Goal: Task Accomplishment & Management: Manage account settings

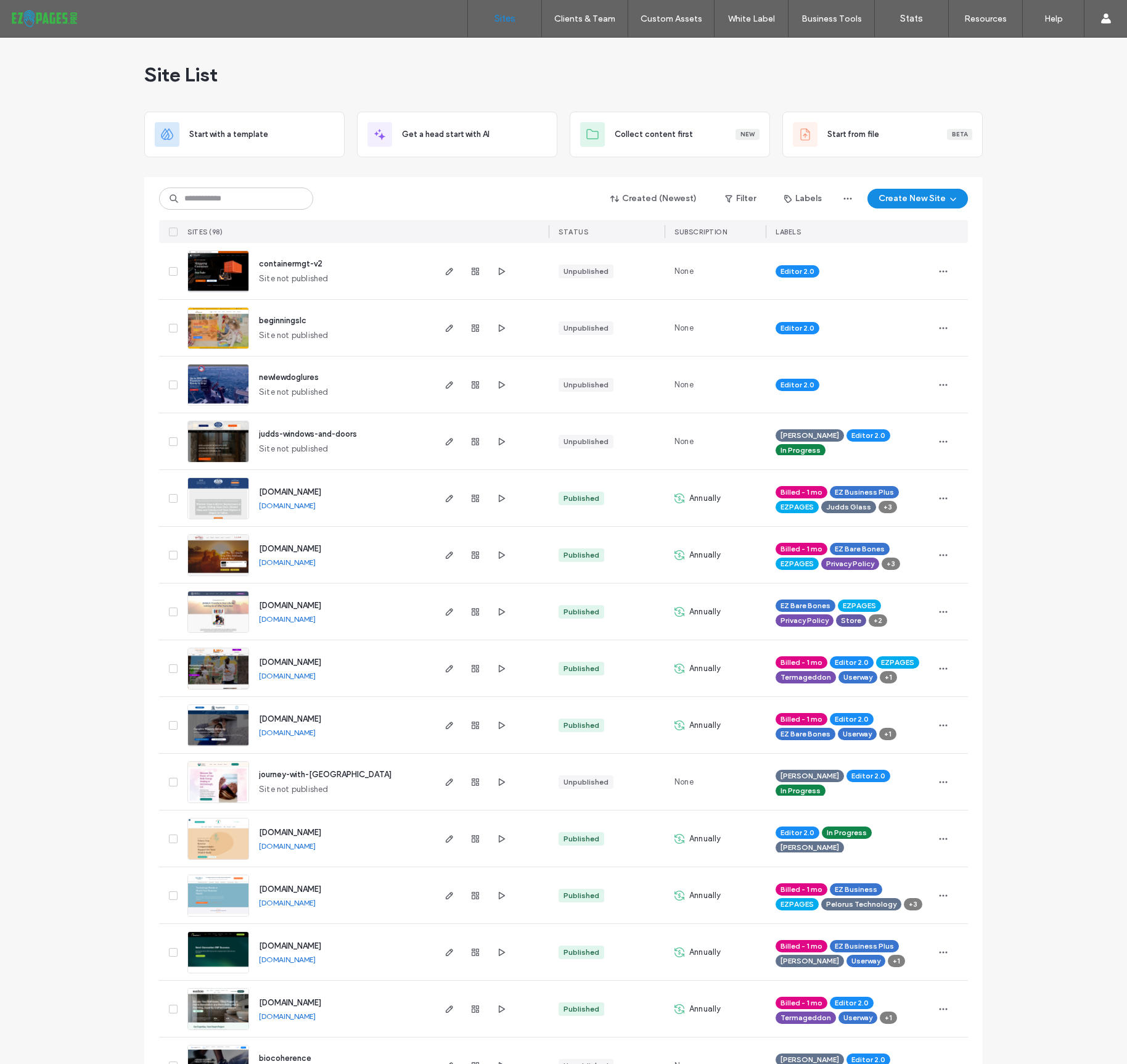
click at [222, 198] on input at bounding box center [237, 198] width 154 height 22
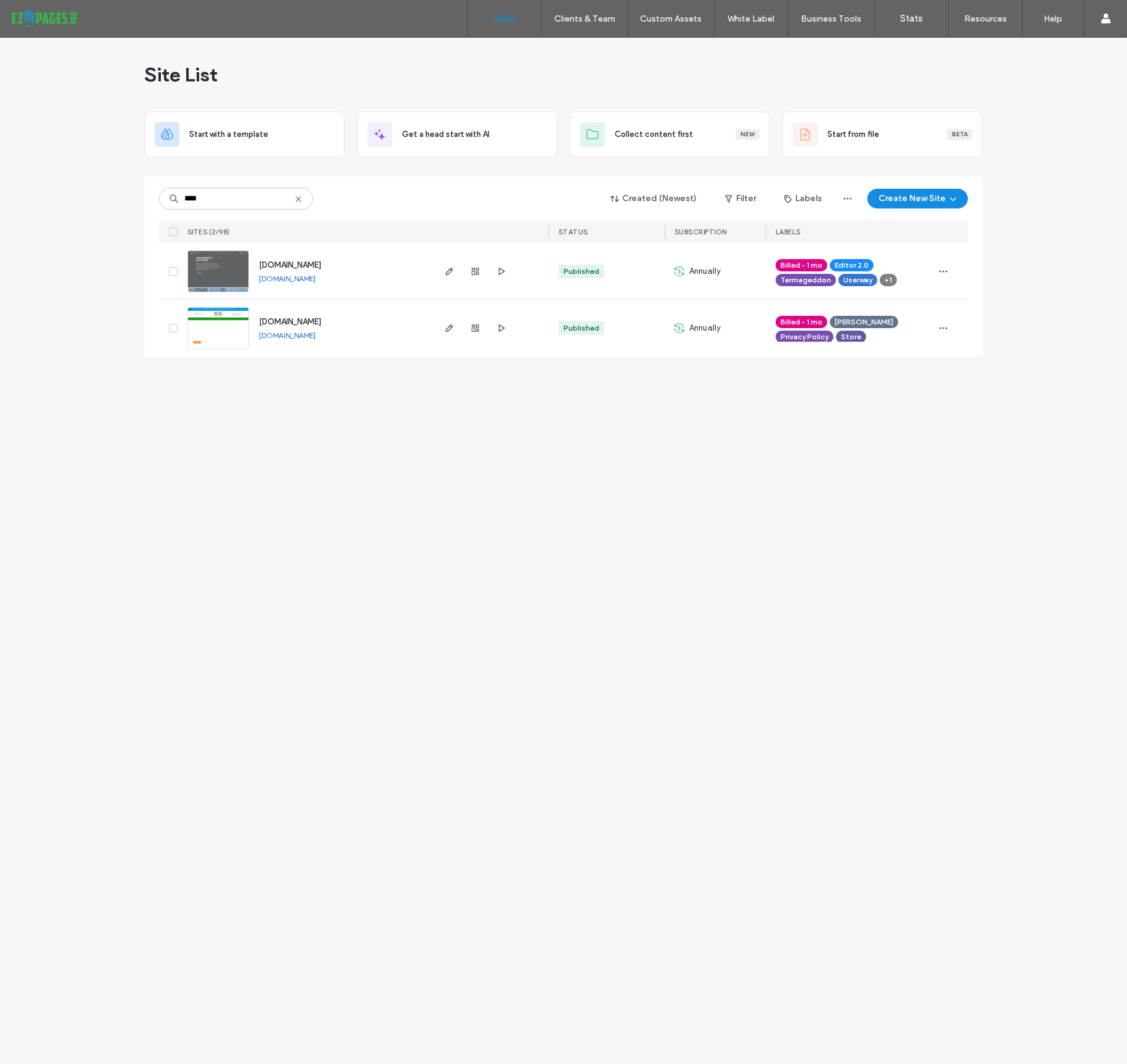
type input "****"
click at [321, 265] on span "www.healrhealth.net" at bounding box center [290, 265] width 62 height 9
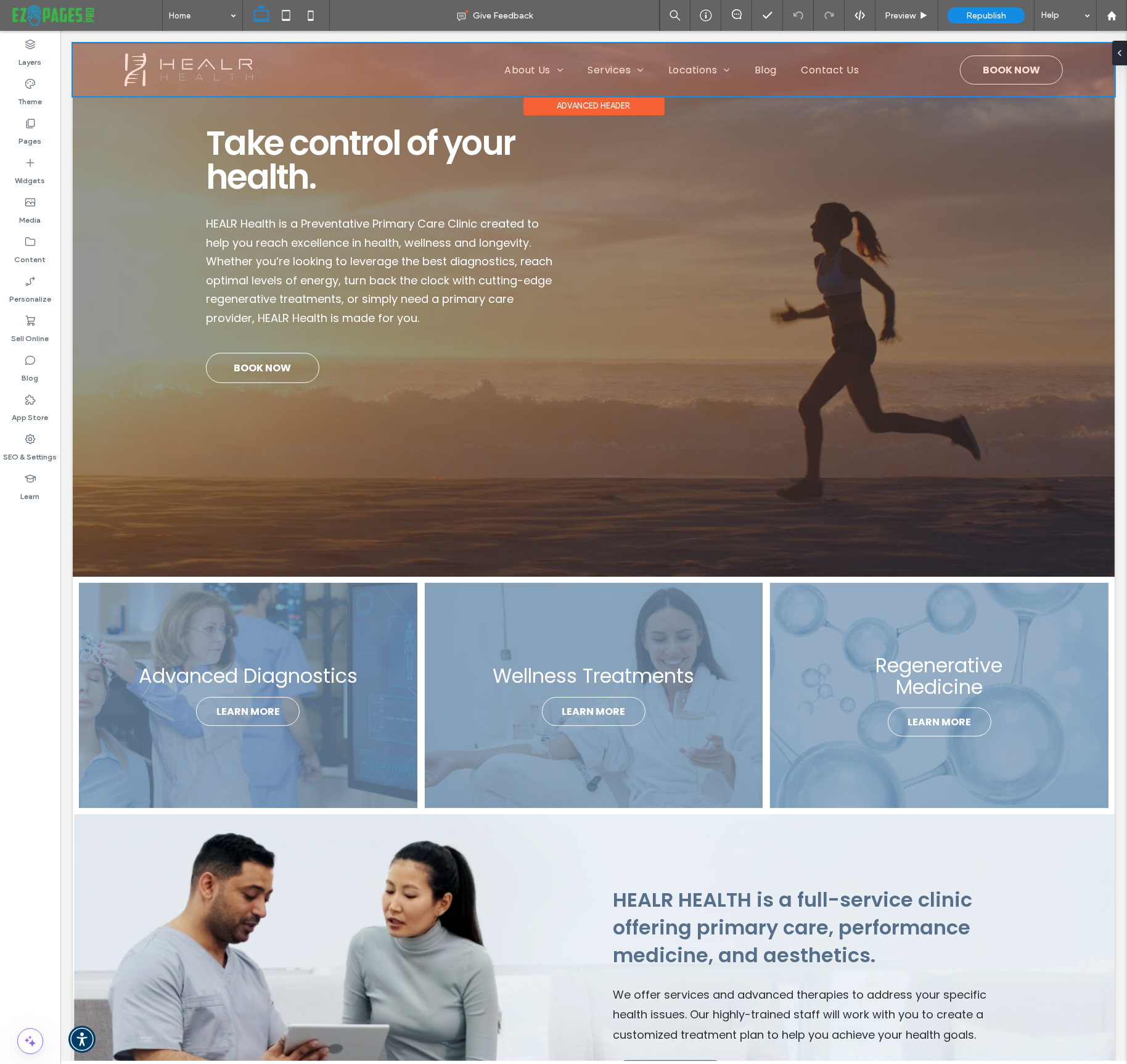
click at [1007, 61] on div at bounding box center [593, 70] width 1042 height 53
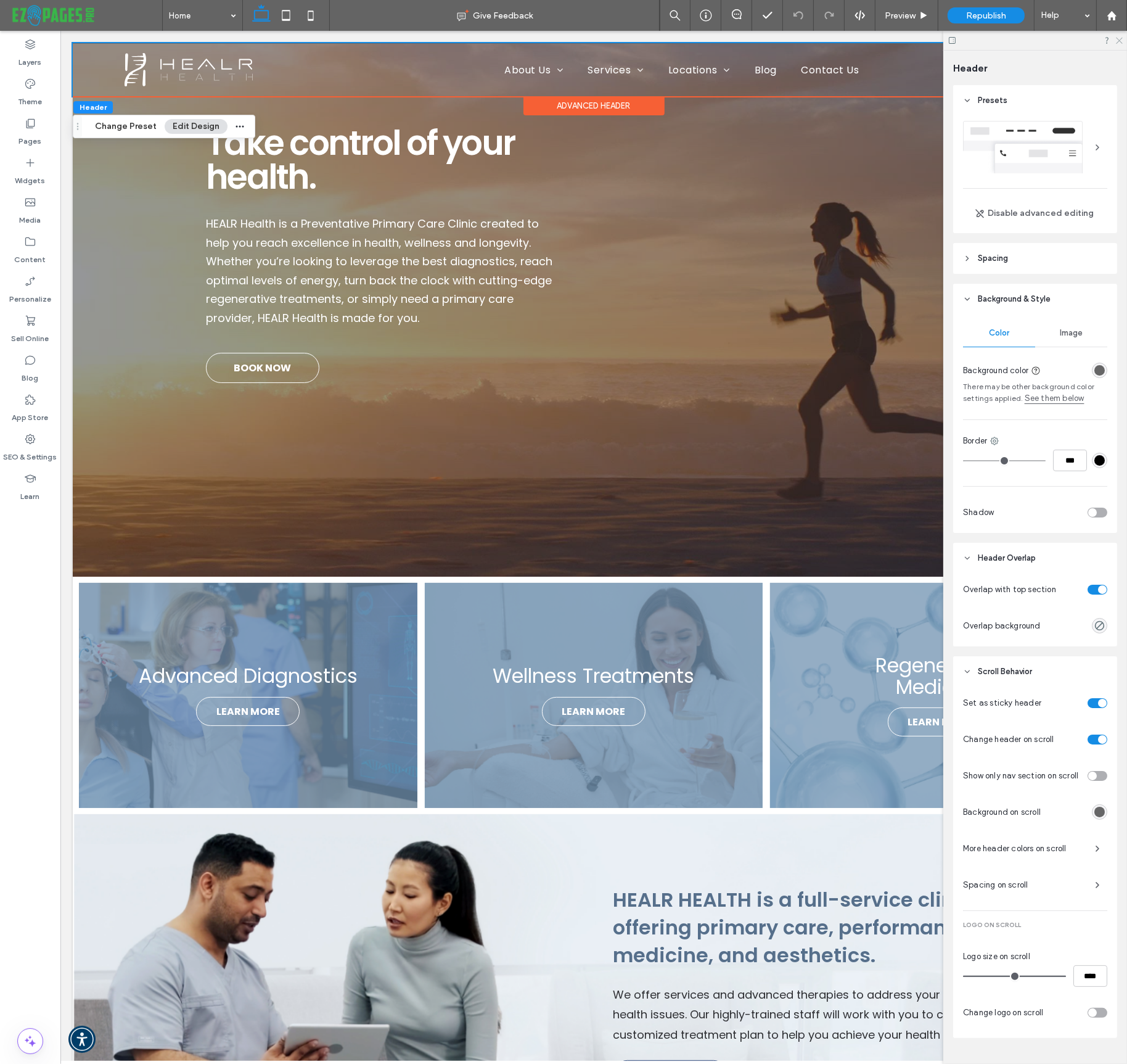
click at [1122, 41] on icon at bounding box center [1120, 40] width 8 height 8
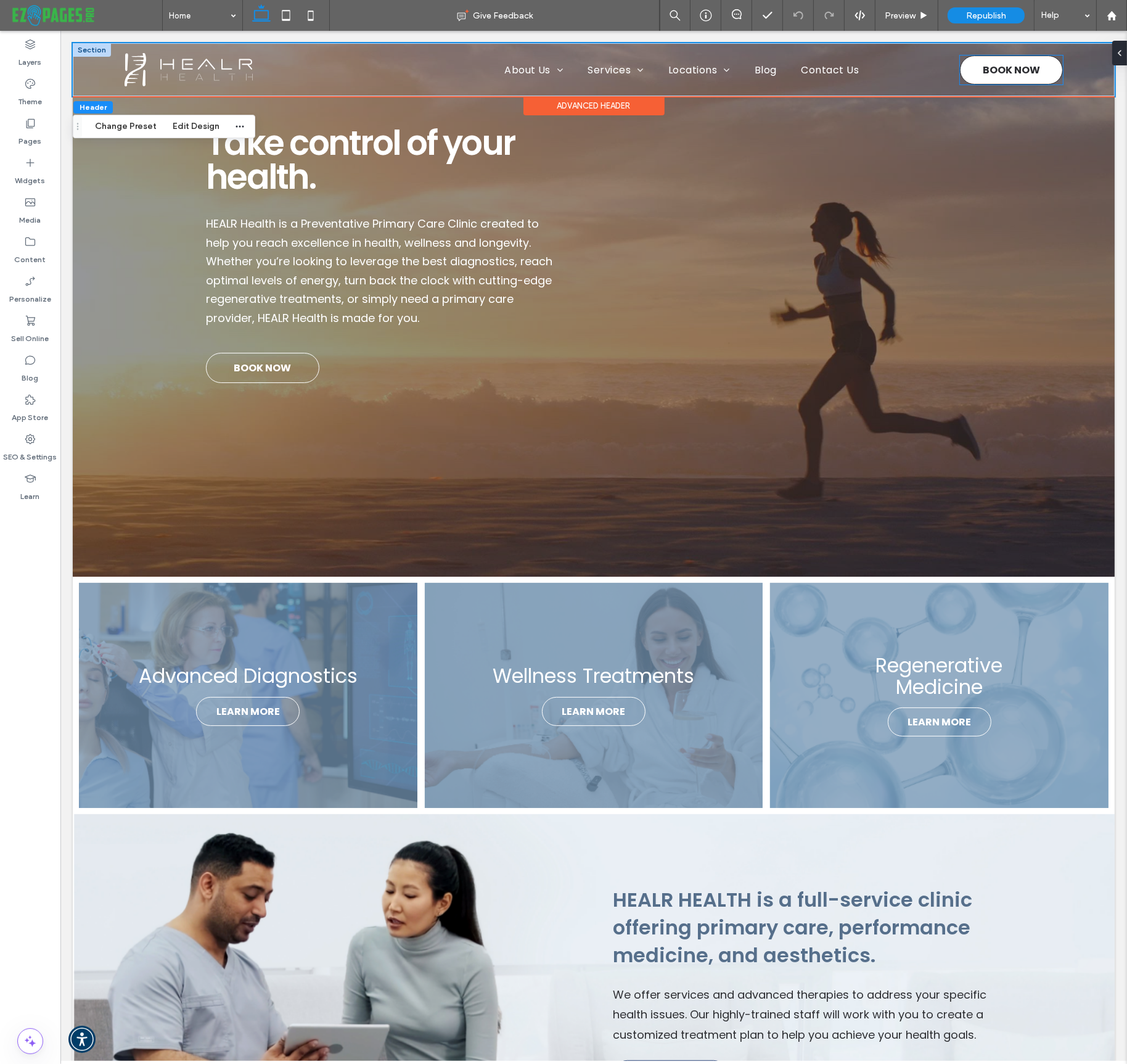
click at [1008, 66] on span "BOOK NOW" at bounding box center [1011, 70] width 57 height 27
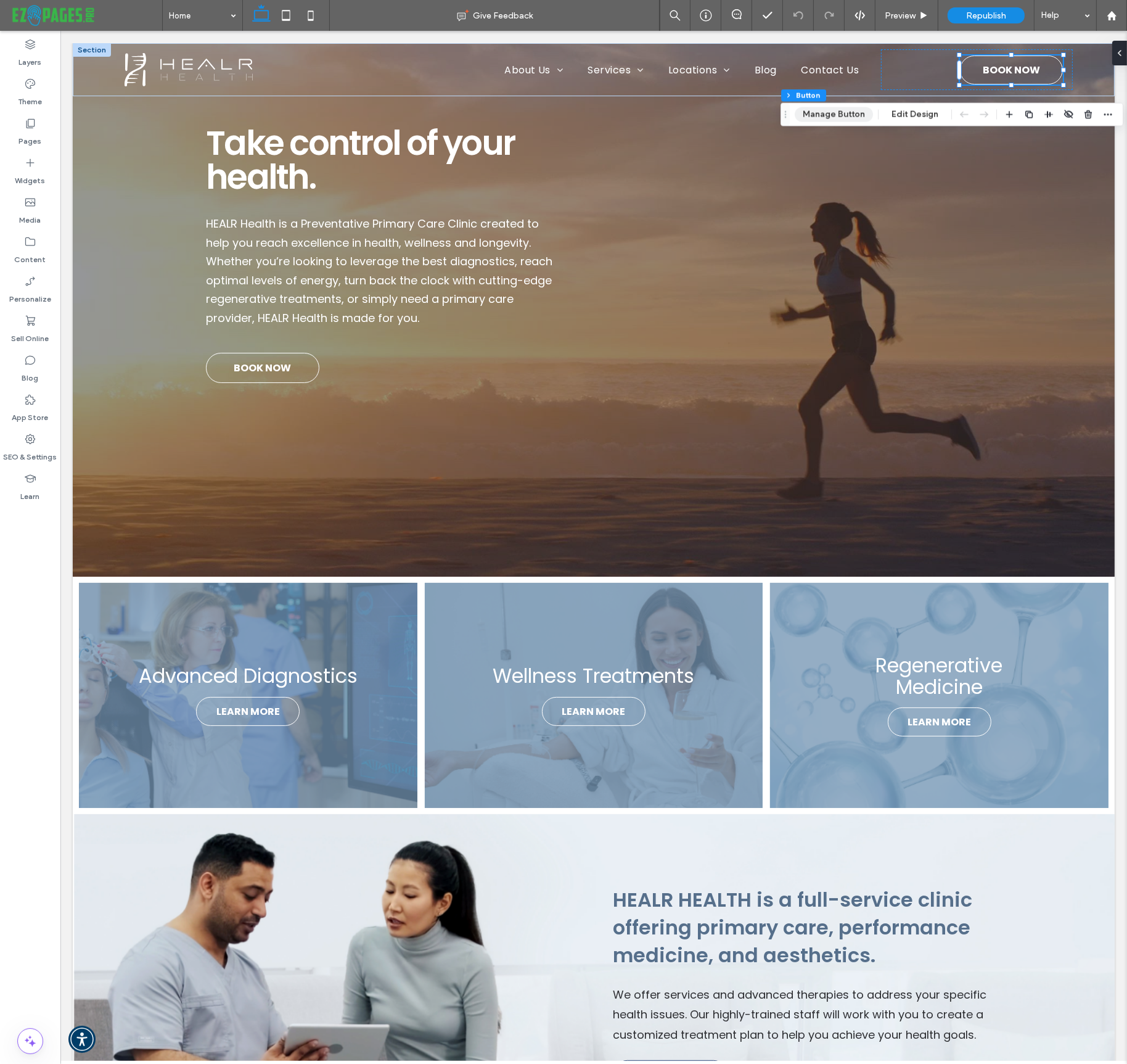
click at [842, 112] on button "Manage Button" at bounding box center [834, 115] width 78 height 15
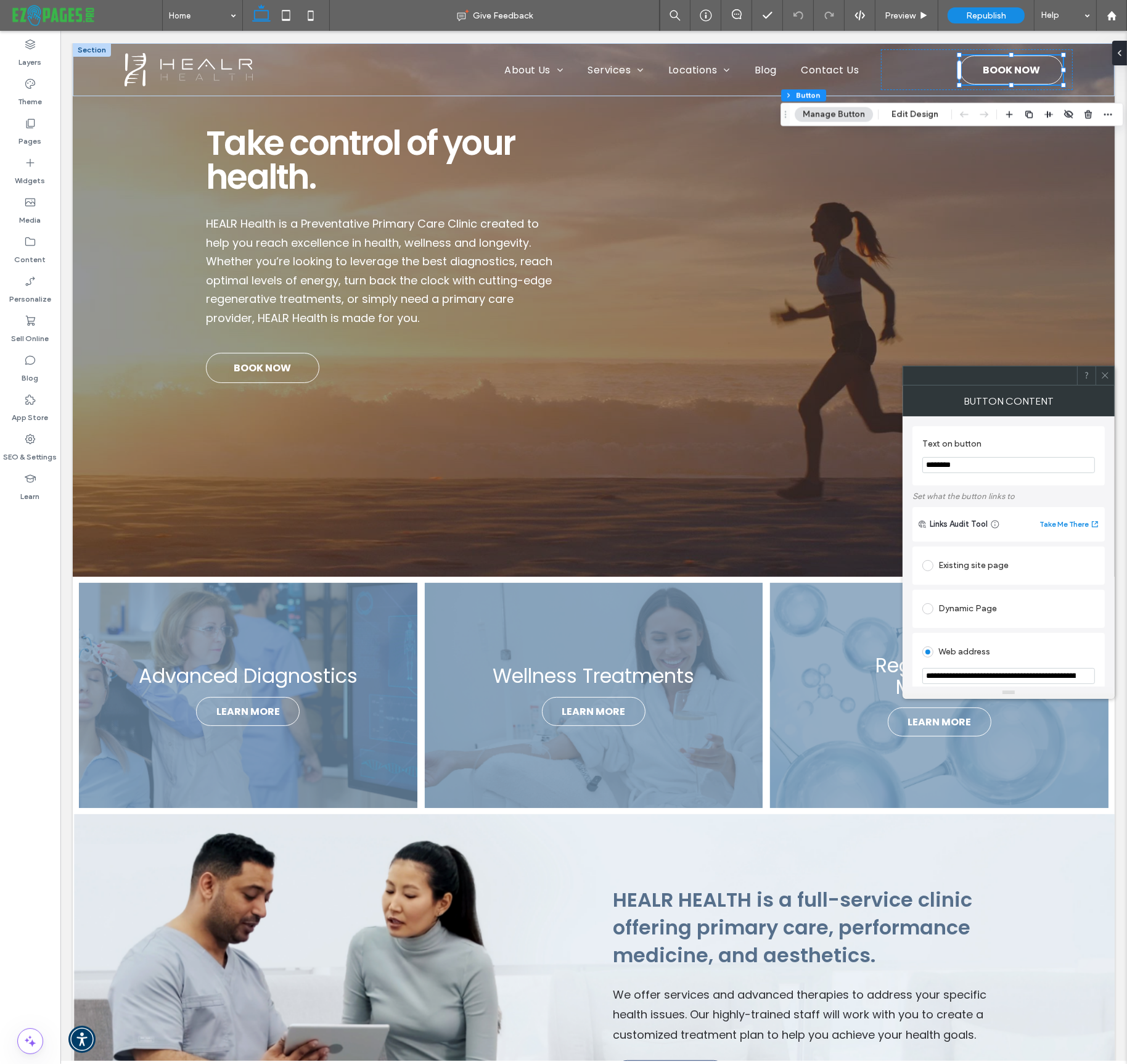
scroll to position [95, 0]
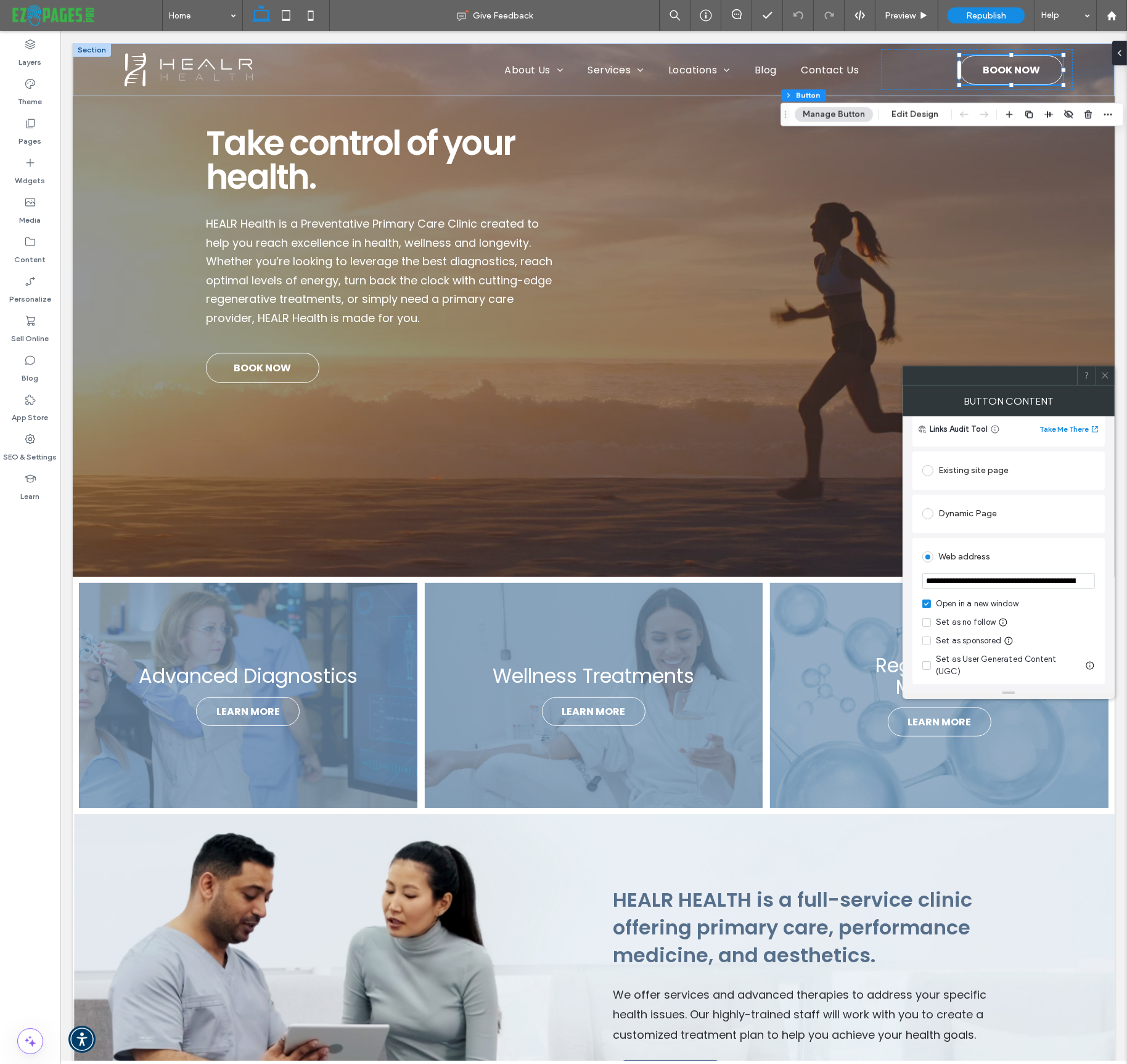
click at [1002, 583] on input "**********" at bounding box center [1009, 580] width 173 height 16
paste input "**********"
type input "**********"
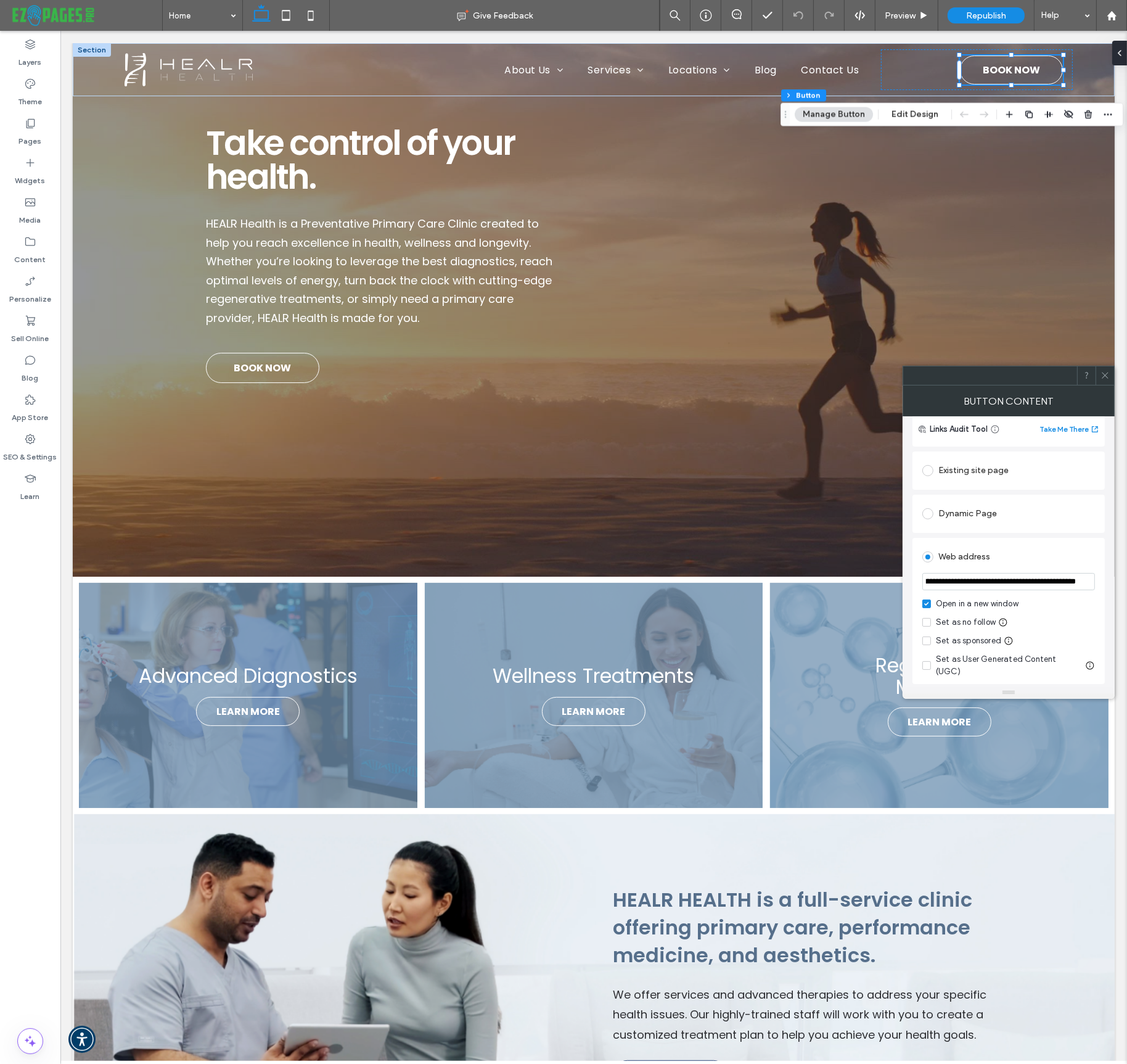
scroll to position [0, 0]
click at [1071, 556] on div "Web address" at bounding box center [1009, 557] width 173 height 20
click at [1105, 376] on icon at bounding box center [1105, 375] width 9 height 9
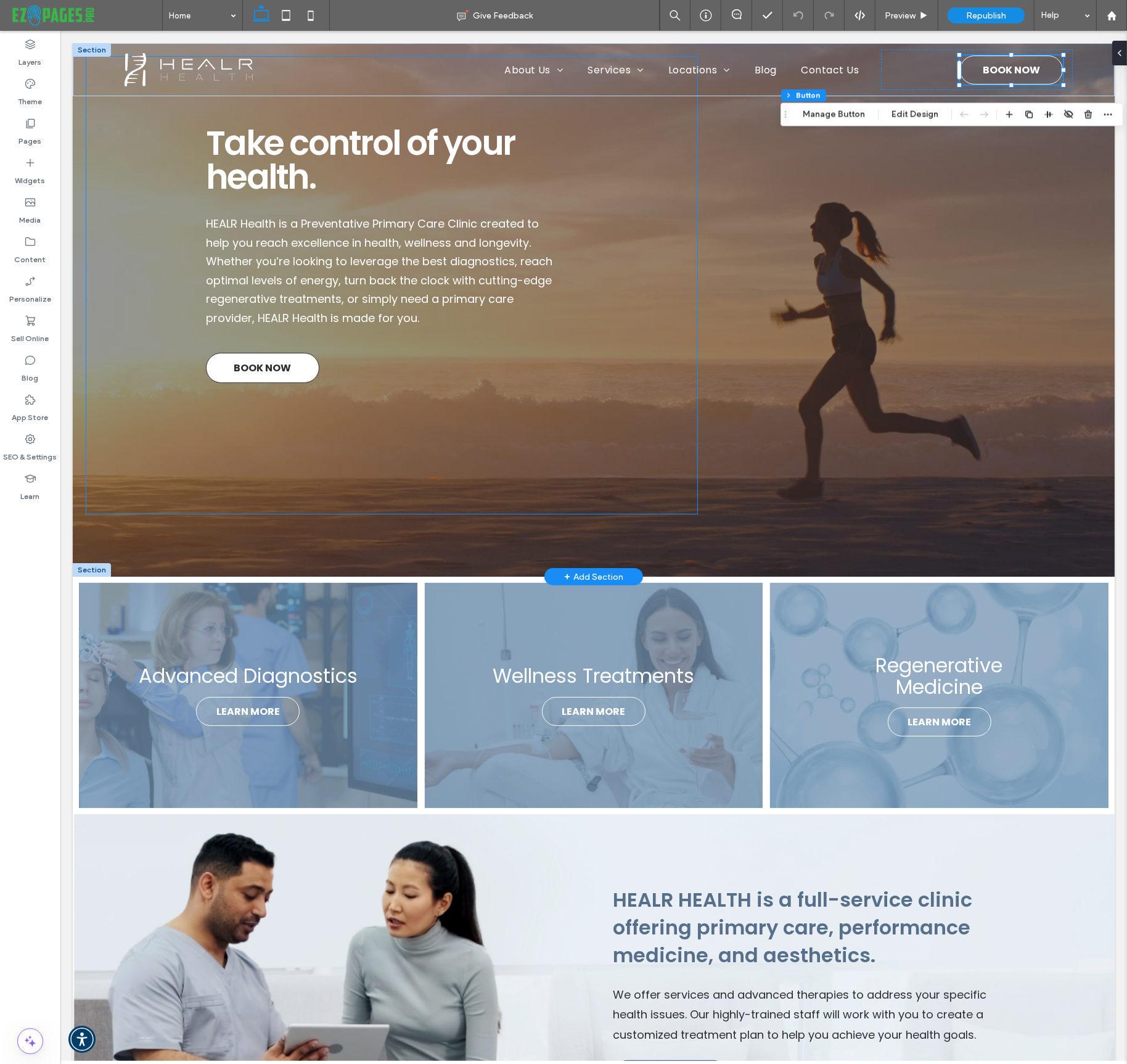
click at [280, 368] on span "BOOK NOW" at bounding box center [261, 368] width 57 height 27
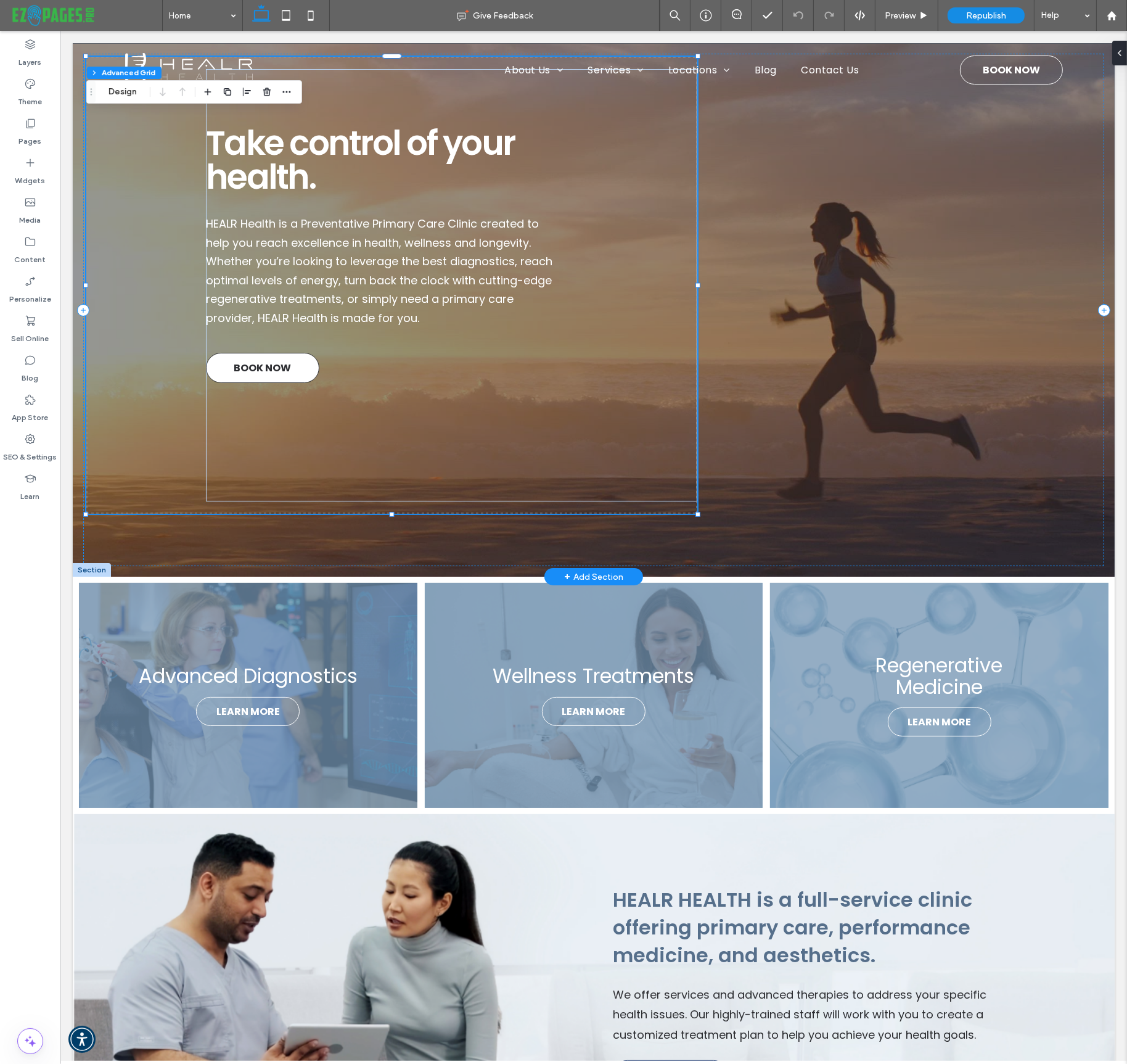
click at [244, 358] on span "BOOK NOW" at bounding box center [261, 368] width 57 height 27
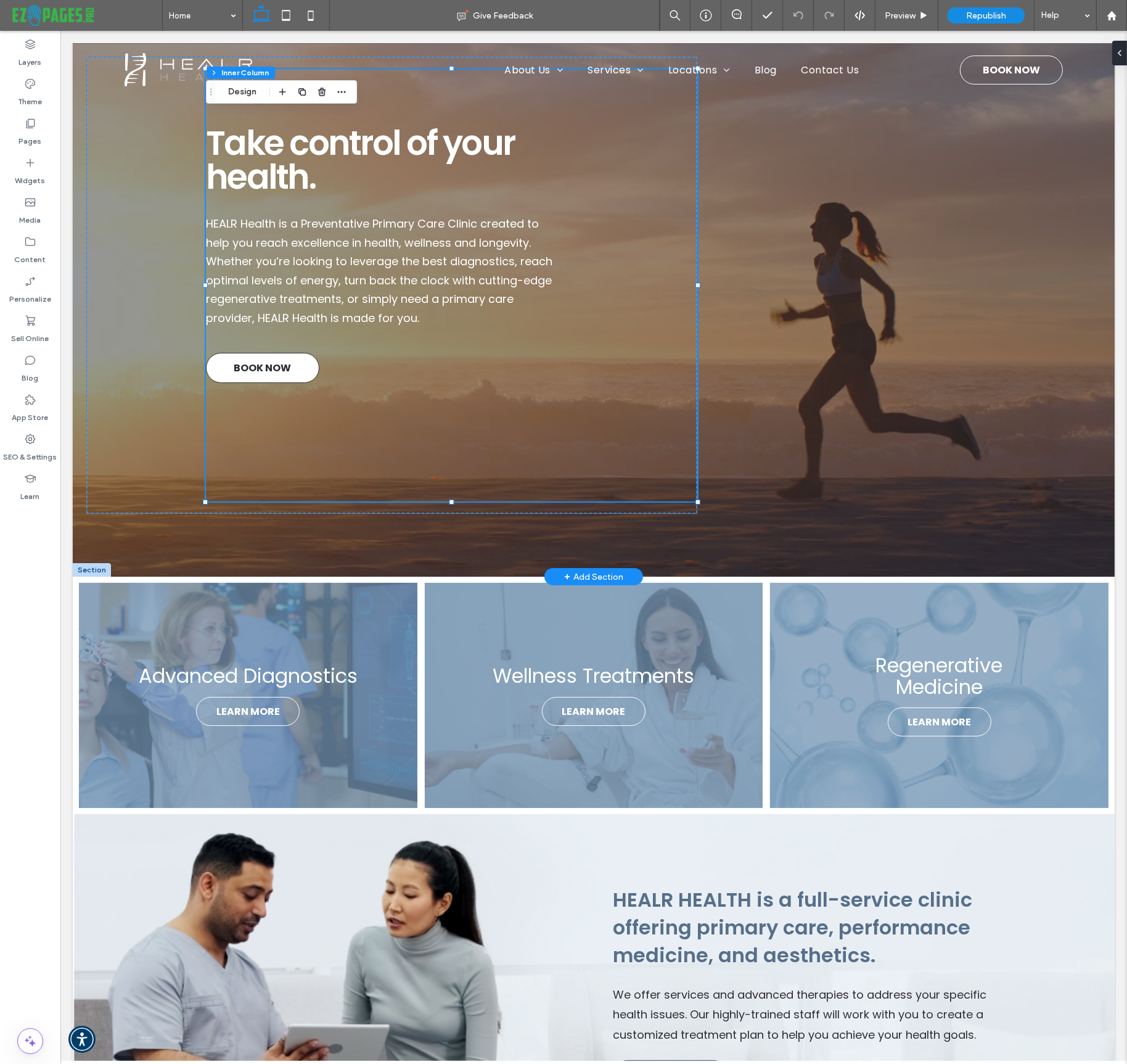
type input "**"
click at [244, 364] on span "BOOK NOW" at bounding box center [261, 368] width 57 height 27
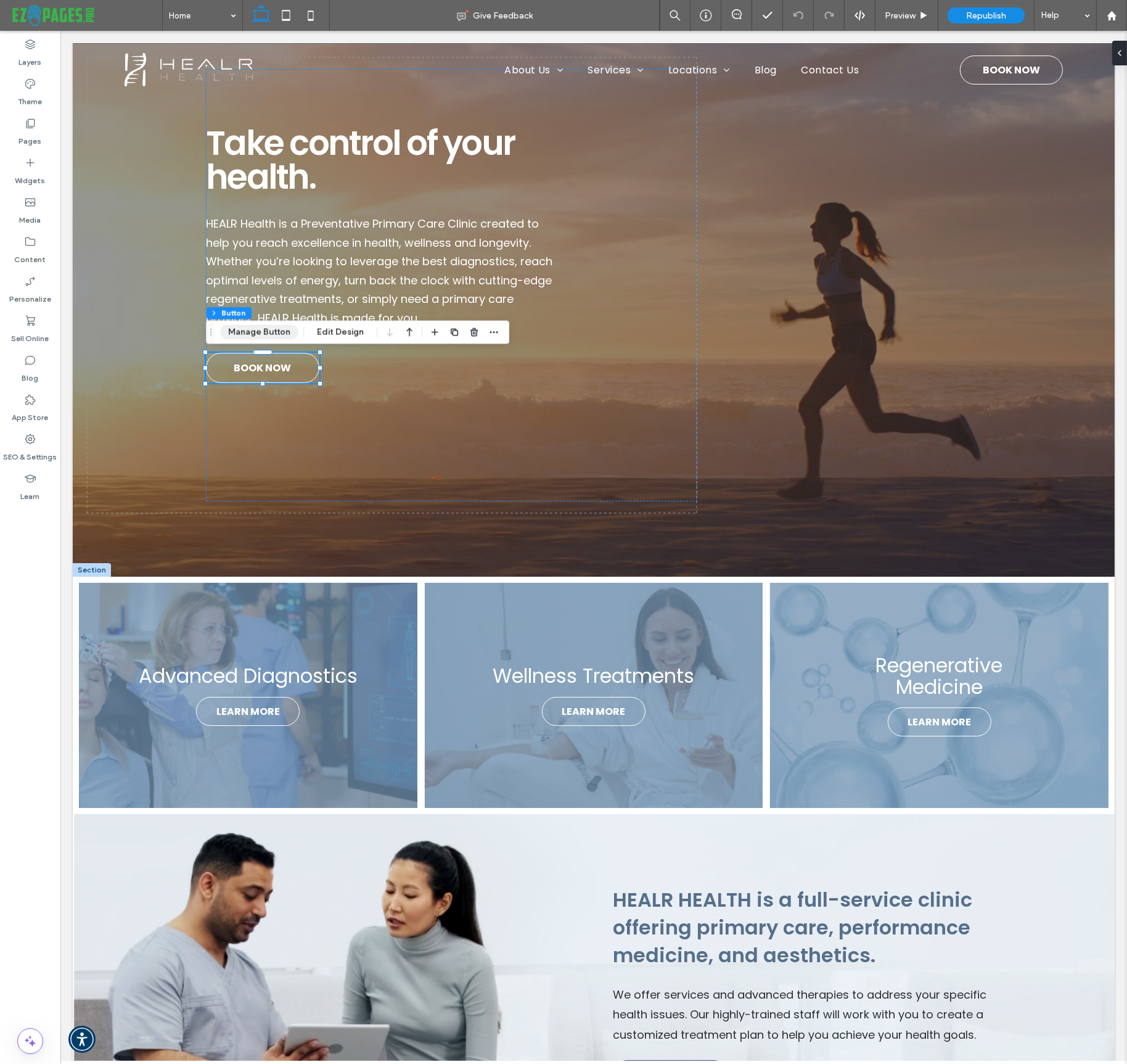
click at [246, 326] on button "Manage Button" at bounding box center [259, 333] width 78 height 15
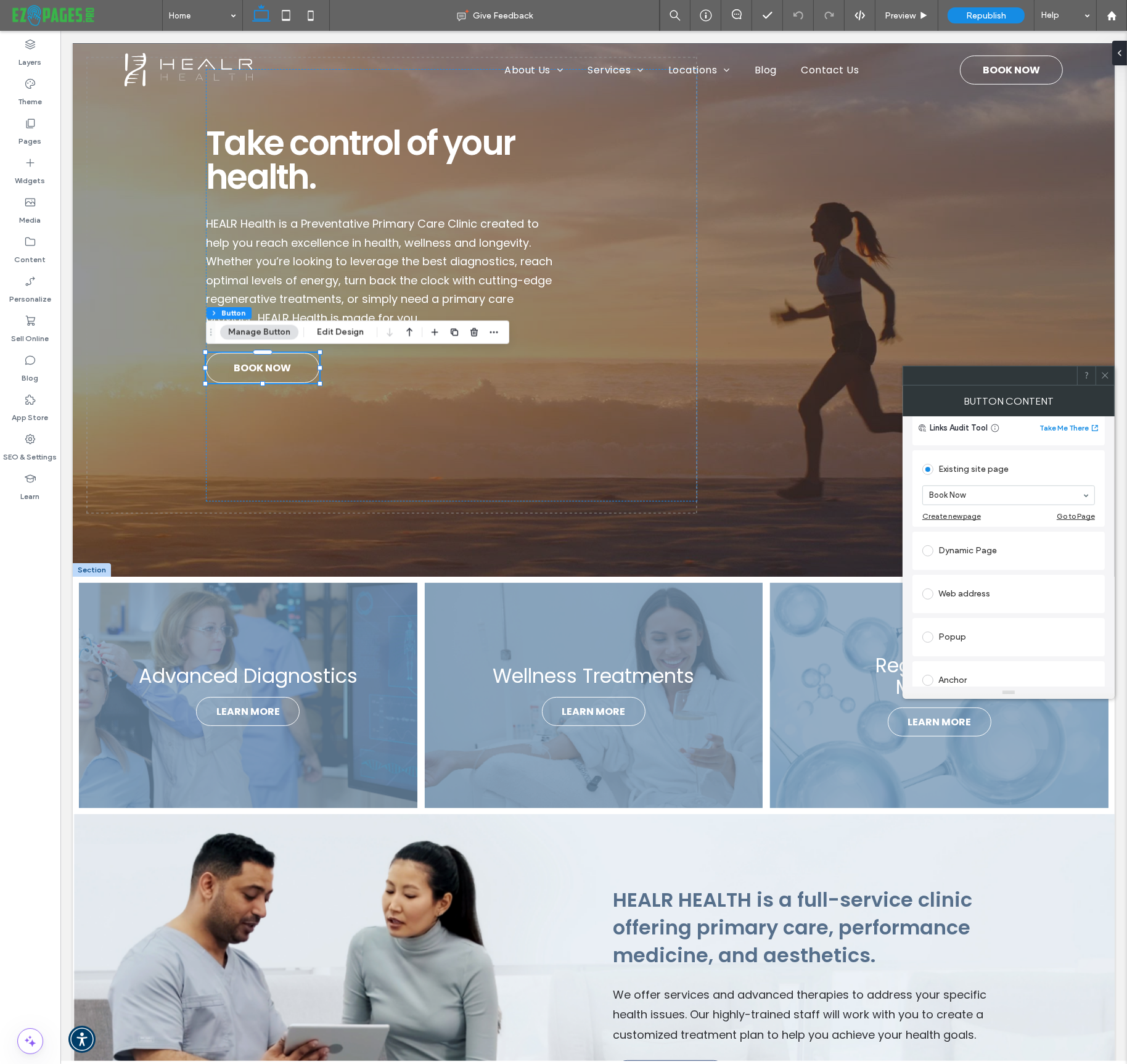
scroll to position [98, 0]
click at [966, 592] on div "Web address" at bounding box center [1009, 593] width 173 height 20
click at [959, 580] on input "url" at bounding box center [1009, 578] width 173 height 16
paste input "**********"
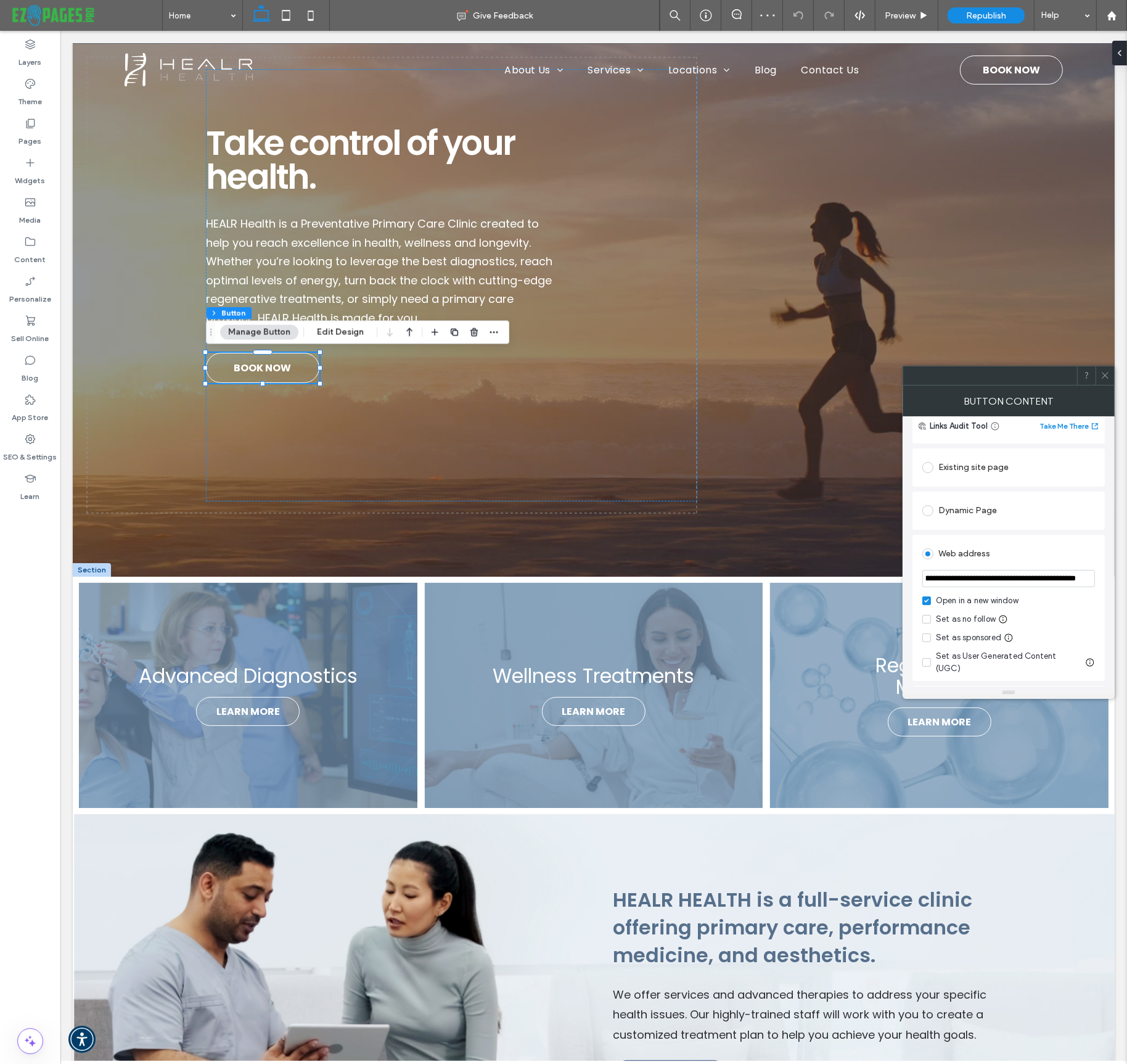
type input "**********"
click at [1077, 549] on div "Web address" at bounding box center [1009, 554] width 173 height 20
click at [1102, 374] on icon at bounding box center [1105, 375] width 9 height 9
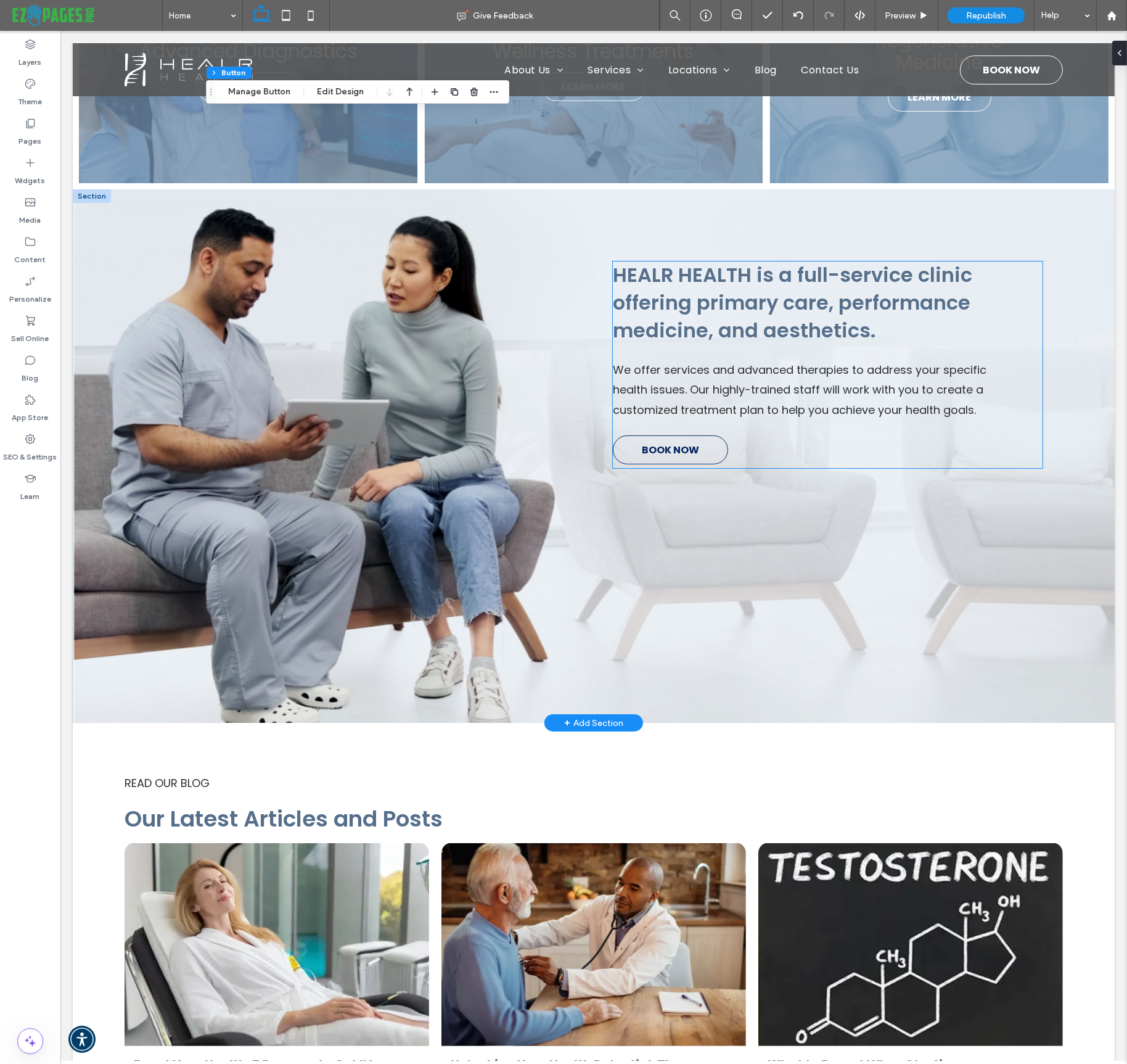
scroll to position [697, 0]
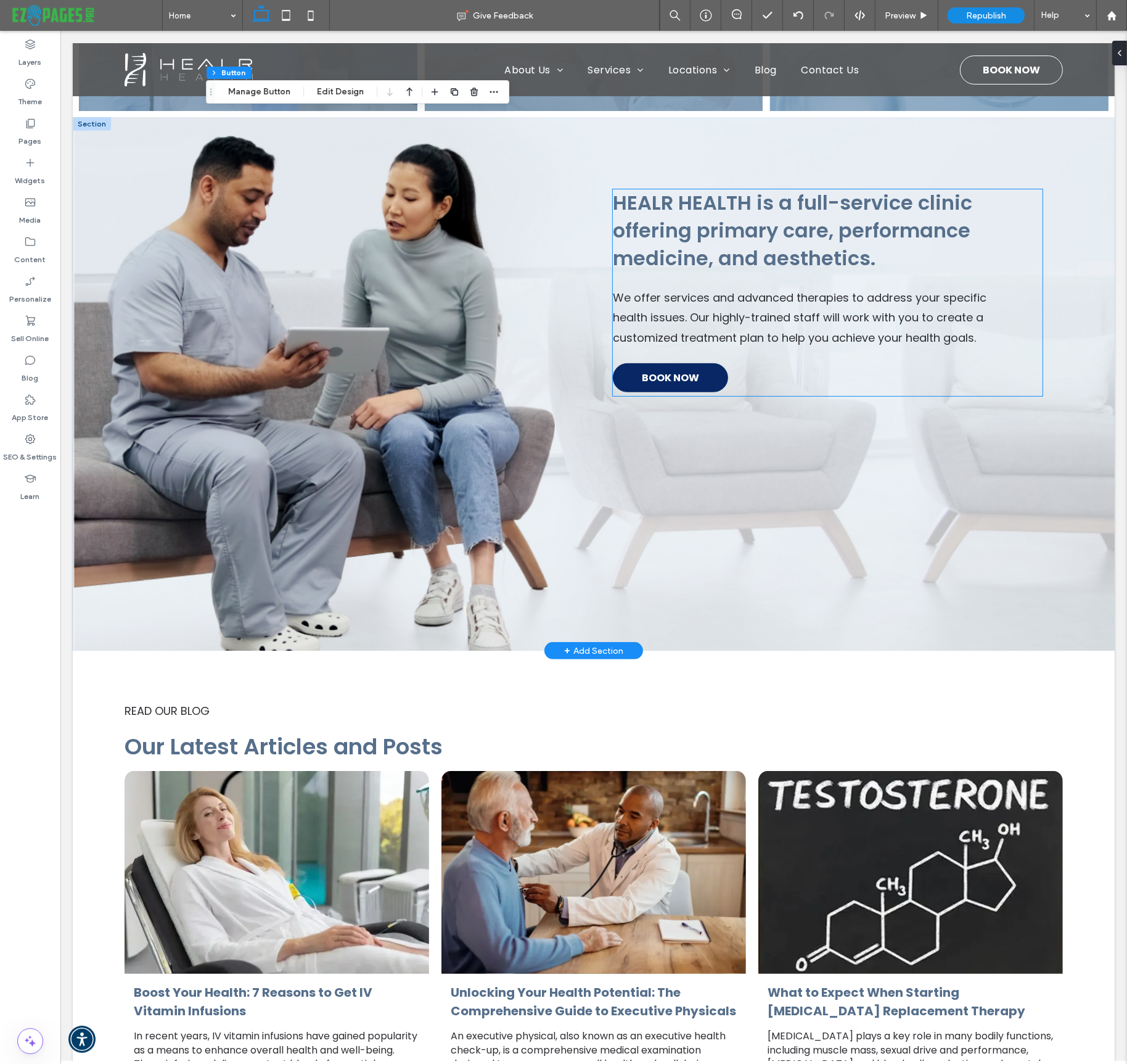
click at [710, 380] on link "BOOK NOW" at bounding box center [670, 378] width 115 height 29
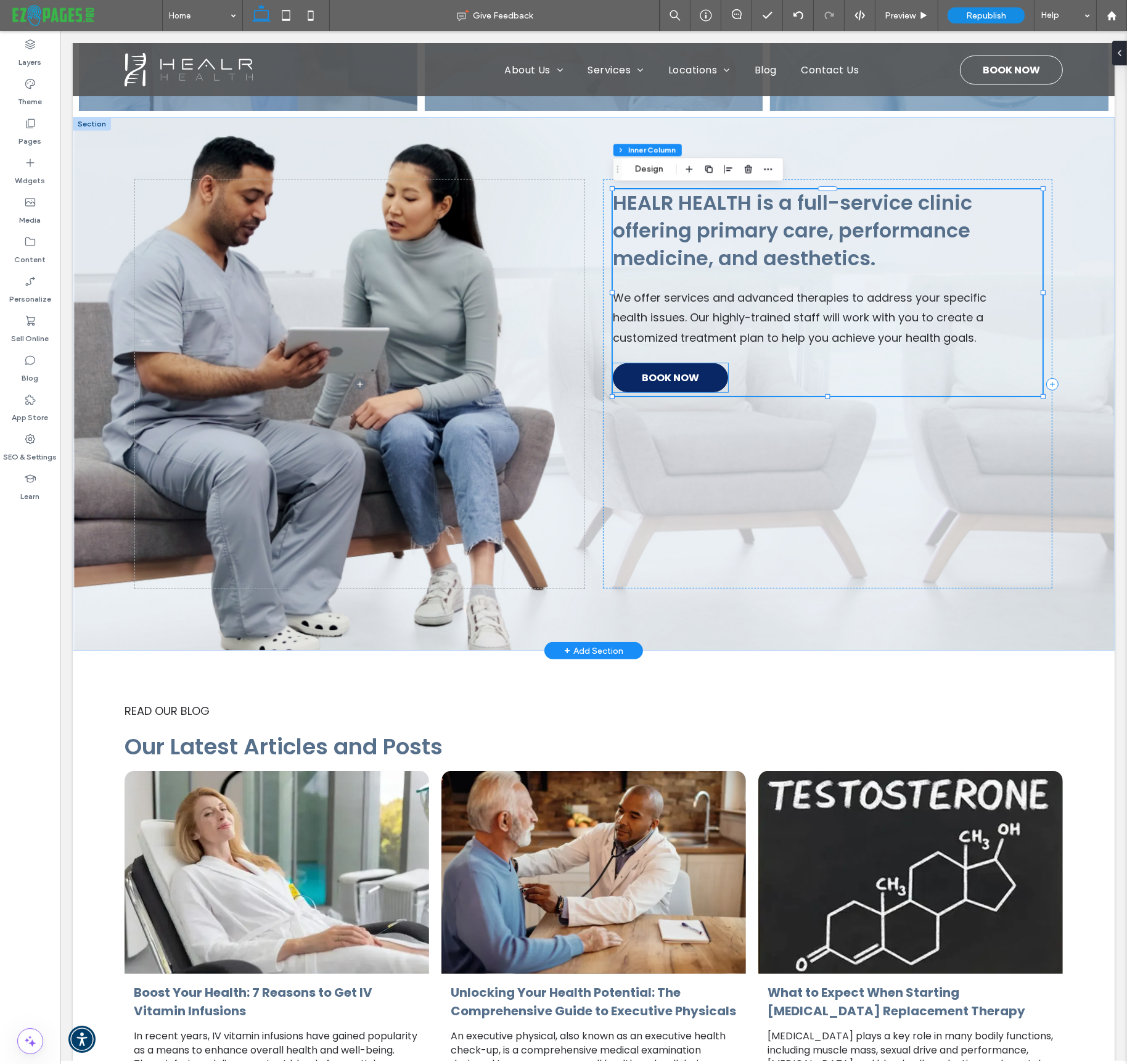
click at [680, 378] on span "BOOK NOW" at bounding box center [670, 377] width 57 height 27
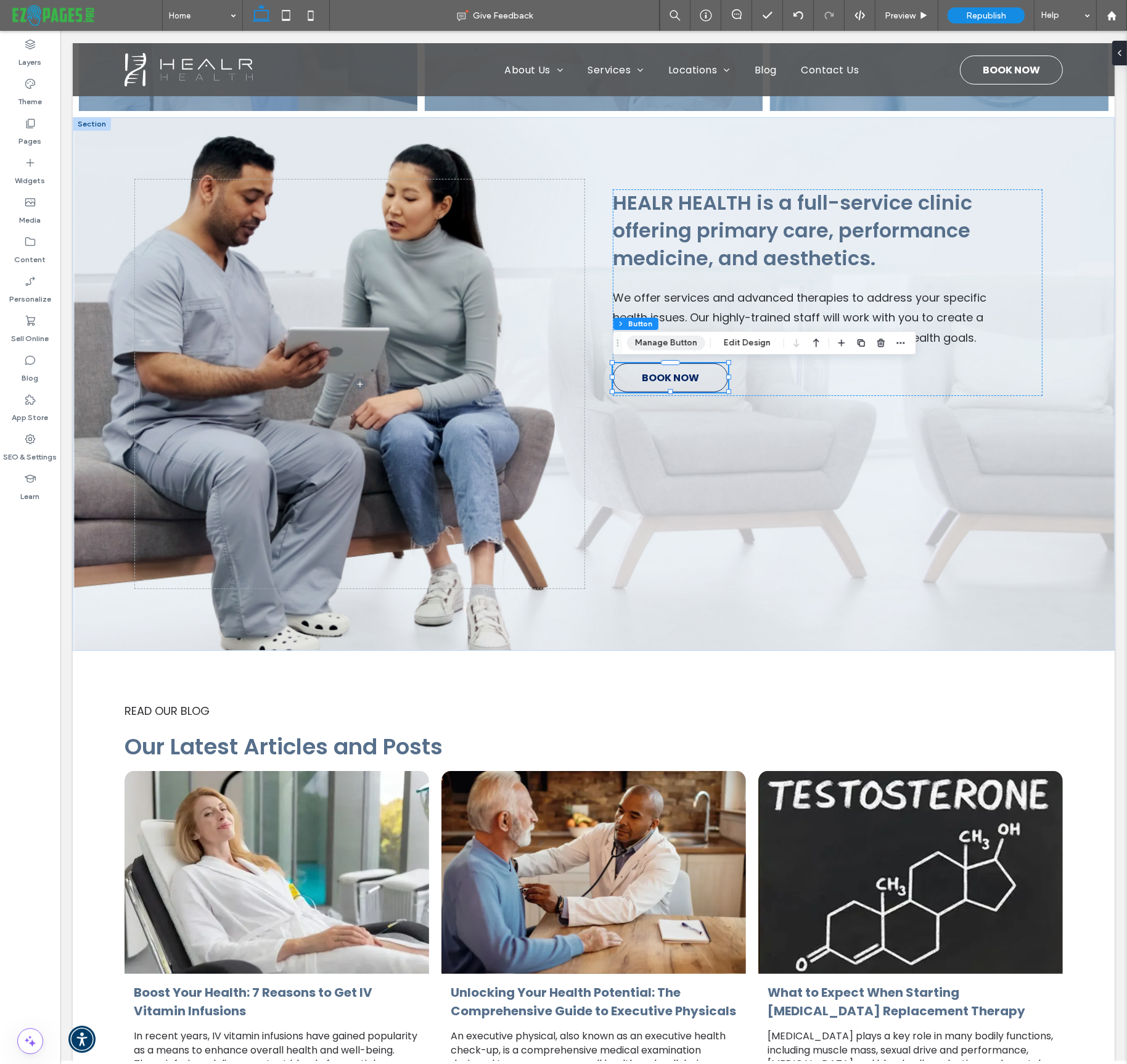
click at [647, 339] on button "Manage Button" at bounding box center [666, 343] width 78 height 15
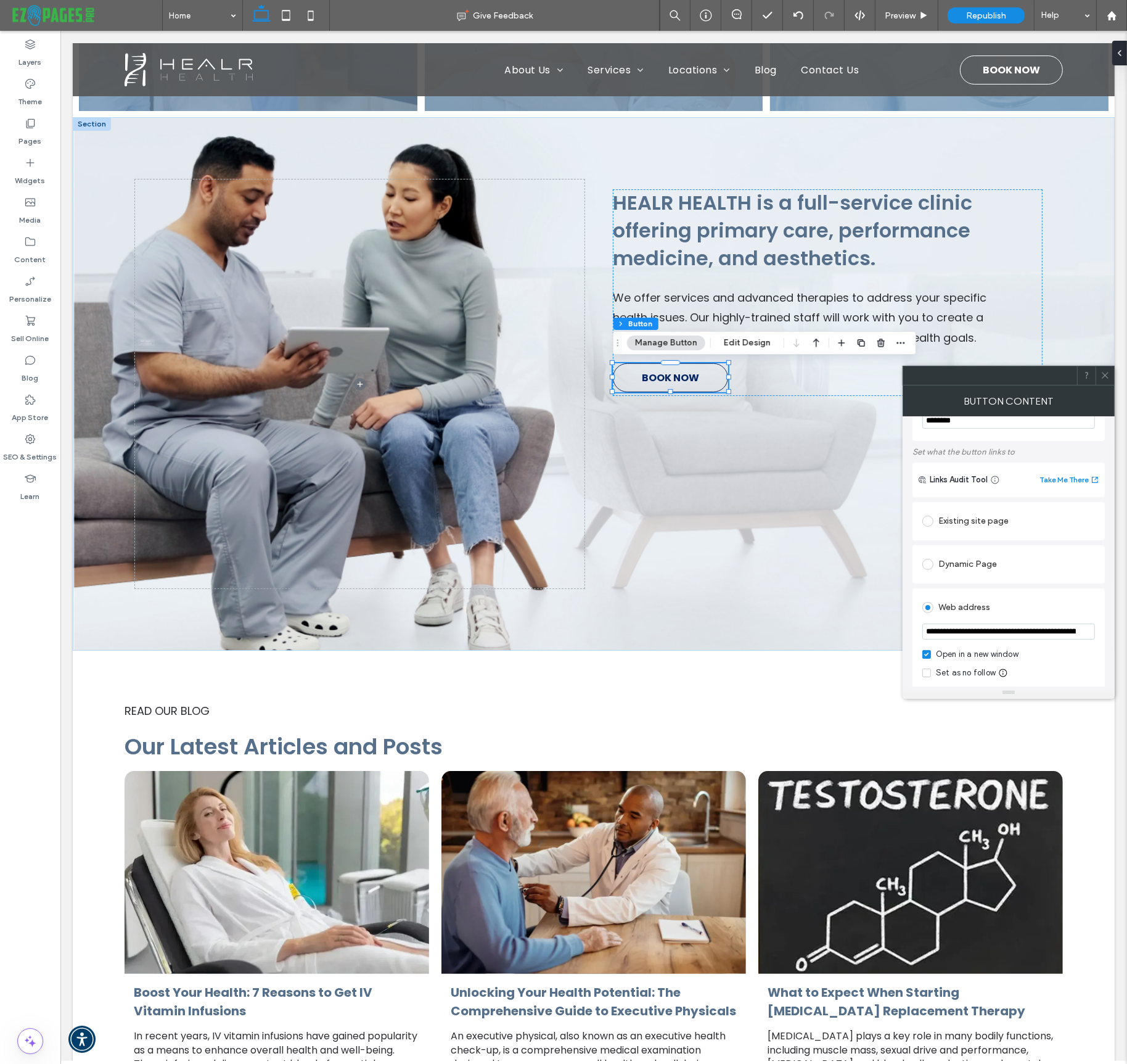
scroll to position [45, 0]
click at [1106, 373] on icon at bounding box center [1105, 375] width 9 height 9
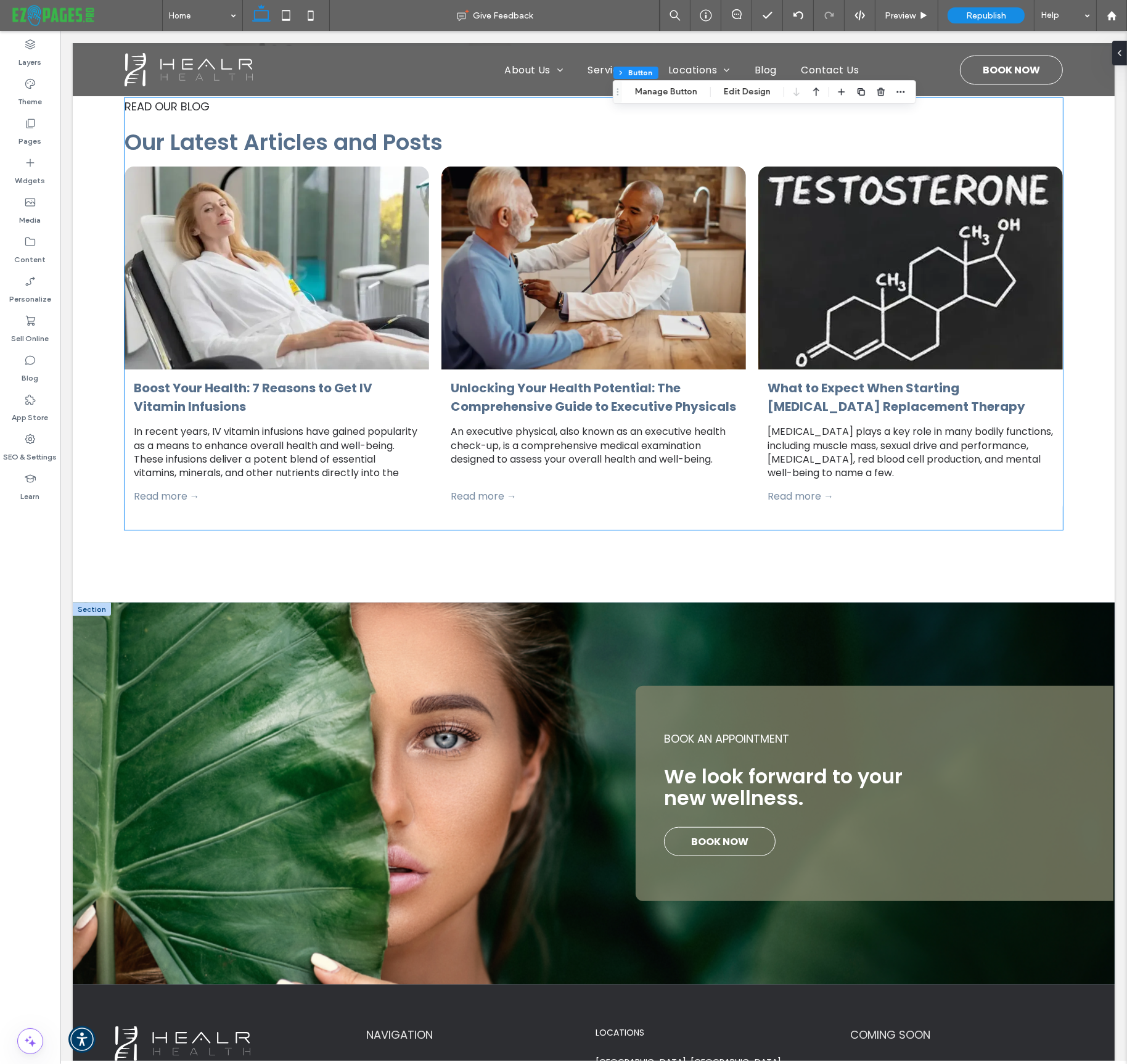
scroll to position [1521, 0]
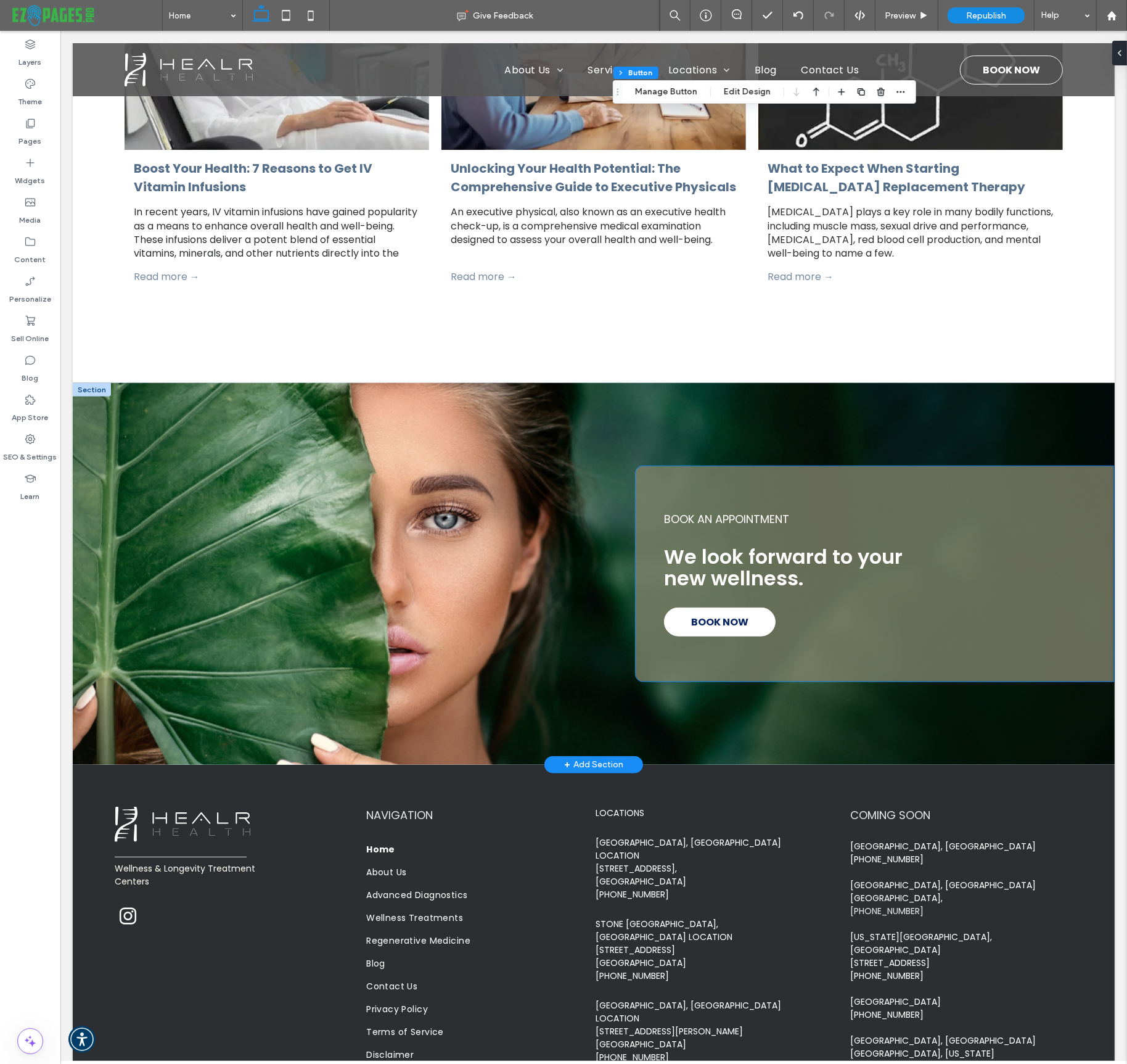
click at [715, 627] on span "BOOK NOW" at bounding box center [719, 622] width 57 height 27
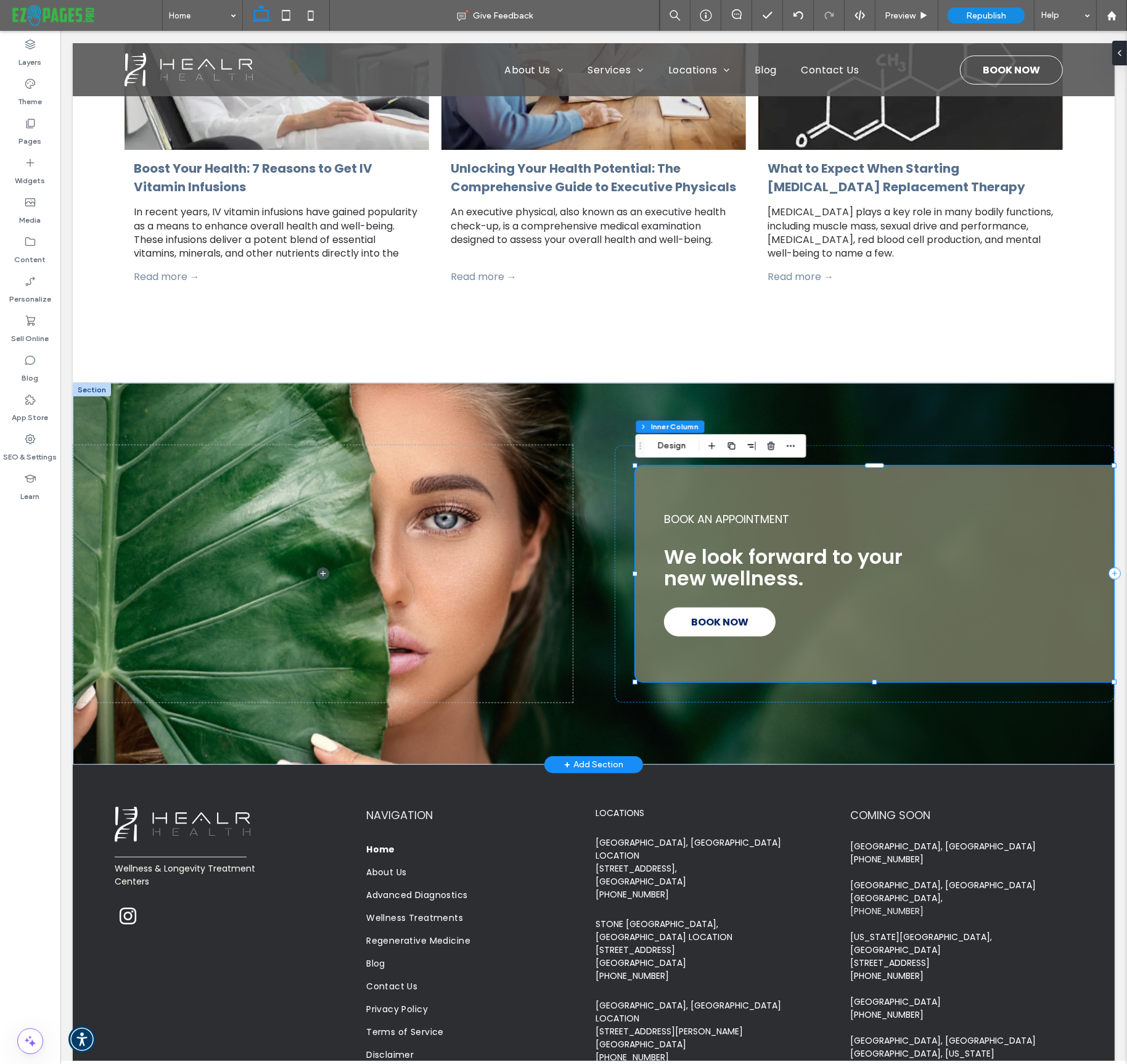
click at [726, 623] on span "BOOK NOW" at bounding box center [719, 622] width 57 height 27
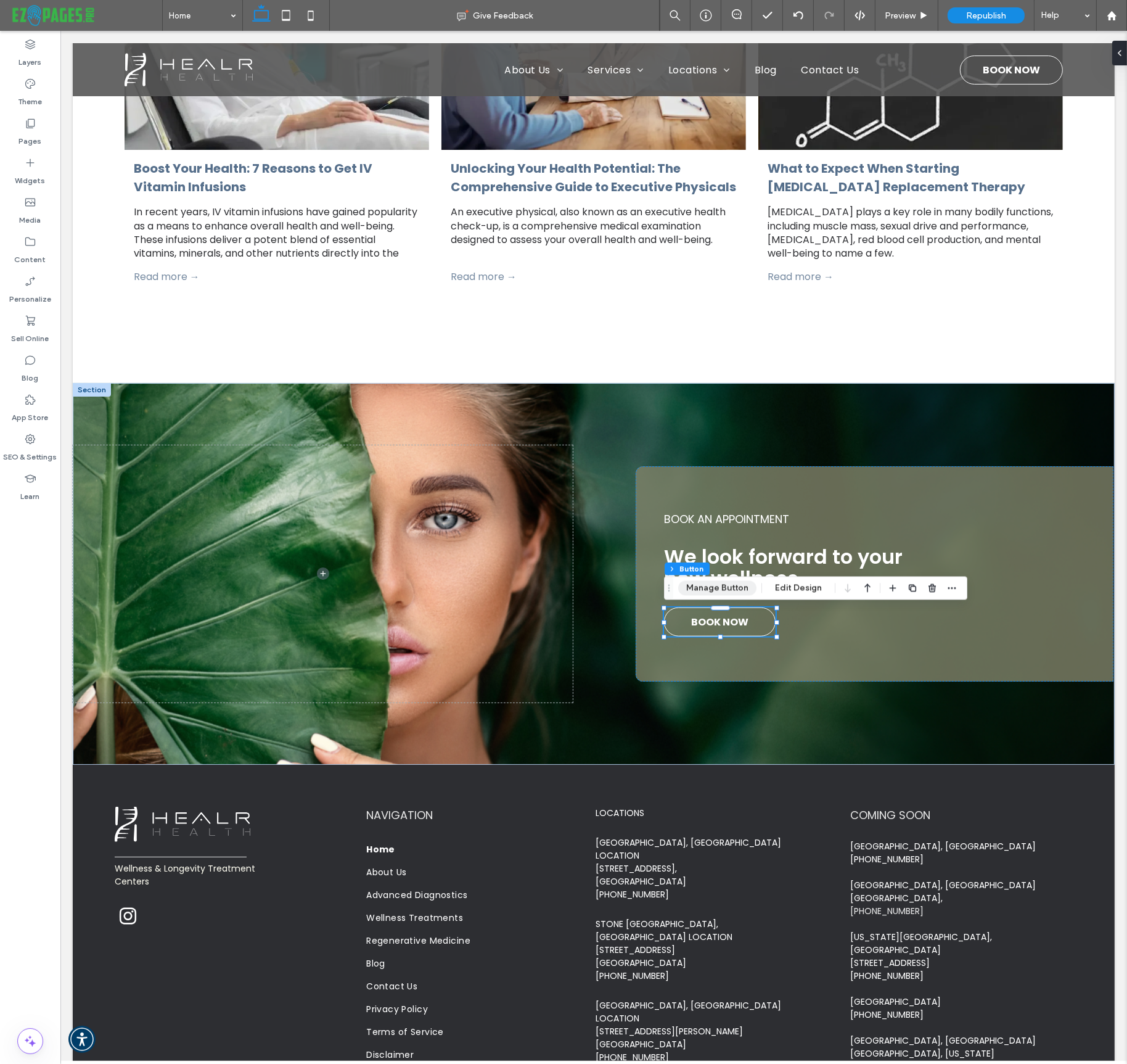
click at [715, 585] on button "Manage Button" at bounding box center [717, 588] width 78 height 15
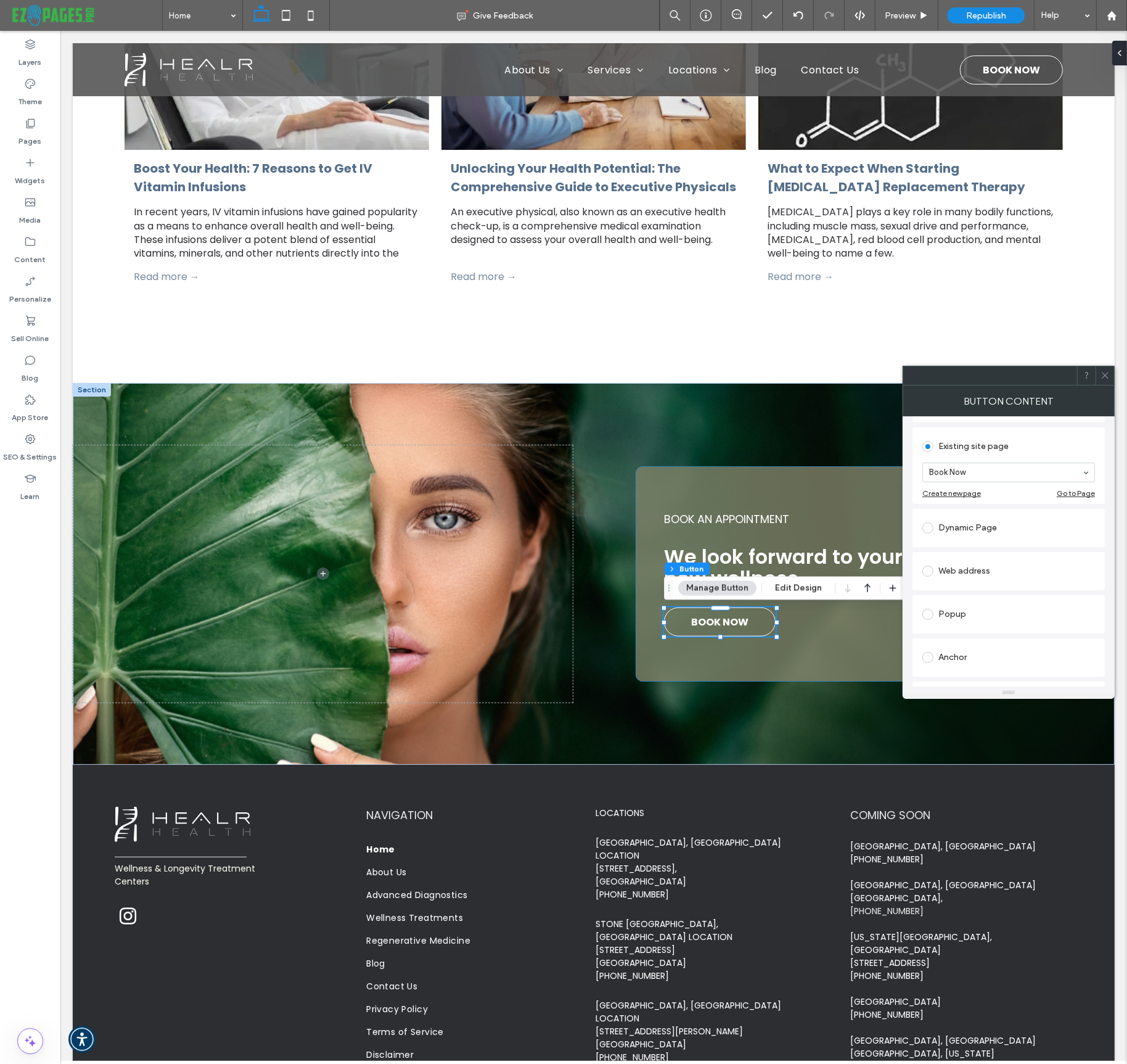
scroll to position [121, 0]
click at [974, 565] on div "Web address" at bounding box center [1009, 569] width 173 height 20
click at [959, 561] on input "url" at bounding box center [1009, 554] width 173 height 16
paste input "**********"
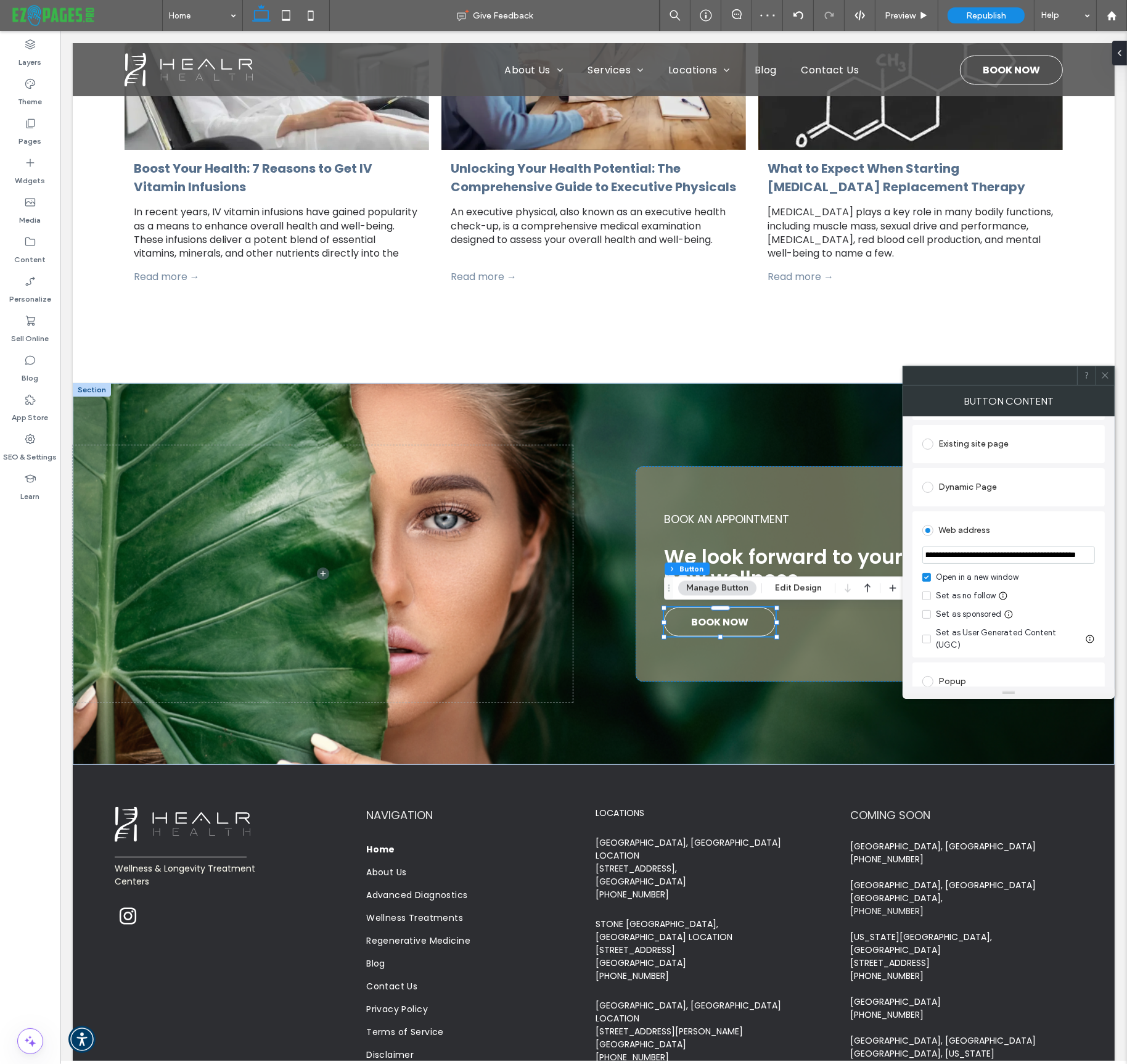
type input "**********"
click at [1058, 538] on div "Web address" at bounding box center [1009, 530] width 173 height 20
click at [1105, 373] on icon at bounding box center [1105, 375] width 9 height 9
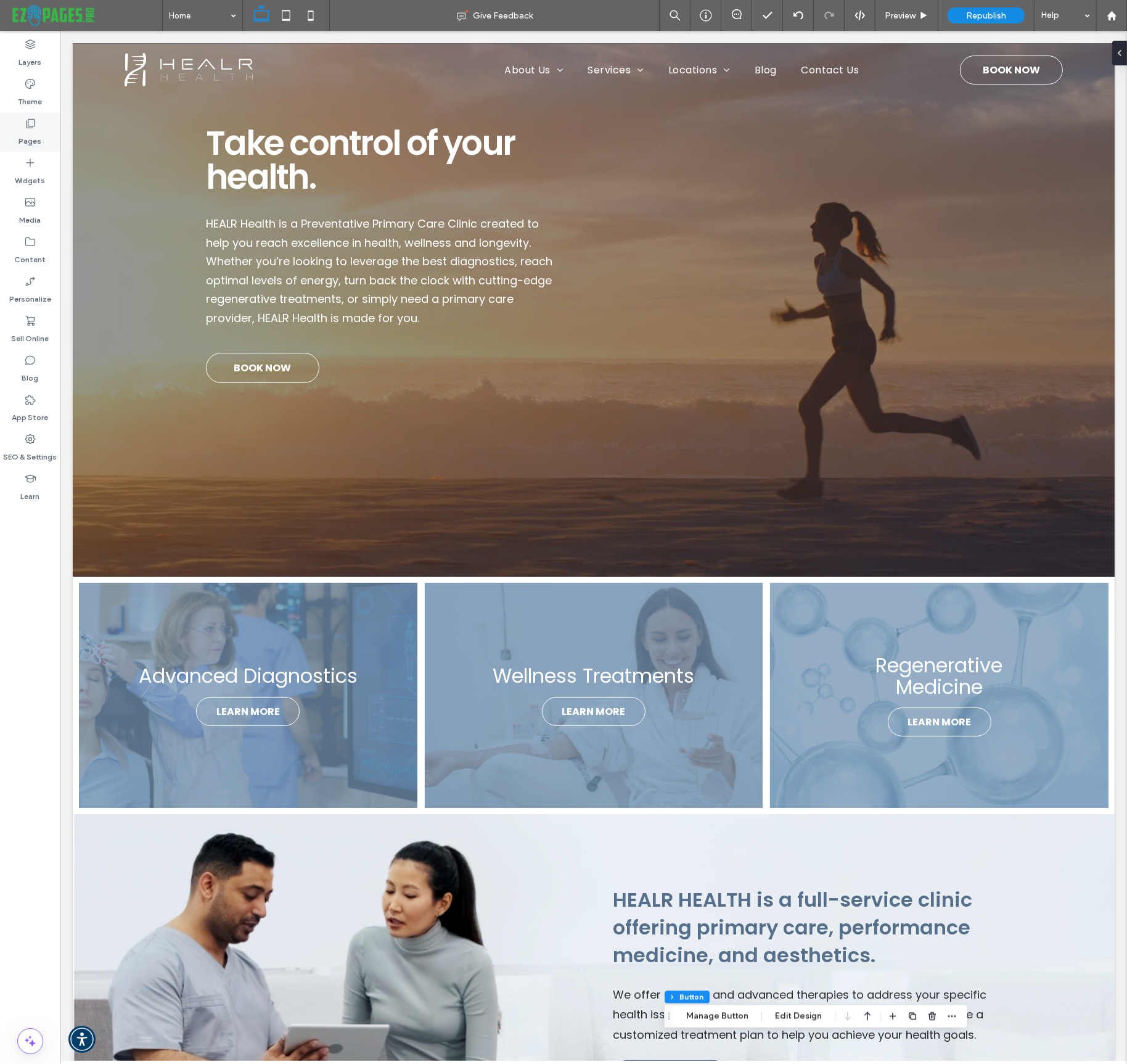
click at [28, 126] on icon at bounding box center [30, 123] width 12 height 12
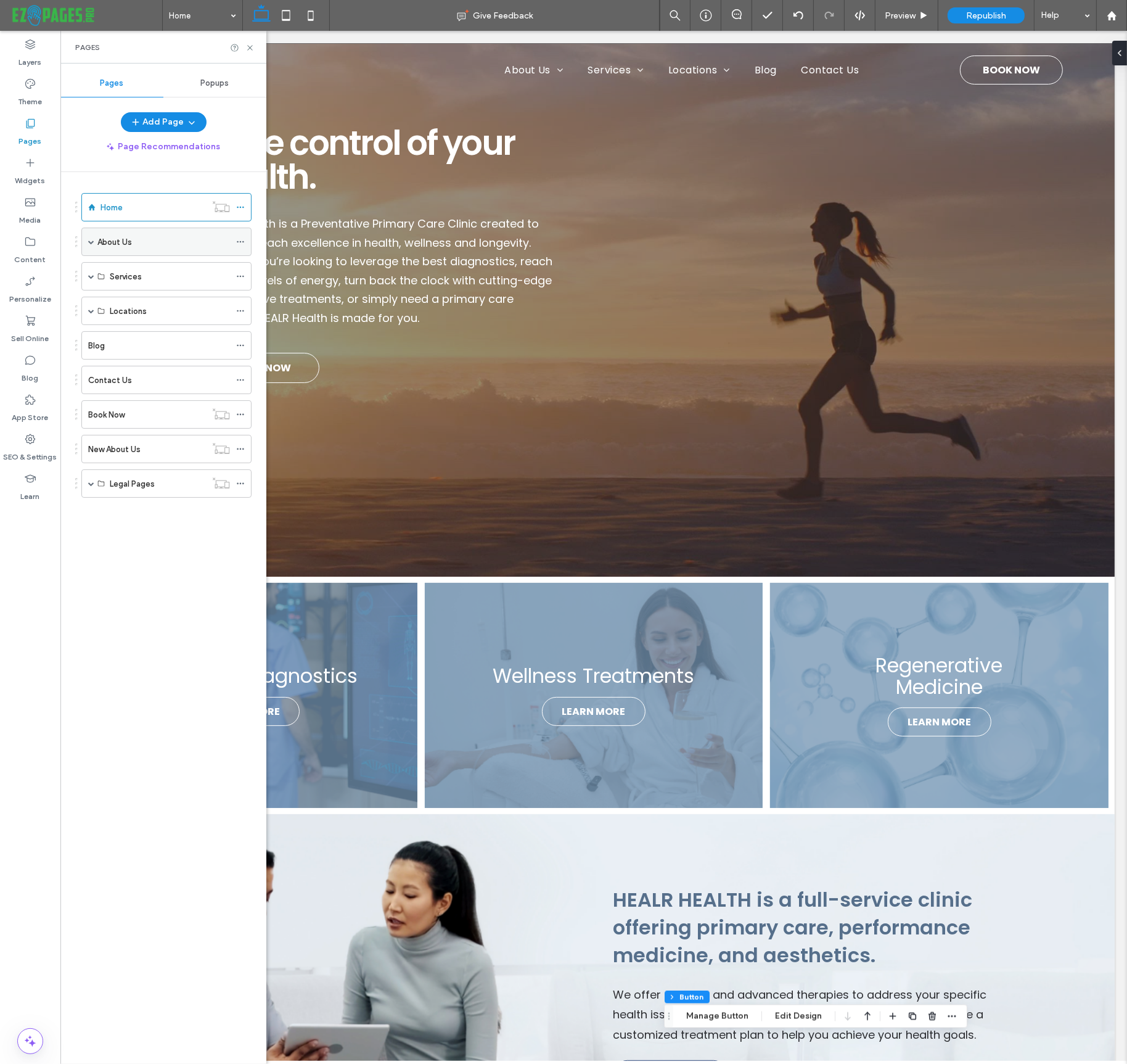
click at [112, 244] on label "About Us" at bounding box center [115, 242] width 35 height 22
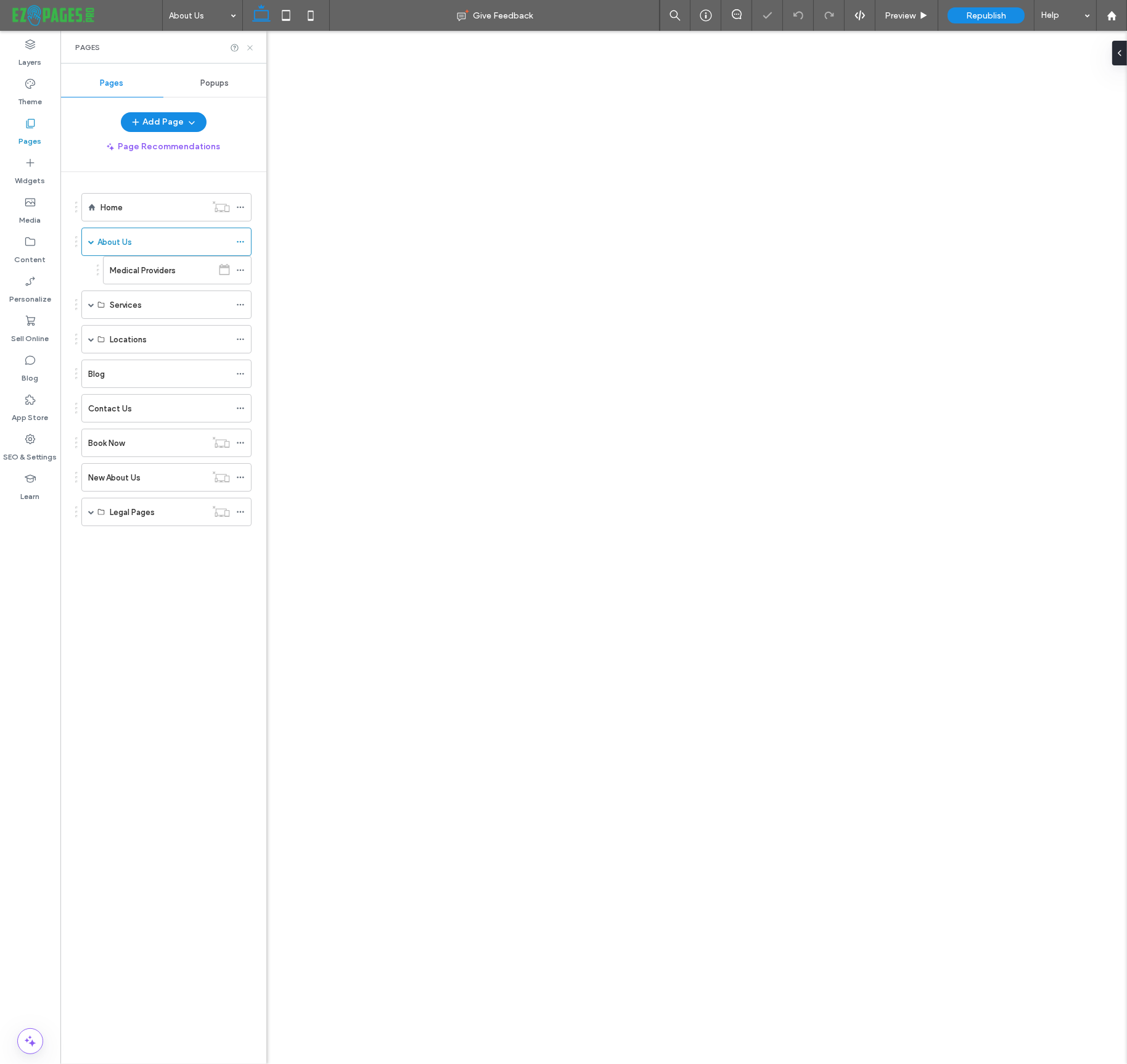
click at [250, 46] on icon at bounding box center [250, 47] width 9 height 9
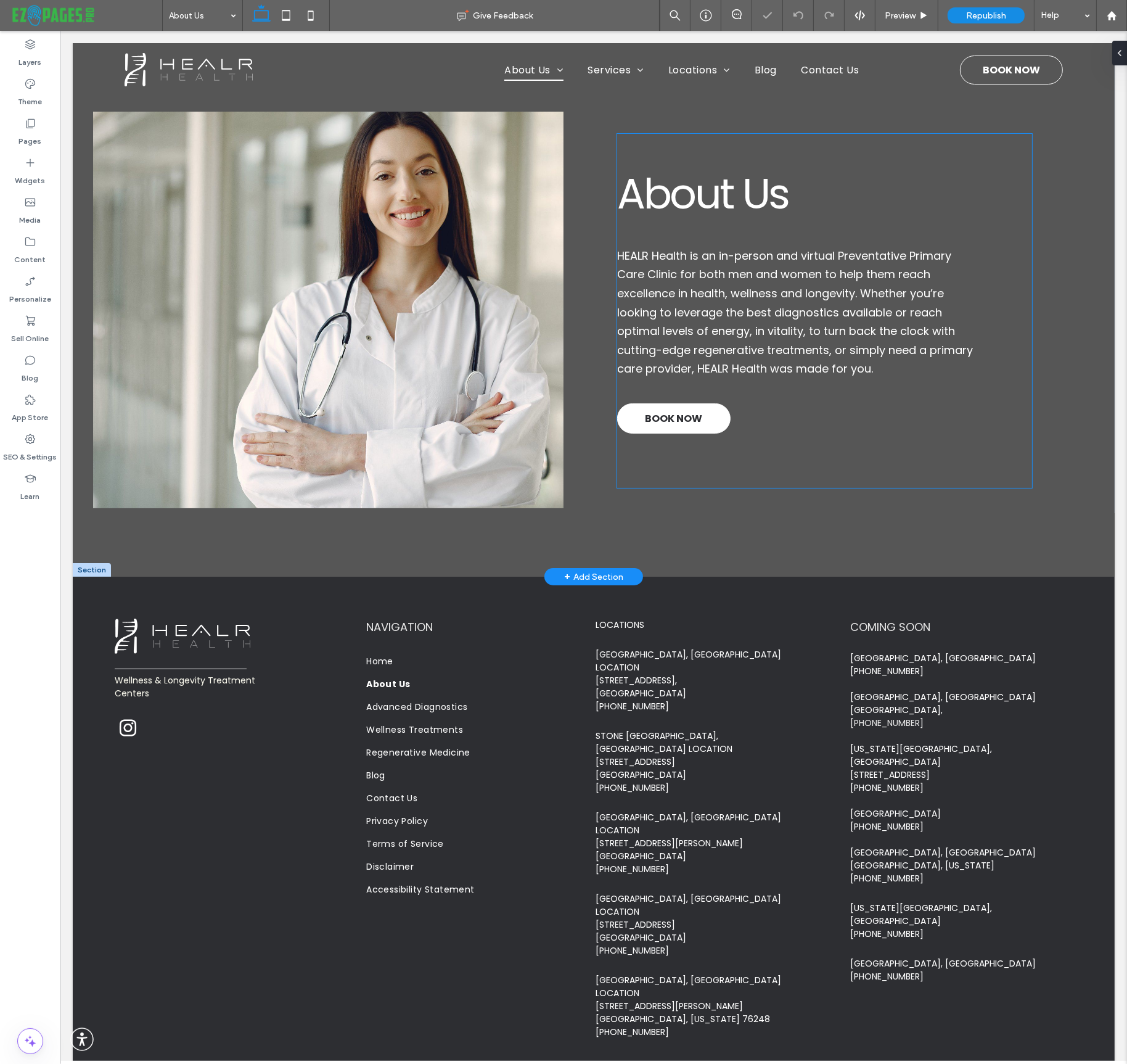
click at [672, 418] on span "BOOK NOW" at bounding box center [673, 418] width 57 height 27
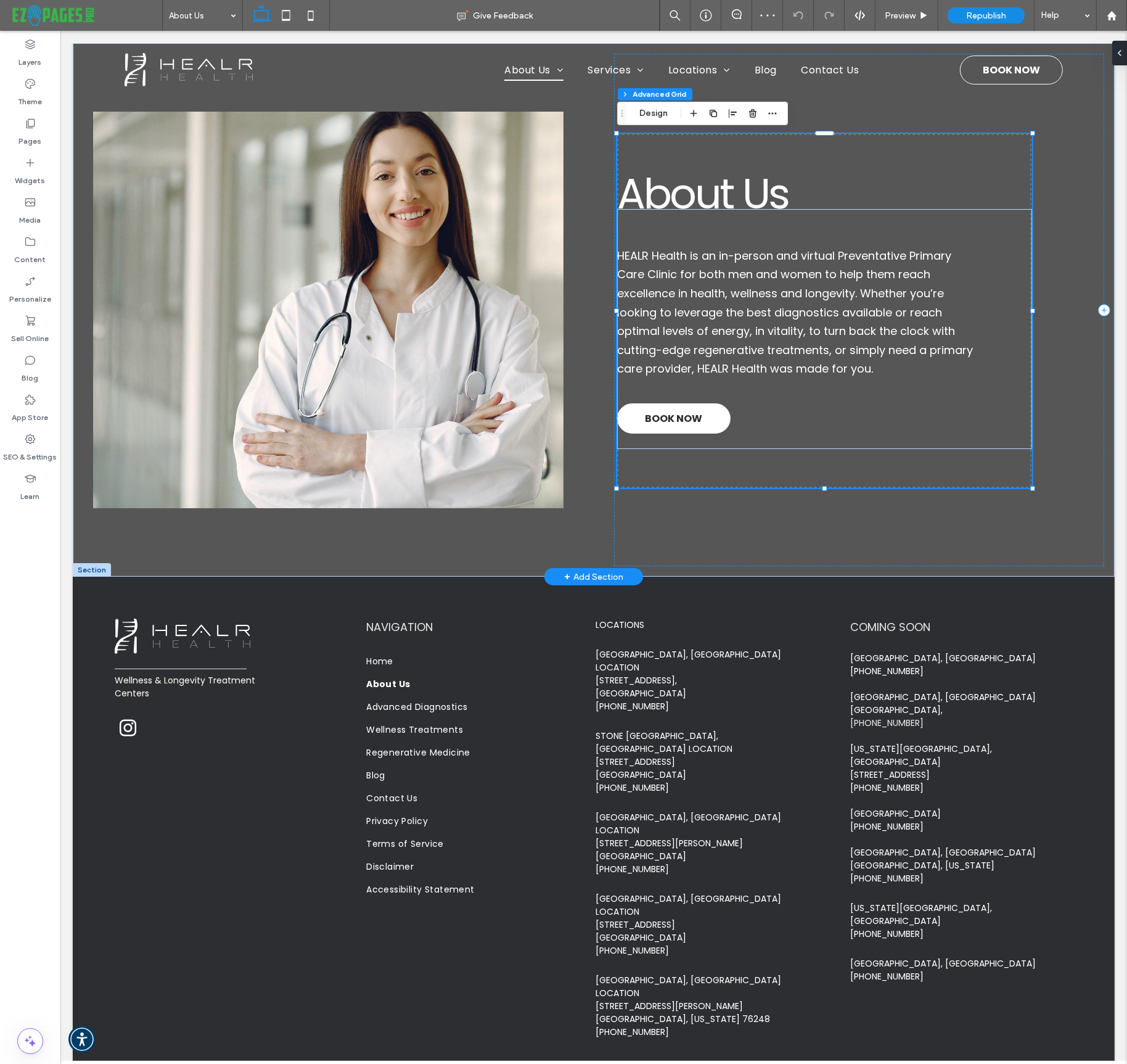
click at [671, 418] on span "BOOK NOW" at bounding box center [673, 418] width 57 height 27
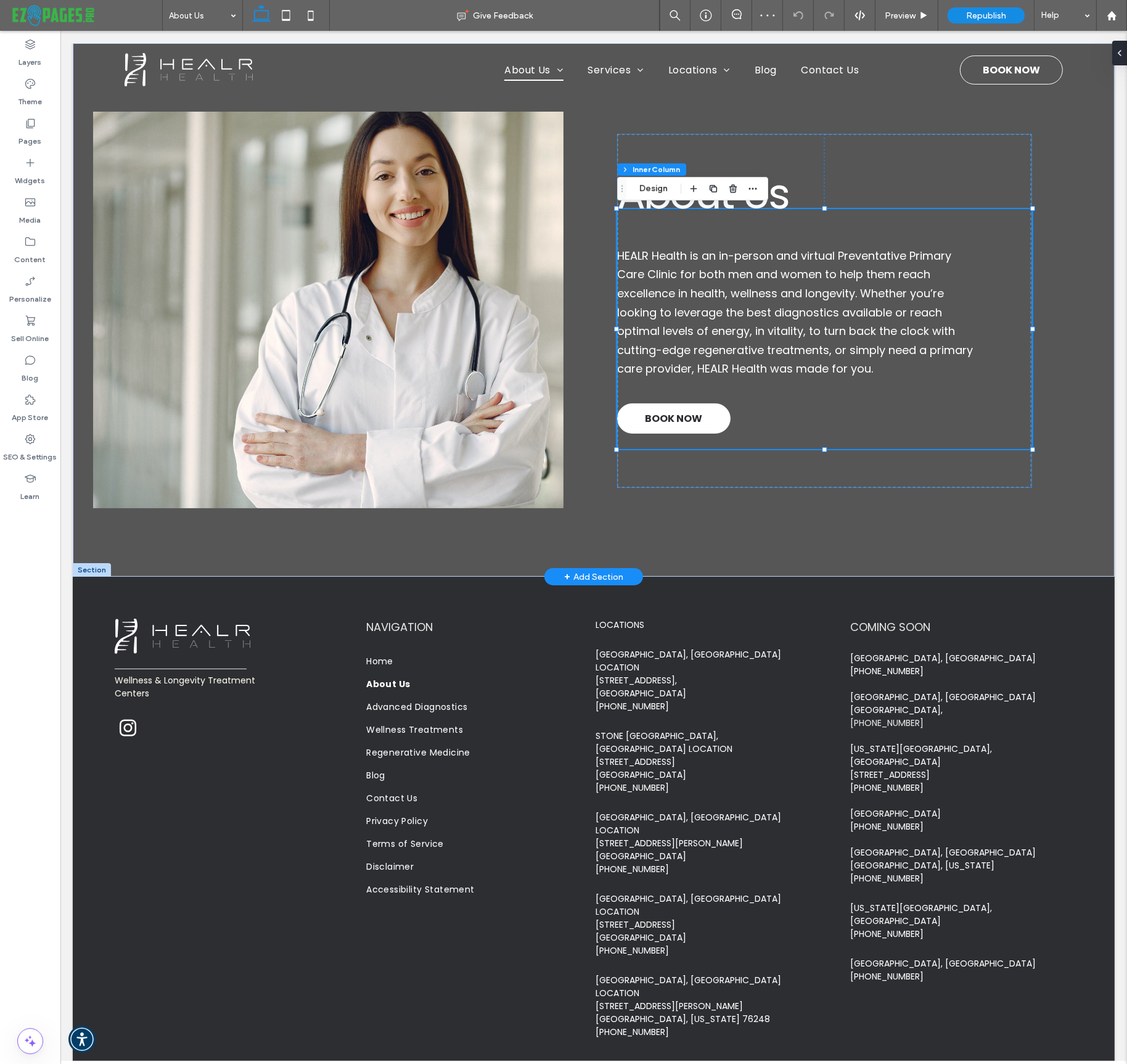
type input "**"
click at [671, 418] on span "BOOK NOW" at bounding box center [673, 418] width 57 height 27
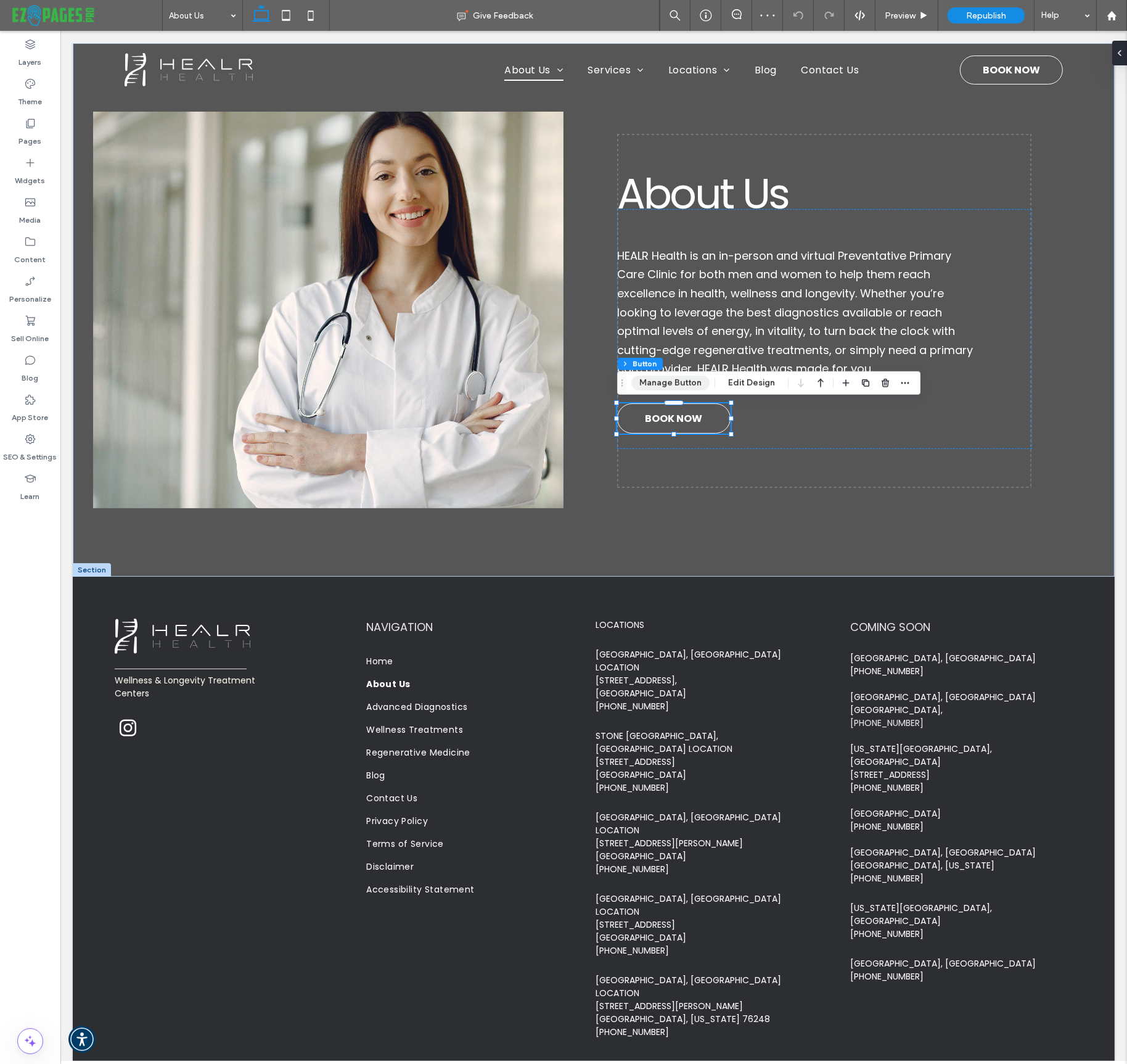
click at [665, 383] on button "Manage Button" at bounding box center [671, 383] width 78 height 15
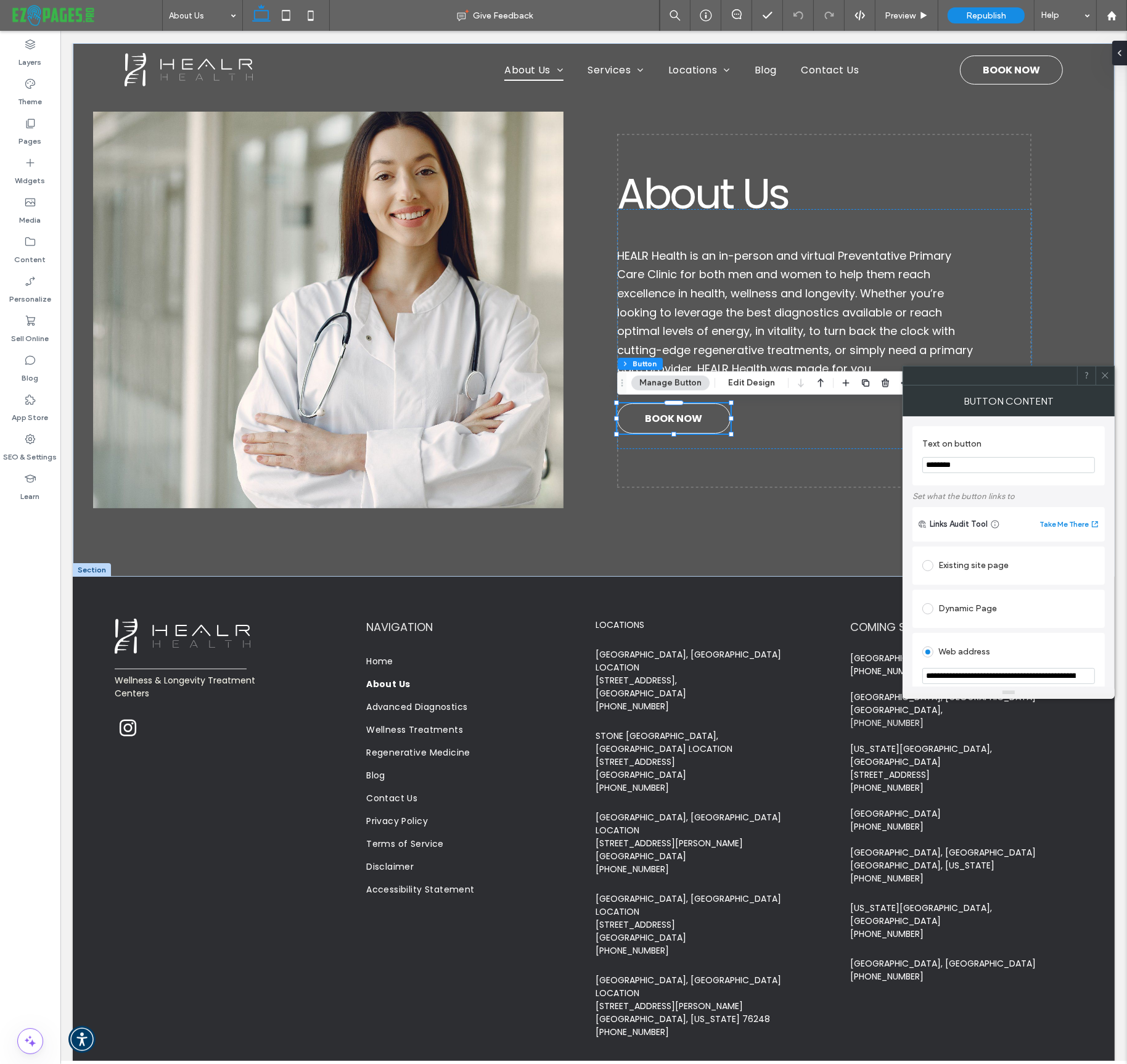
click at [1108, 373] on icon at bounding box center [1105, 375] width 9 height 9
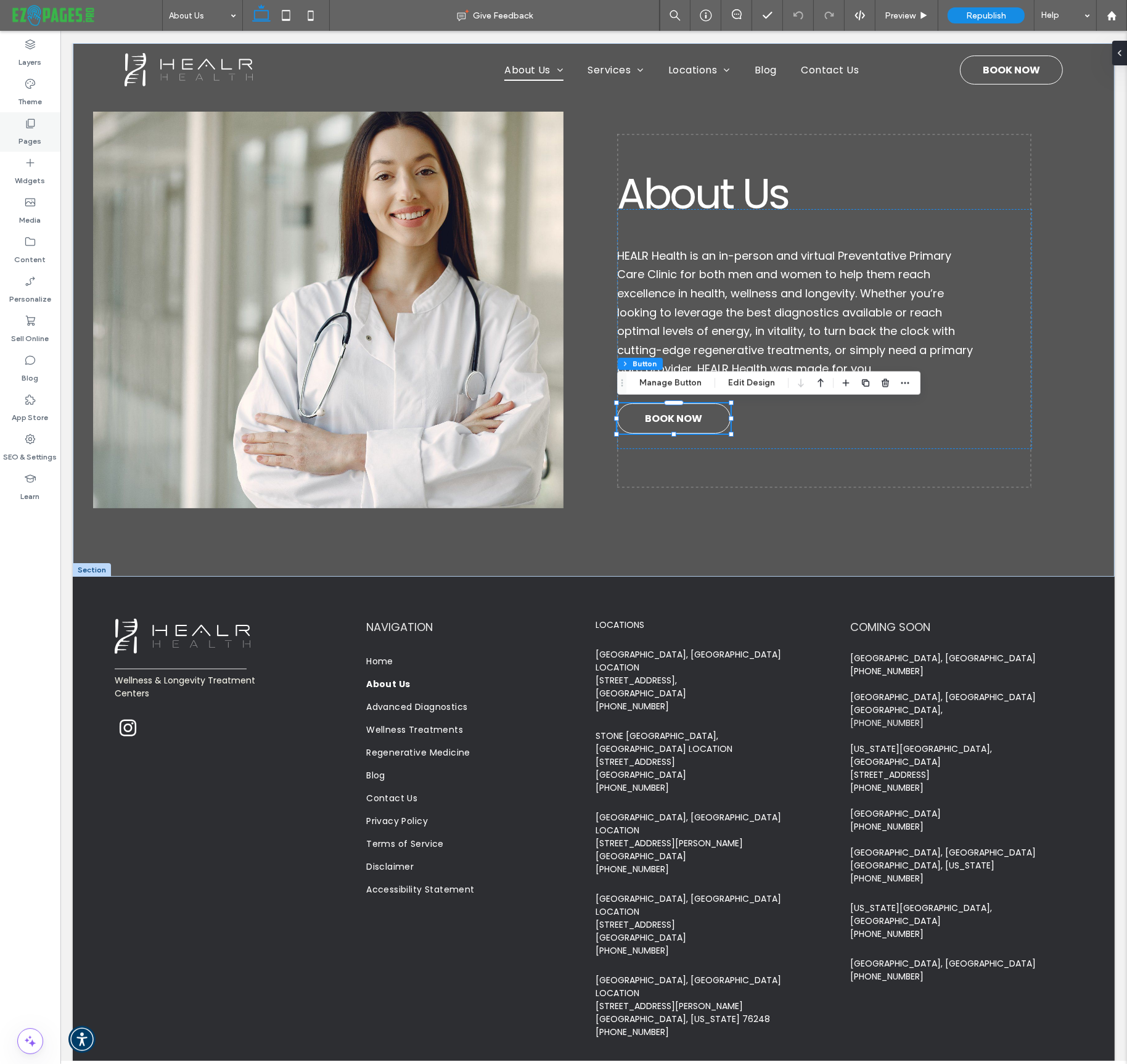
click at [41, 131] on div "Pages" at bounding box center [30, 132] width 61 height 40
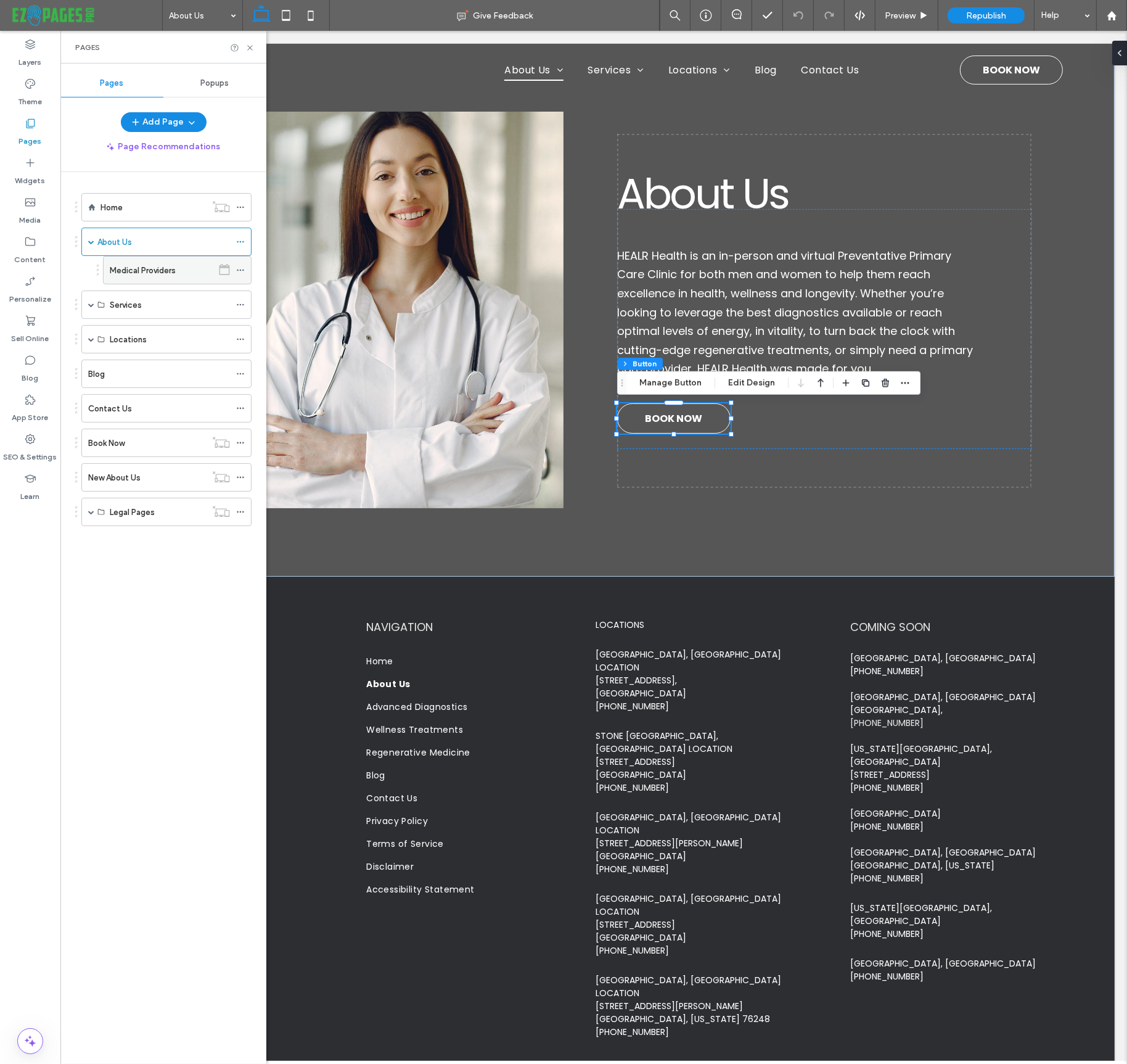
click at [134, 267] on label "Medical Providers" at bounding box center [143, 271] width 66 height 22
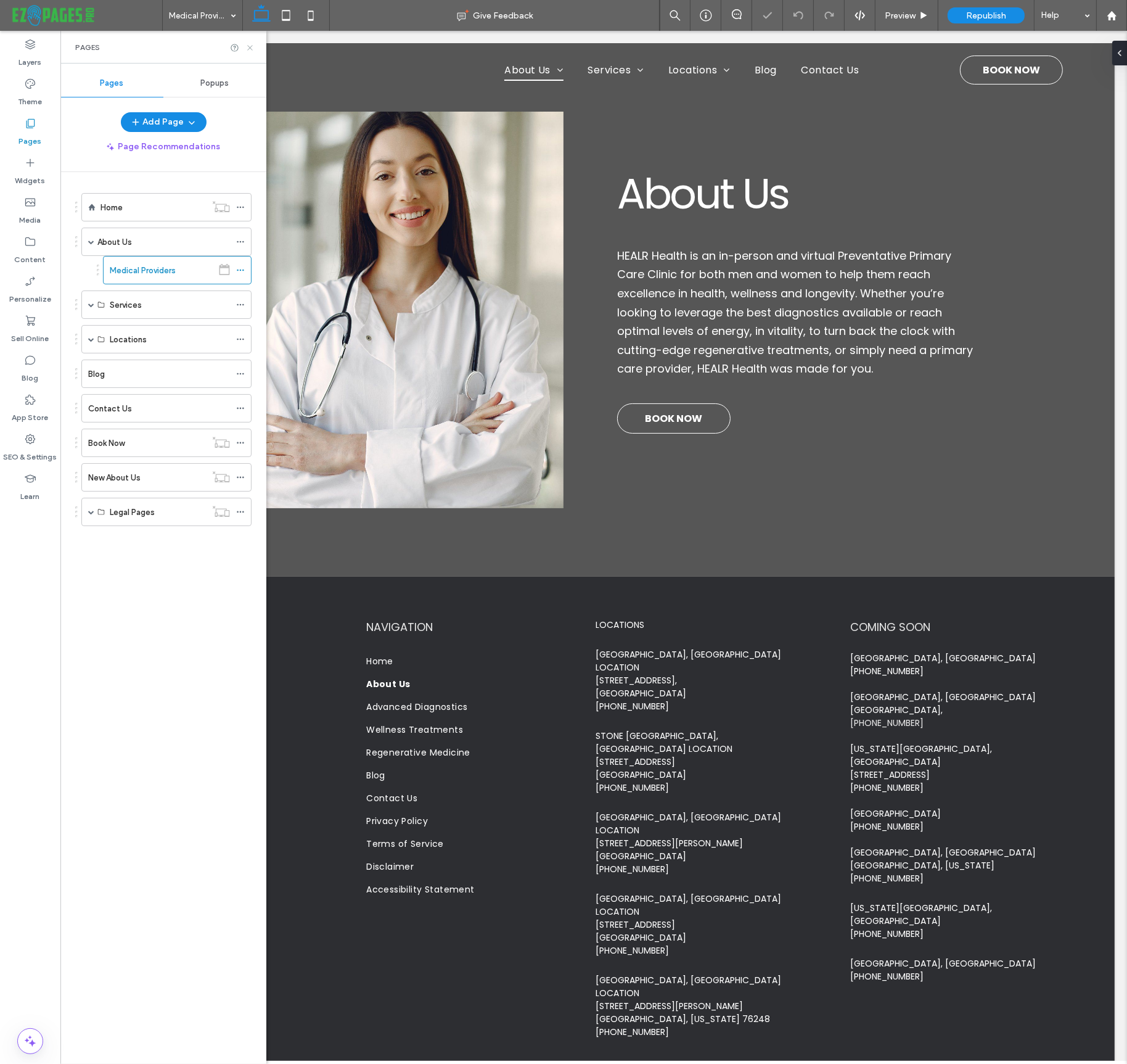
click at [252, 46] on icon at bounding box center [250, 47] width 9 height 9
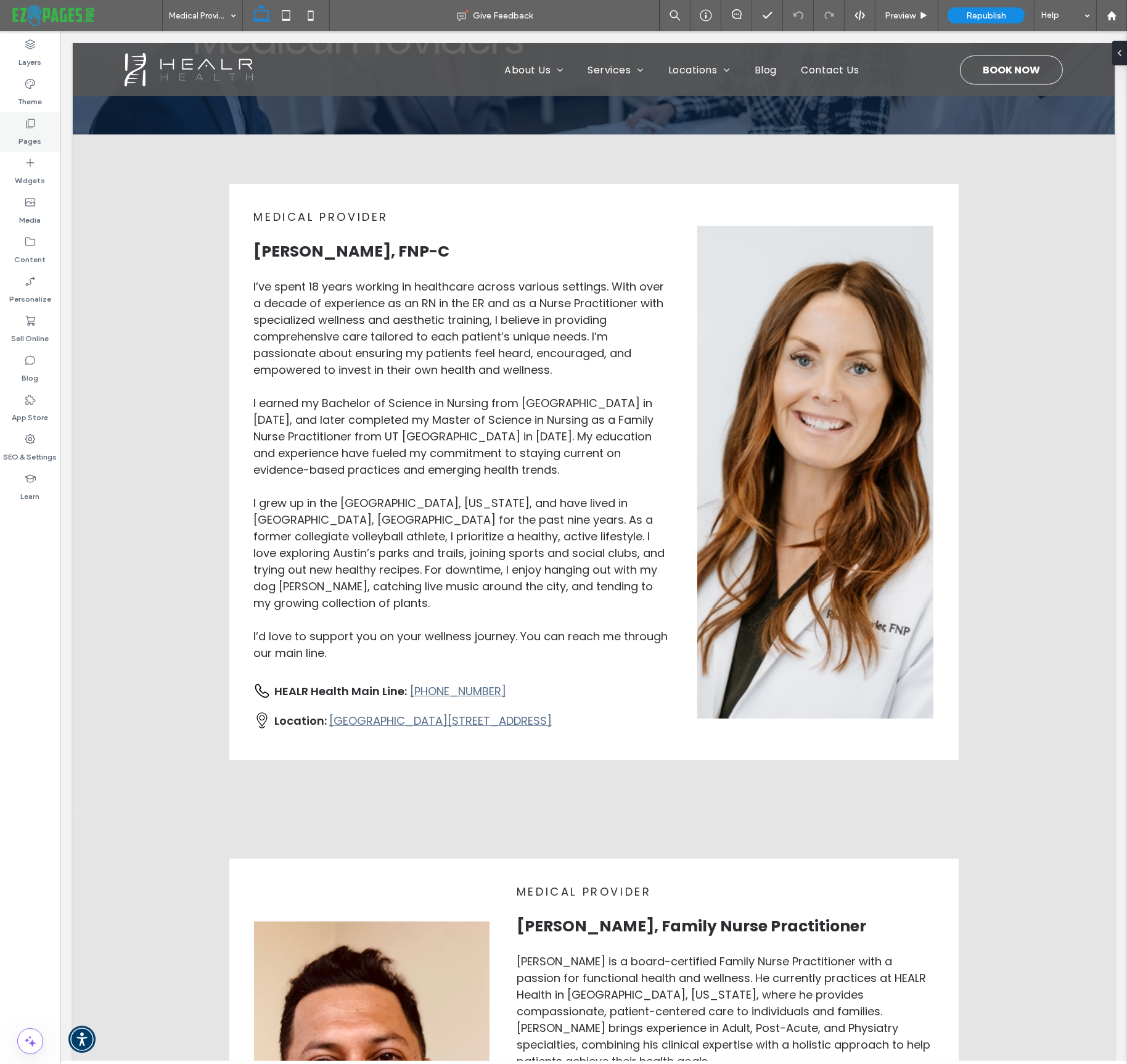
click at [32, 133] on label "Pages" at bounding box center [30, 138] width 22 height 17
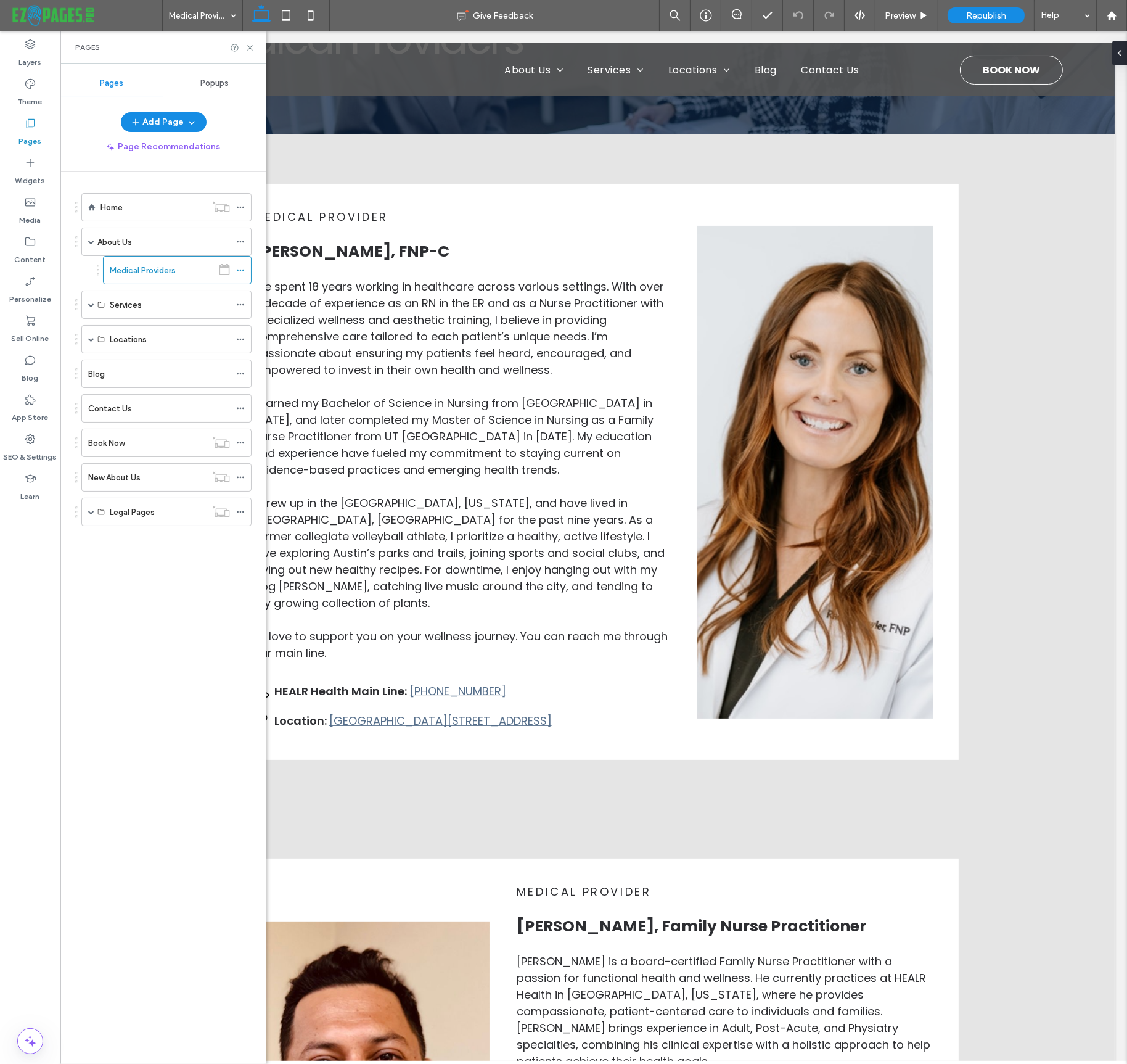
scroll to position [171, 0]
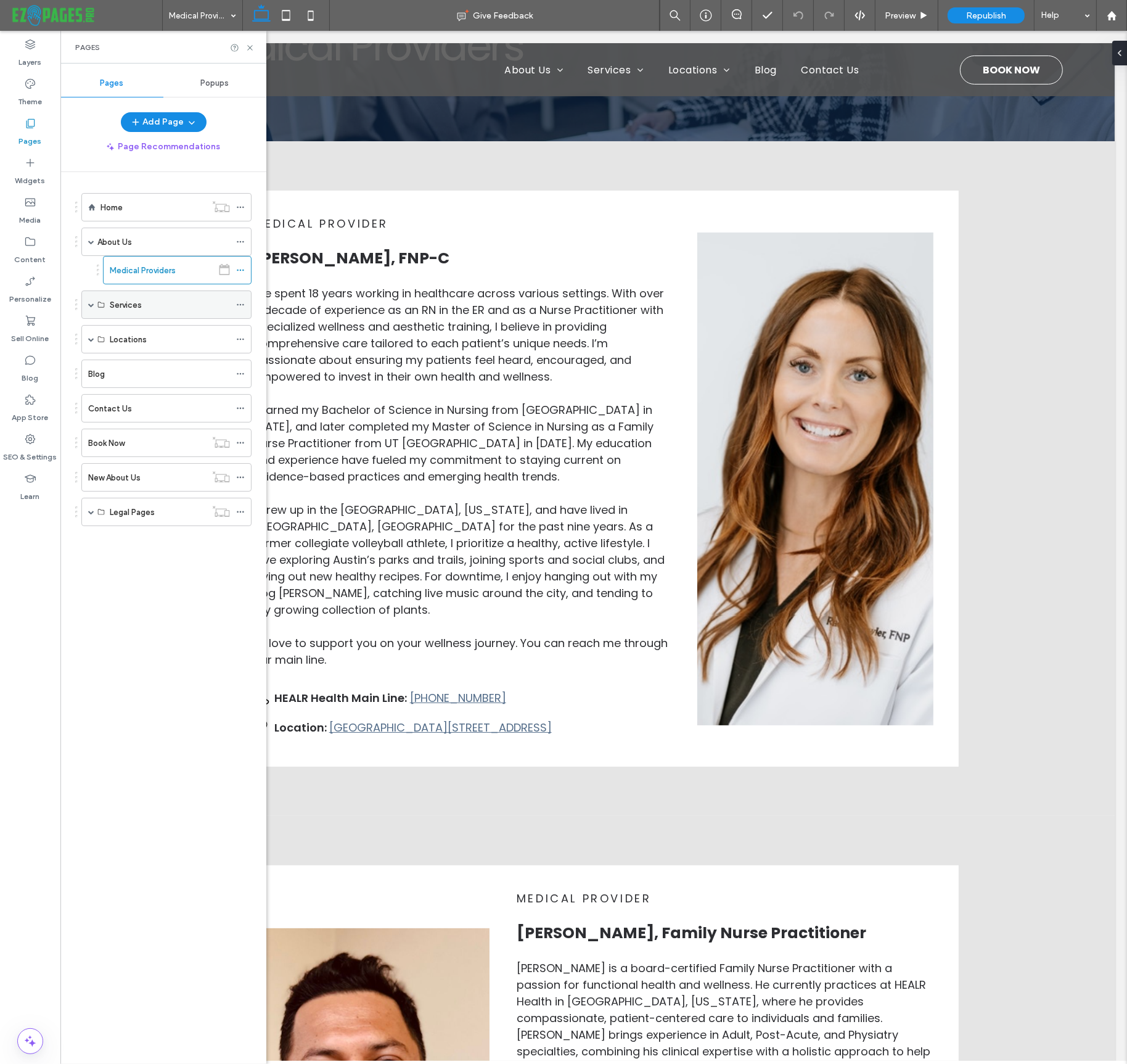
click at [90, 302] on span at bounding box center [90, 304] width 6 height 6
click at [155, 337] on label "Advanced Diagnostics" at bounding box center [160, 334] width 84 height 22
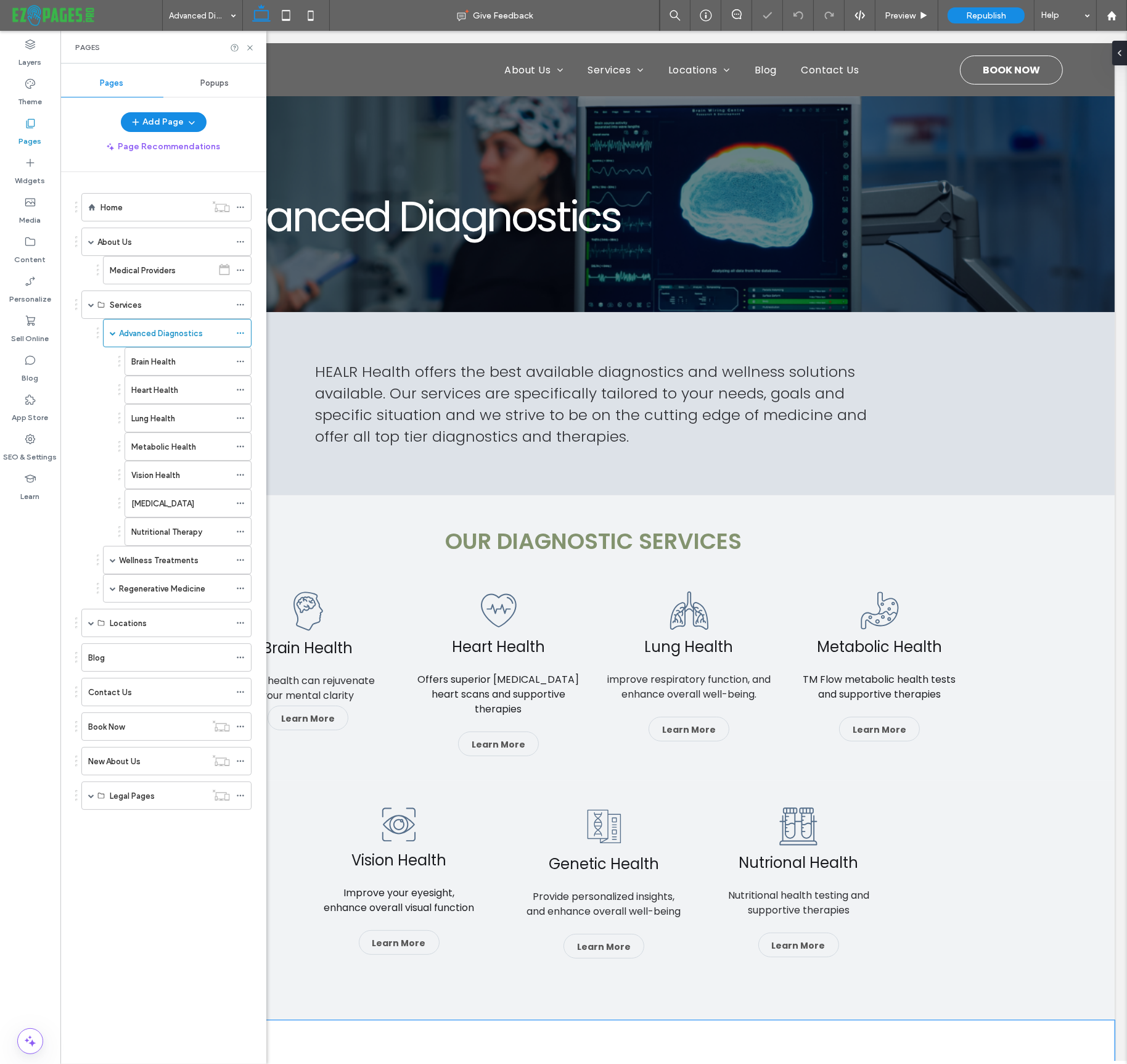
scroll to position [658, 0]
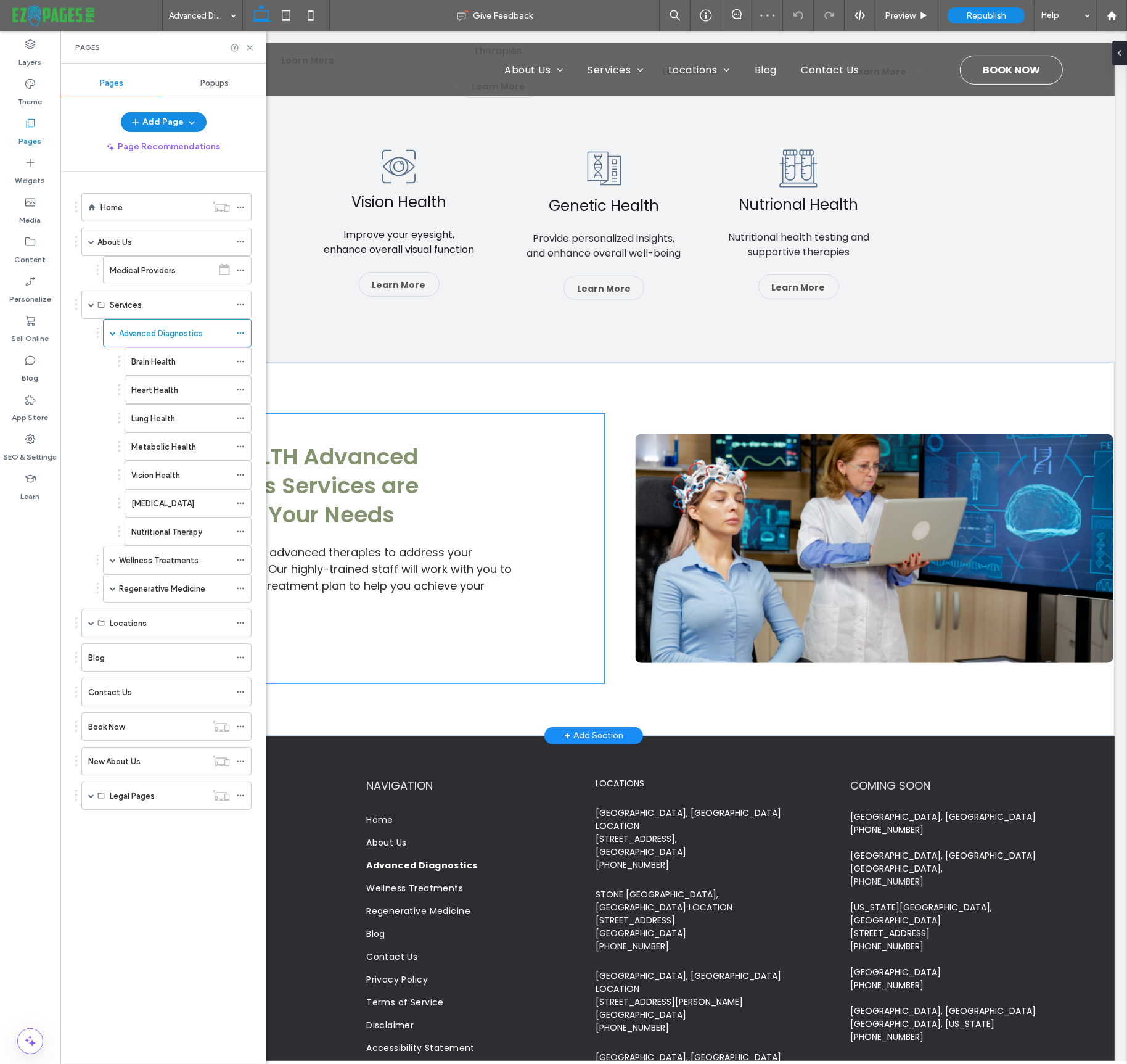
click at [365, 615] on div "HEALR HEALTH Advanced Diagnostics Services are Tailored to Your Needs We offer …" at bounding box center [348, 549] width 510 height 270
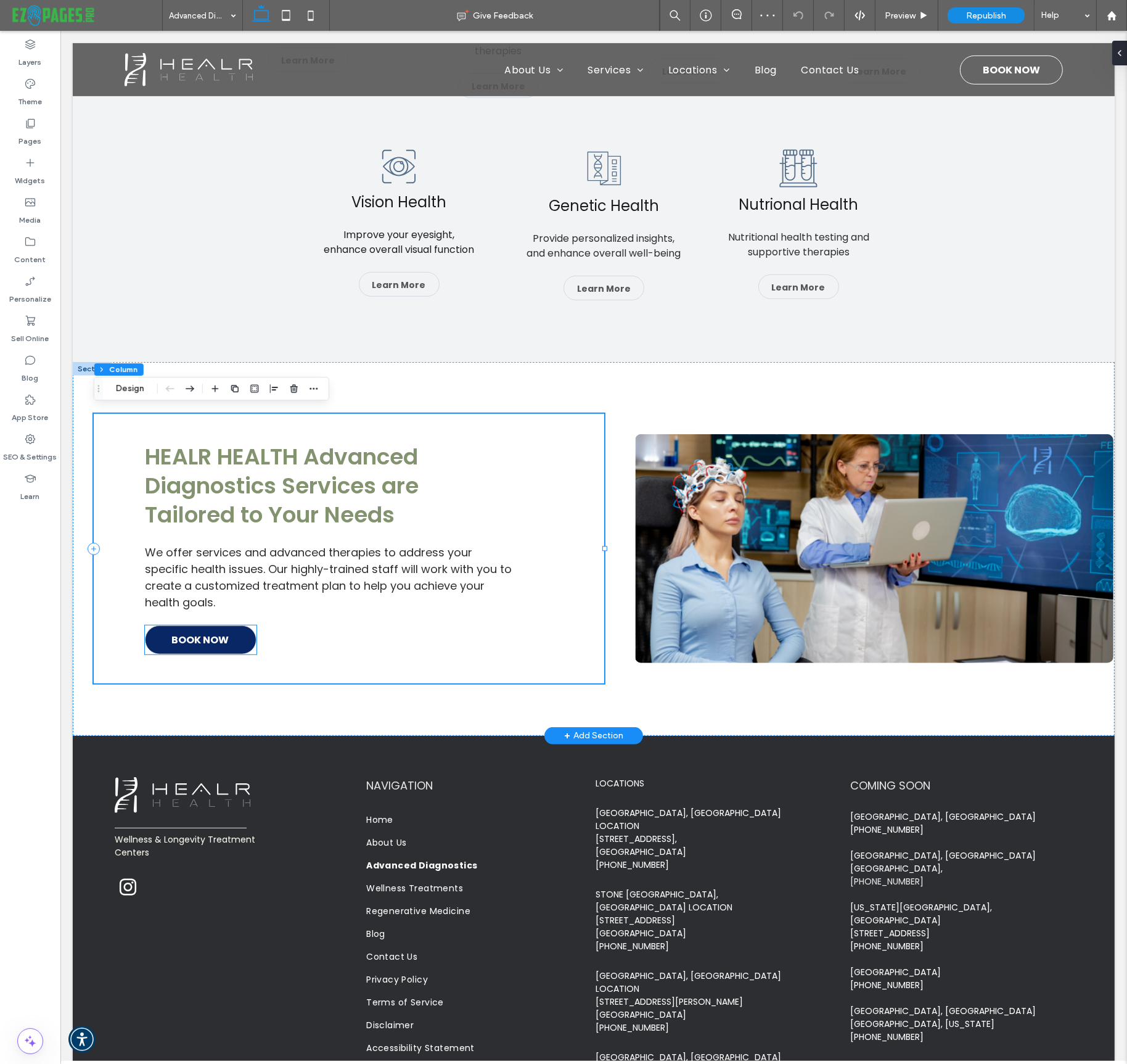
click at [231, 631] on link "BOOK NOW" at bounding box center [200, 640] width 112 height 29
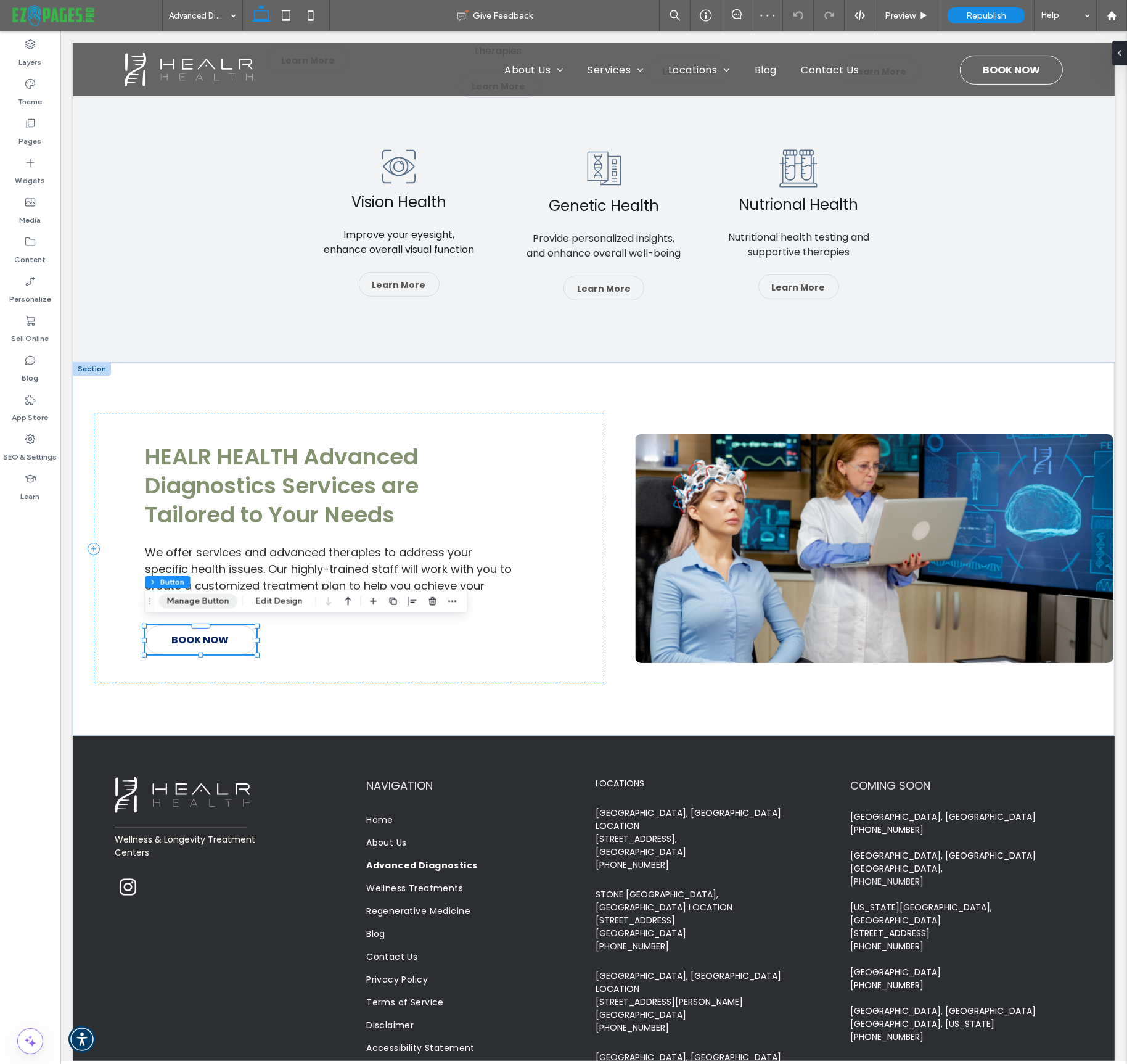
click at [177, 594] on button "Manage Button" at bounding box center [198, 602] width 78 height 15
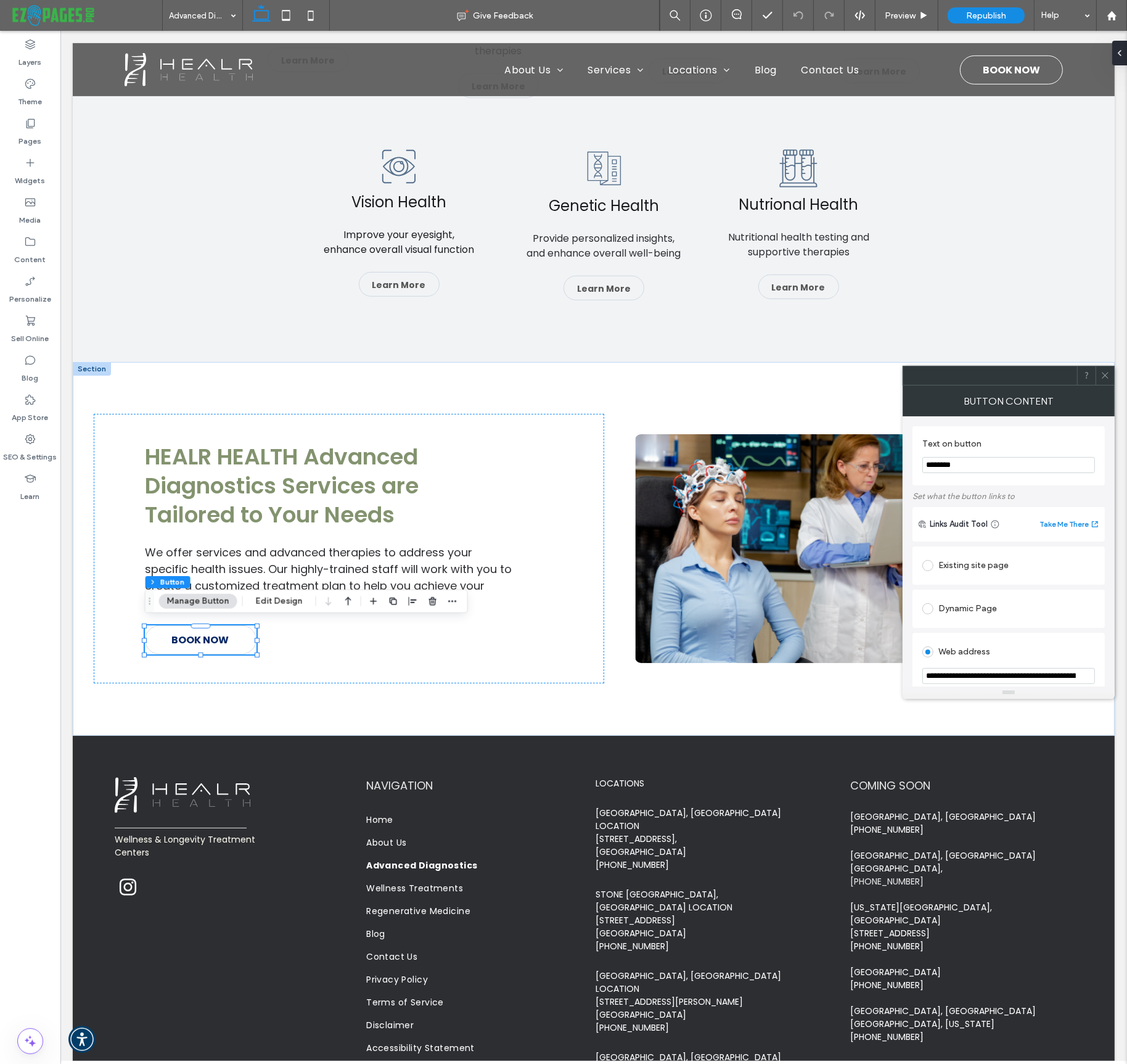
click at [1103, 373] on icon at bounding box center [1105, 375] width 9 height 9
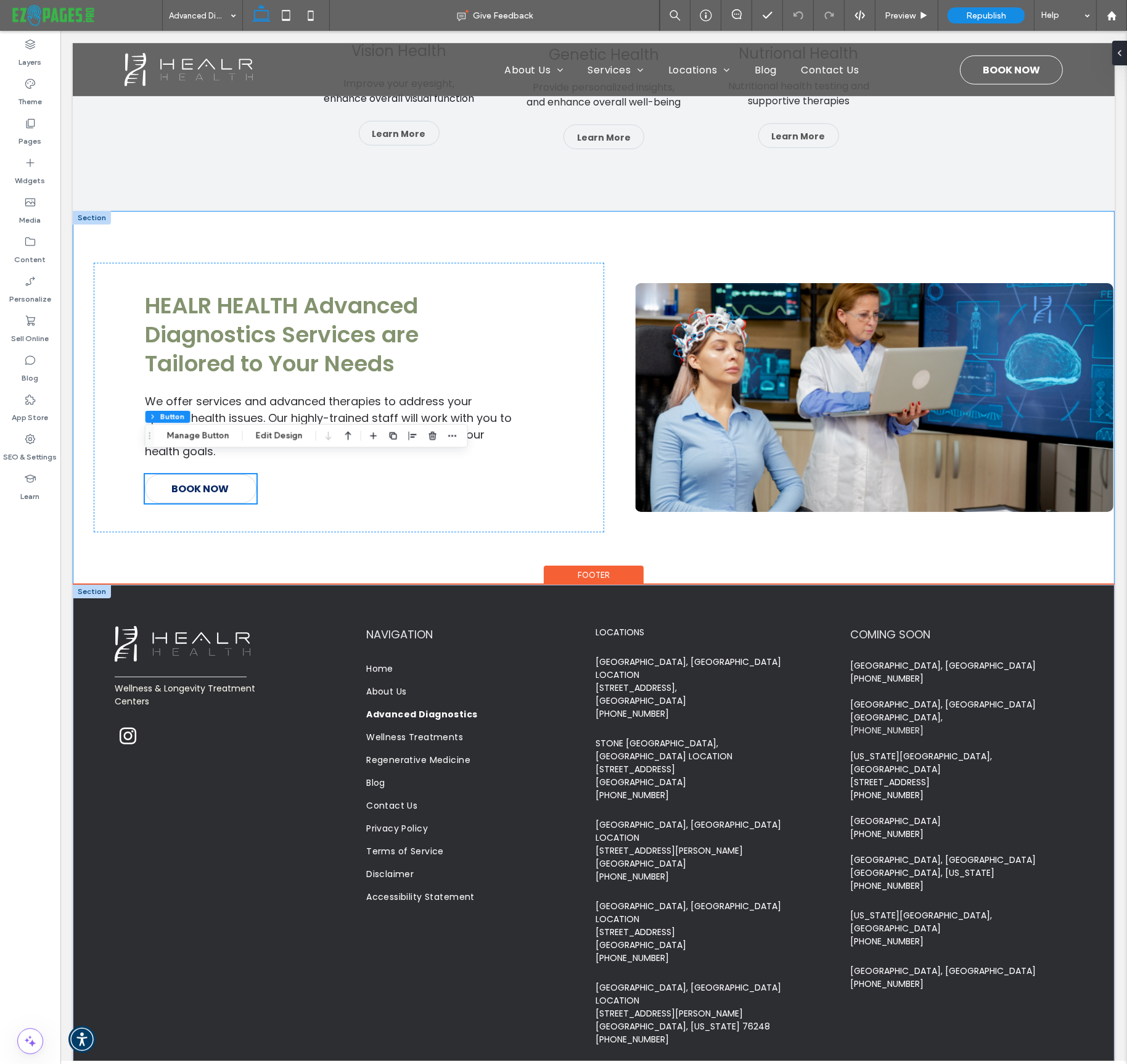
scroll to position [825, 0]
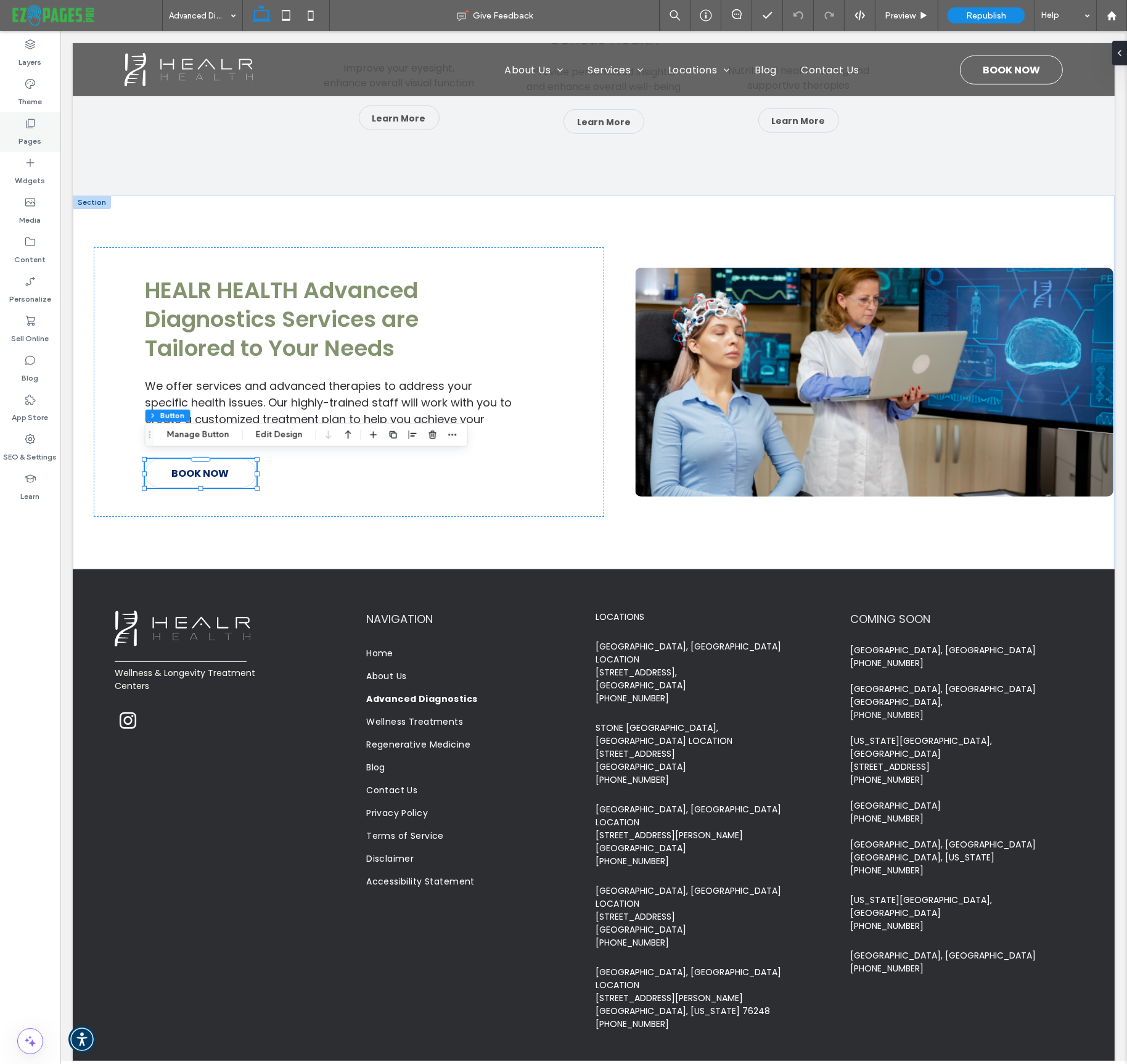
click at [30, 126] on use at bounding box center [31, 123] width 8 height 9
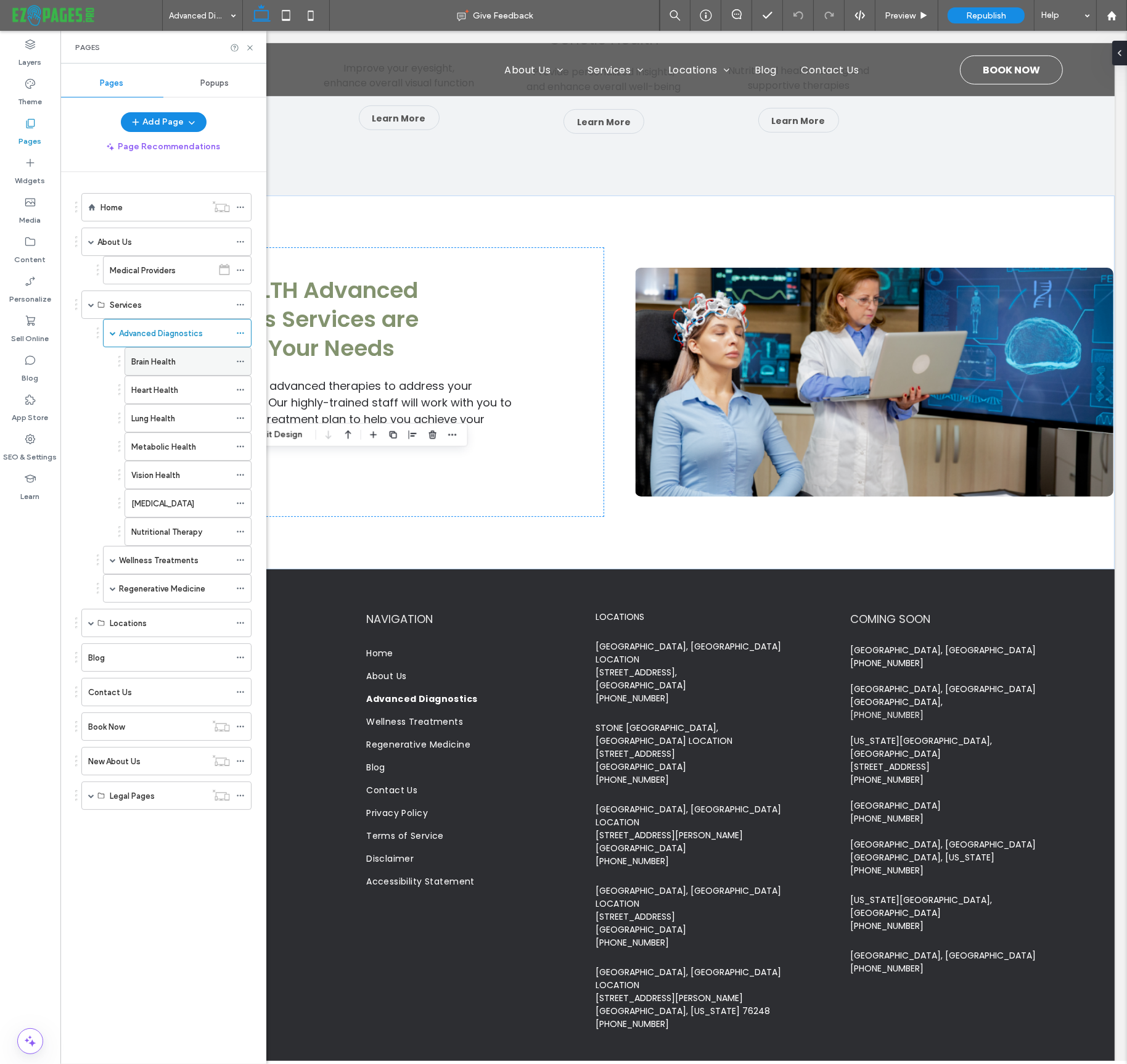
click at [144, 362] on label "Brain Health" at bounding box center [154, 362] width 45 height 22
click at [249, 46] on icon at bounding box center [250, 47] width 9 height 9
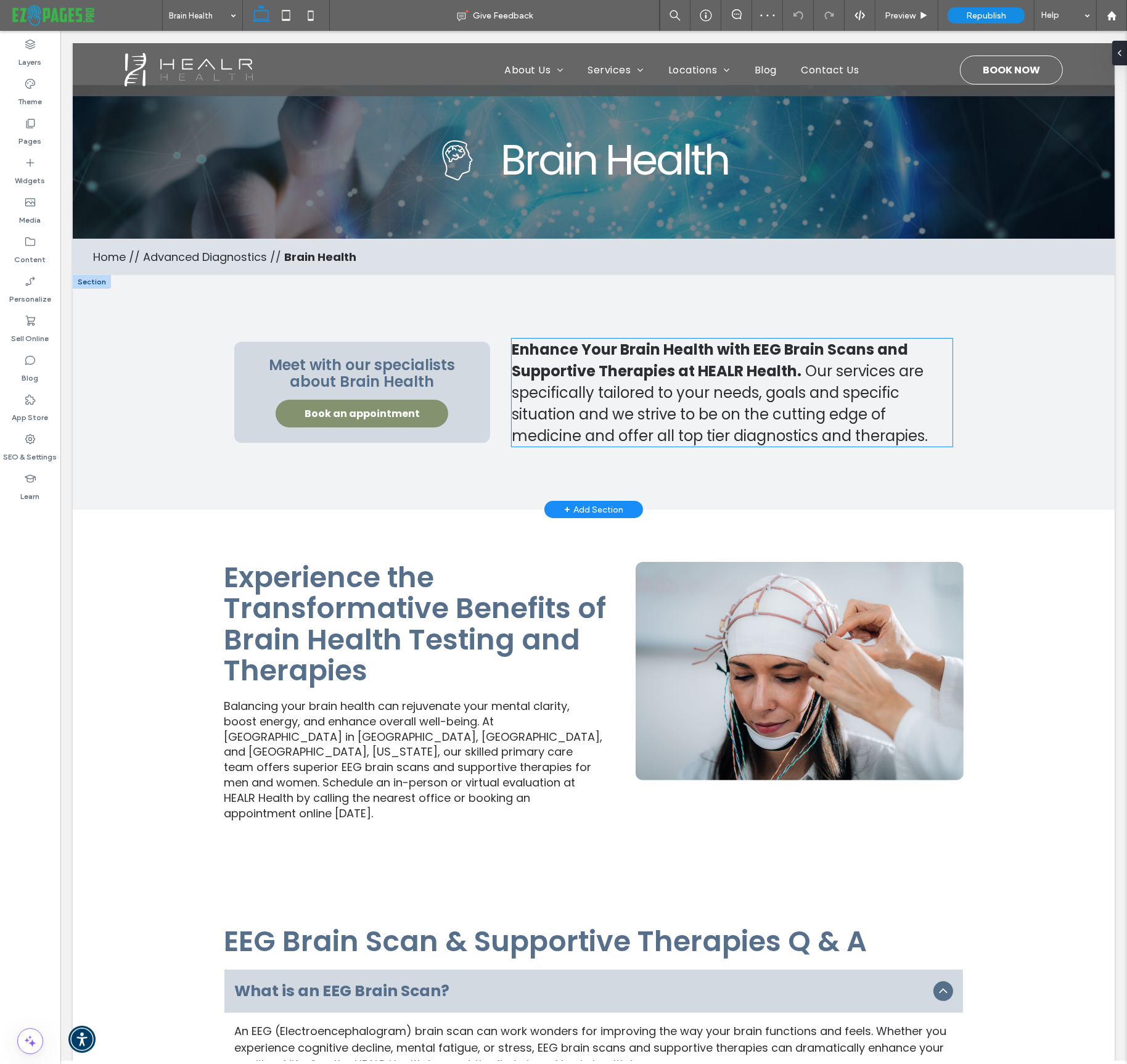
scroll to position [2, 0]
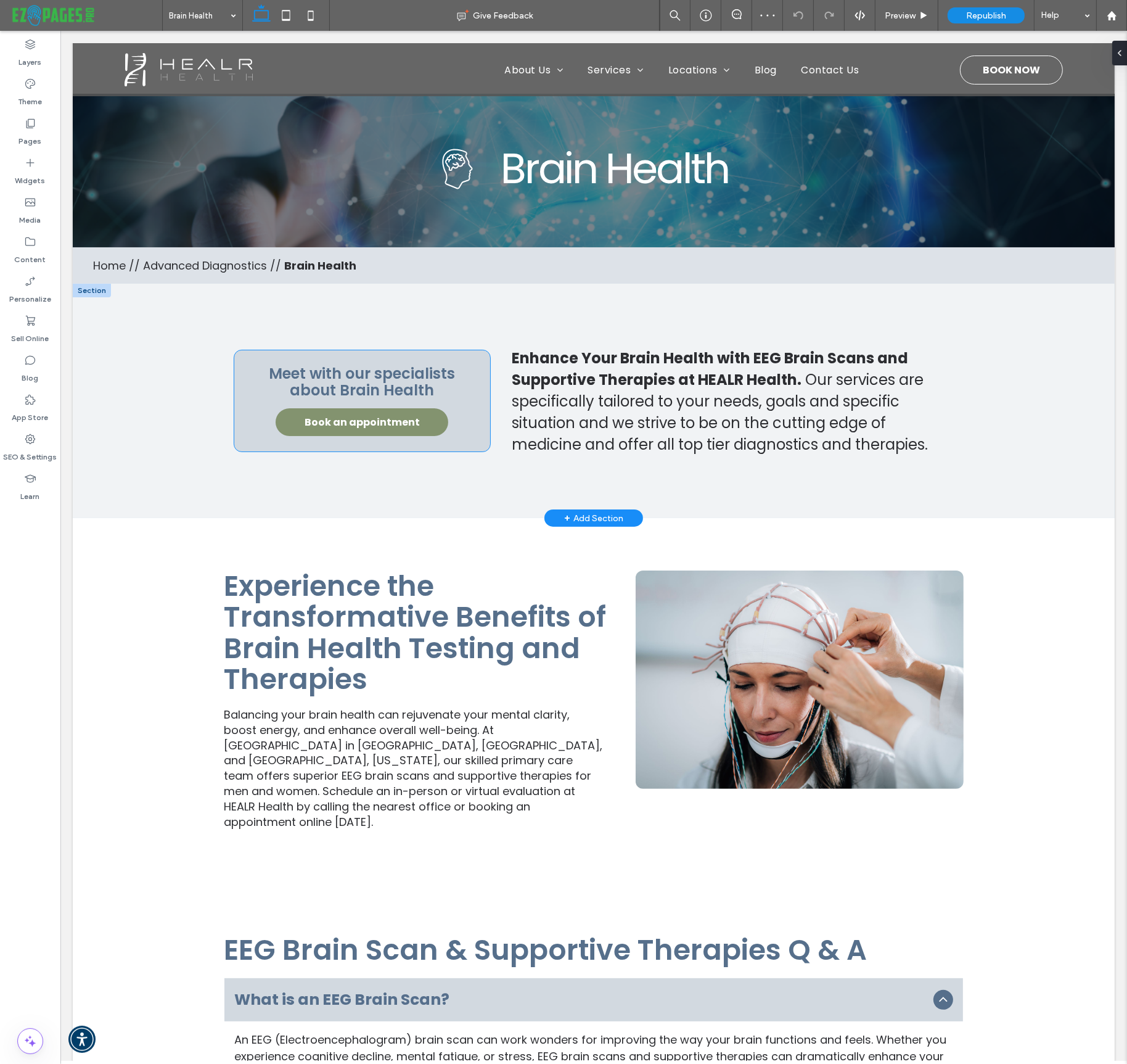
click at [430, 428] on link "Book an appointment" at bounding box center [361, 422] width 173 height 27
click at [417, 419] on link "Book an appointment" at bounding box center [361, 422] width 173 height 27
click at [329, 384] on button "Manage Button" at bounding box center [329, 388] width 78 height 15
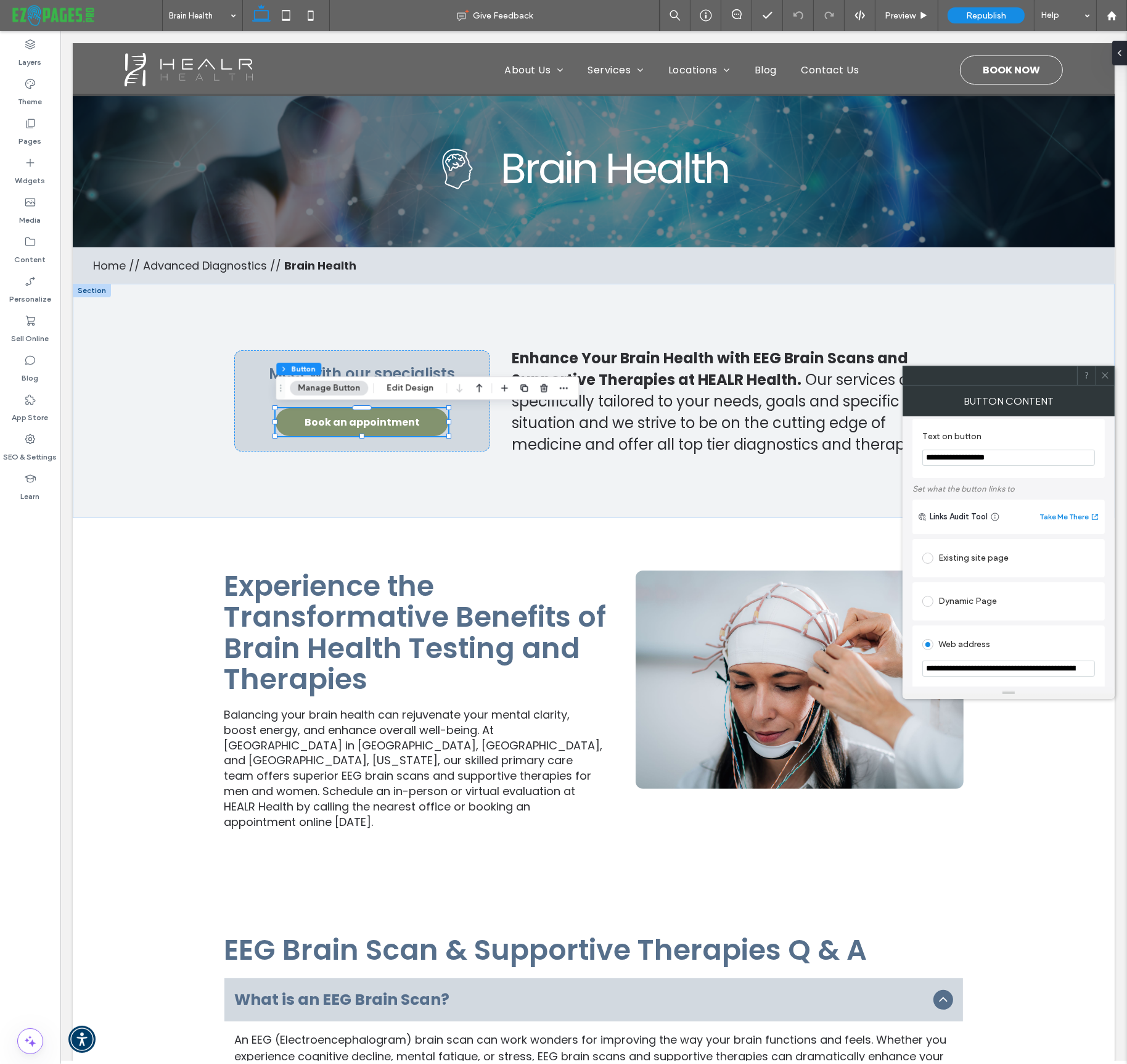
scroll to position [8, 0]
click at [1103, 377] on icon at bounding box center [1105, 375] width 9 height 9
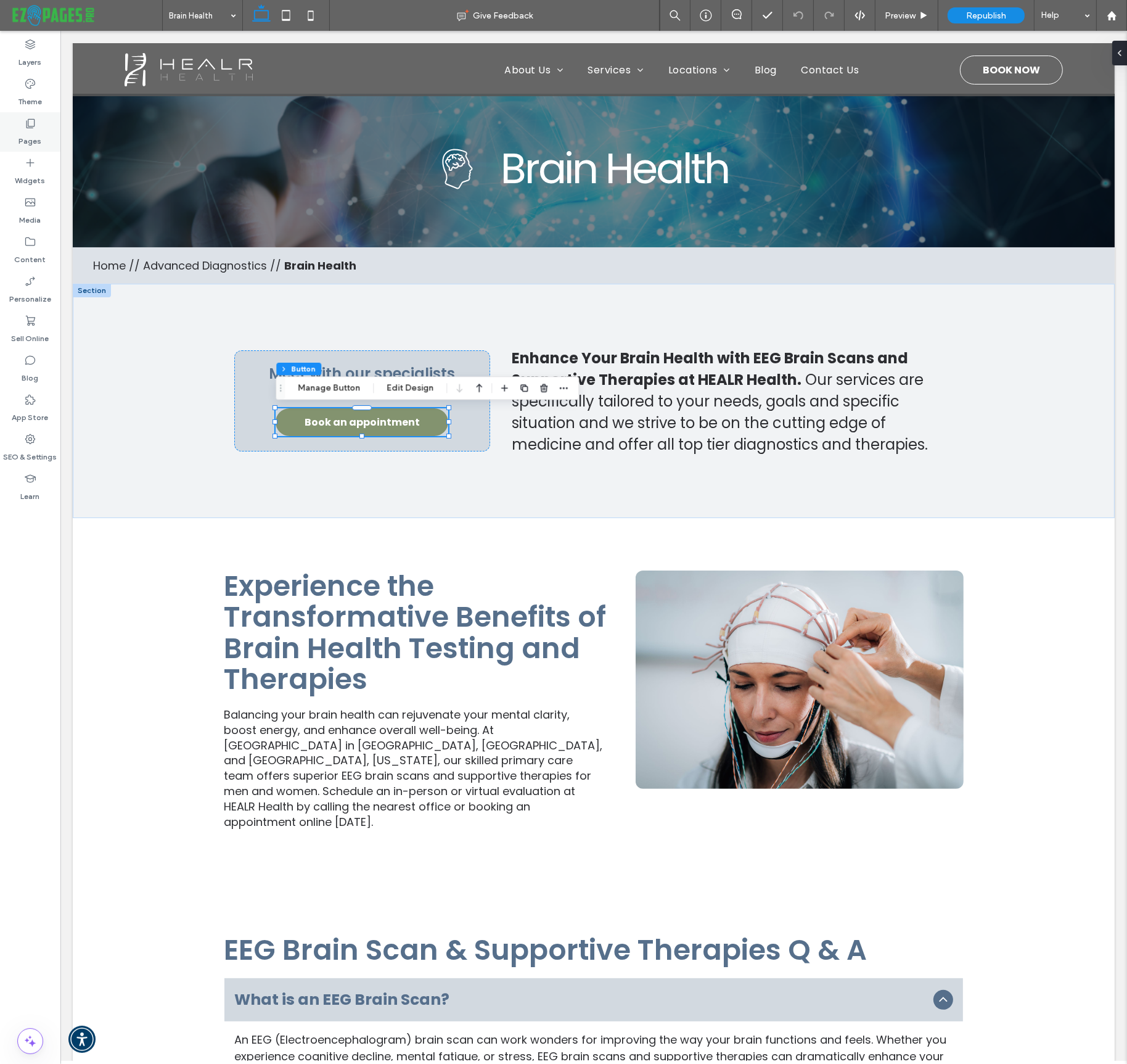
click at [25, 133] on label "Pages" at bounding box center [30, 138] width 22 height 17
click at [32, 126] on use at bounding box center [31, 123] width 8 height 9
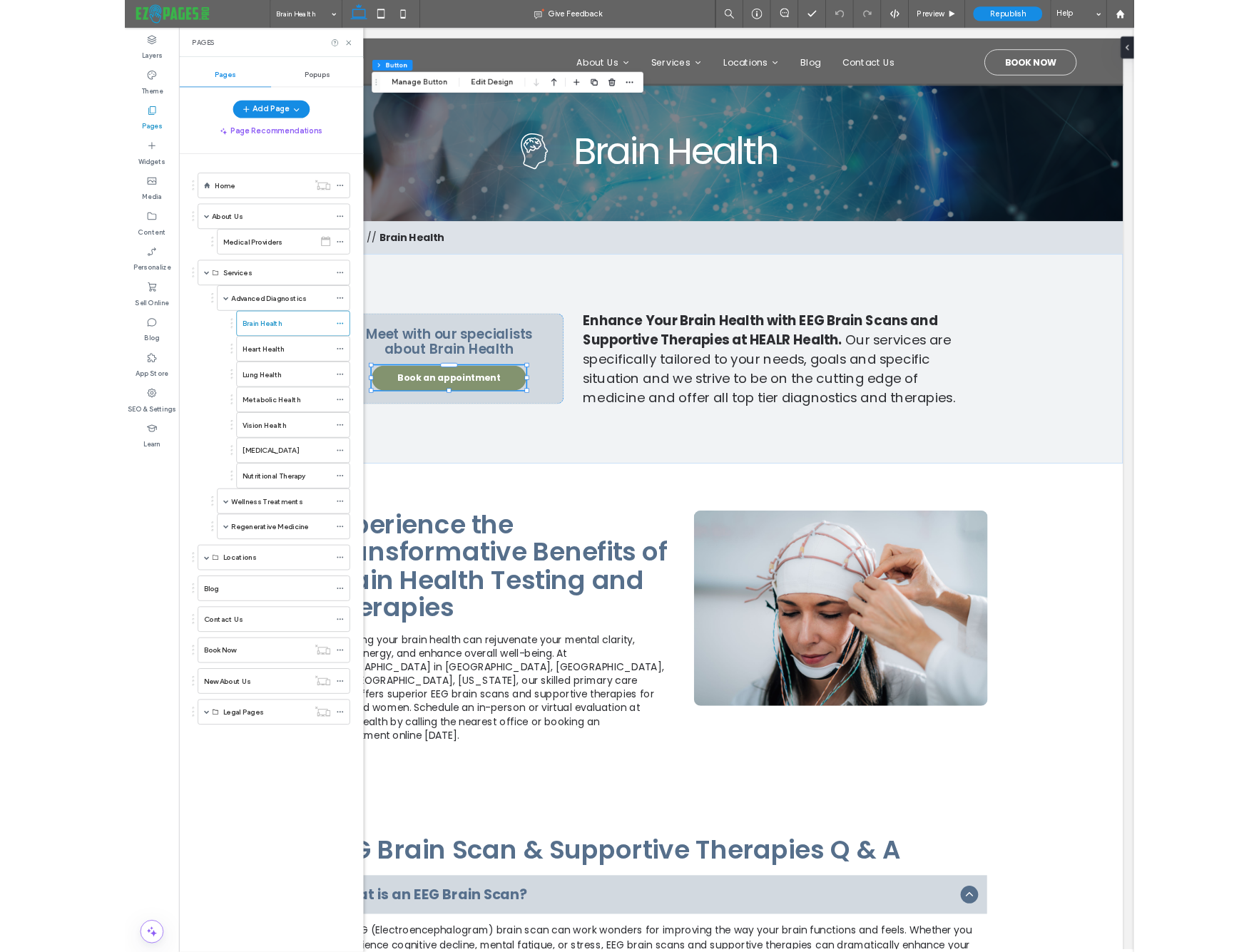
scroll to position [854, 0]
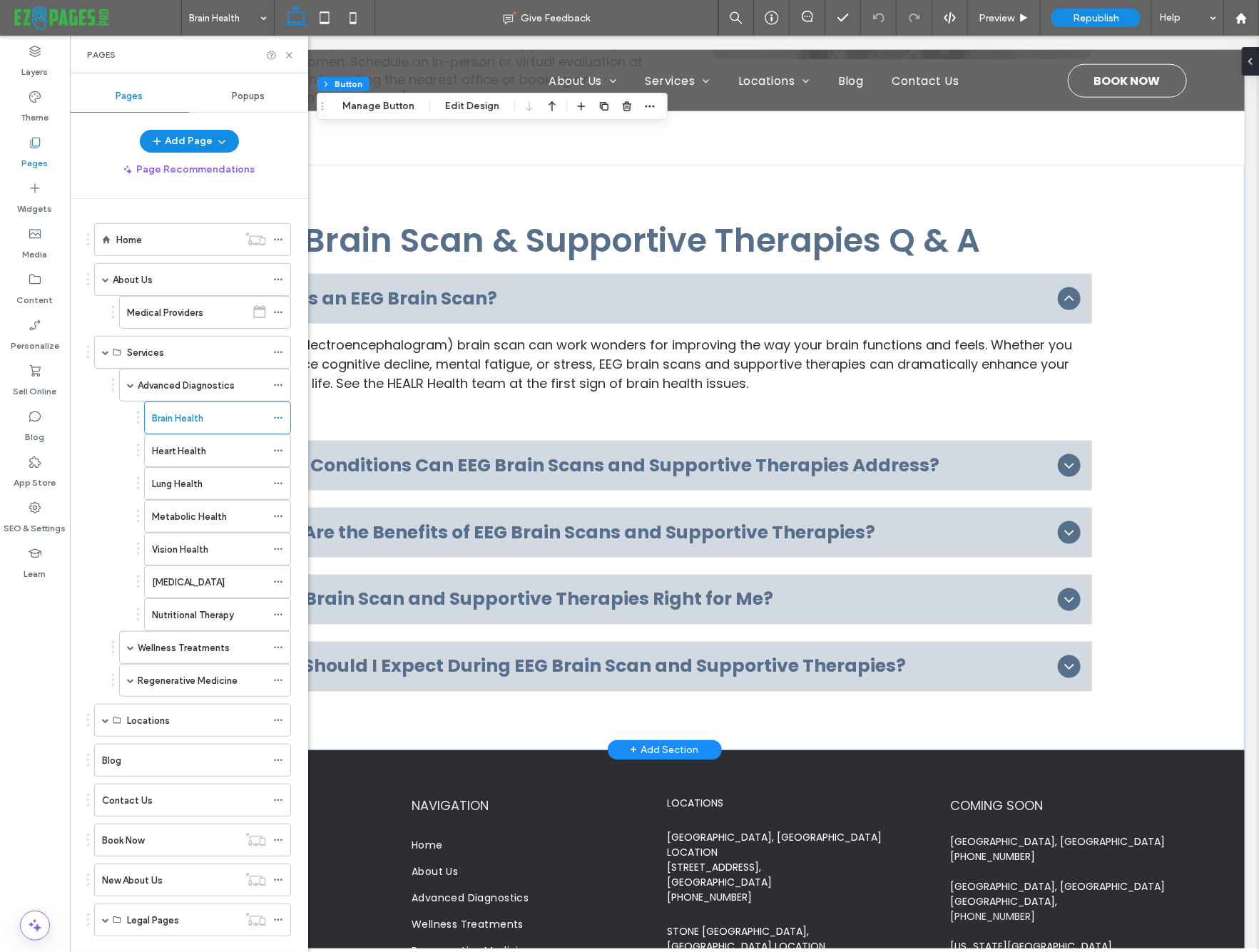
click at [213, 463] on div "Heart Health" at bounding box center [208, 450] width 114 height 32
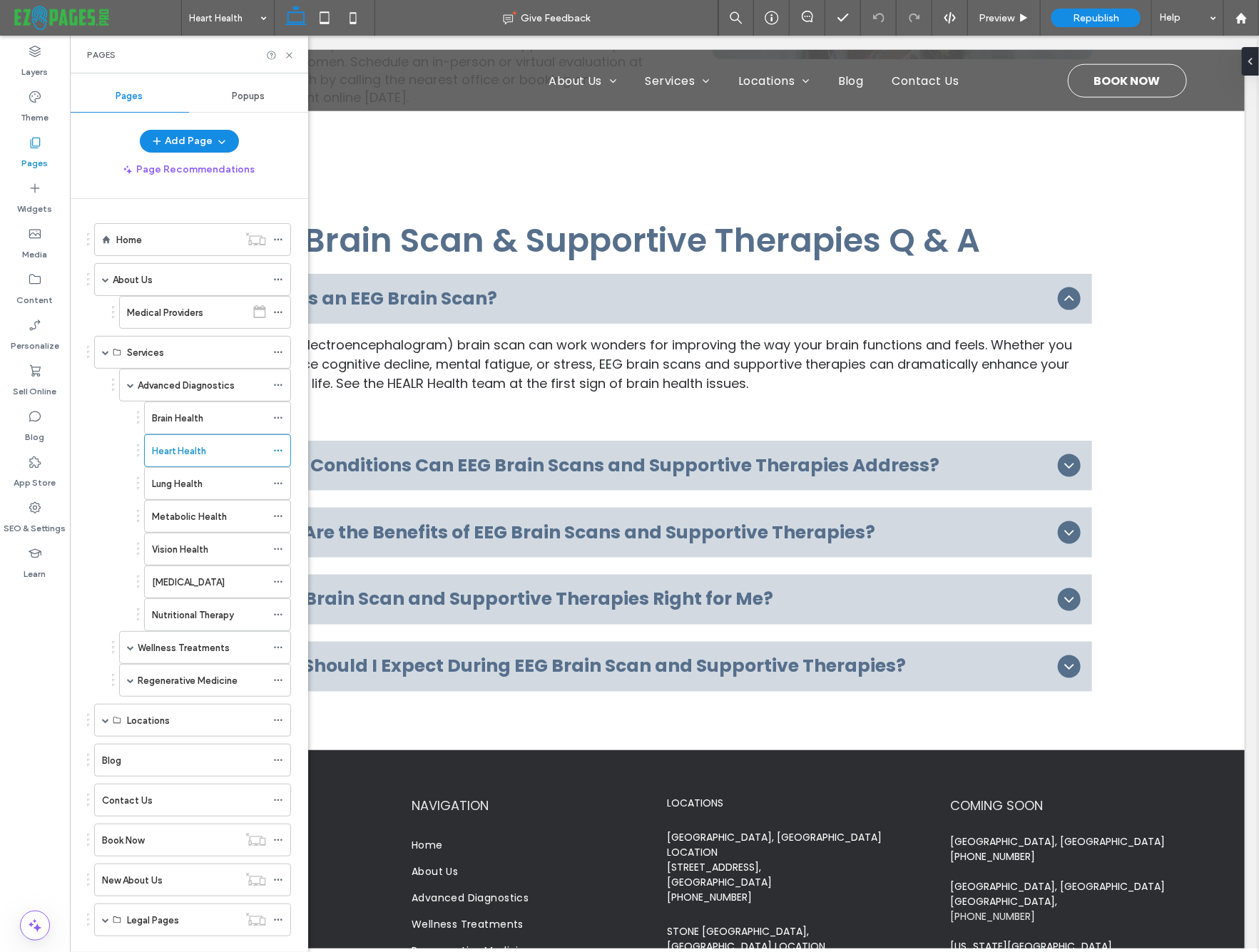
click at [210, 451] on div at bounding box center [630, 476] width 1259 height 952
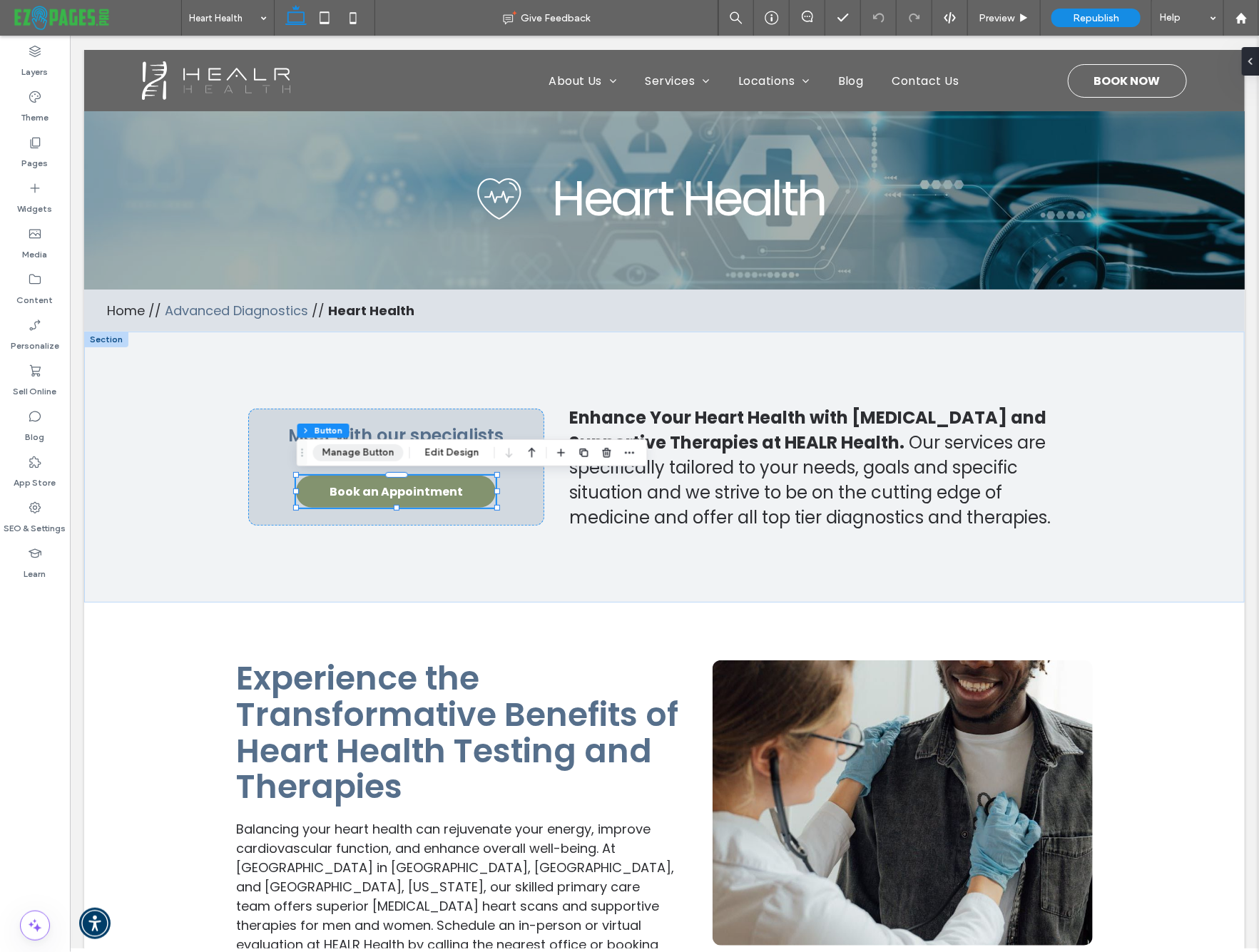
click at [384, 457] on button "Manage Button" at bounding box center [358, 453] width 90 height 17
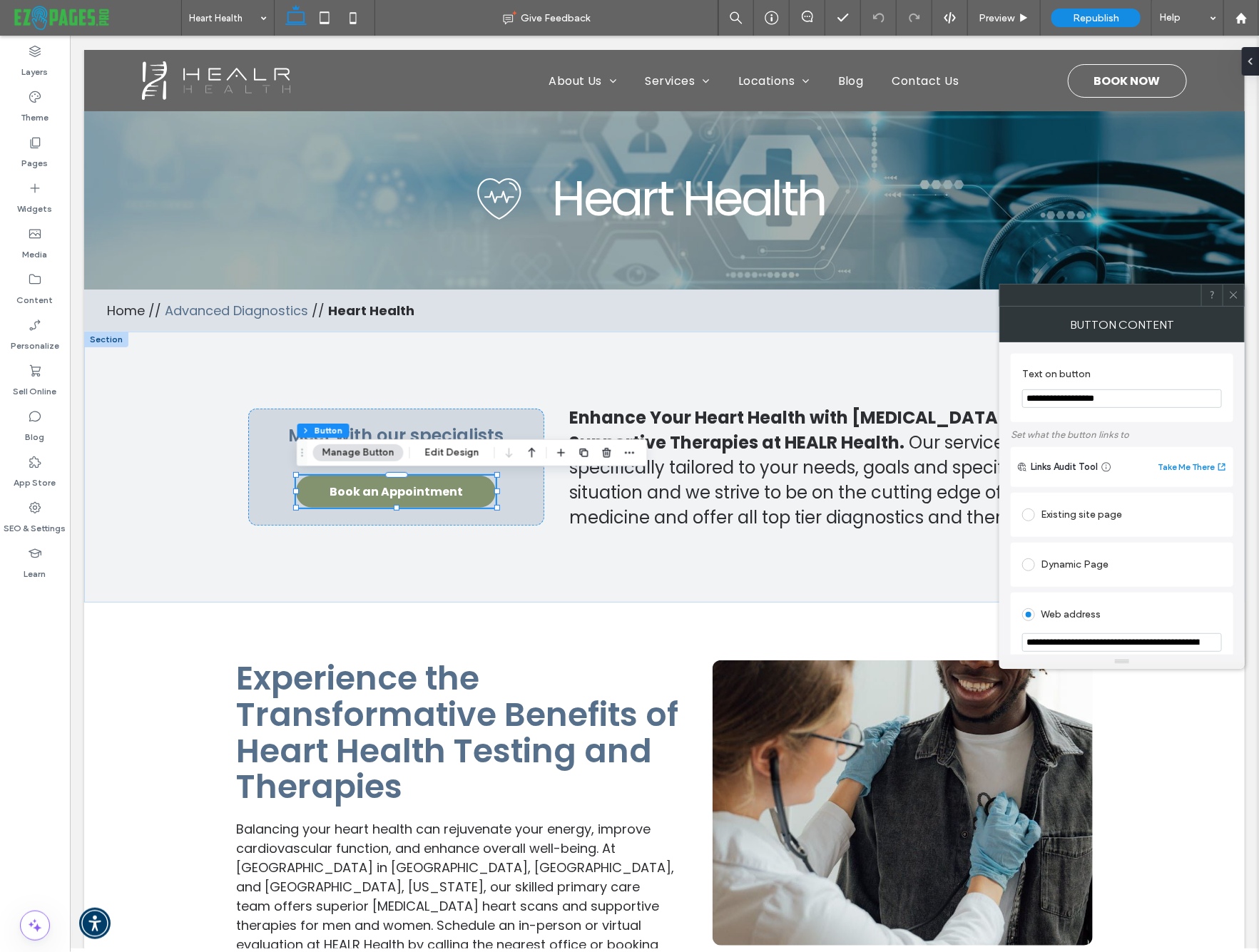
click at [1234, 296] on icon at bounding box center [1233, 295] width 11 height 11
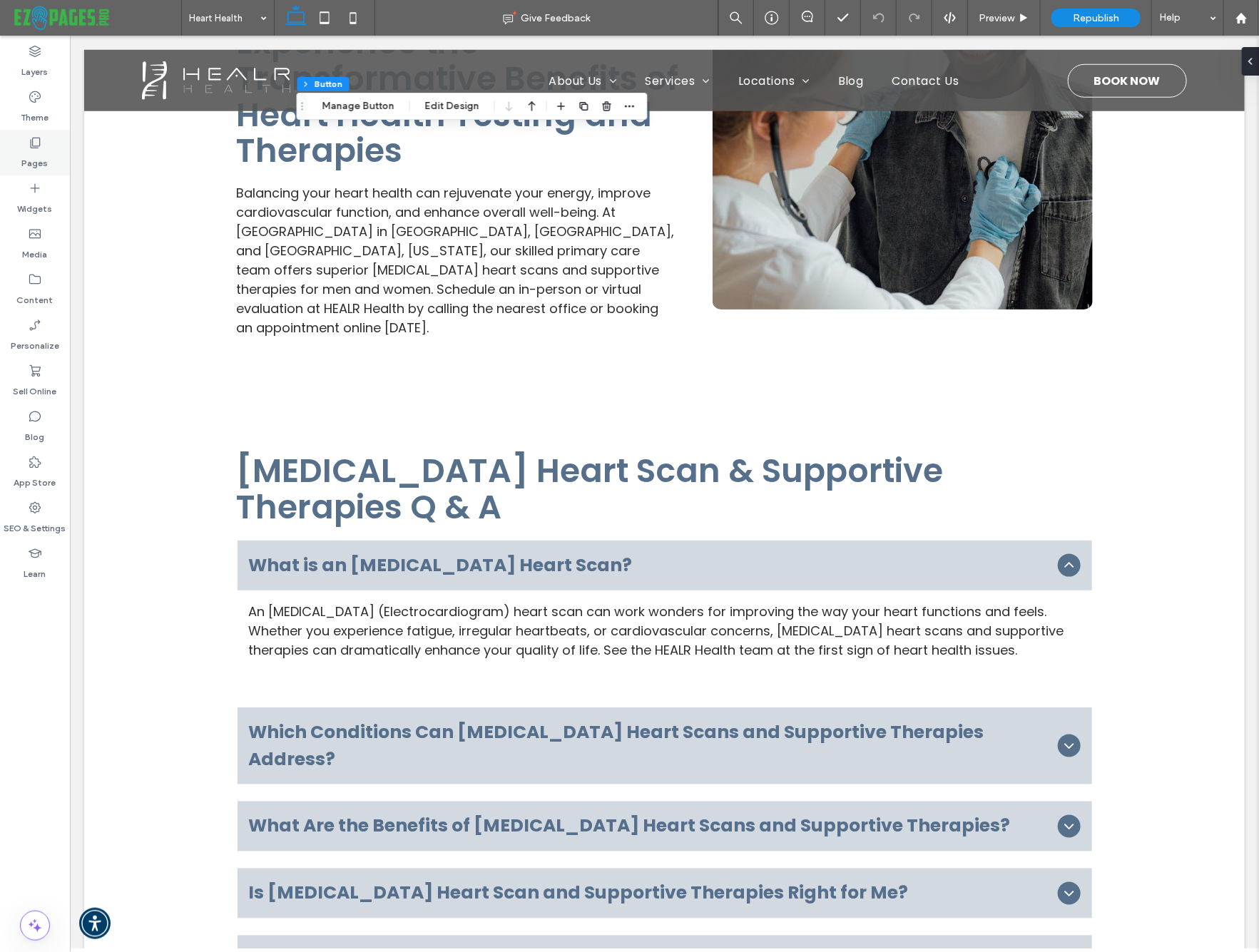
scroll to position [800, 0]
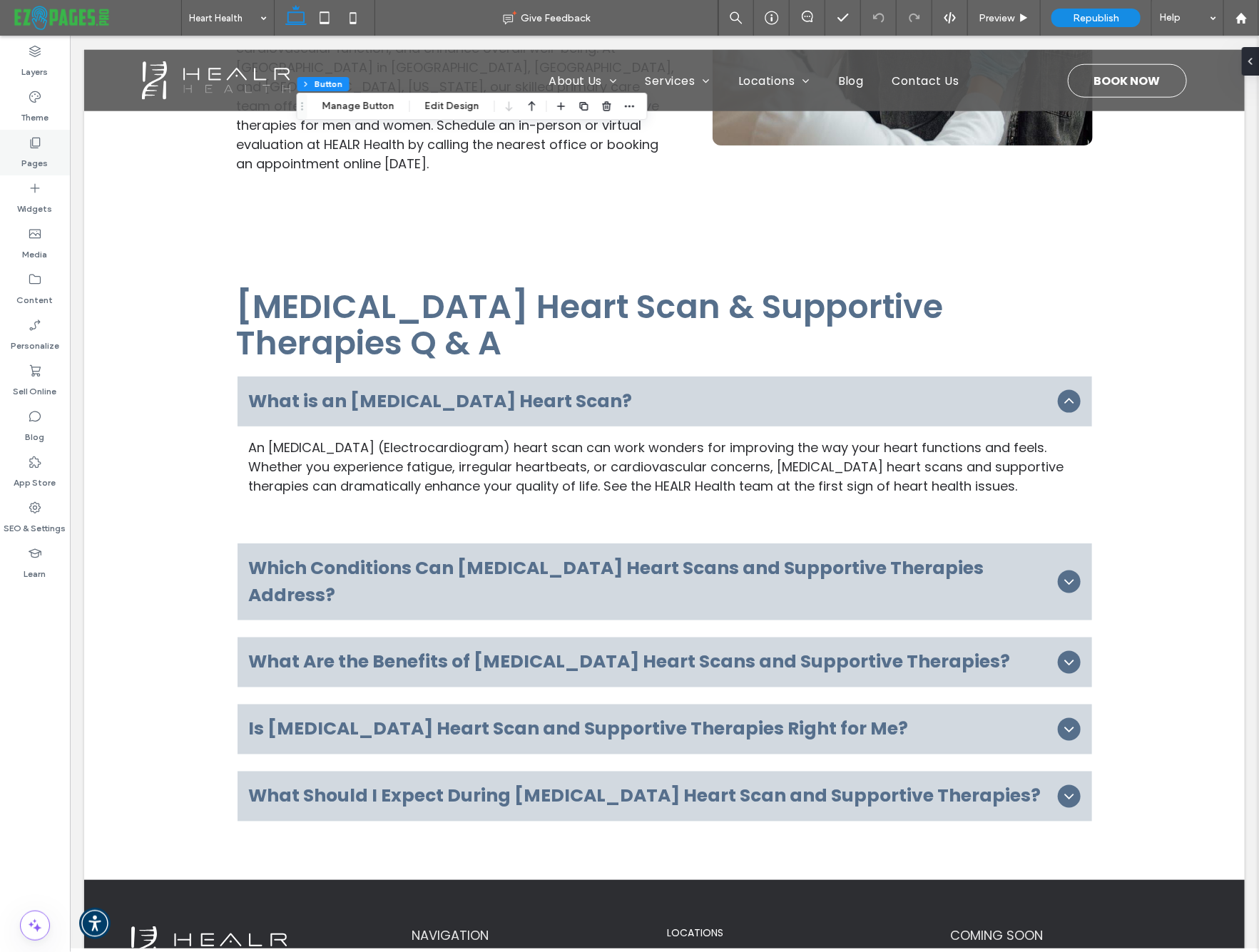
click at [33, 142] on use at bounding box center [36, 142] width 10 height 11
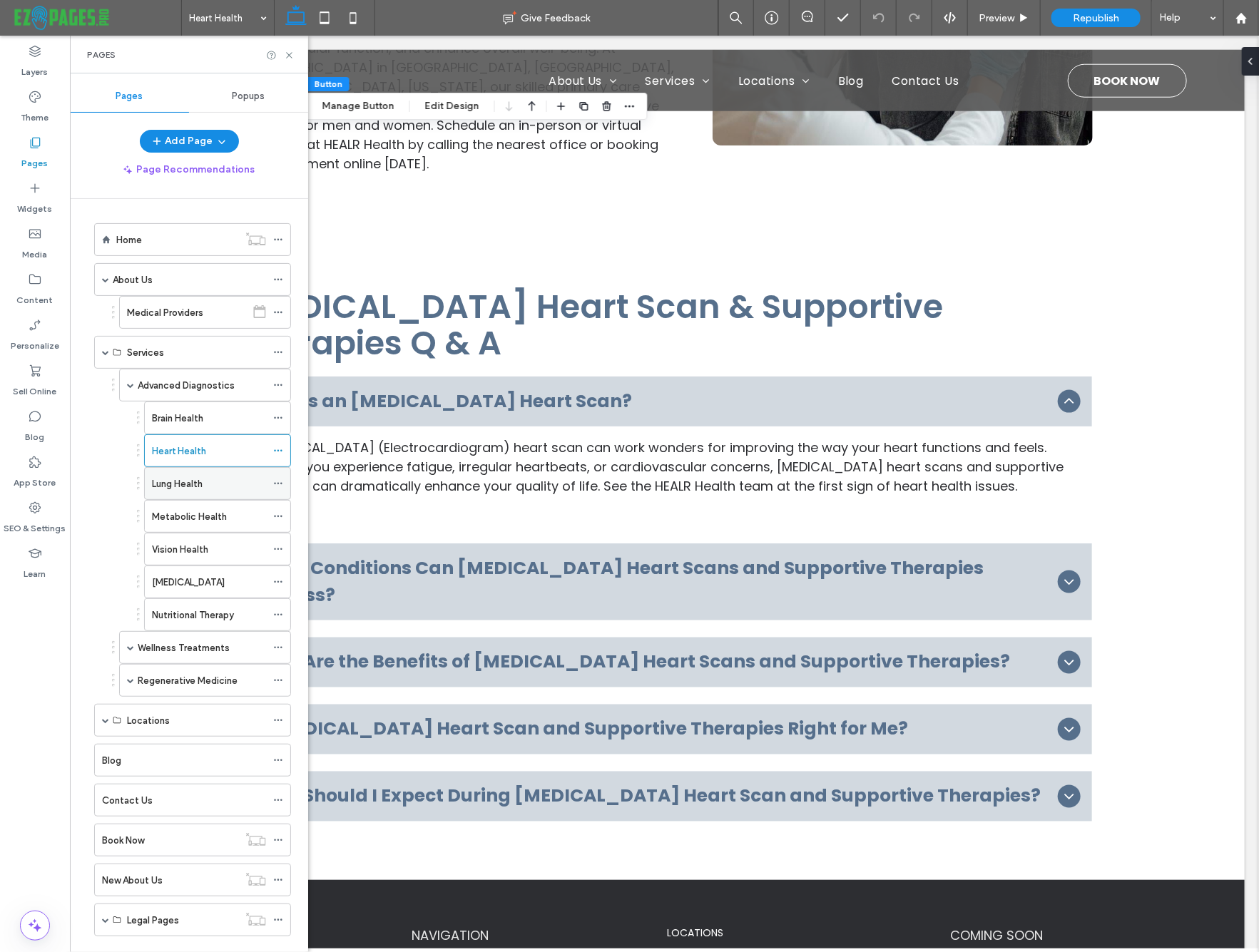
click at [175, 470] on div "Lung Health" at bounding box center [208, 484] width 114 height 32
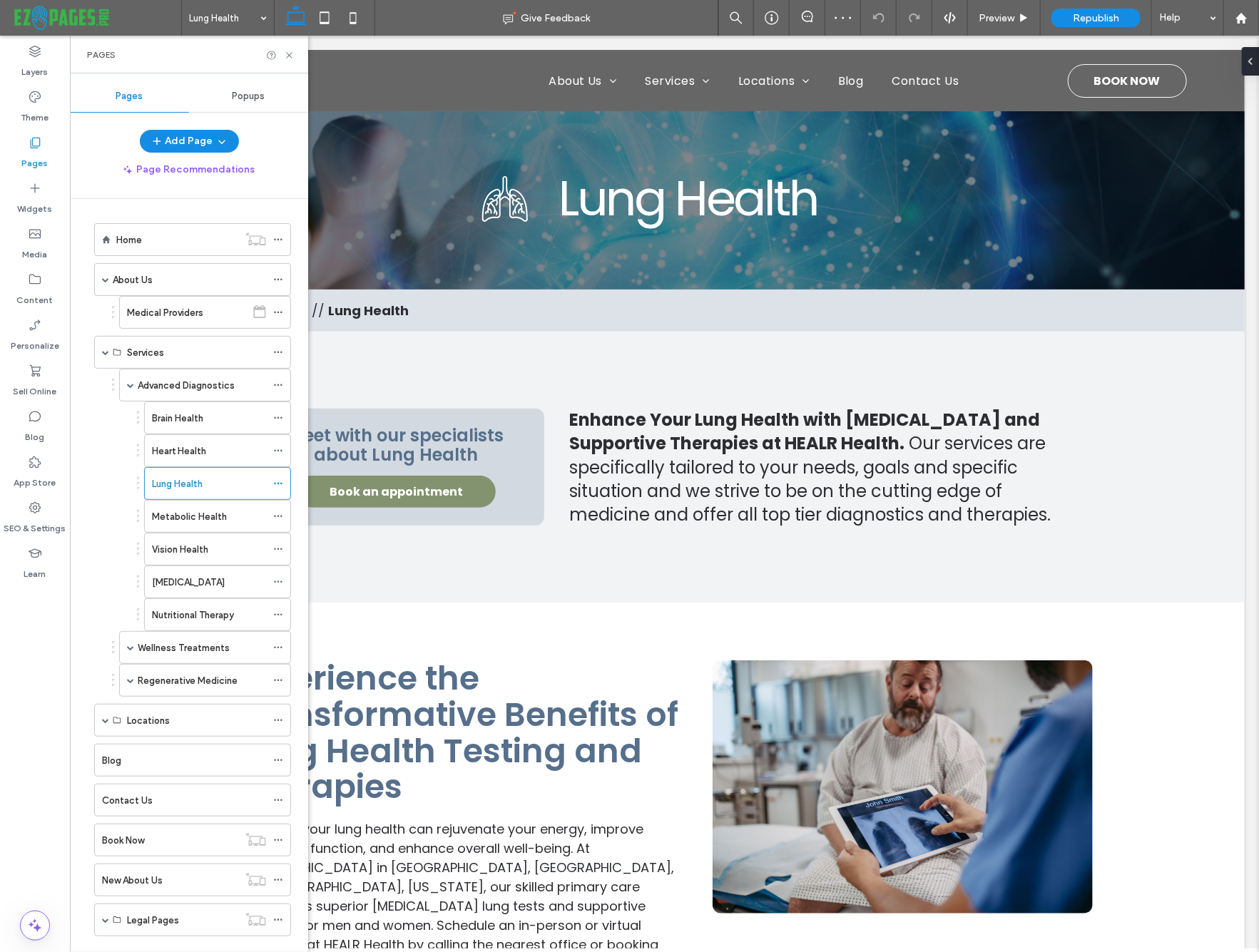
drag, startPoint x: 435, startPoint y: 509, endPoint x: 423, endPoint y: 484, distance: 27.7
click at [423, 484] on span "Book an appointment" at bounding box center [395, 490] width 133 height 32
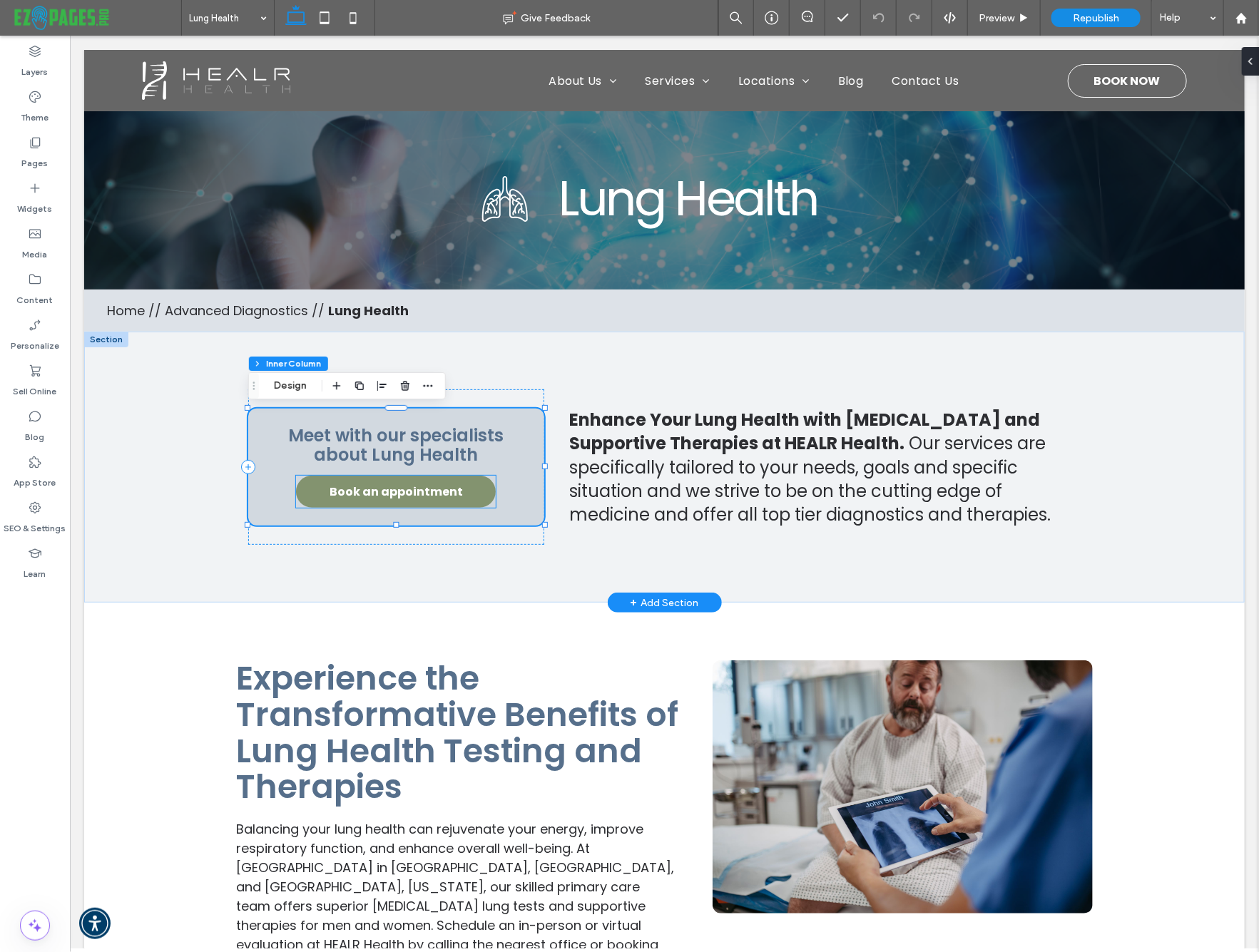
type input "**"
click at [423, 483] on span "Book an appointment" at bounding box center [395, 490] width 133 height 32
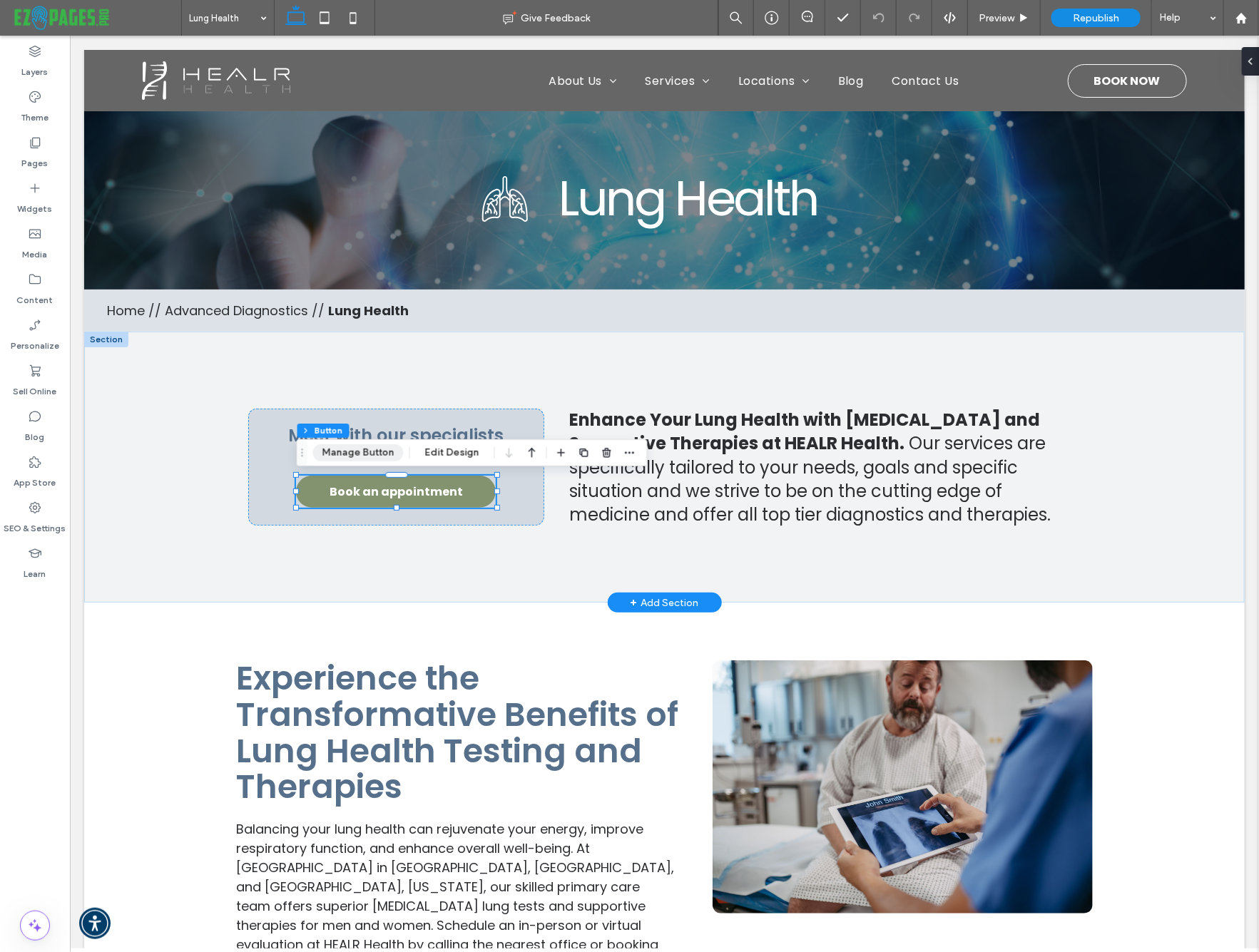
click at [375, 457] on button "Manage Button" at bounding box center [358, 453] width 90 height 17
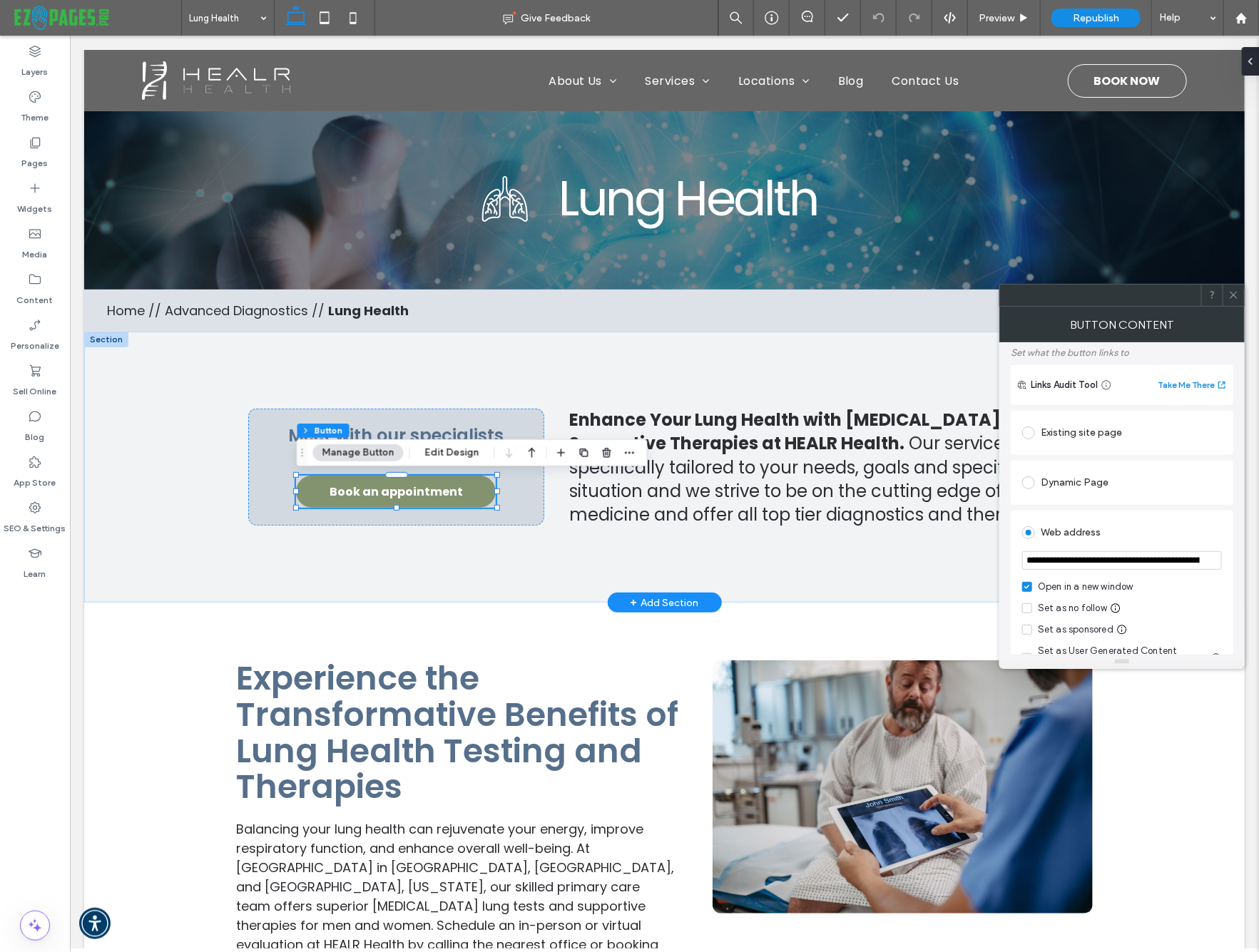
scroll to position [83, 0]
click at [1231, 295] on icon at bounding box center [1233, 295] width 11 height 11
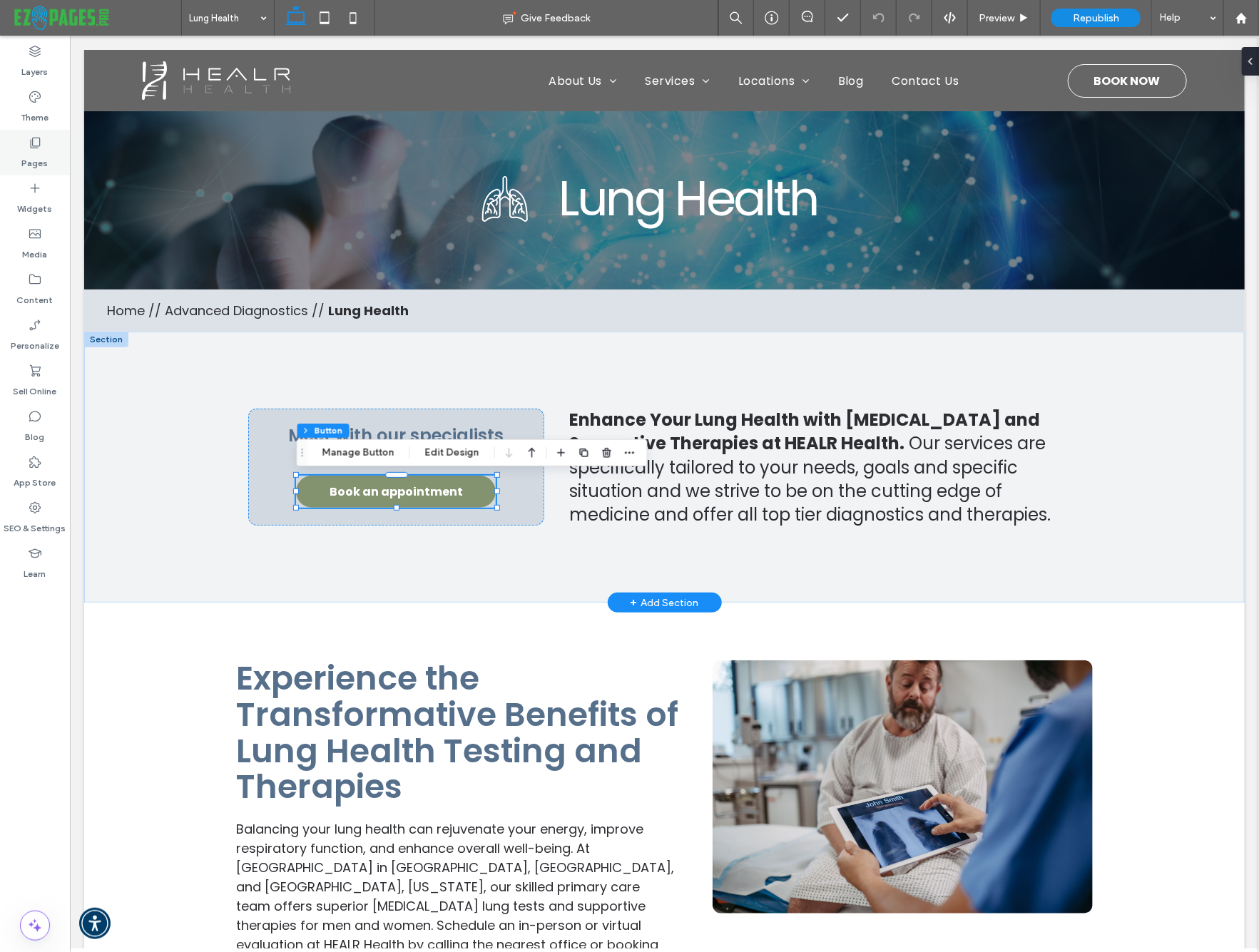
click at [40, 150] on label "Pages" at bounding box center [35, 159] width 26 height 20
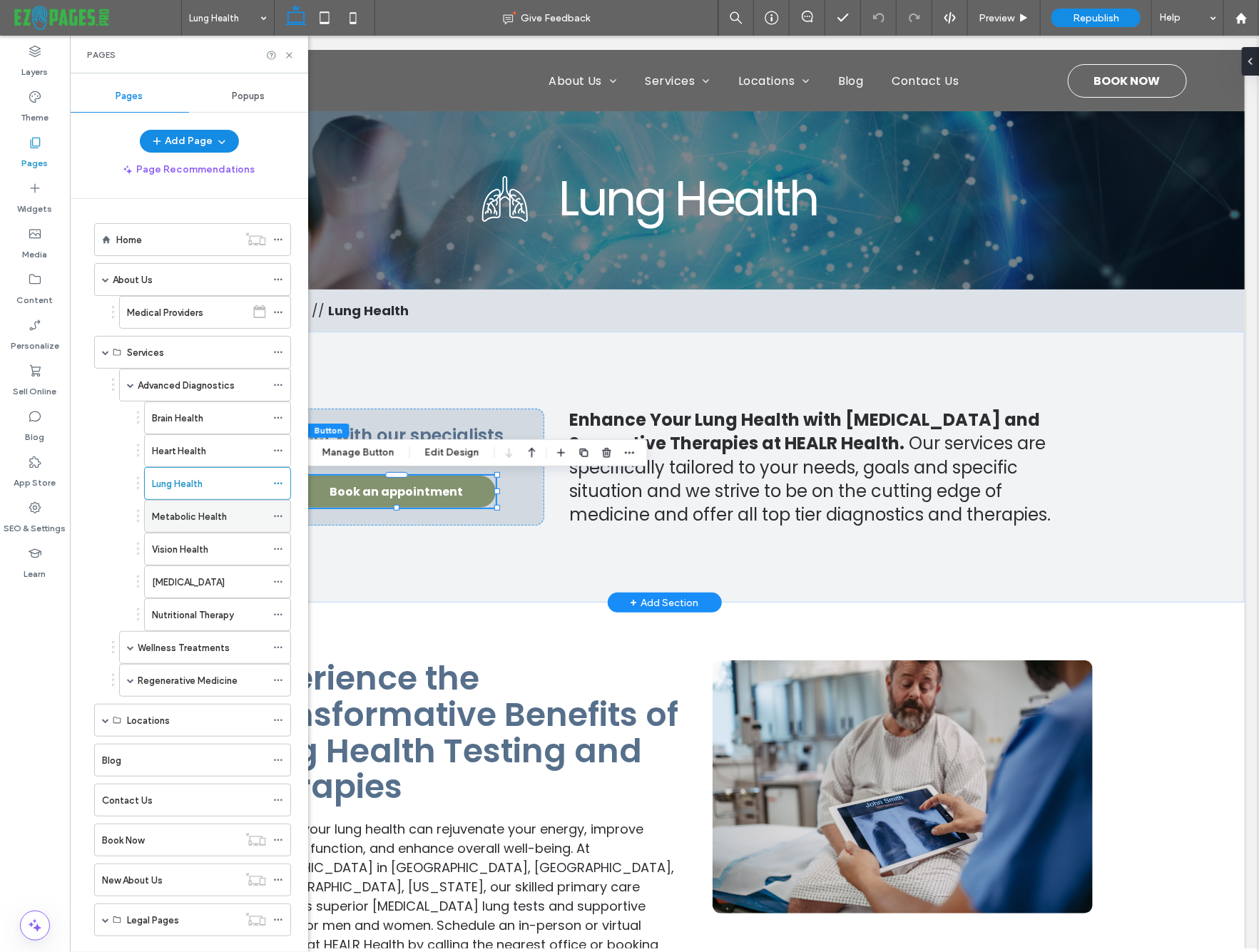
click at [199, 511] on label "Metabolic Health" at bounding box center [189, 516] width 75 height 25
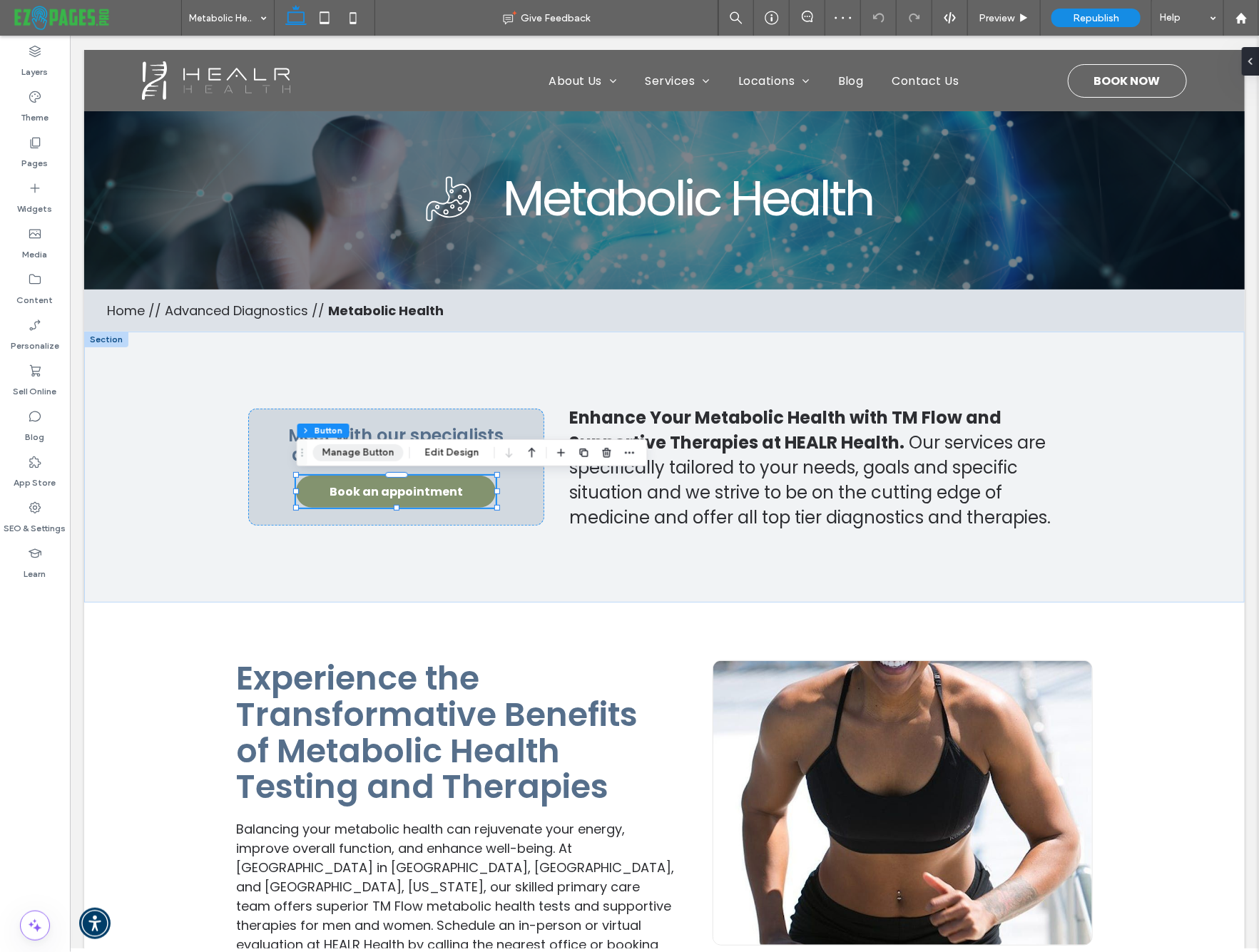
click at [376, 457] on button "Manage Button" at bounding box center [358, 453] width 90 height 17
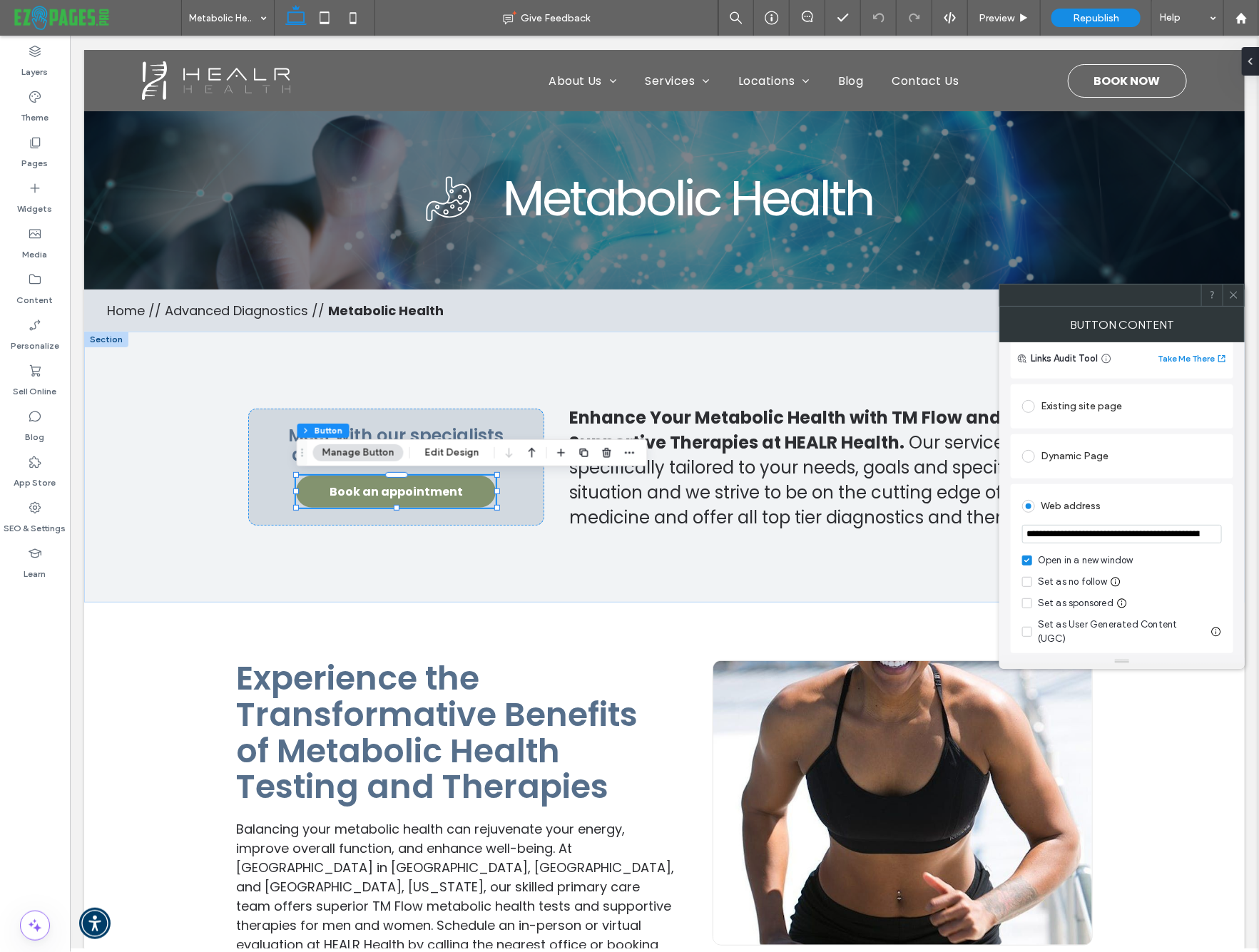
scroll to position [127, 0]
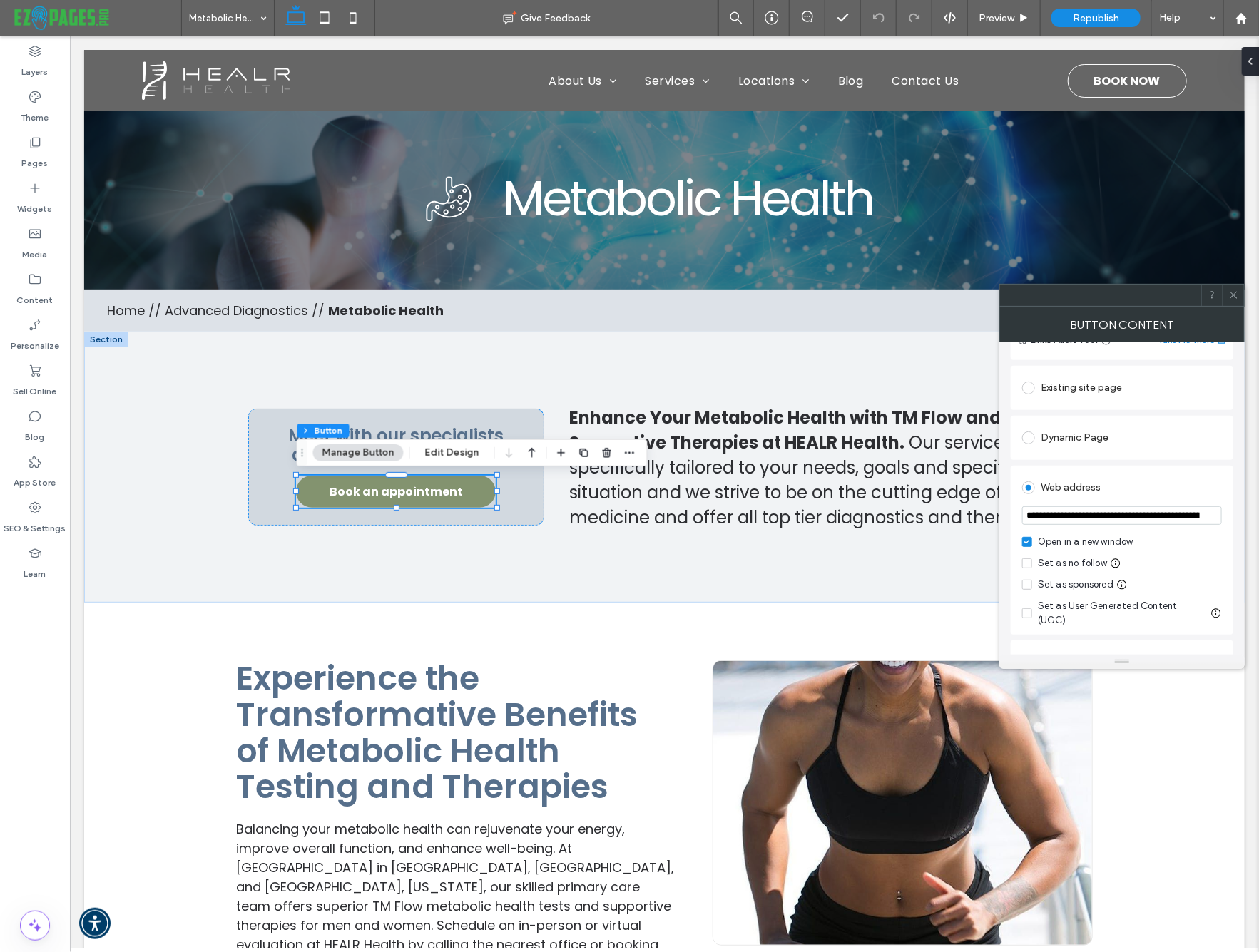
click at [1231, 298] on icon at bounding box center [1233, 295] width 11 height 11
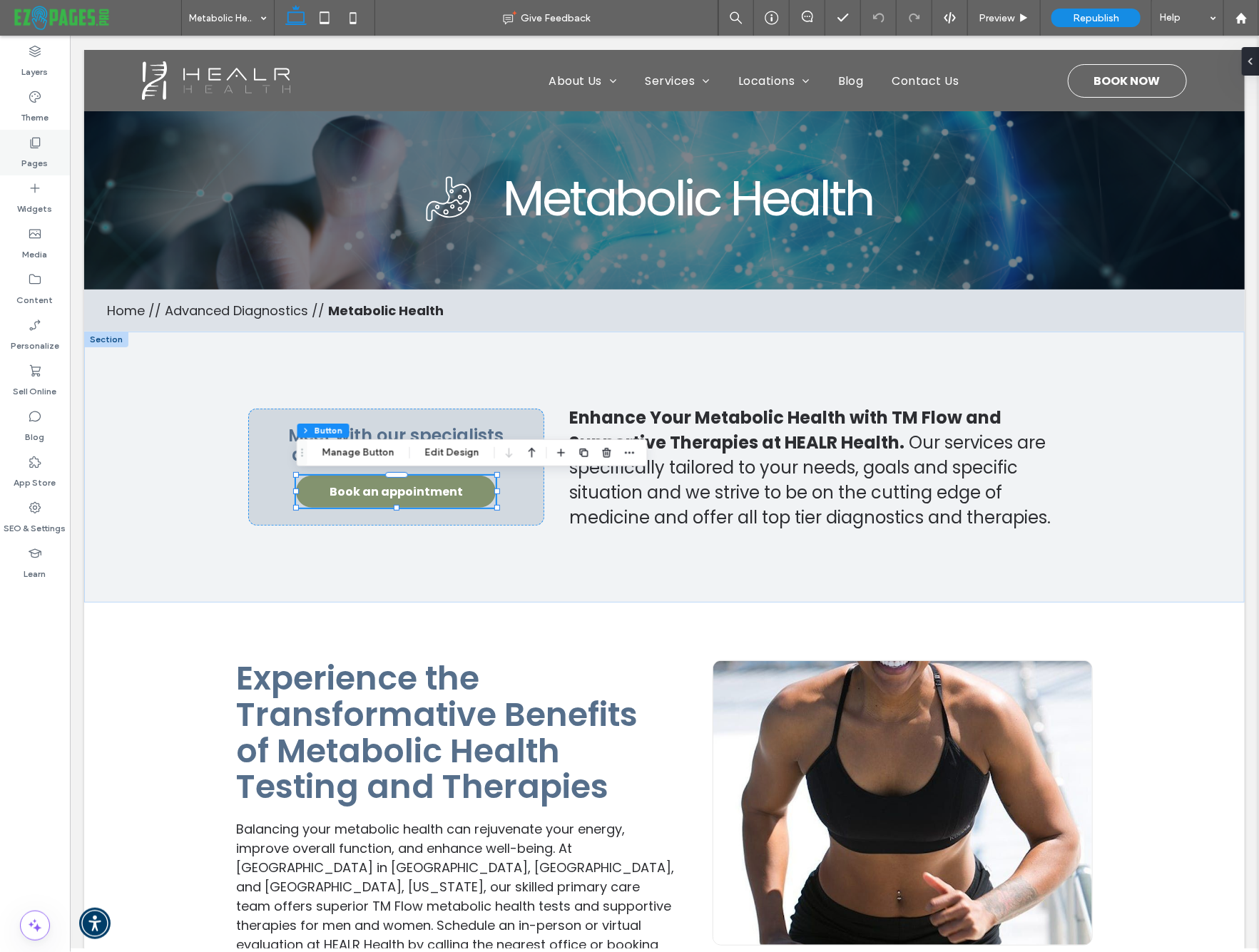
drag, startPoint x: 37, startPoint y: 149, endPoint x: 265, endPoint y: 379, distance: 323.9
click at [37, 149] on icon at bounding box center [35, 142] width 14 height 14
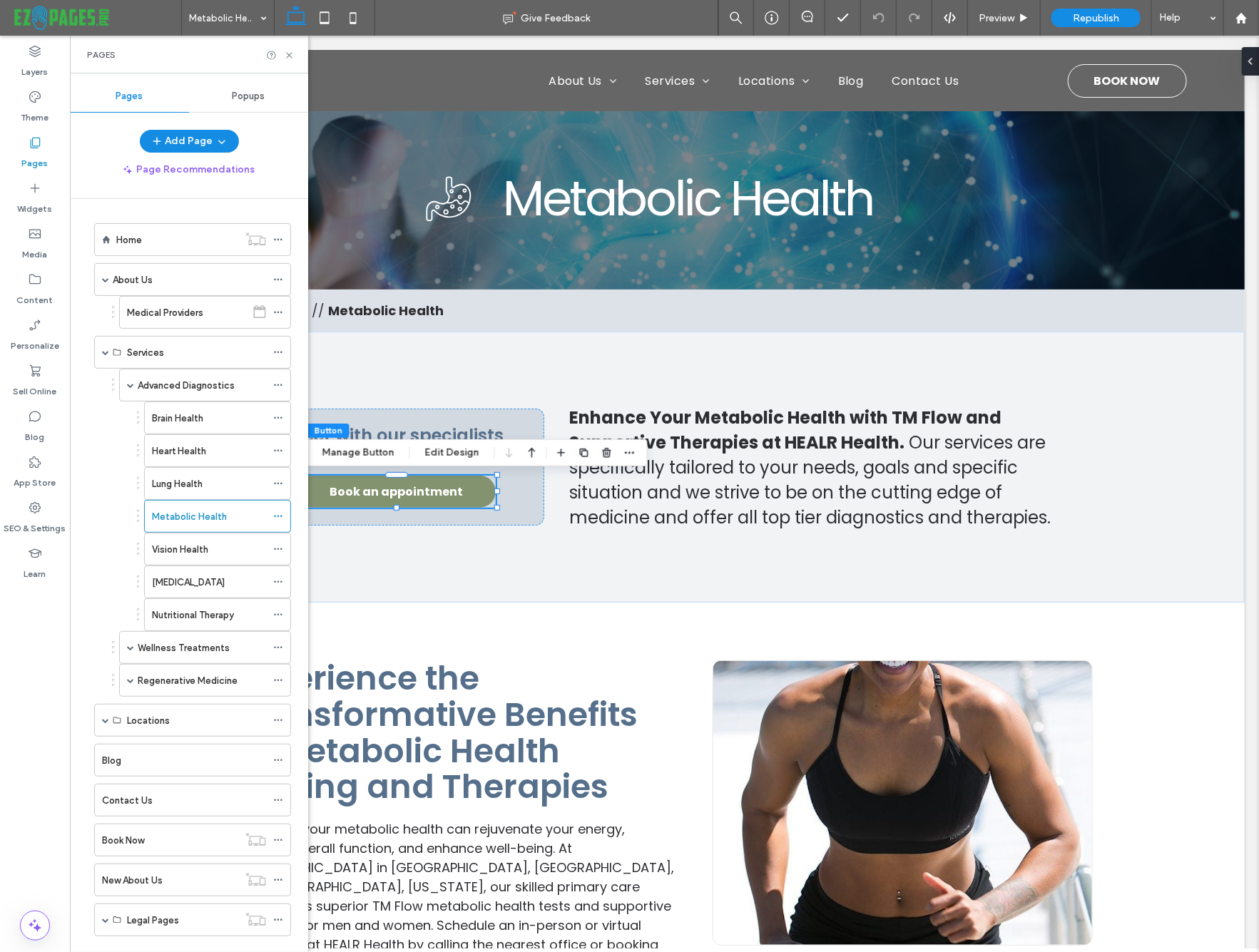
click at [202, 549] on label "Vision Health" at bounding box center [179, 550] width 57 height 25
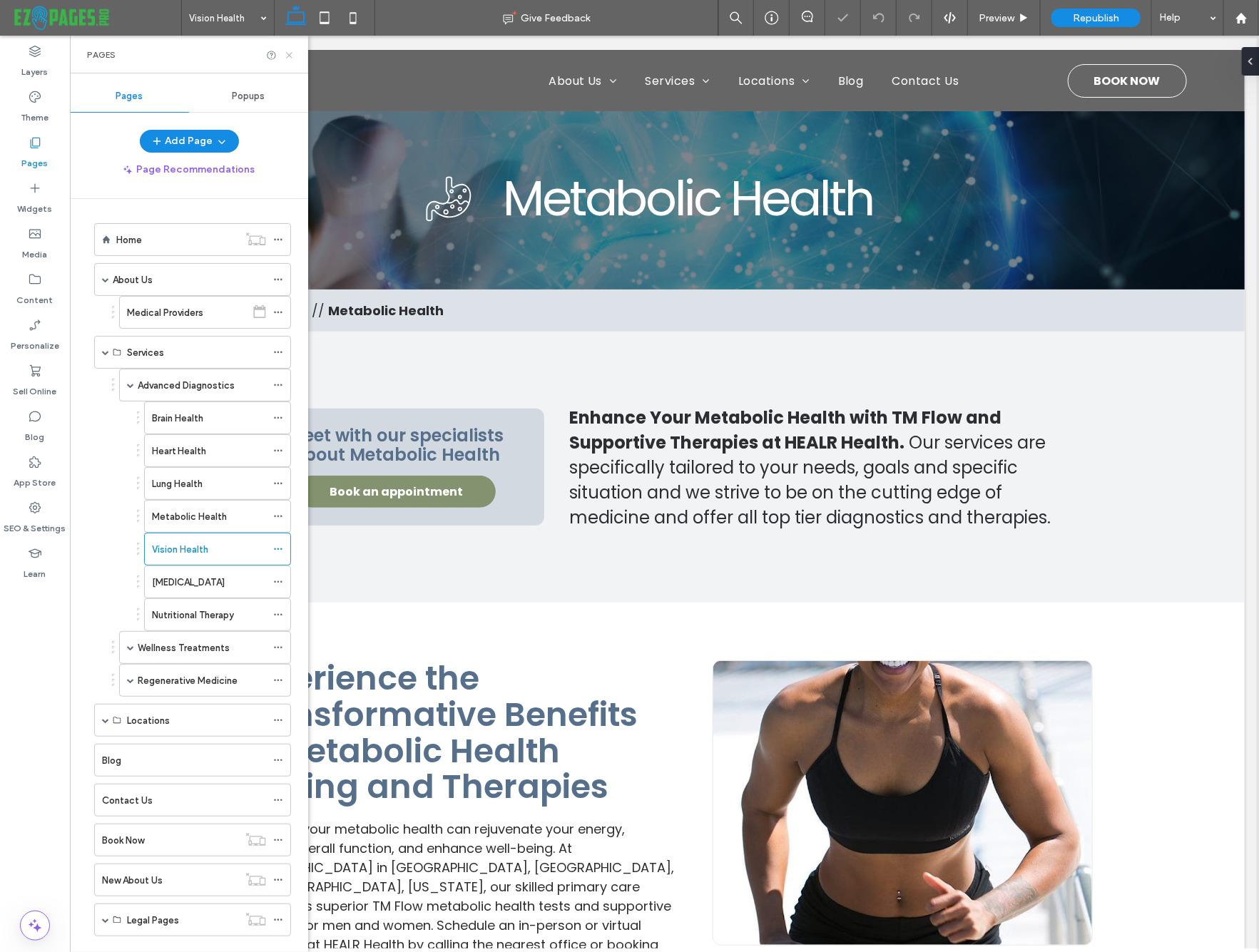
click at [288, 53] on icon at bounding box center [289, 55] width 11 height 11
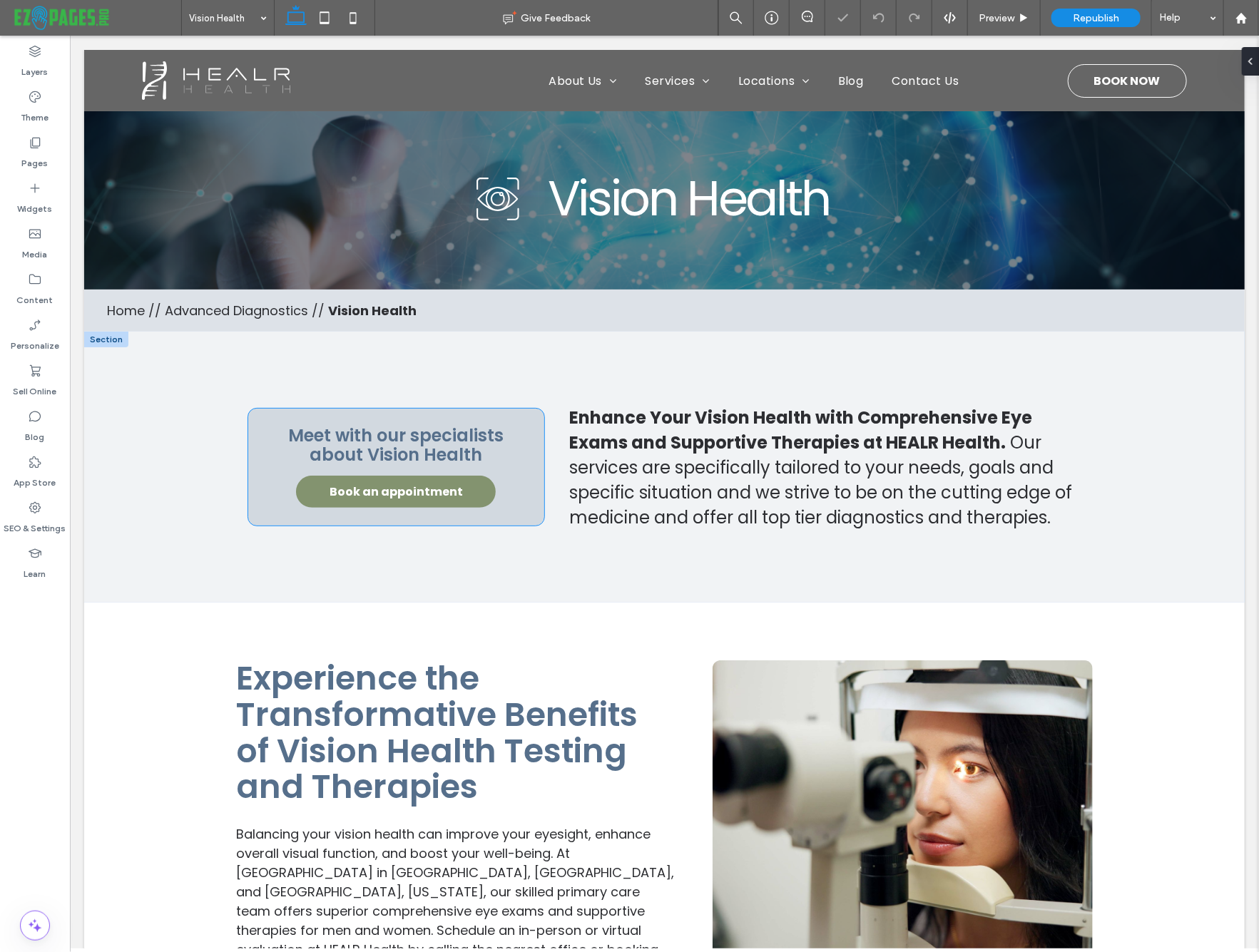
click at [432, 475] on span "Book an appointment" at bounding box center [395, 490] width 133 height 32
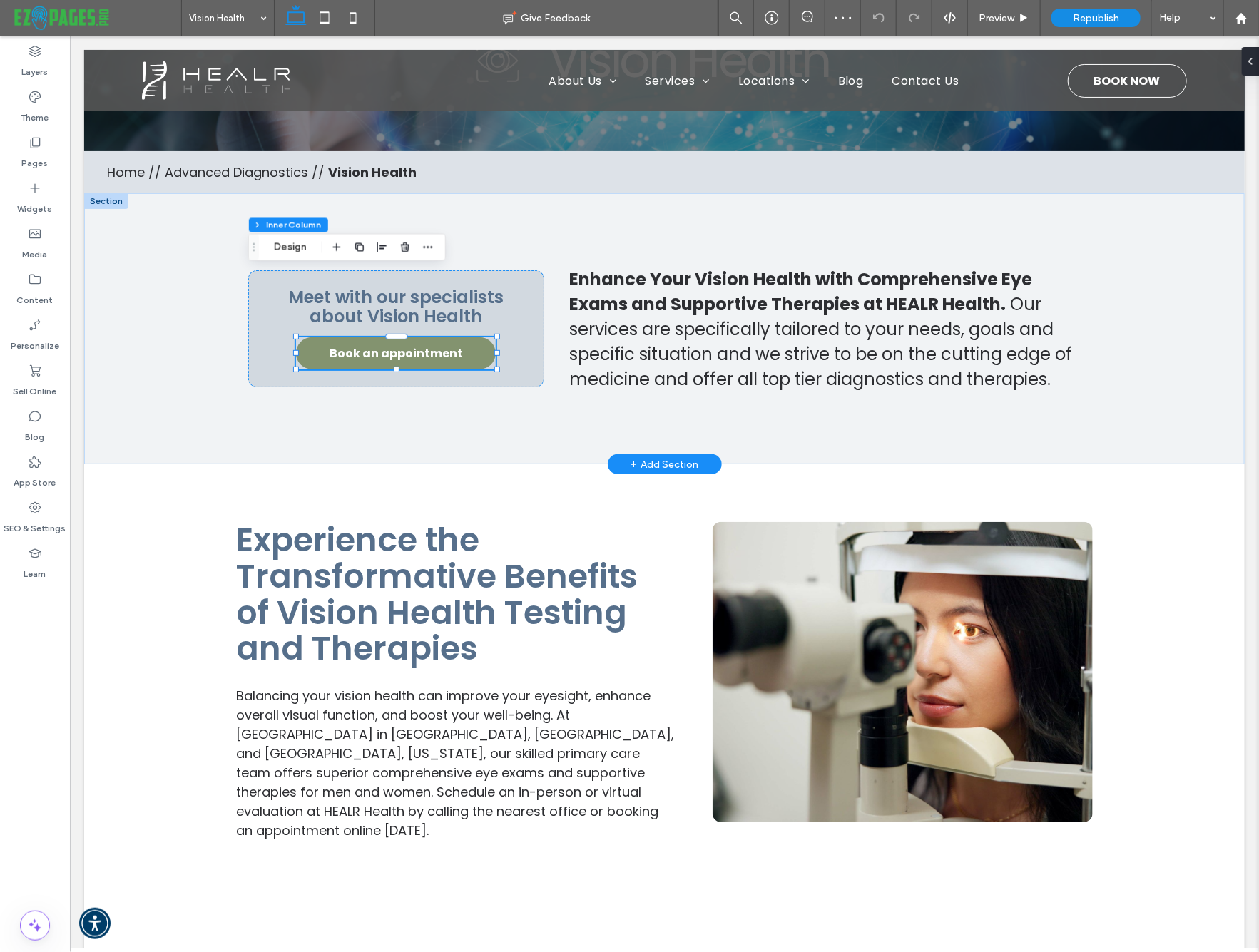
scroll to position [138, 0]
click at [375, 313] on button "Manage Button" at bounding box center [358, 314] width 90 height 17
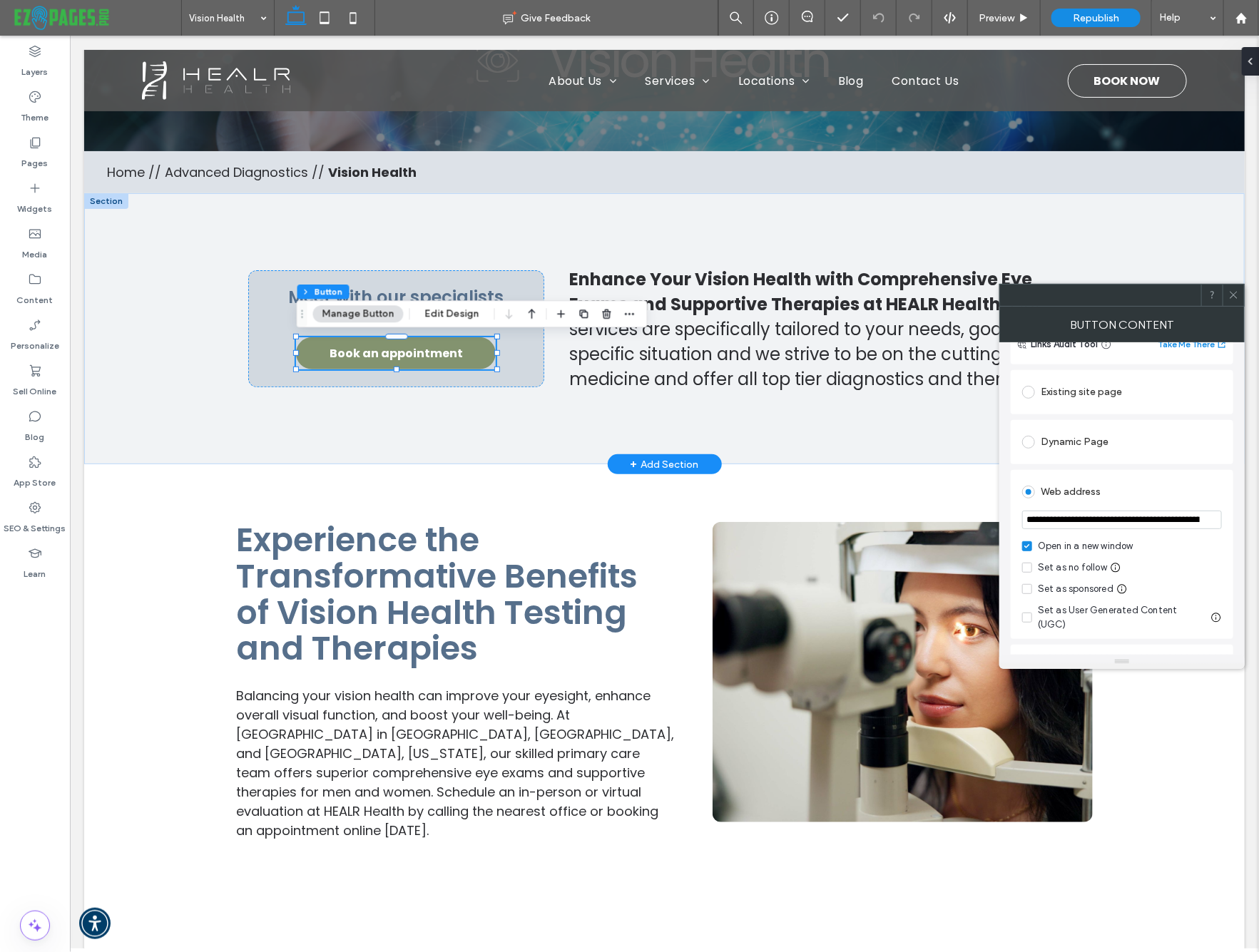
scroll to position [124, 0]
click at [1231, 290] on icon at bounding box center [1233, 295] width 11 height 11
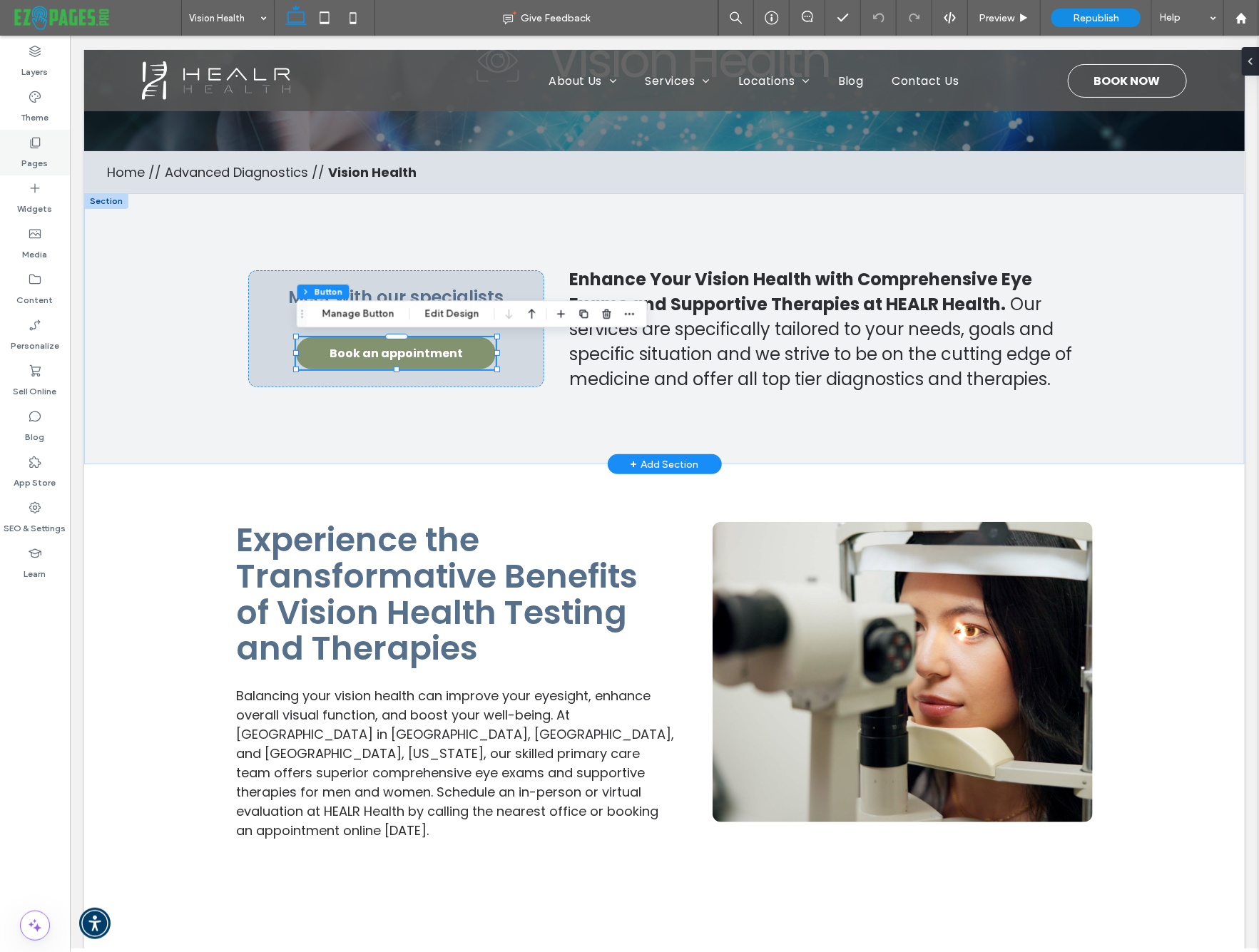
click at [43, 151] on label "Pages" at bounding box center [35, 159] width 26 height 20
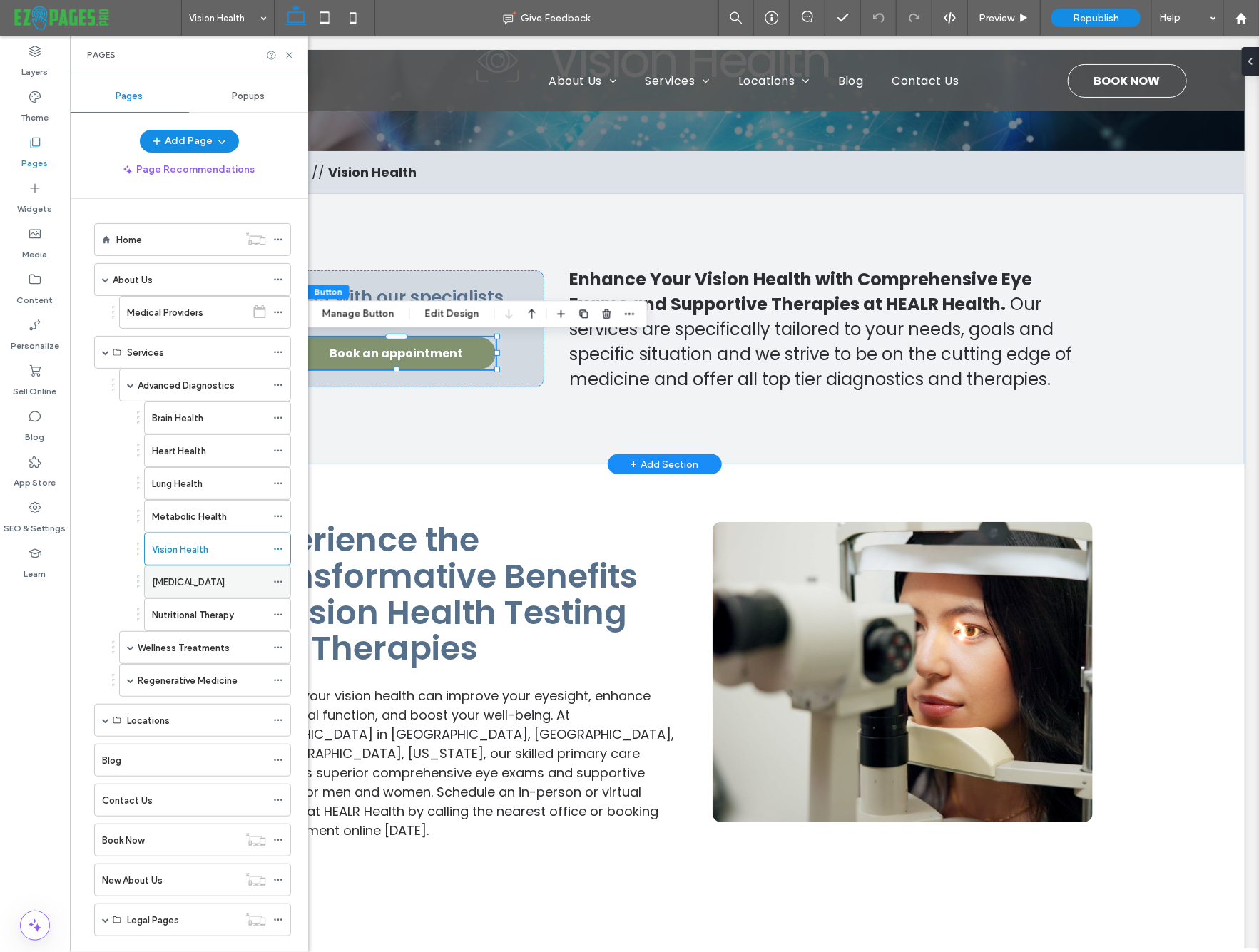
click at [167, 589] on div "Genetic Testing" at bounding box center [208, 582] width 114 height 32
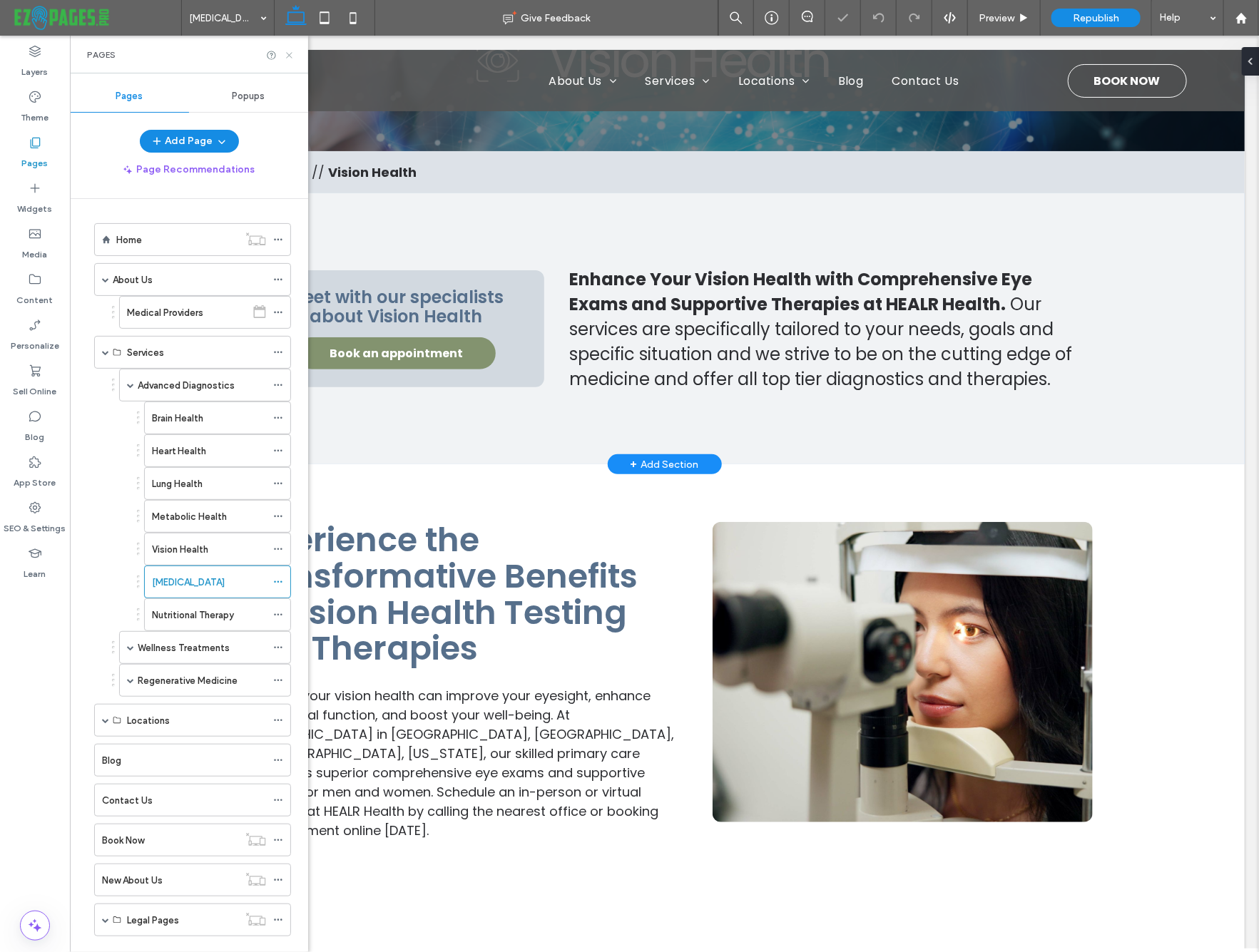
click at [289, 52] on icon at bounding box center [289, 55] width 11 height 11
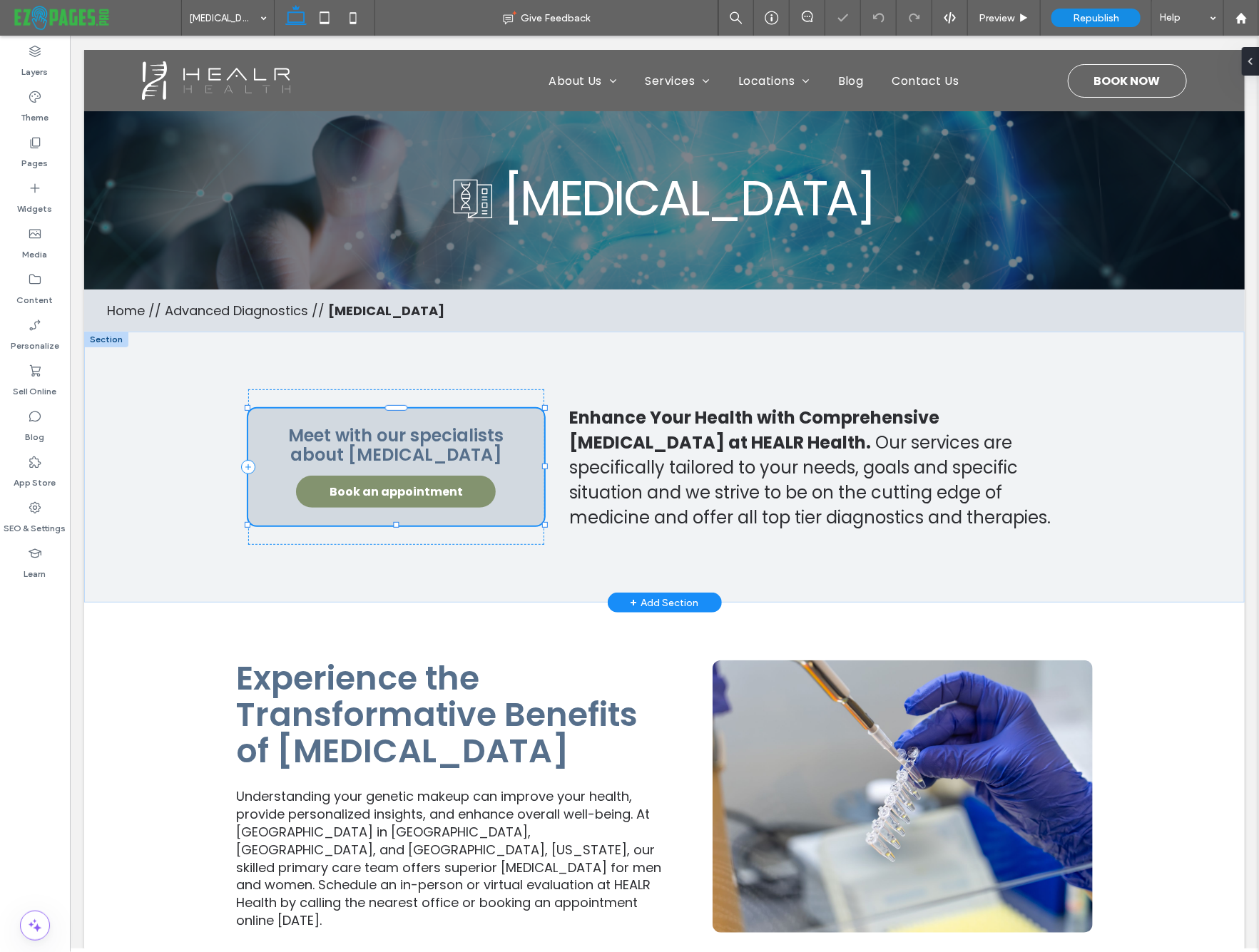
click at [398, 483] on span "Book an appointment" at bounding box center [395, 490] width 133 height 32
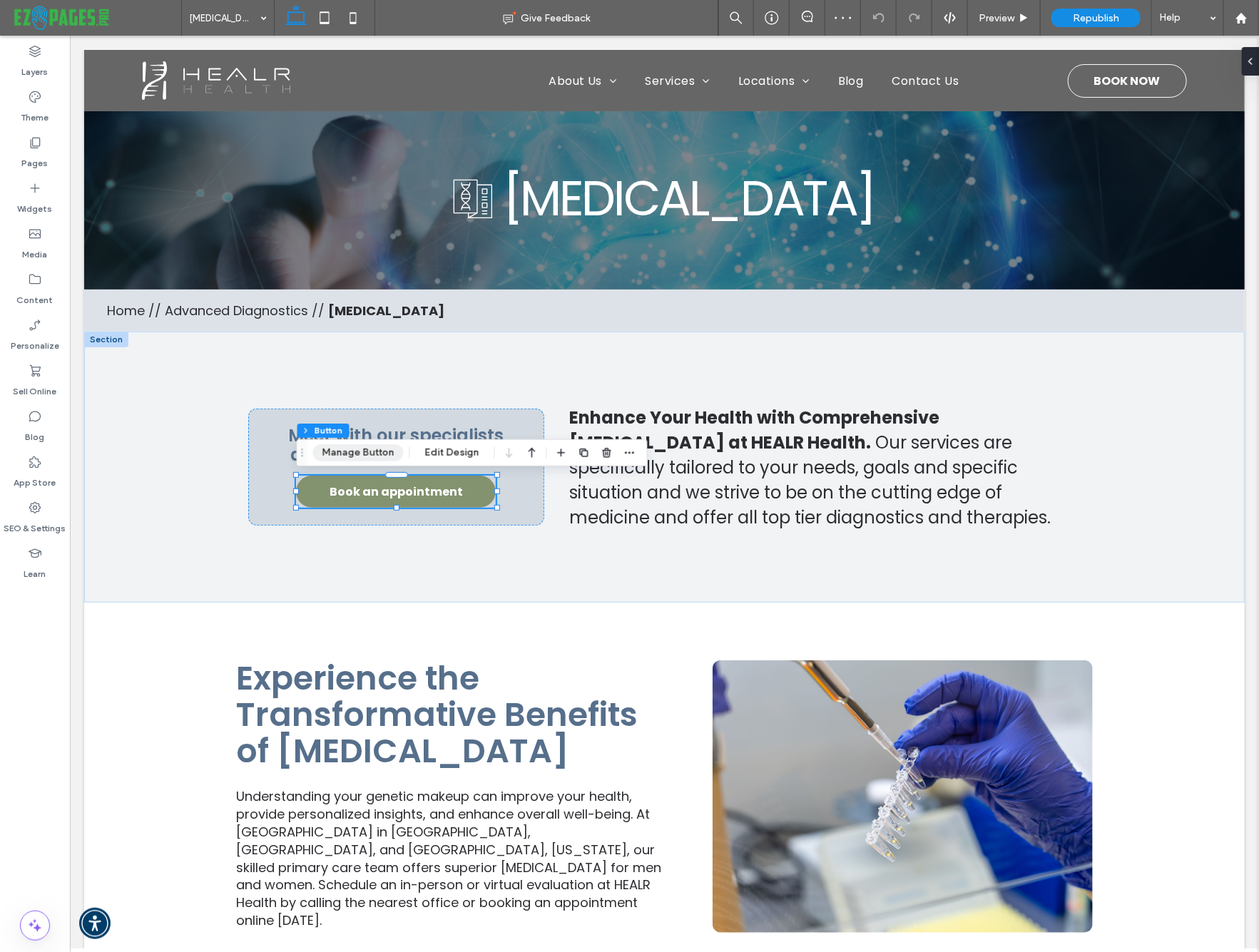
click at [350, 452] on button "Manage Button" at bounding box center [358, 453] width 90 height 17
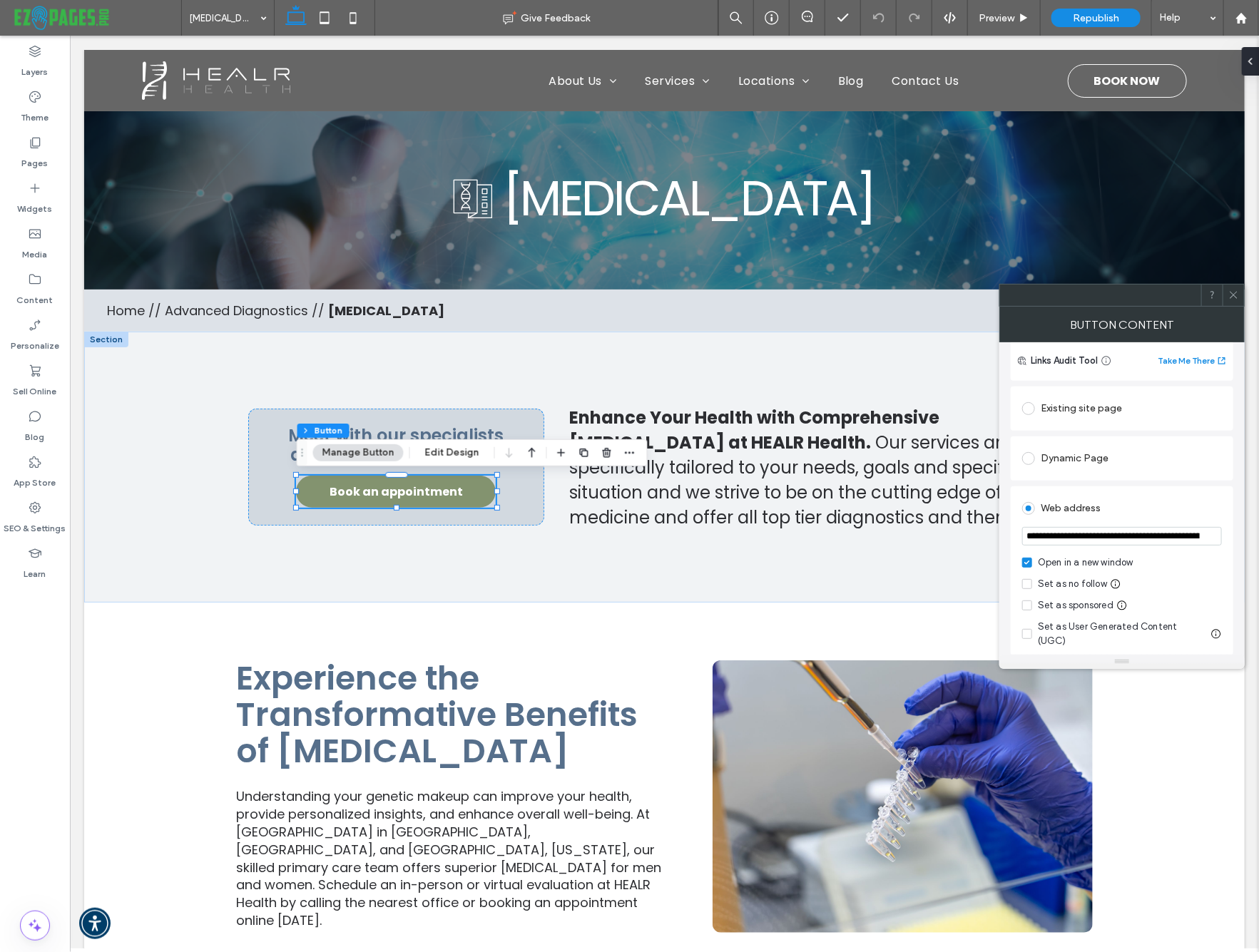
scroll to position [116, 0]
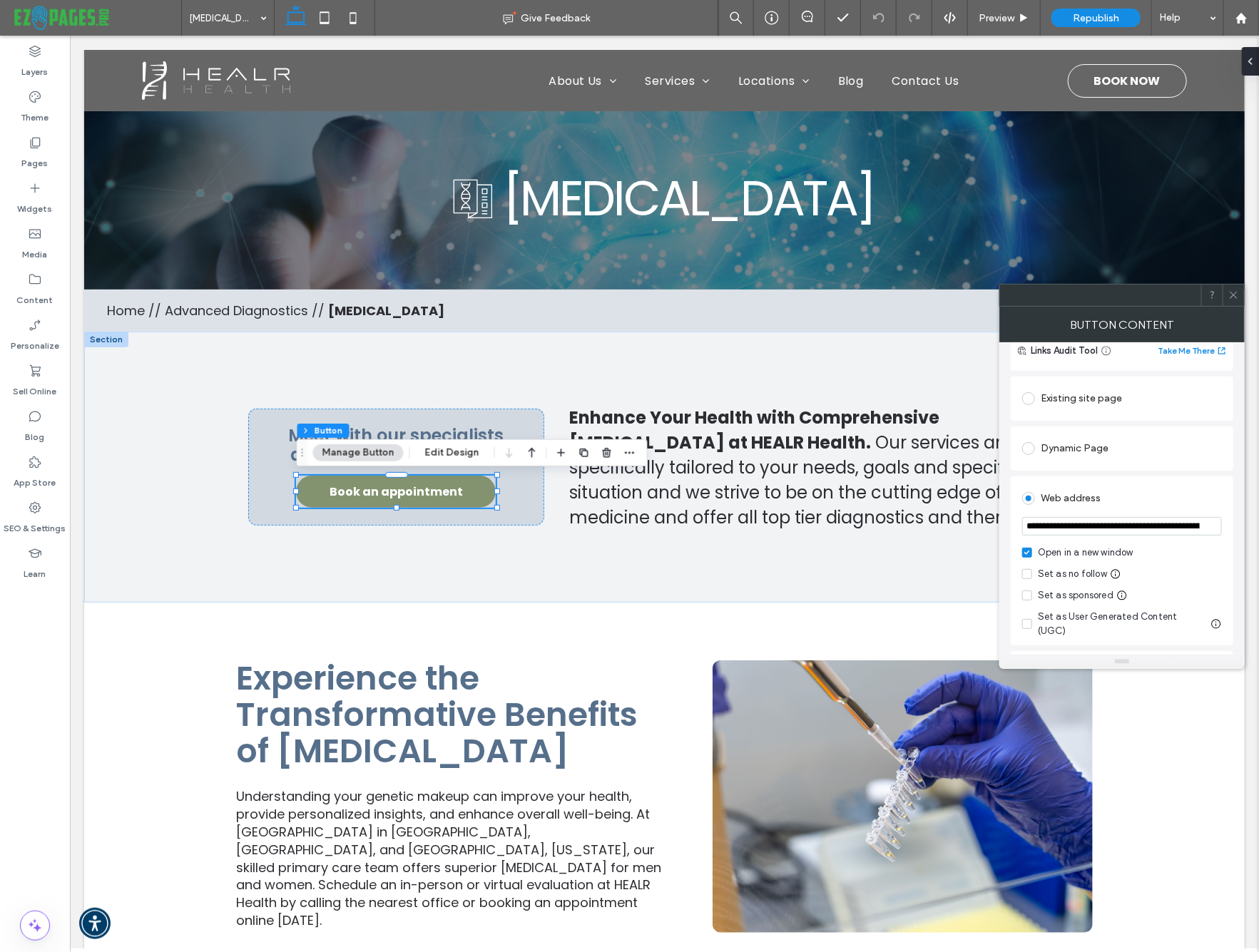
click at [1233, 293] on icon at bounding box center [1233, 295] width 11 height 11
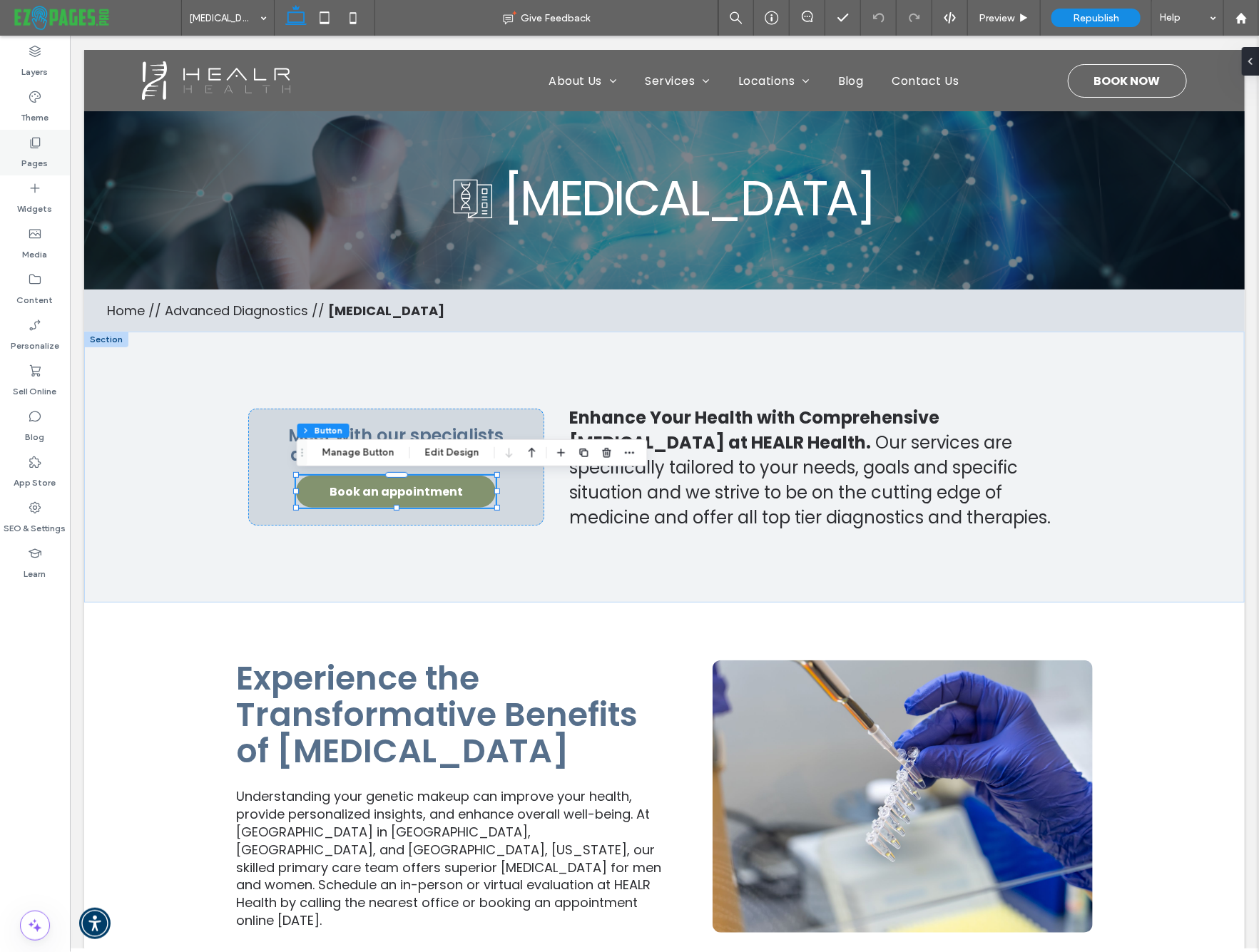
click at [31, 152] on label "Pages" at bounding box center [35, 159] width 26 height 20
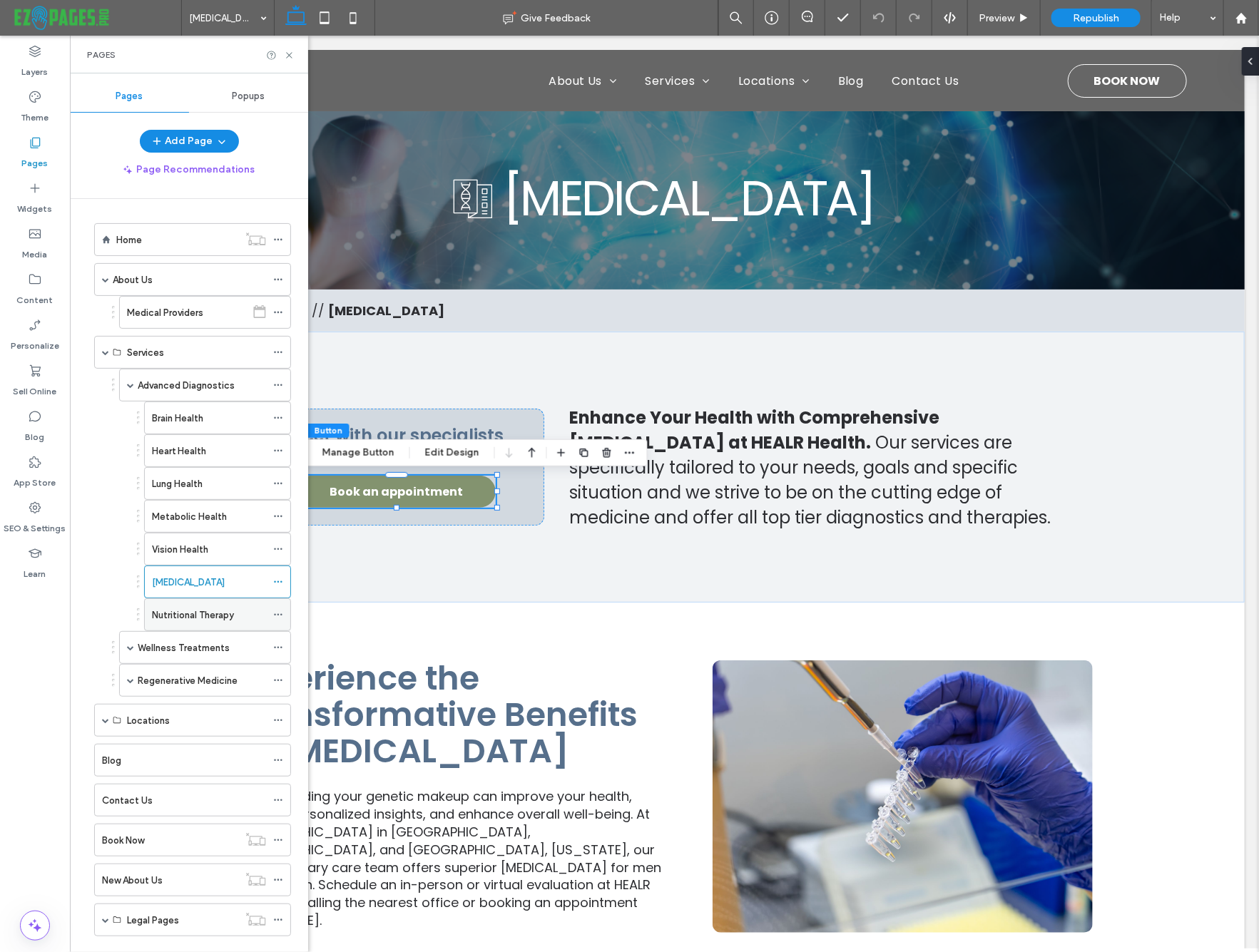
click at [178, 604] on div "Nutritional Therapy" at bounding box center [208, 614] width 114 height 32
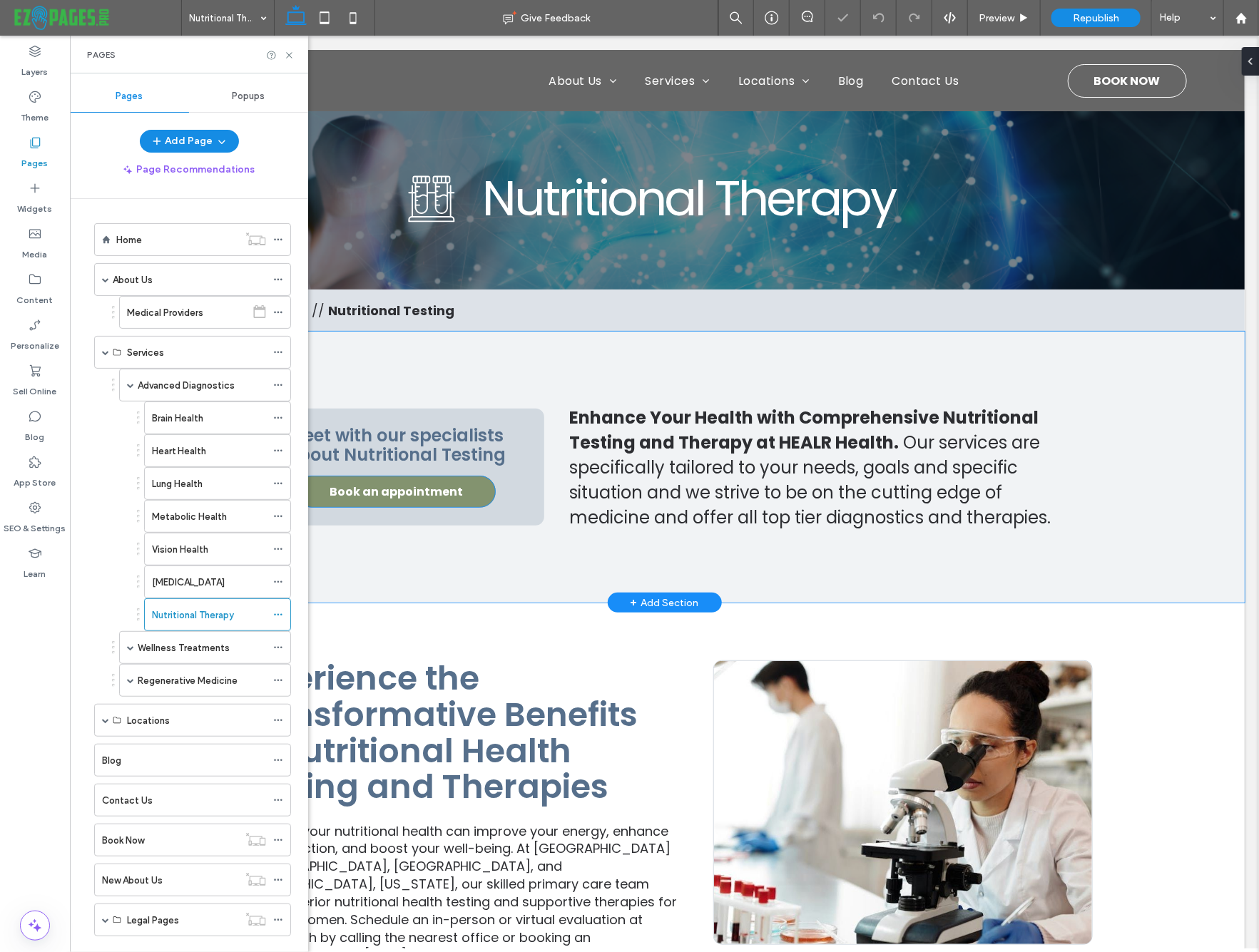
click at [420, 487] on span "Book an appointment" at bounding box center [395, 490] width 133 height 32
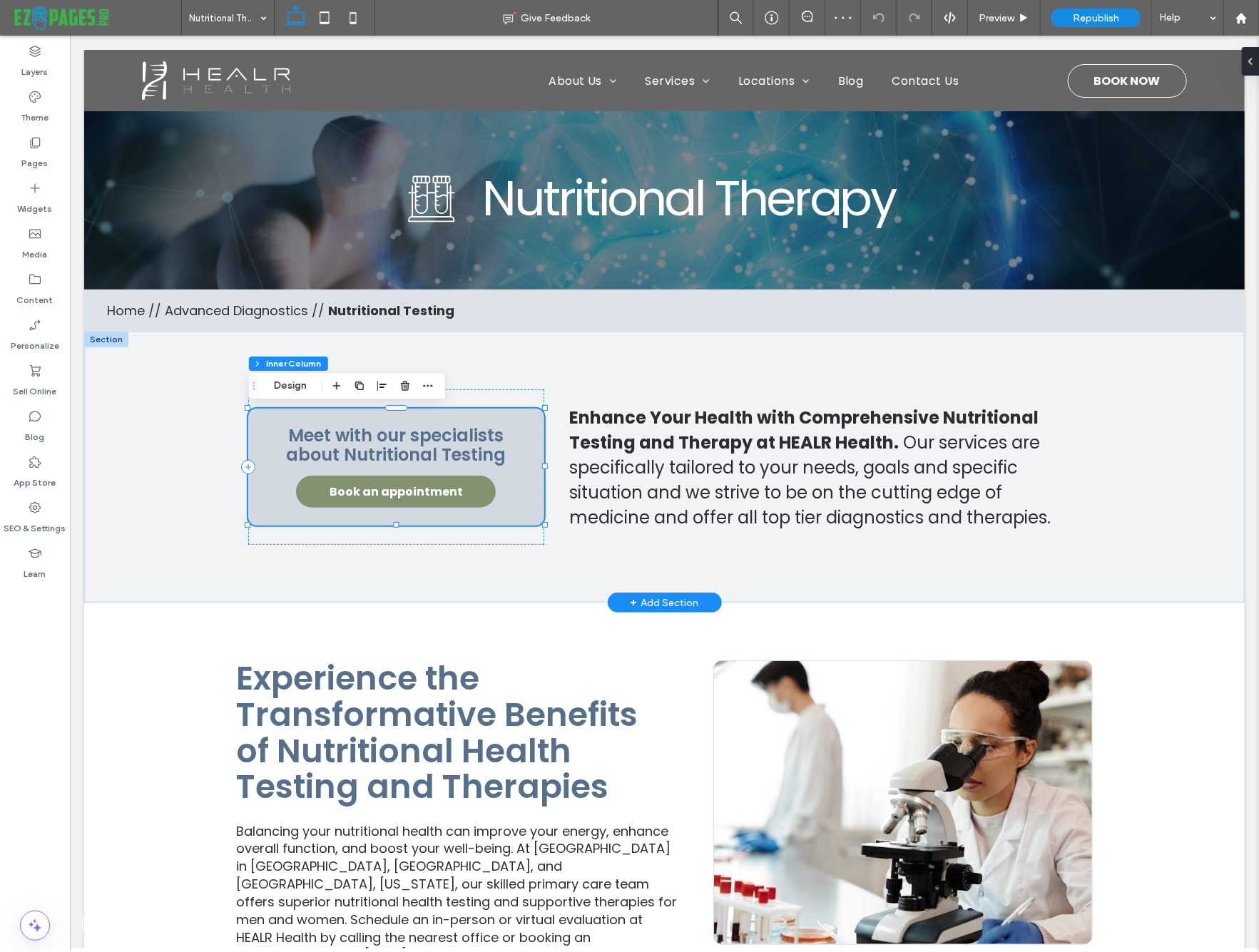
click at [451, 491] on span "Book an appointment" at bounding box center [395, 490] width 133 height 32
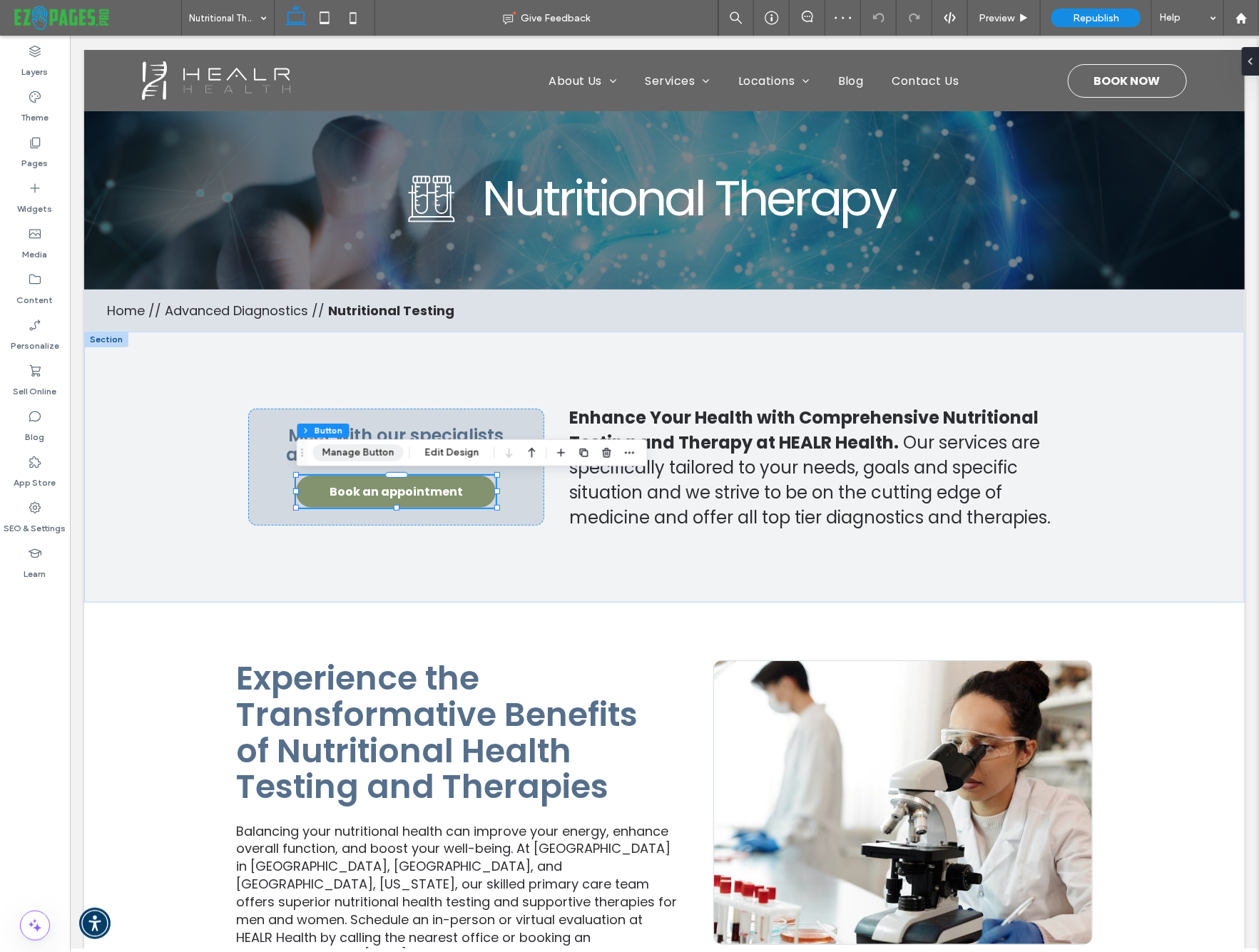
click at [368, 454] on button "Manage Button" at bounding box center [358, 453] width 90 height 17
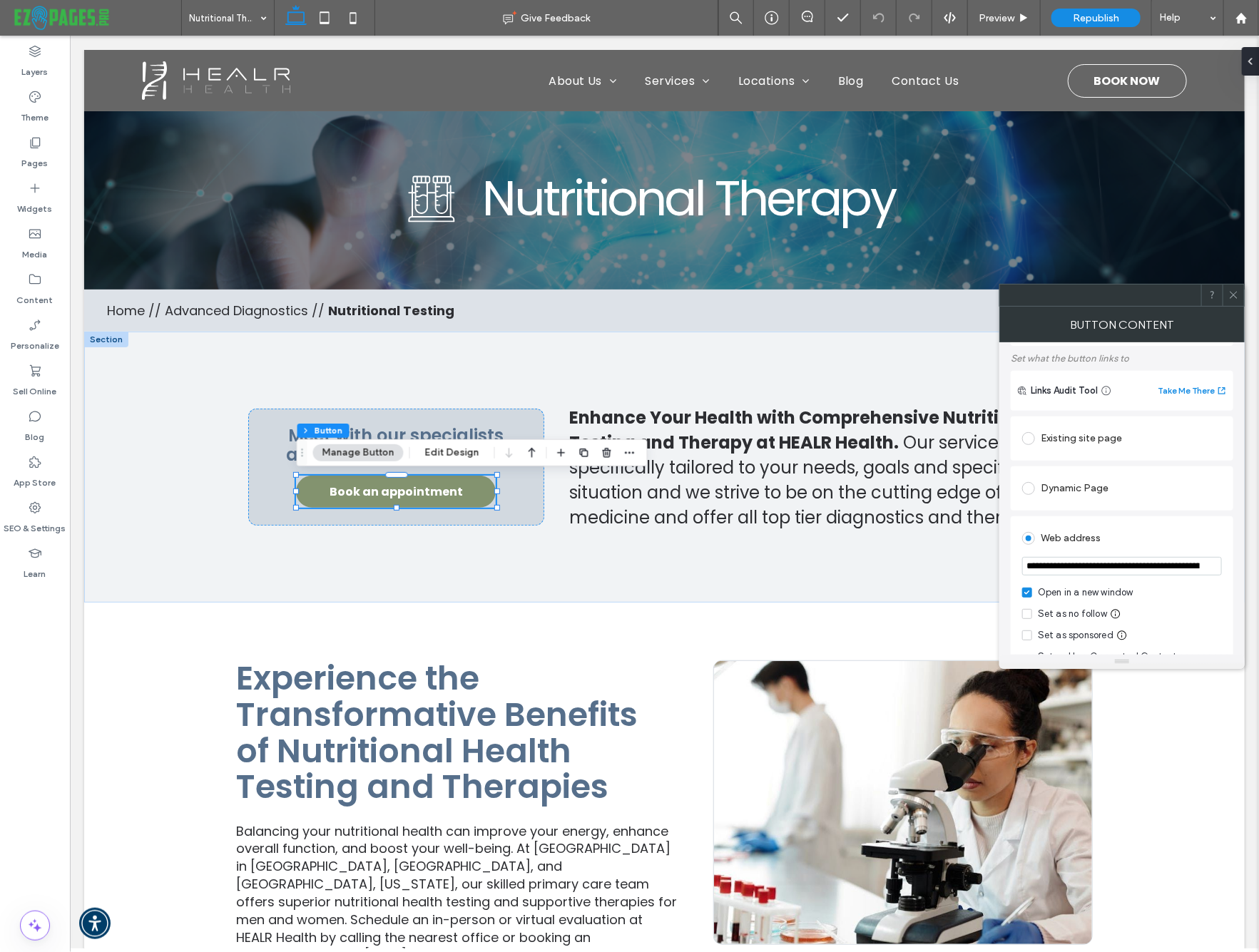
scroll to position [93, 0]
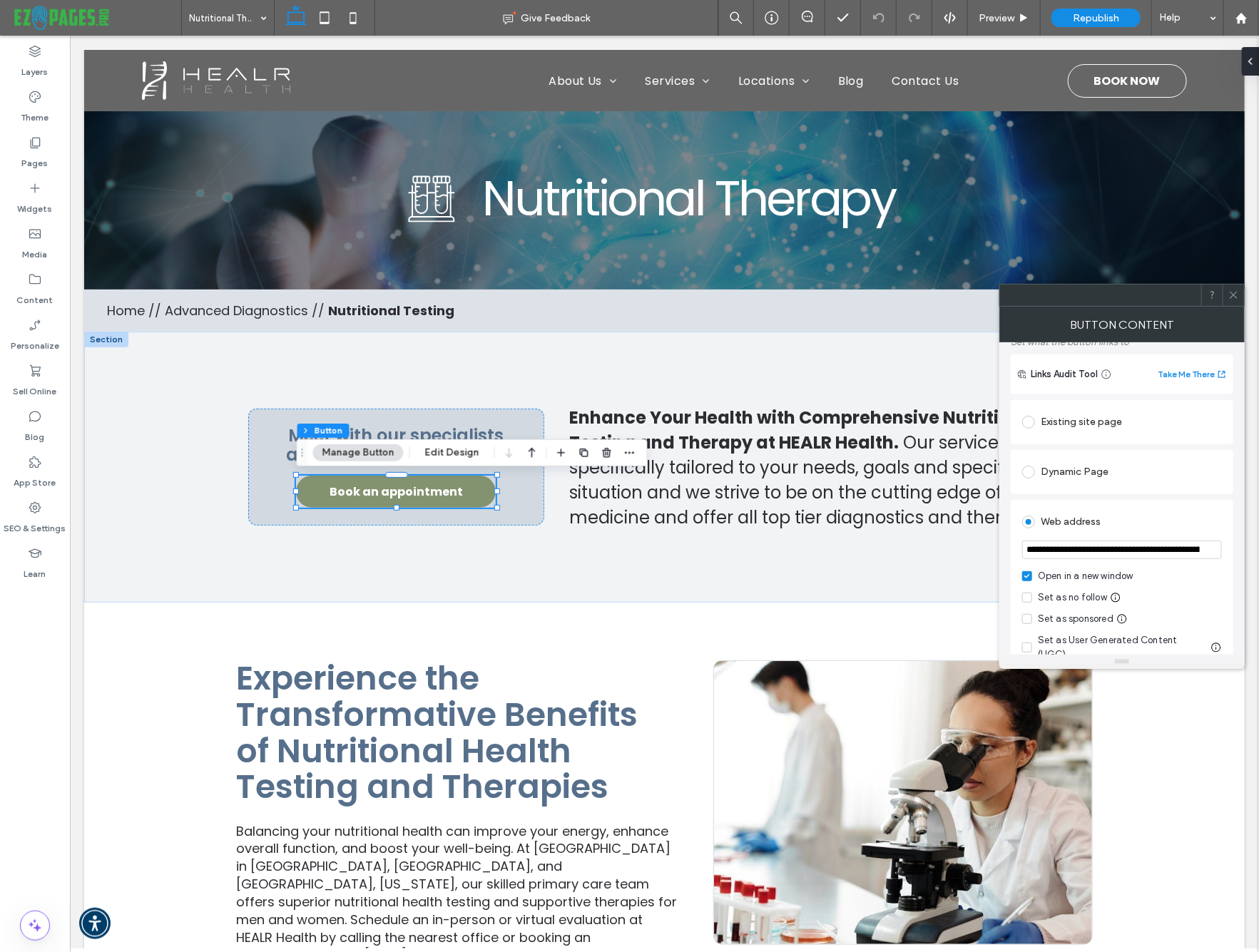
click at [1231, 294] on icon at bounding box center [1233, 295] width 11 height 11
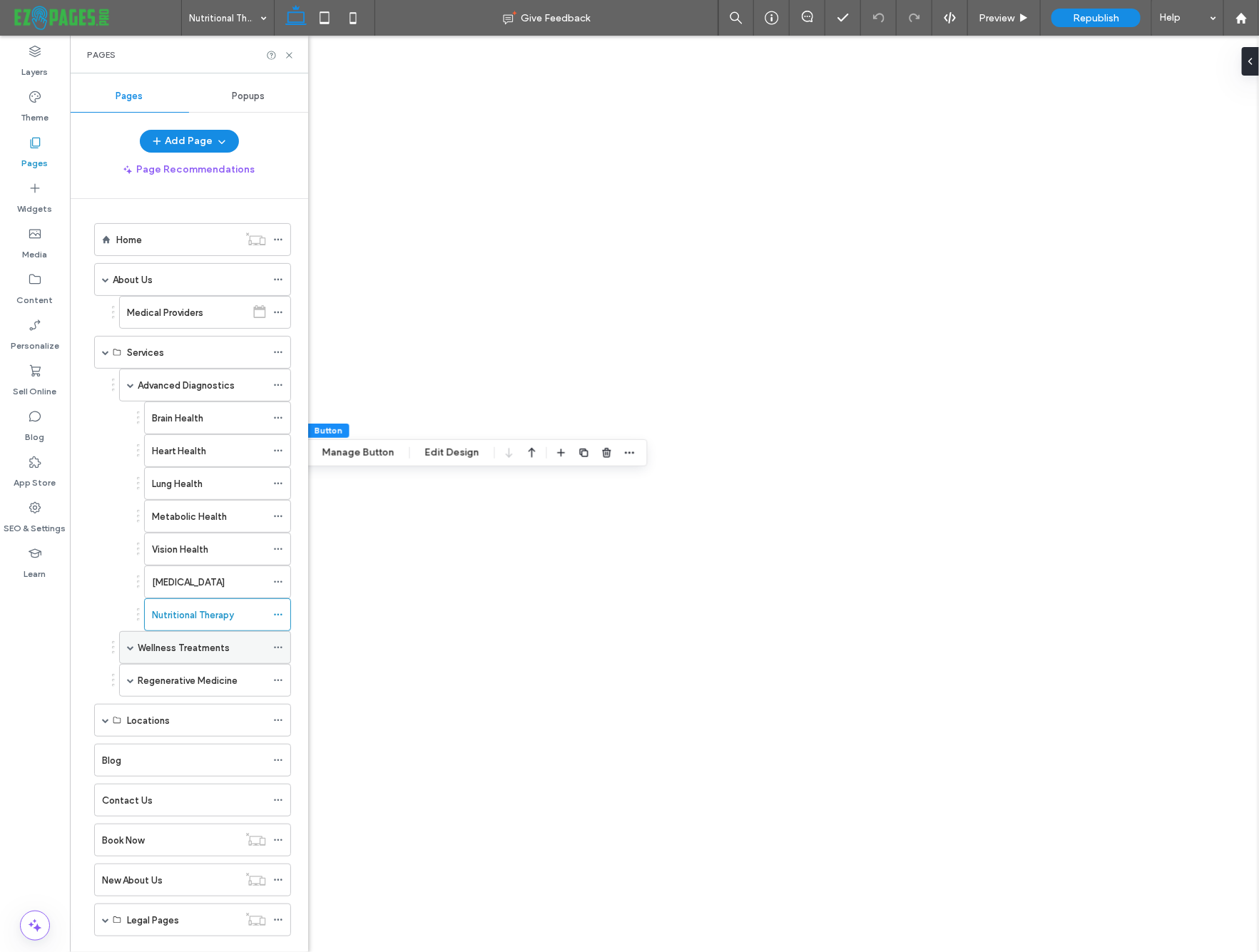
click at [162, 643] on label "Wellness Treatments" at bounding box center [183, 648] width 92 height 25
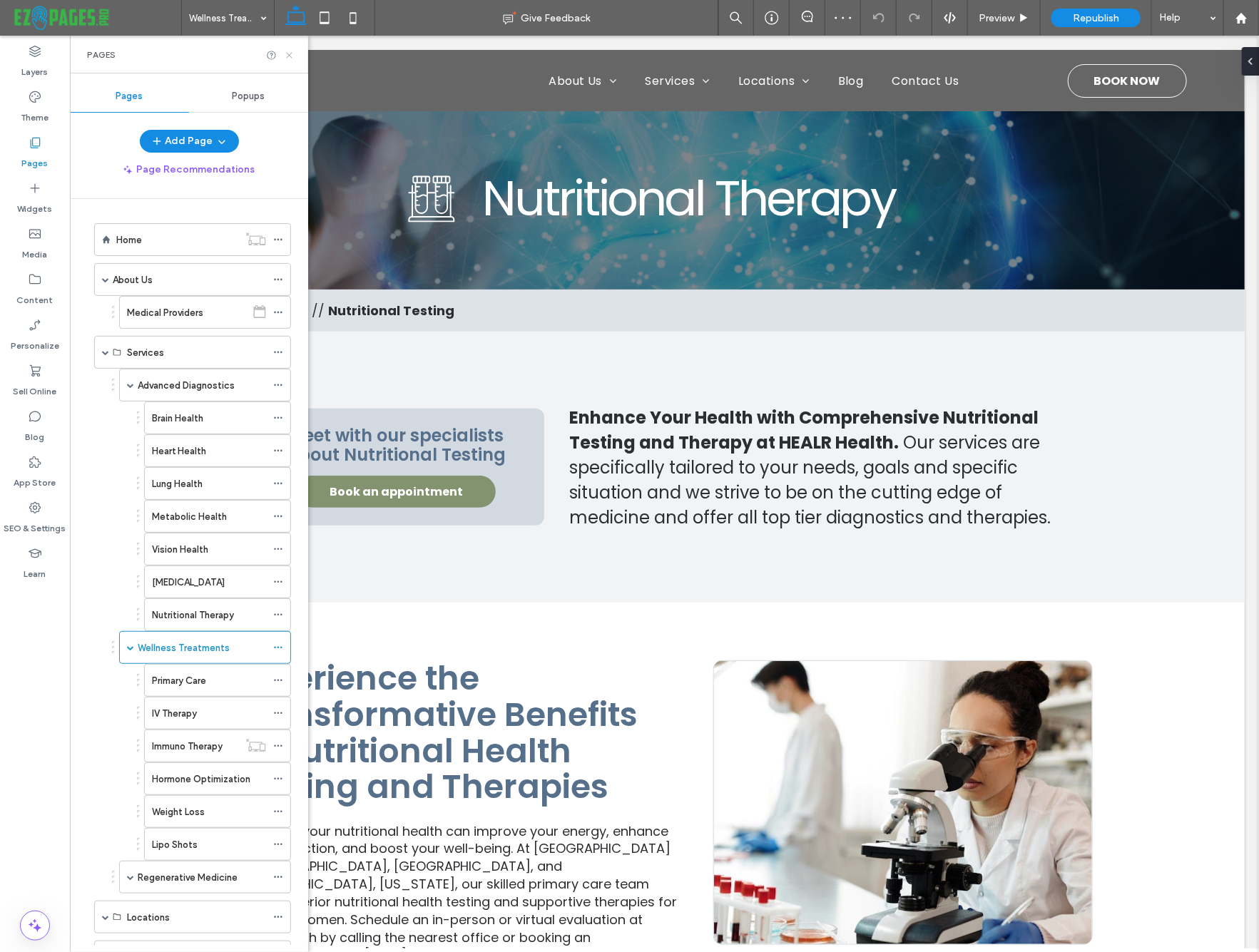
click at [289, 52] on icon at bounding box center [289, 55] width 11 height 11
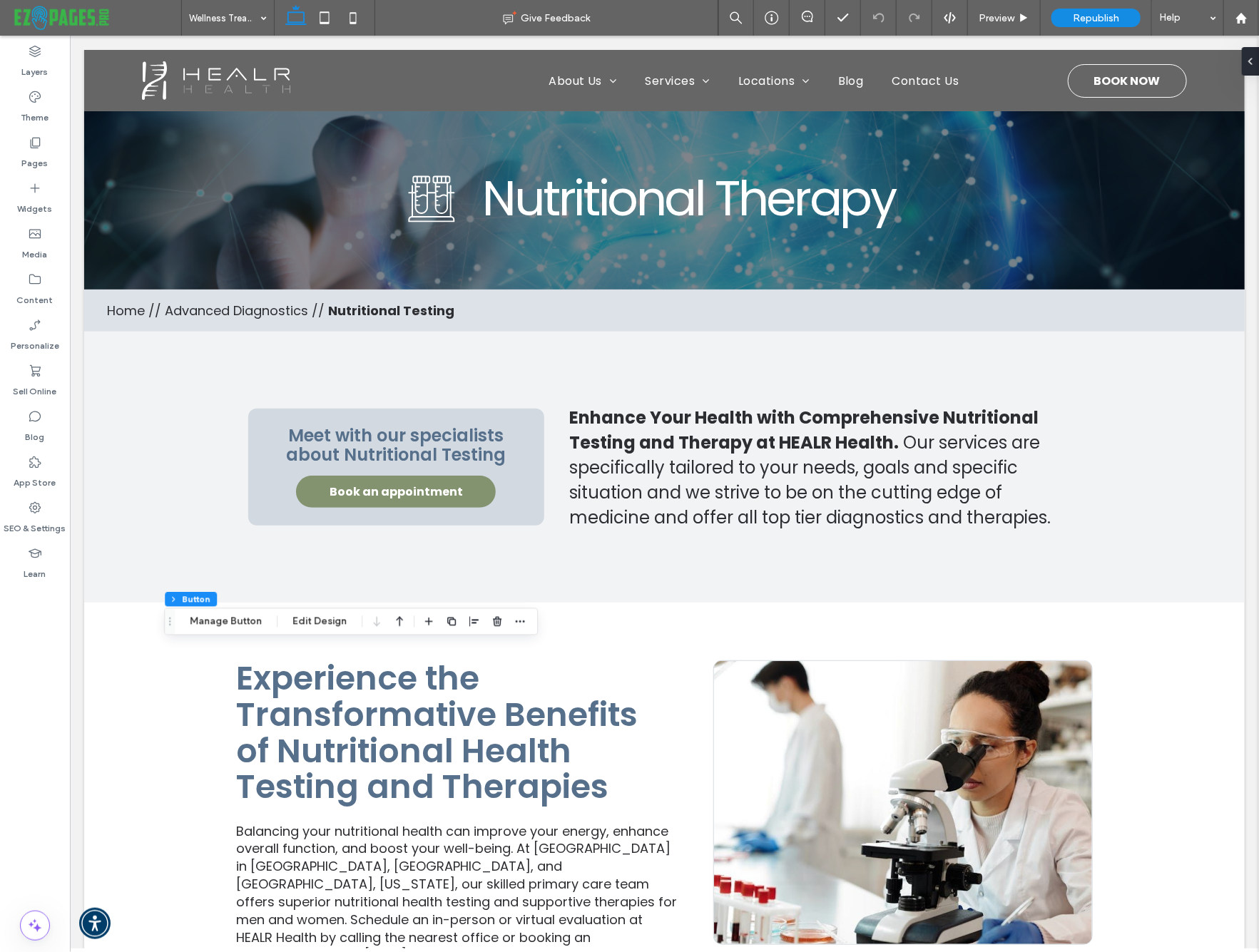
drag, startPoint x: 237, startPoint y: 618, endPoint x: 467, endPoint y: 611, distance: 230.1
click at [237, 618] on button "Manage Button" at bounding box center [226, 622] width 90 height 17
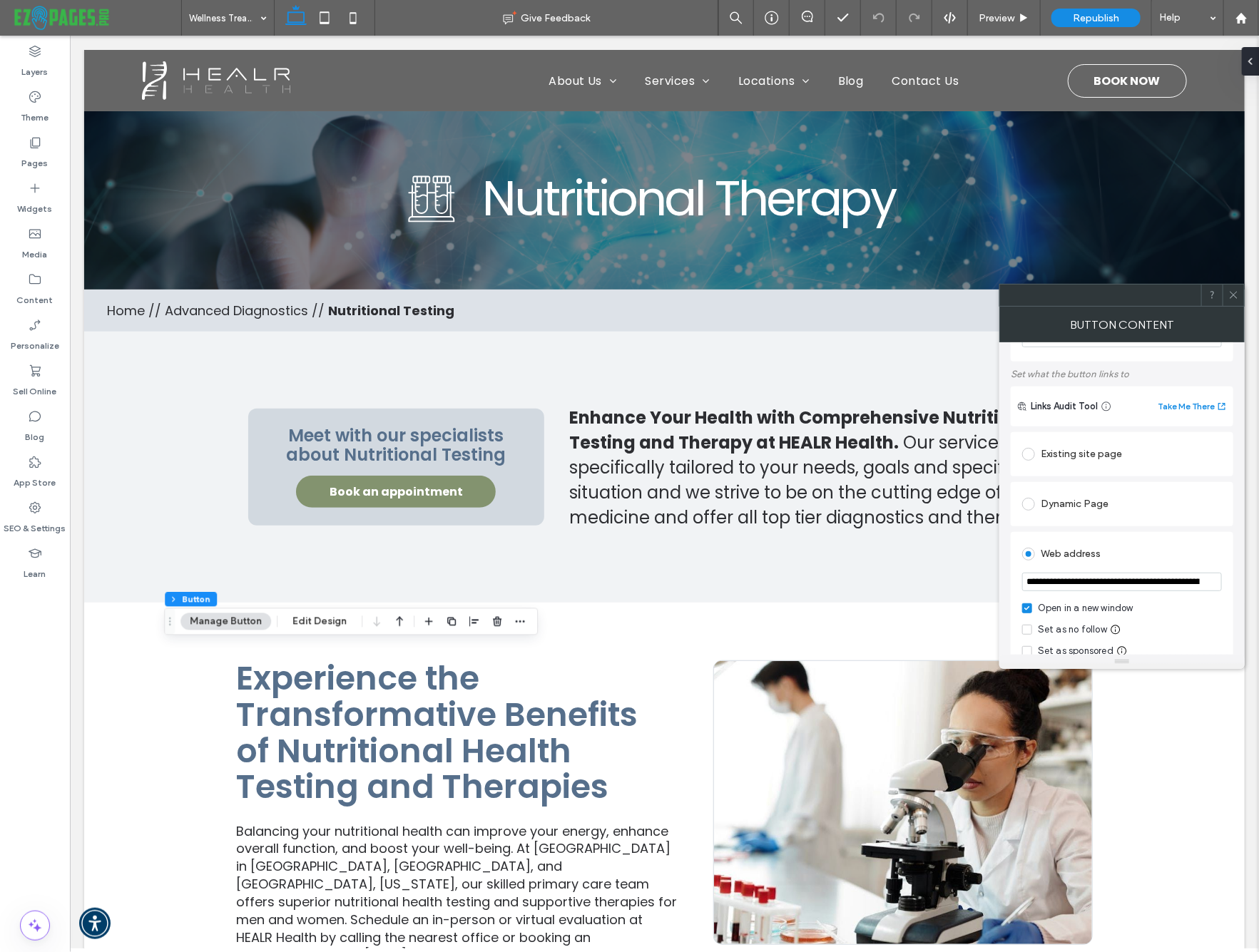
scroll to position [64, 0]
click at [1230, 294] on icon at bounding box center [1233, 295] width 11 height 11
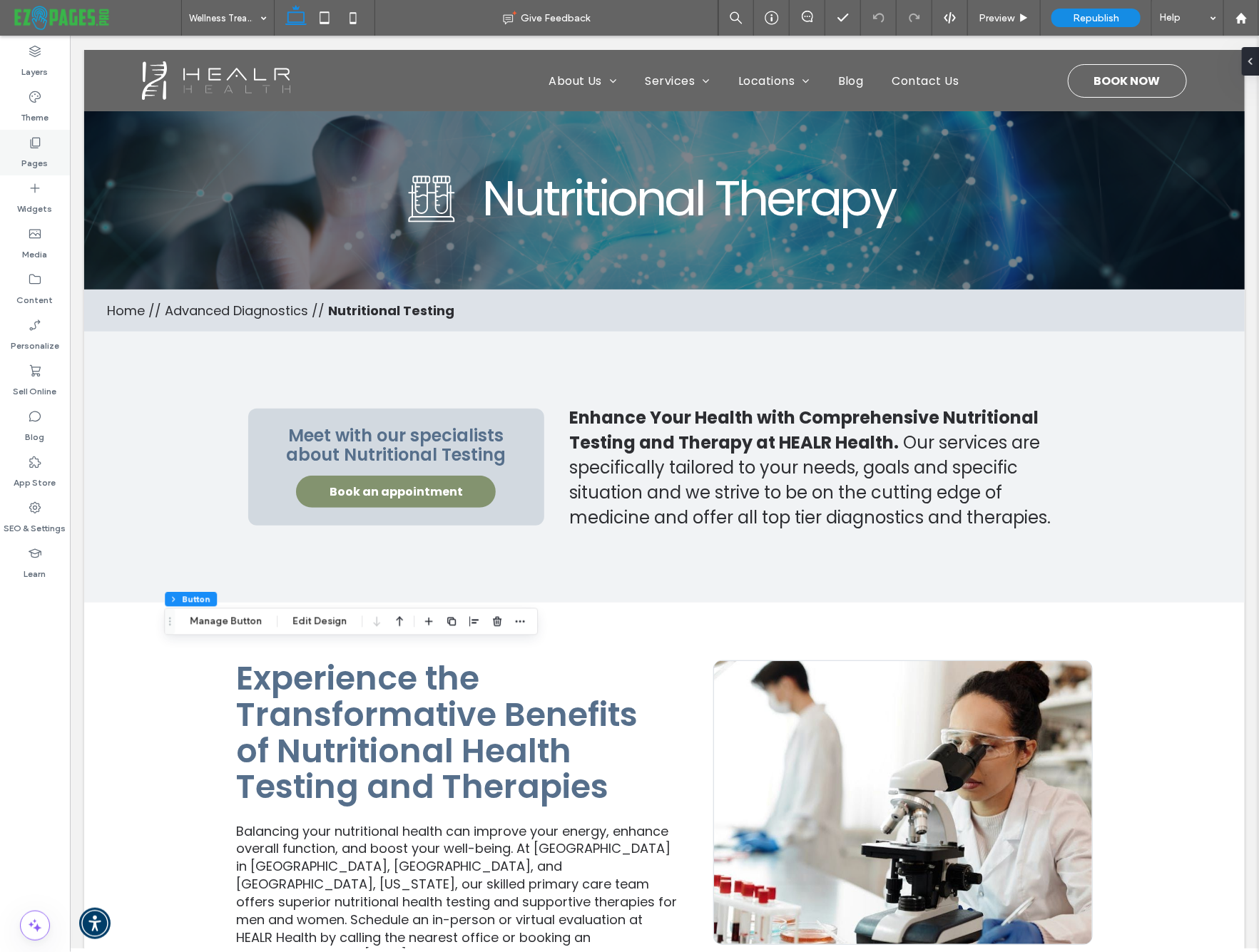
click at [41, 155] on label "Pages" at bounding box center [35, 159] width 26 height 20
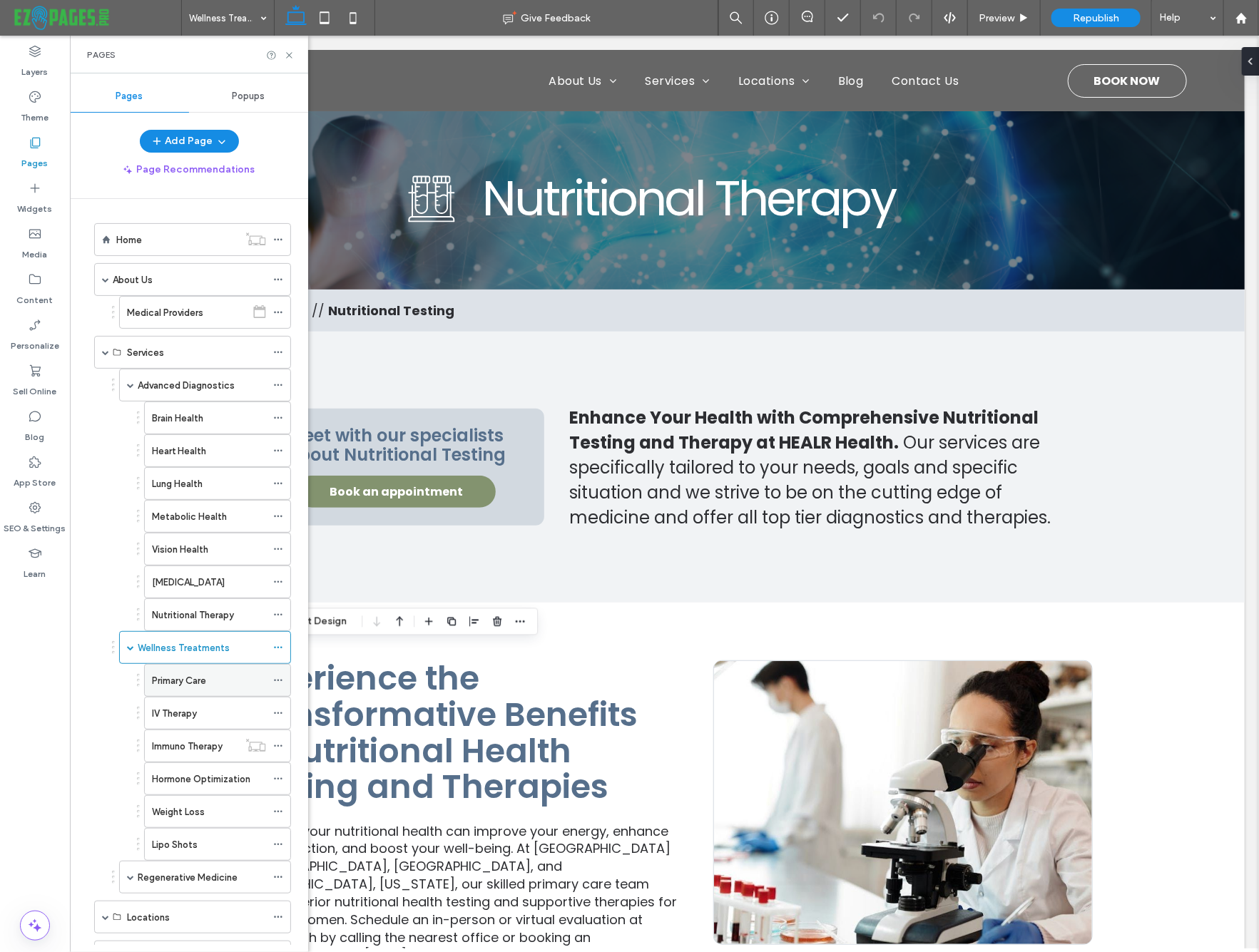
click at [181, 668] on div "Primary Care" at bounding box center [208, 680] width 114 height 32
click at [290, 54] on icon at bounding box center [289, 55] width 11 height 11
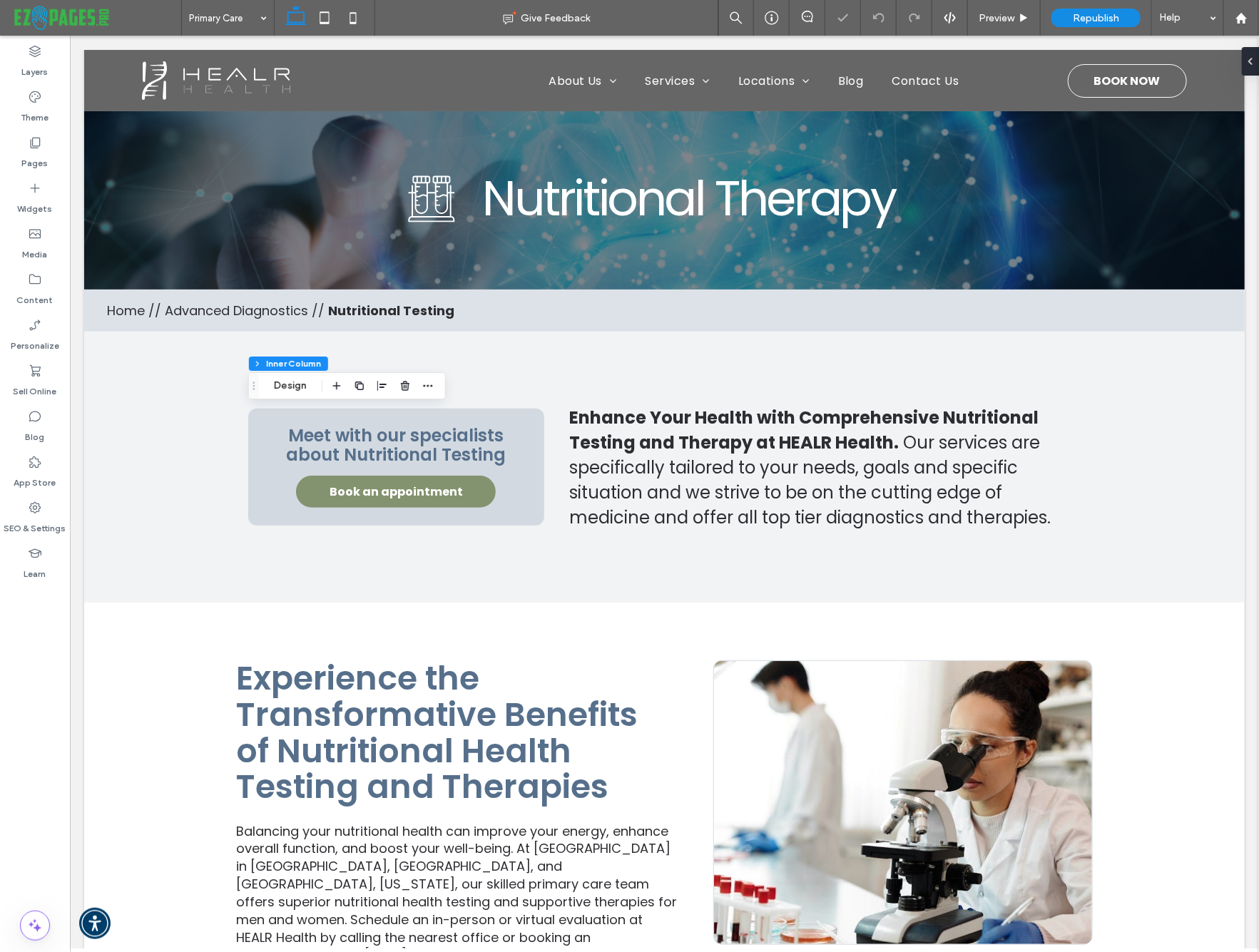
type input "**"
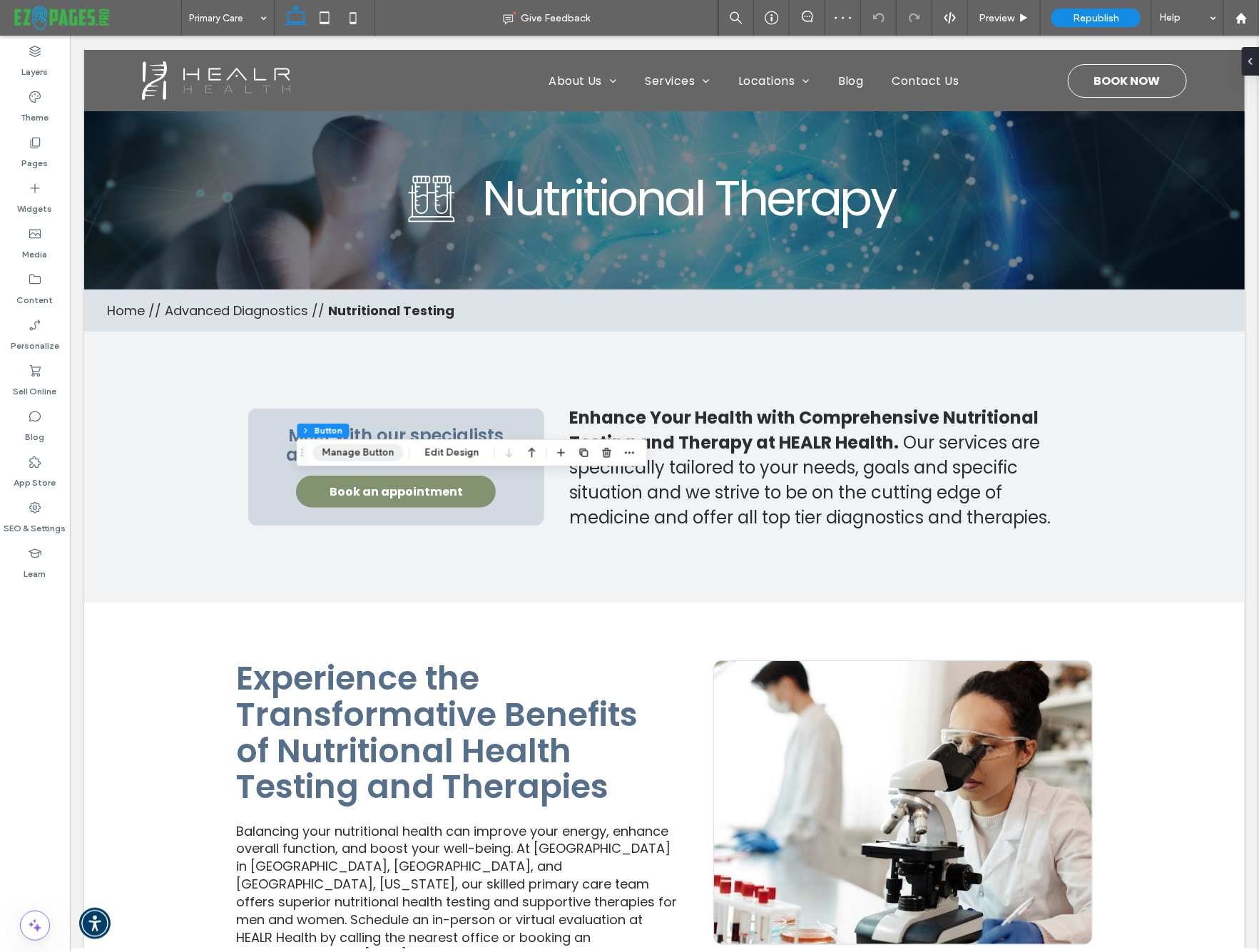
click at [338, 454] on button "Manage Button" at bounding box center [358, 453] width 90 height 17
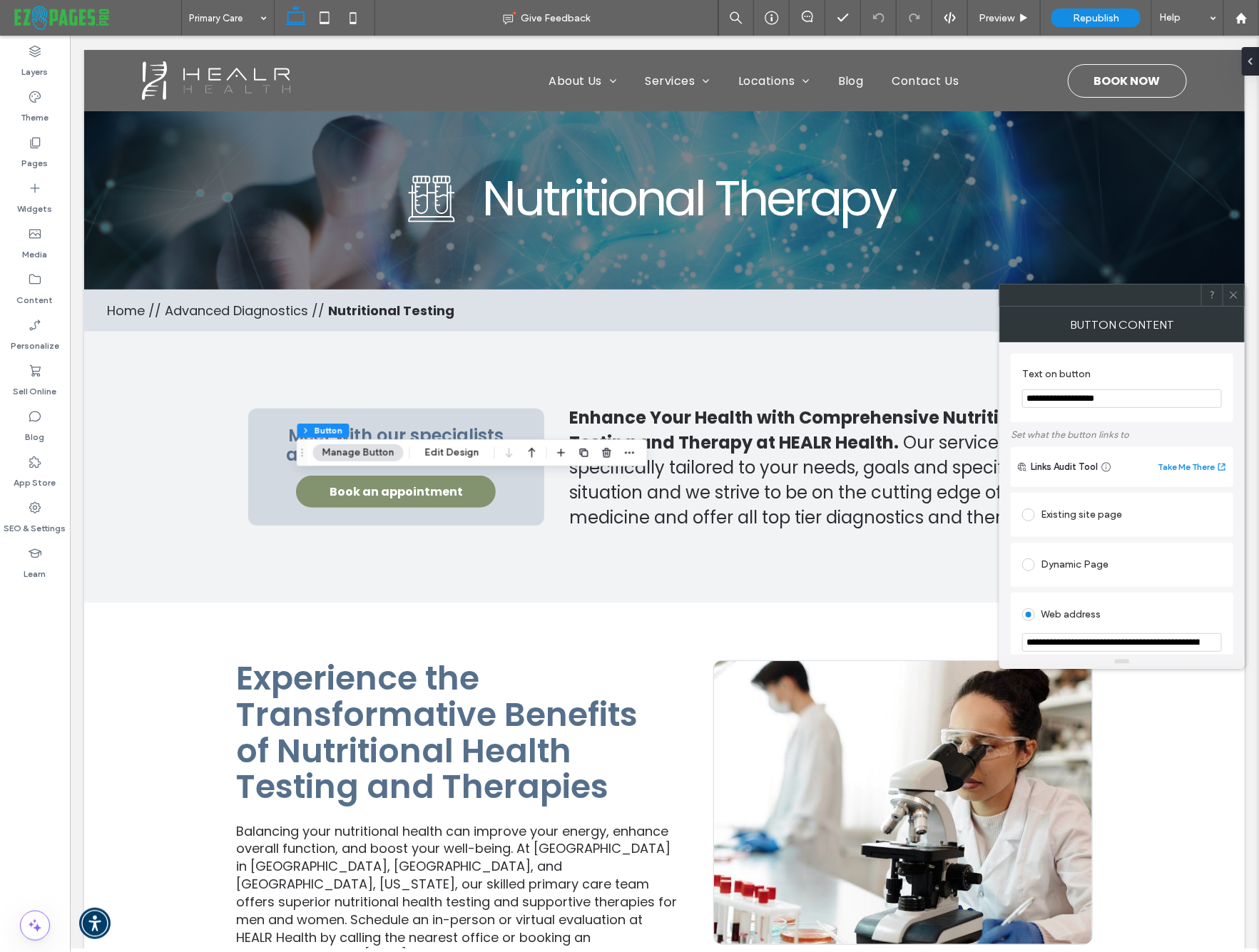
click at [1237, 292] on icon at bounding box center [1233, 295] width 11 height 11
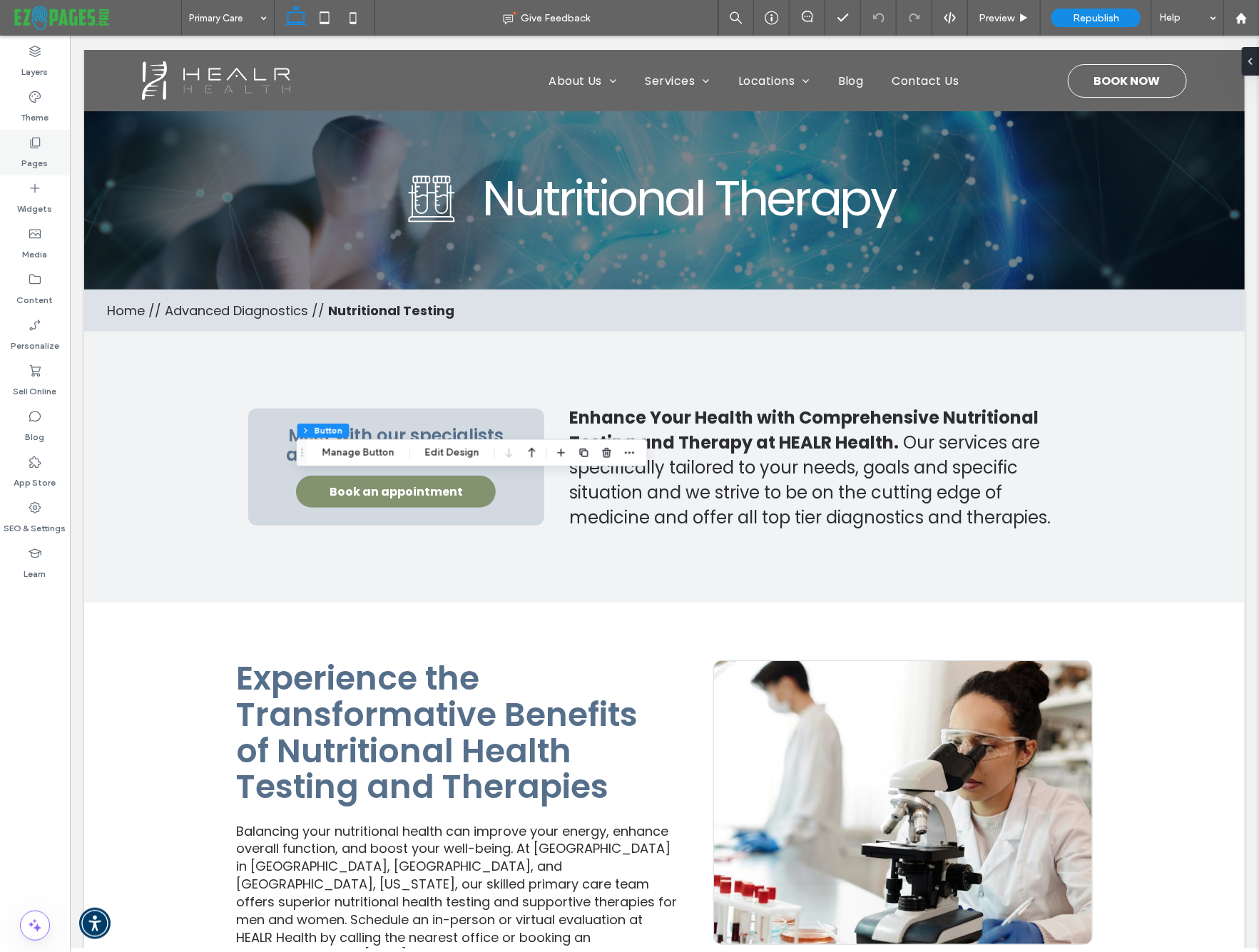
click at [34, 153] on label "Pages" at bounding box center [35, 159] width 26 height 20
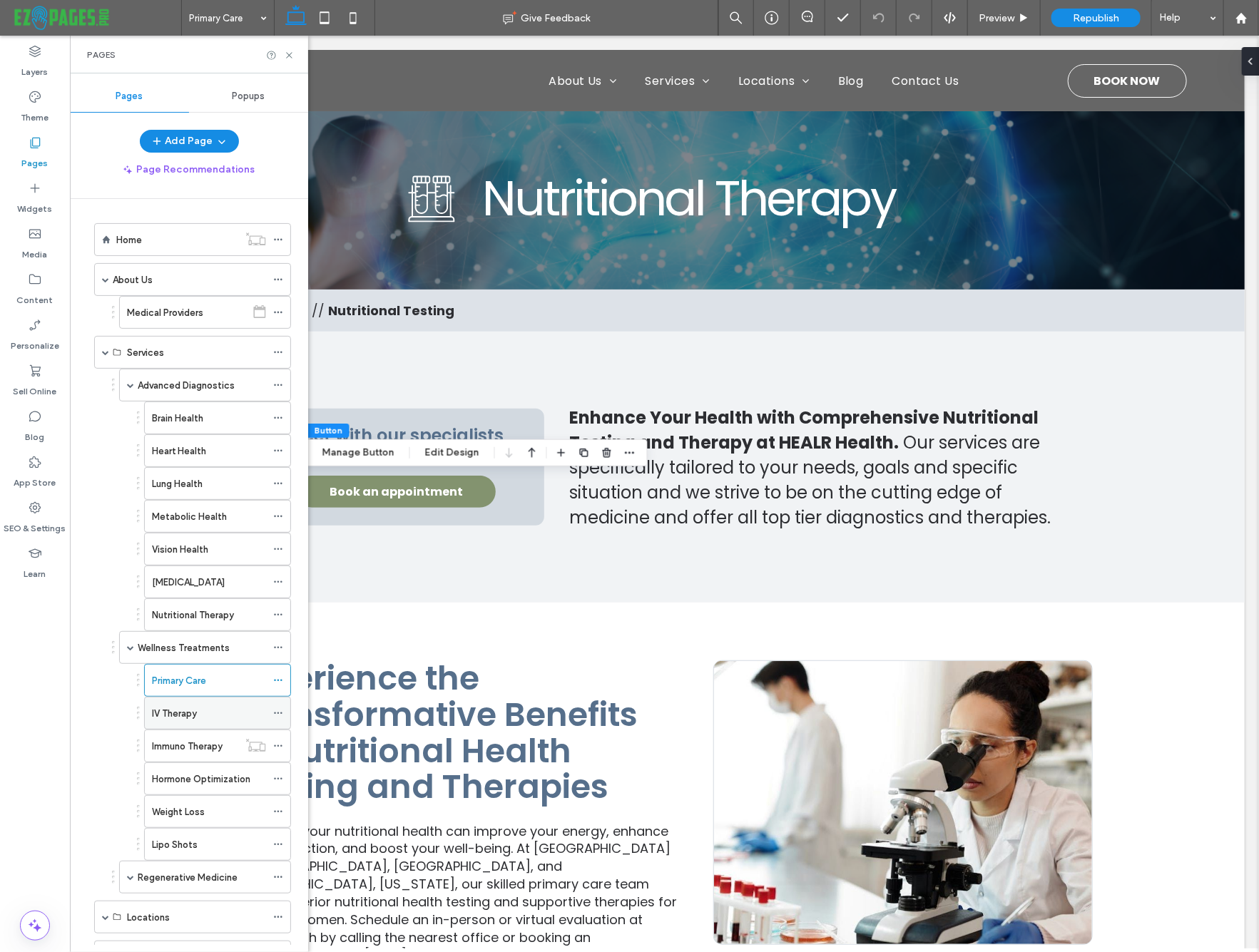
click at [182, 700] on div "IV Therapy" at bounding box center [208, 713] width 114 height 32
click at [287, 55] on icon at bounding box center [289, 55] width 11 height 11
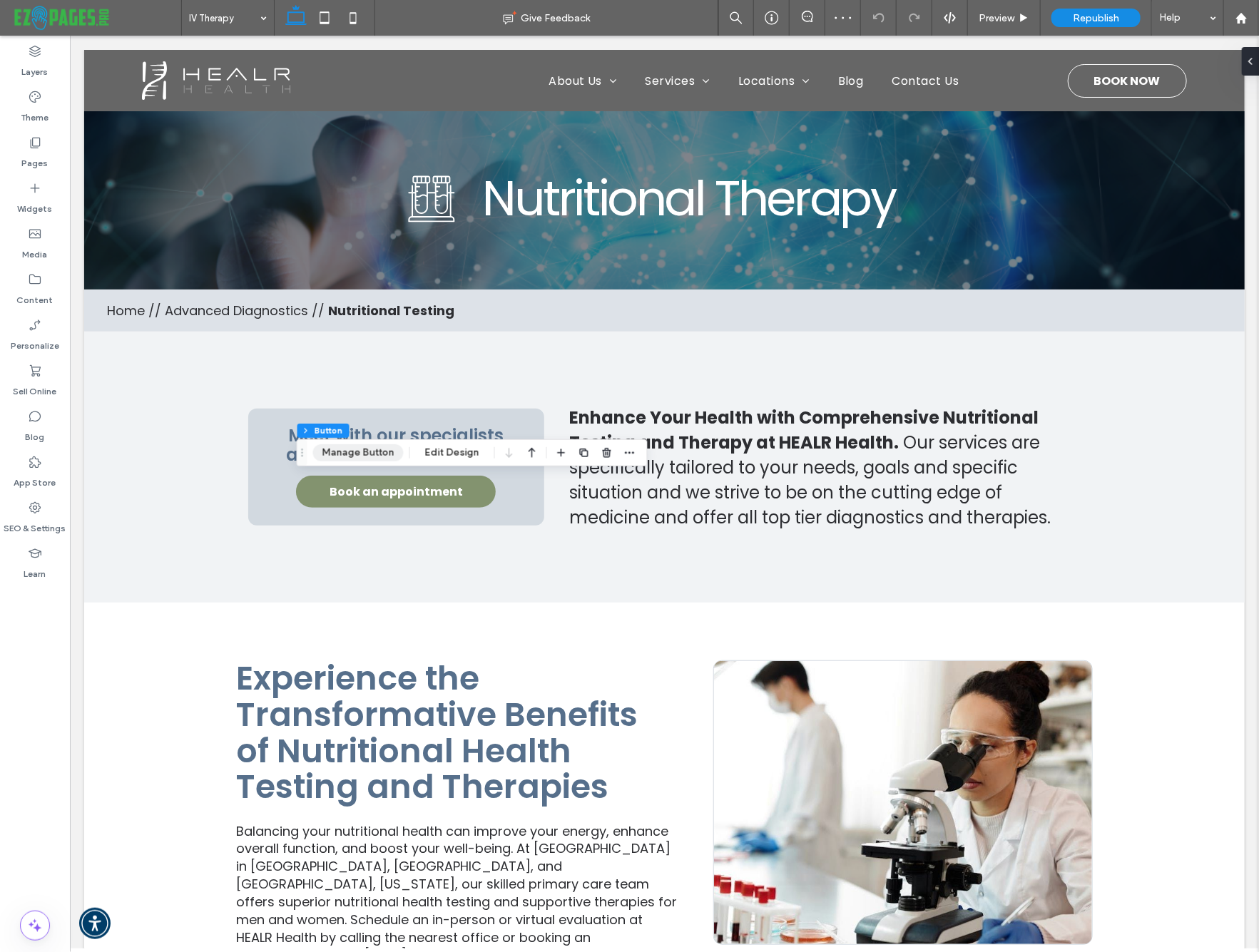
click at [348, 449] on button "Manage Button" at bounding box center [358, 453] width 90 height 17
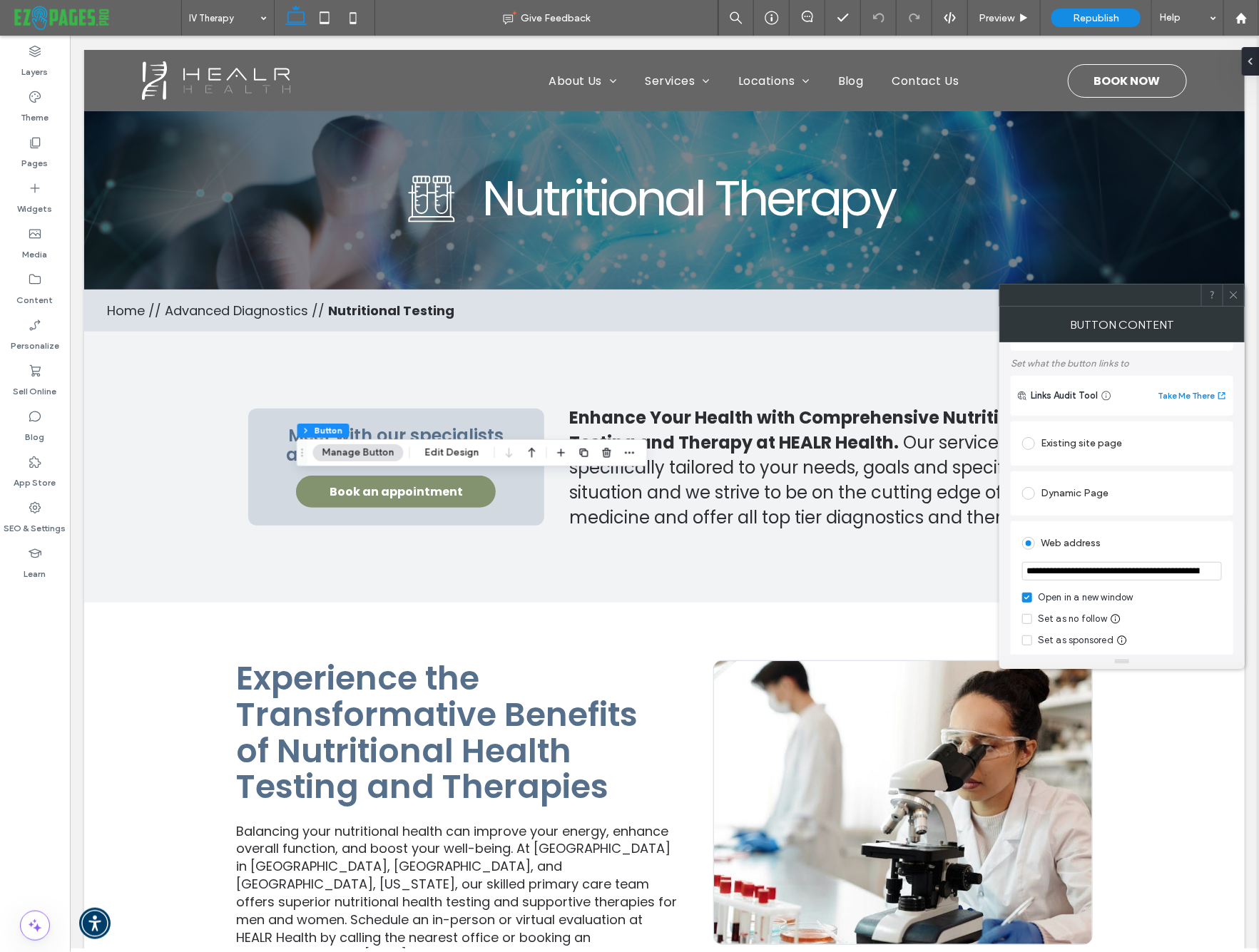
scroll to position [71, 0]
click at [1226, 296] on div at bounding box center [1233, 296] width 21 height 21
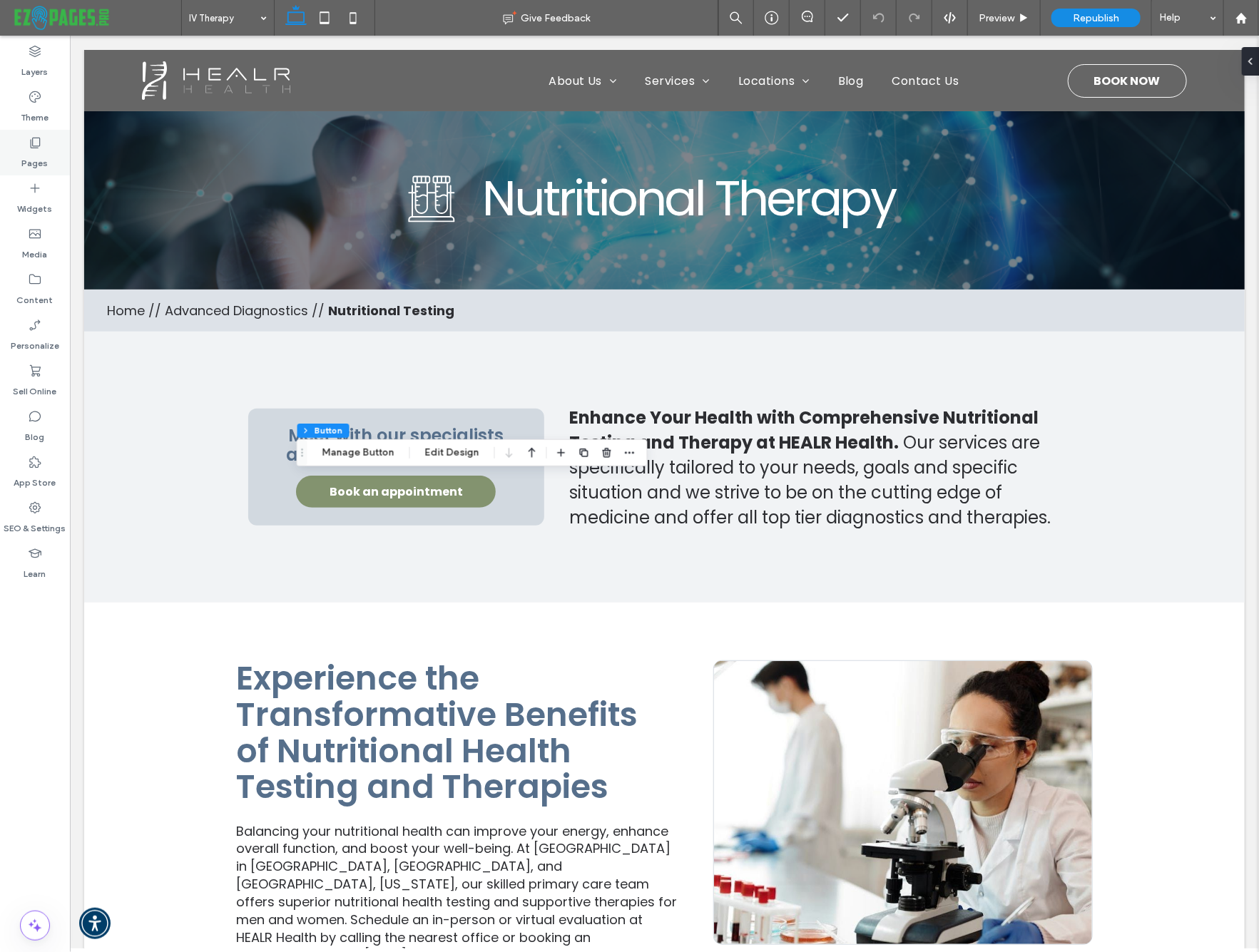
click at [53, 158] on div "Pages" at bounding box center [35, 153] width 70 height 46
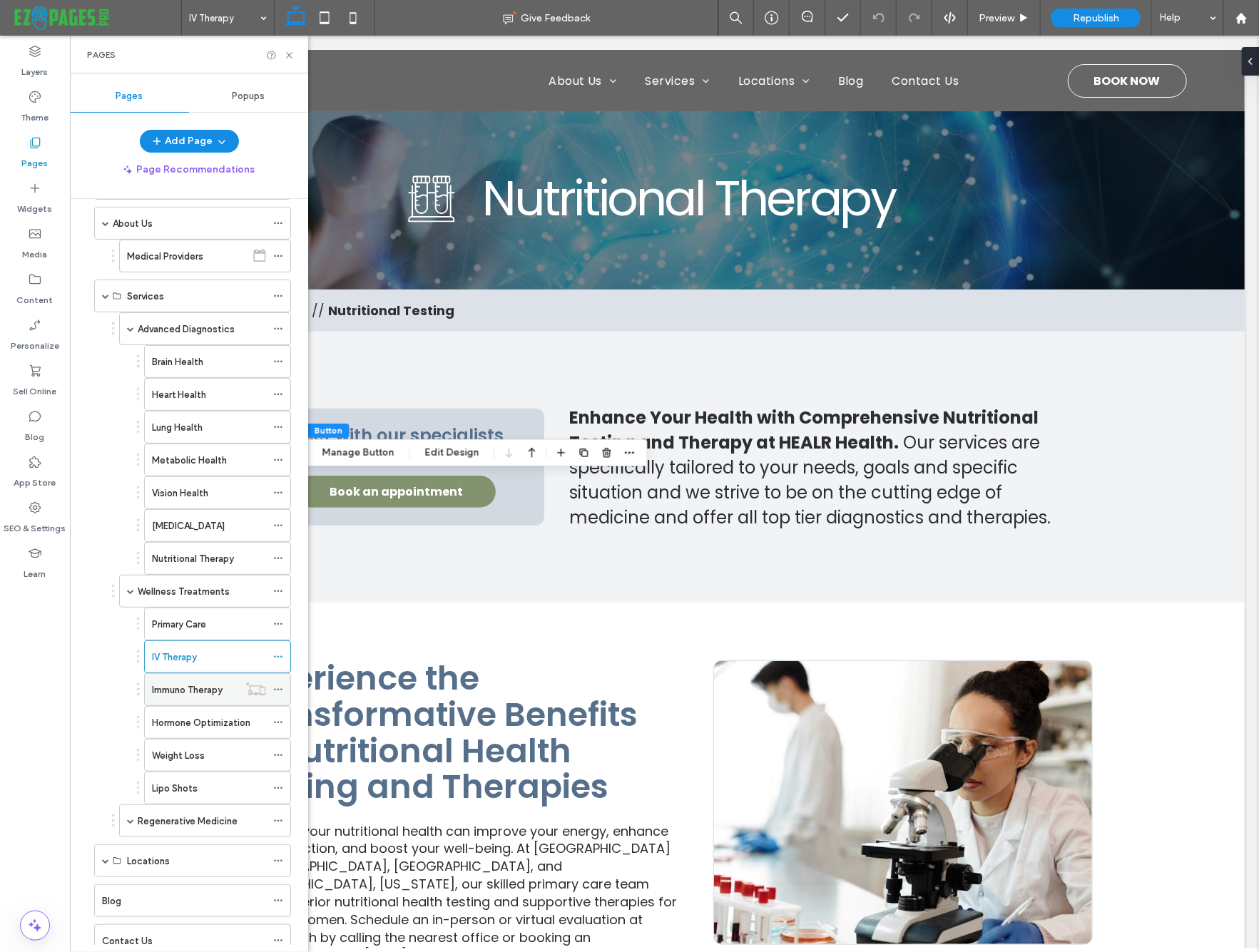
scroll to position [57, 0]
click at [226, 686] on div "Immuno Therapy" at bounding box center [195, 689] width 86 height 15
click at [291, 54] on icon at bounding box center [289, 55] width 11 height 11
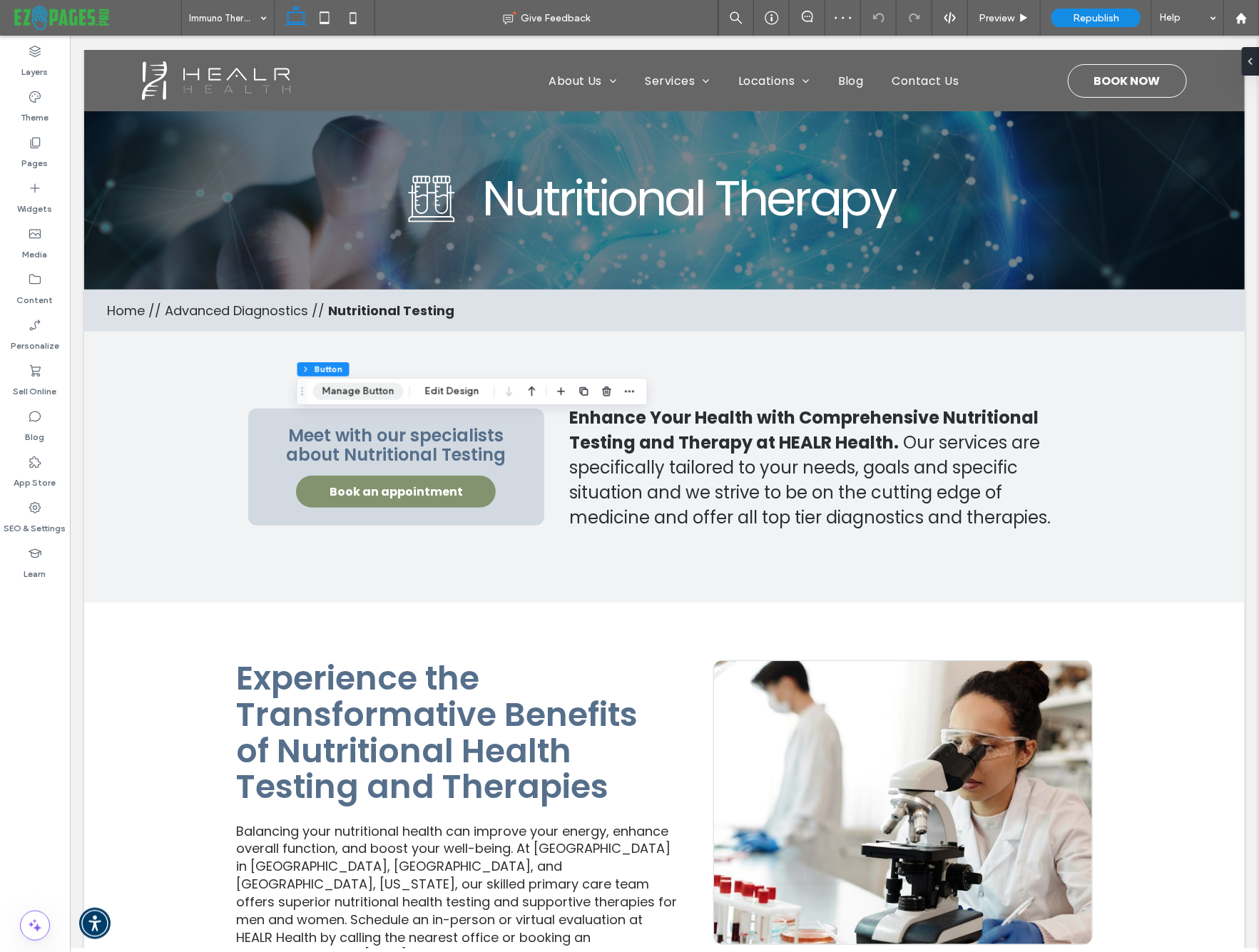
click at [381, 390] on button "Manage Button" at bounding box center [358, 392] width 90 height 17
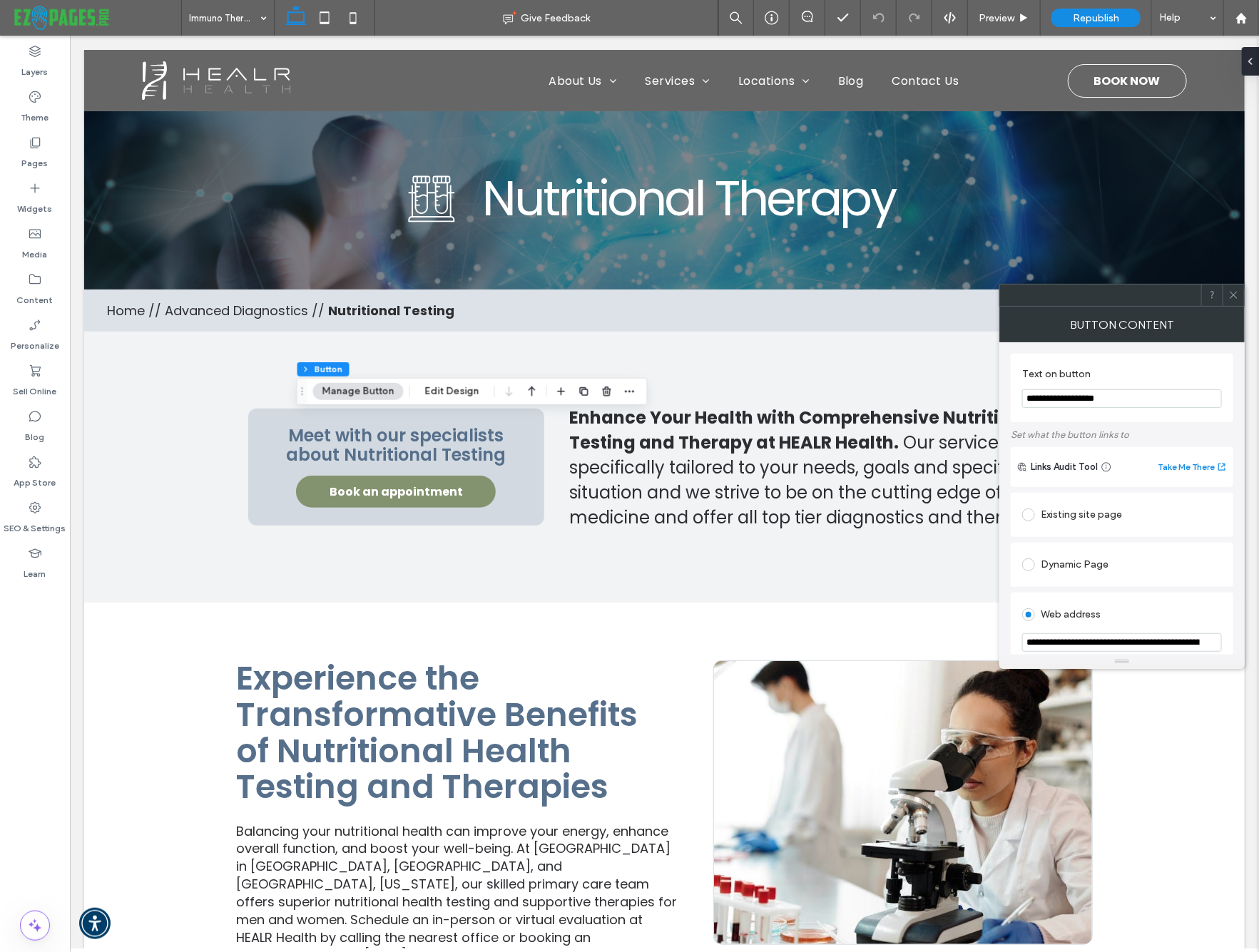
click at [1233, 295] on icon at bounding box center [1233, 295] width 11 height 11
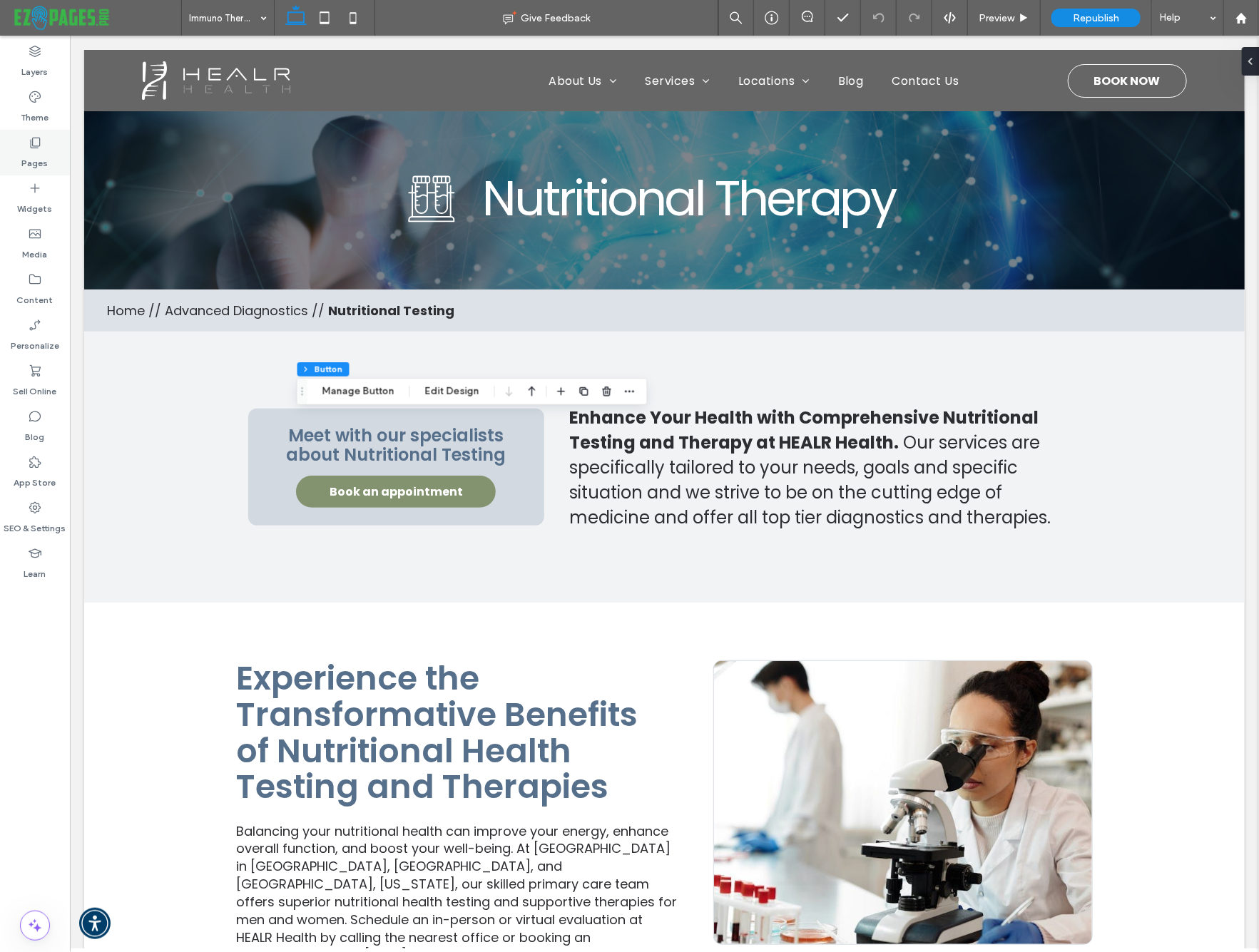
click at [49, 147] on div "Pages" at bounding box center [35, 153] width 70 height 46
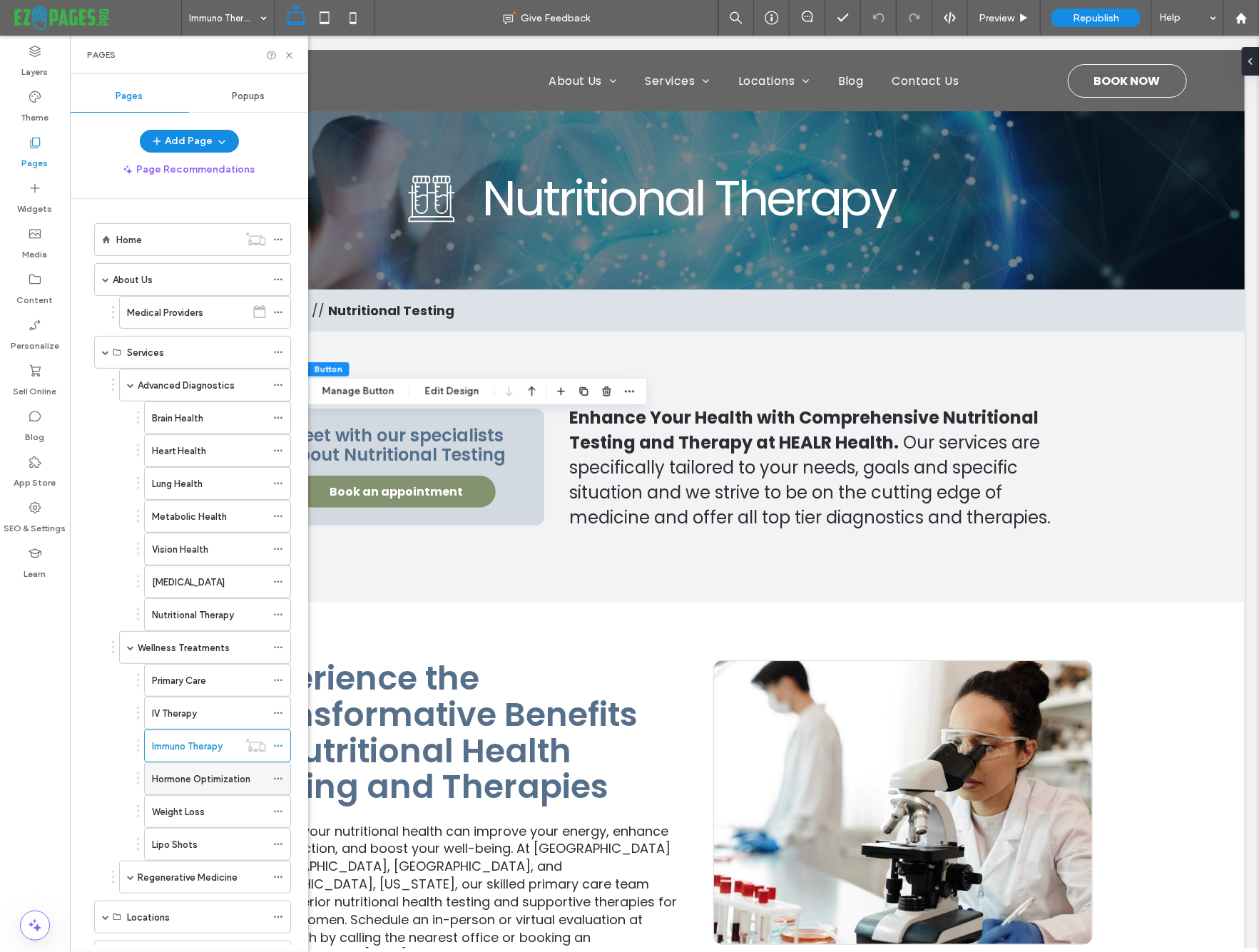
click at [178, 769] on label "Hormone Optimization" at bounding box center [201, 779] width 99 height 25
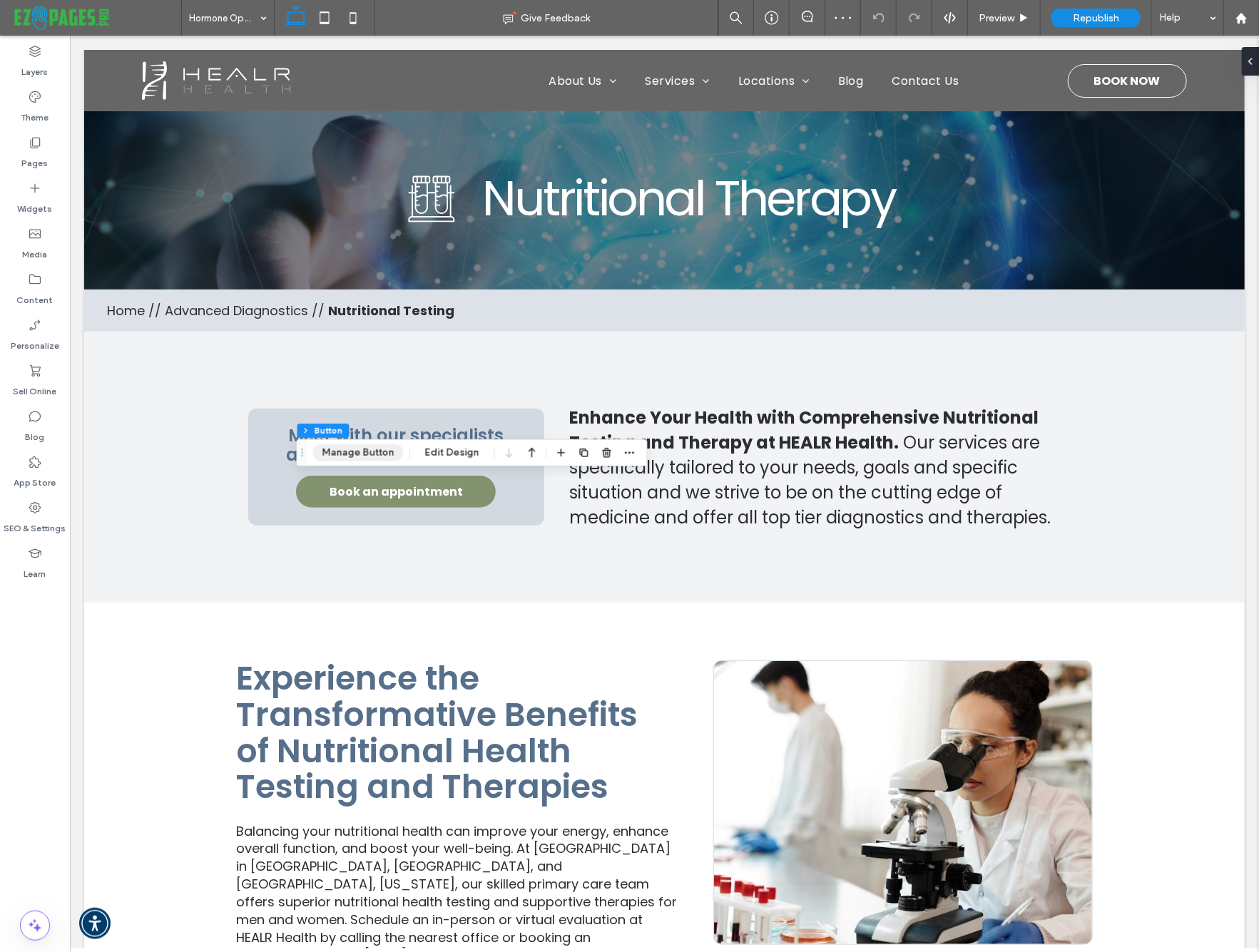
click at [366, 446] on button "Manage Button" at bounding box center [358, 453] width 90 height 17
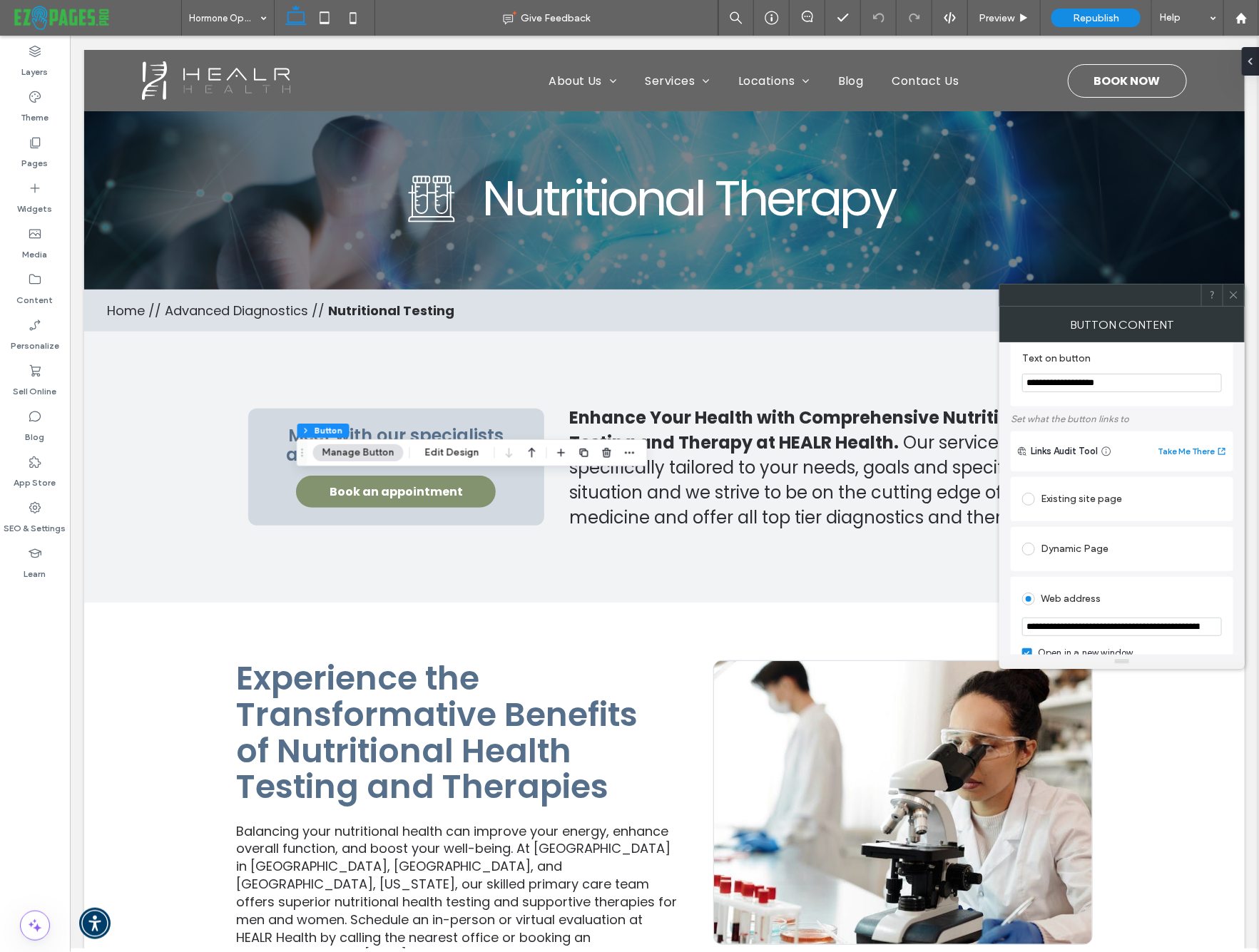
scroll to position [19, 0]
click at [1228, 294] on icon at bounding box center [1233, 295] width 11 height 11
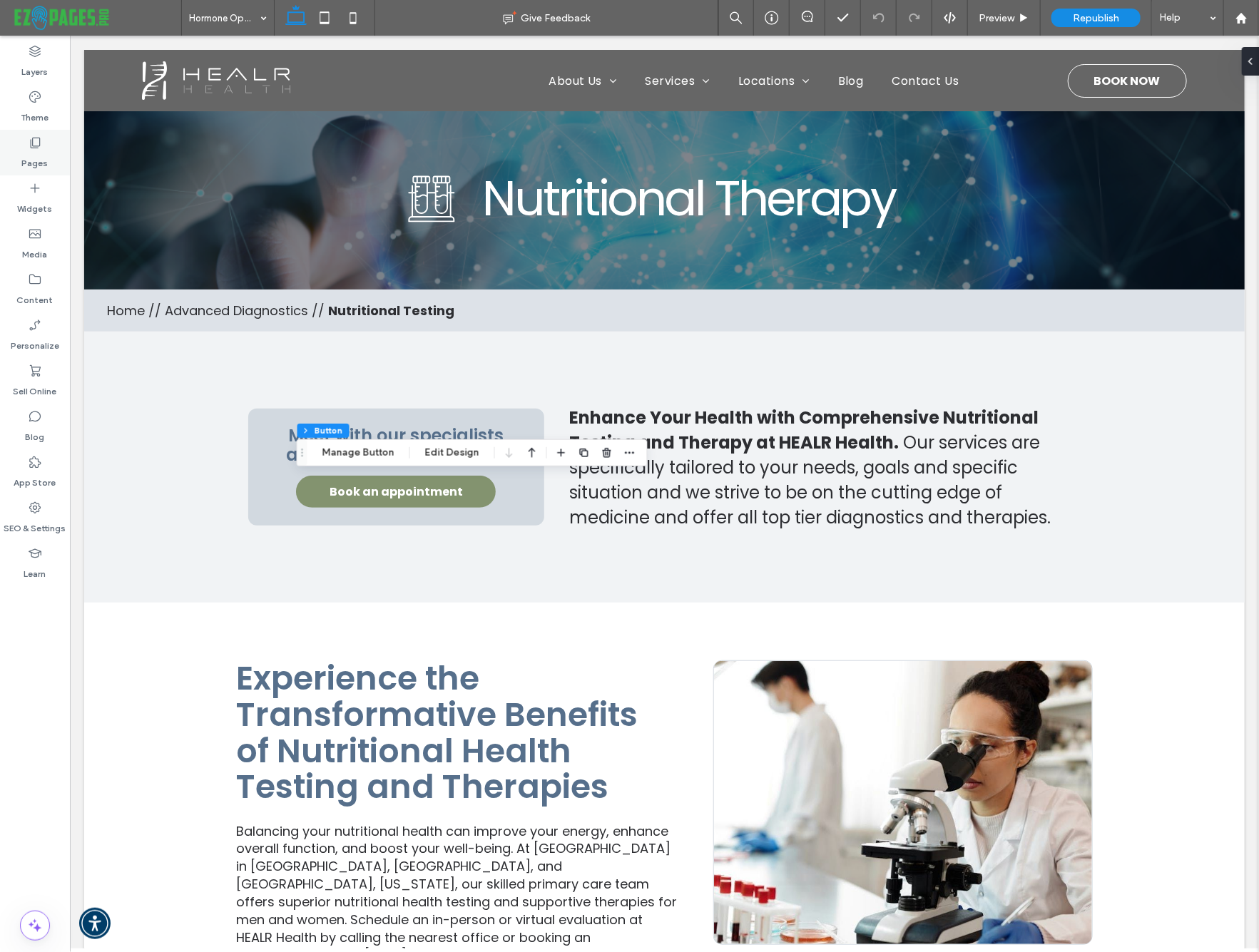
click at [31, 156] on label "Pages" at bounding box center [35, 159] width 26 height 20
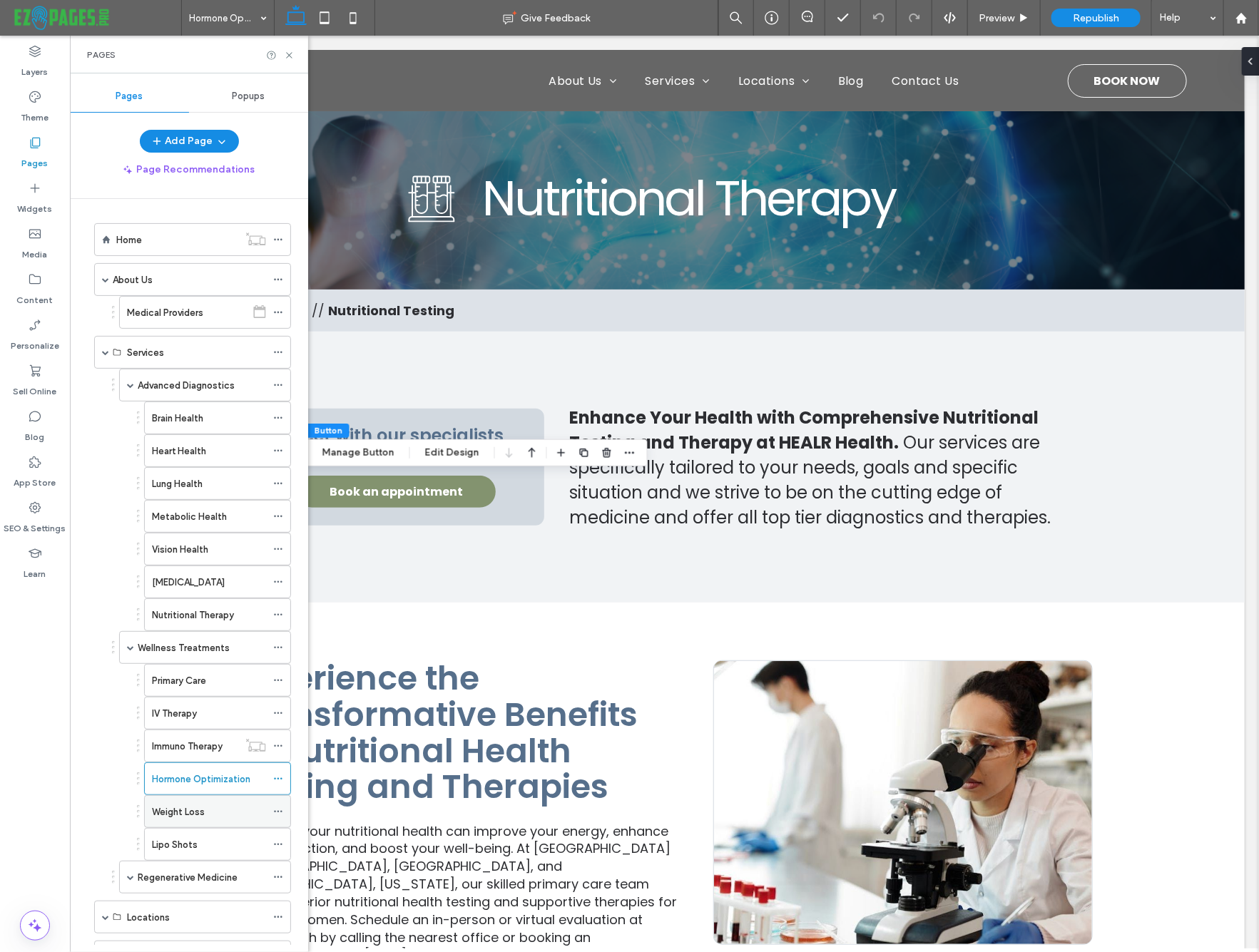
click at [225, 808] on div "Weight Loss" at bounding box center [208, 812] width 114 height 15
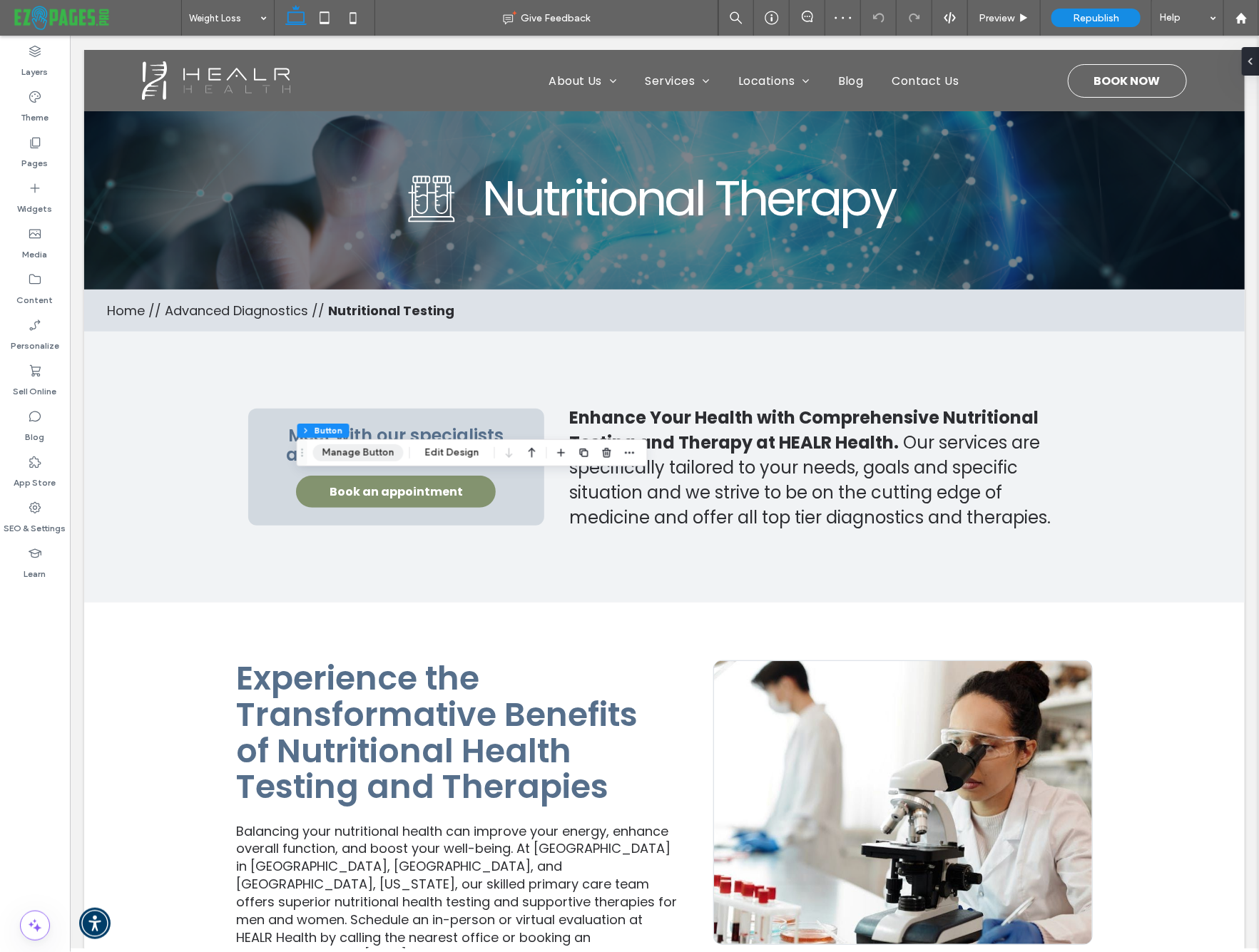
click at [369, 448] on button "Manage Button" at bounding box center [358, 453] width 90 height 17
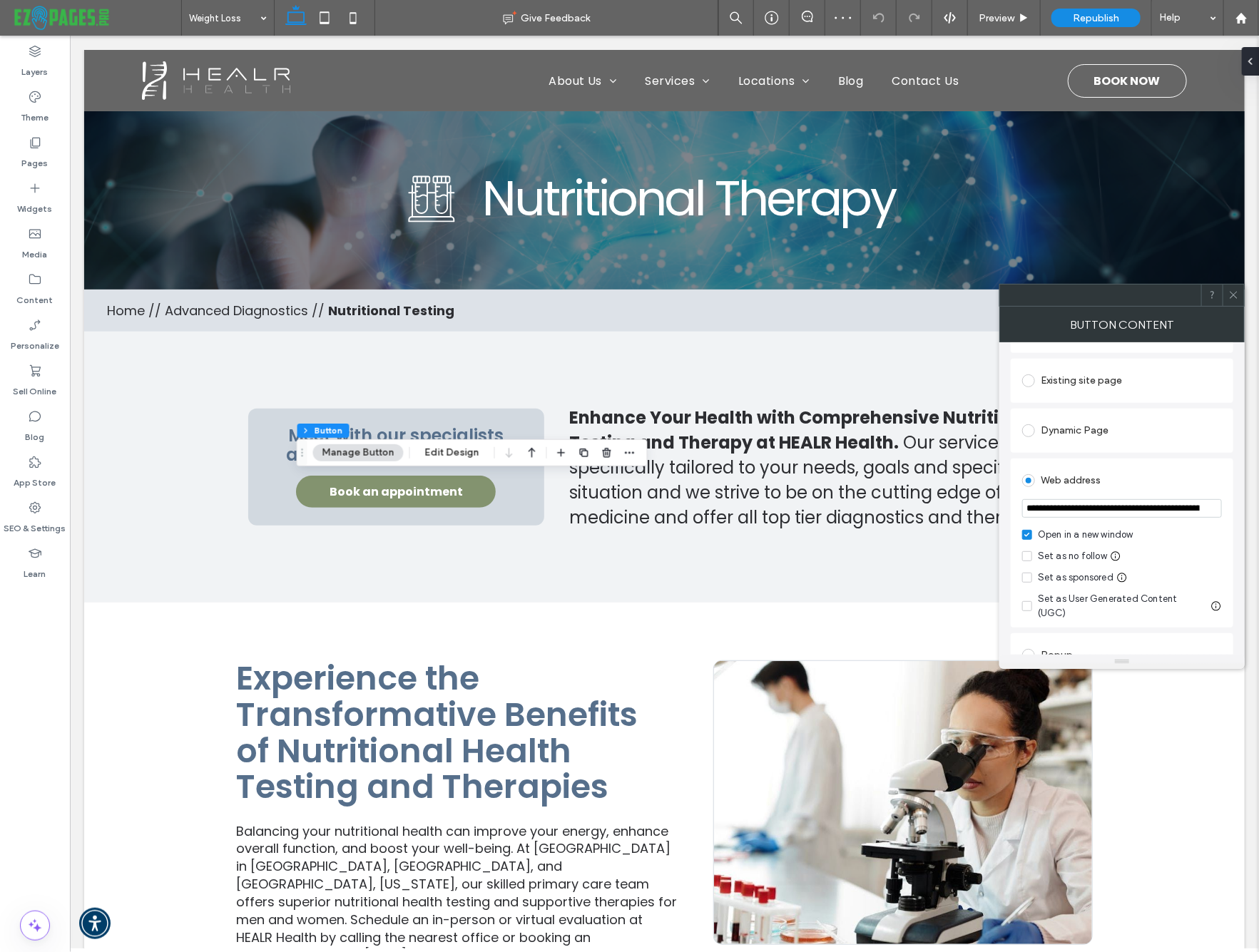
scroll to position [137, 0]
click at [1234, 298] on icon at bounding box center [1233, 295] width 11 height 11
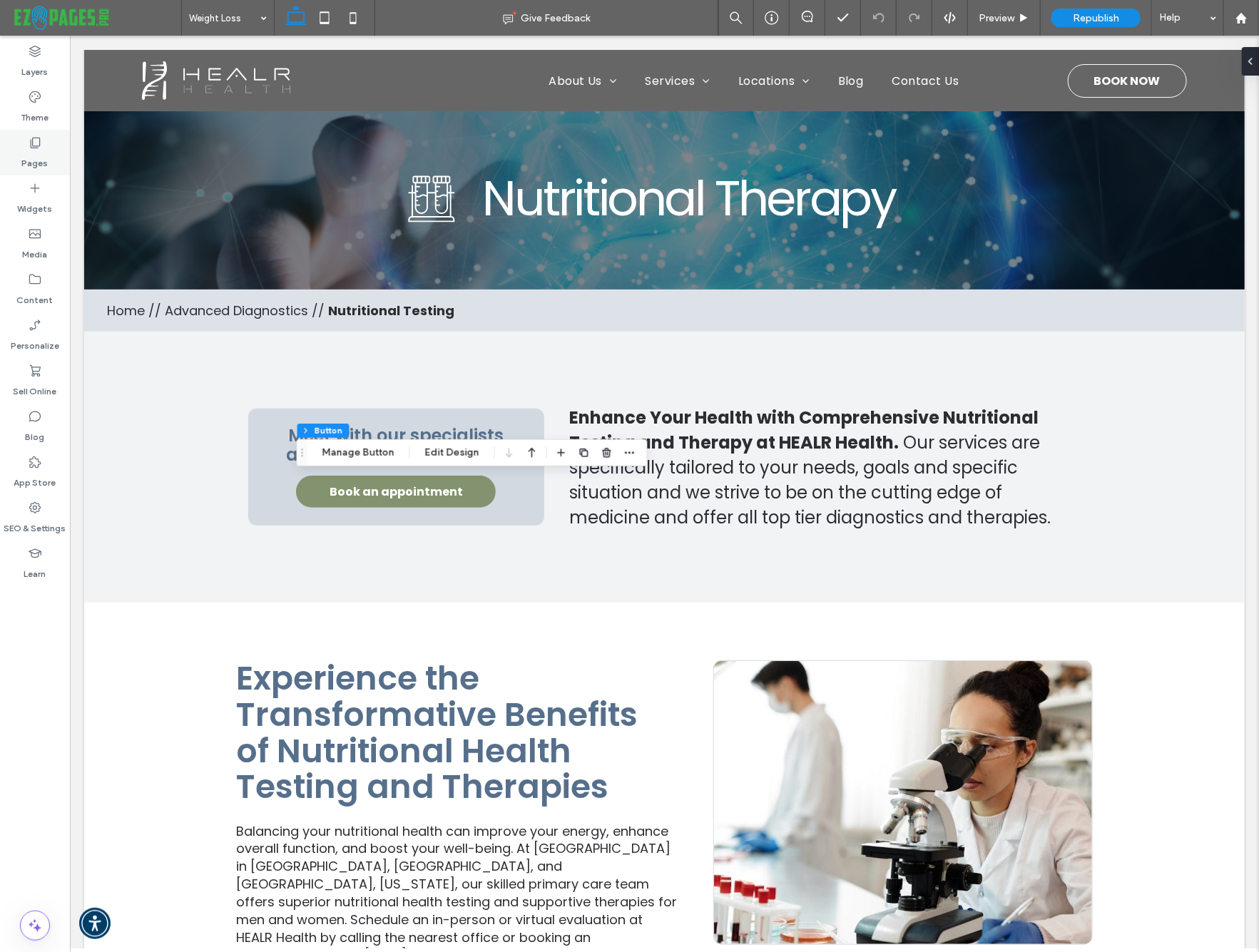
click at [41, 152] on label "Pages" at bounding box center [35, 159] width 26 height 20
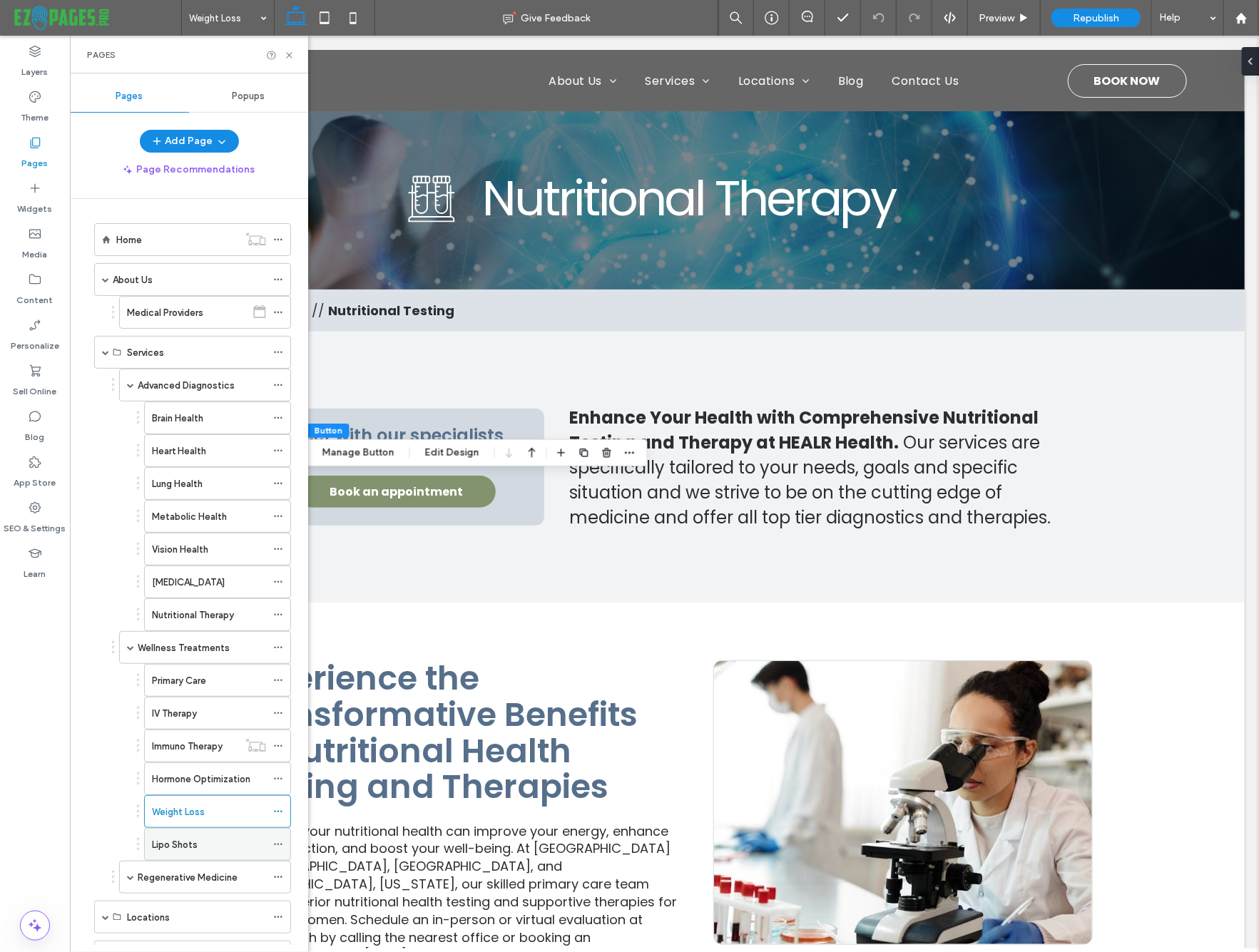
click at [190, 832] on div "Lipo Shots" at bounding box center [208, 845] width 114 height 32
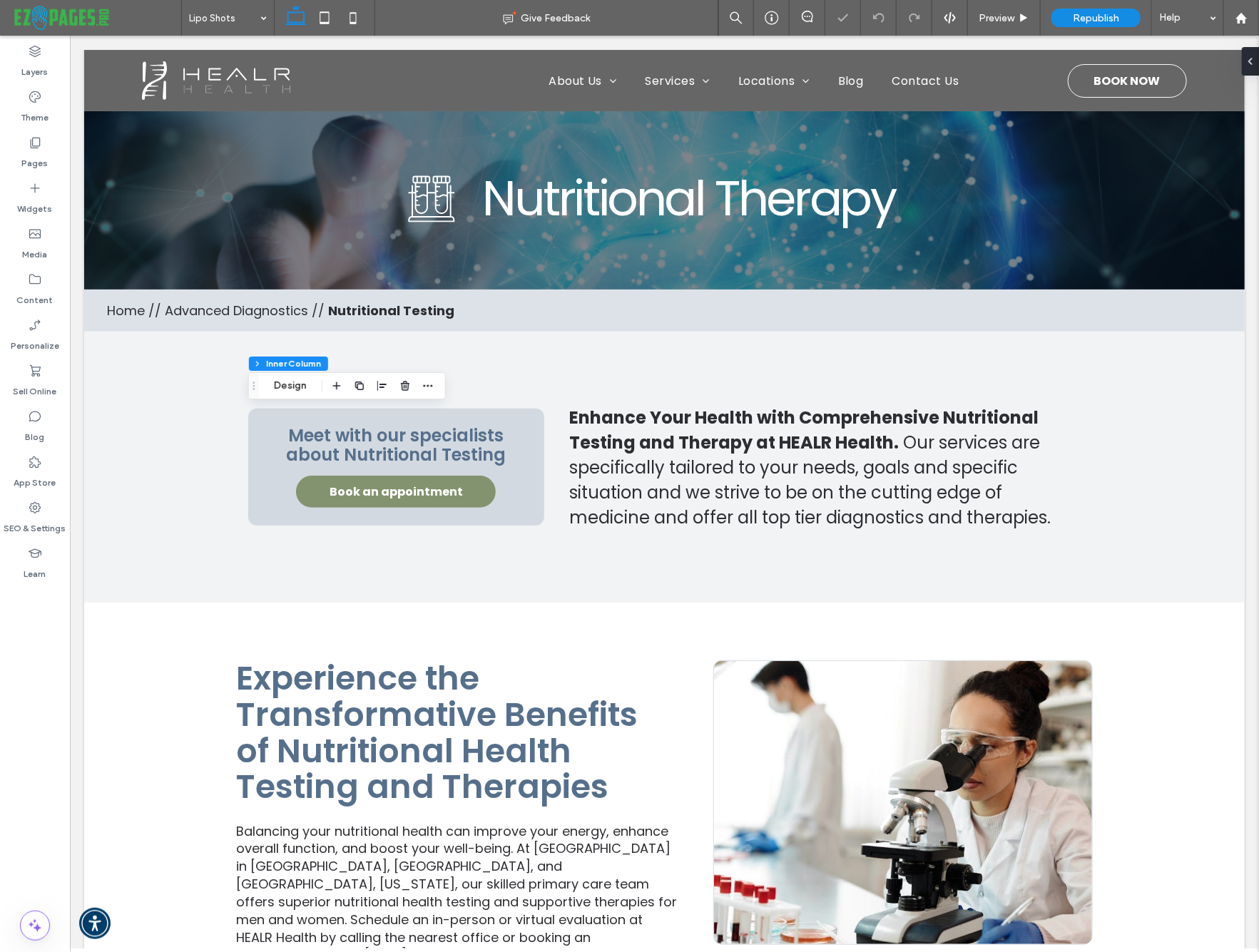
type input "**"
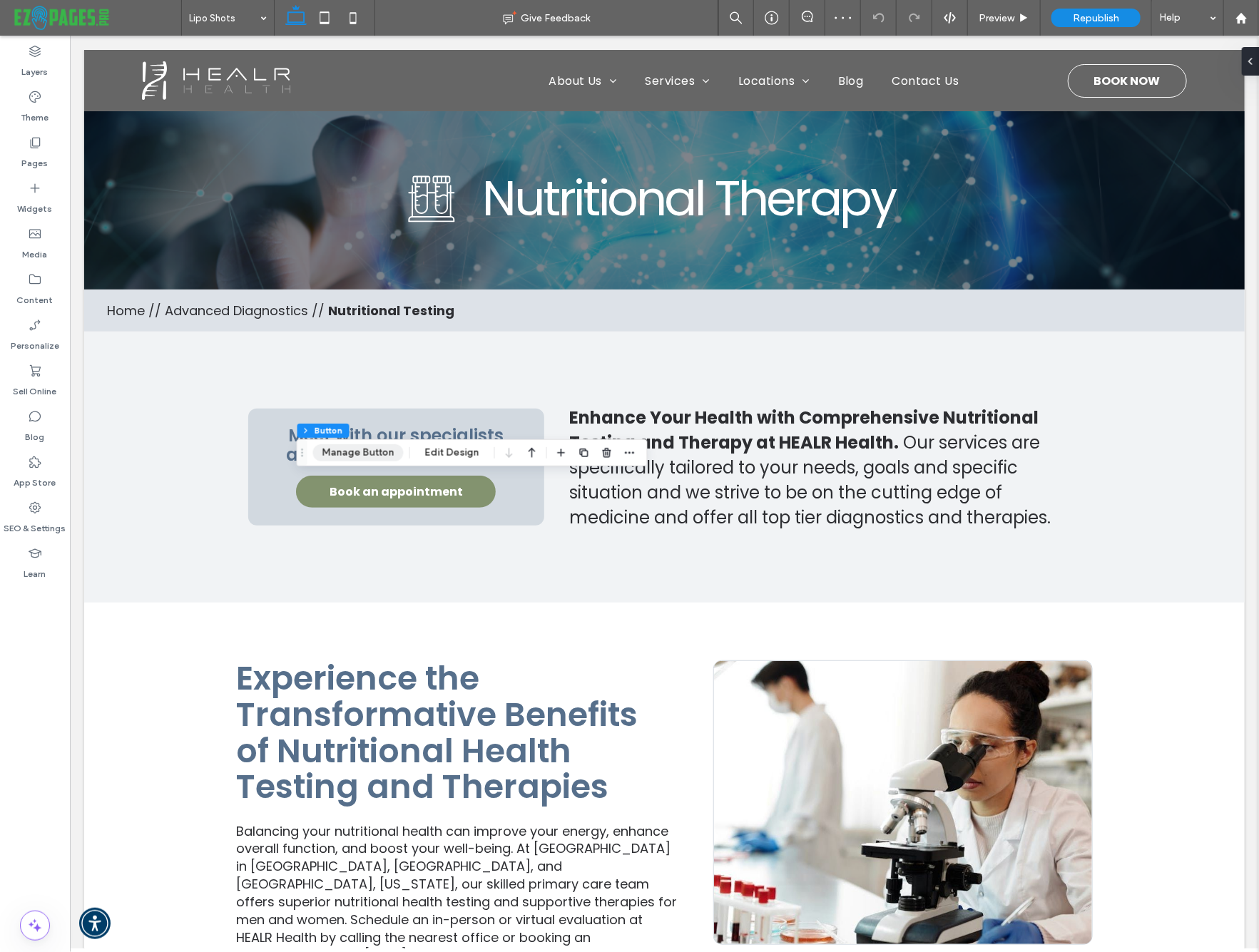
click at [363, 451] on button "Manage Button" at bounding box center [358, 453] width 90 height 17
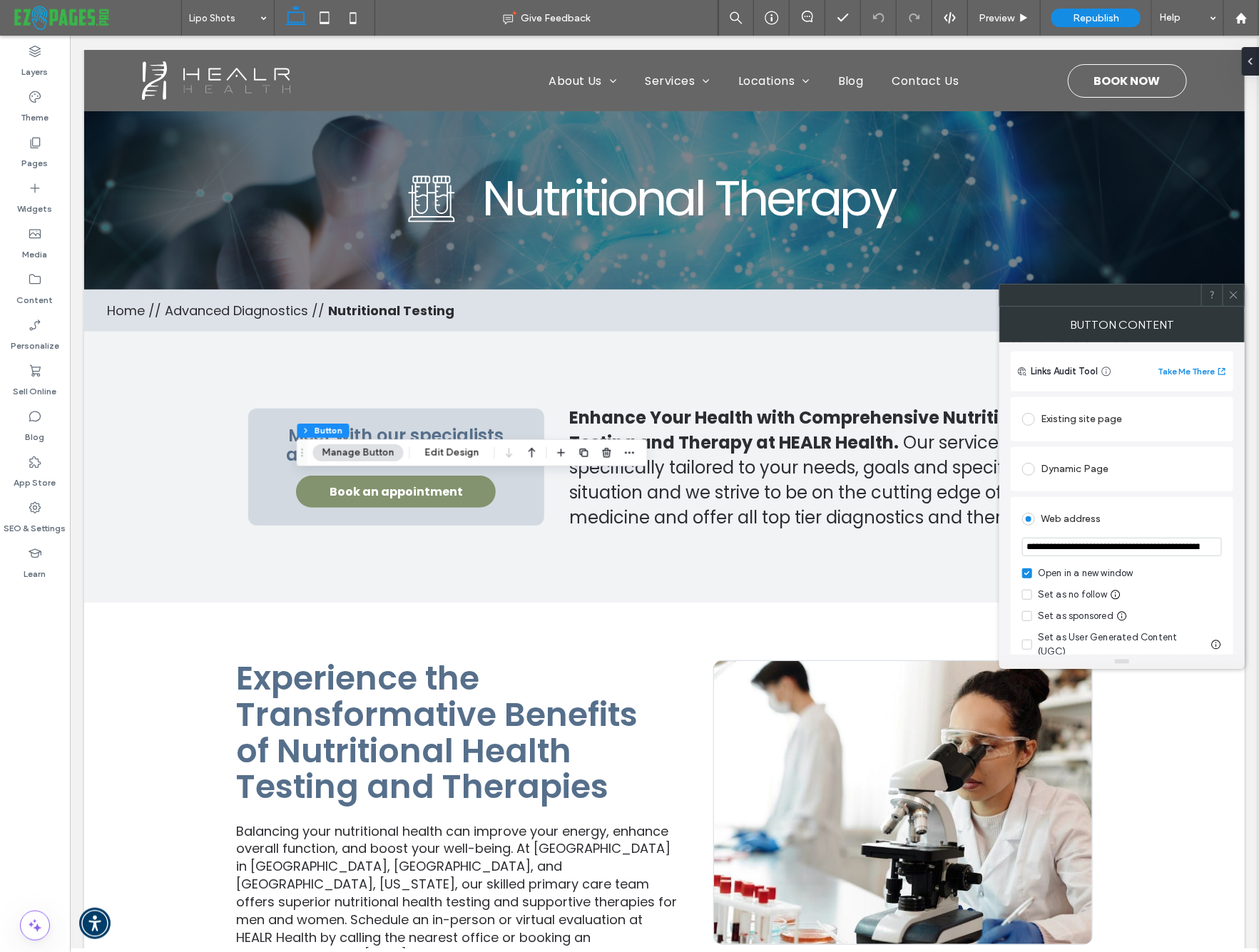
scroll to position [97, 0]
click at [1233, 294] on use at bounding box center [1232, 295] width 7 height 7
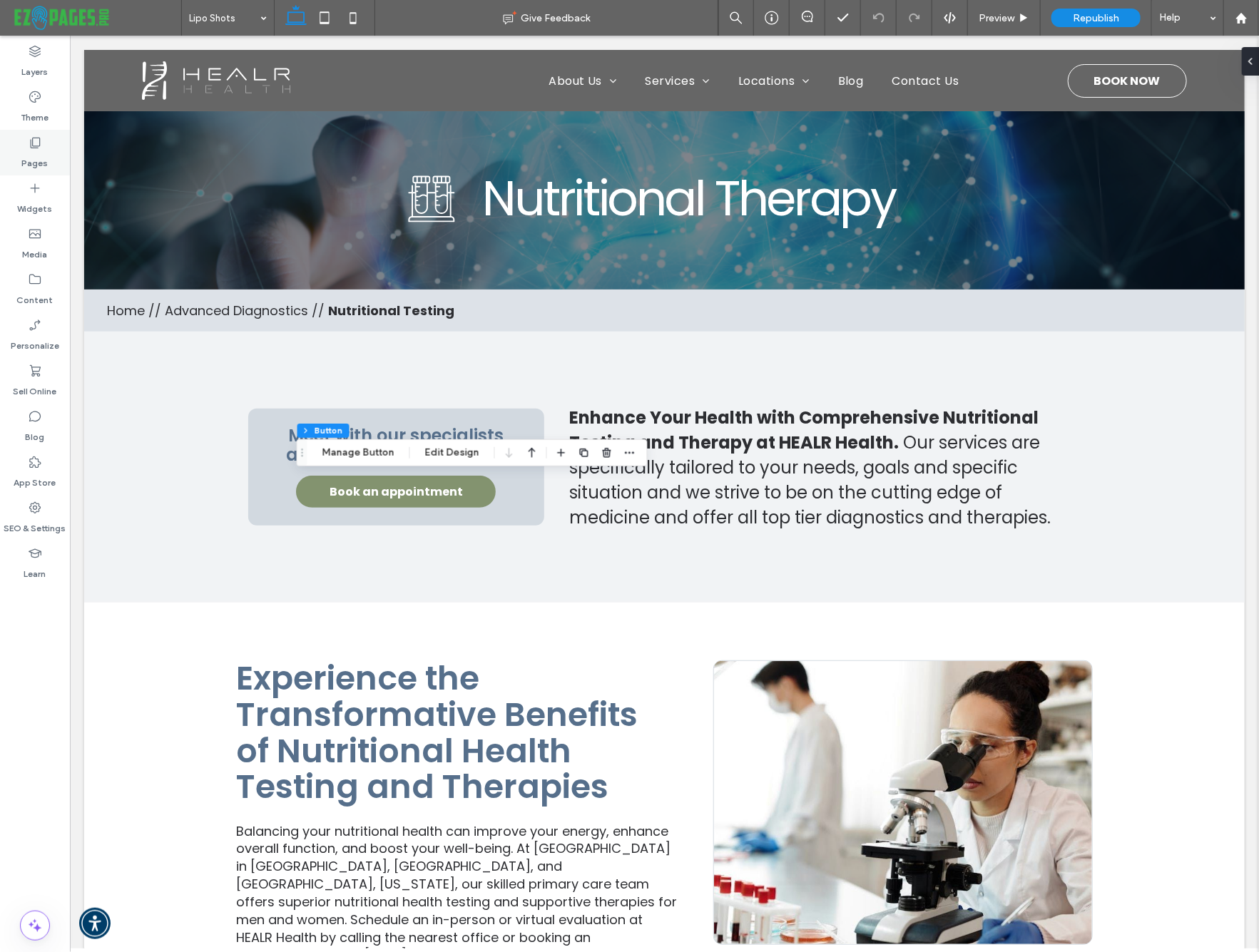
click at [27, 154] on label "Pages" at bounding box center [35, 159] width 26 height 20
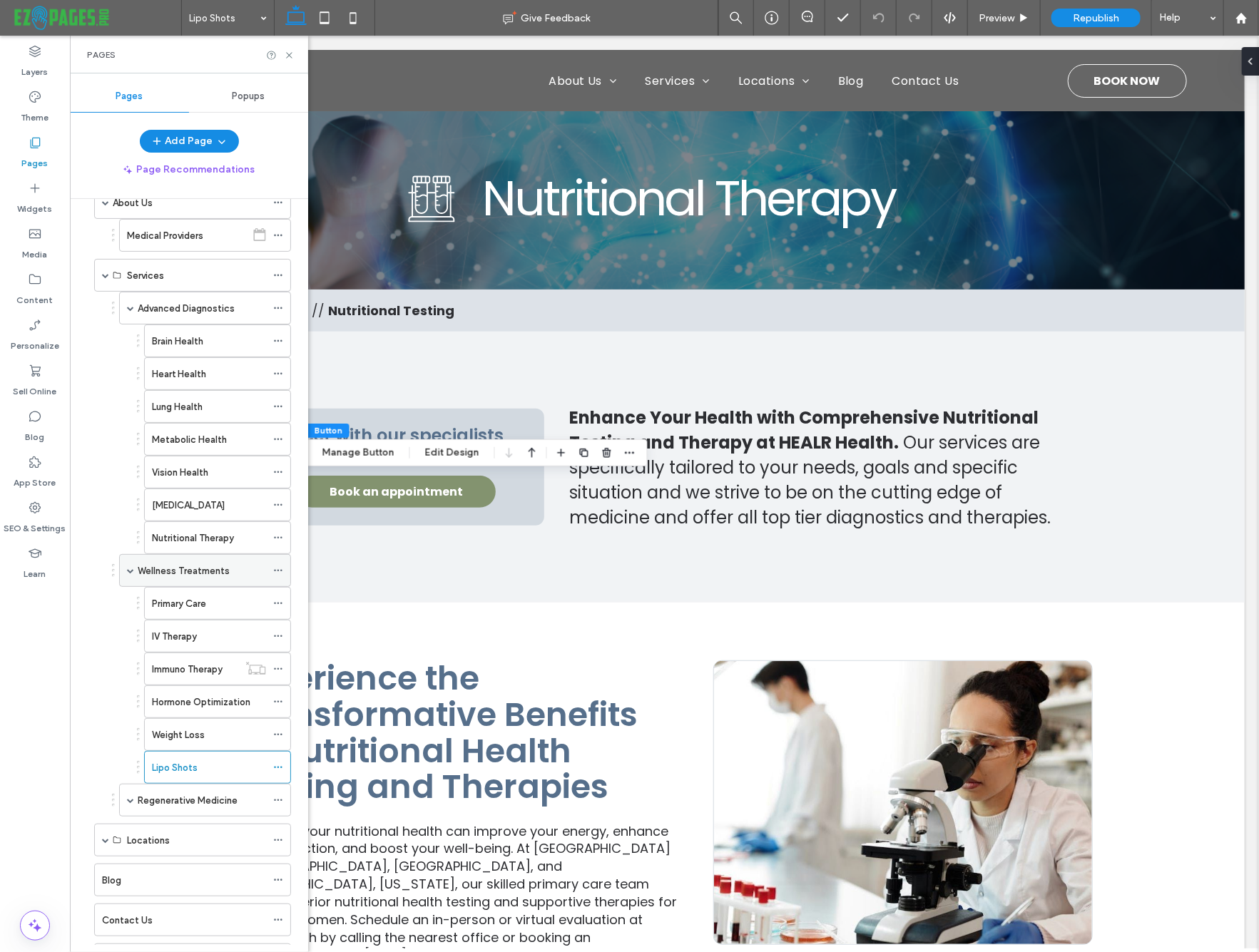
click at [130, 567] on span at bounding box center [130, 570] width 7 height 7
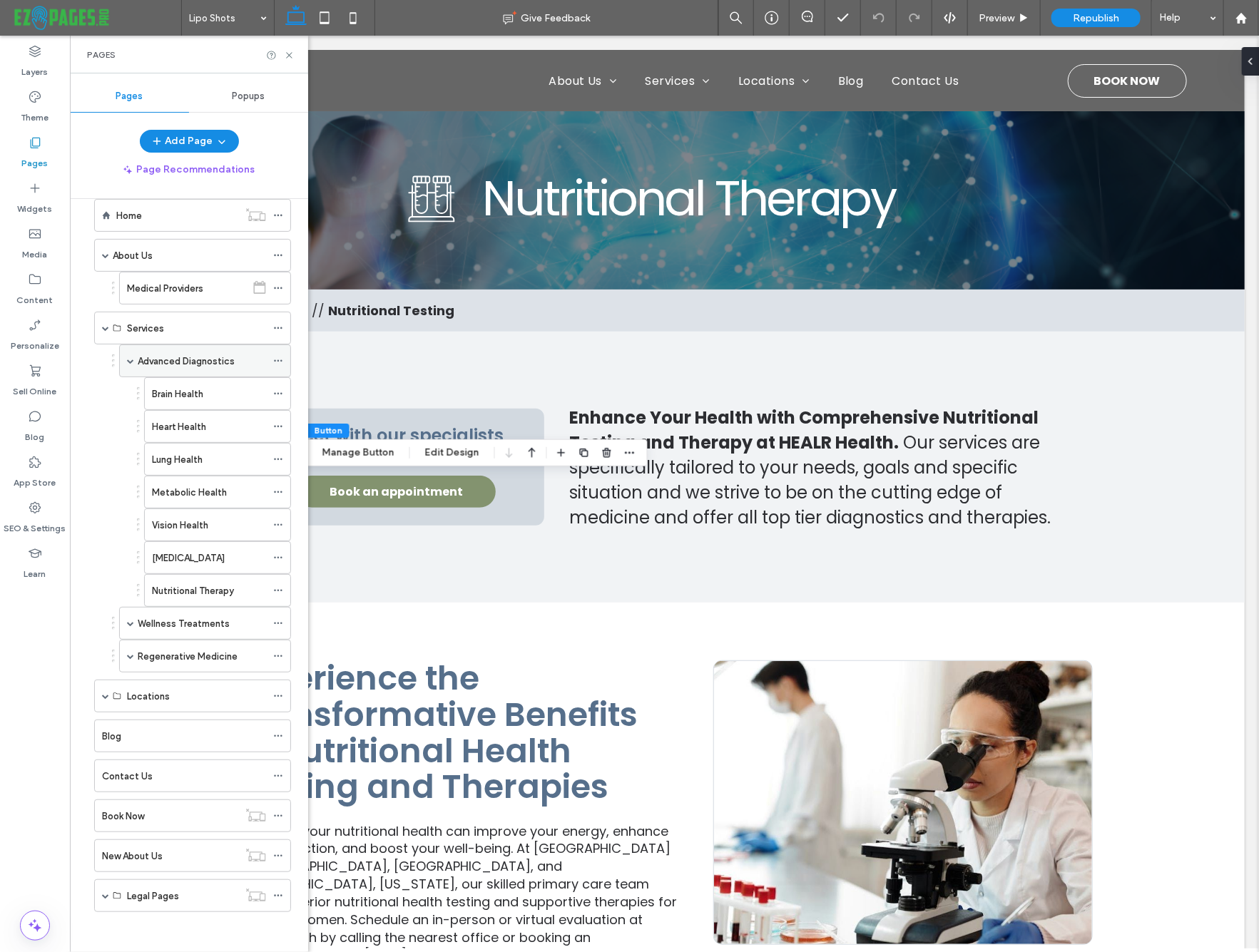
click at [131, 360] on span at bounding box center [130, 360] width 7 height 7
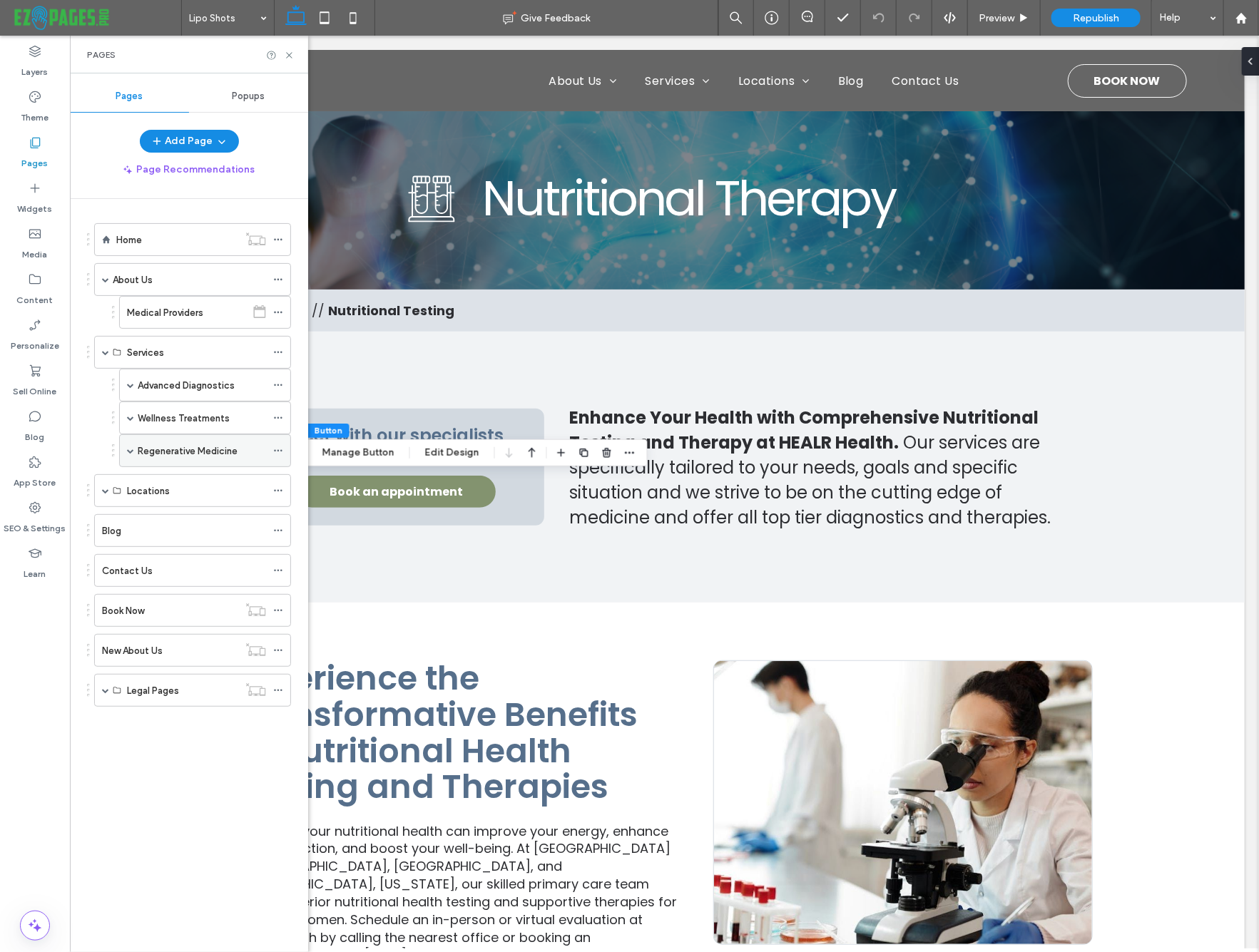
click at [159, 445] on label "Regenerative Medicine" at bounding box center [187, 451] width 100 height 25
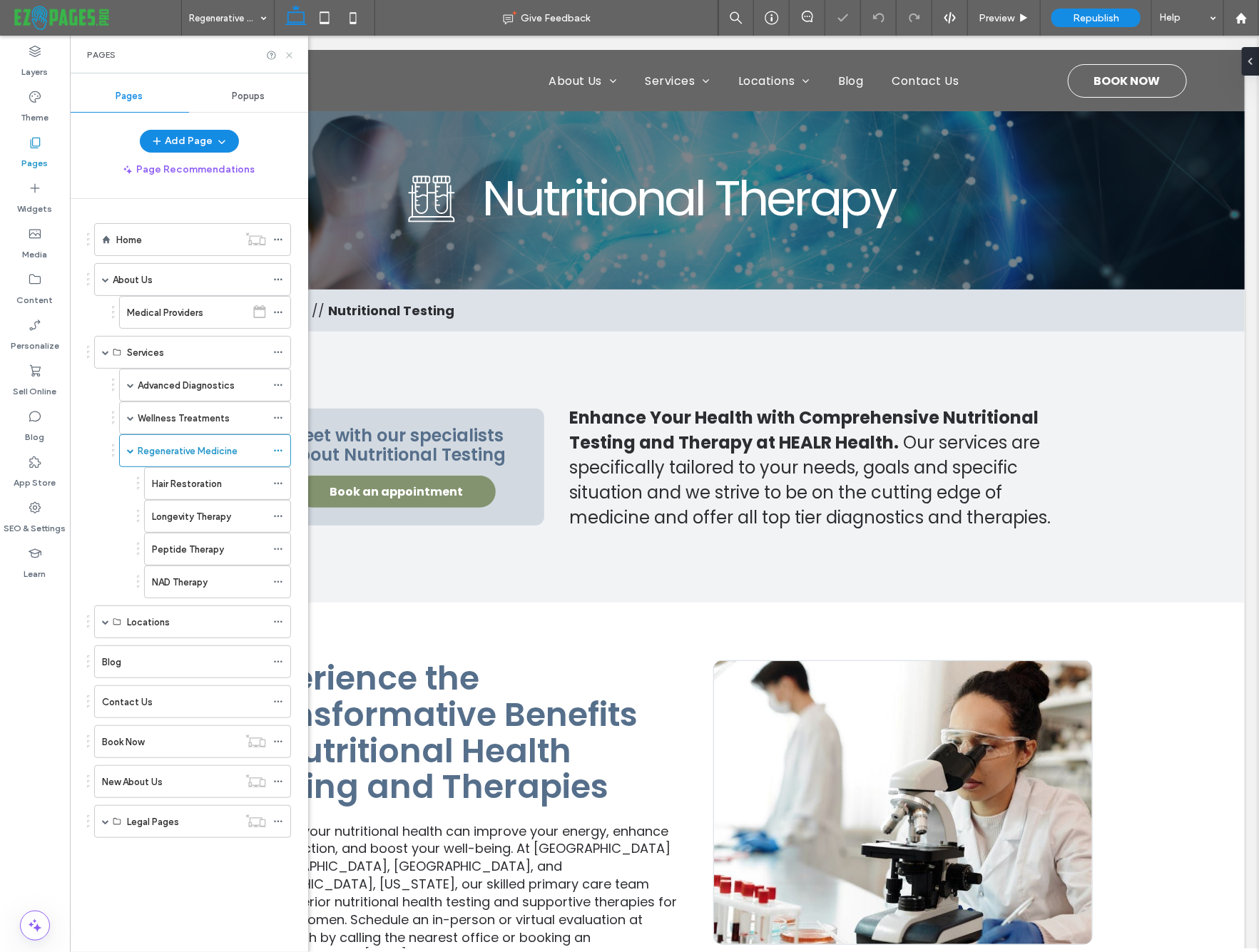
click at [292, 54] on icon at bounding box center [289, 55] width 11 height 11
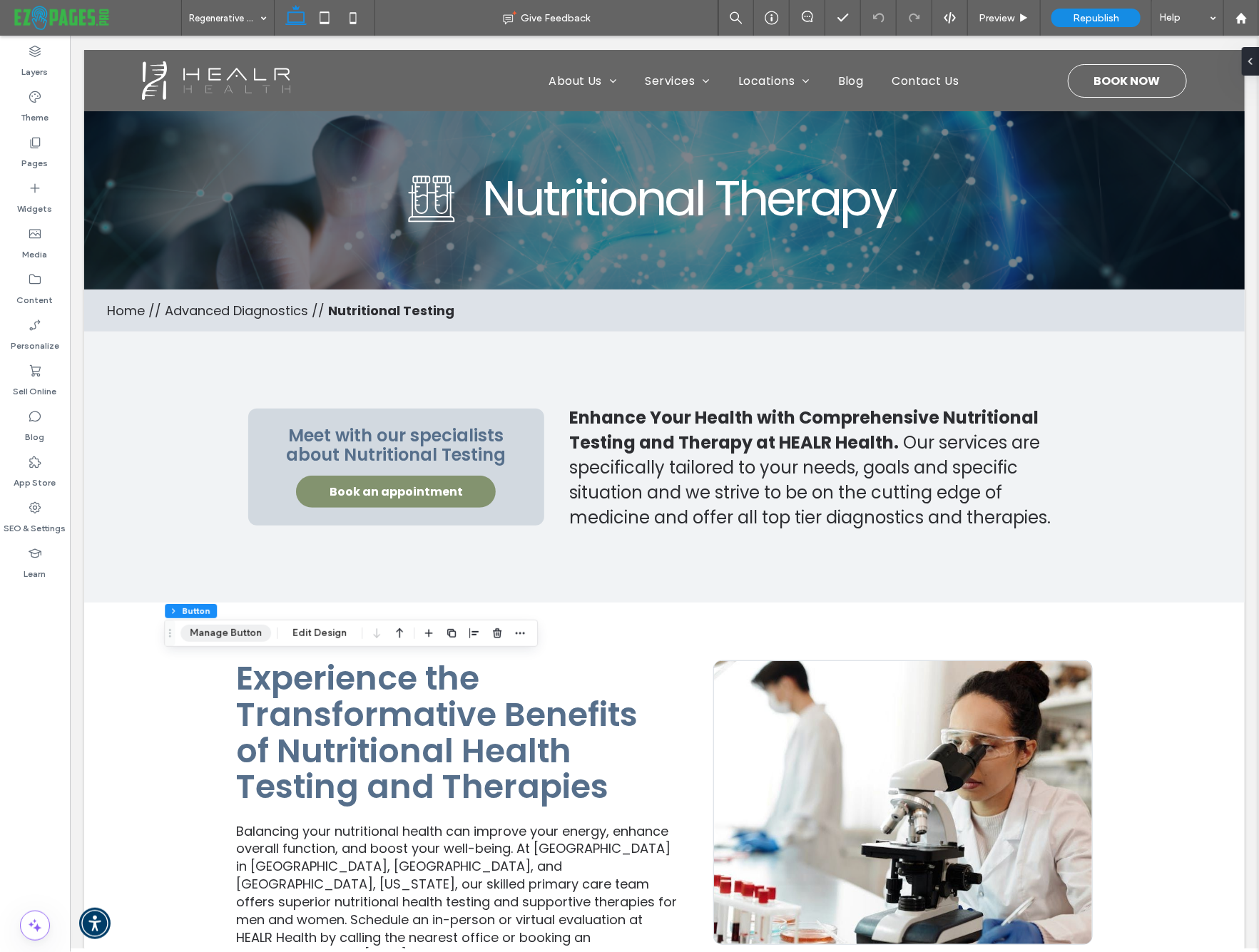
click at [232, 626] on button "Manage Button" at bounding box center [226, 633] width 90 height 17
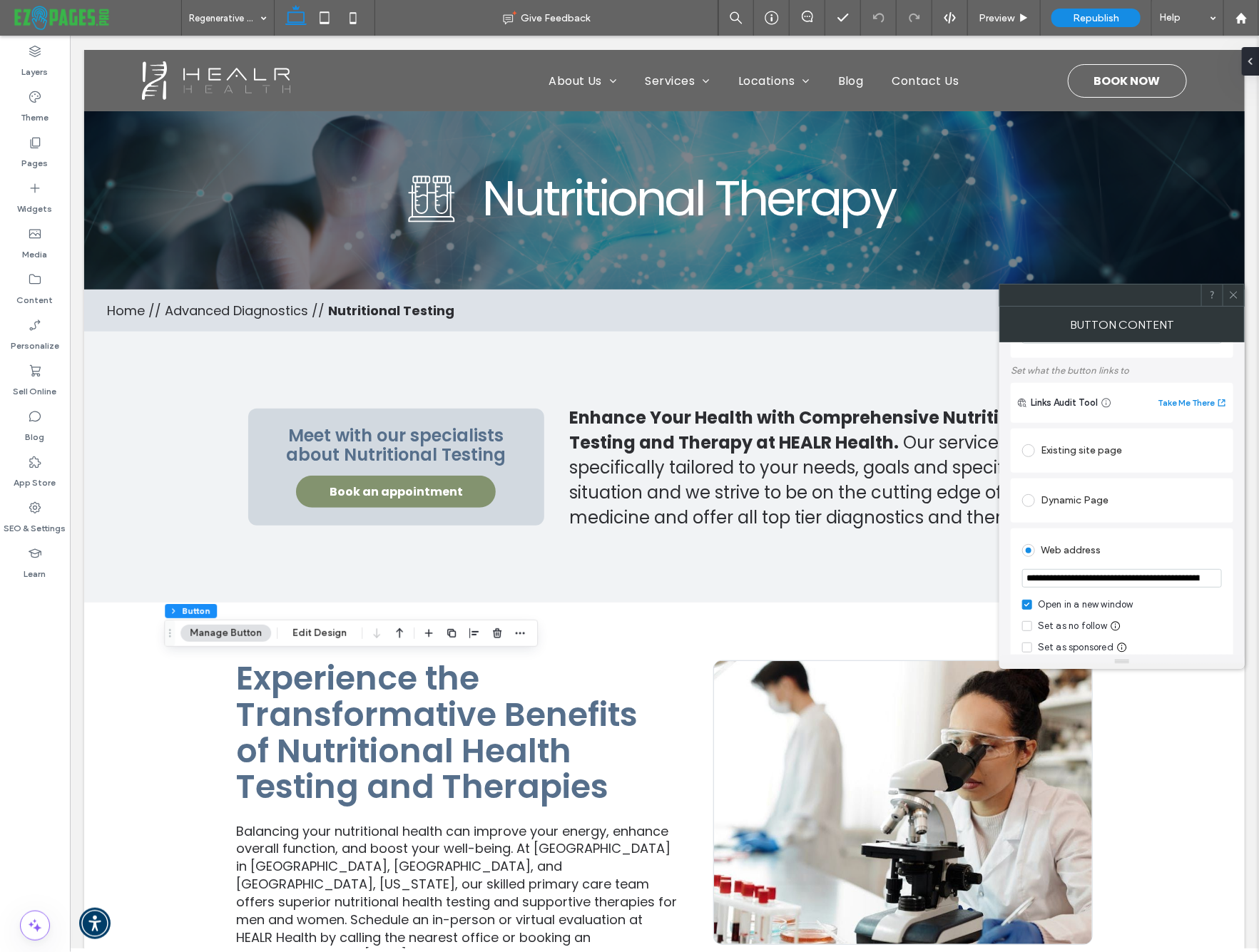
scroll to position [65, 0]
click at [1230, 291] on icon at bounding box center [1233, 295] width 11 height 11
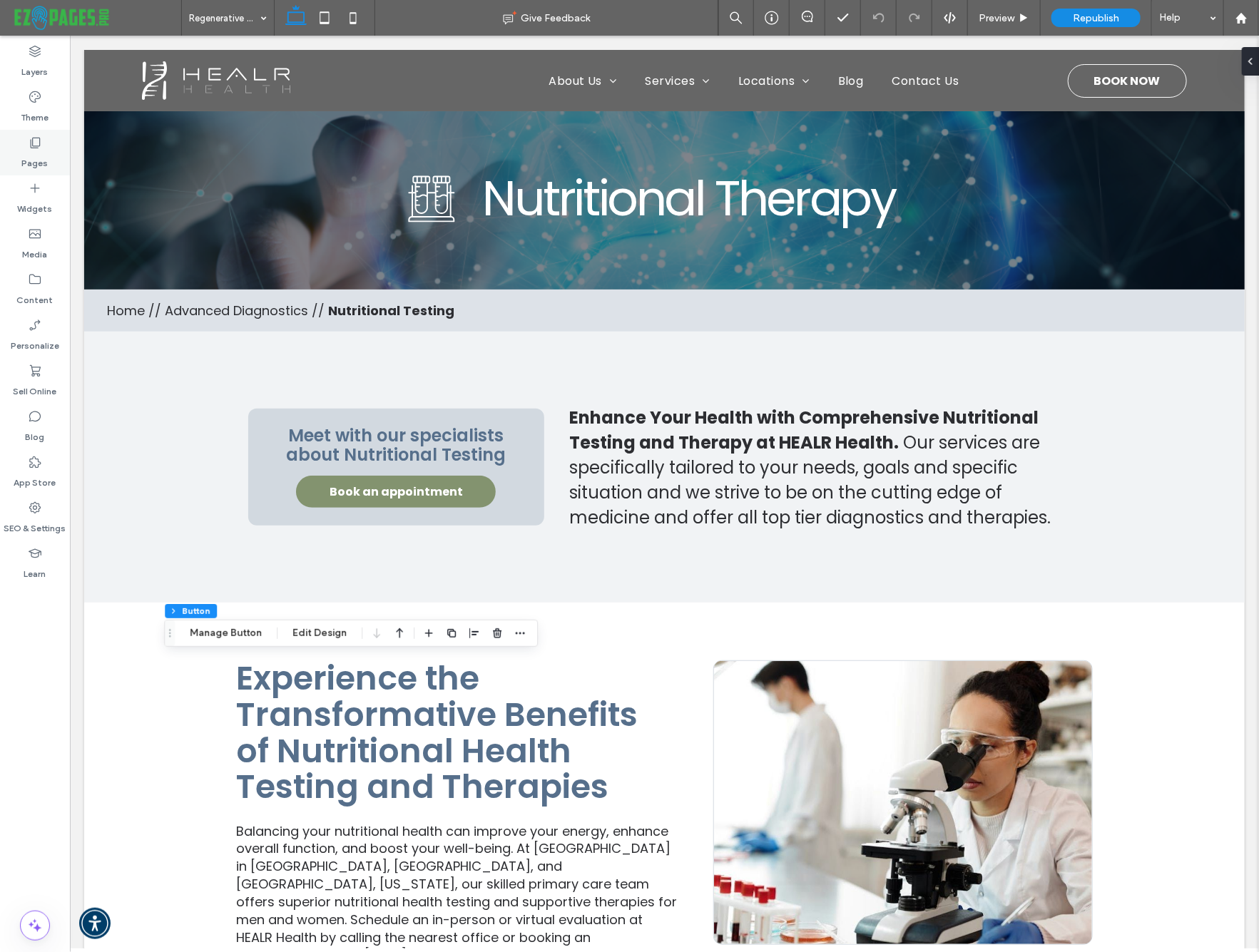
click at [42, 156] on label "Pages" at bounding box center [35, 159] width 26 height 20
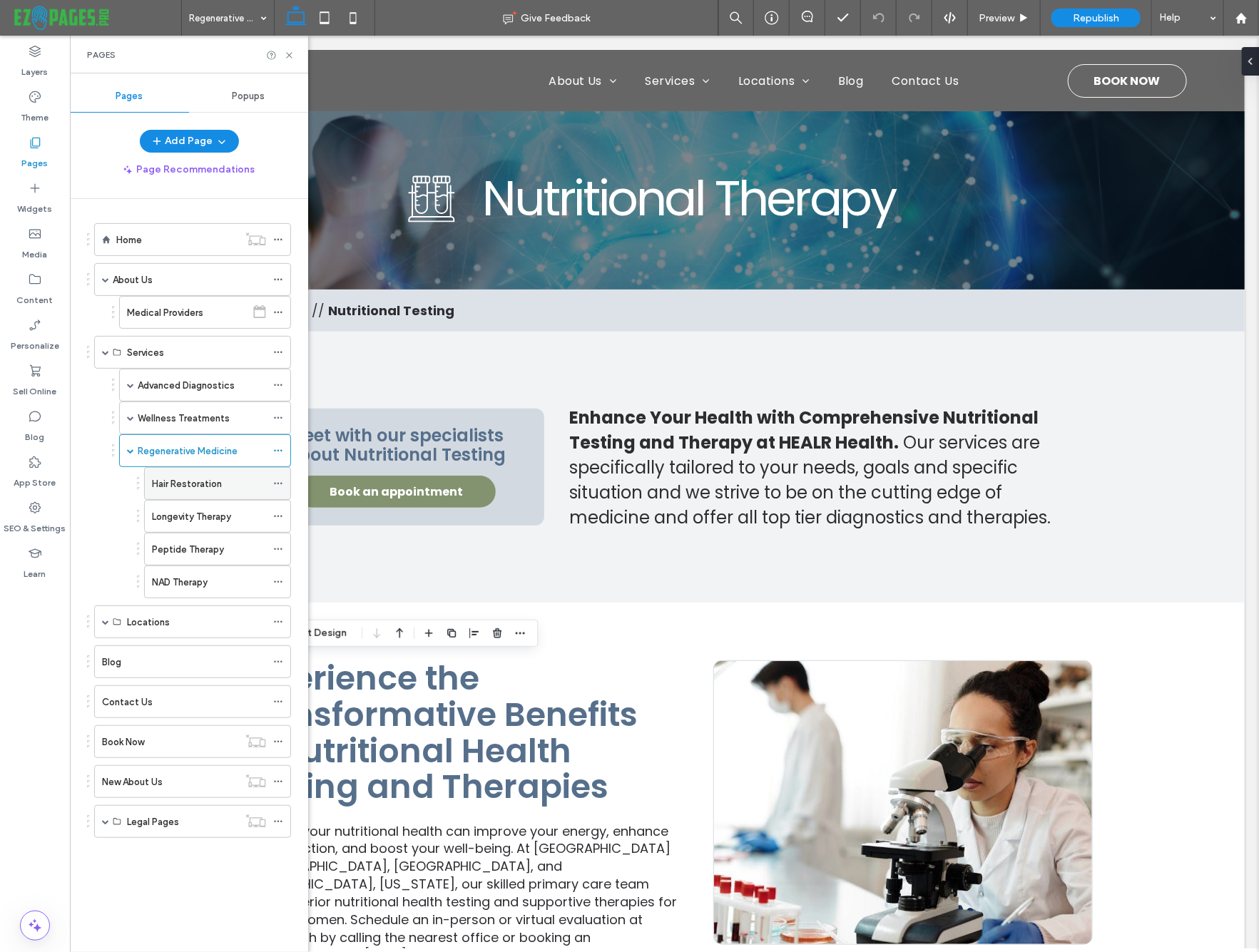
click at [191, 482] on label "Hair Restoration" at bounding box center [186, 484] width 70 height 25
click at [290, 52] on icon at bounding box center [289, 55] width 11 height 11
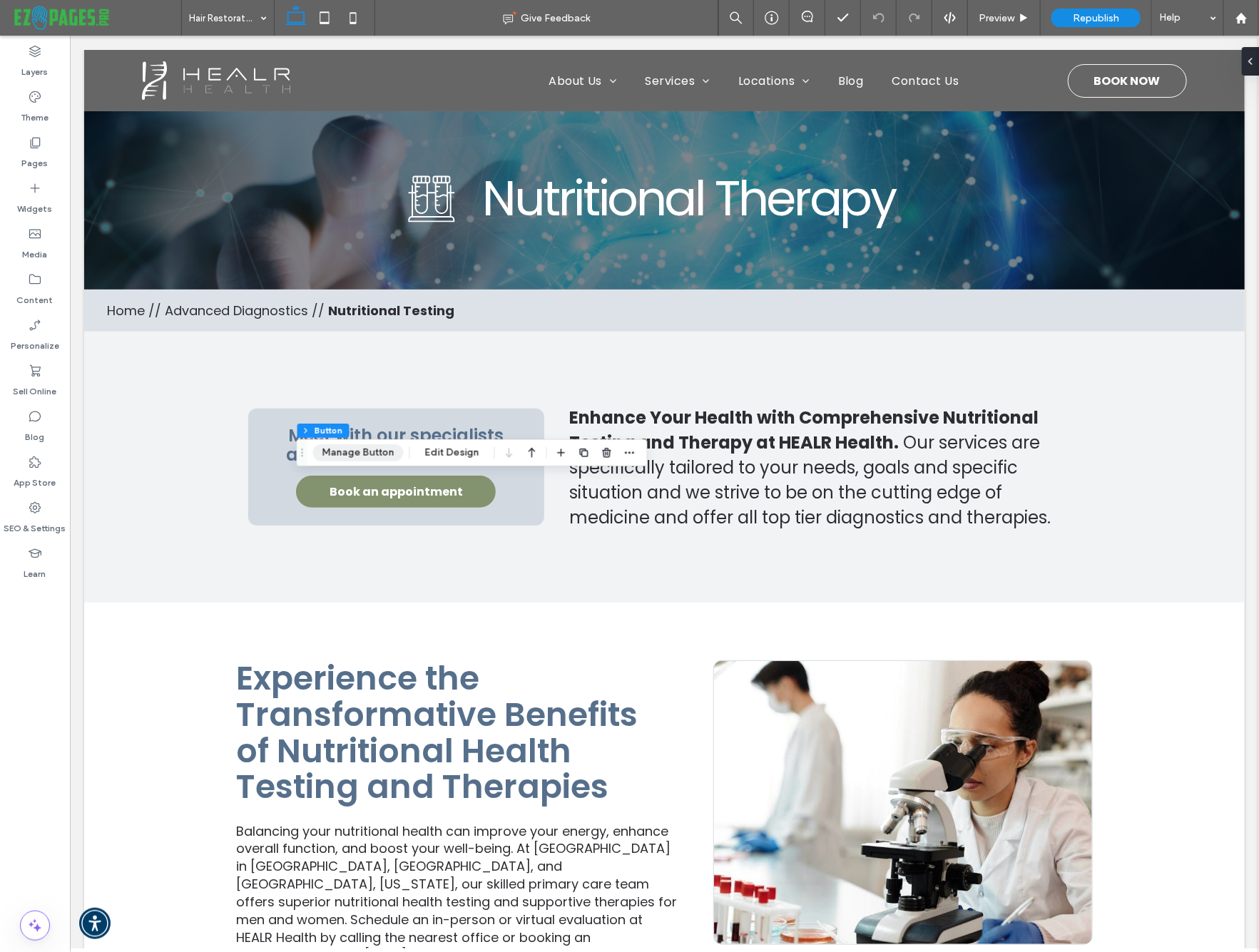
click at [368, 451] on button "Manage Button" at bounding box center [358, 453] width 90 height 17
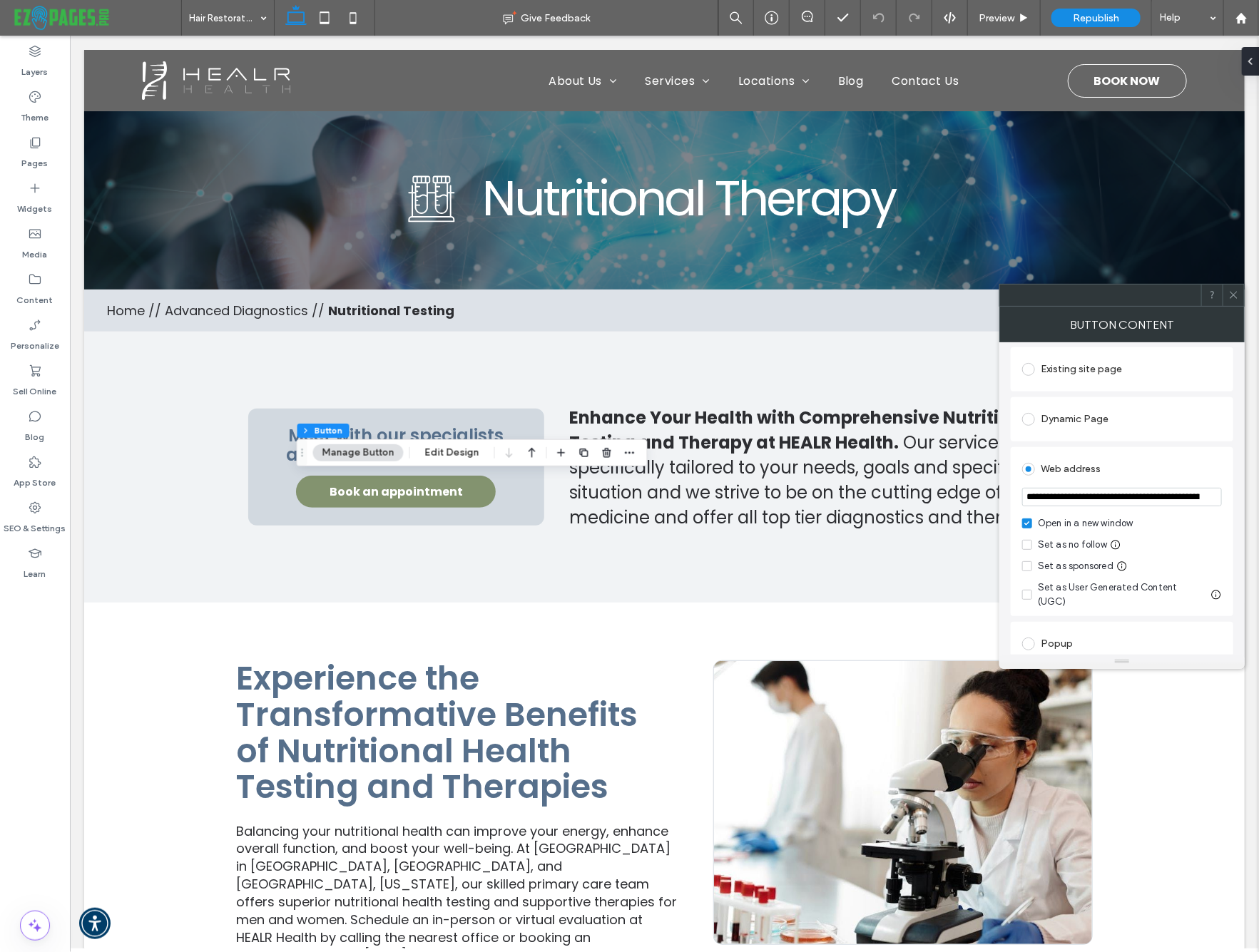
scroll to position [147, 0]
click at [1229, 293] on icon at bounding box center [1233, 295] width 11 height 11
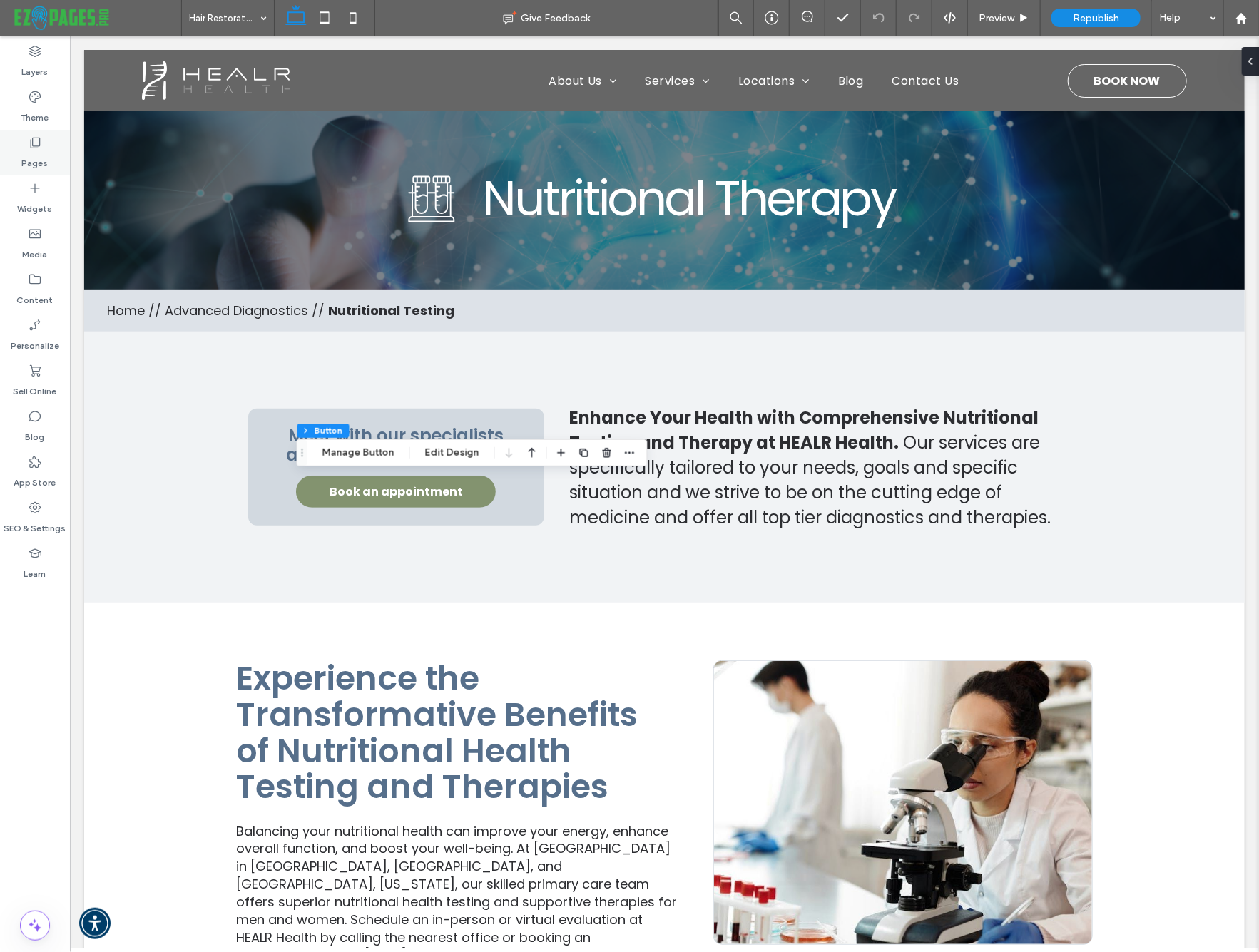
click at [41, 153] on label "Pages" at bounding box center [35, 159] width 26 height 20
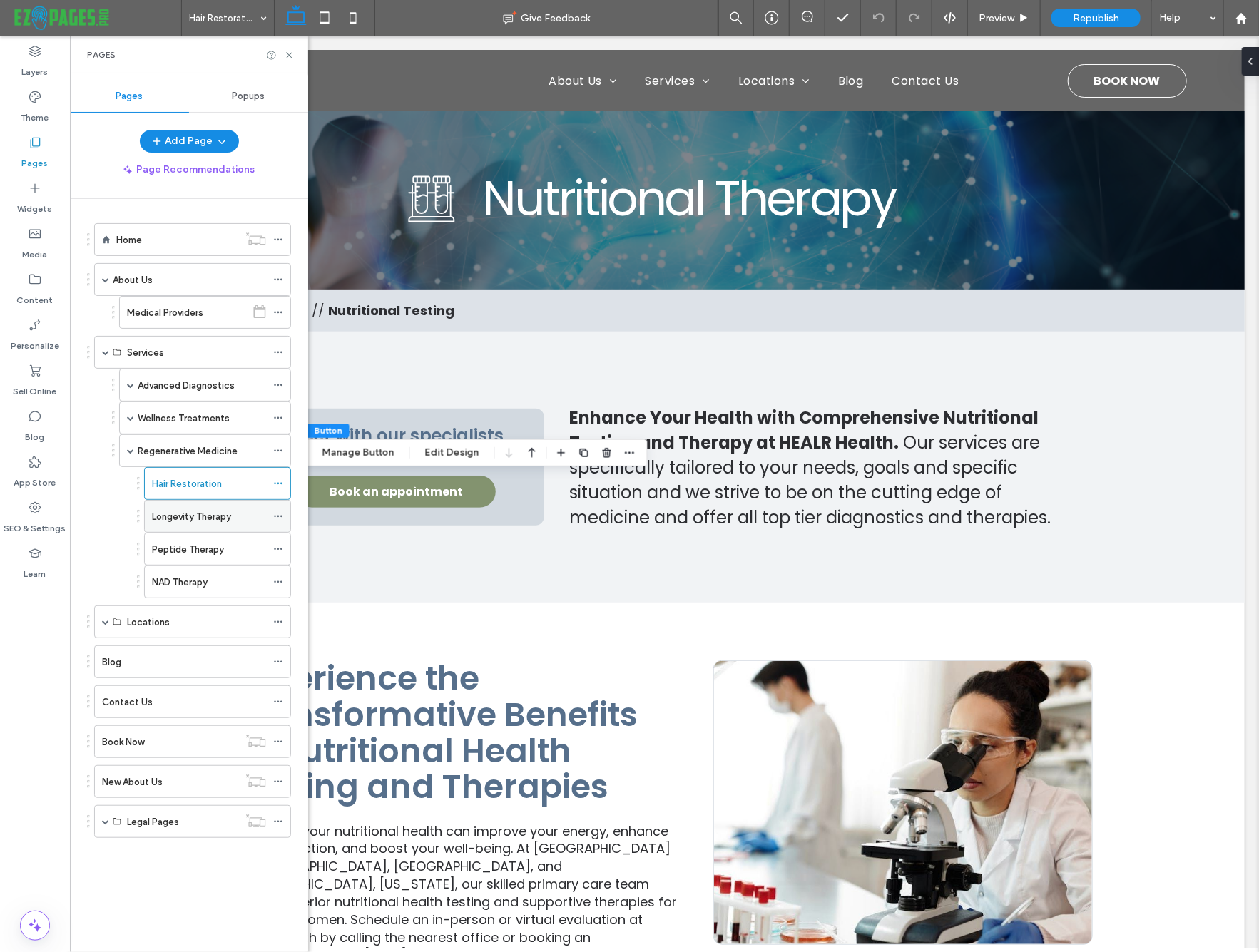
click at [194, 512] on label "Longevity Therapy" at bounding box center [191, 516] width 79 height 25
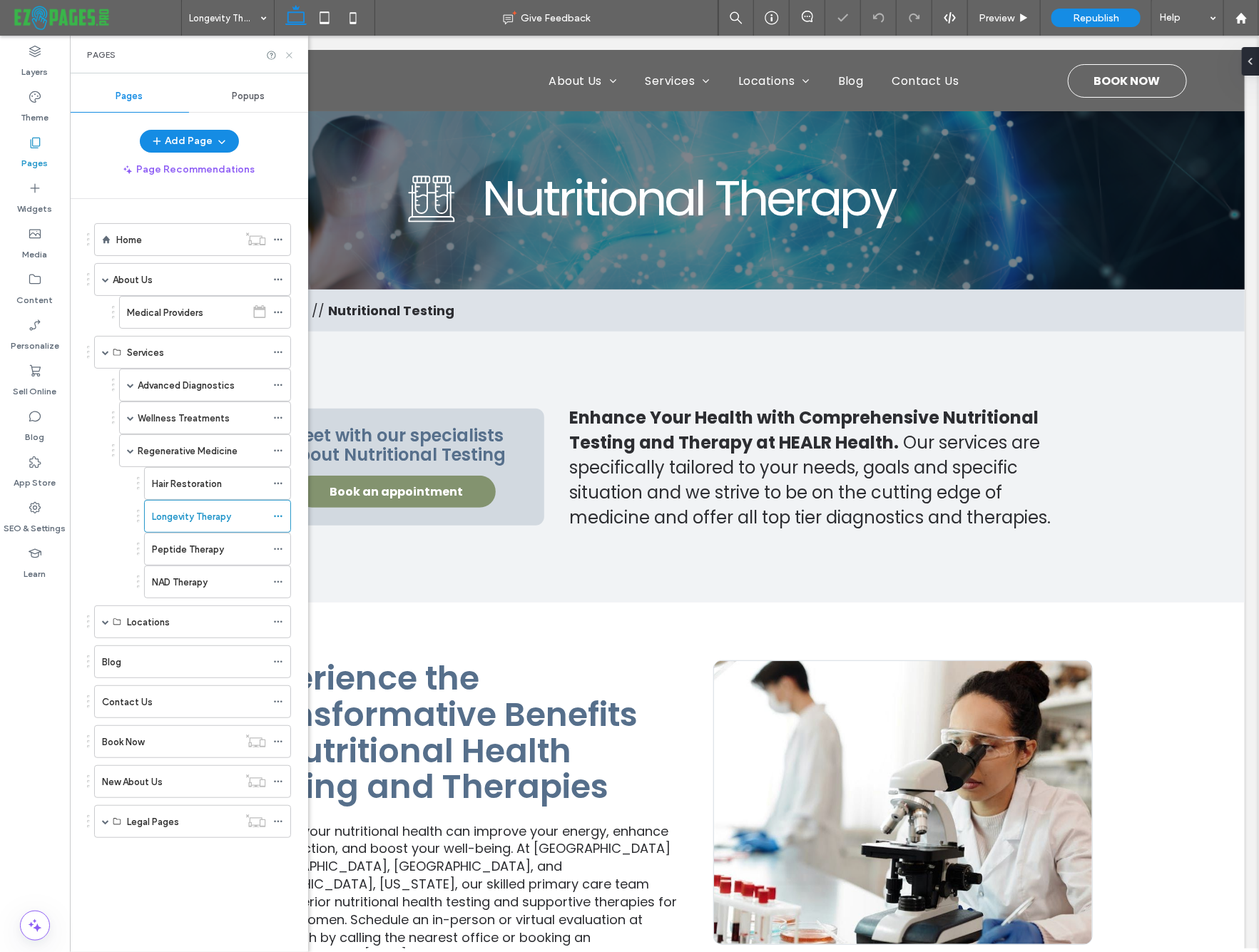
click at [287, 54] on icon at bounding box center [289, 55] width 11 height 11
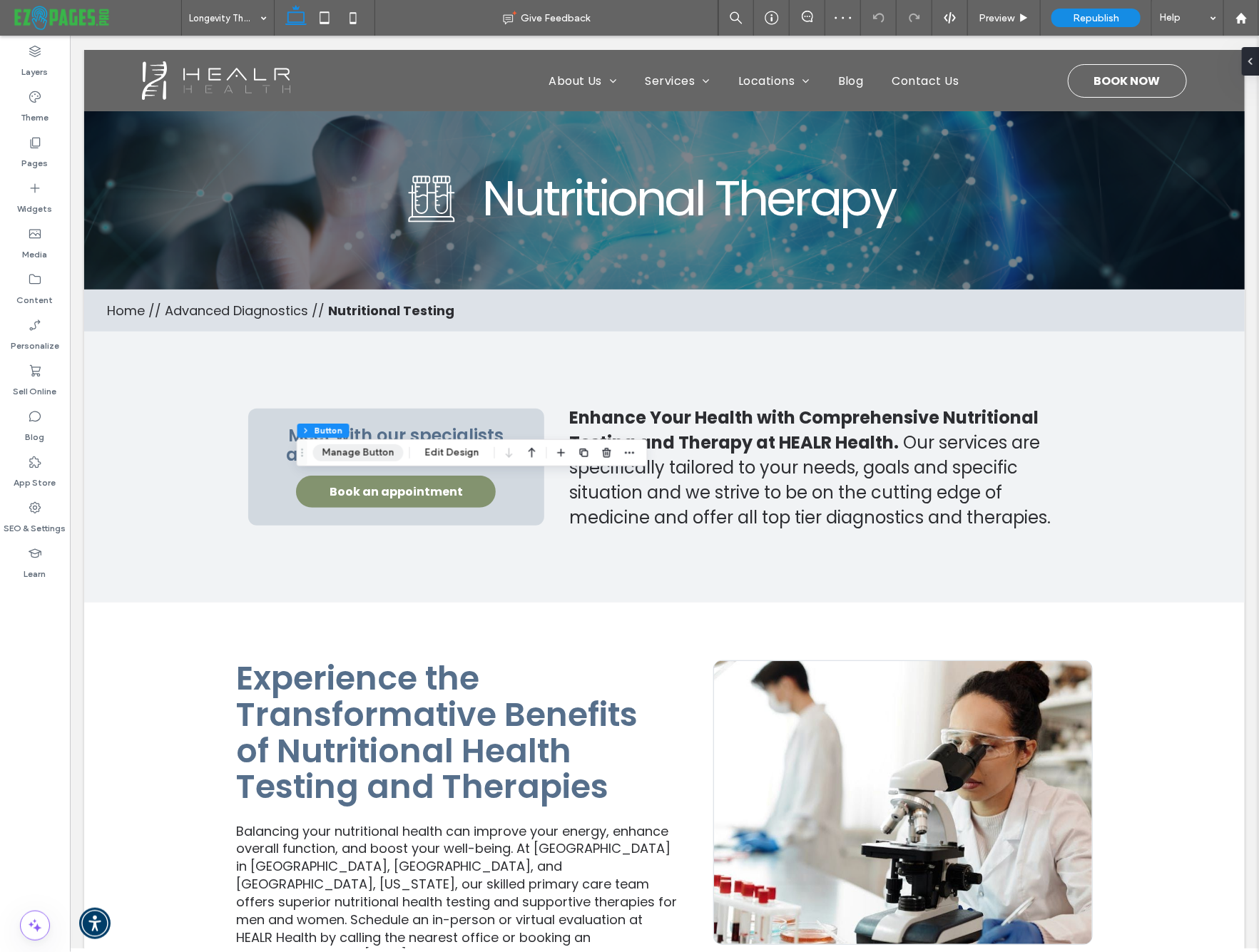
click at [383, 455] on button "Manage Button" at bounding box center [358, 453] width 90 height 17
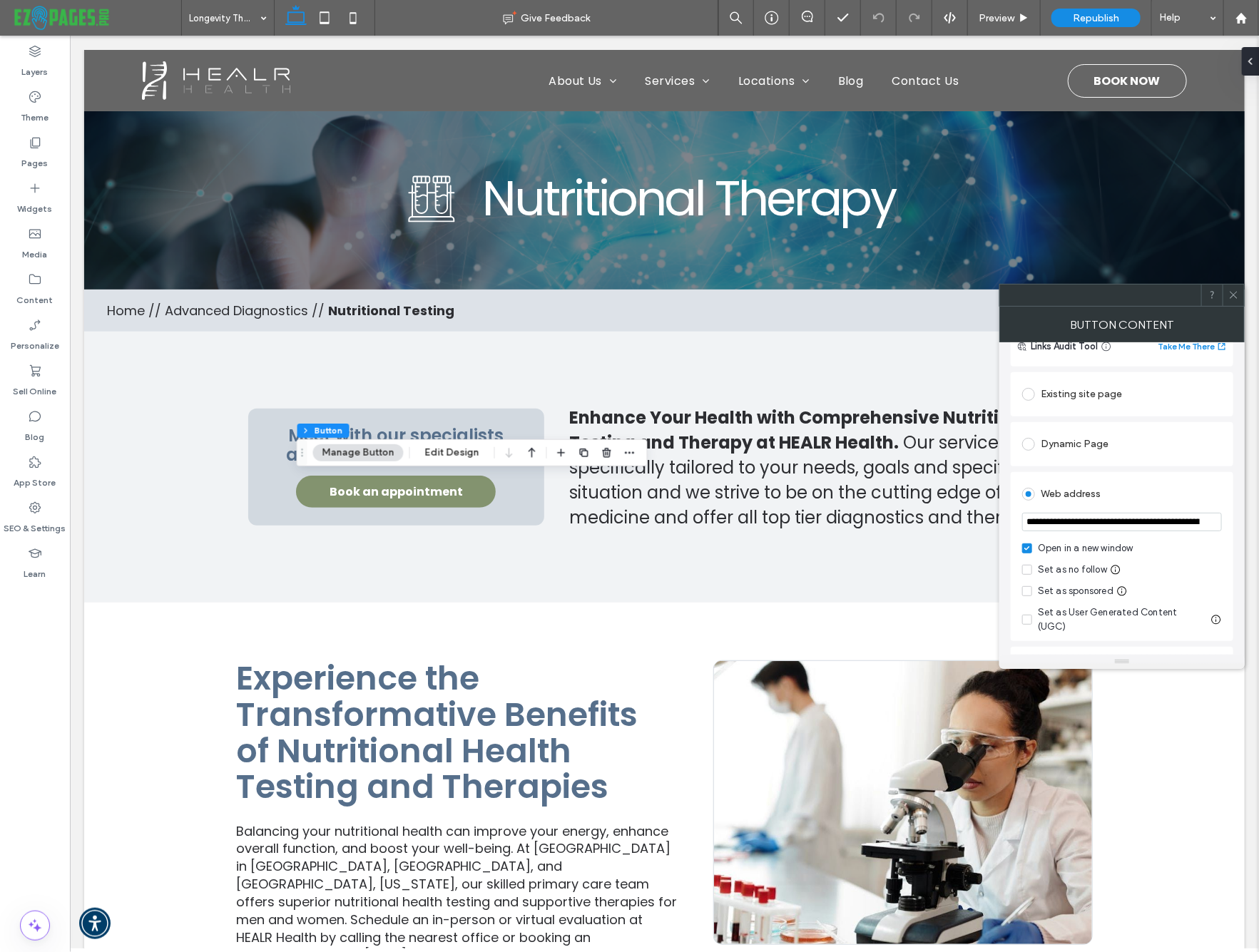
scroll to position [134, 0]
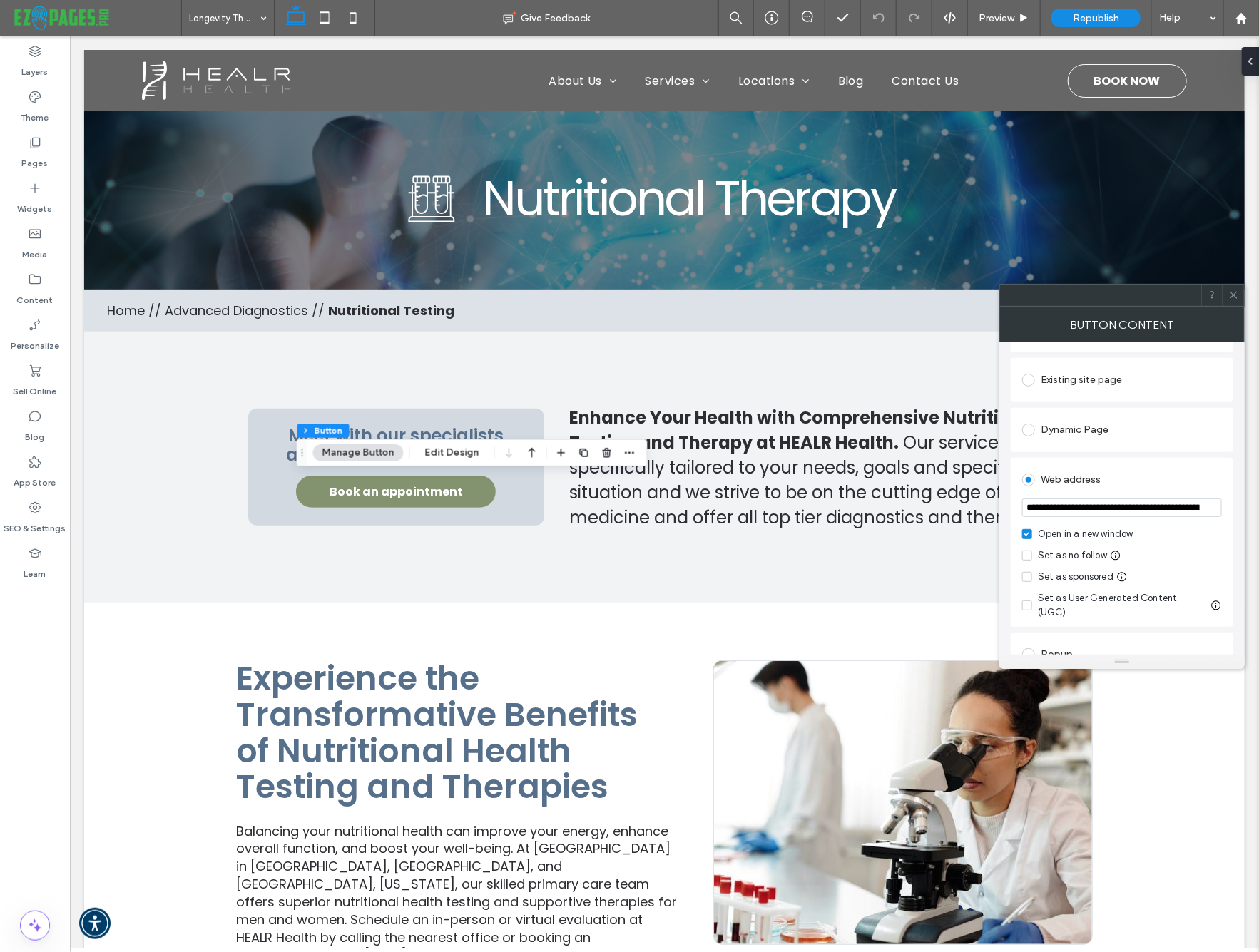
click at [1230, 293] on icon at bounding box center [1233, 295] width 11 height 11
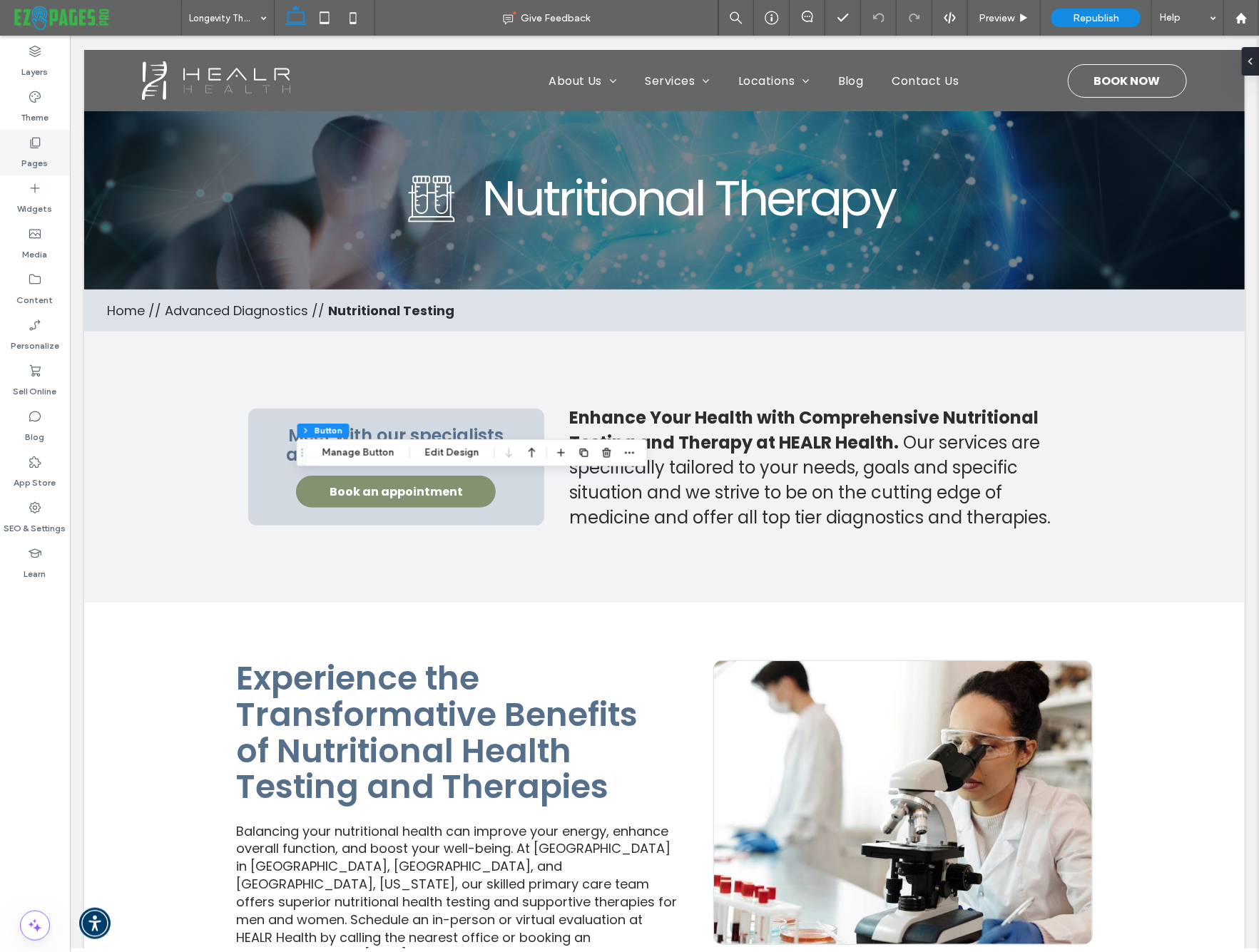
click at [26, 150] on label "Pages" at bounding box center [35, 159] width 26 height 20
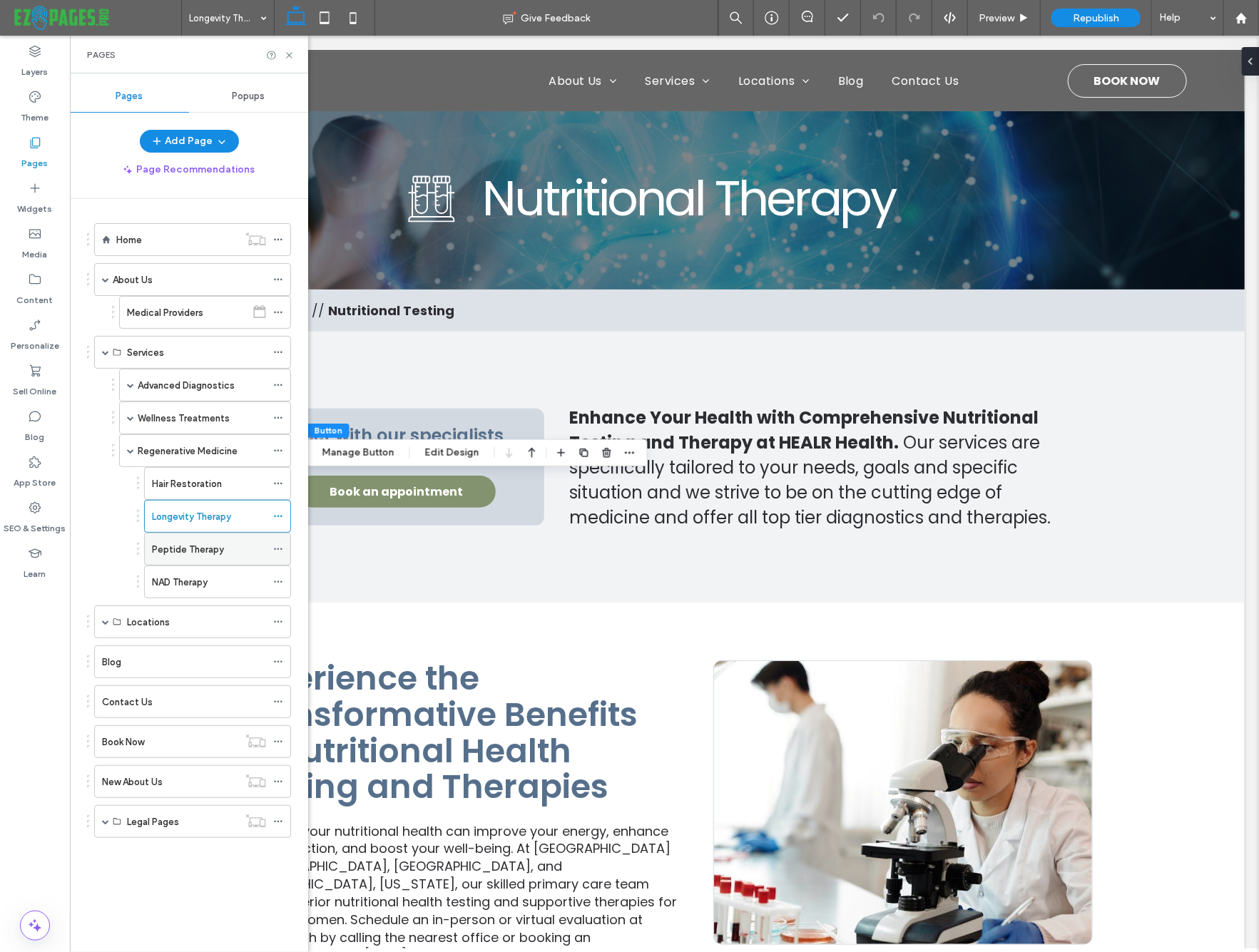
click at [181, 536] on div "Peptide Therapy" at bounding box center [208, 549] width 114 height 32
click at [287, 54] on icon at bounding box center [289, 55] width 11 height 11
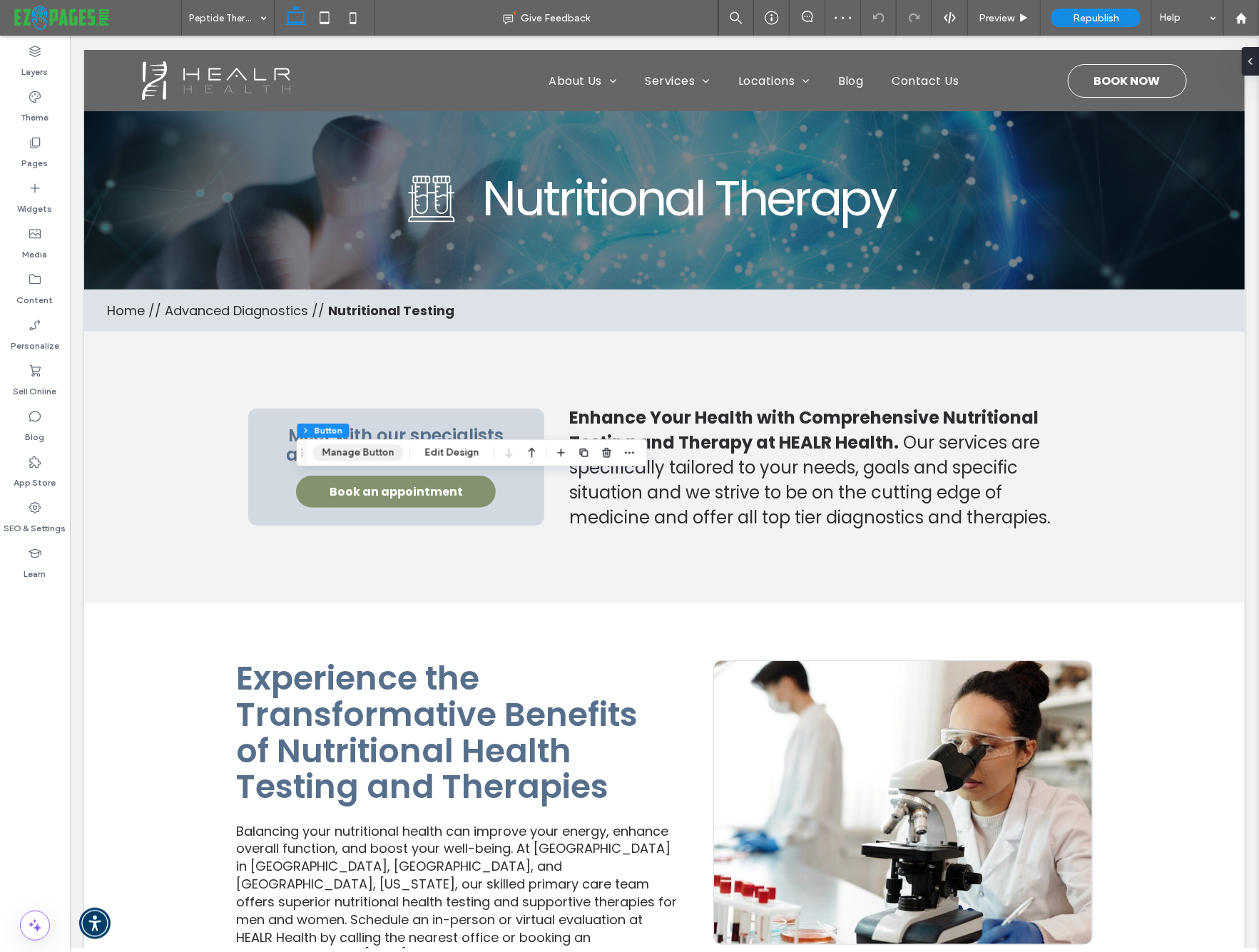
click at [357, 447] on button "Manage Button" at bounding box center [358, 453] width 90 height 17
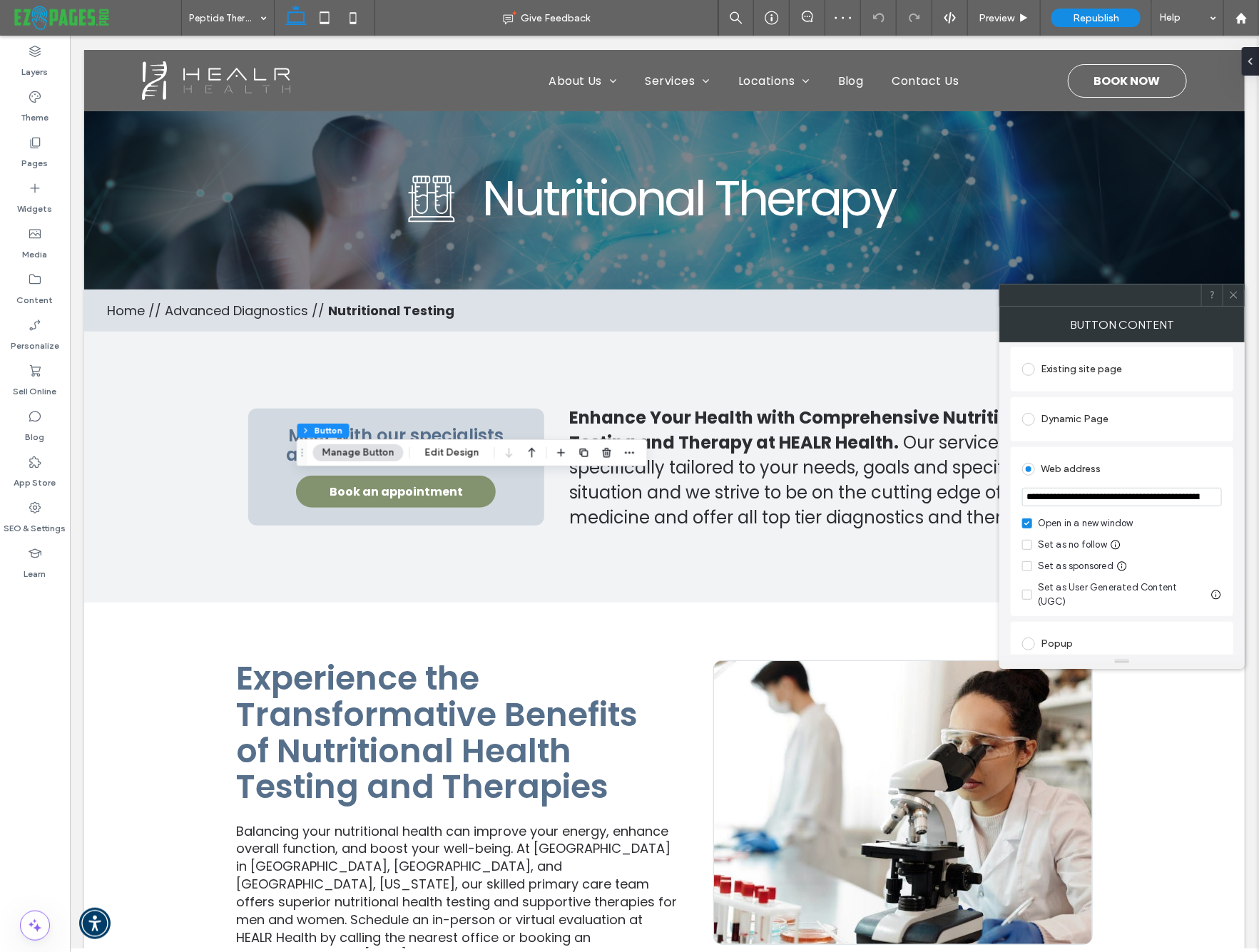
scroll to position [149, 0]
click at [1228, 290] on icon at bounding box center [1233, 295] width 11 height 11
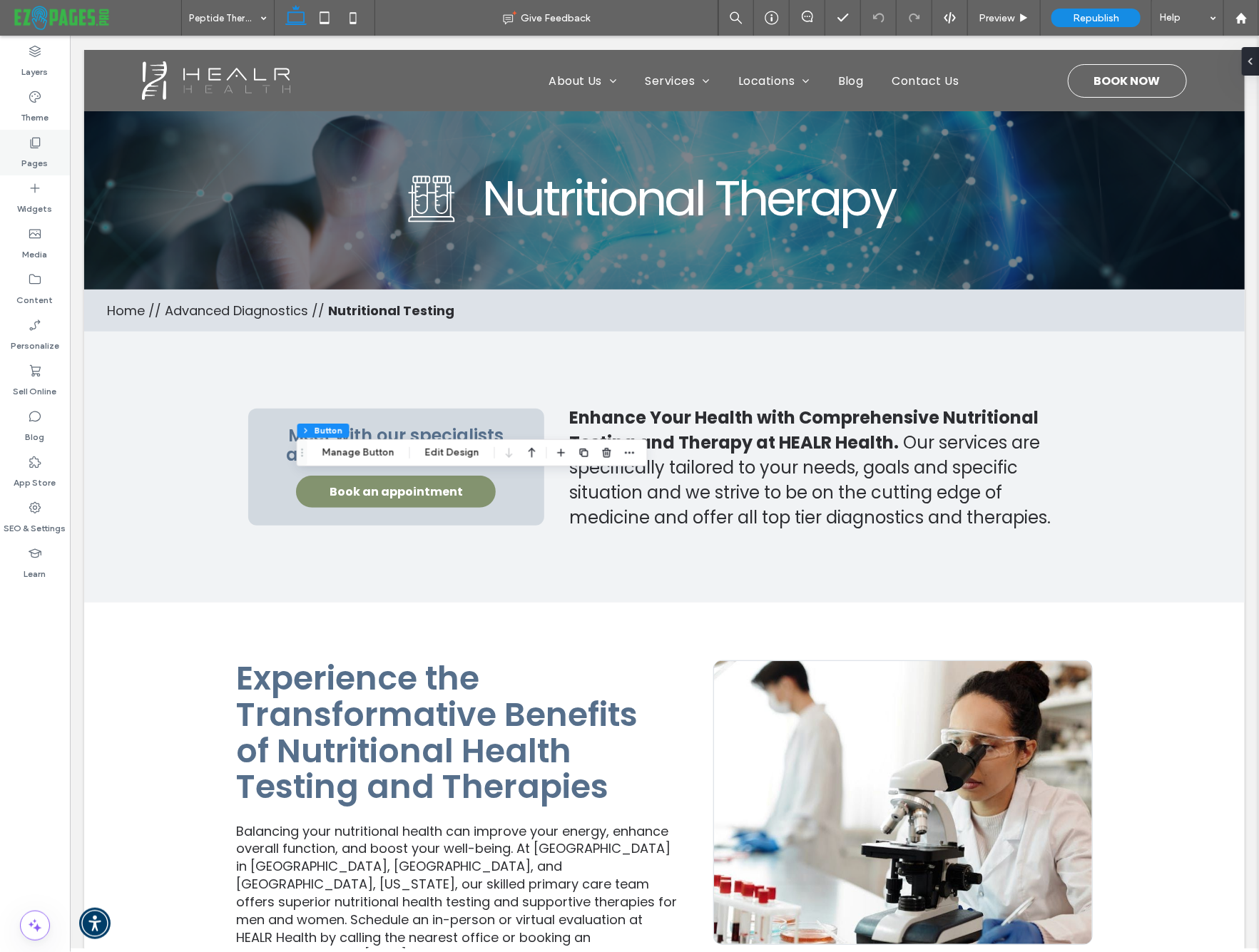
click at [26, 142] on div "Pages" at bounding box center [35, 153] width 70 height 46
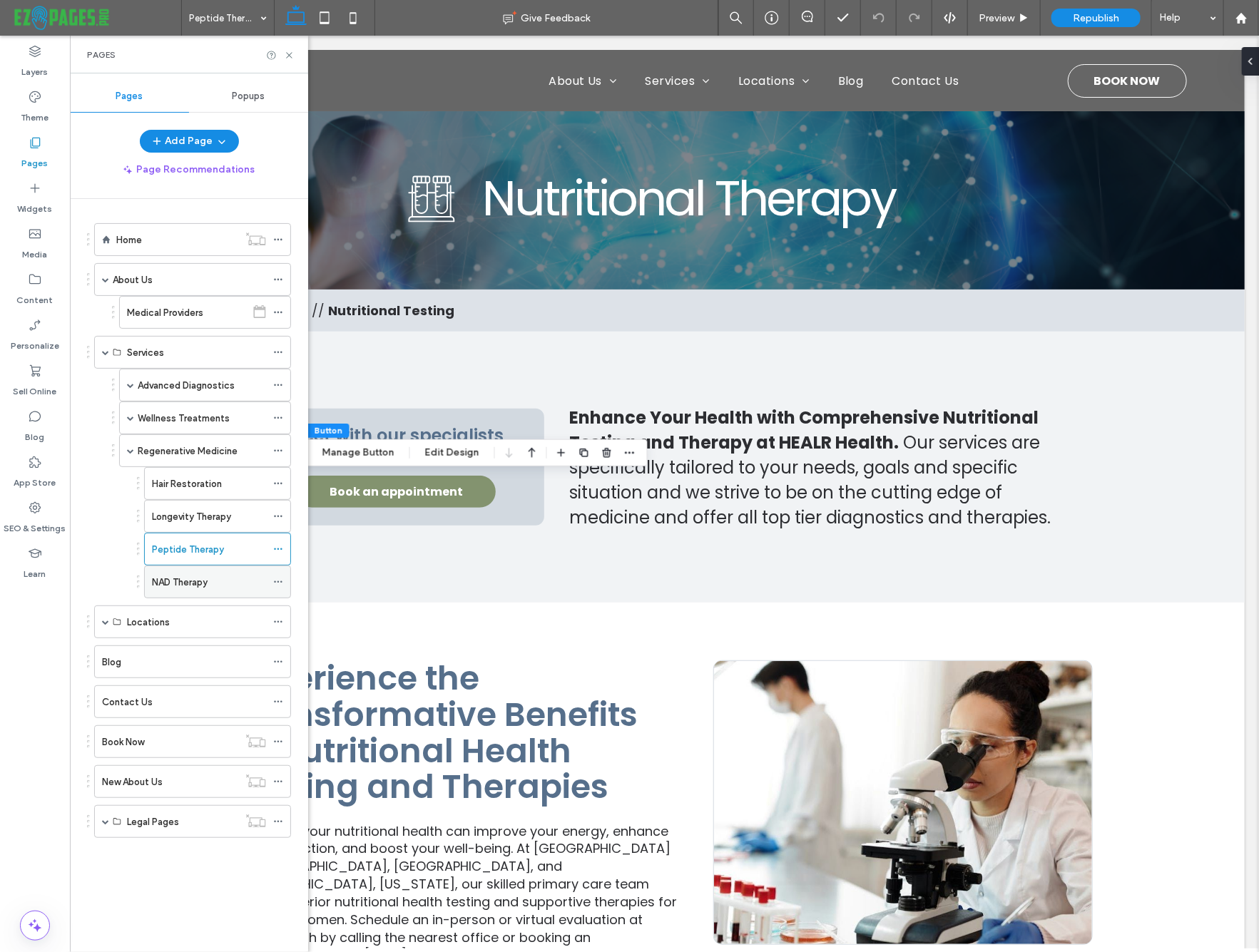
click at [177, 577] on label "NAD Therapy" at bounding box center [179, 583] width 56 height 25
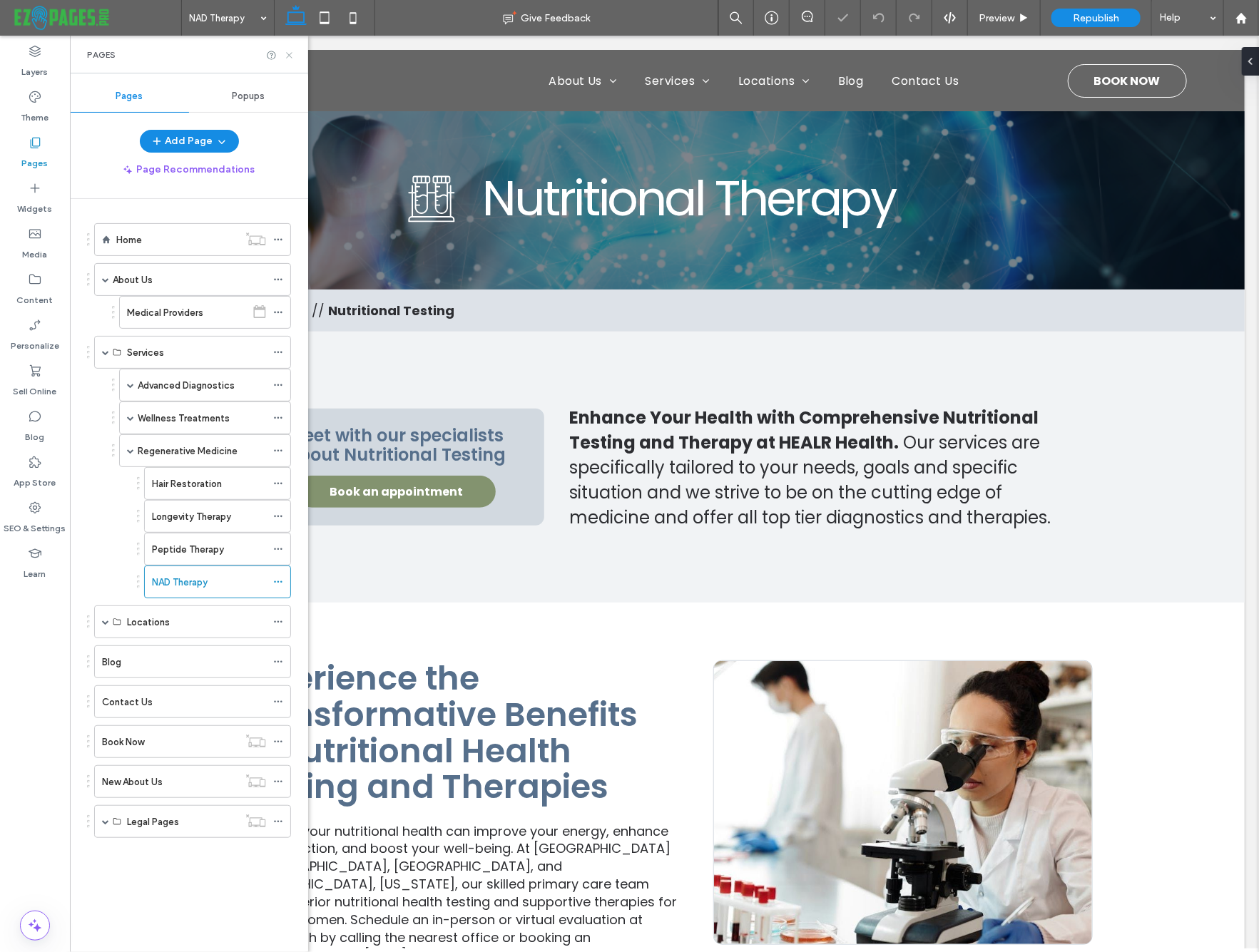
click at [290, 52] on icon at bounding box center [289, 55] width 11 height 11
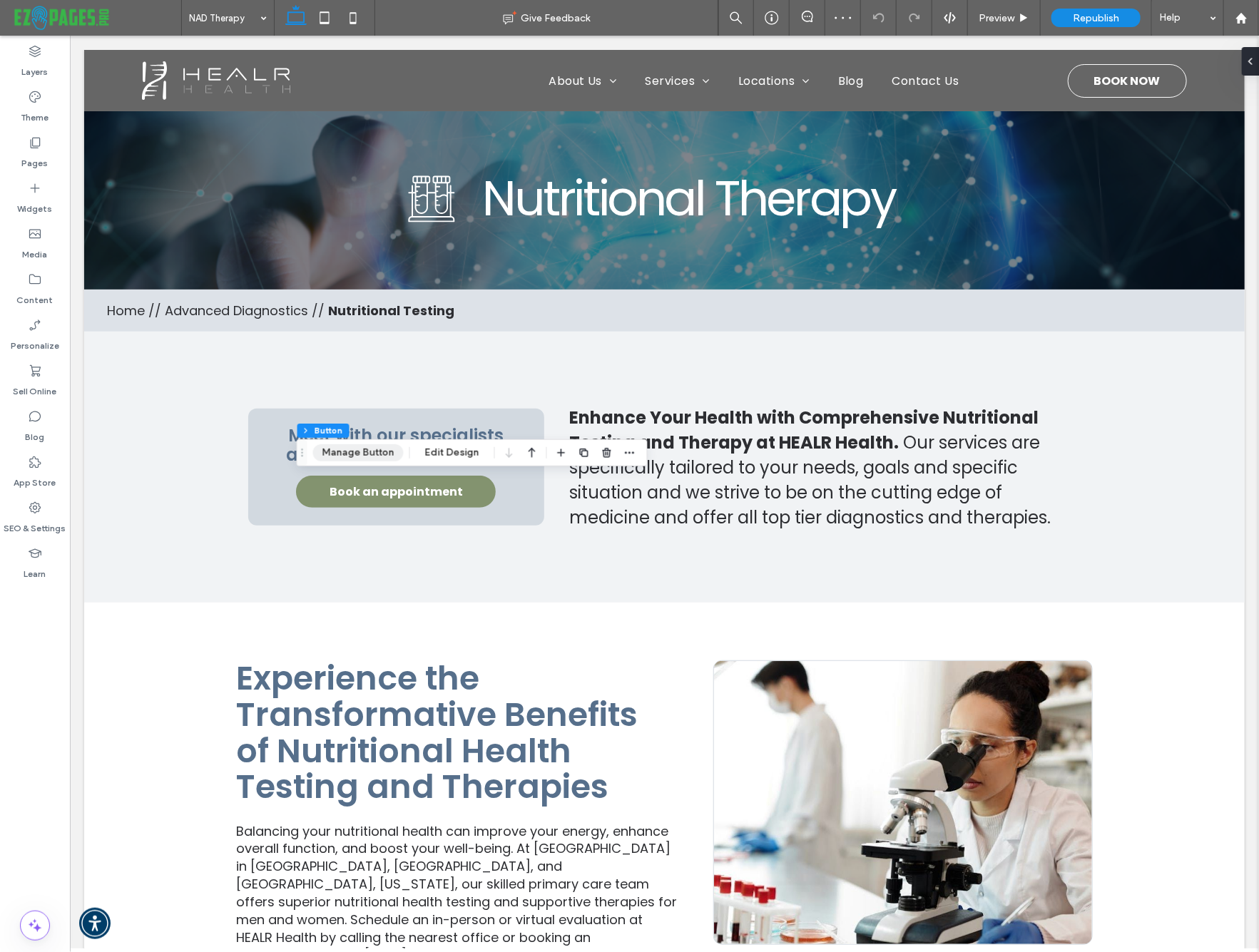
click at [341, 456] on button "Manage Button" at bounding box center [358, 453] width 90 height 17
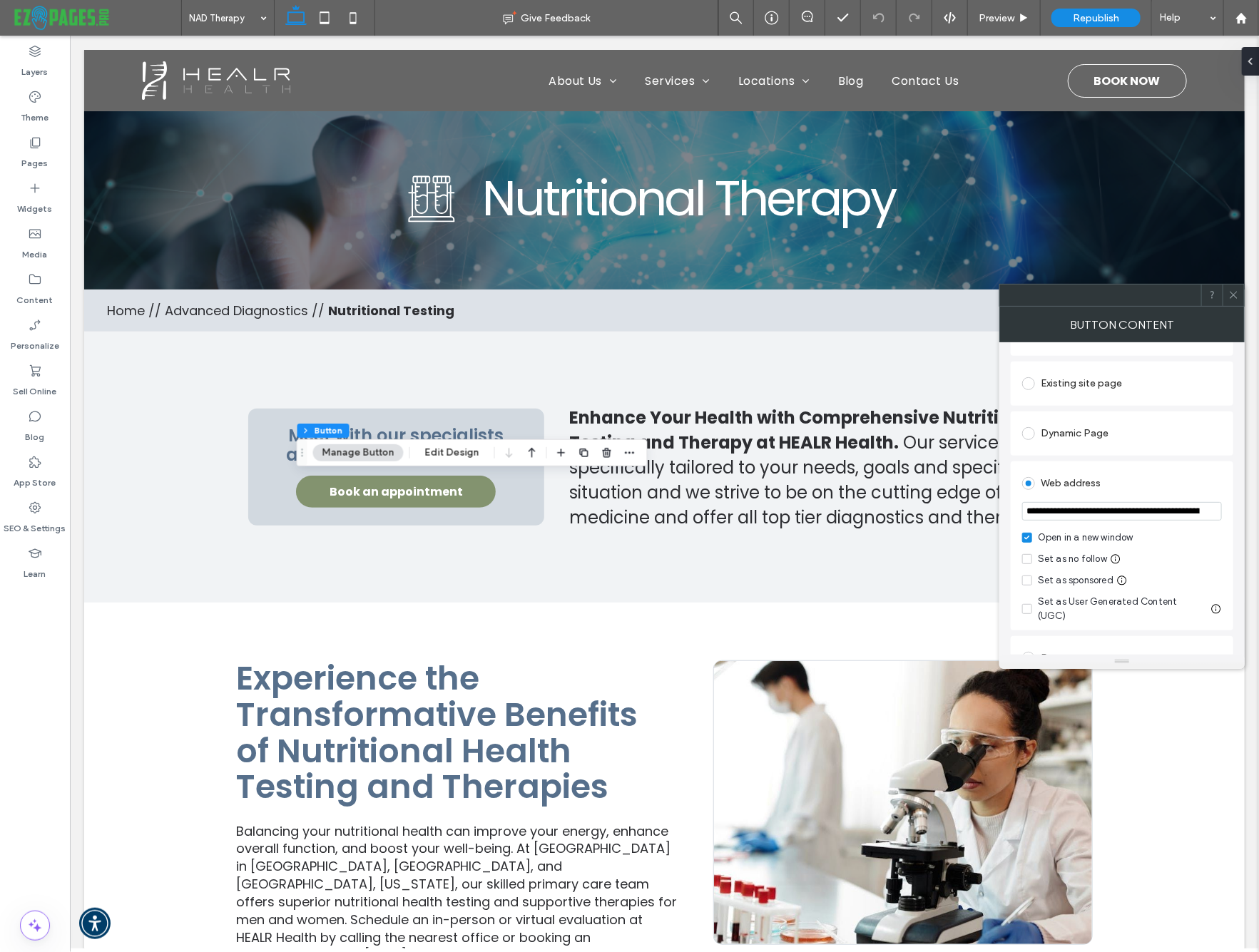
scroll to position [134, 0]
click at [1231, 293] on icon at bounding box center [1233, 295] width 11 height 11
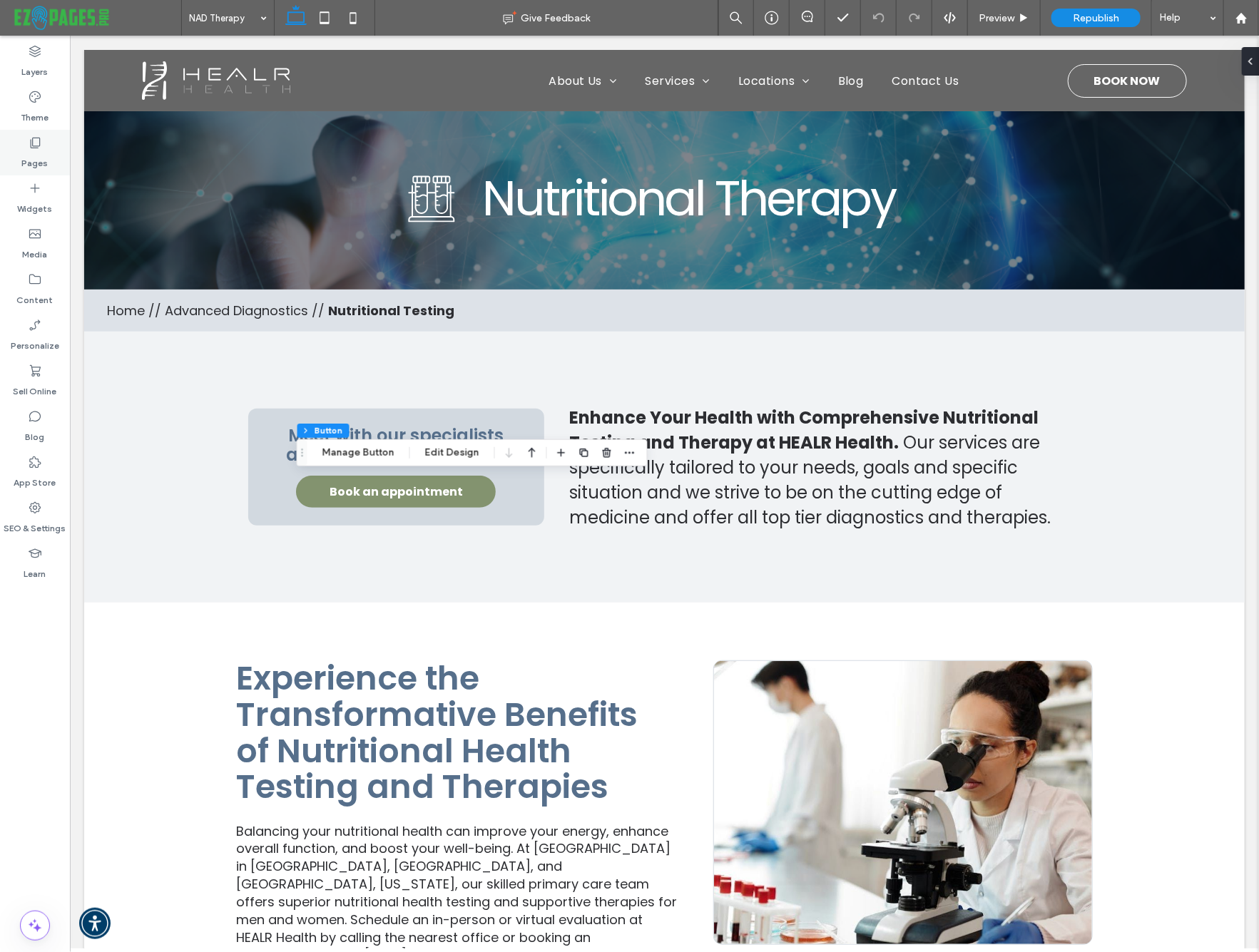
click at [37, 164] on label "Pages" at bounding box center [35, 159] width 26 height 20
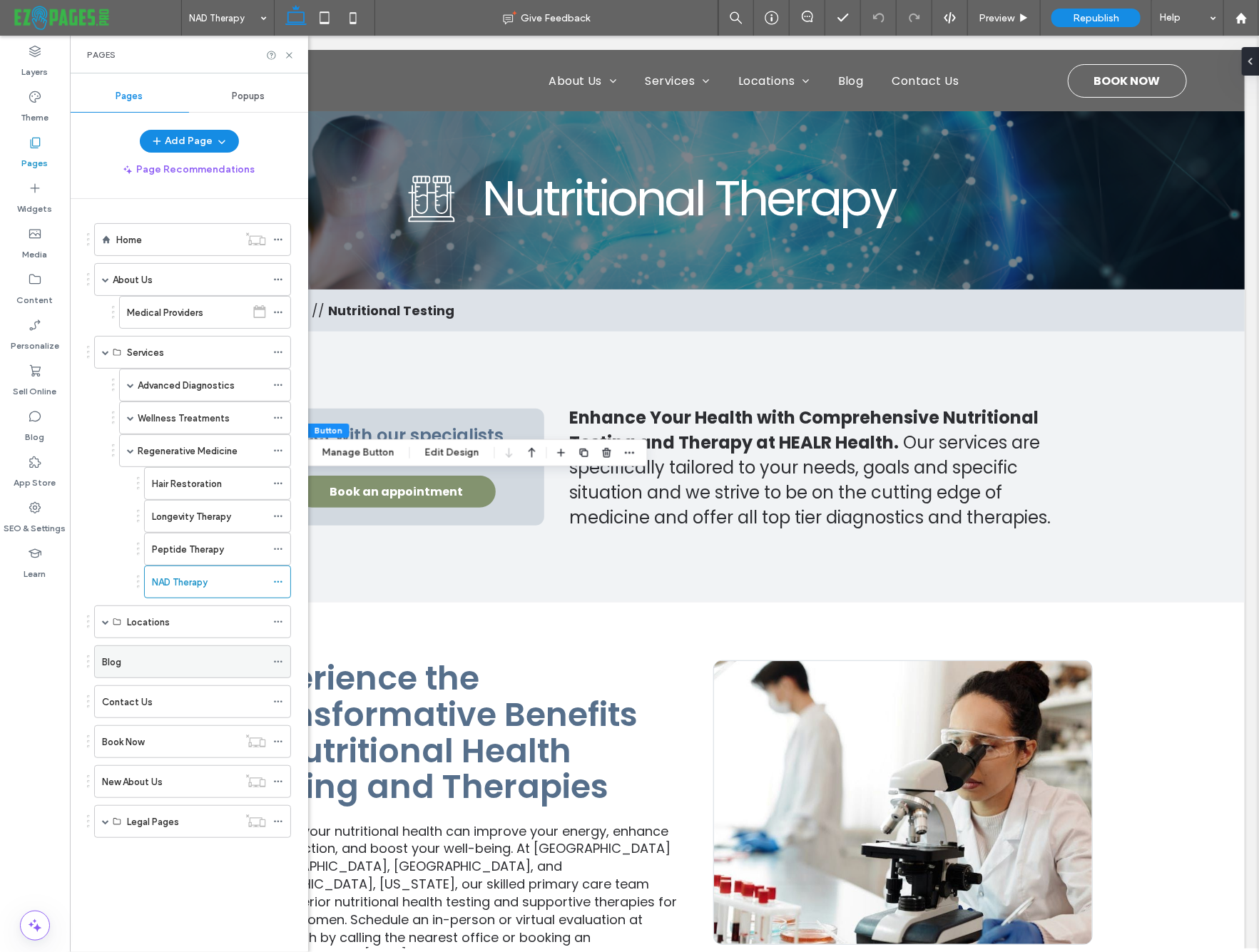
click at [114, 659] on label "Blog" at bounding box center [111, 662] width 19 height 25
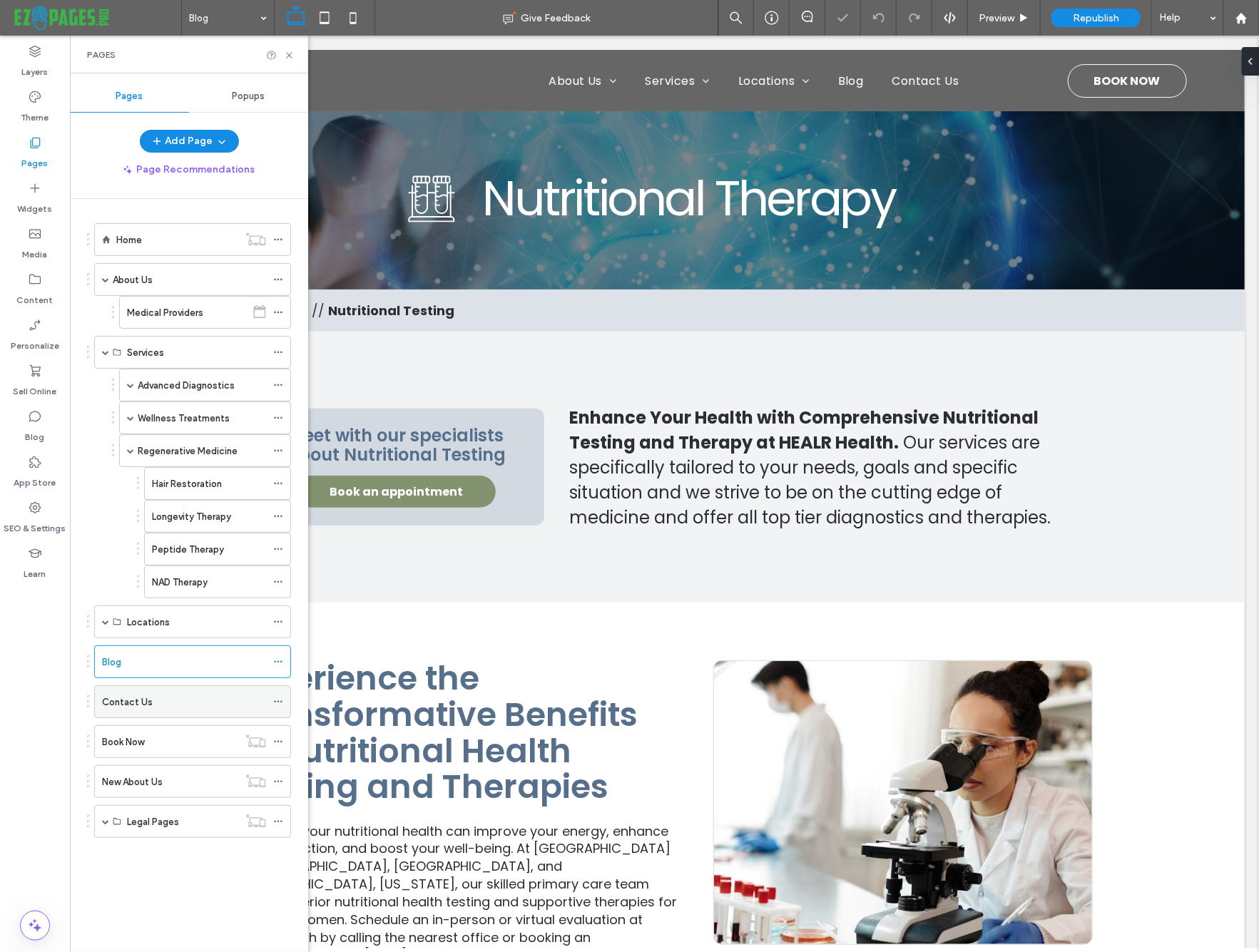
click at [162, 702] on div "Contact Us" at bounding box center [183, 702] width 164 height 15
click at [290, 54] on icon at bounding box center [289, 55] width 11 height 11
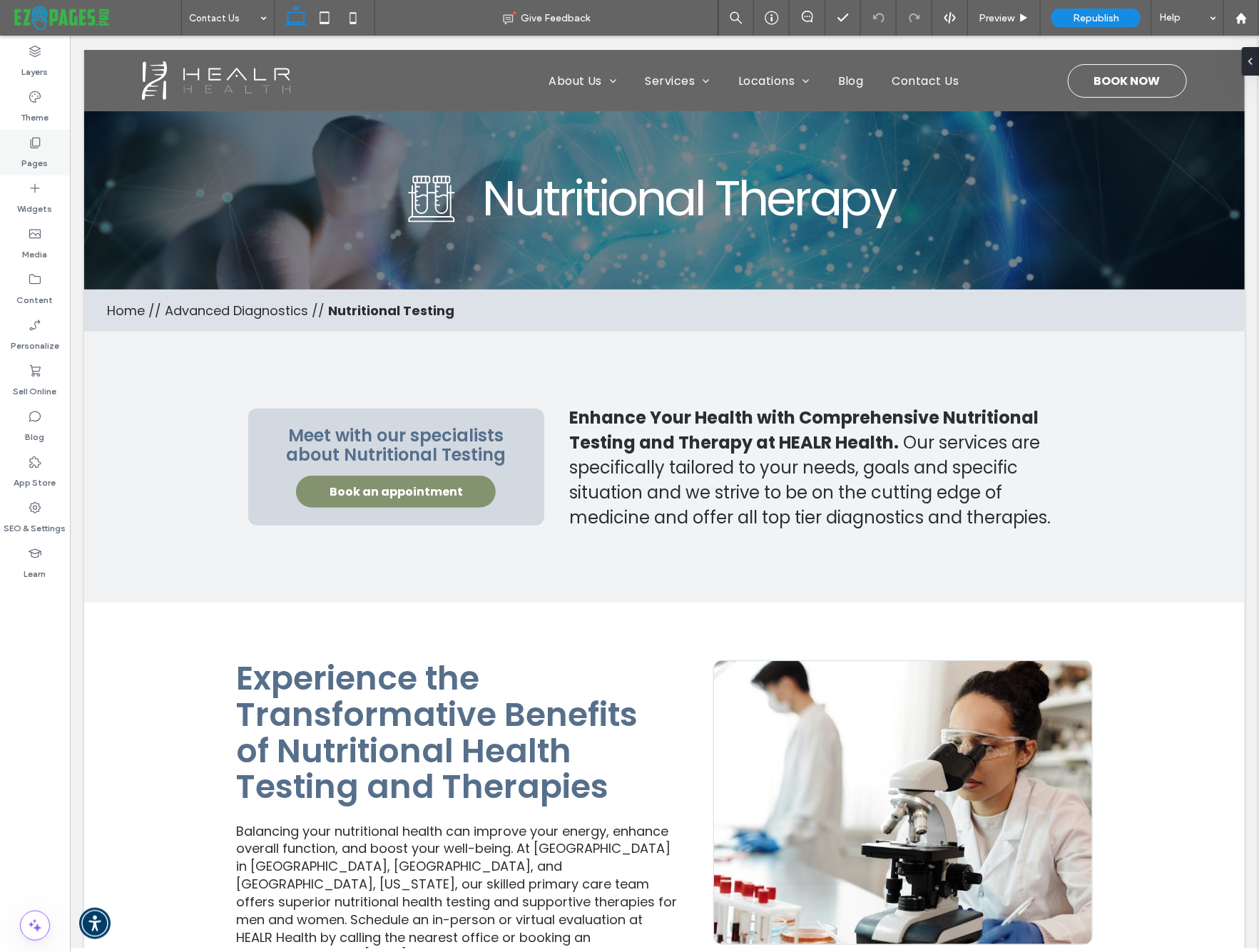
click at [36, 147] on icon at bounding box center [35, 142] width 14 height 14
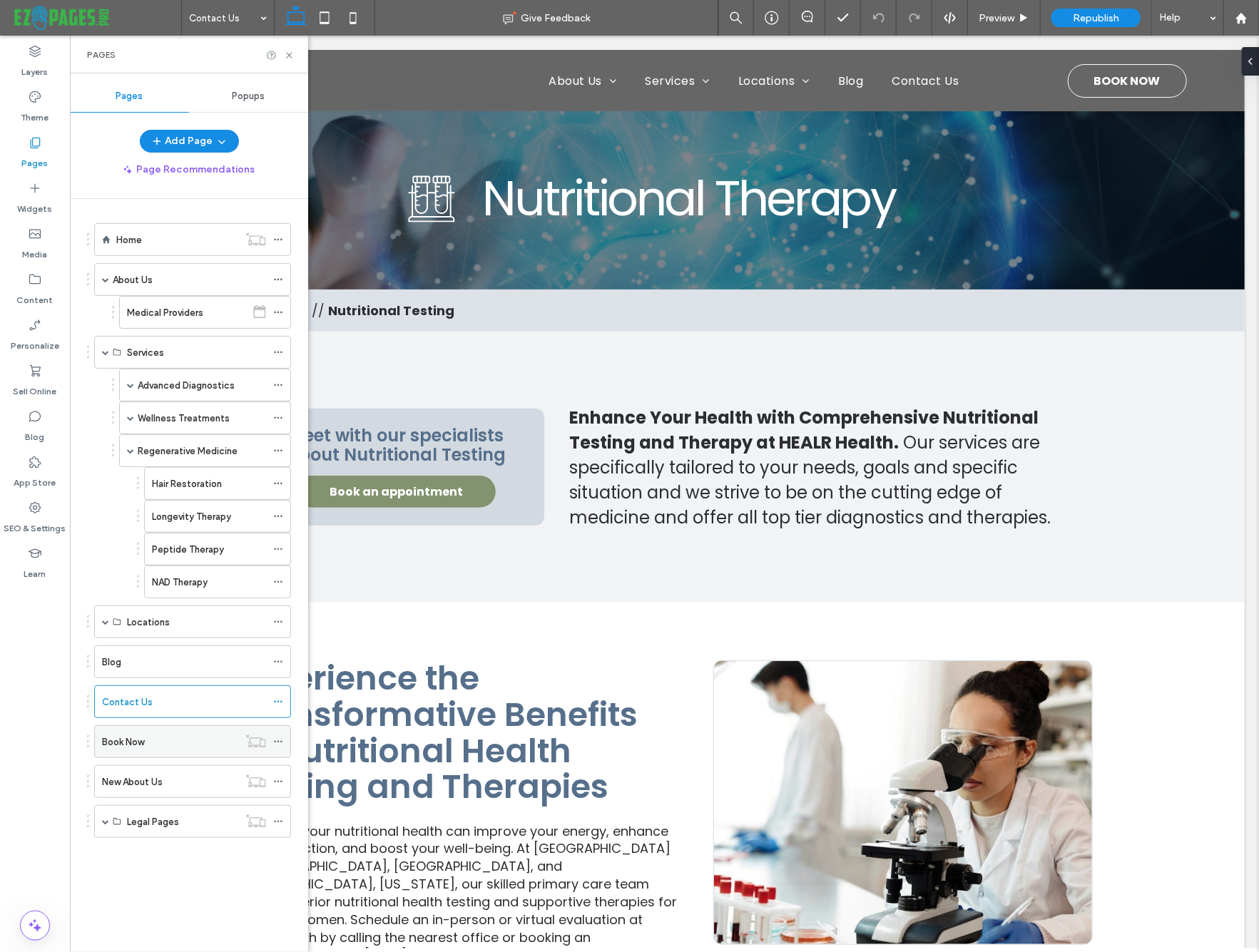
click at [145, 734] on div "Book Now" at bounding box center [170, 742] width 136 height 15
click at [141, 779] on label "New About Us" at bounding box center [131, 782] width 60 height 25
click at [287, 53] on use at bounding box center [289, 55] width 6 height 6
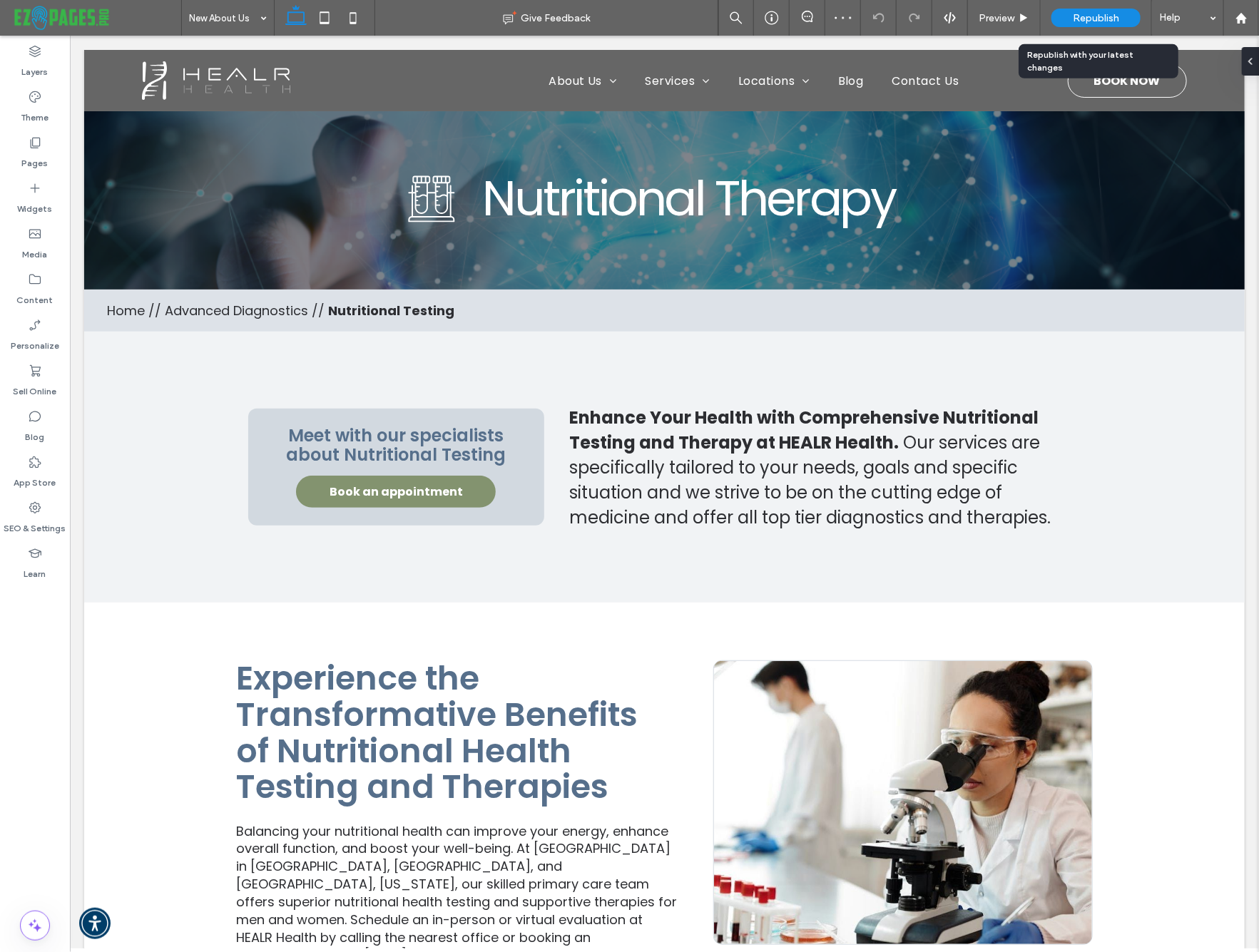
click at [1089, 14] on span "Republish" at bounding box center [1096, 18] width 46 height 12
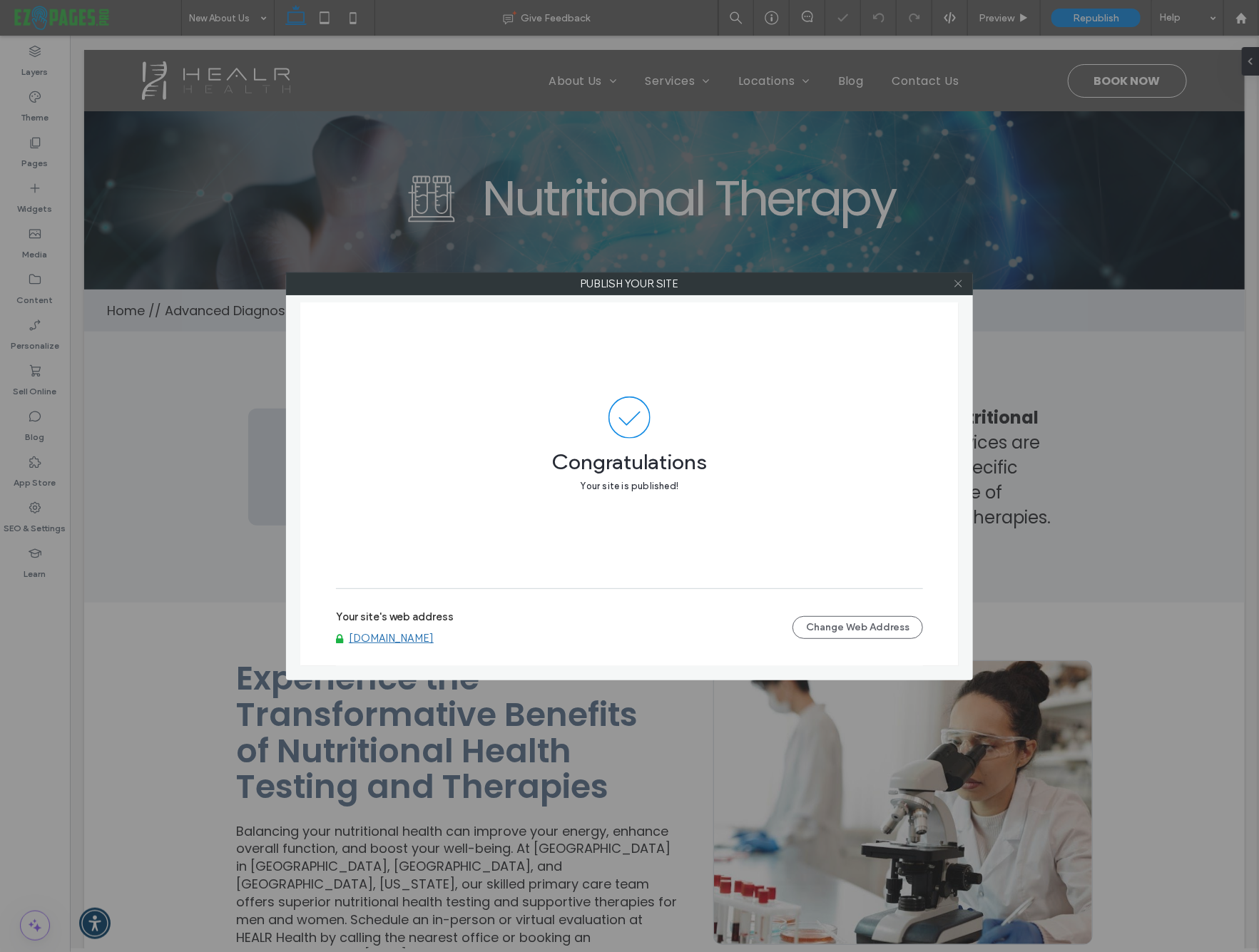
click at [957, 282] on icon at bounding box center [958, 283] width 11 height 11
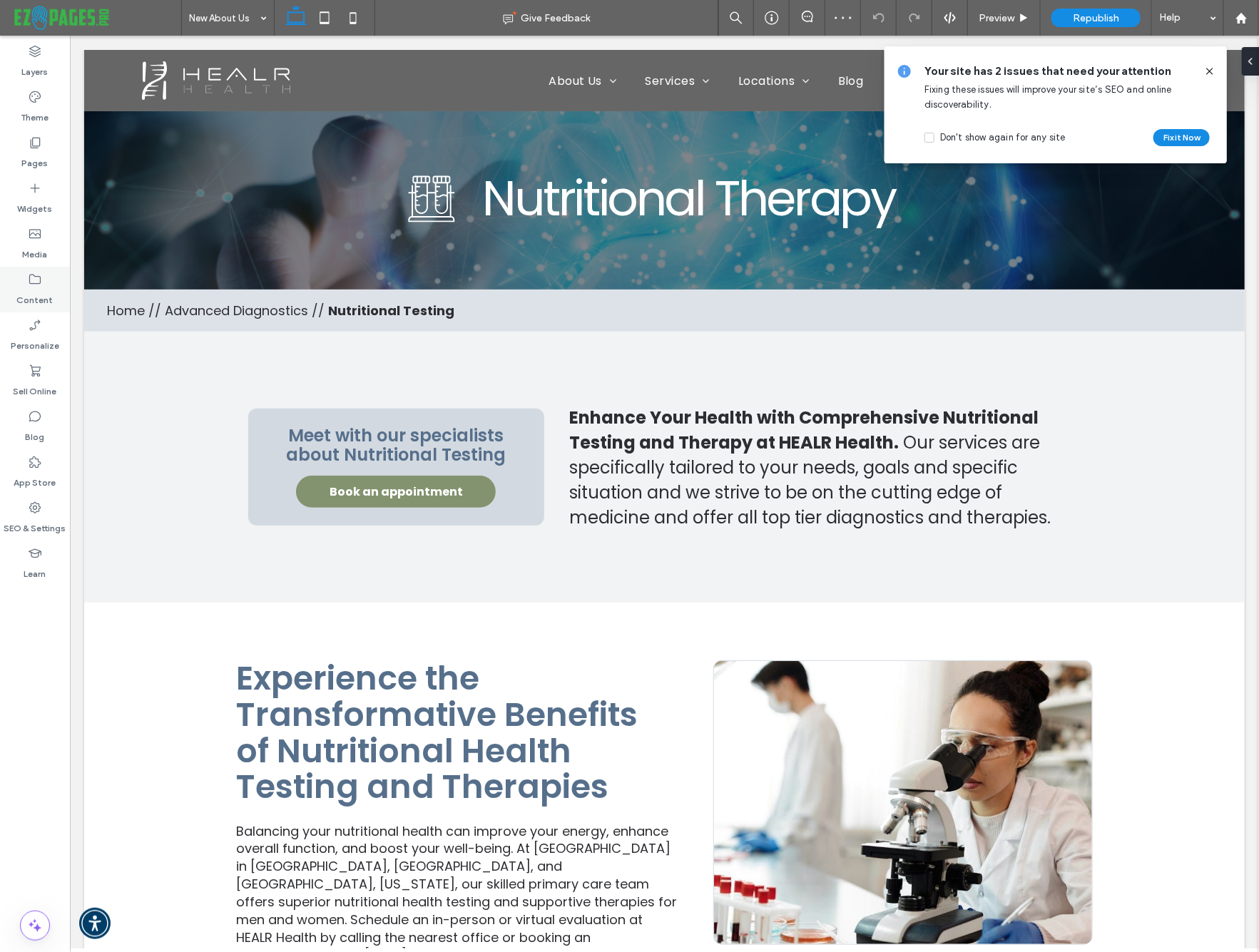
click at [36, 282] on icon at bounding box center [35, 279] width 14 height 14
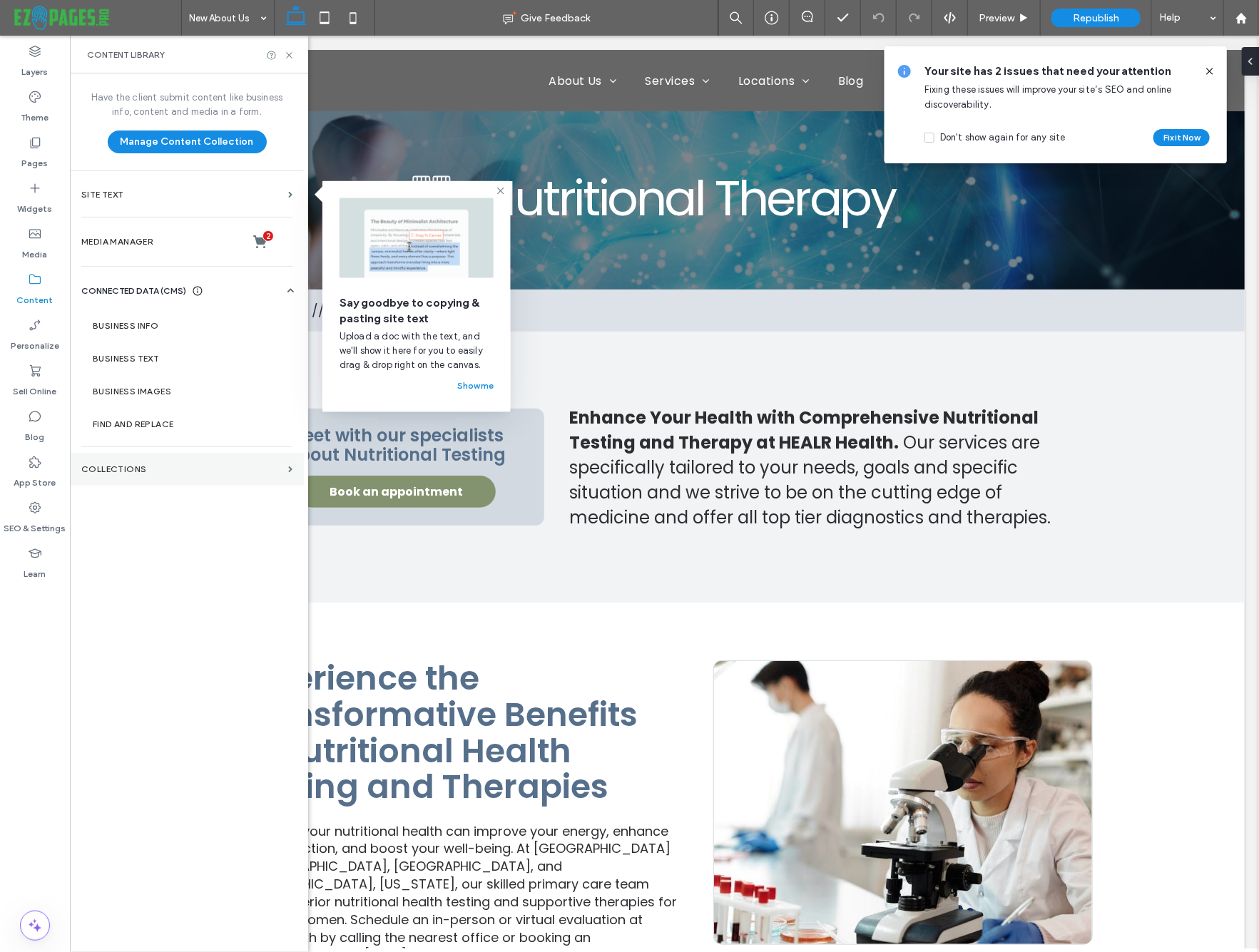
click at [124, 465] on label "Collections" at bounding box center [182, 469] width 202 height 10
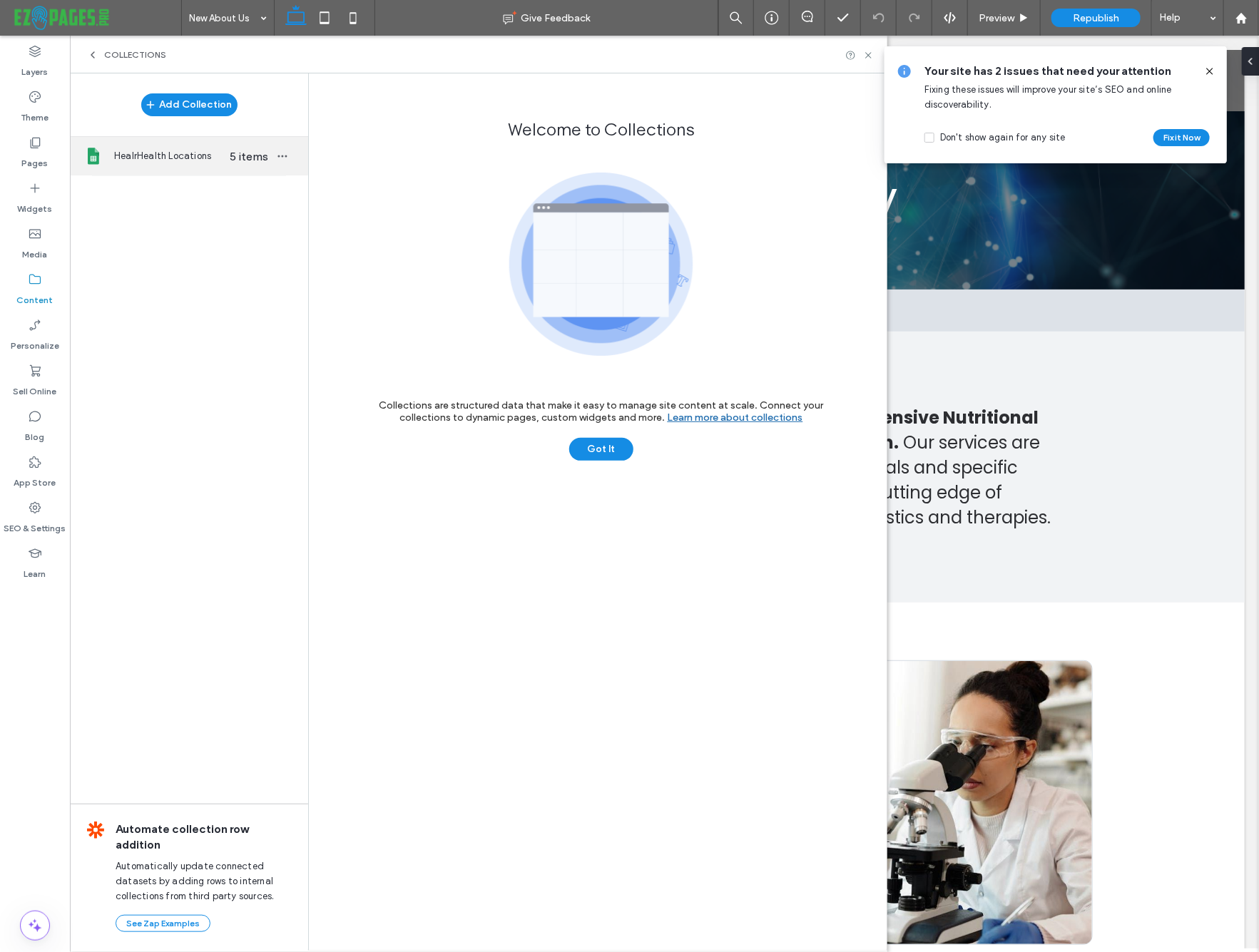
click at [257, 158] on span "5 items" at bounding box center [249, 156] width 50 height 13
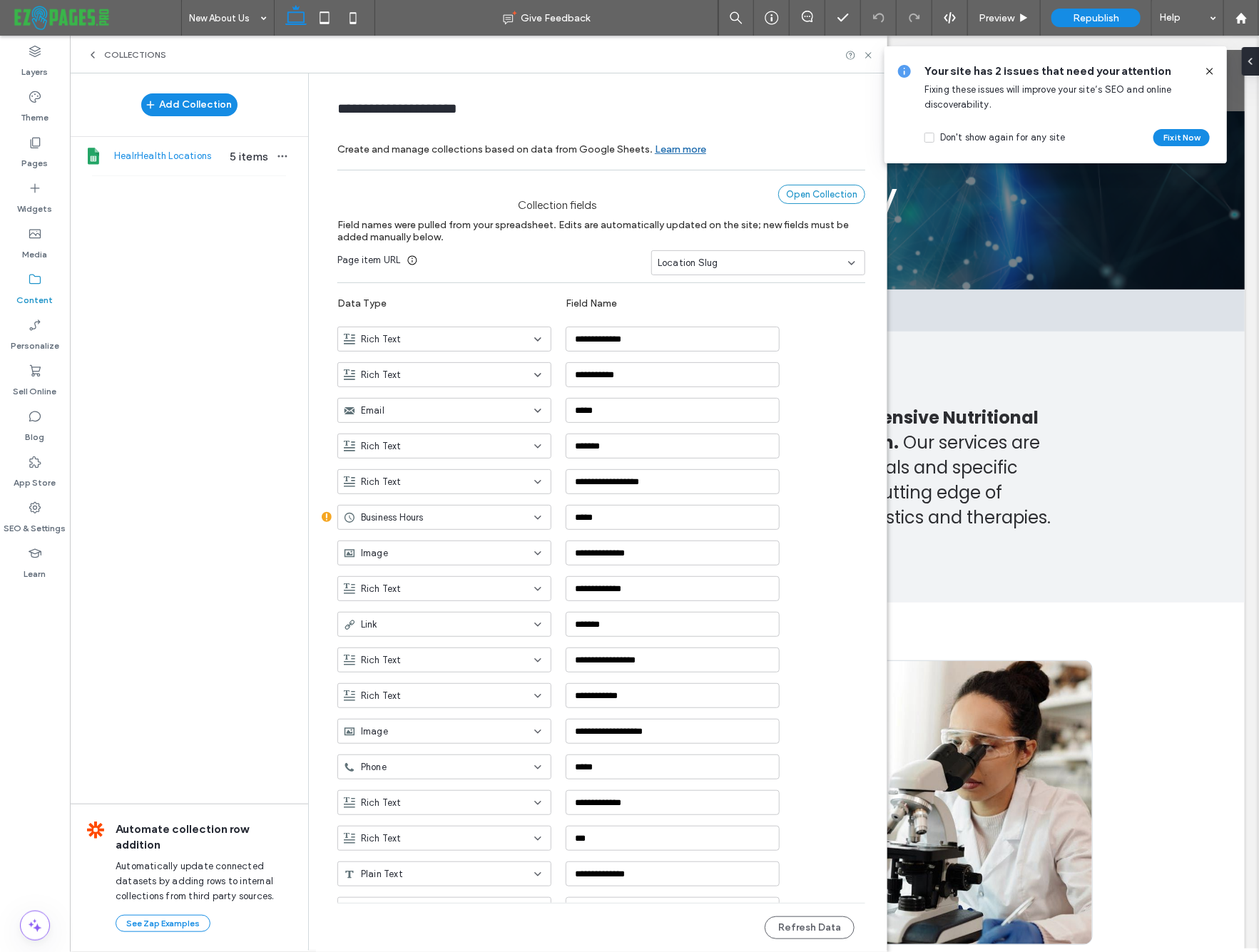
click at [828, 193] on div "Open Collection" at bounding box center [821, 194] width 87 height 19
click at [795, 929] on button "Refresh Data" at bounding box center [810, 928] width 90 height 23
click at [770, 11] on icon at bounding box center [772, 17] width 14 height 14
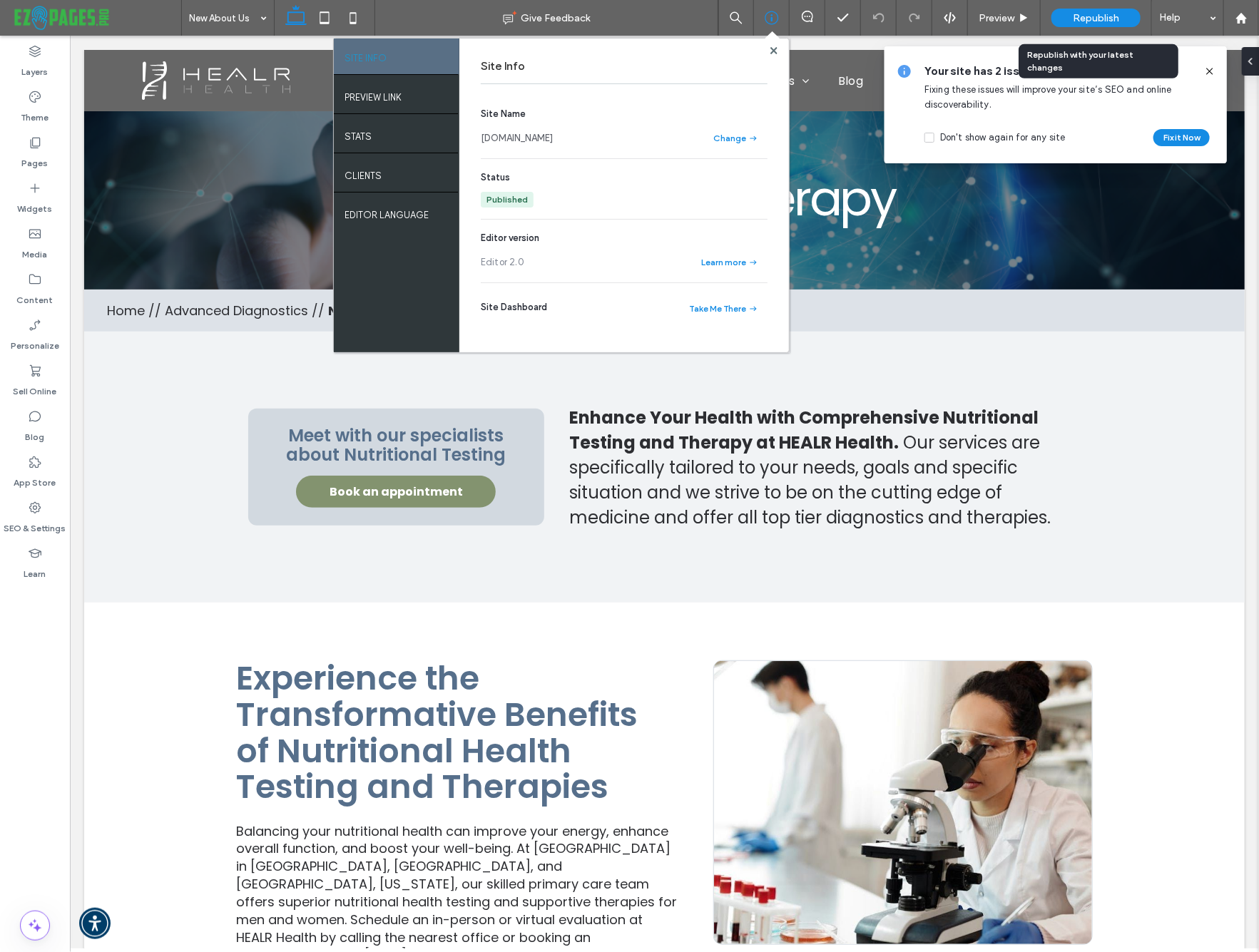
click at [1063, 18] on div "Republish" at bounding box center [1095, 17] width 89 height 18
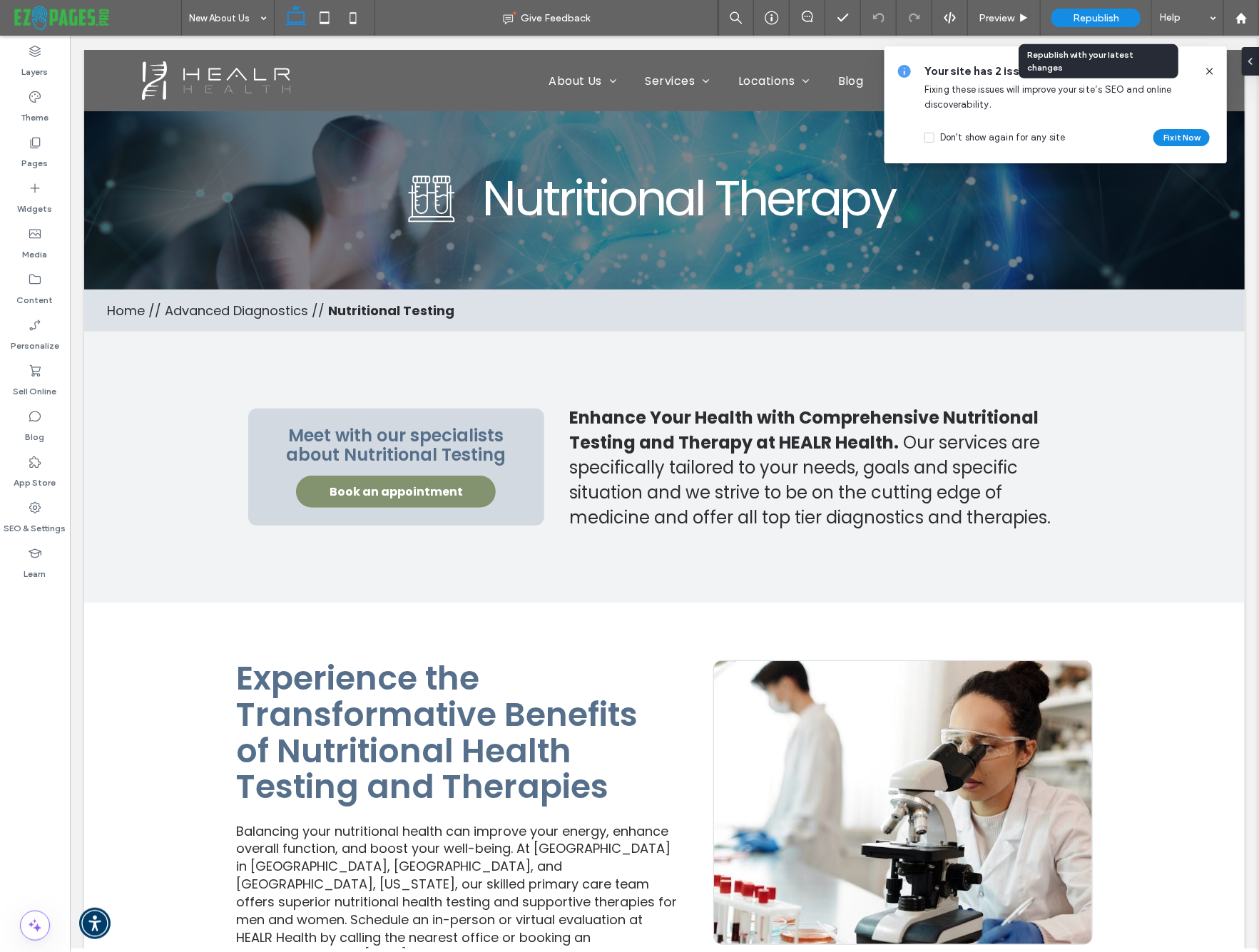
click at [1090, 17] on body ".wqwq-1{fill:#231f20;} .cls-1q, .cls-2q { fill-rule: evenodd; } .cls-2q { fill:…" at bounding box center [630, 476] width 1259 height 952
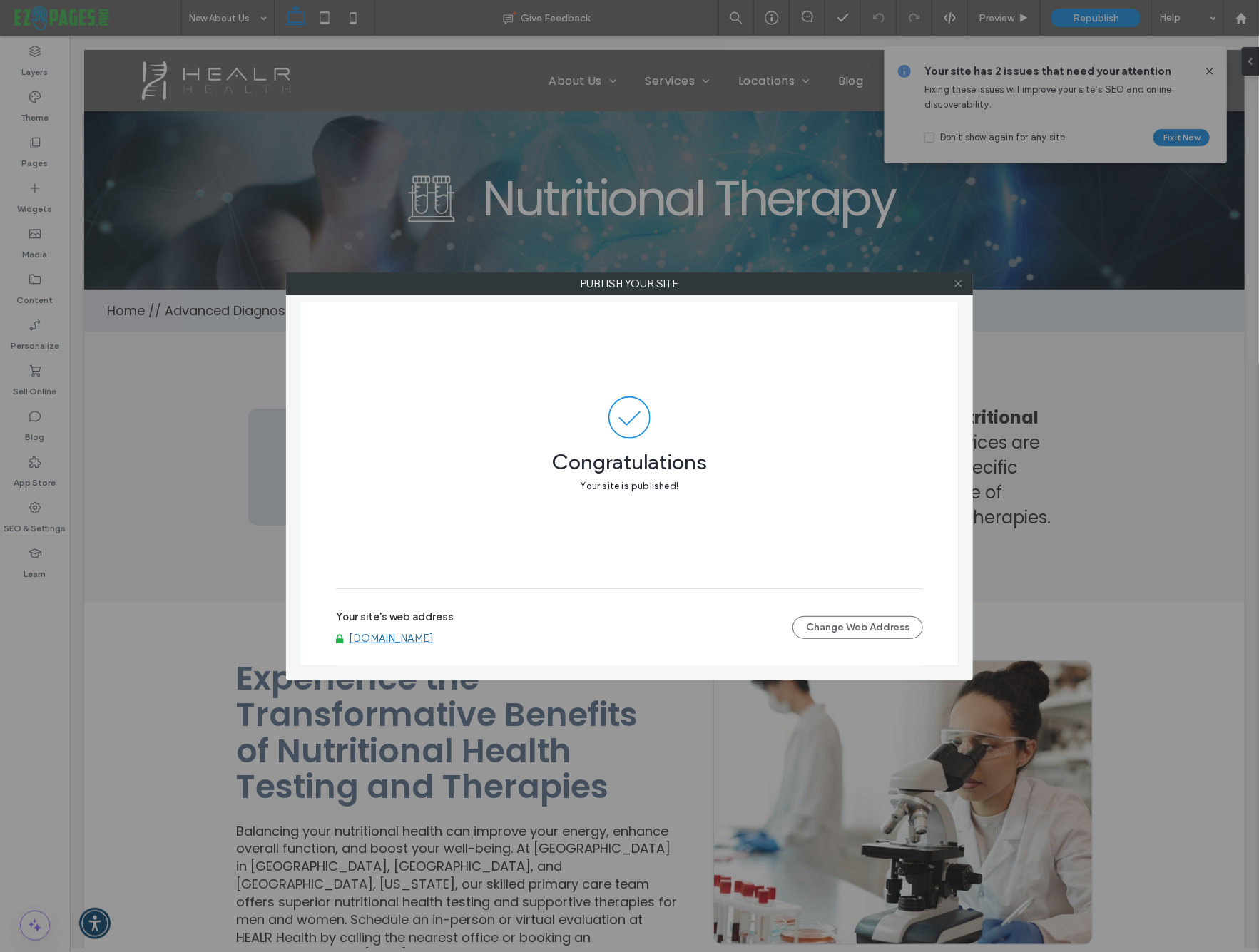
click at [959, 286] on icon at bounding box center [958, 283] width 11 height 11
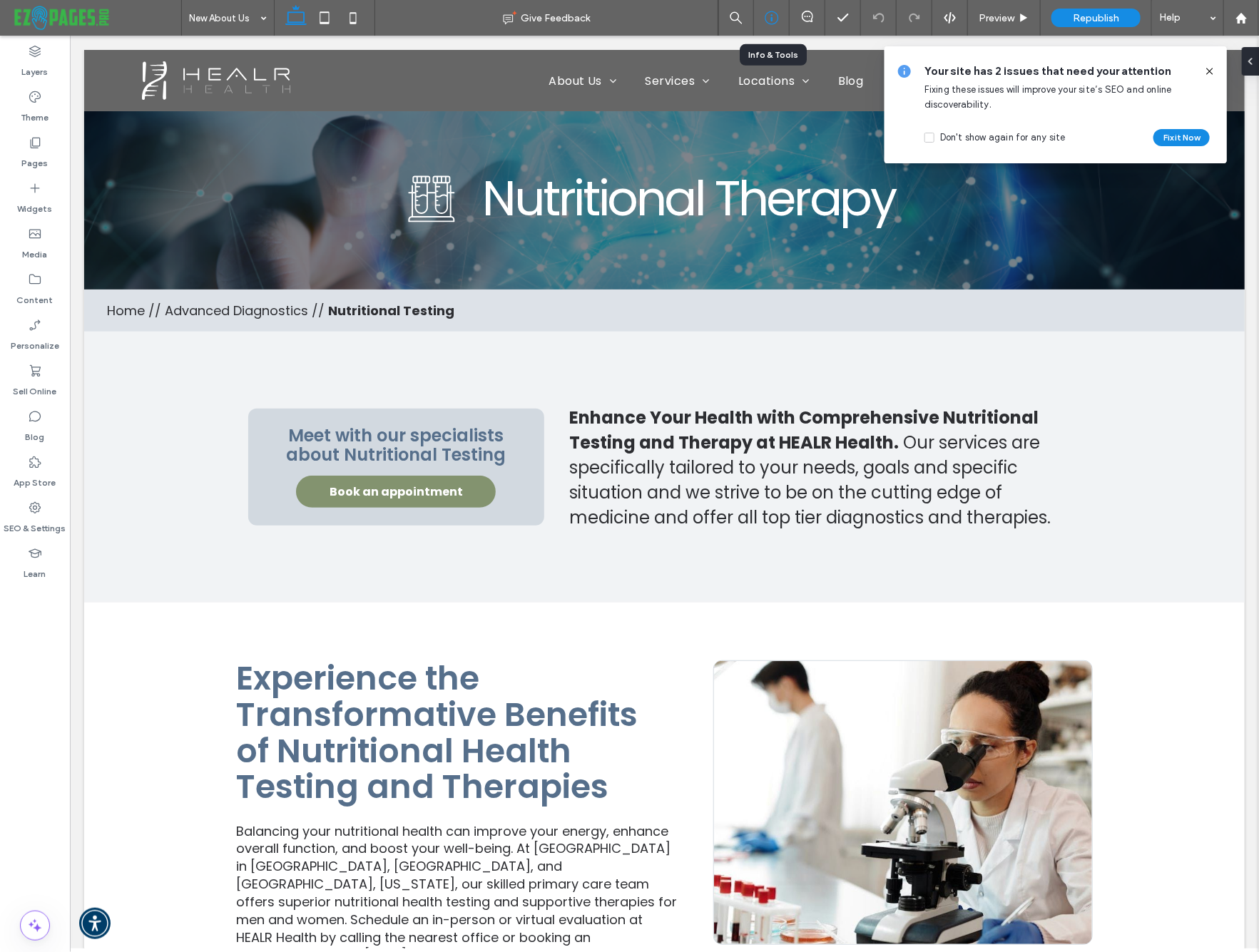
click at [771, 18] on icon at bounding box center [772, 17] width 14 height 14
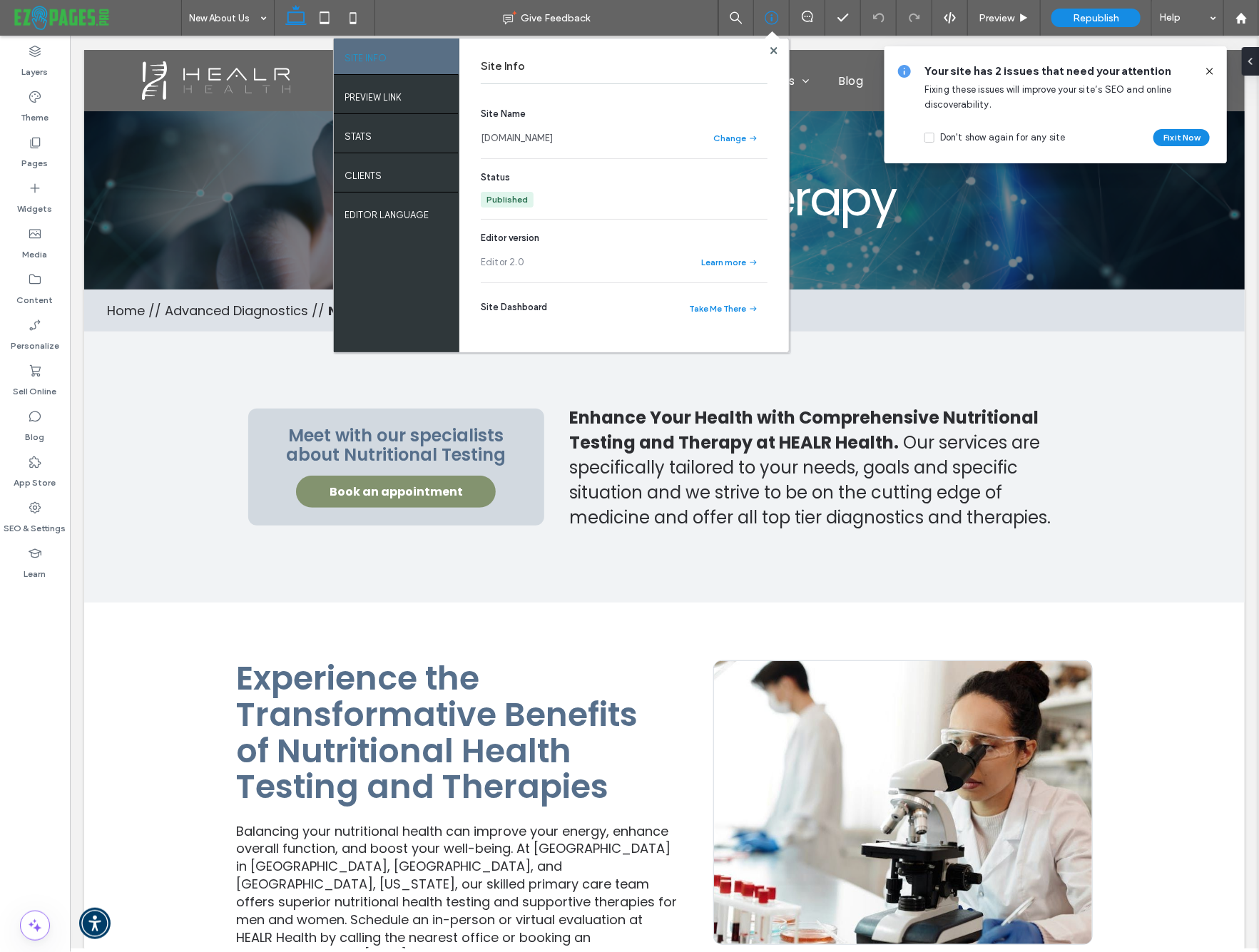
click at [517, 139] on link "www.healrhealth.net" at bounding box center [516, 138] width 72 height 14
click at [772, 47] on use at bounding box center [772, 49] width 7 height 7
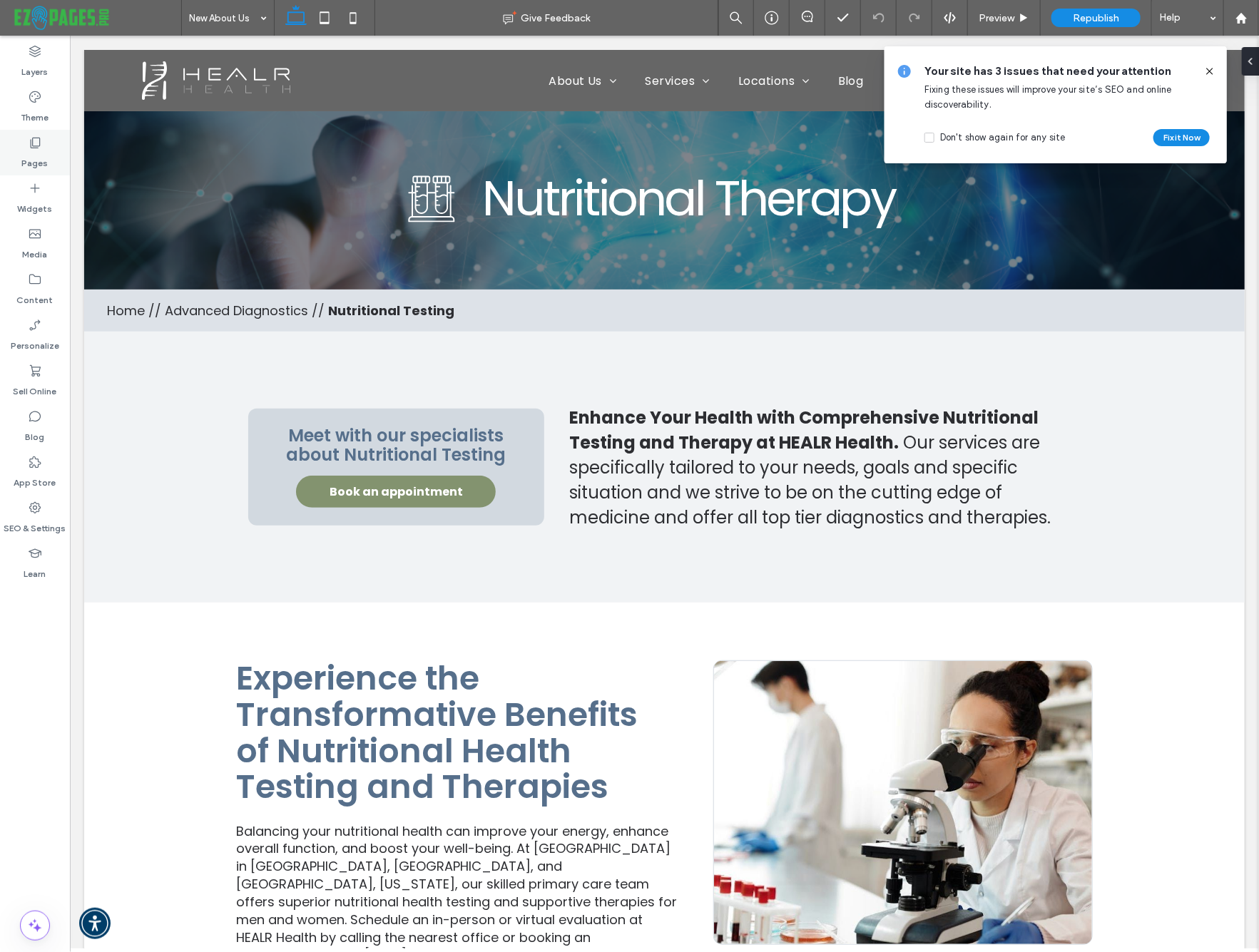
click at [36, 134] on div "Pages" at bounding box center [35, 153] width 70 height 46
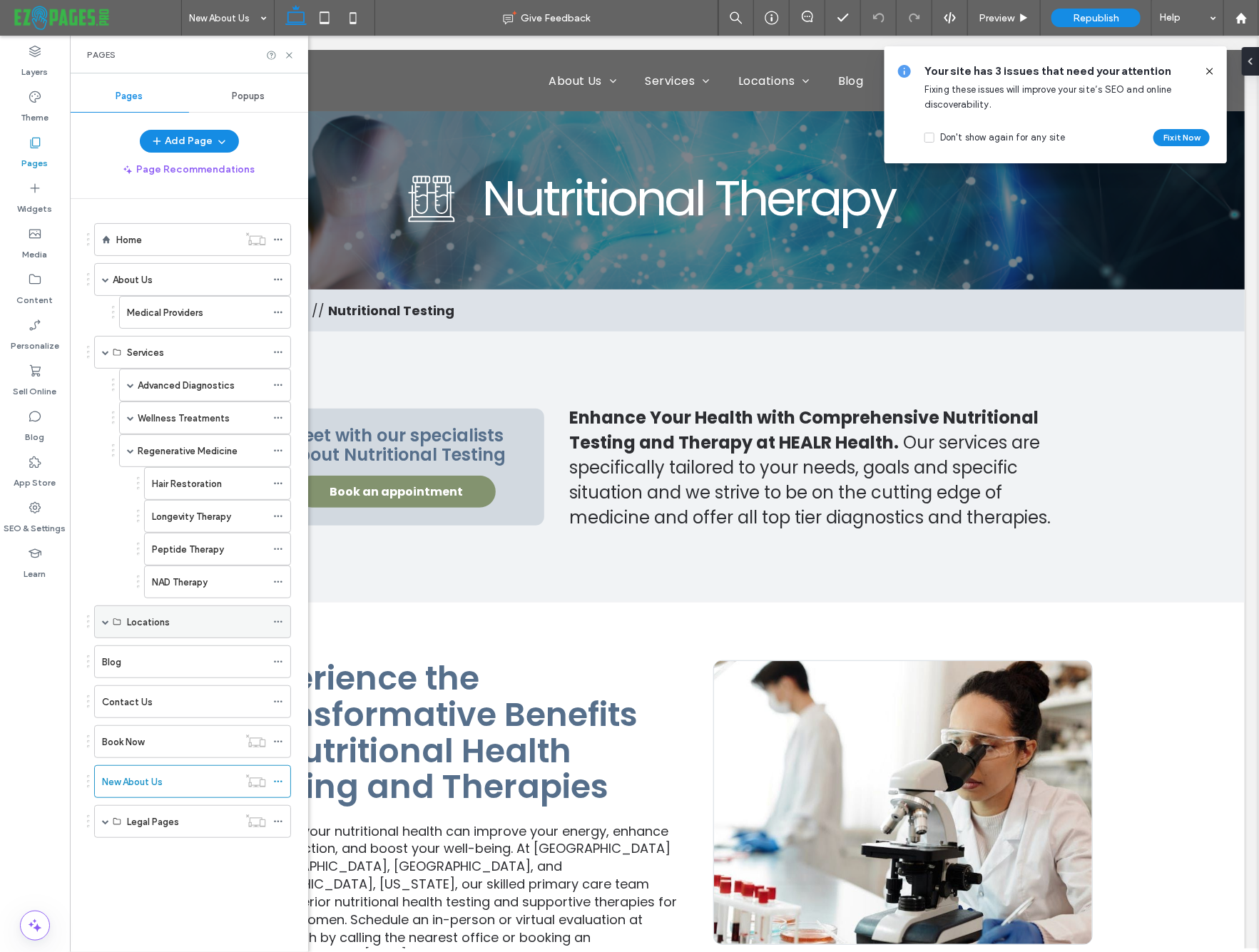
click at [135, 624] on label "Locations" at bounding box center [148, 622] width 43 height 25
click at [104, 623] on span at bounding box center [105, 621] width 7 height 7
click at [162, 650] on label "Locations" at bounding box center [148, 655] width 43 height 25
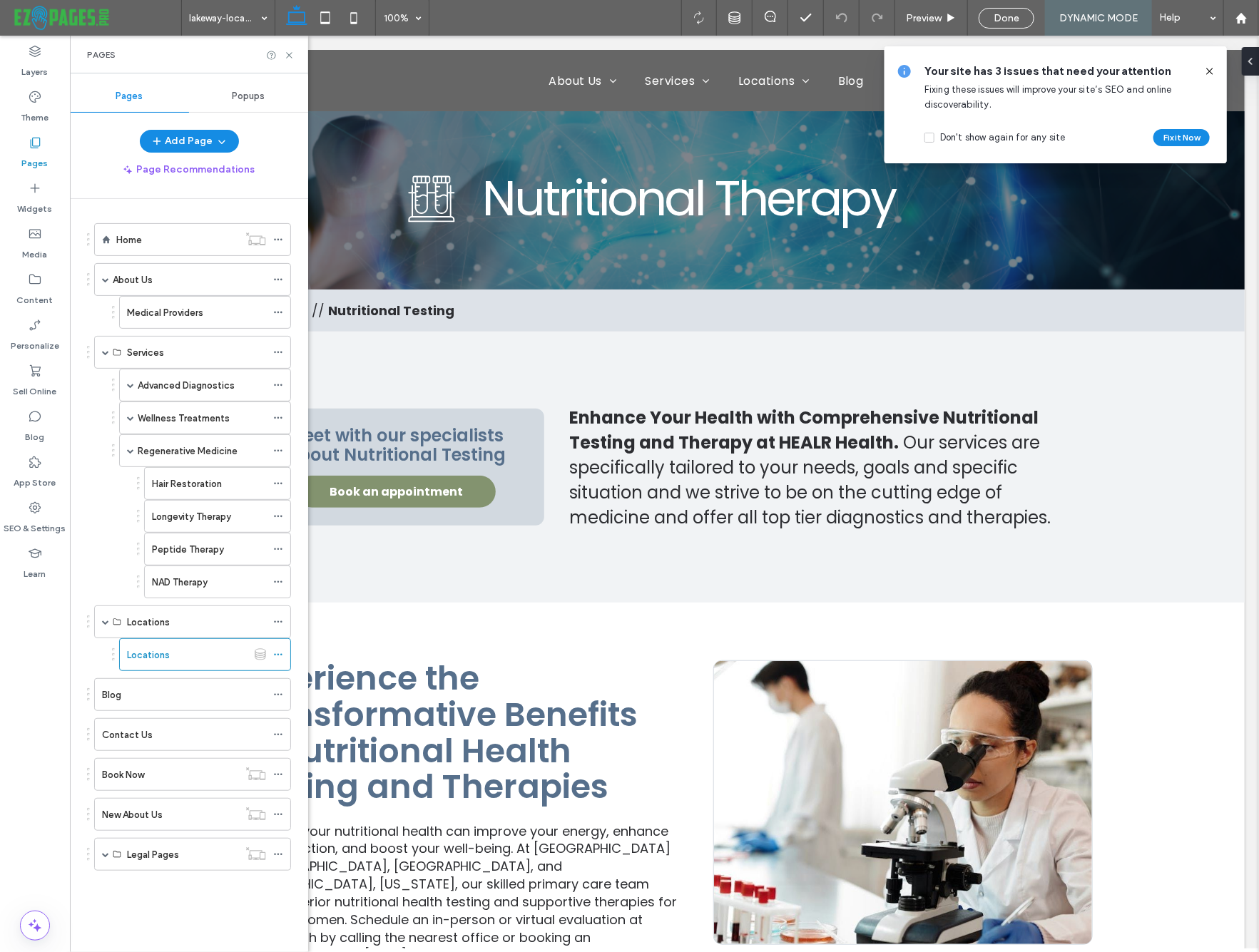
click at [699, 15] on div at bounding box center [630, 476] width 1259 height 952
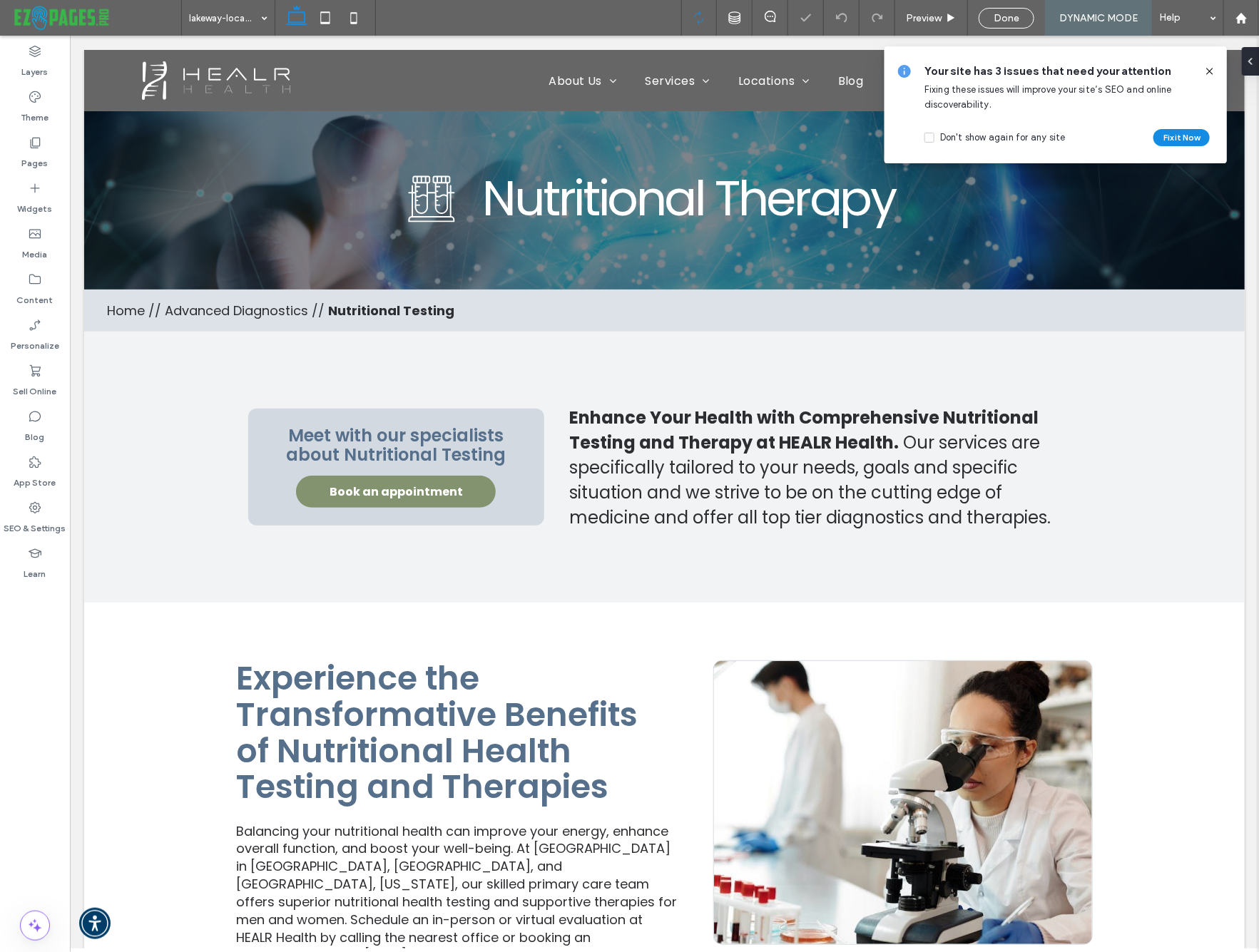
click at [698, 16] on icon at bounding box center [699, 17] width 12 height 12
click at [1209, 68] on icon at bounding box center [1209, 71] width 12 height 12
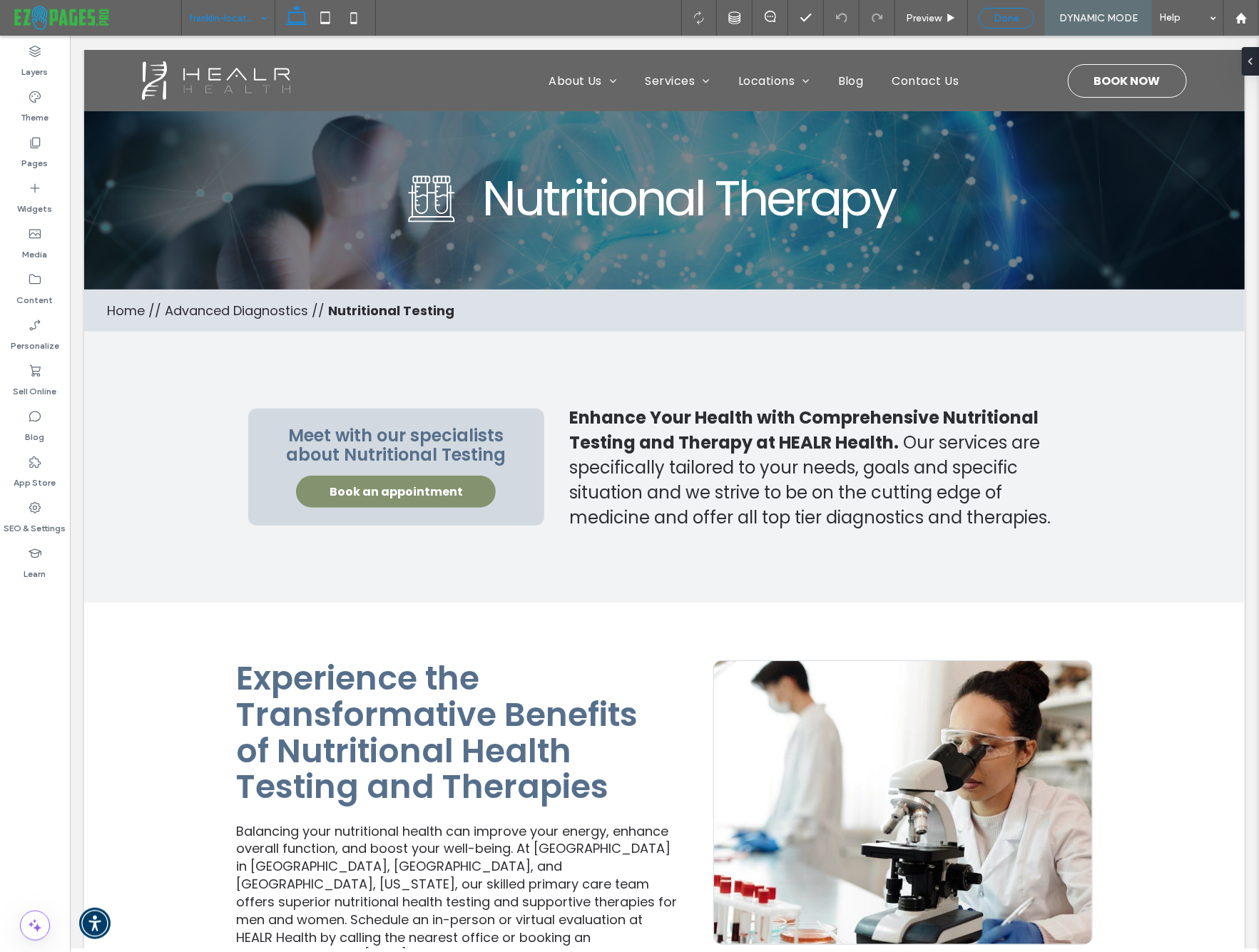
click at [1026, 20] on div "Done" at bounding box center [1006, 18] width 54 height 12
click at [1100, 16] on span "Republish" at bounding box center [1096, 18] width 46 height 12
click at [1093, 18] on span "Republish" at bounding box center [1096, 18] width 46 height 12
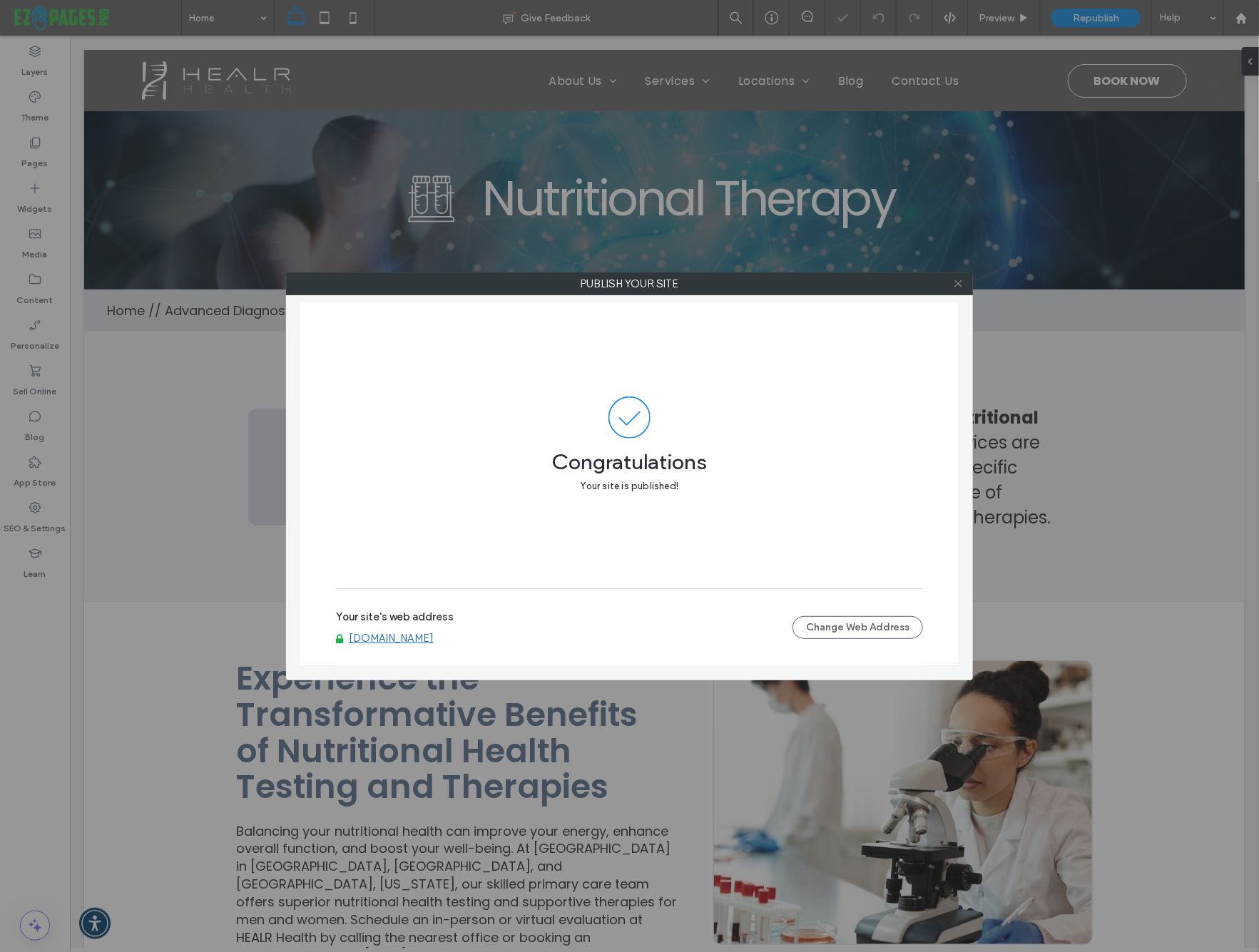
click at [959, 284] on use at bounding box center [957, 283] width 7 height 7
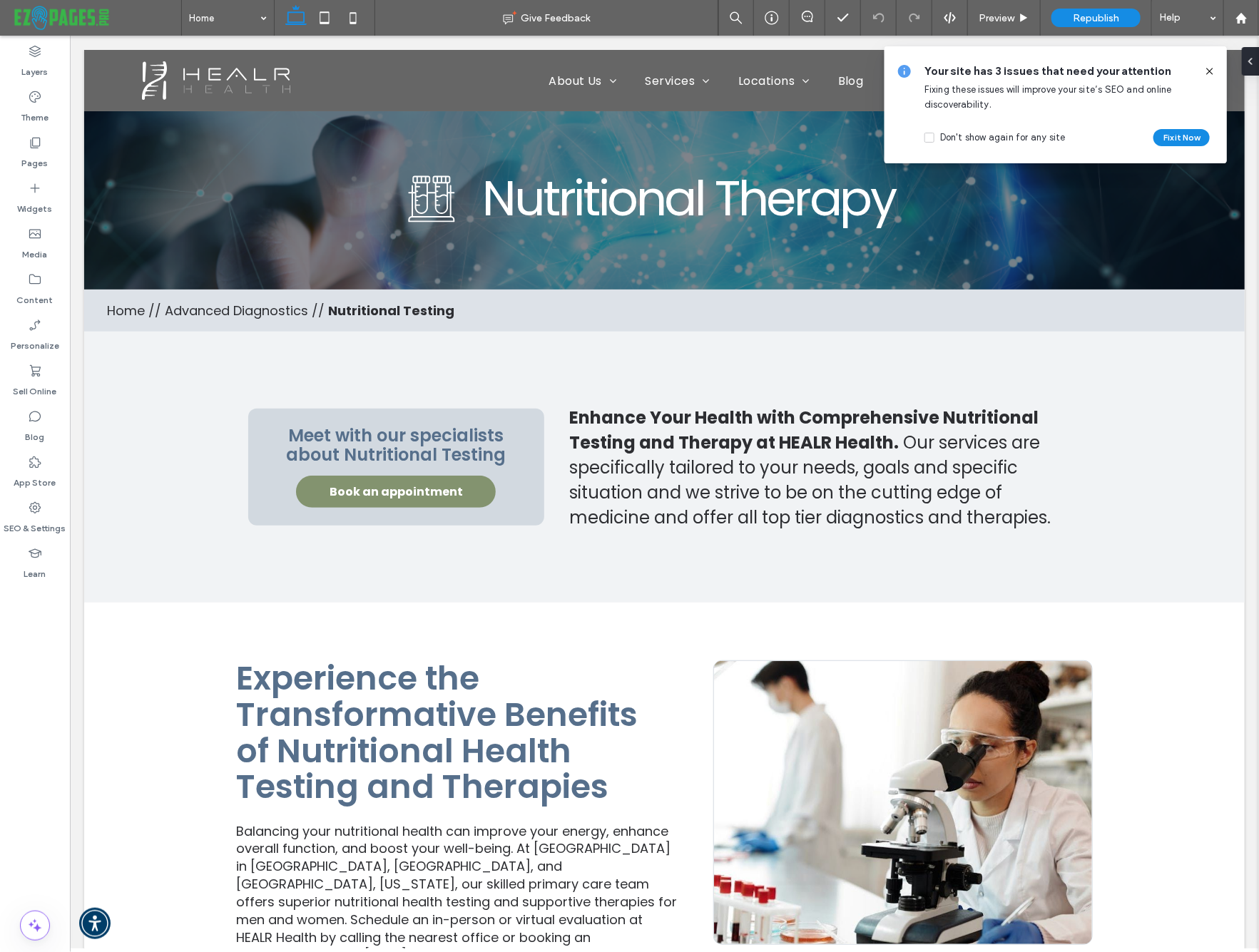
click at [1200, 74] on div at bounding box center [1204, 71] width 23 height 15
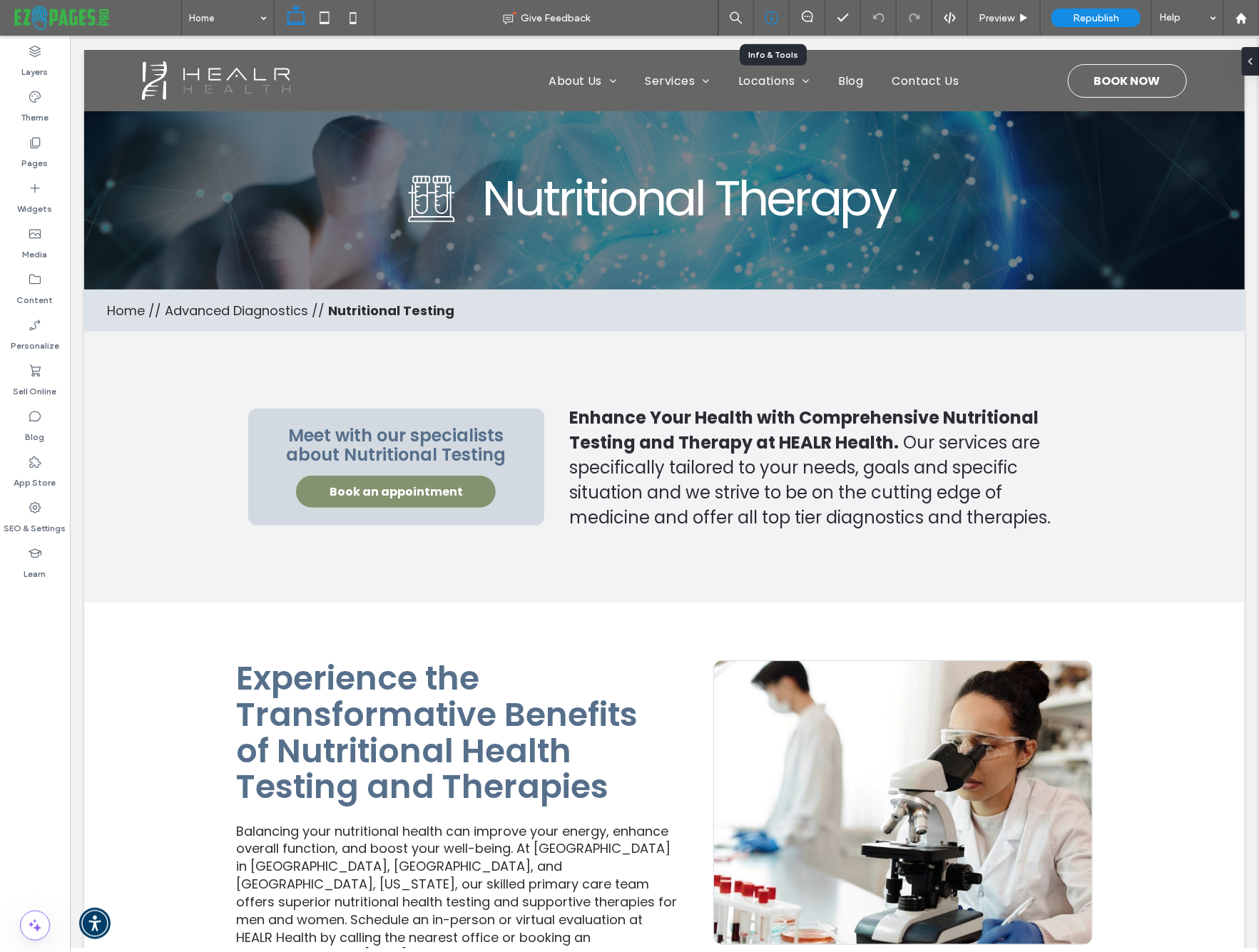
click at [771, 13] on icon at bounding box center [772, 17] width 14 height 14
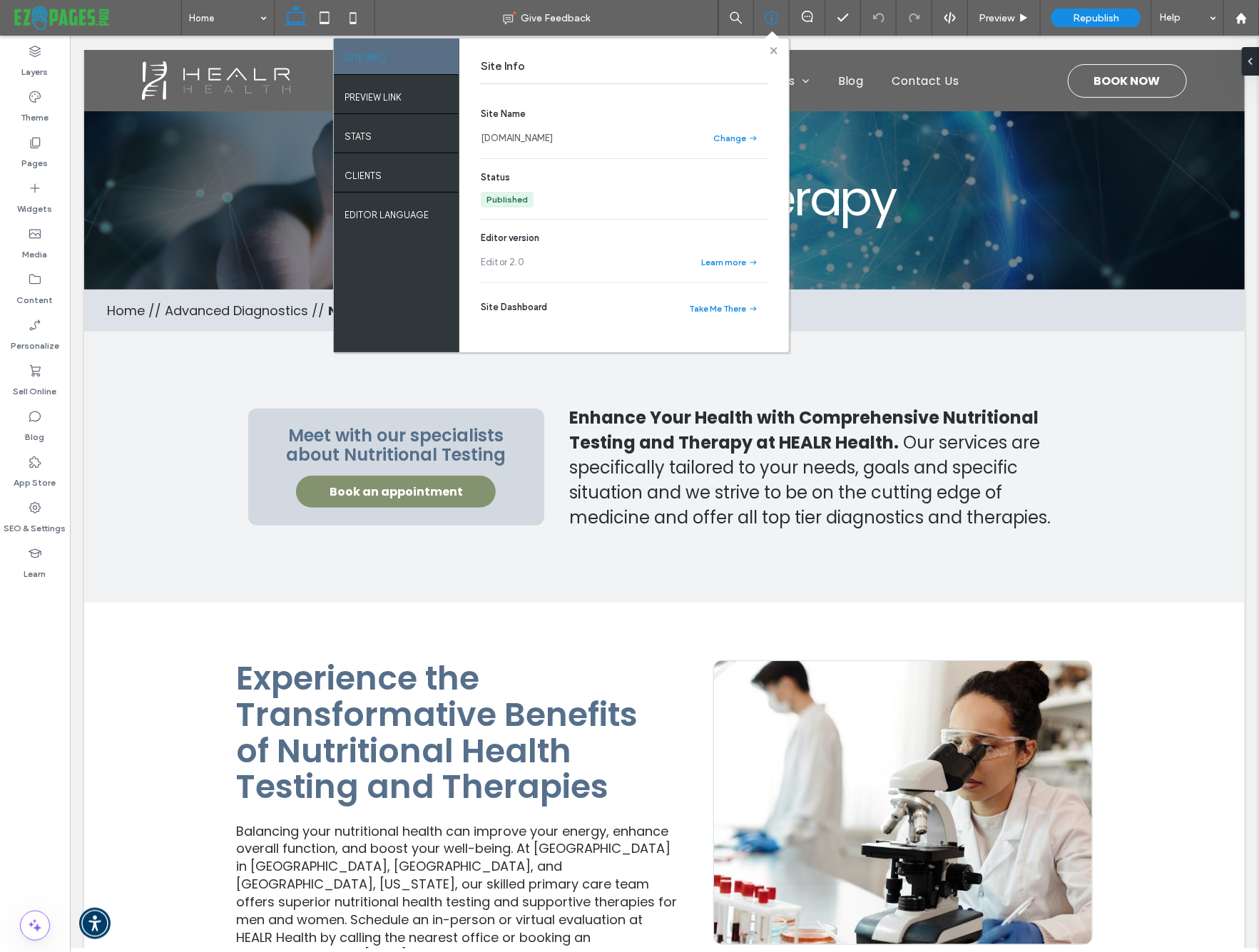
click at [775, 51] on use at bounding box center [772, 49] width 7 height 7
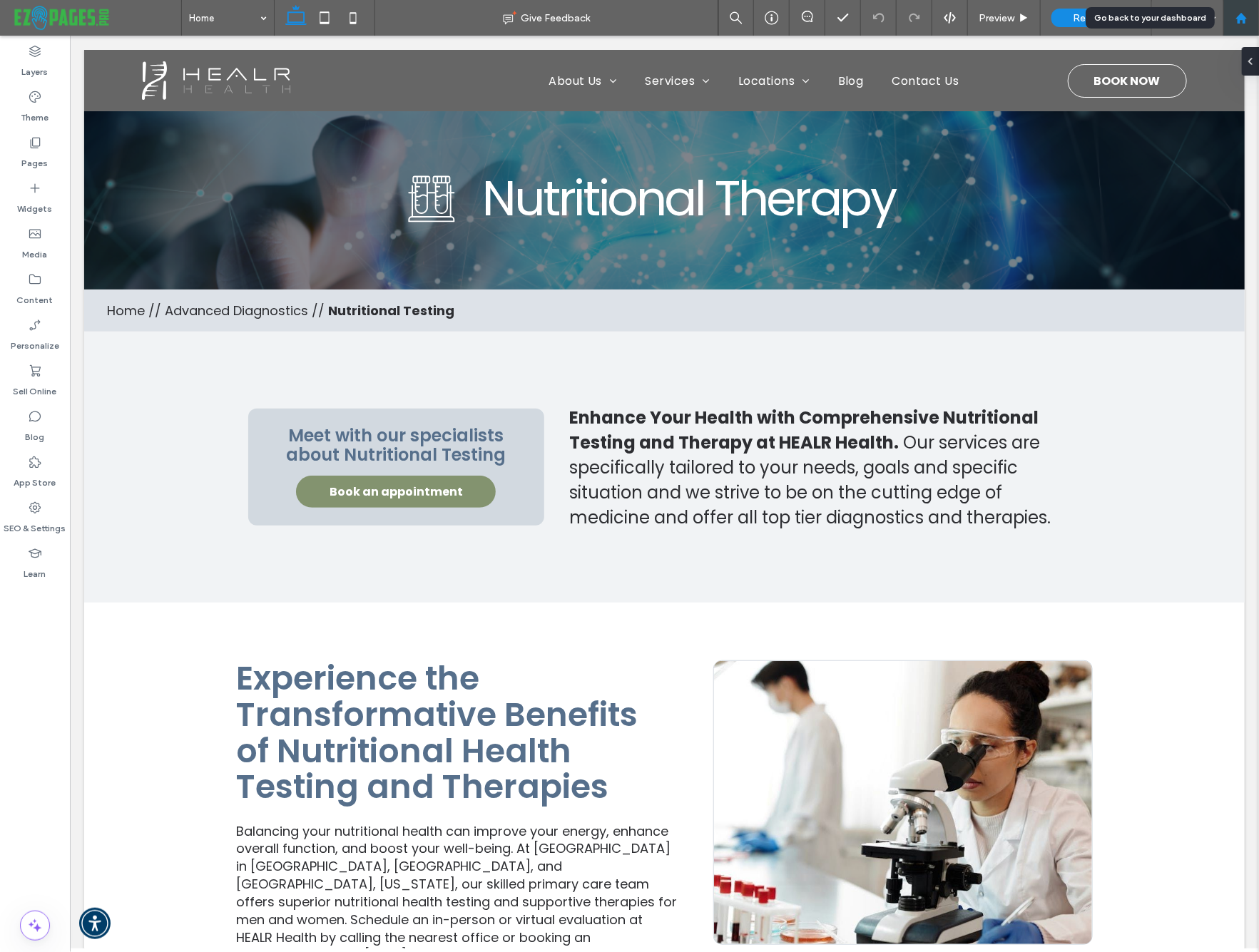
click at [1237, 14] on icon at bounding box center [1241, 18] width 12 height 12
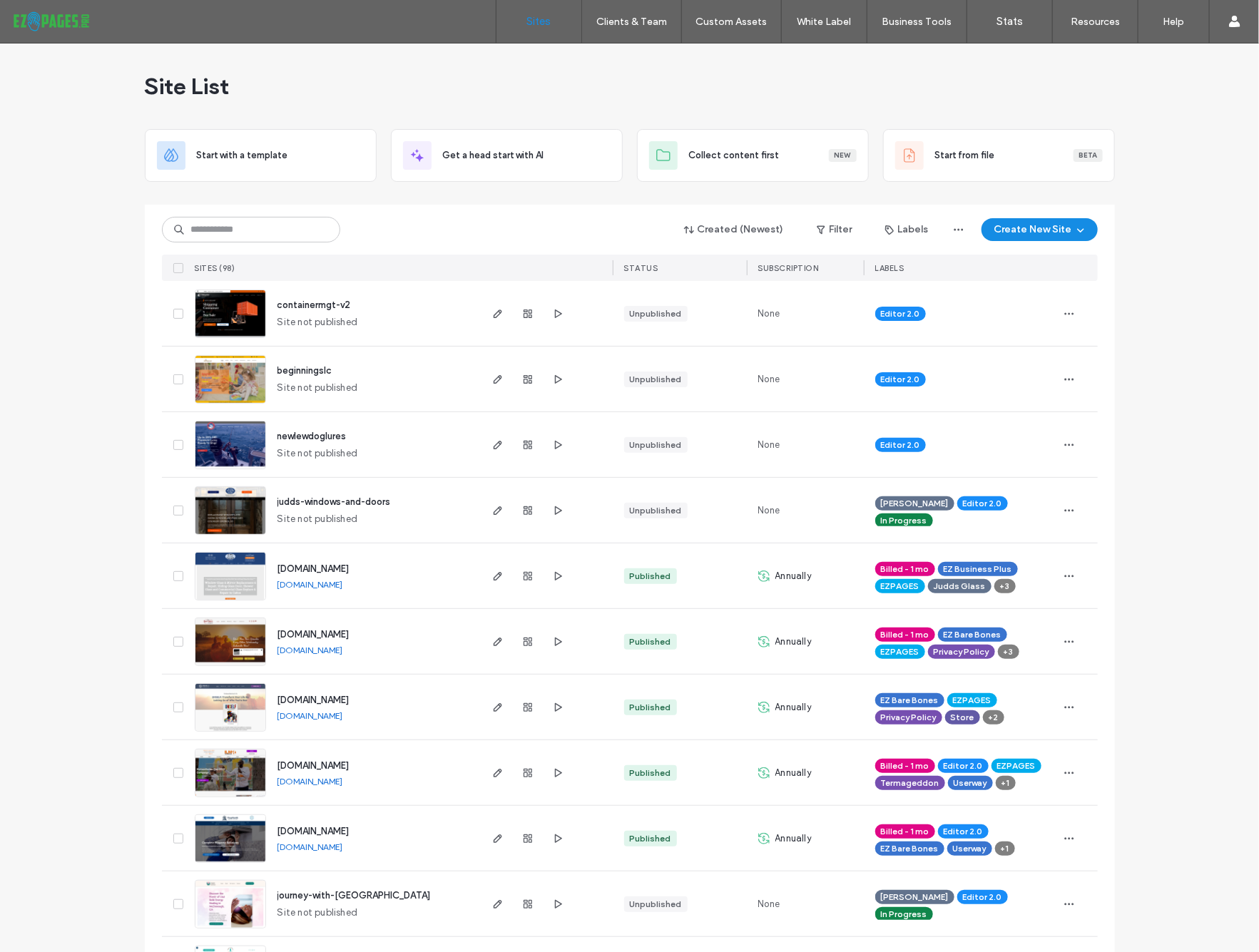
click at [380, 501] on span "judds-windows-and-doors" at bounding box center [334, 501] width 113 height 11
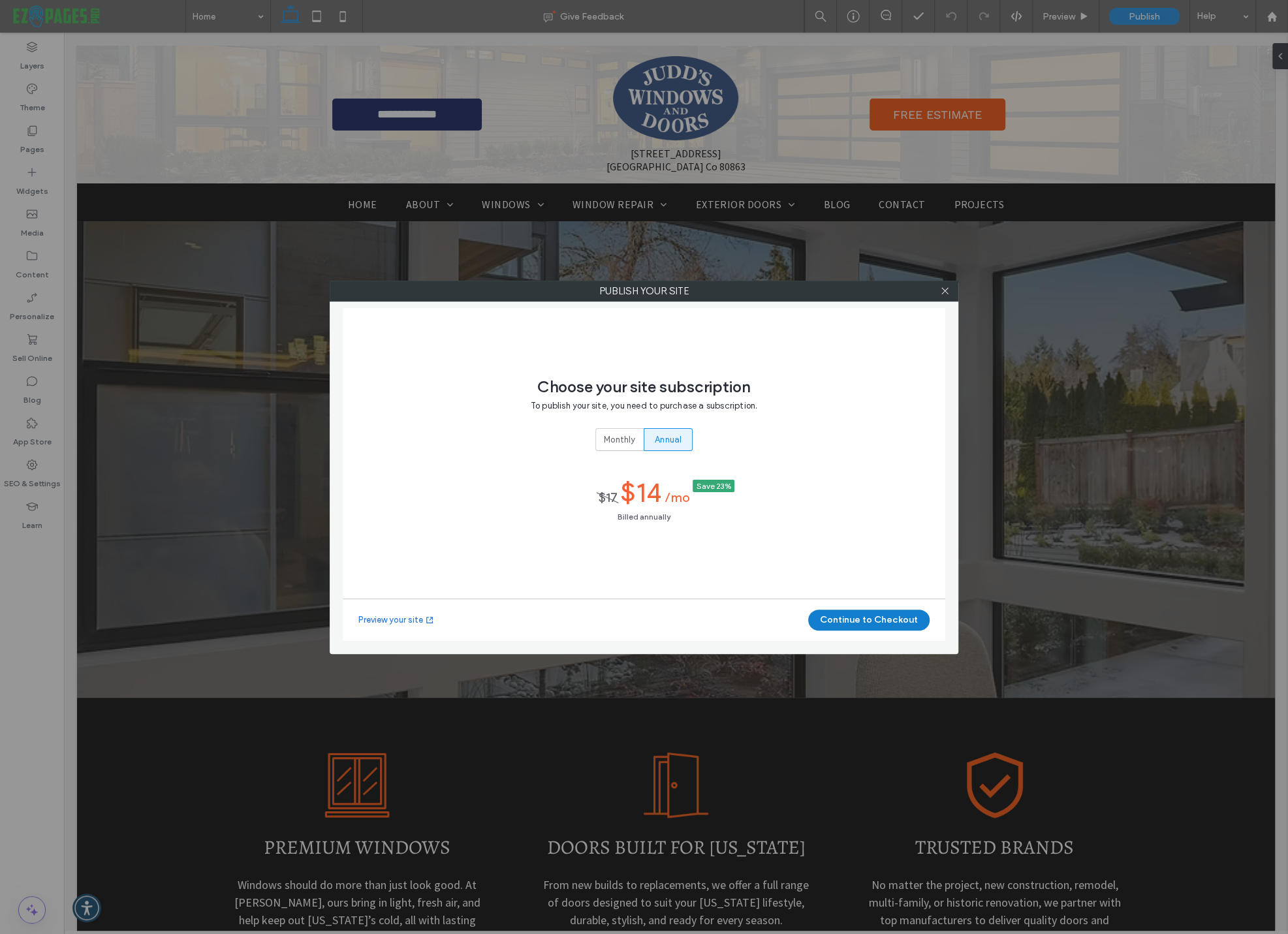
click at [864, 624] on button "Continue to Checkout" at bounding box center [869, 620] width 121 height 21
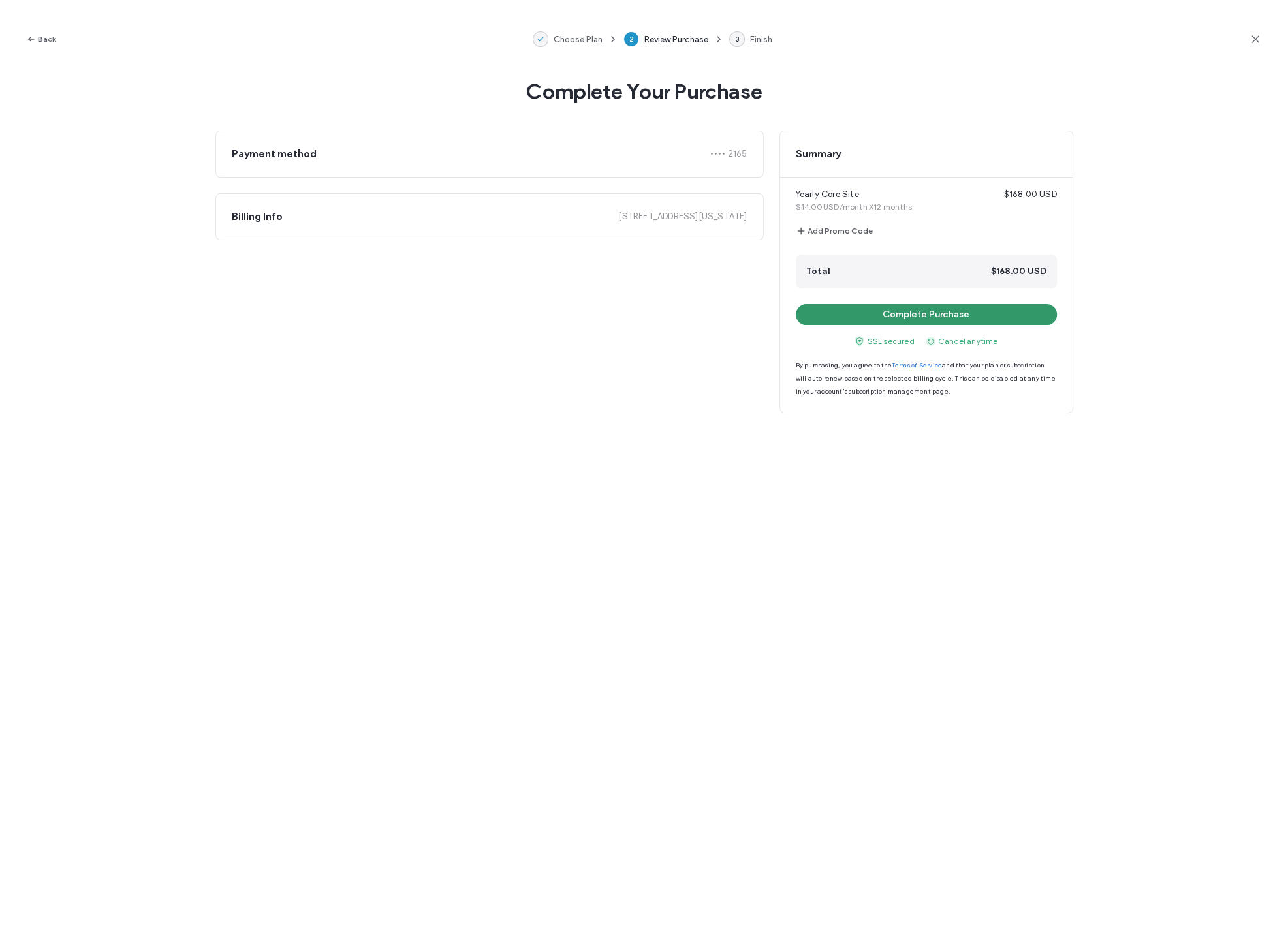
click at [911, 315] on button "Complete Purchase" at bounding box center [926, 315] width 261 height 21
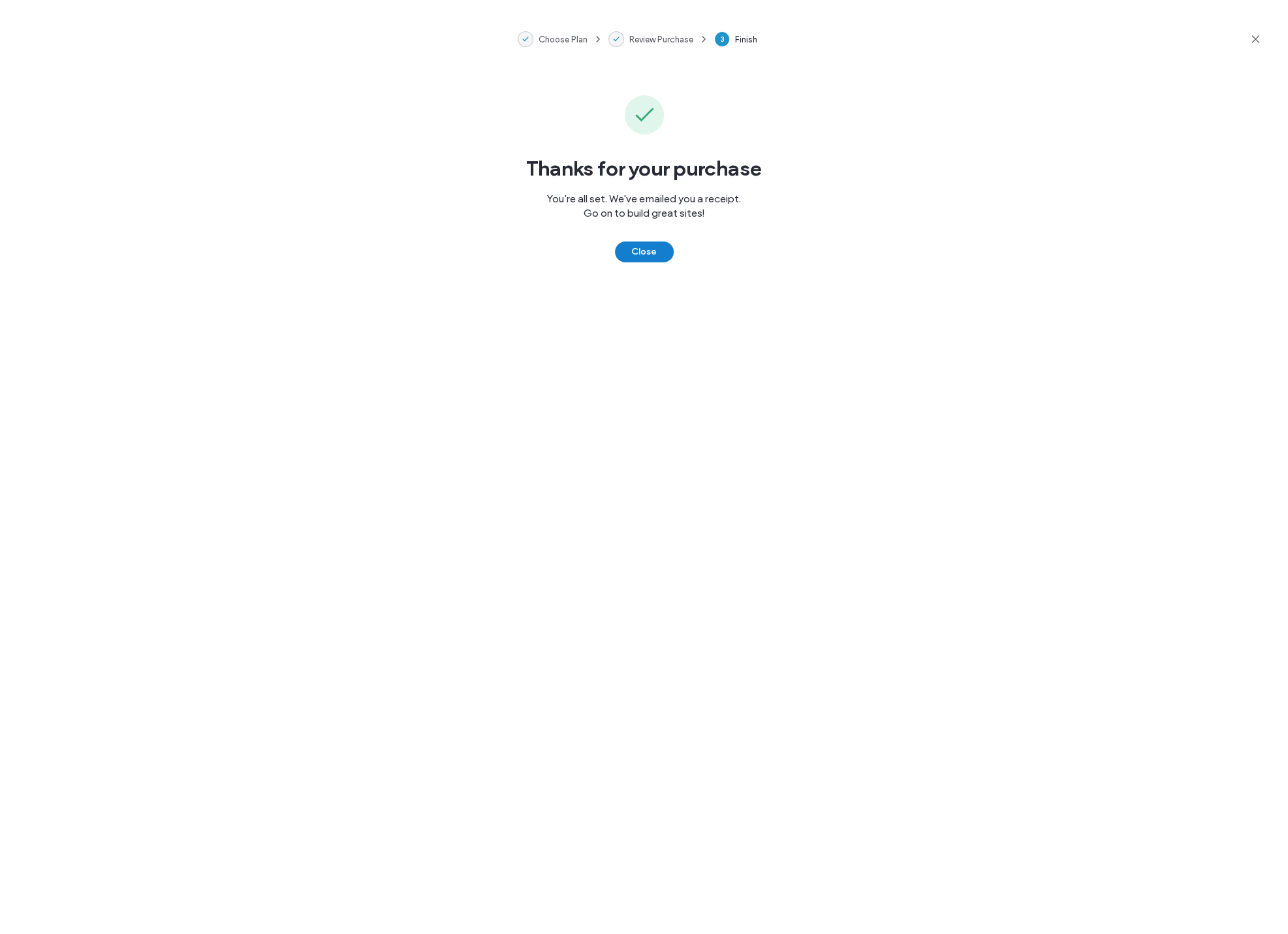
click at [640, 249] on button "Close" at bounding box center [644, 252] width 59 height 21
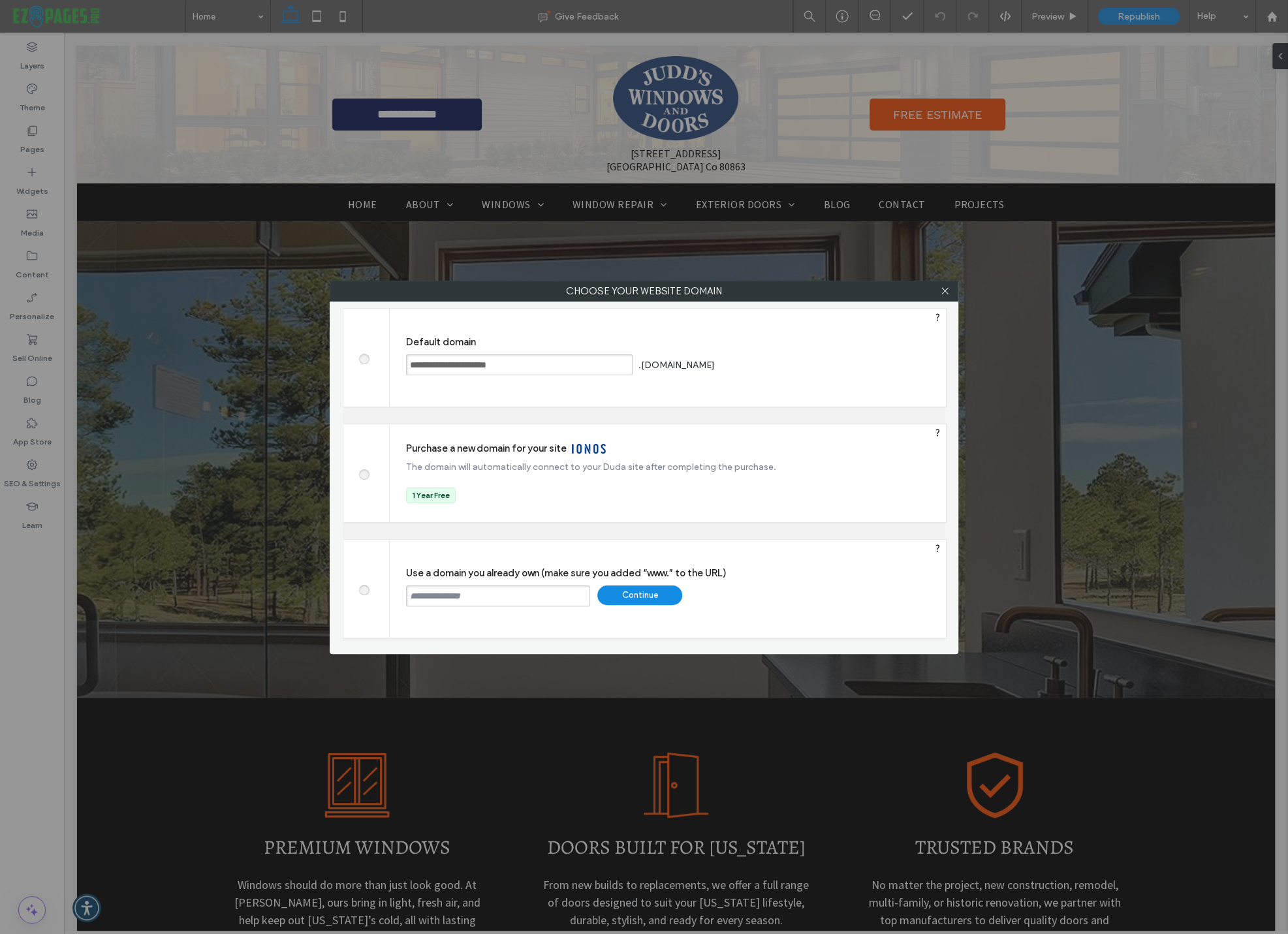
click at [438, 591] on input "text" at bounding box center [498, 597] width 185 height 21
paste input "**********"
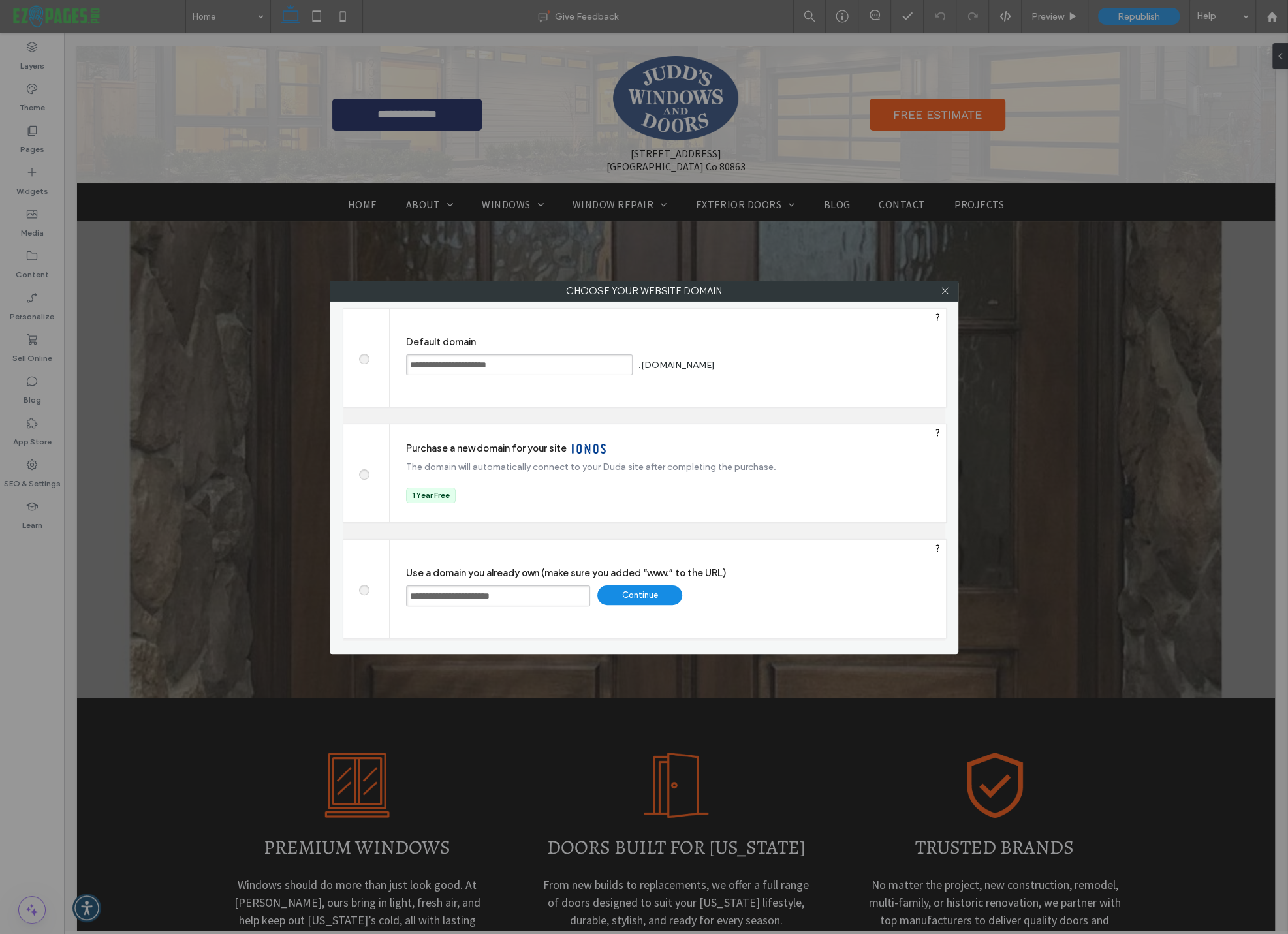
drag, startPoint x: 434, startPoint y: 596, endPoint x: 412, endPoint y: 594, distance: 22.1
click at [412, 594] on input "**********" at bounding box center [498, 597] width 185 height 21
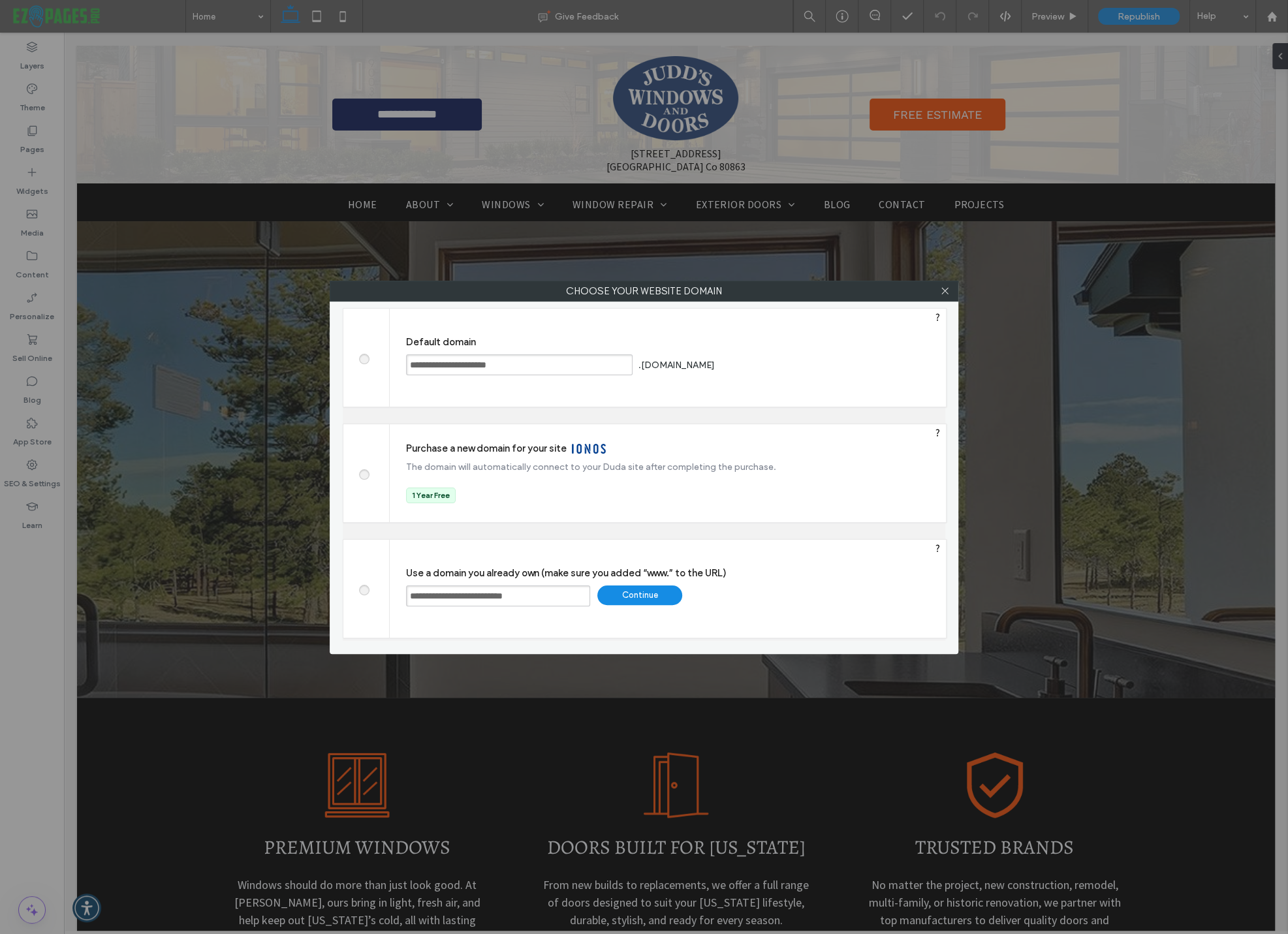
type input "**********"
click at [644, 597] on div "Continue" at bounding box center [640, 596] width 85 height 19
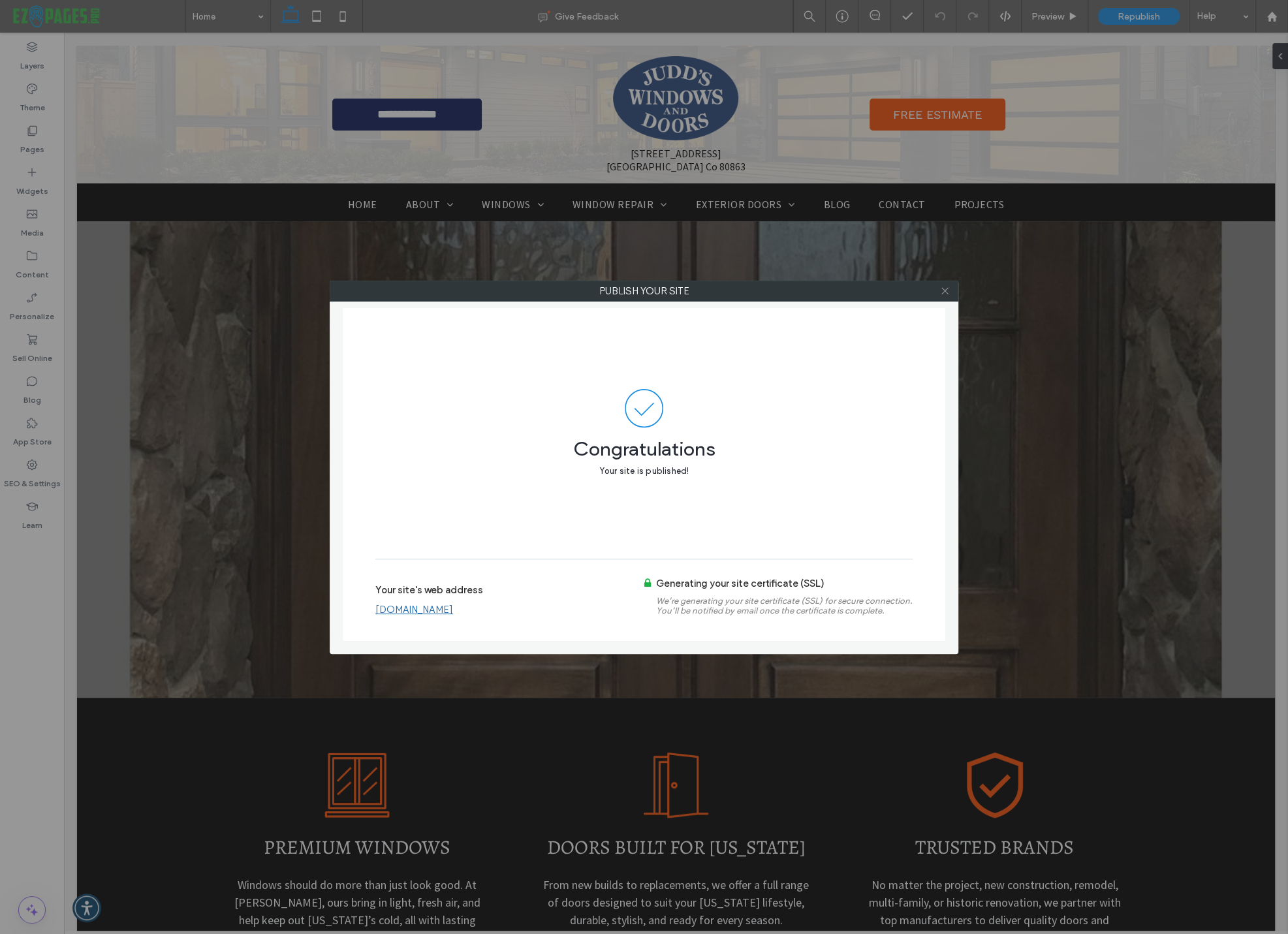
click at [944, 293] on icon at bounding box center [944, 291] width 10 height 10
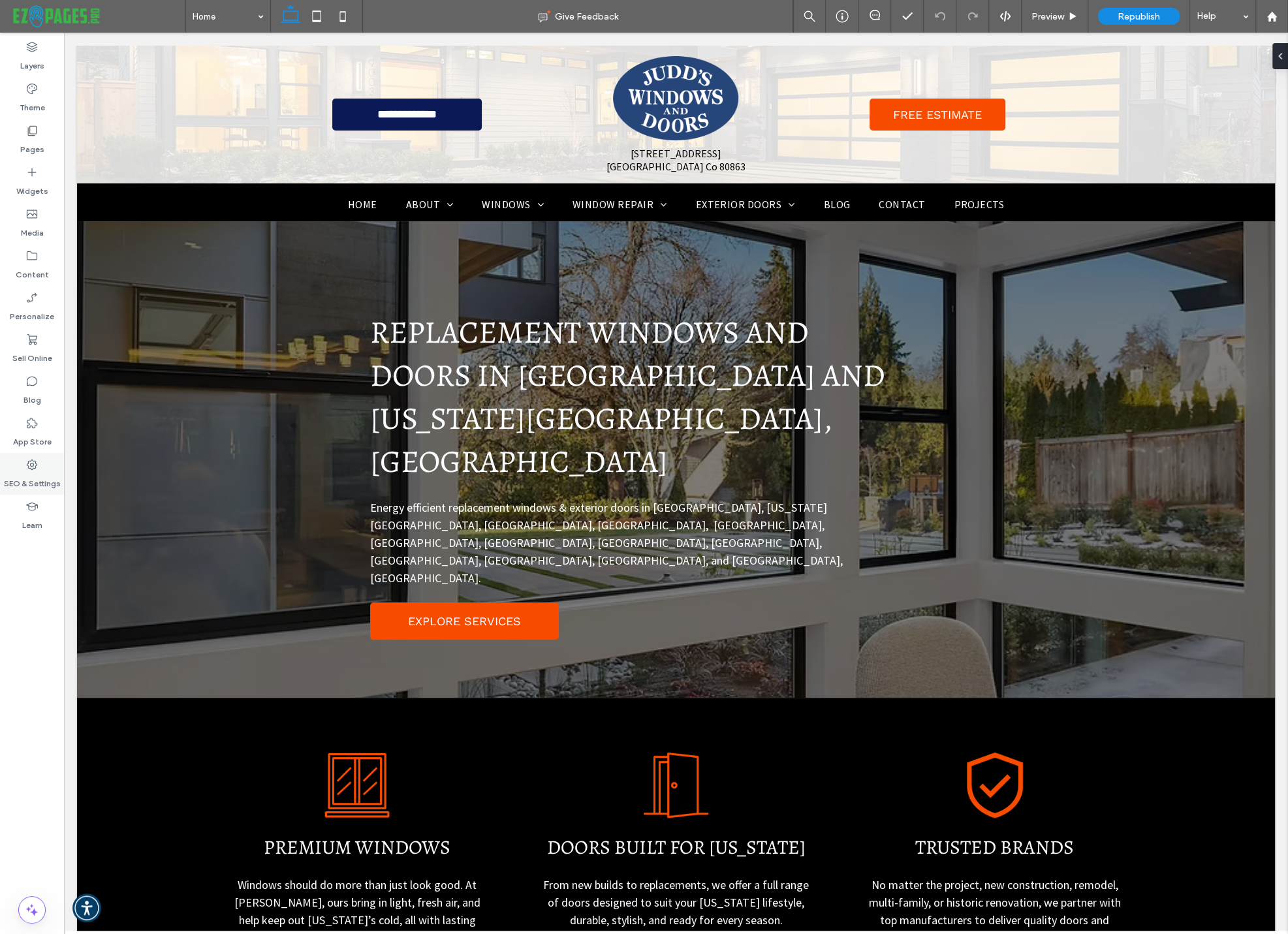
click at [35, 469] on icon at bounding box center [32, 465] width 13 height 13
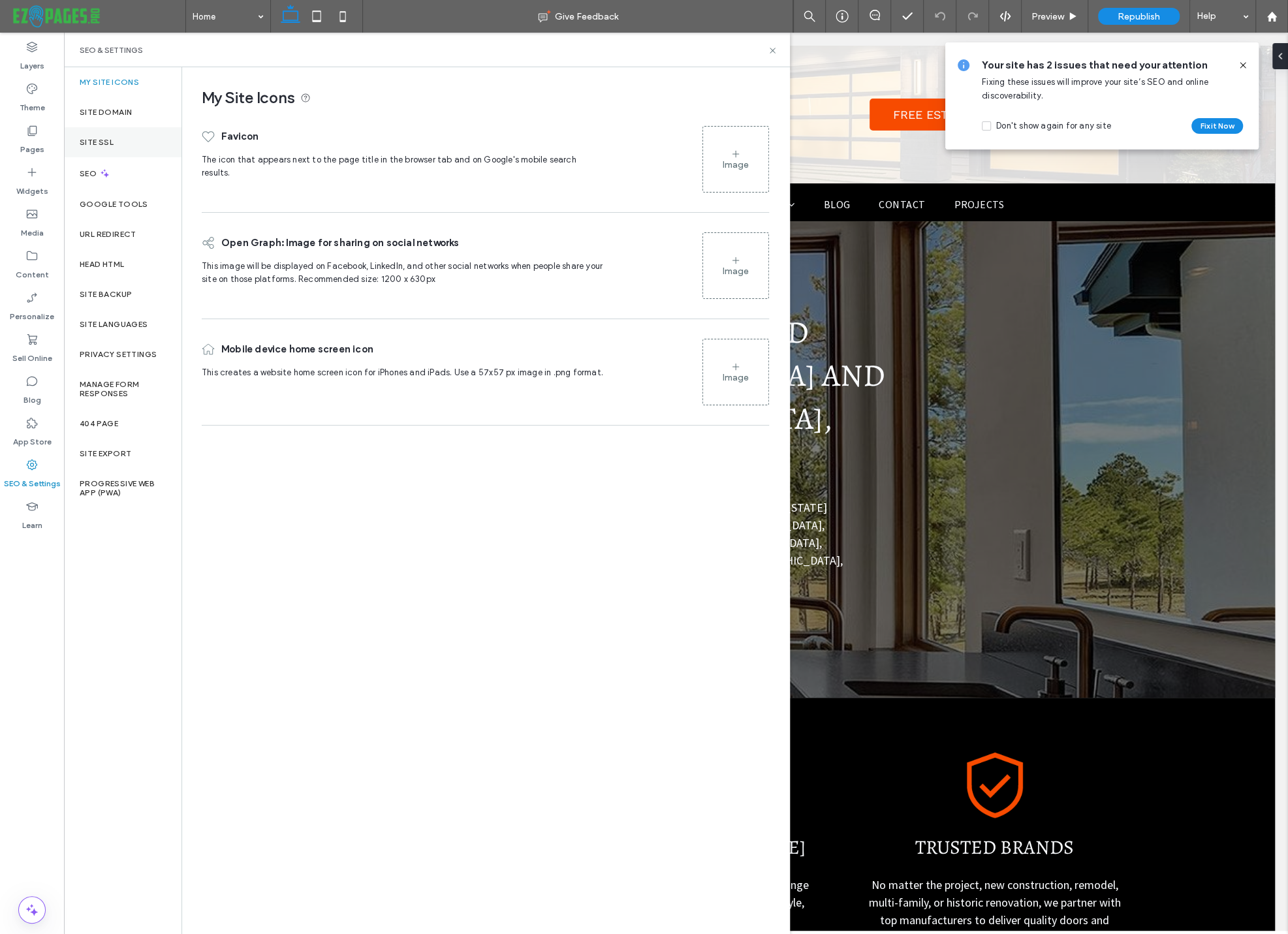
click at [96, 139] on label "Site SSL" at bounding box center [97, 142] width 34 height 9
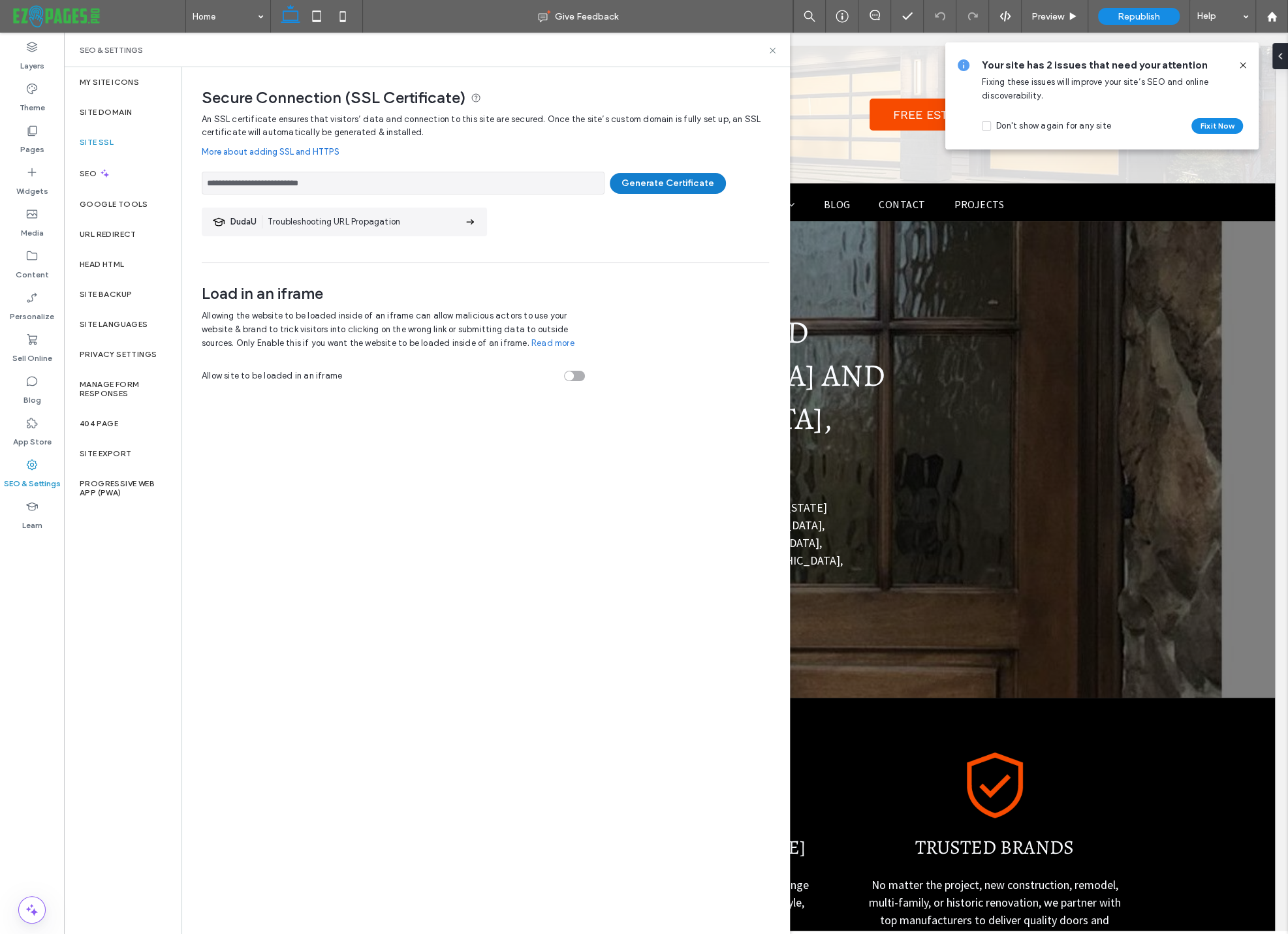
click at [645, 186] on button "Generate Certificate" at bounding box center [668, 184] width 116 height 21
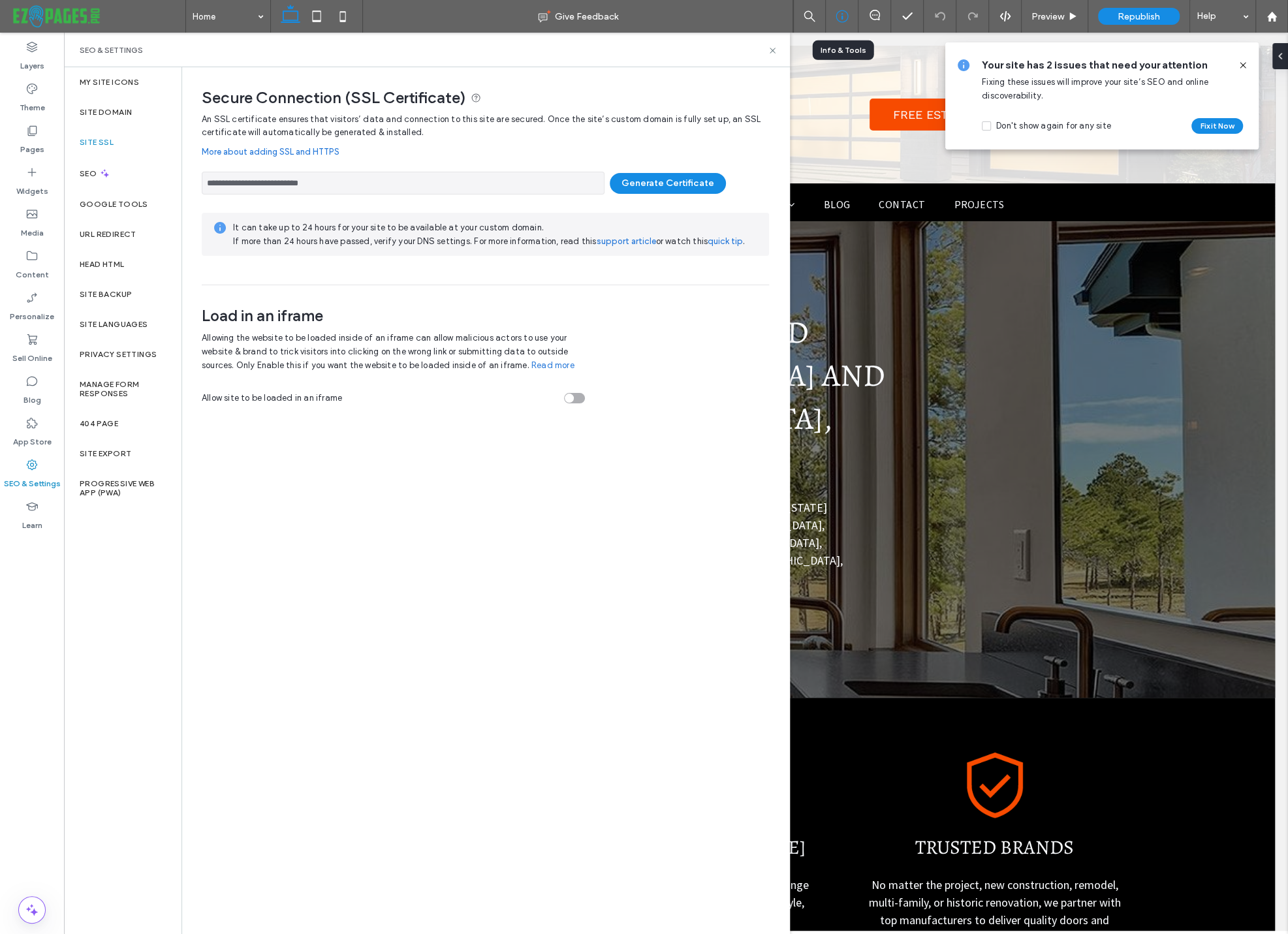
click at [843, 15] on icon at bounding box center [842, 16] width 13 height 13
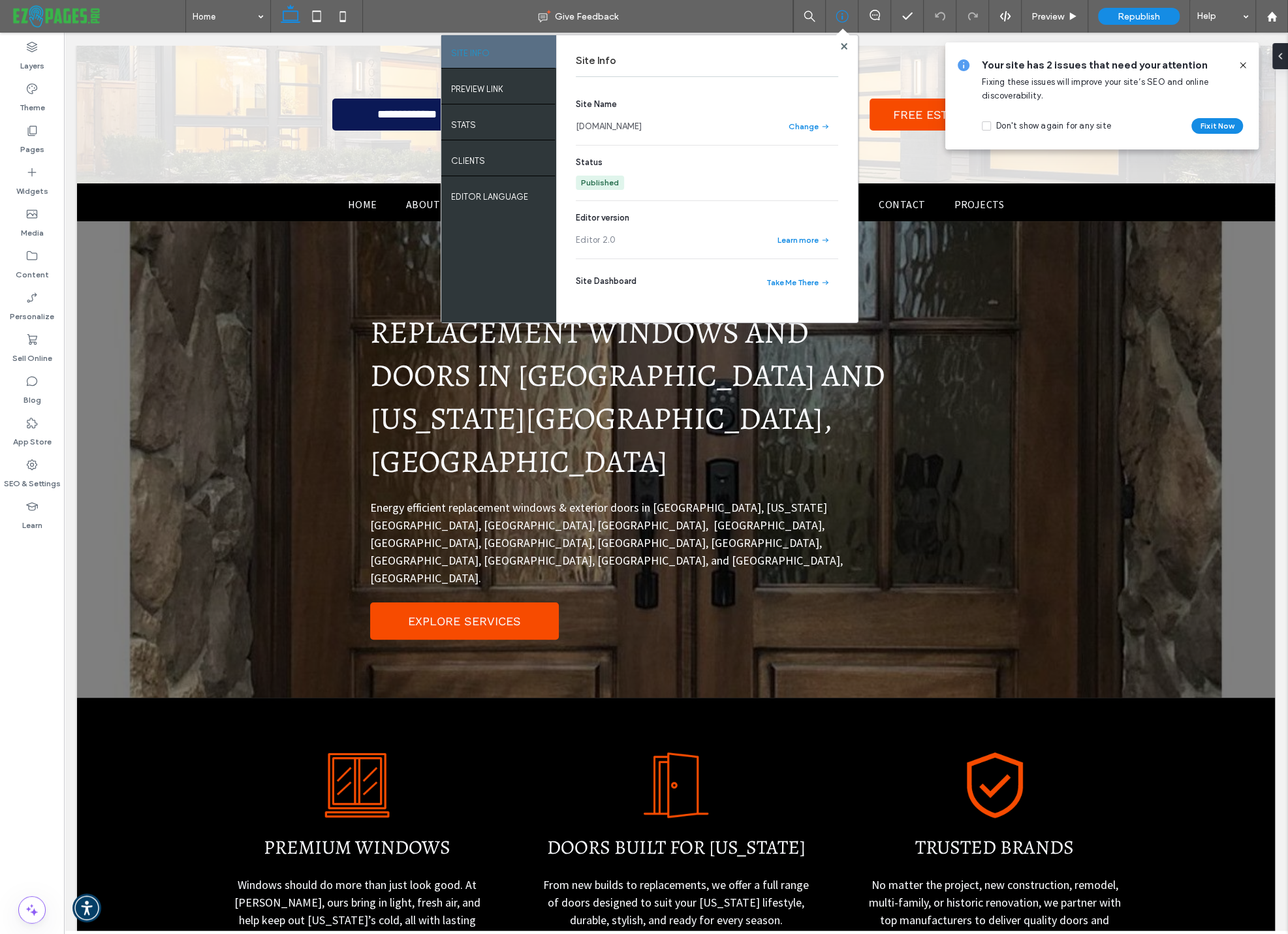
click at [640, 124] on link "[DOMAIN_NAME]" at bounding box center [608, 127] width 66 height 13
click at [843, 45] on use at bounding box center [843, 45] width 6 height 6
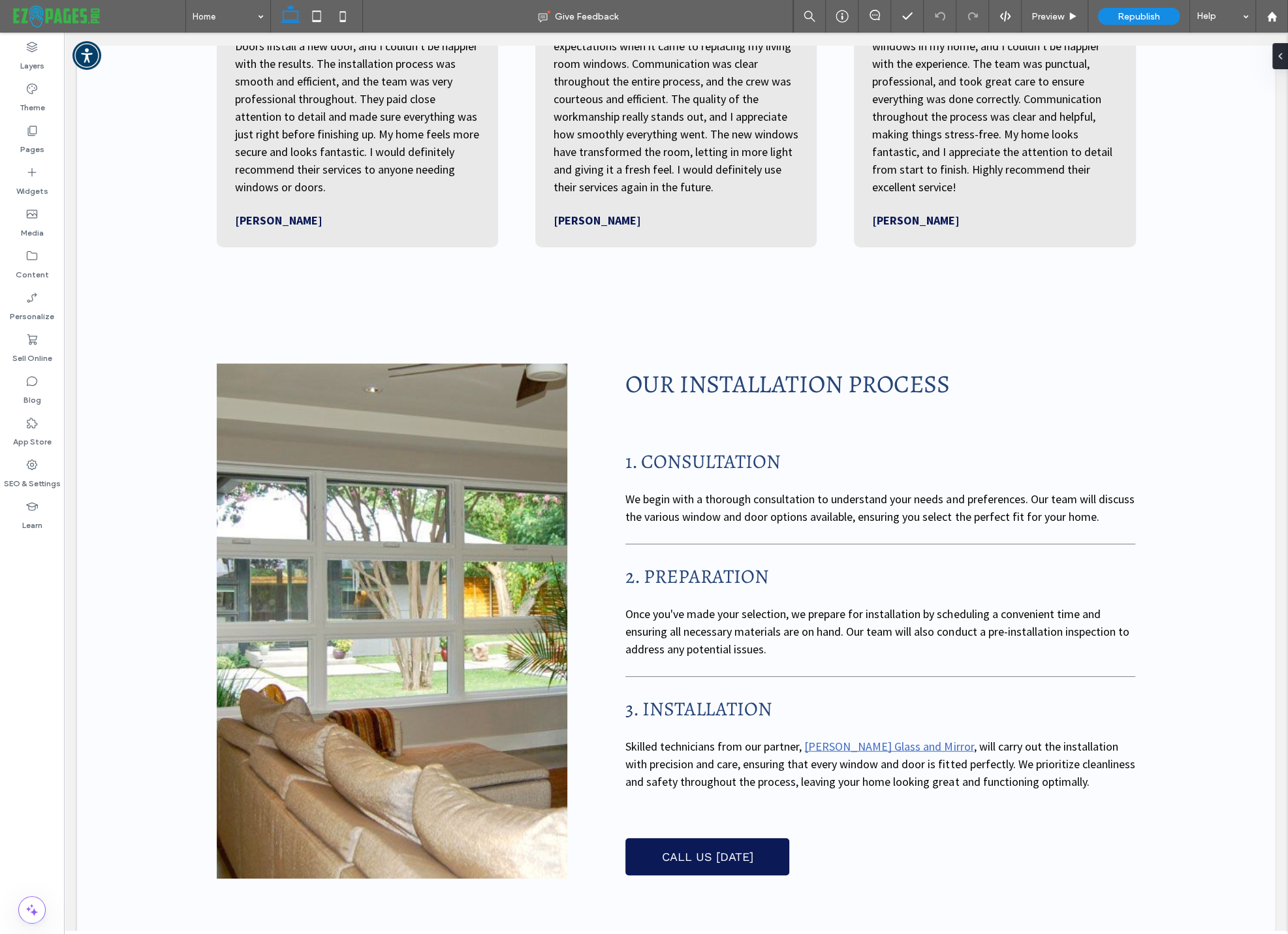
scroll to position [4109, 0]
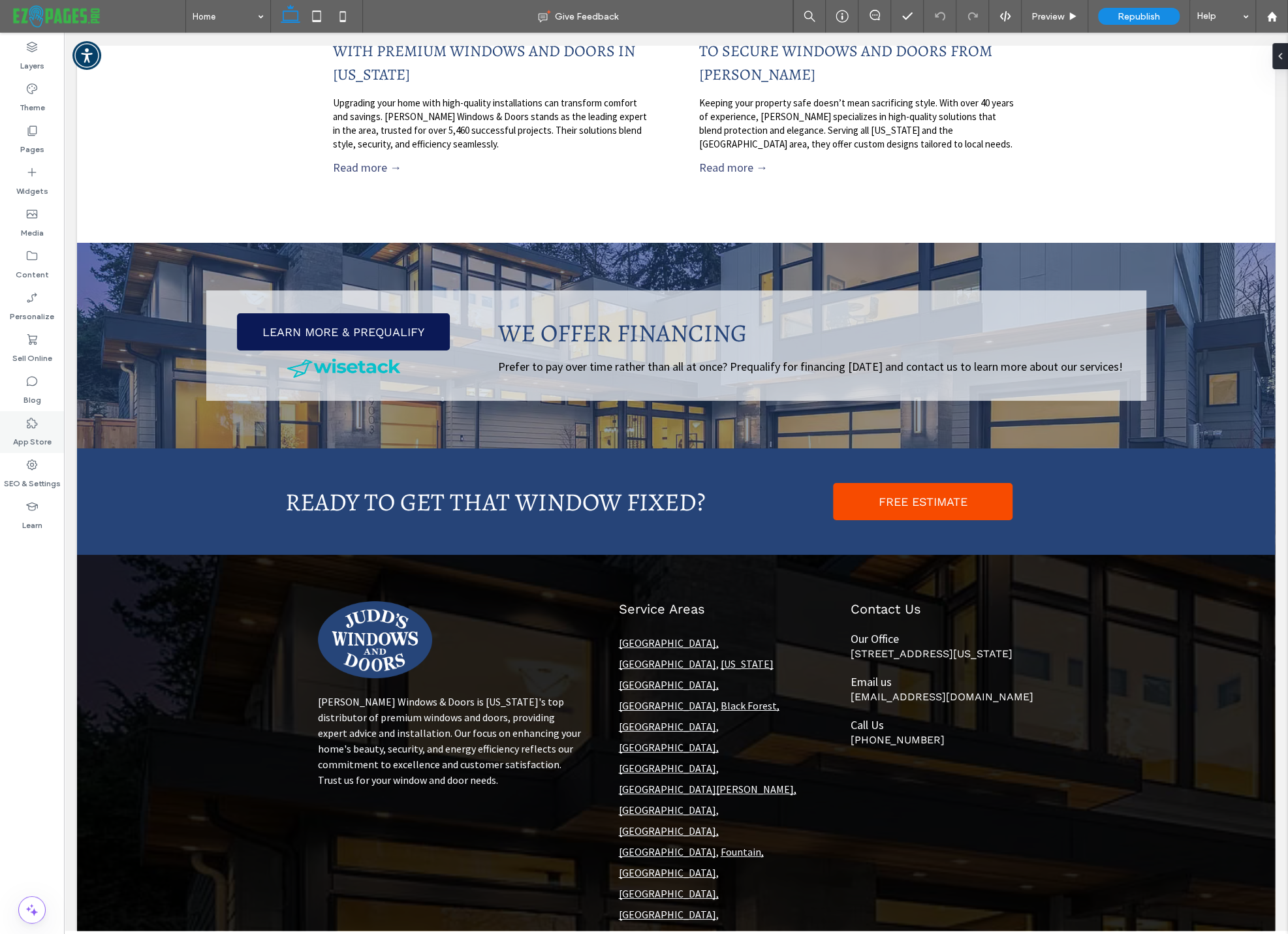
click at [32, 420] on use at bounding box center [32, 424] width 11 height 11
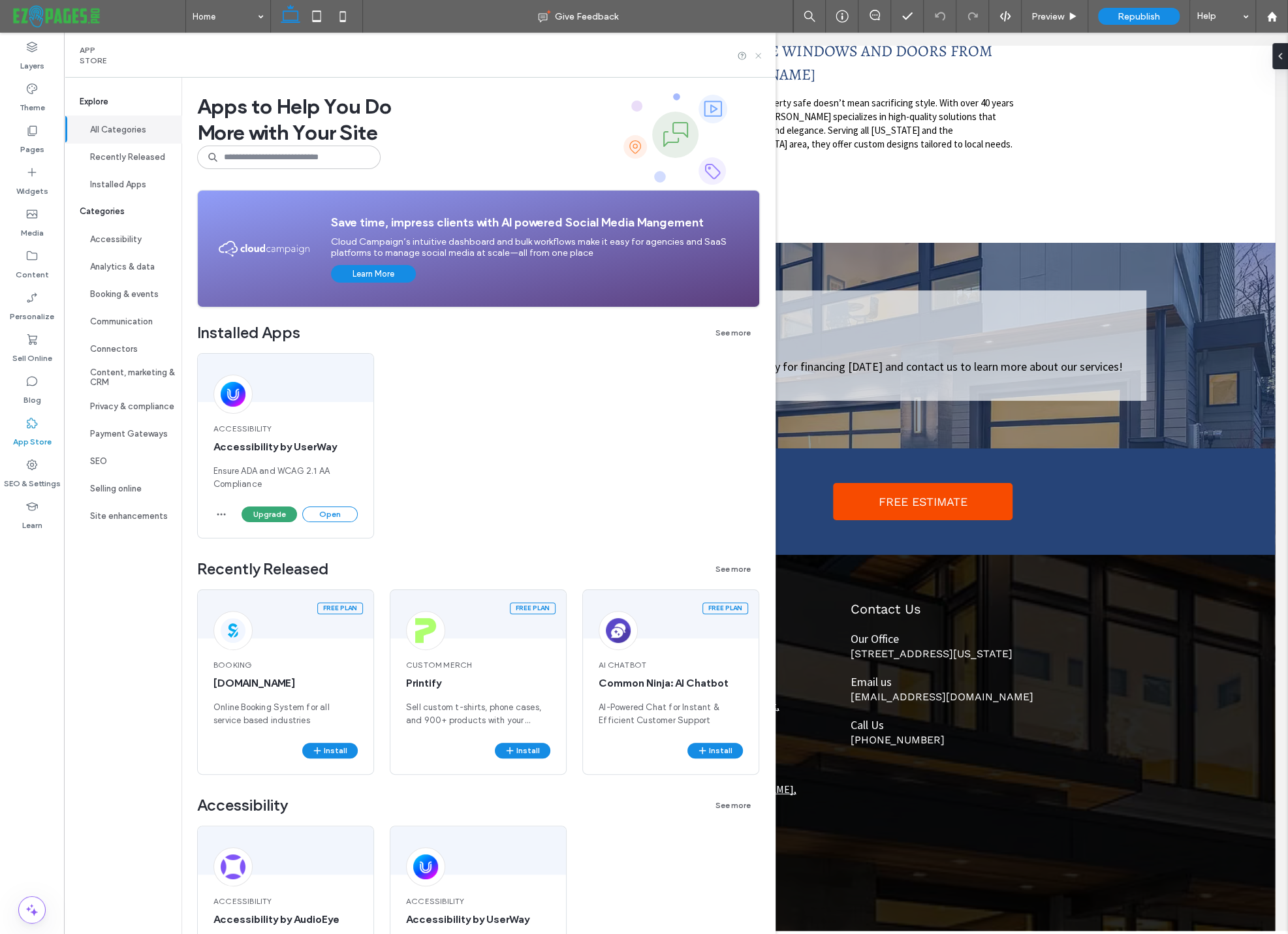
click at [756, 55] on icon at bounding box center [758, 55] width 10 height 10
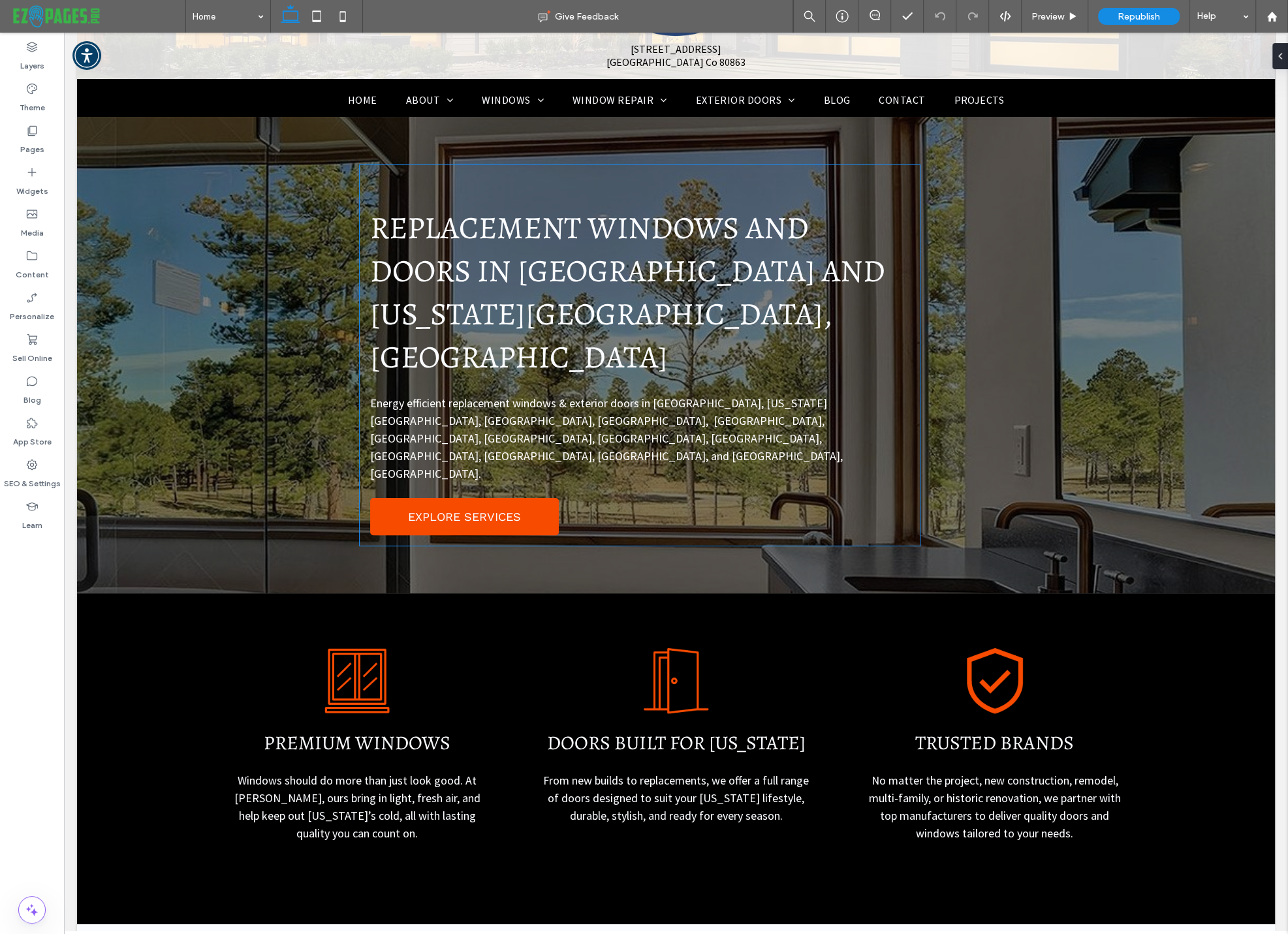
scroll to position [0, 0]
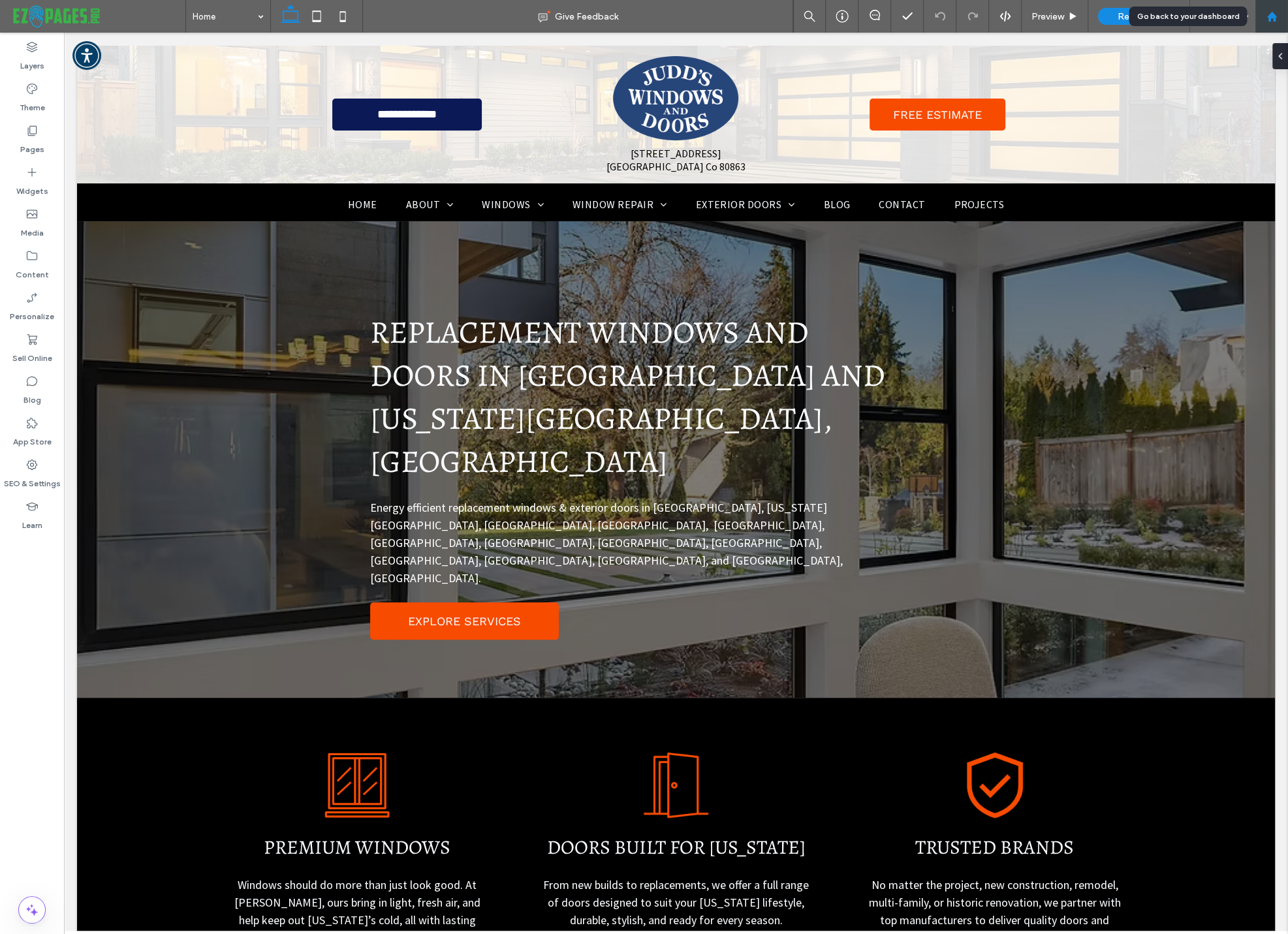
click at [1272, 20] on icon at bounding box center [1272, 17] width 11 height 11
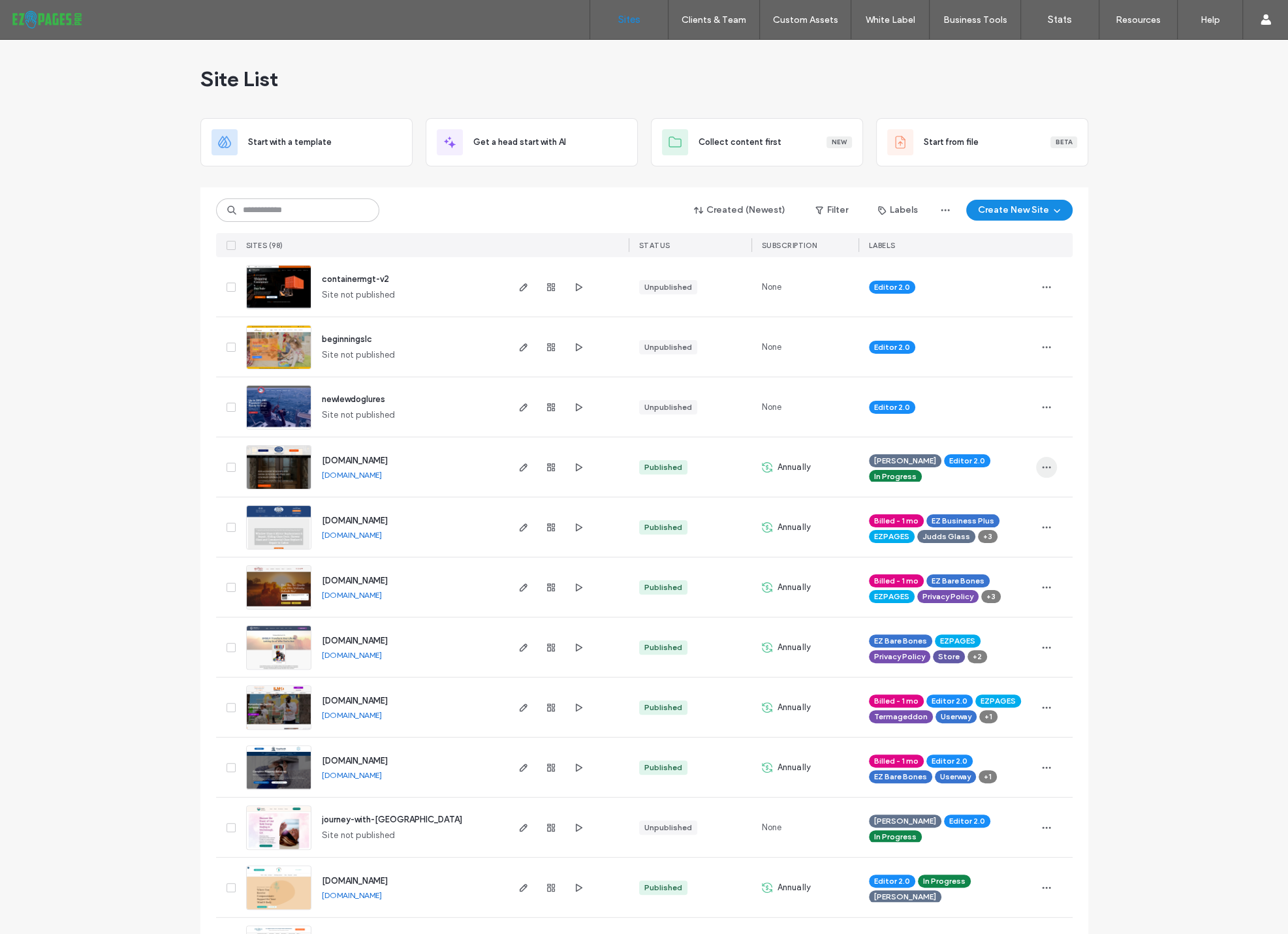
click at [1043, 466] on icon "button" at bounding box center [1046, 467] width 11 height 11
click at [995, 534] on span "Assign Label" at bounding box center [984, 536] width 49 height 13
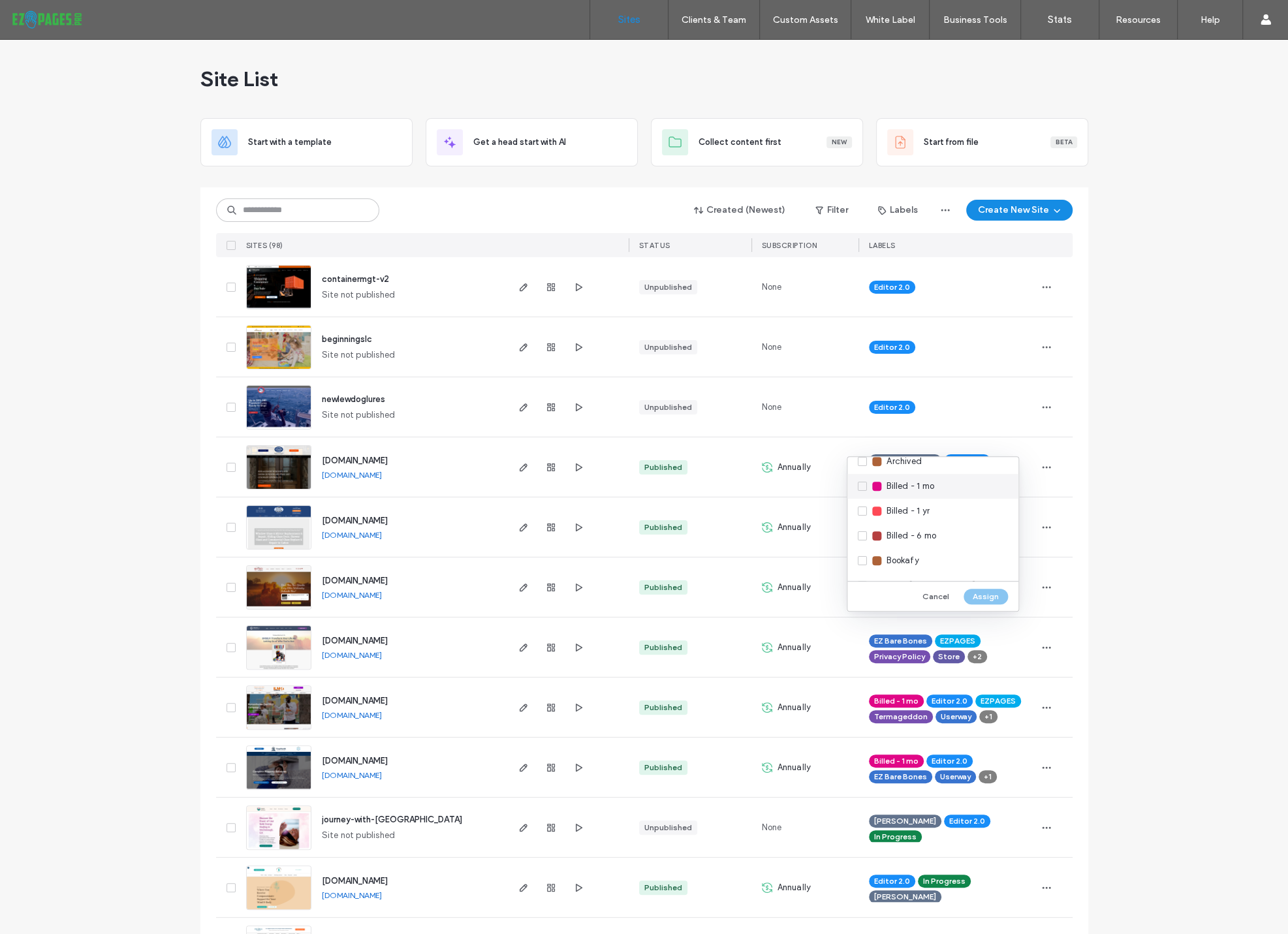
scroll to position [210, 0]
click at [864, 487] on div "Billed - 1 mo" at bounding box center [933, 488] width 171 height 25
click at [865, 503] on div "Privacy Policy" at bounding box center [933, 503] width 171 height 25
click at [863, 503] on div "Privacy Policy" at bounding box center [933, 503] width 171 height 25
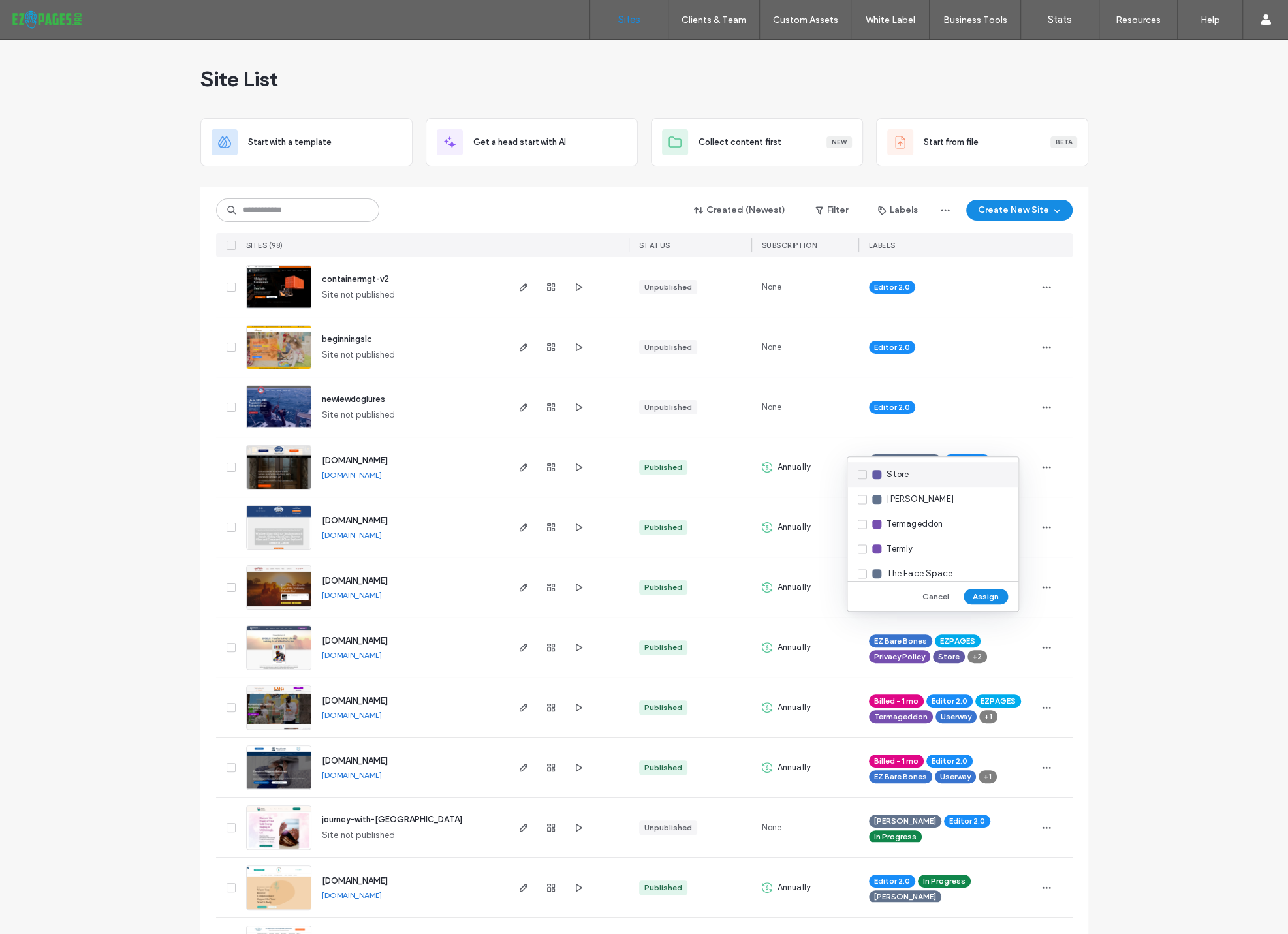
scroll to position [1750, 0]
click at [863, 512] on div "Termageddon" at bounding box center [933, 511] width 171 height 25
click at [864, 509] on div "Userway" at bounding box center [933, 512] width 171 height 25
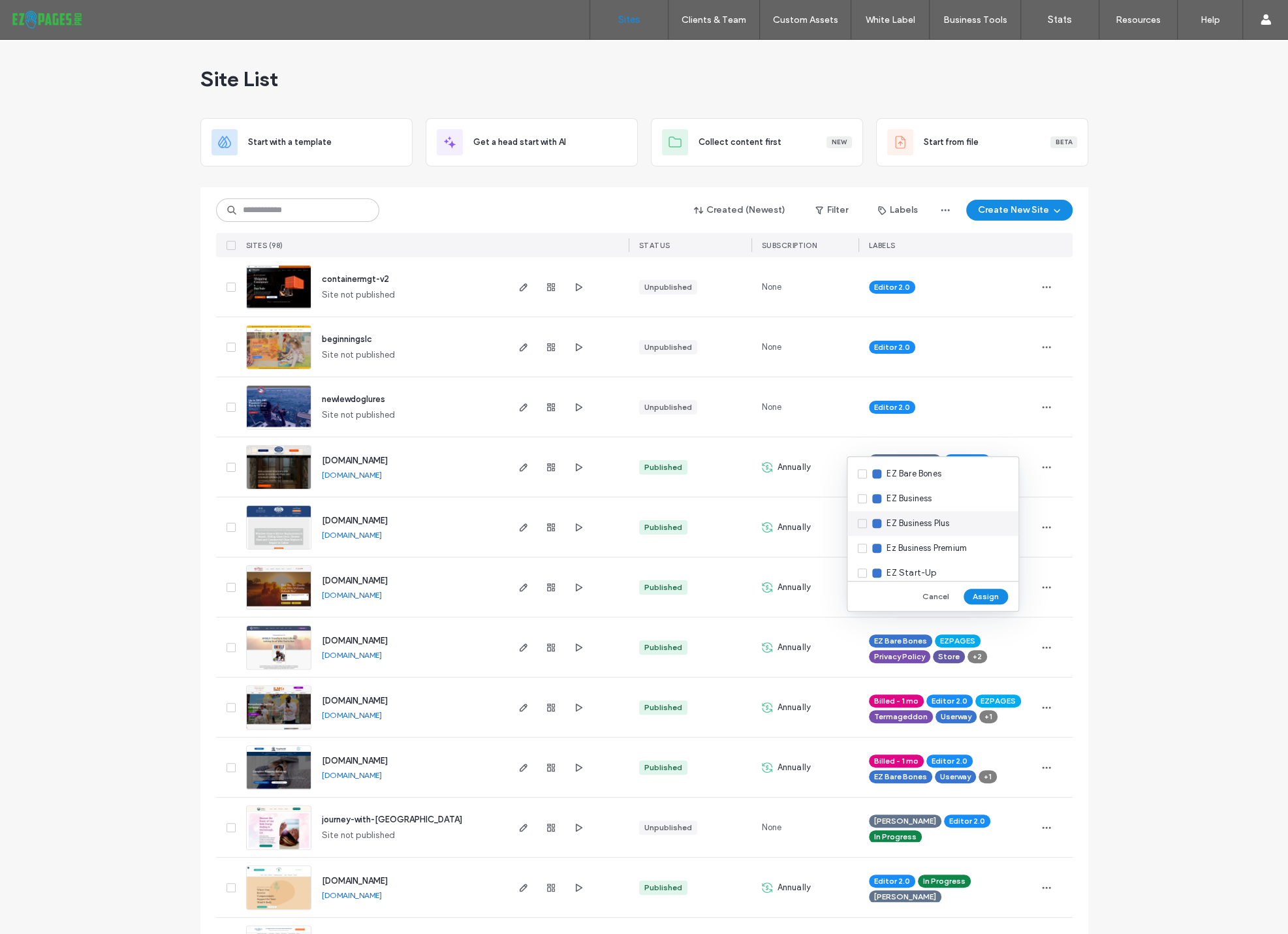
click at [863, 522] on div "EZ Business Plus" at bounding box center [933, 524] width 171 height 25
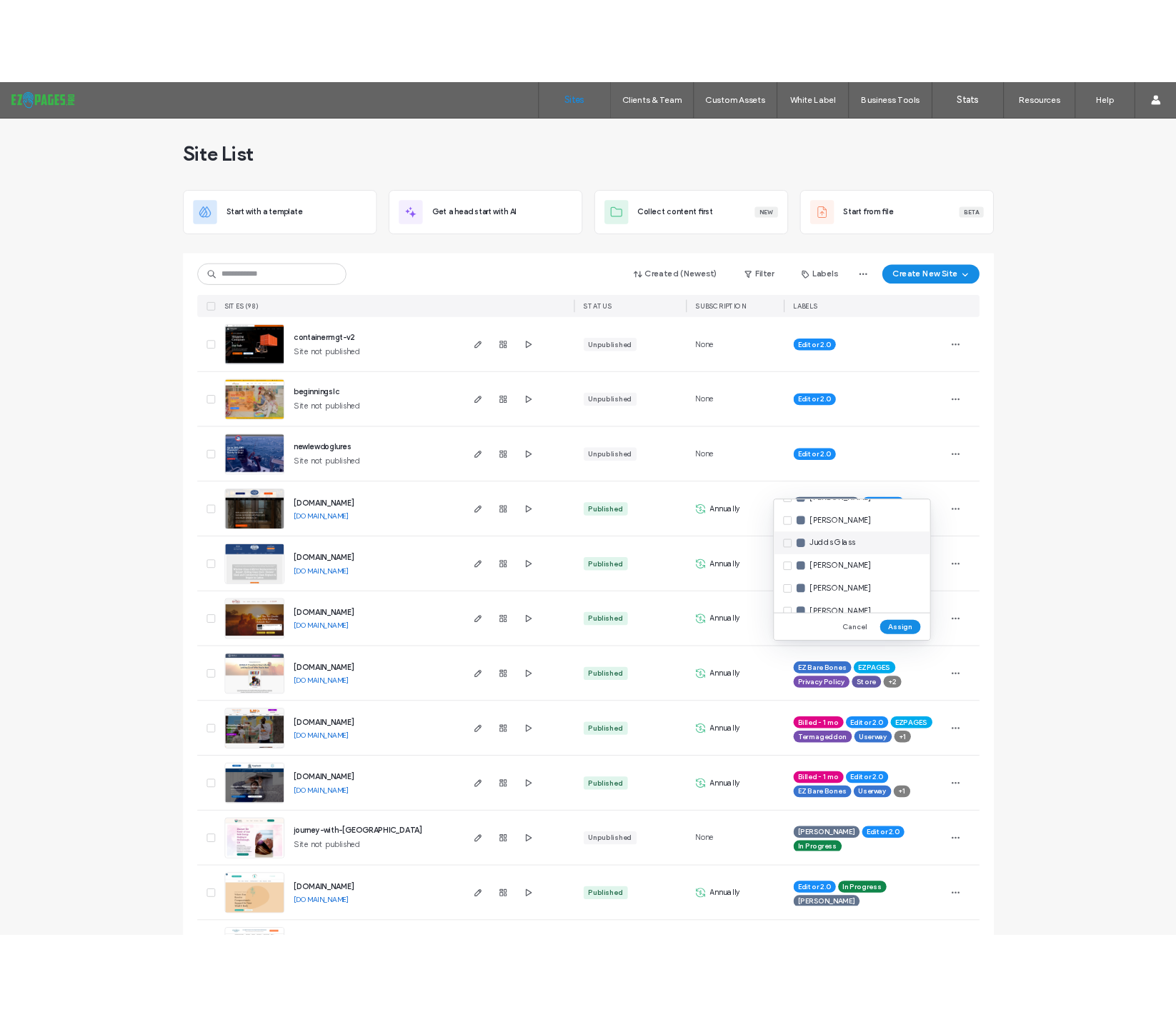
scroll to position [1079, 0]
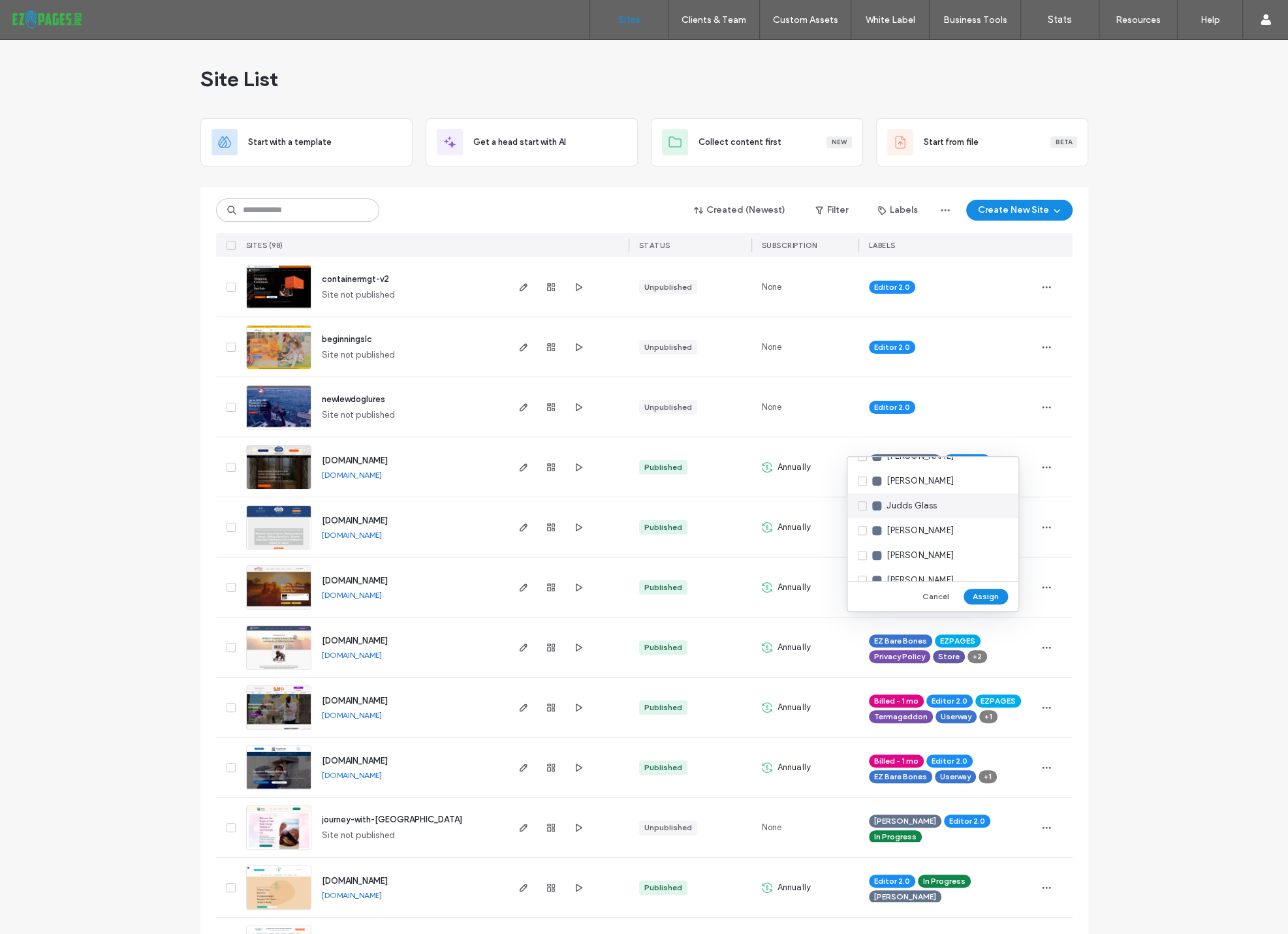
click at [860, 504] on div "Judds Glass" at bounding box center [933, 506] width 171 height 25
click at [999, 594] on button "Assign" at bounding box center [986, 597] width 45 height 16
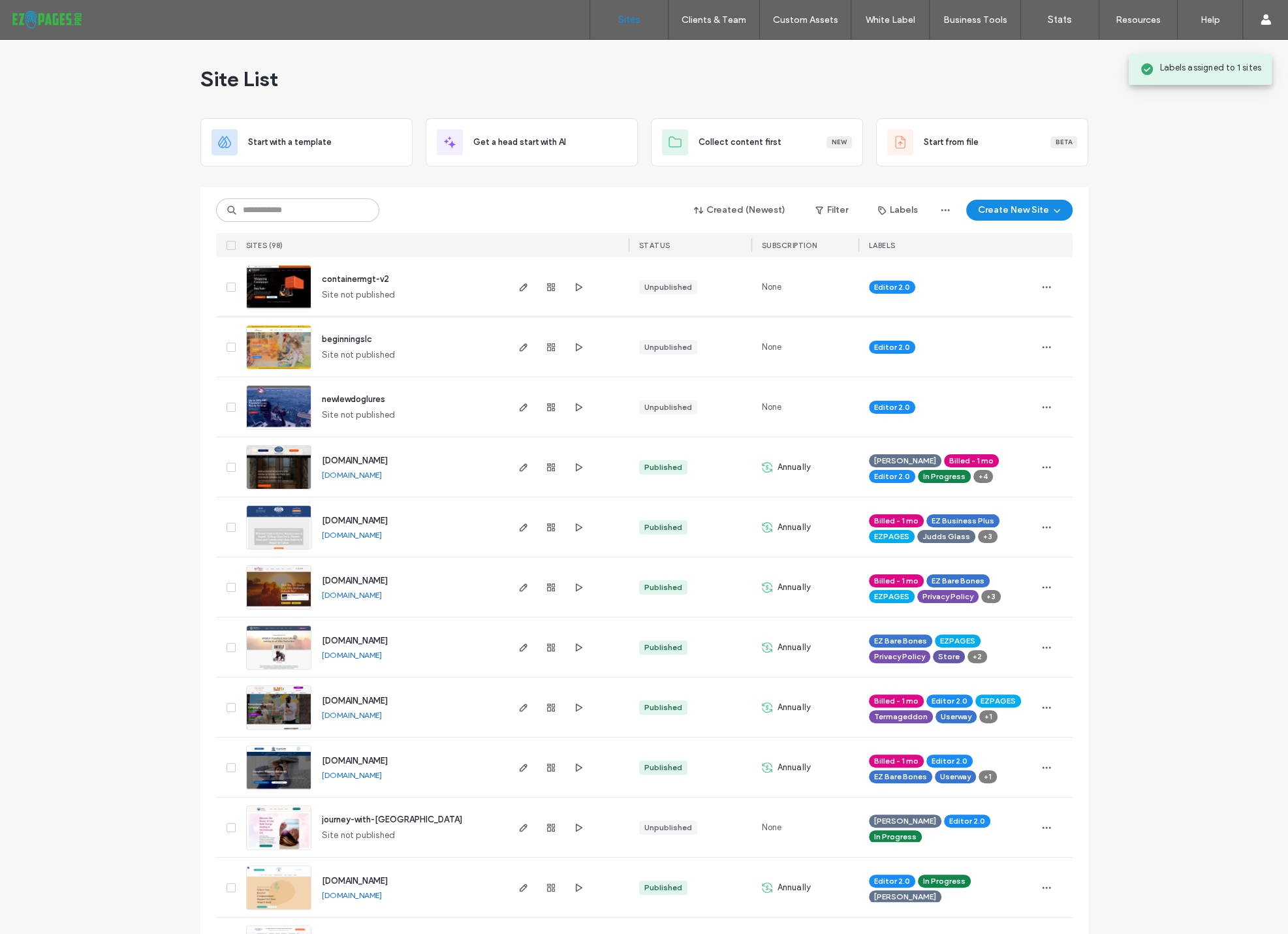
click at [944, 475] on span "In Progress" at bounding box center [944, 476] width 42 height 11
click at [920, 489] on use at bounding box center [922, 489] width 4 height 4
click at [1053, 489] on div at bounding box center [1054, 467] width 37 height 60
click at [382, 474] on link "[DOMAIN_NAME]" at bounding box center [351, 474] width 60 height 10
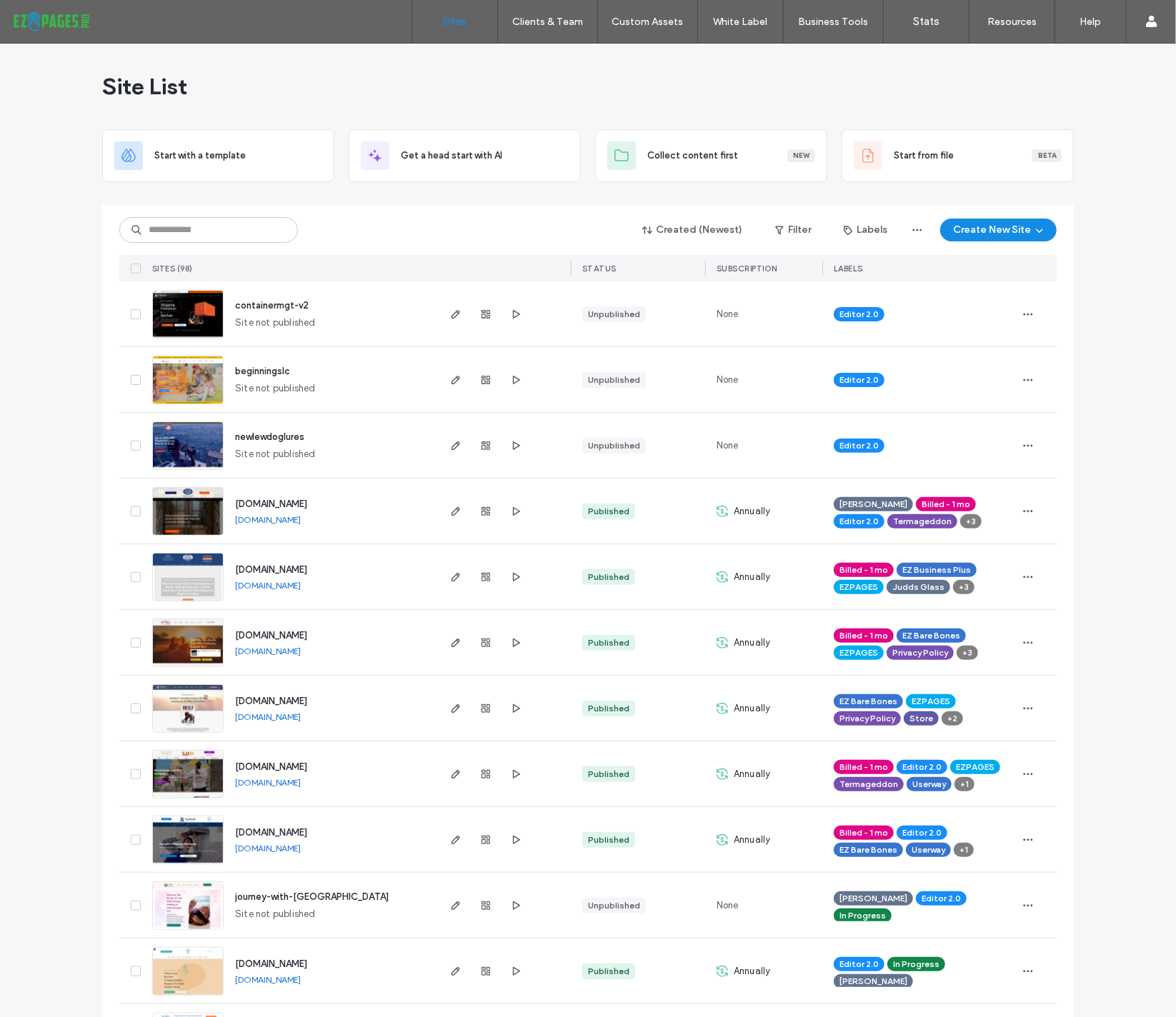
click at [308, 503] on span "[DOMAIN_NAME]" at bounding box center [270, 504] width 72 height 11
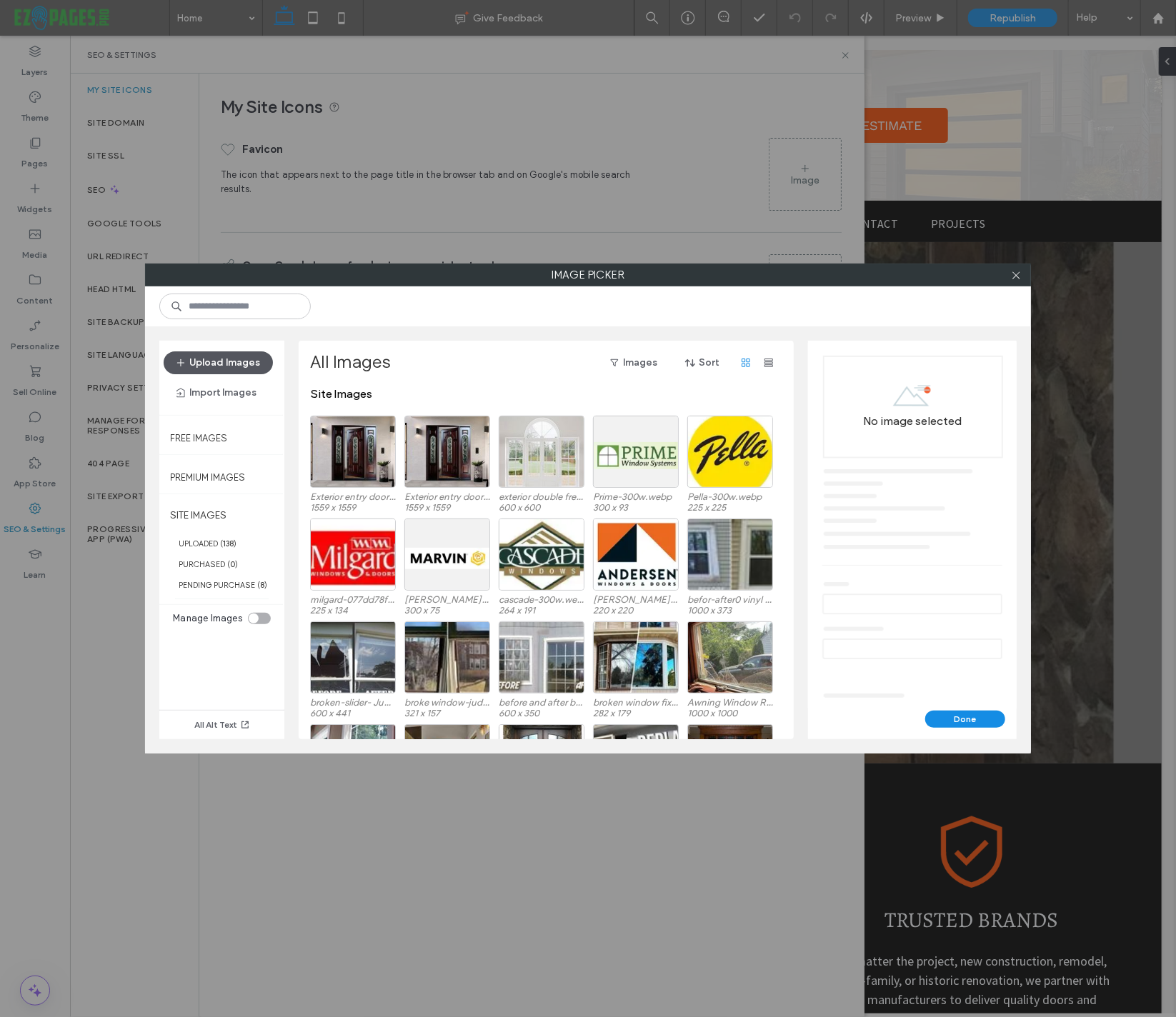
click at [221, 358] on button "Upload Images" at bounding box center [218, 363] width 110 height 23
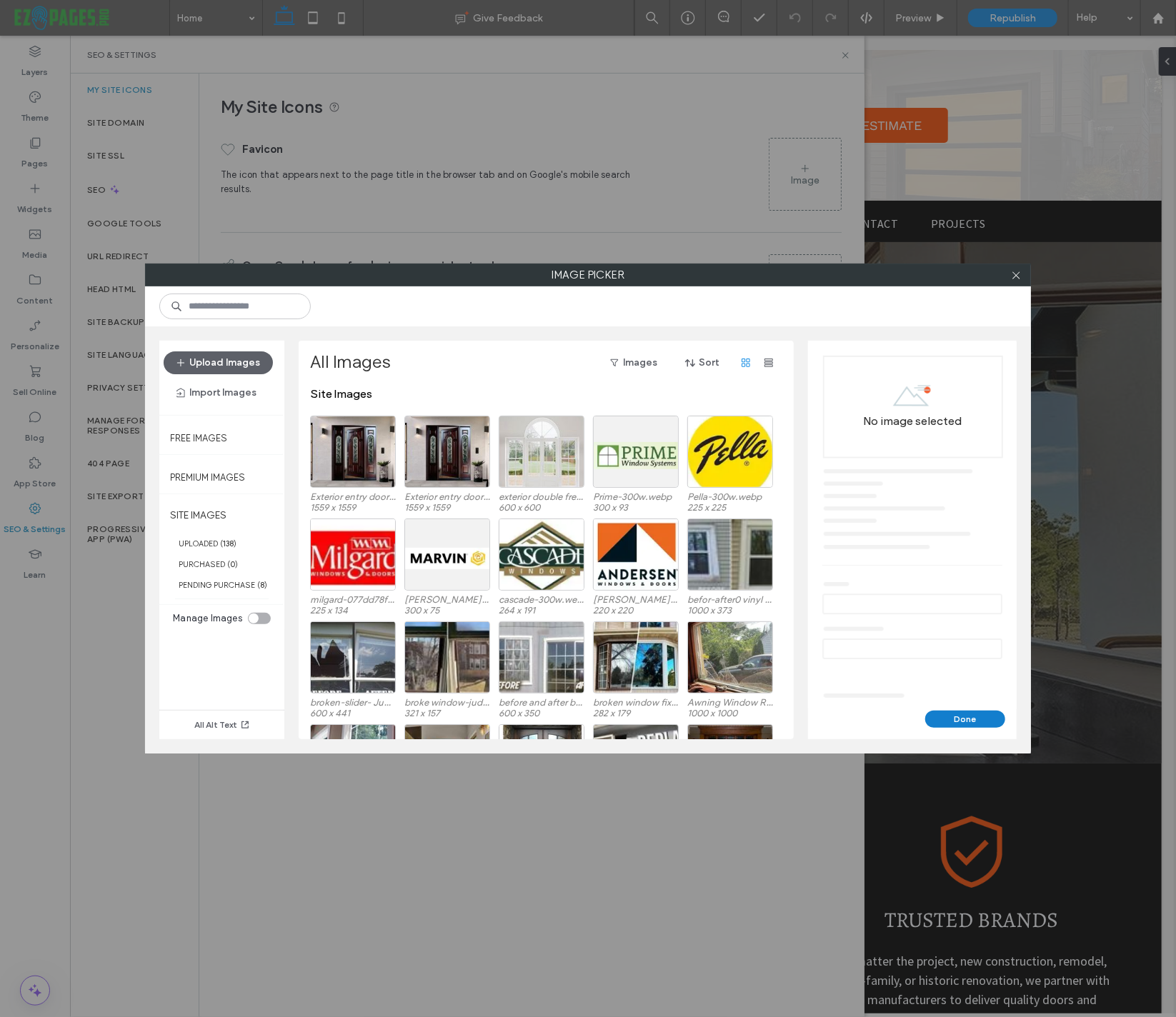
click at [974, 712] on button "Done" at bounding box center [964, 719] width 80 height 17
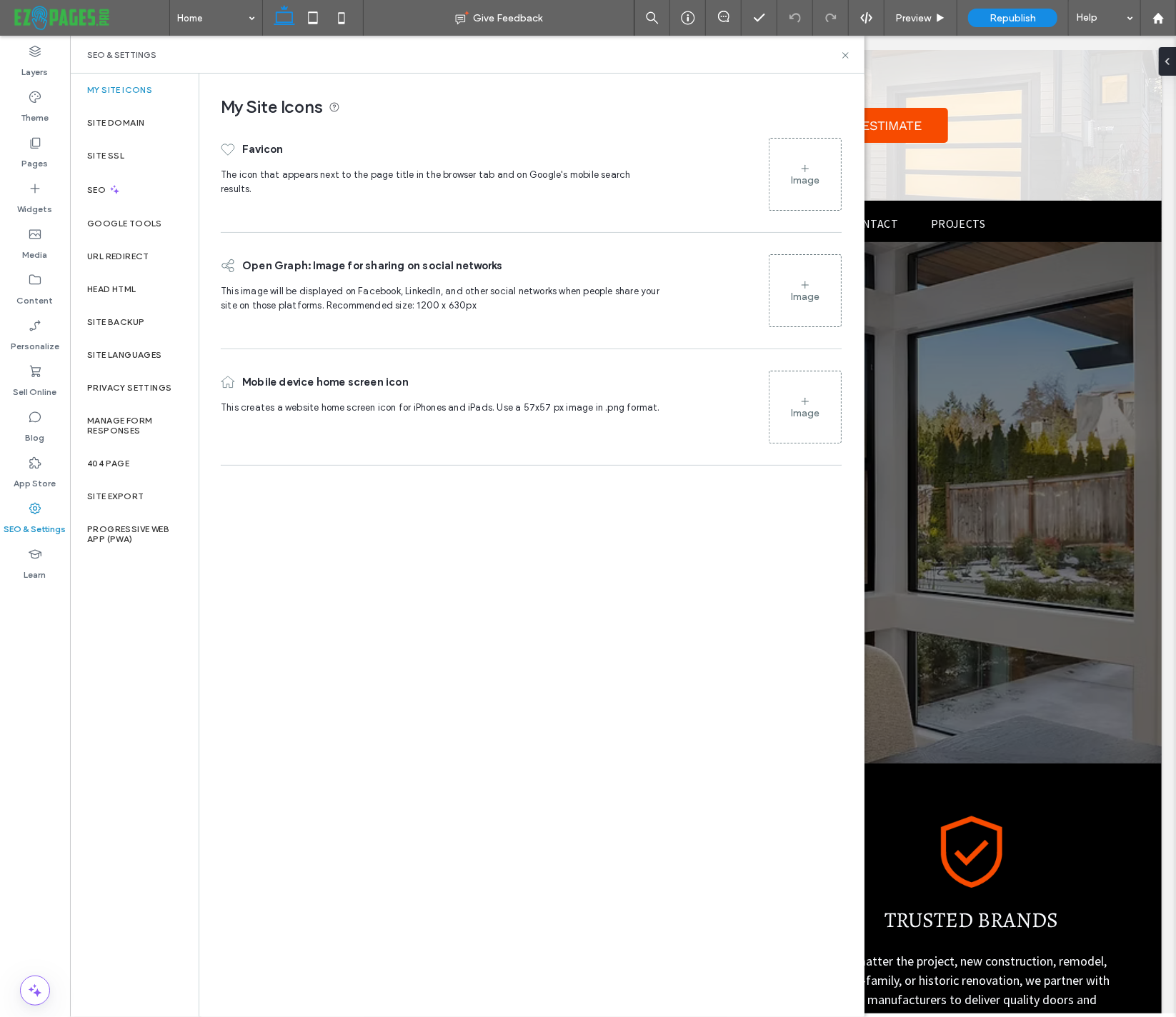
click at [826, 177] on div "Image" at bounding box center [805, 174] width 71 height 68
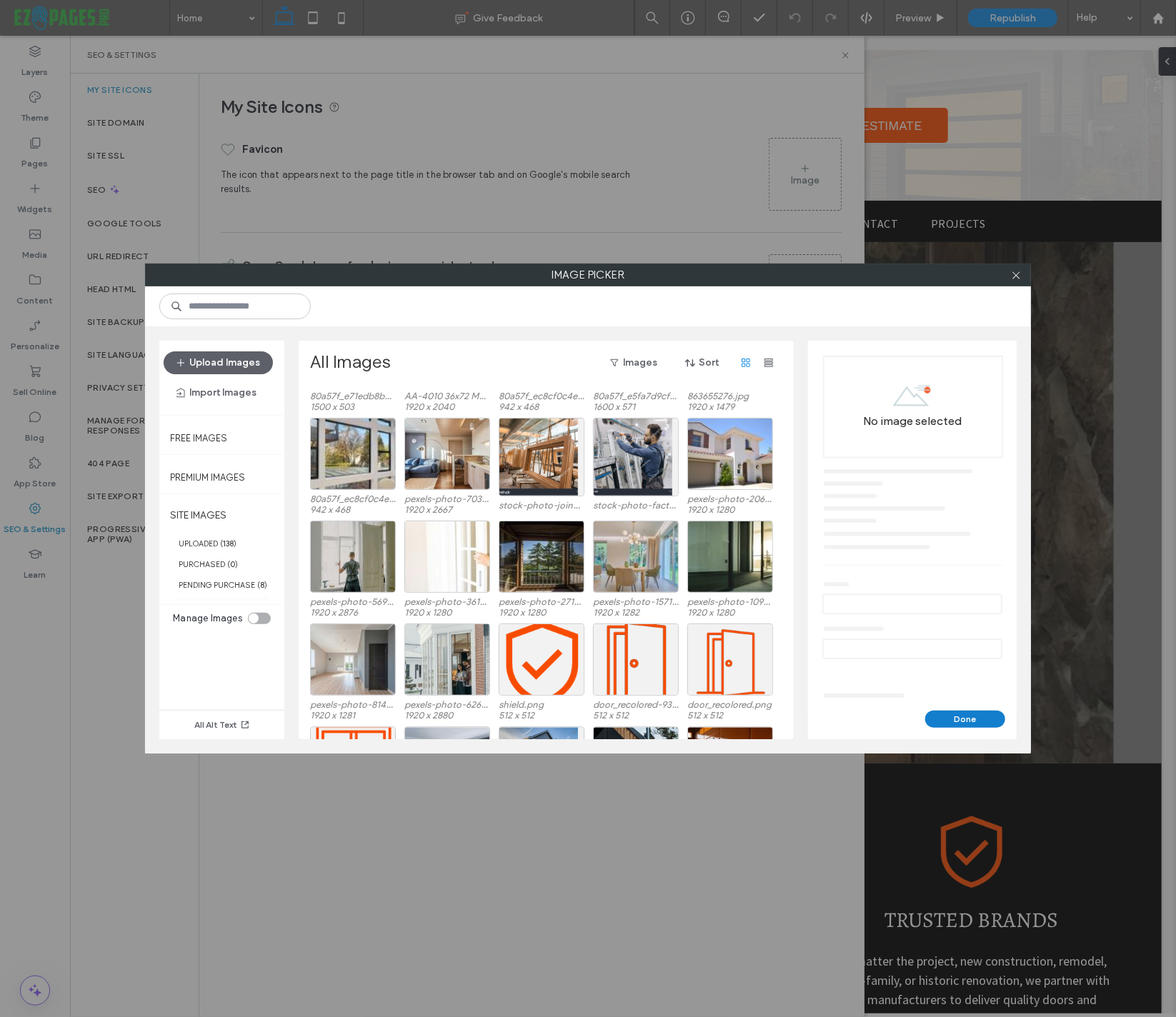
scroll to position [2191, 0]
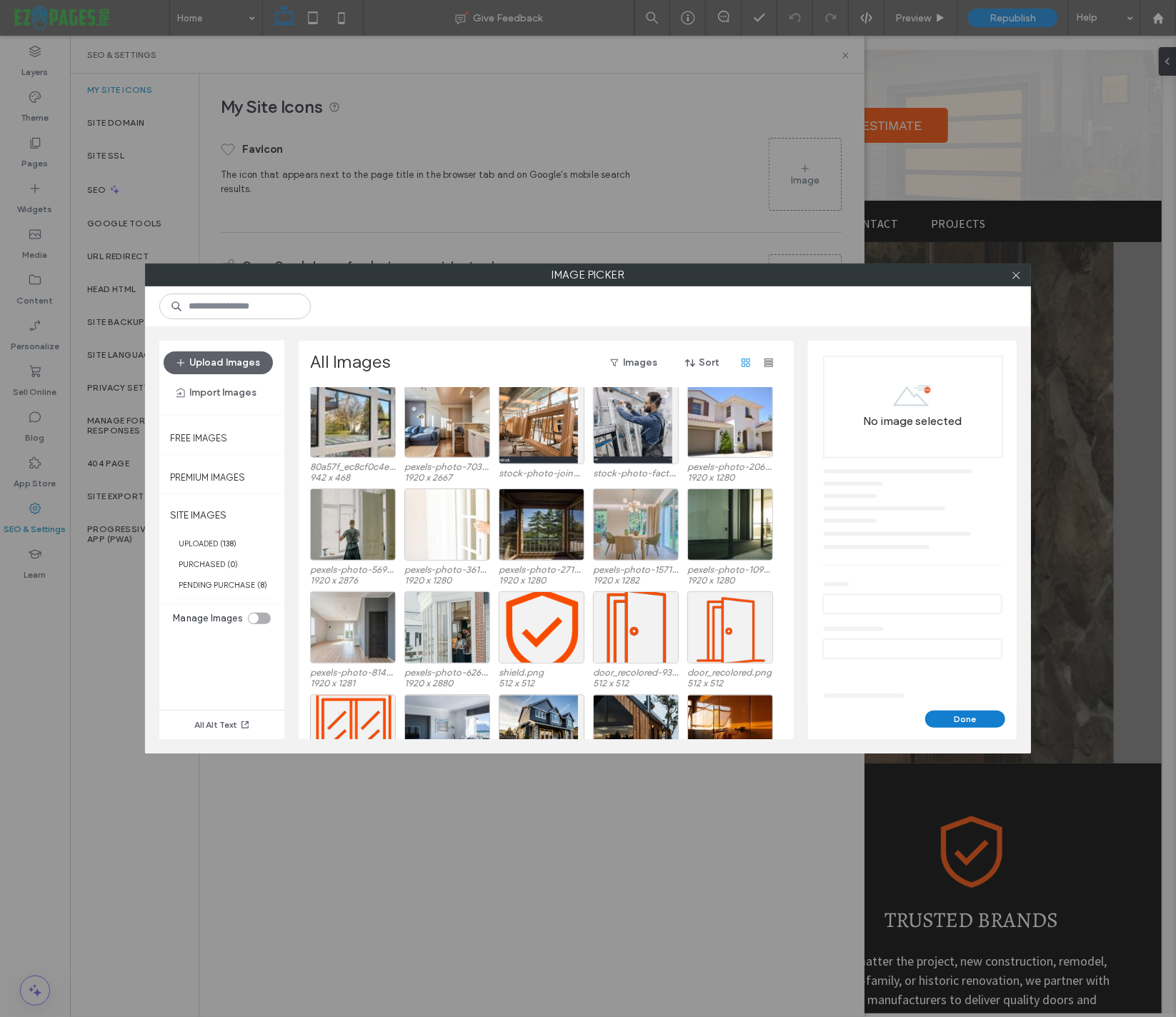
click at [952, 719] on button "Done" at bounding box center [964, 719] width 80 height 17
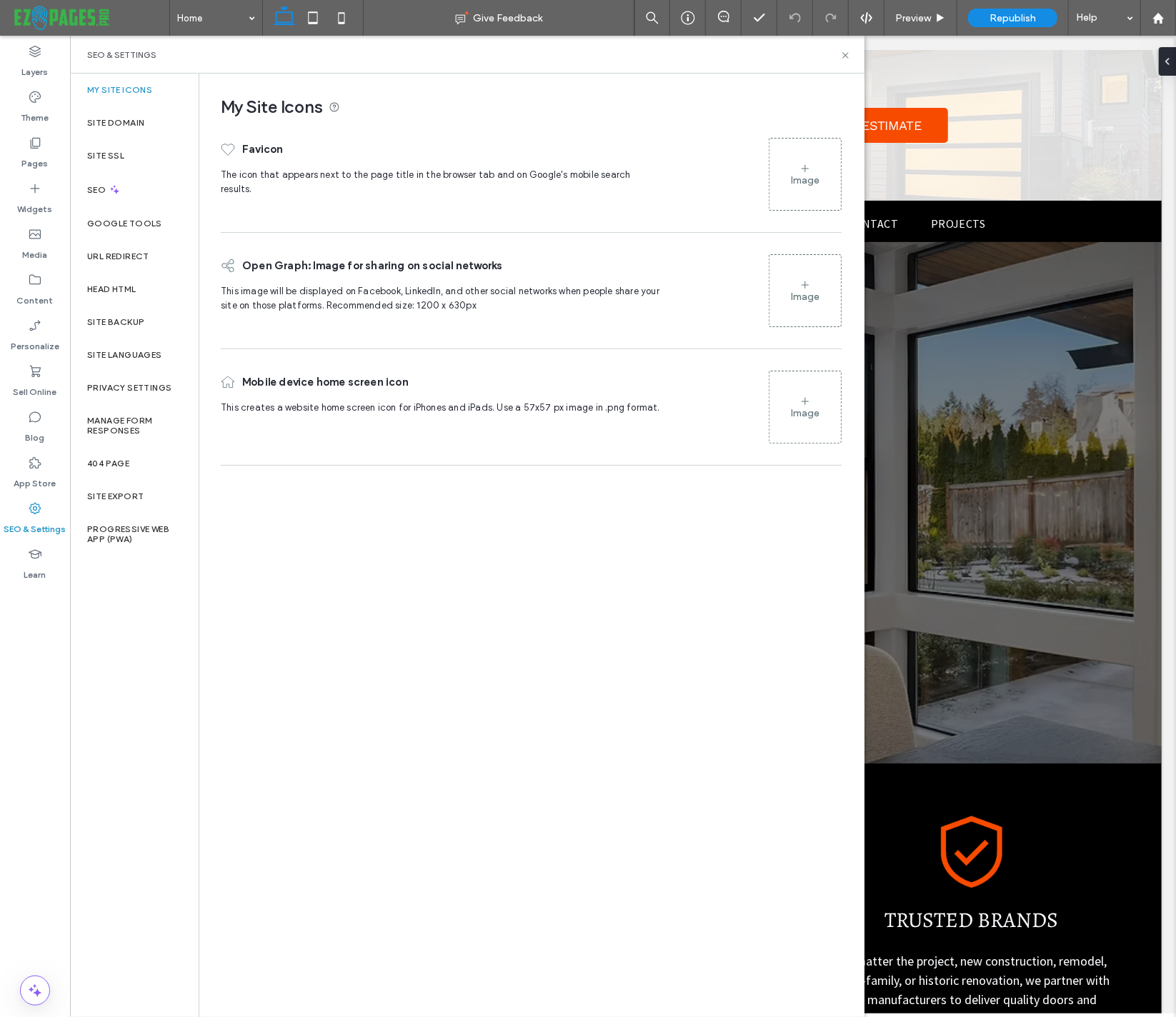
click at [803, 180] on div "Image" at bounding box center [806, 180] width 29 height 12
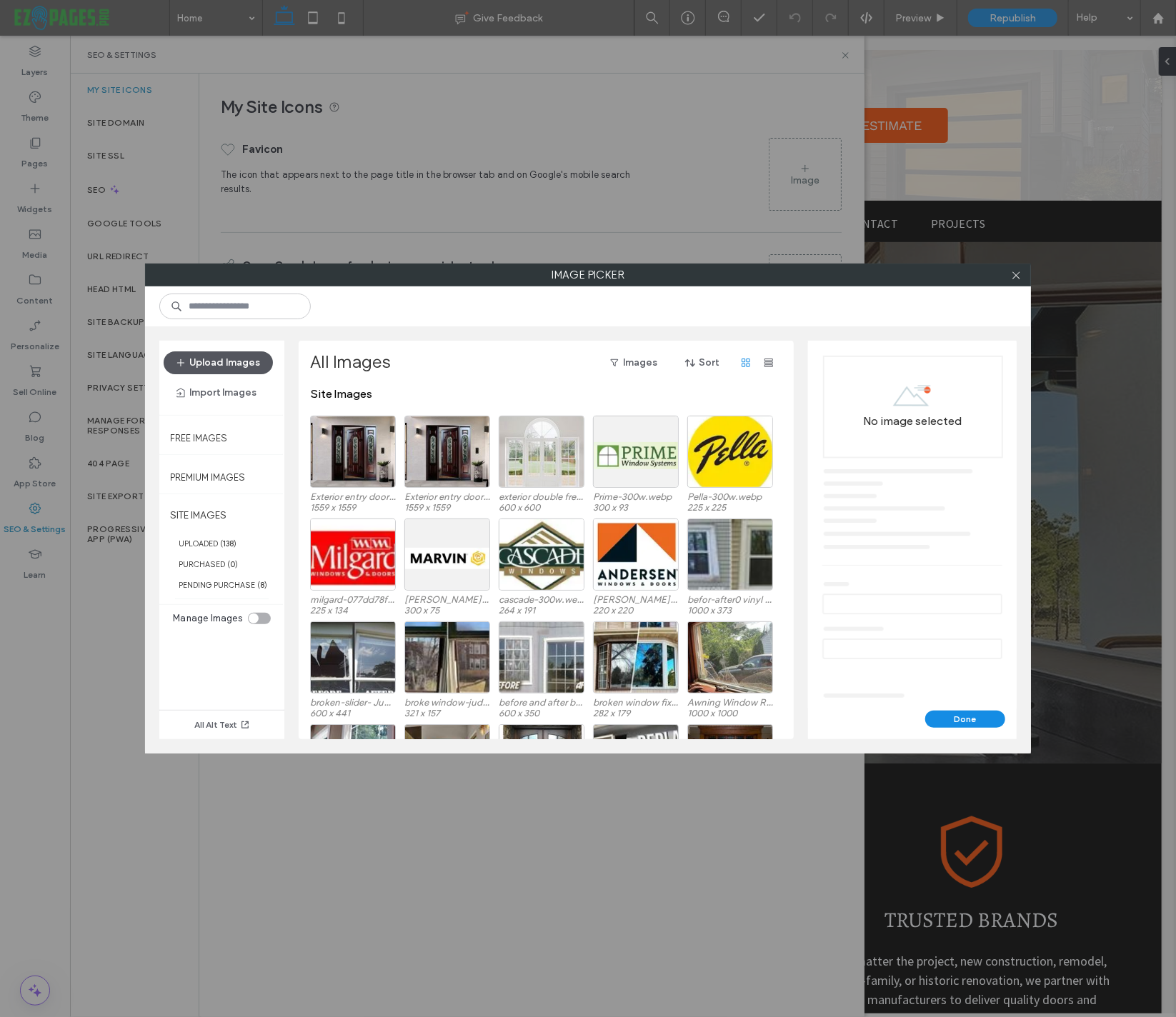
click at [219, 363] on button "Upload Images" at bounding box center [218, 363] width 110 height 23
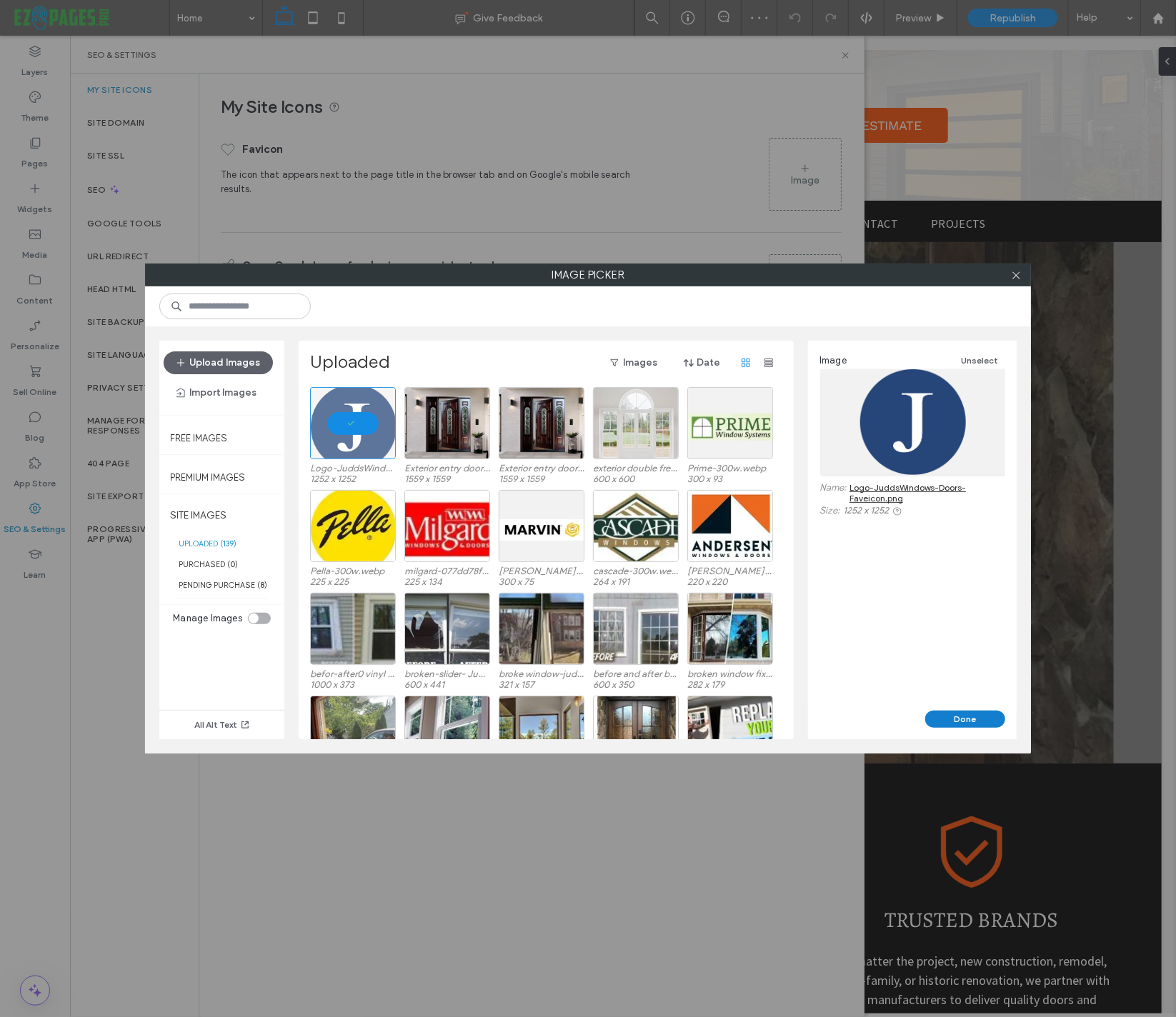
drag, startPoint x: 956, startPoint y: 720, endPoint x: 886, endPoint y: 683, distance: 79.2
click at [956, 720] on button "Done" at bounding box center [964, 719] width 80 height 17
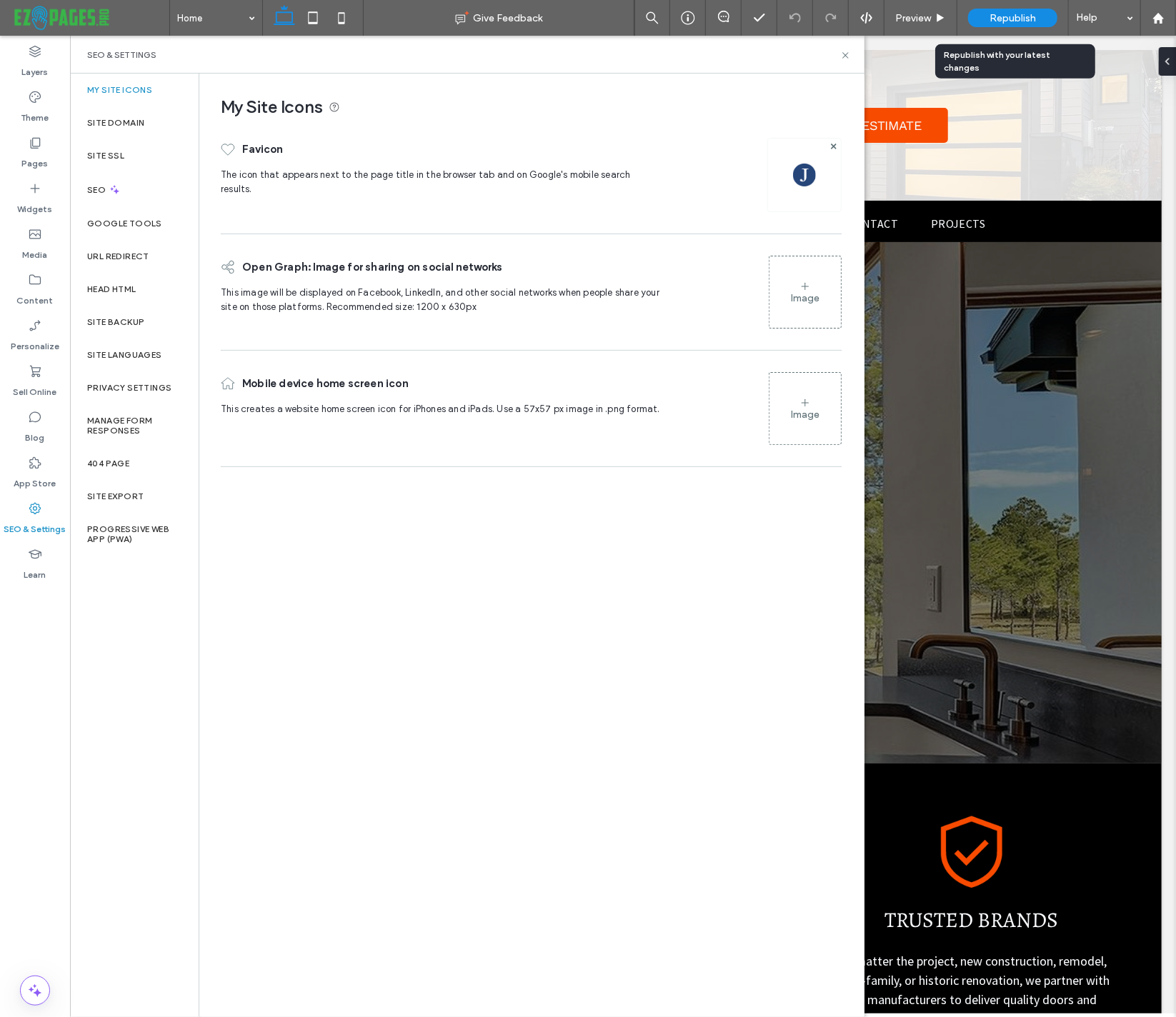
click at [999, 15] on span "Republish" at bounding box center [1013, 18] width 46 height 12
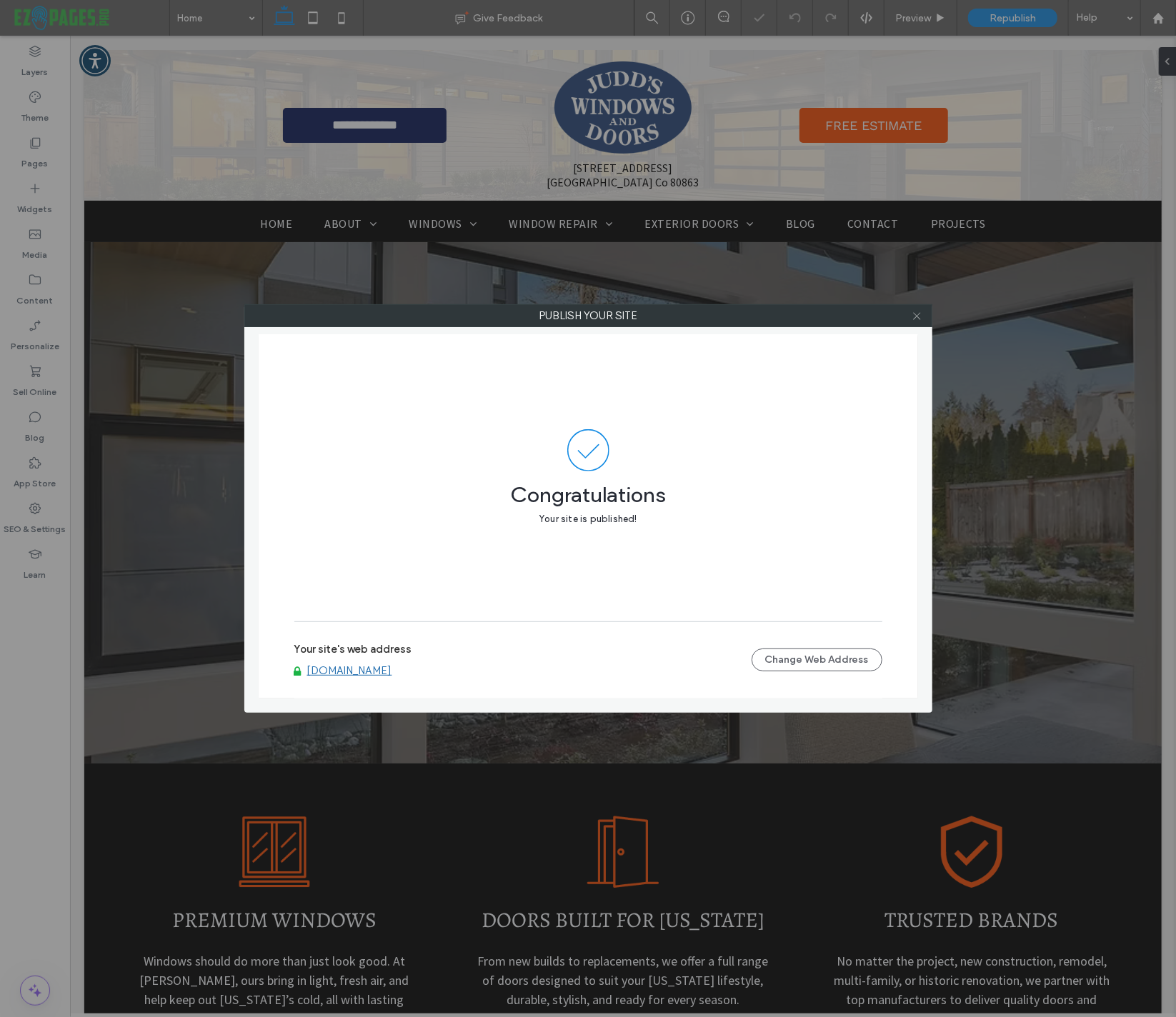
click at [918, 314] on use at bounding box center [916, 315] width 7 height 7
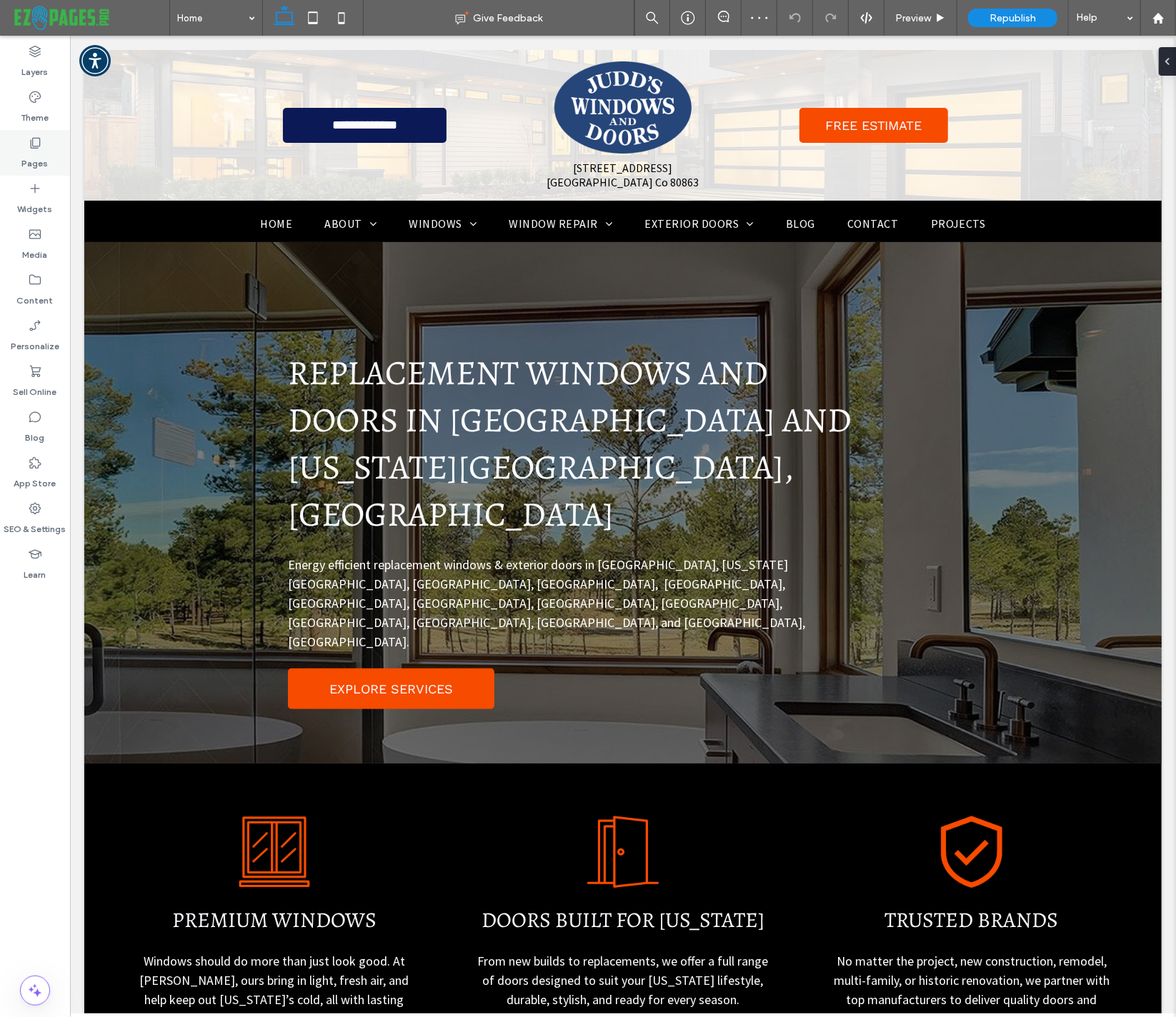
click at [35, 140] on icon at bounding box center [35, 142] width 14 height 14
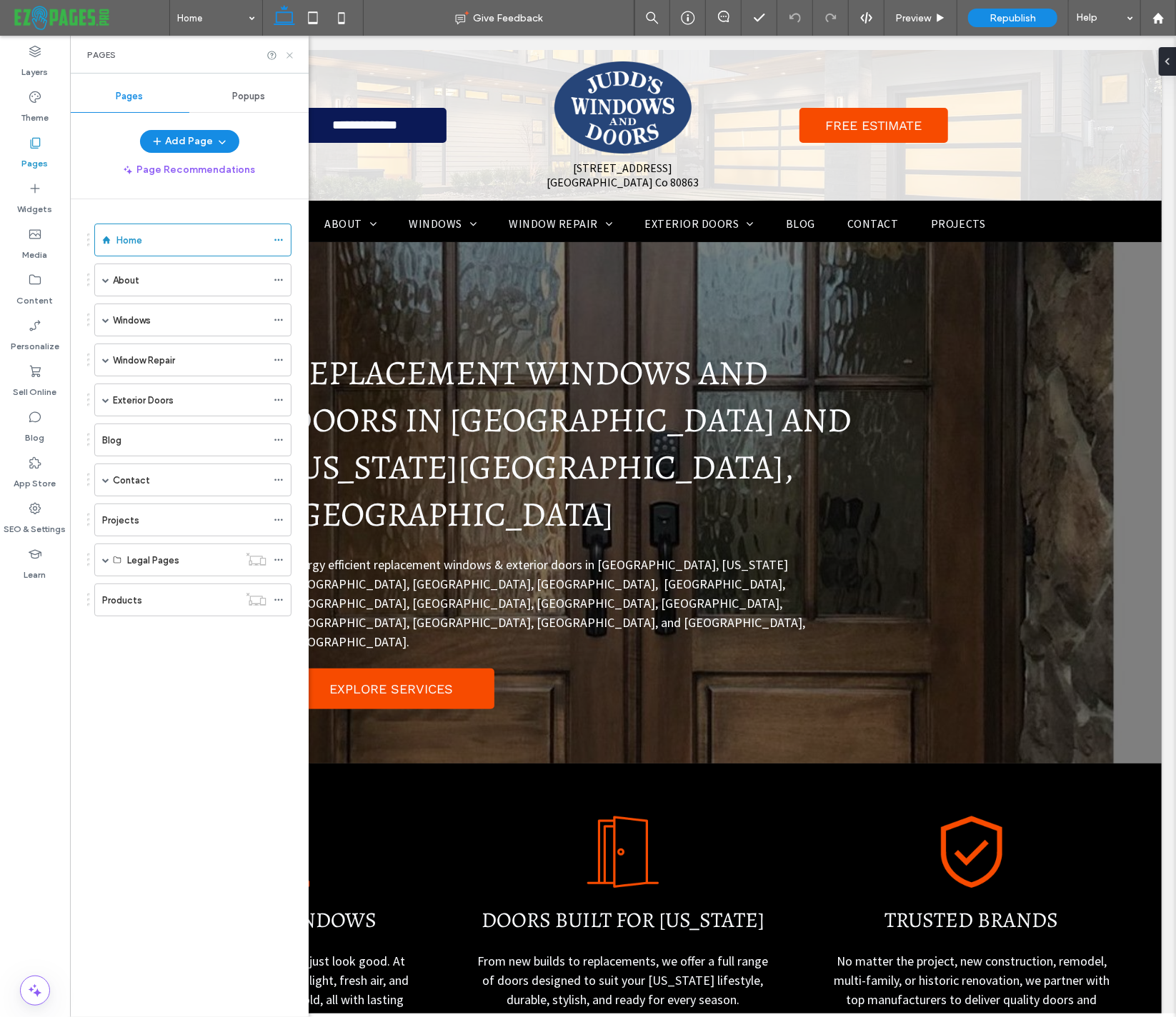
click at [290, 55] on icon at bounding box center [289, 55] width 11 height 11
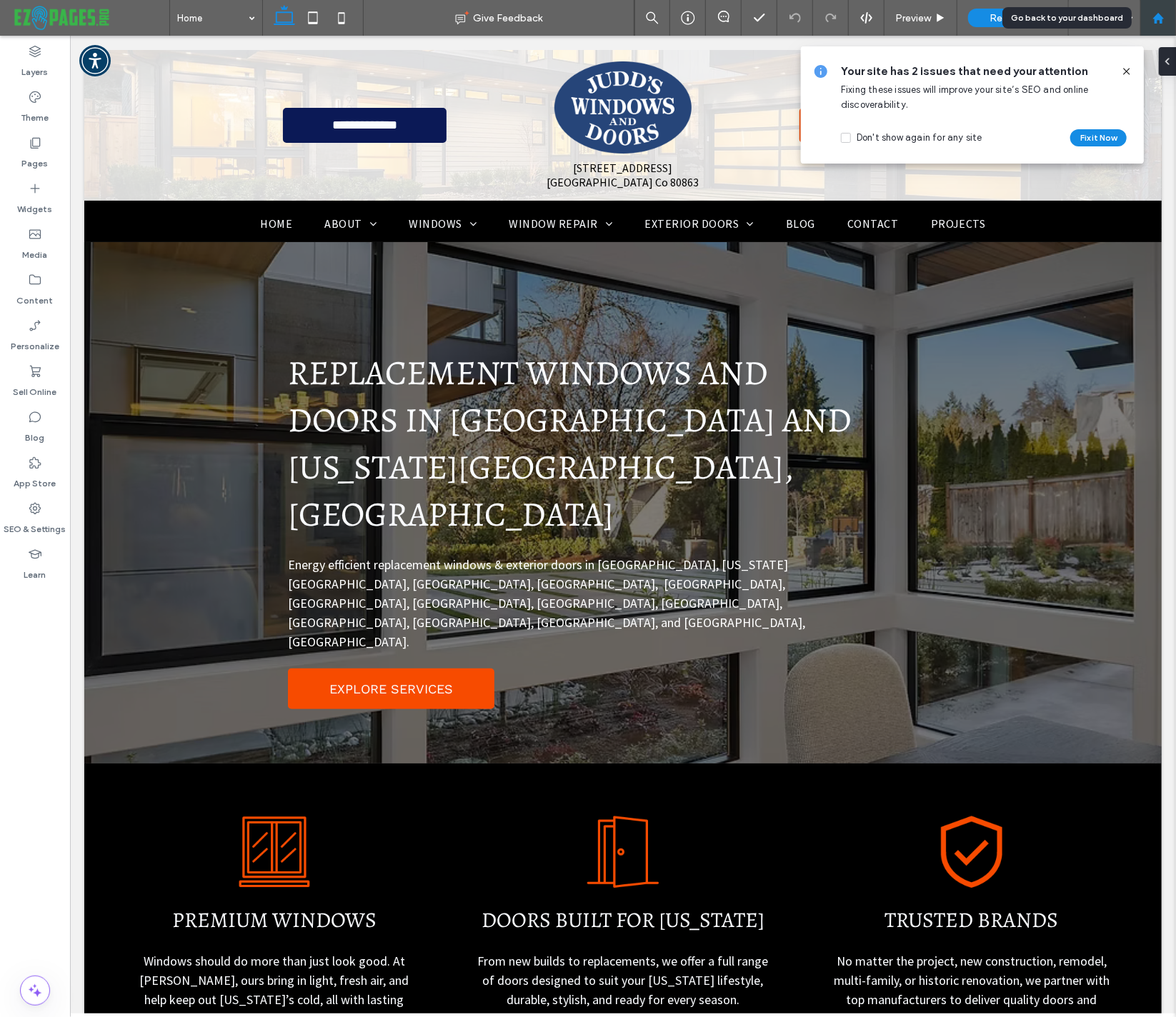
click at [1159, 19] on use at bounding box center [1158, 17] width 11 height 11
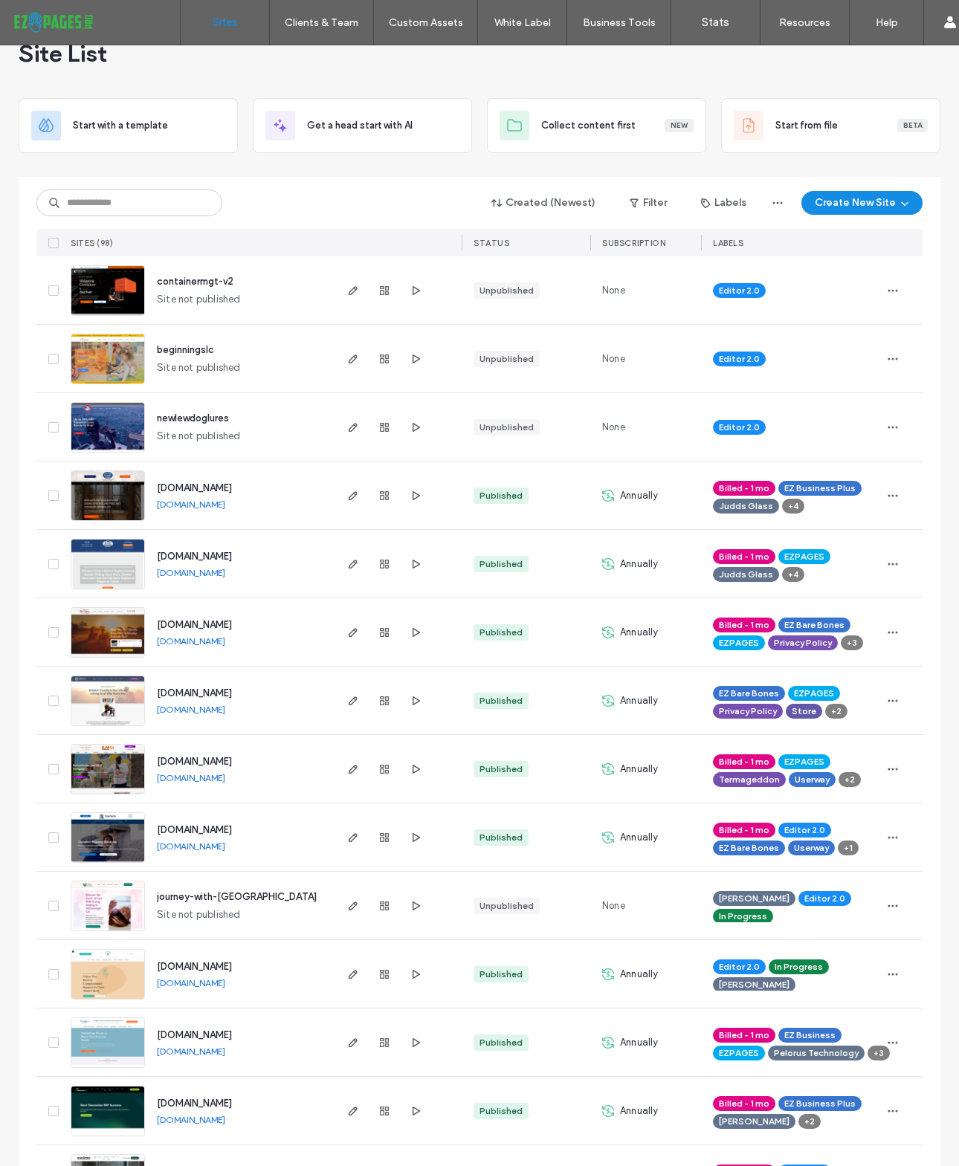
scroll to position [39, 0]
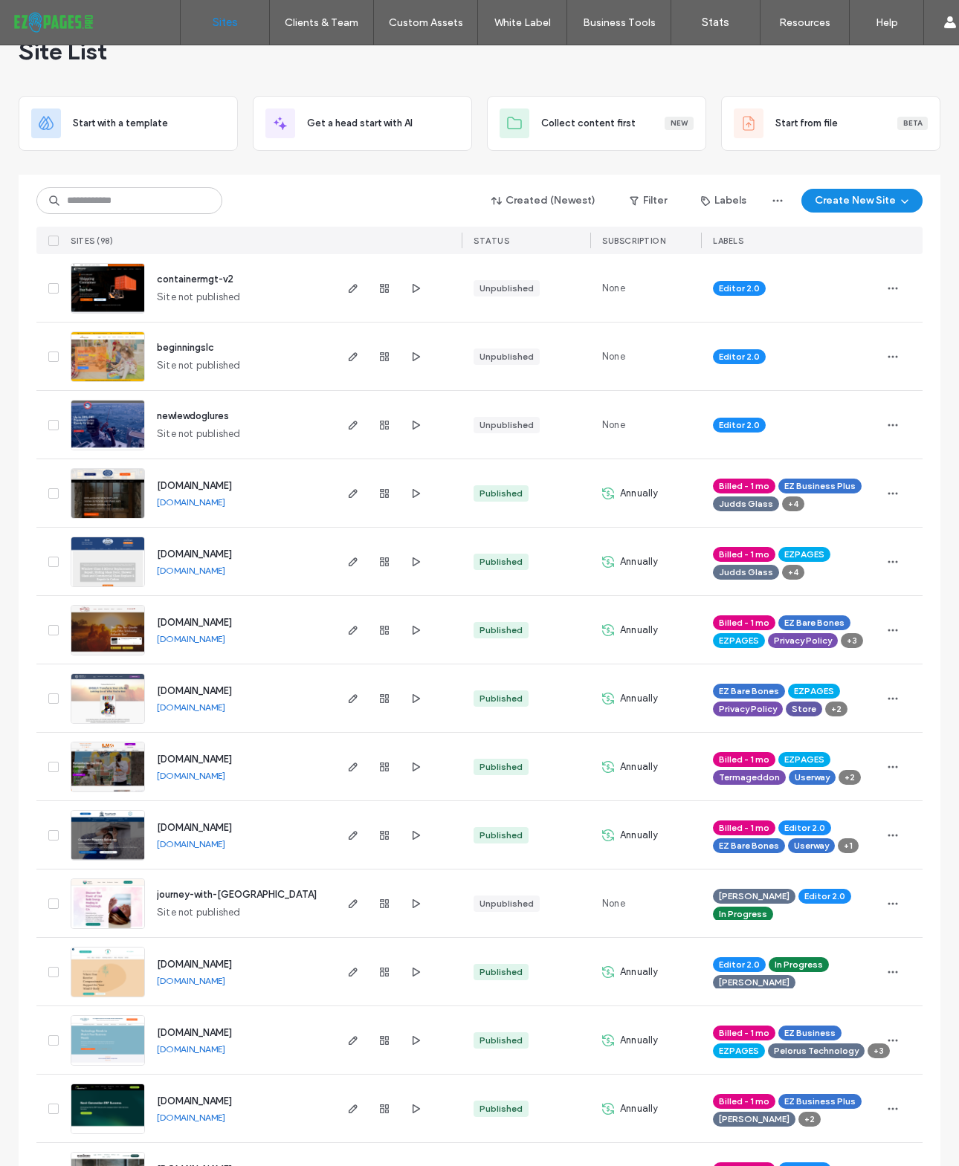
click at [232, 961] on span "[DOMAIN_NAME]" at bounding box center [194, 964] width 75 height 11
click at [232, 964] on span "[DOMAIN_NAME]" at bounding box center [194, 964] width 75 height 11
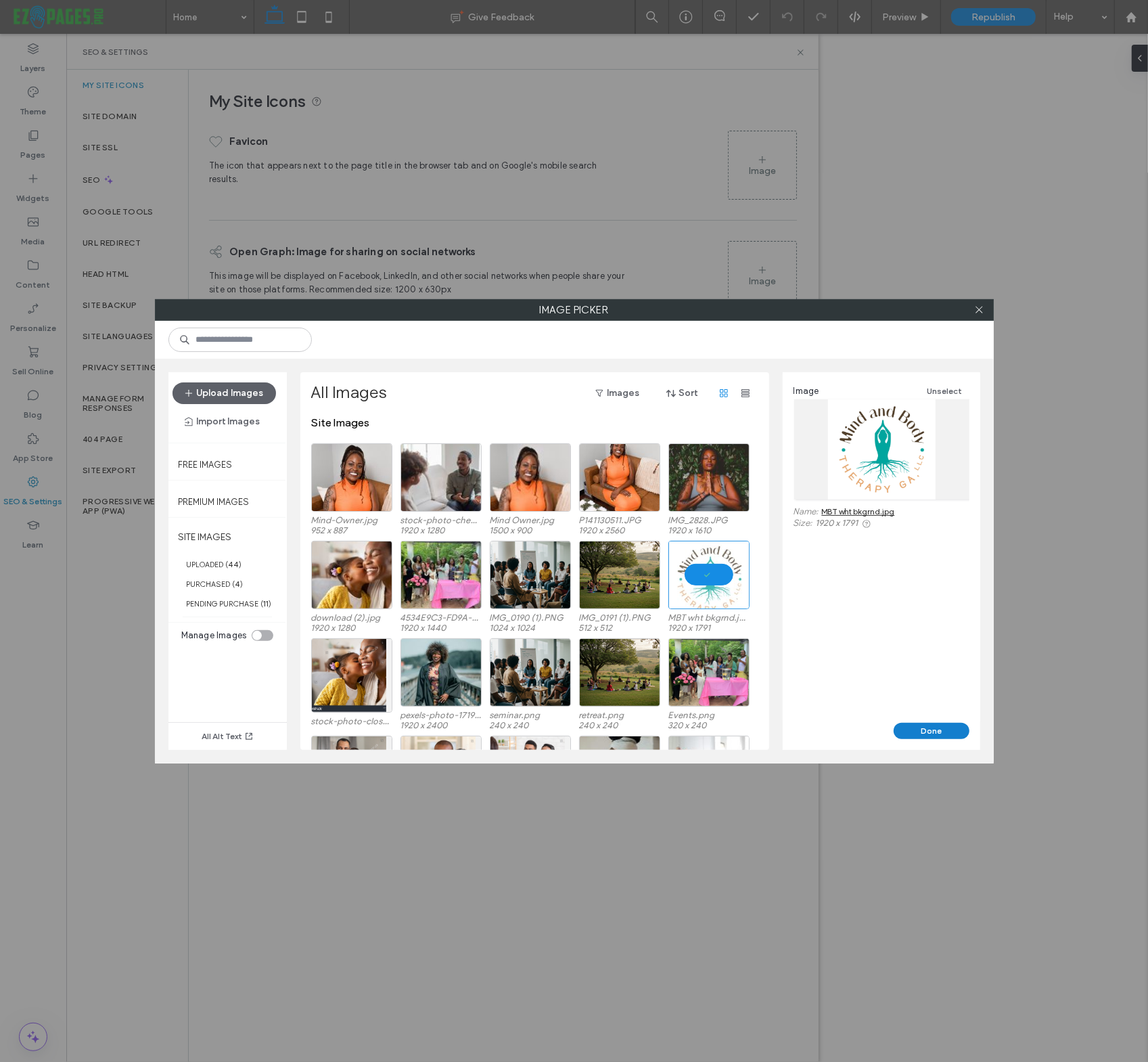
click at [937, 730] on button "Done" at bounding box center [931, 731] width 76 height 16
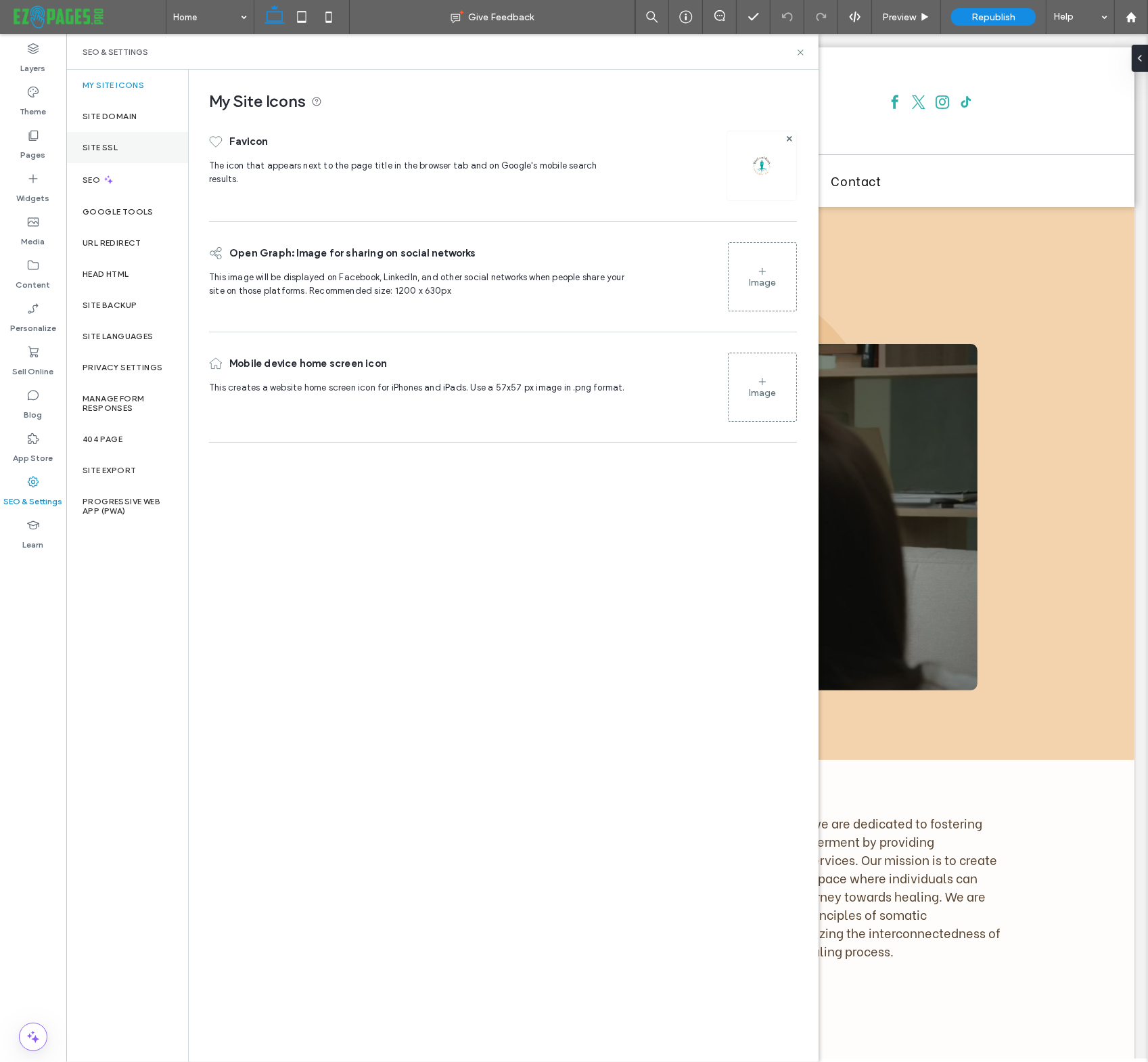
click at [105, 148] on label "Site SSL" at bounding box center [100, 148] width 36 height 9
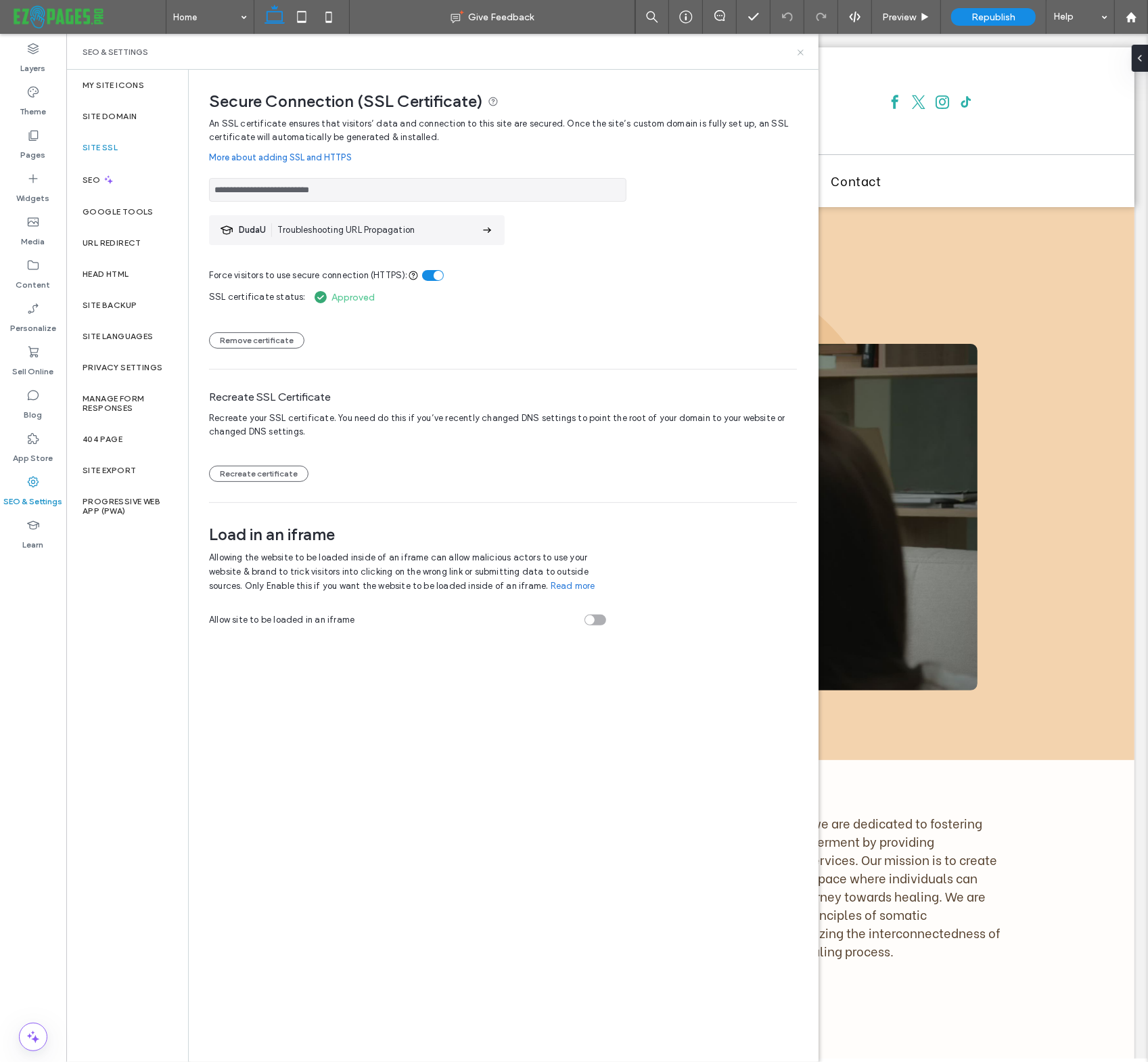
click at [800, 52] on icon at bounding box center [800, 52] width 10 height 10
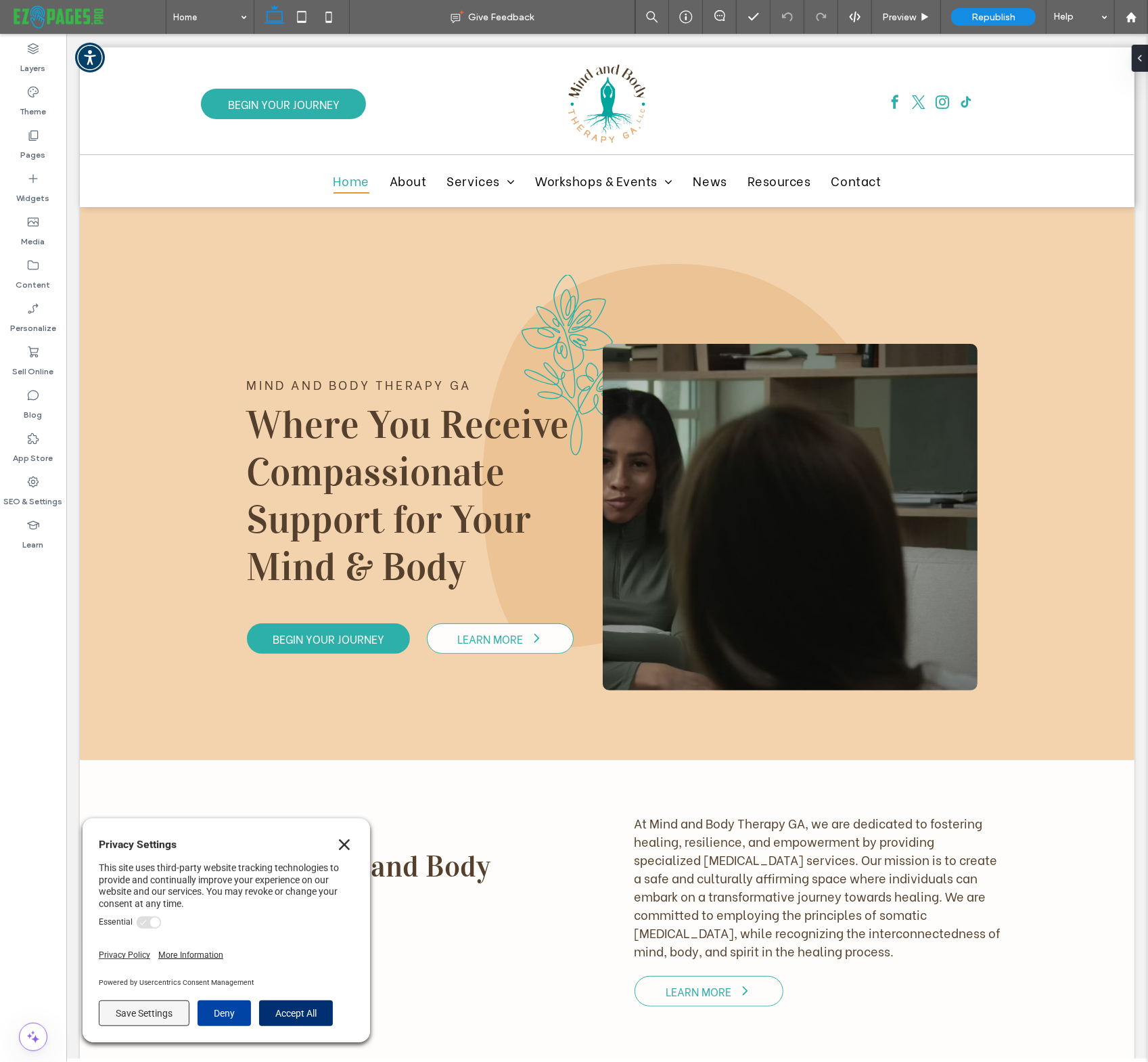
click at [312, 1016] on button "Accept All" at bounding box center [295, 1013] width 74 height 26
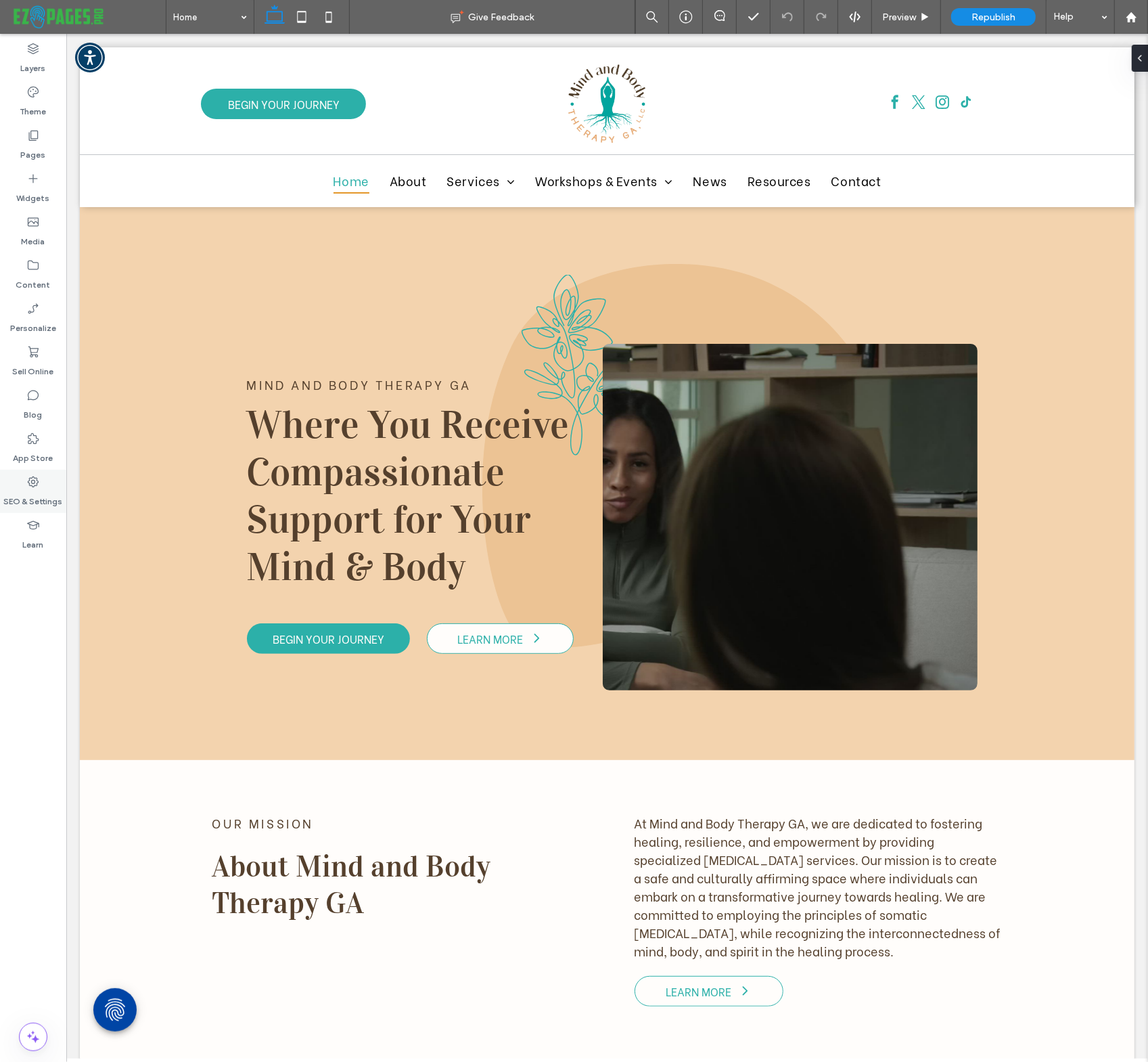
click at [35, 485] on icon at bounding box center [33, 482] width 14 height 14
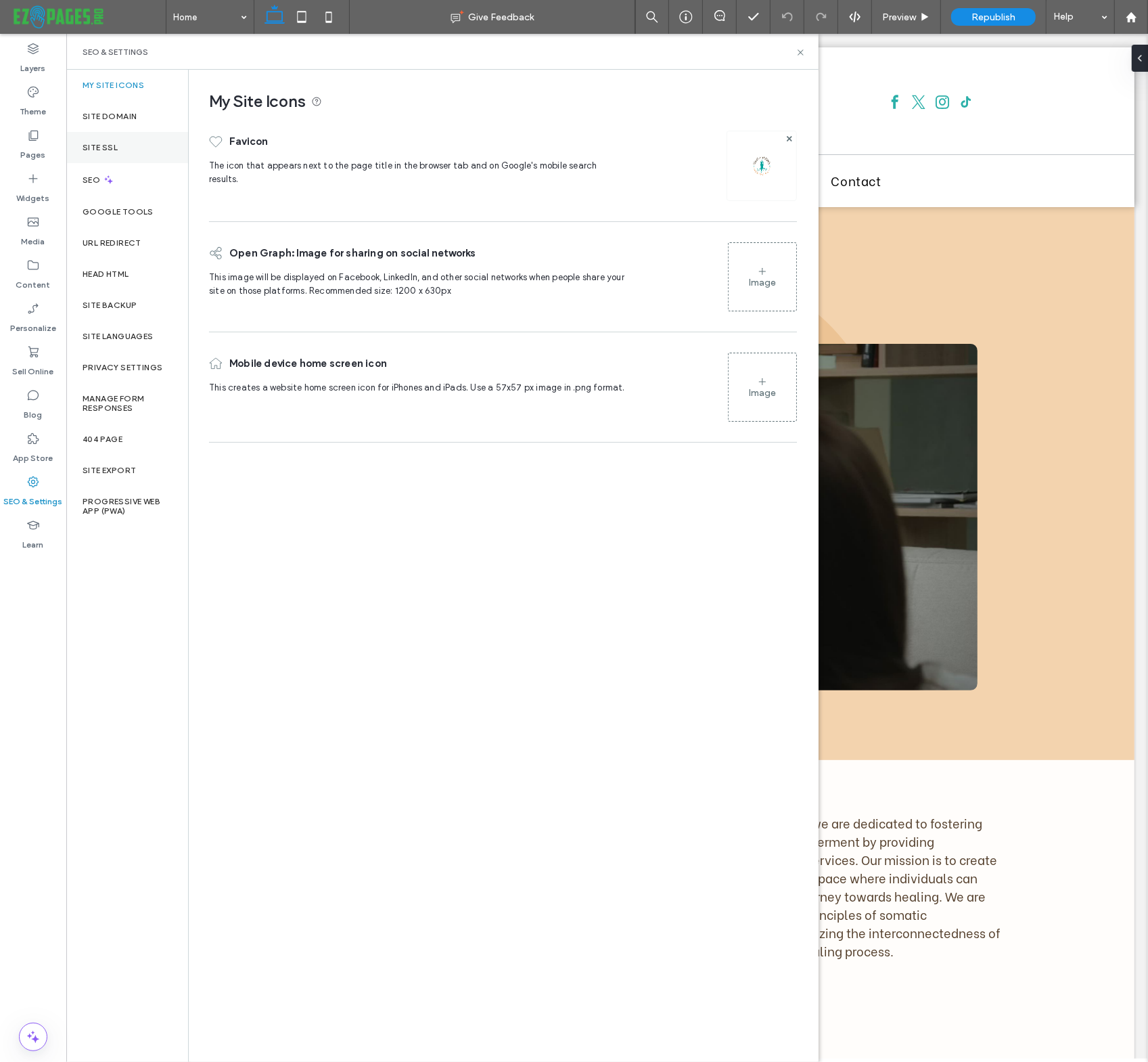
click at [99, 148] on label "Site SSL" at bounding box center [100, 148] width 36 height 9
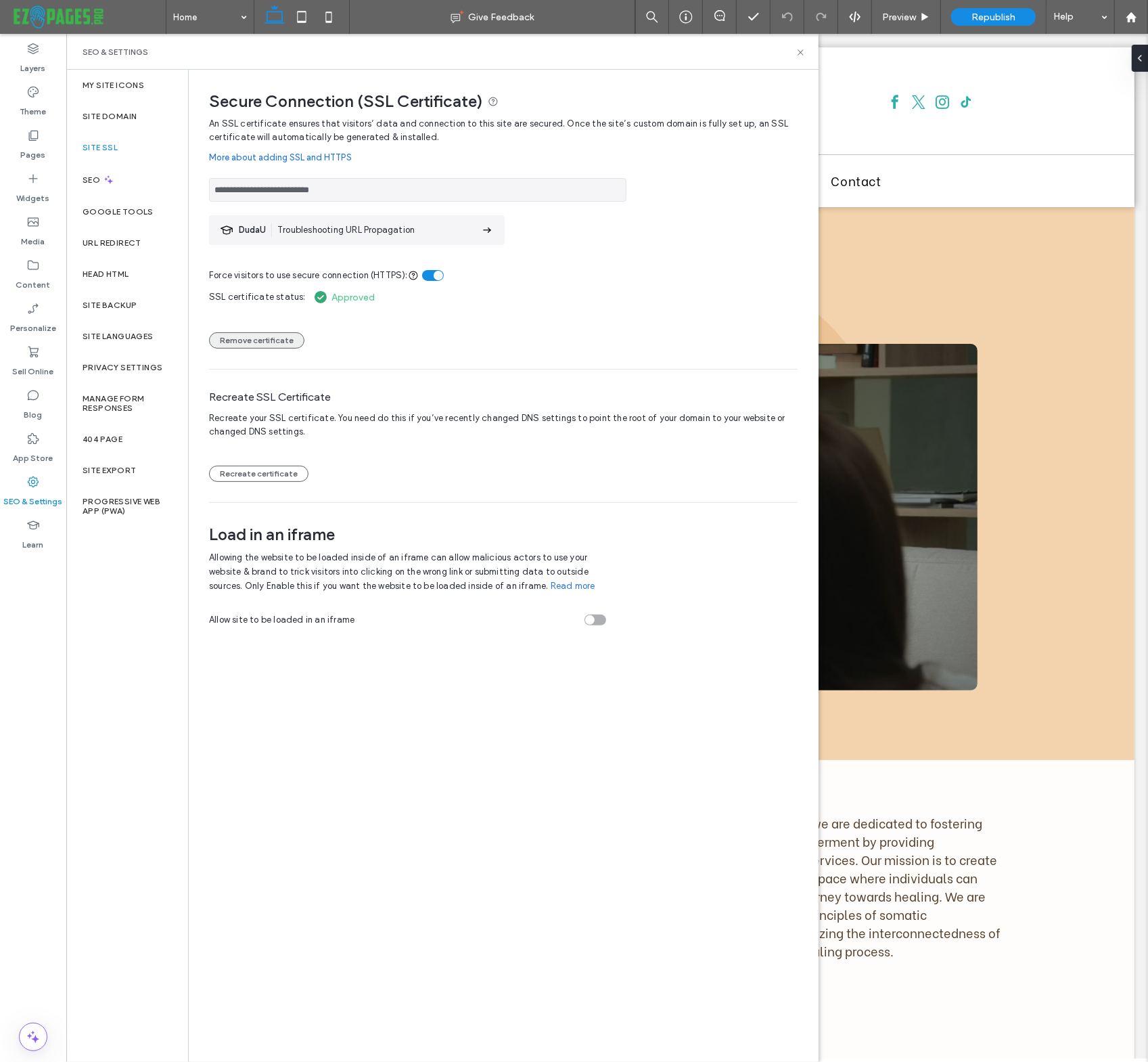
click at [277, 340] on button "Remove certificate" at bounding box center [257, 341] width 96 height 16
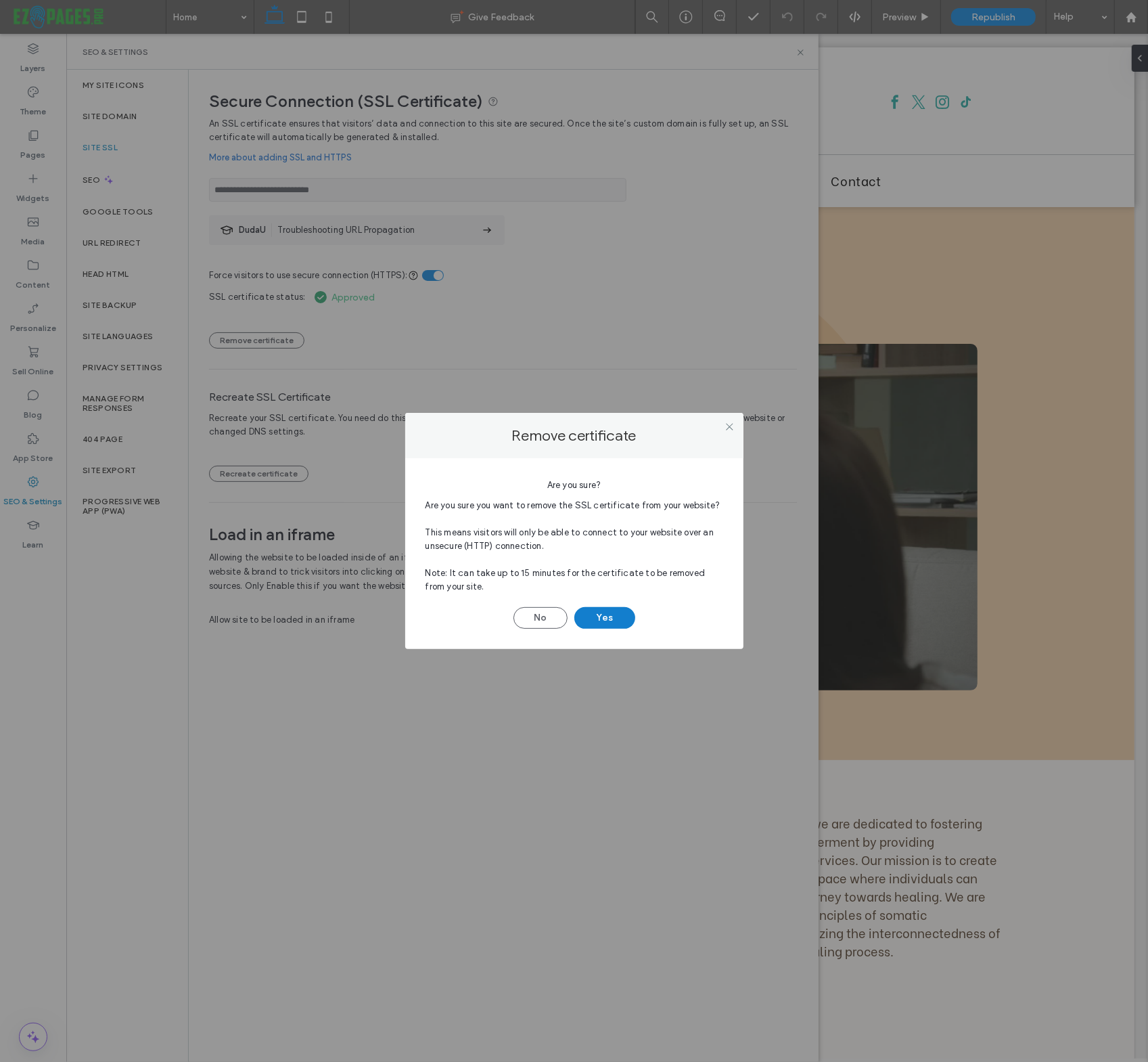
click at [607, 613] on button "Yes" at bounding box center [604, 618] width 61 height 22
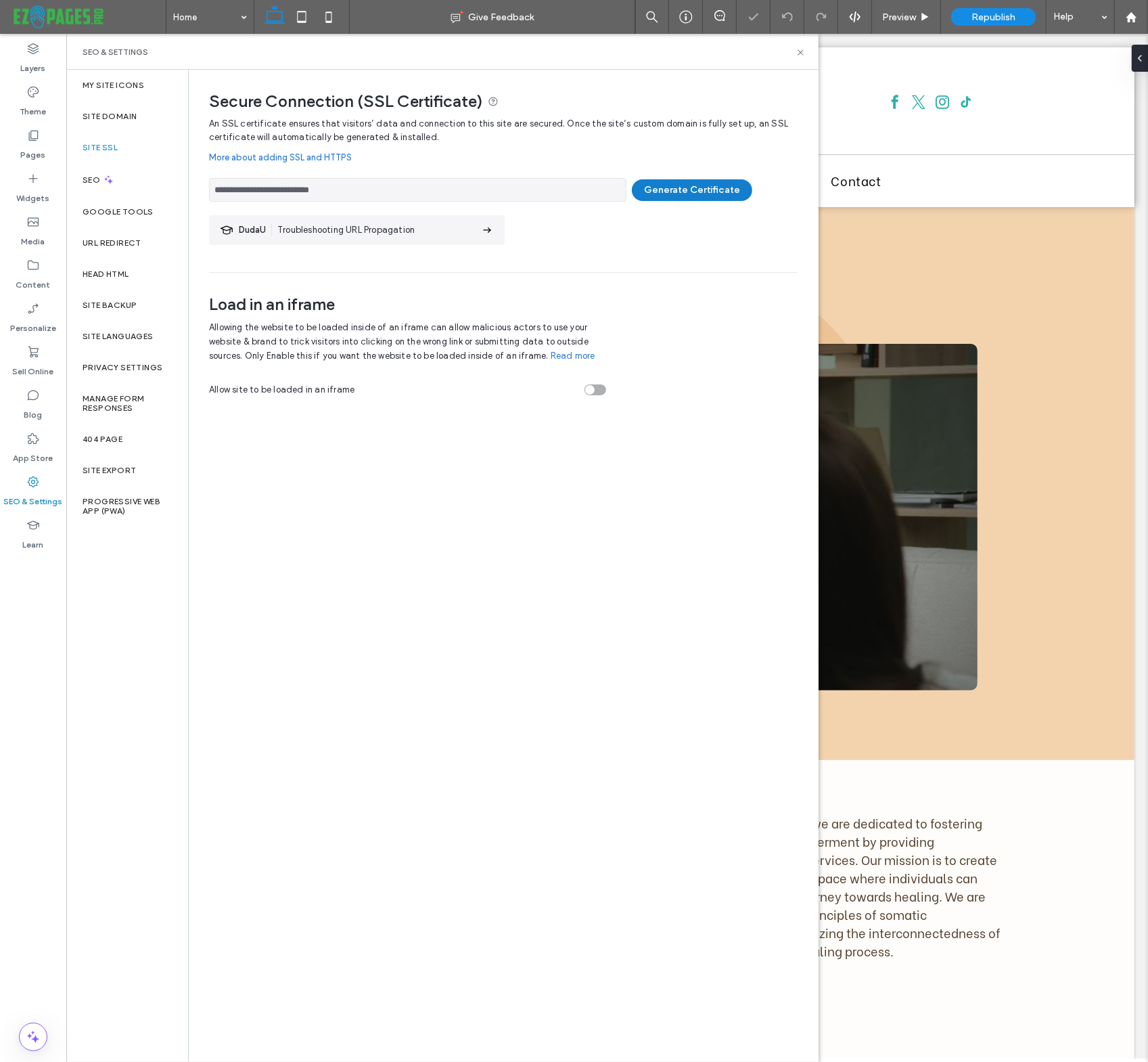
click at [663, 186] on button "Generate Certificate" at bounding box center [692, 190] width 120 height 22
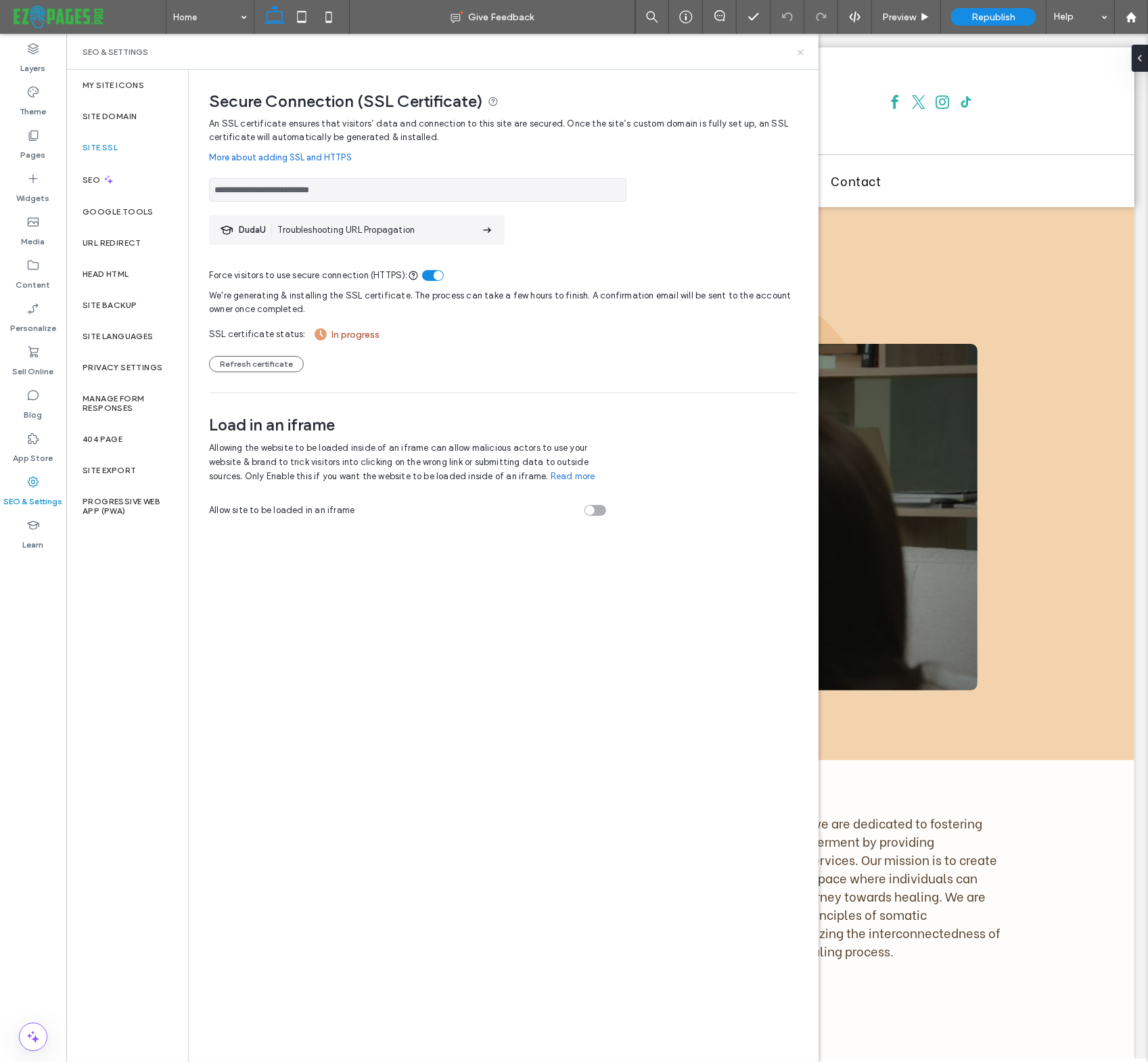
click at [804, 49] on icon at bounding box center [800, 52] width 10 height 10
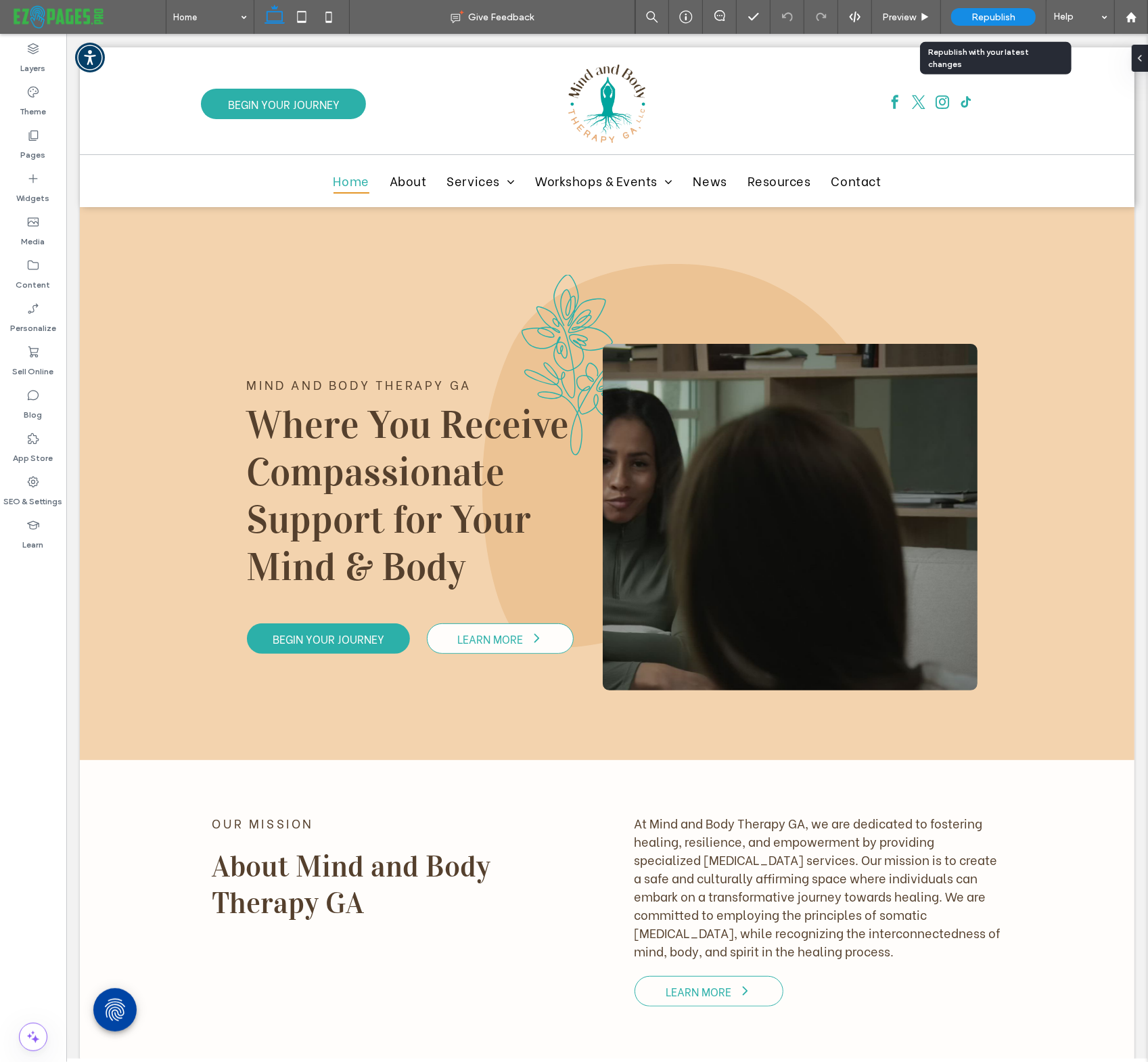
click at [979, 15] on span "Republish" at bounding box center [993, 17] width 44 height 12
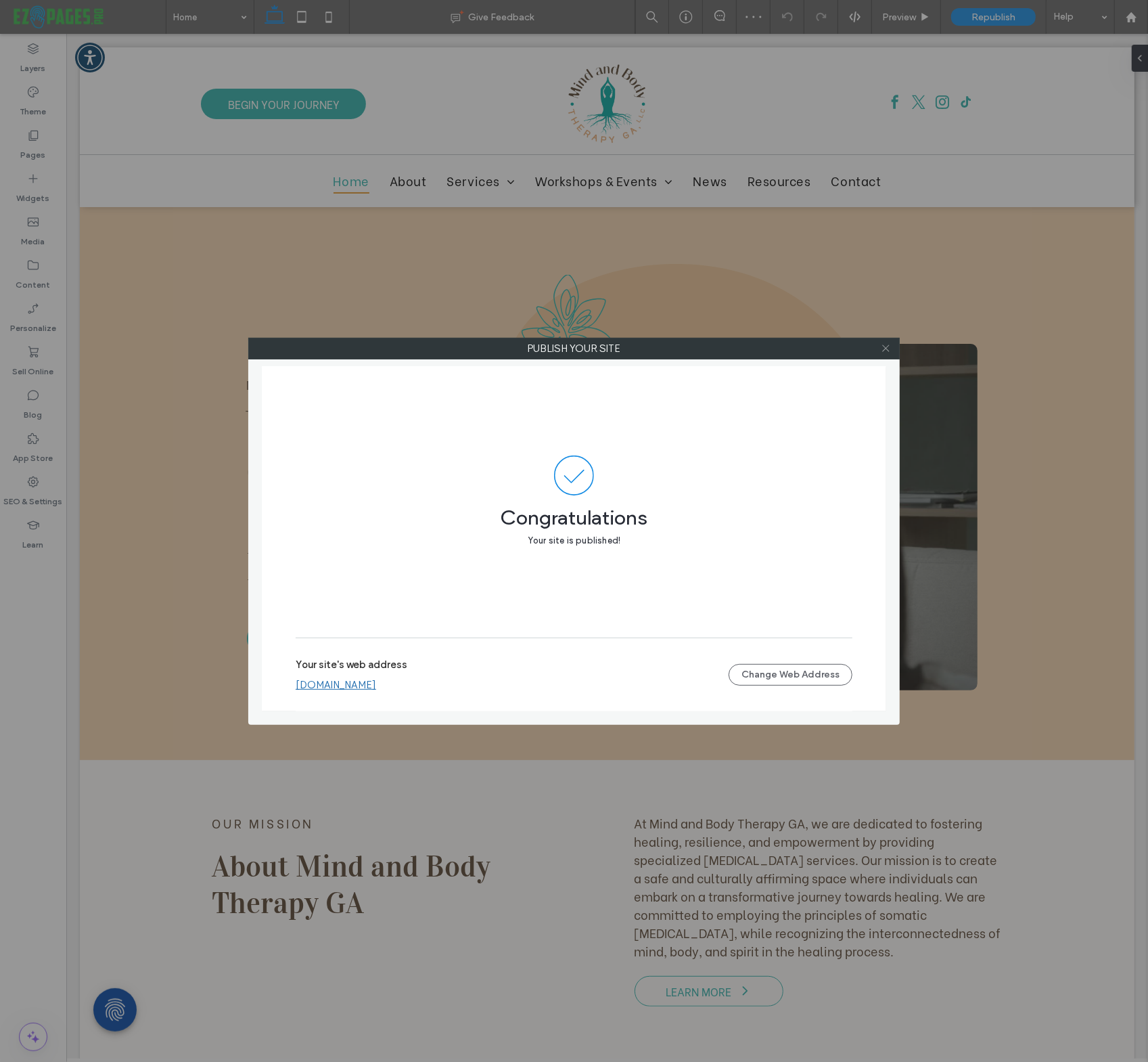
click at [885, 348] on icon at bounding box center [886, 348] width 10 height 10
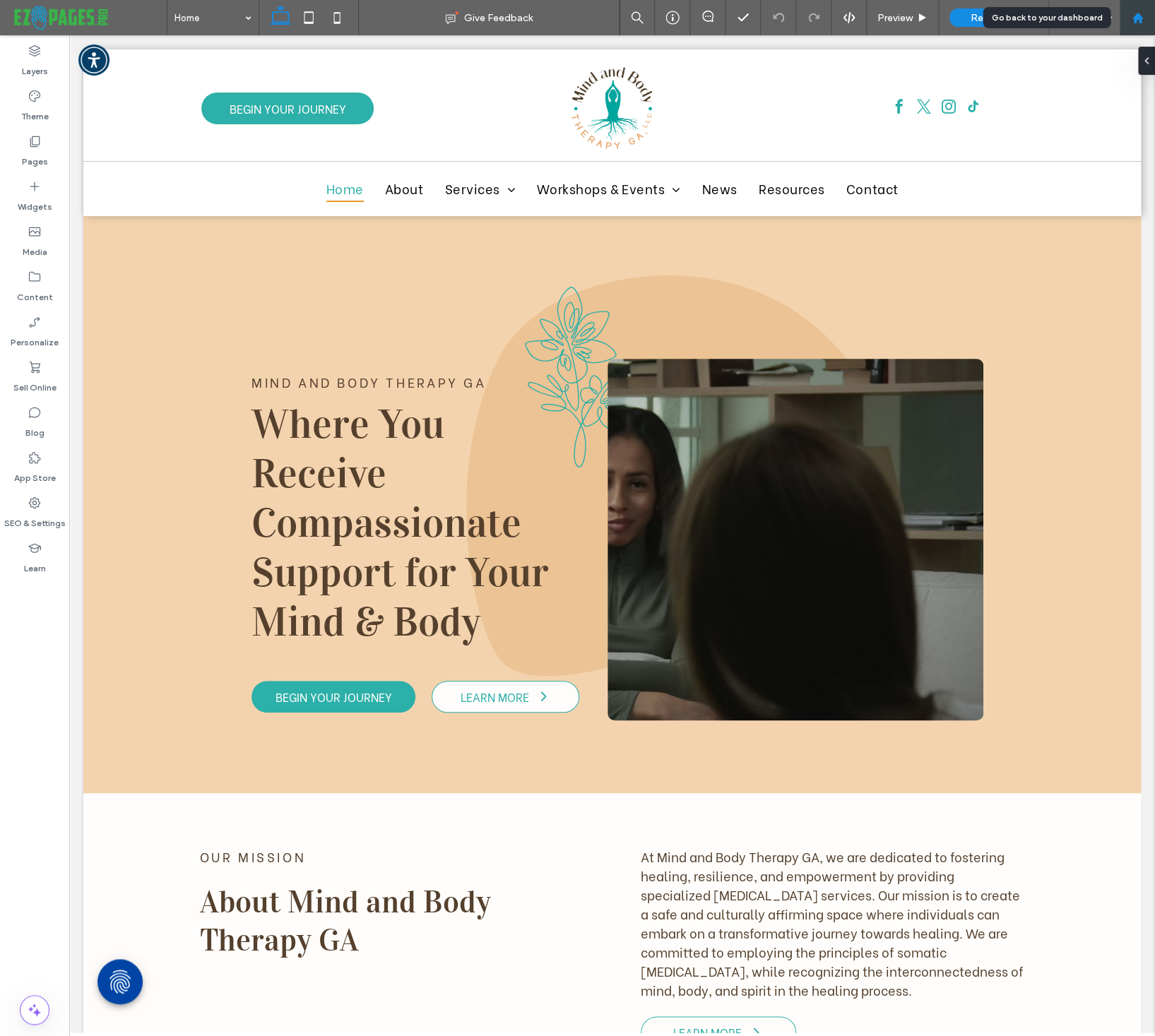
click at [1140, 16] on use at bounding box center [1137, 17] width 10 height 10
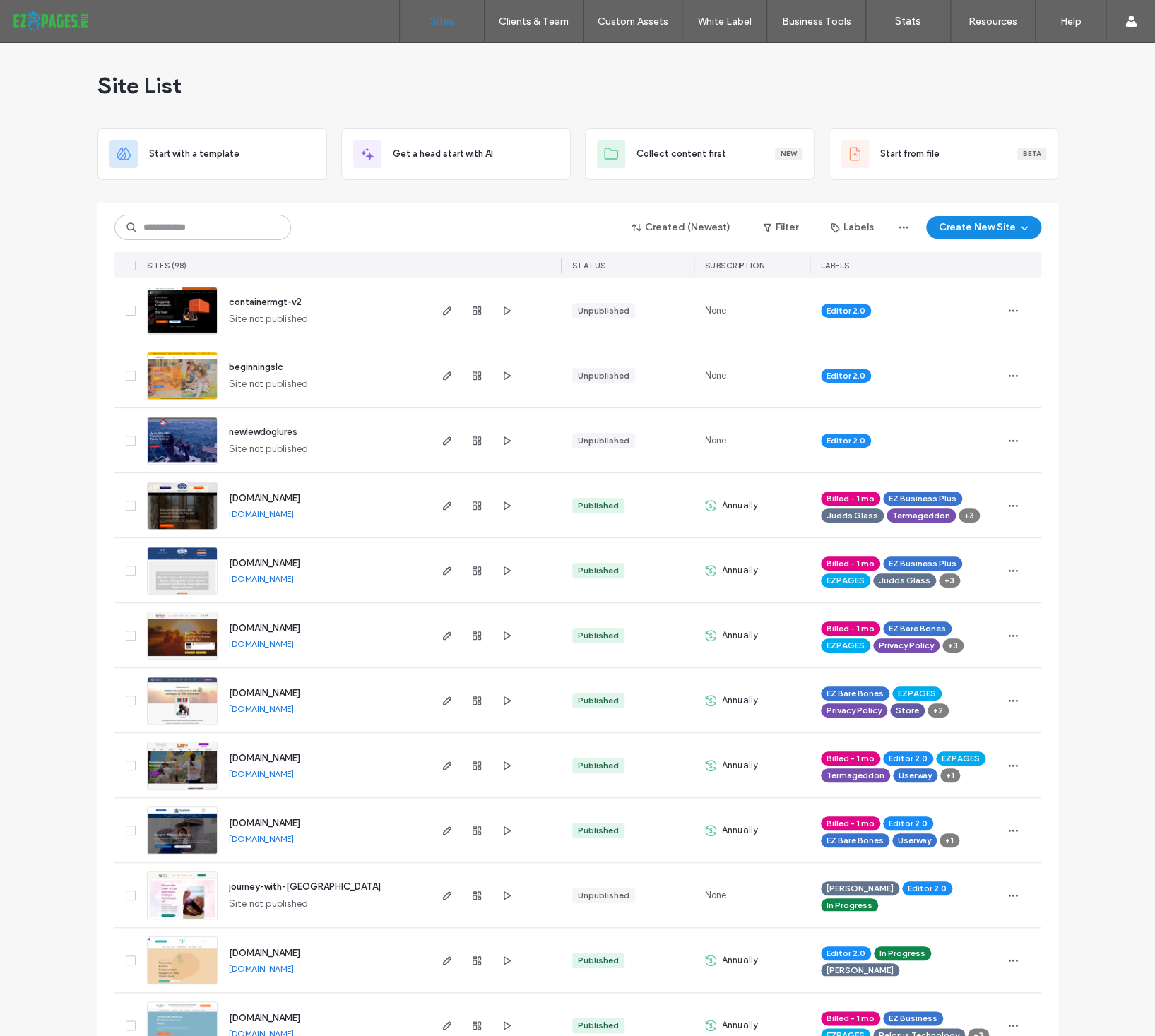
click at [296, 498] on span "[DOMAIN_NAME]" at bounding box center [264, 498] width 71 height 10
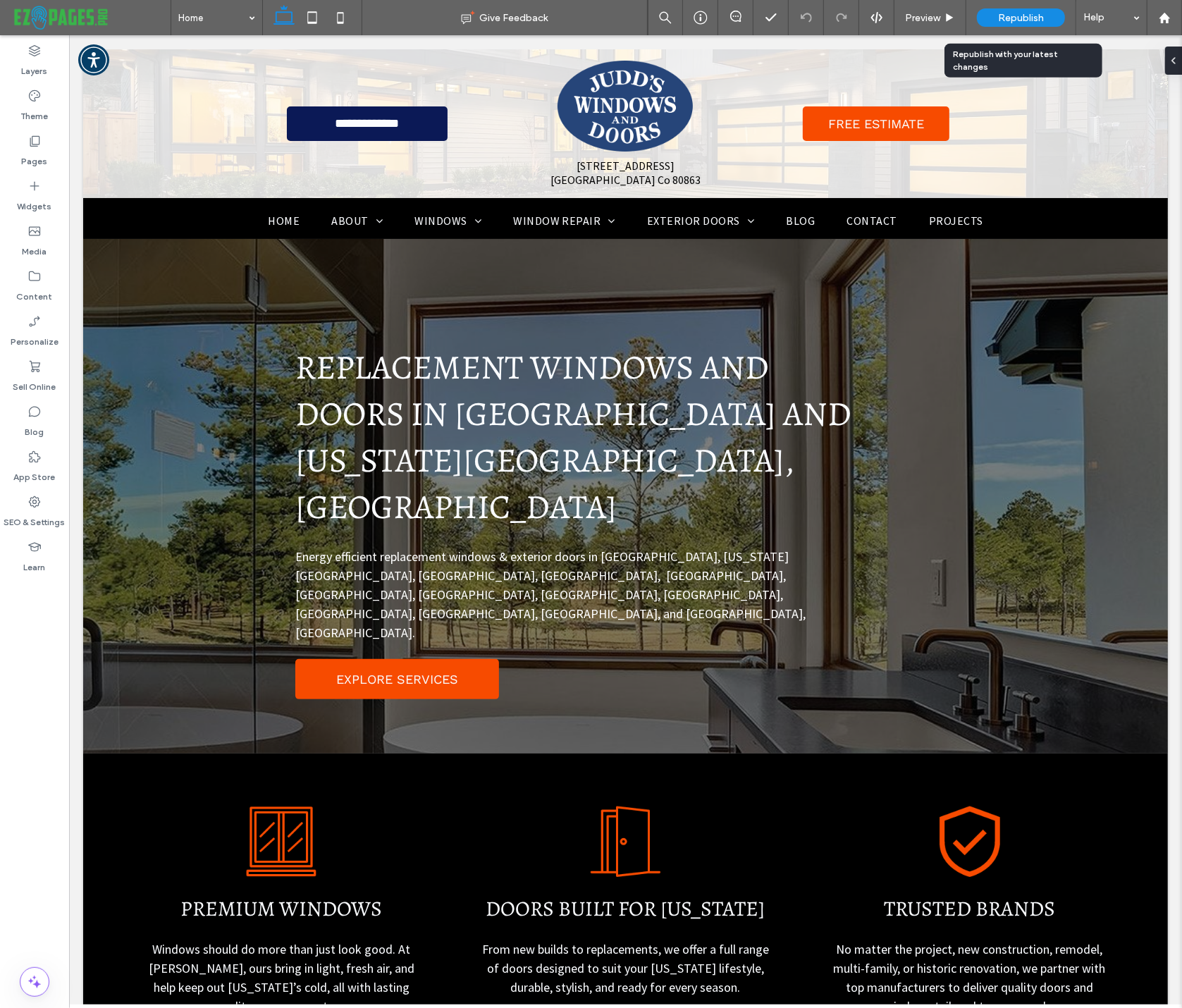
click at [1030, 20] on span "Republish" at bounding box center [1021, 18] width 46 height 12
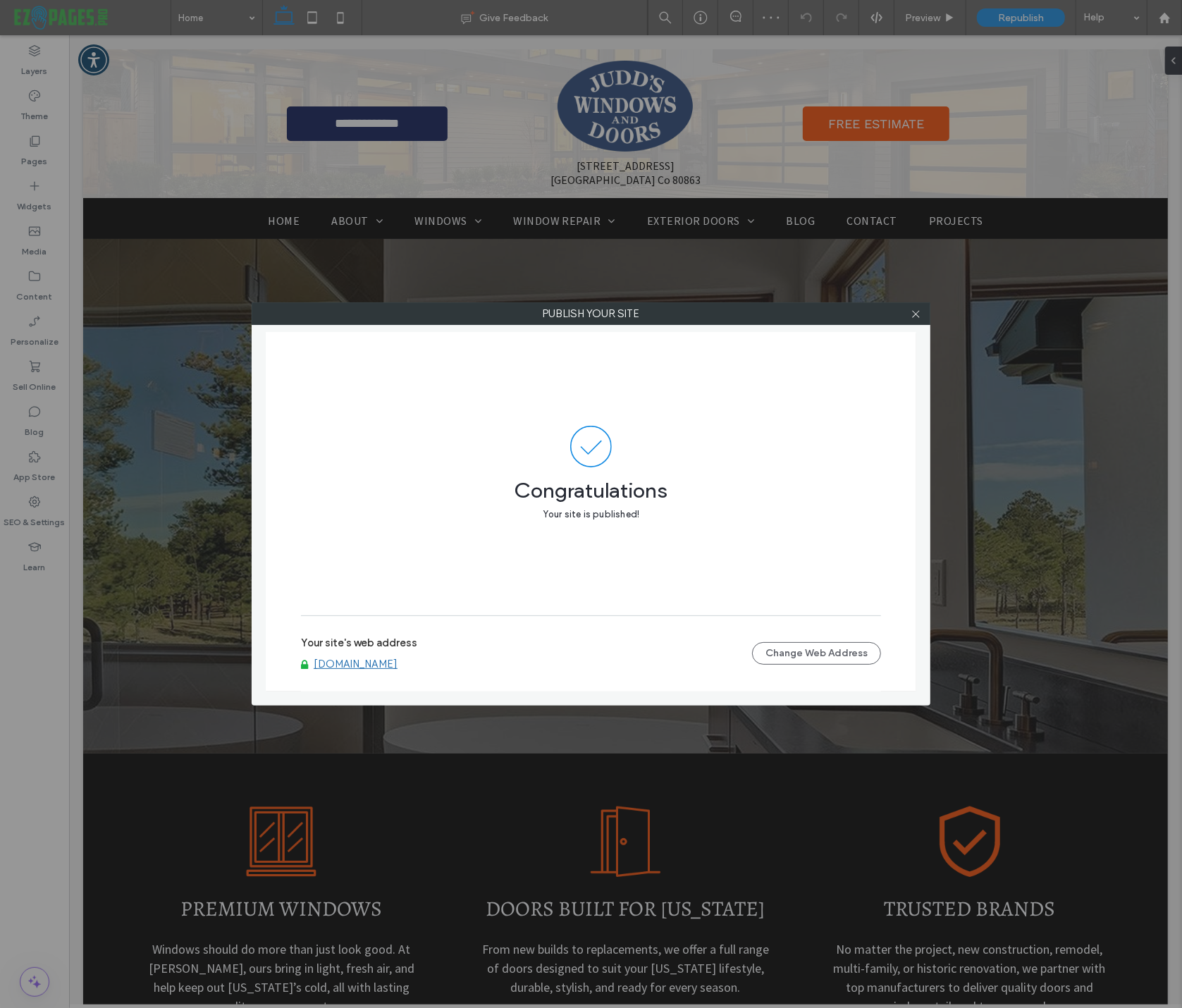
click at [898, 346] on div "Congratulations Your site is published! Your site's web address [DOMAIN_NAME] C…" at bounding box center [591, 511] width 651 height 359
click at [915, 311] on icon at bounding box center [915, 314] width 10 height 10
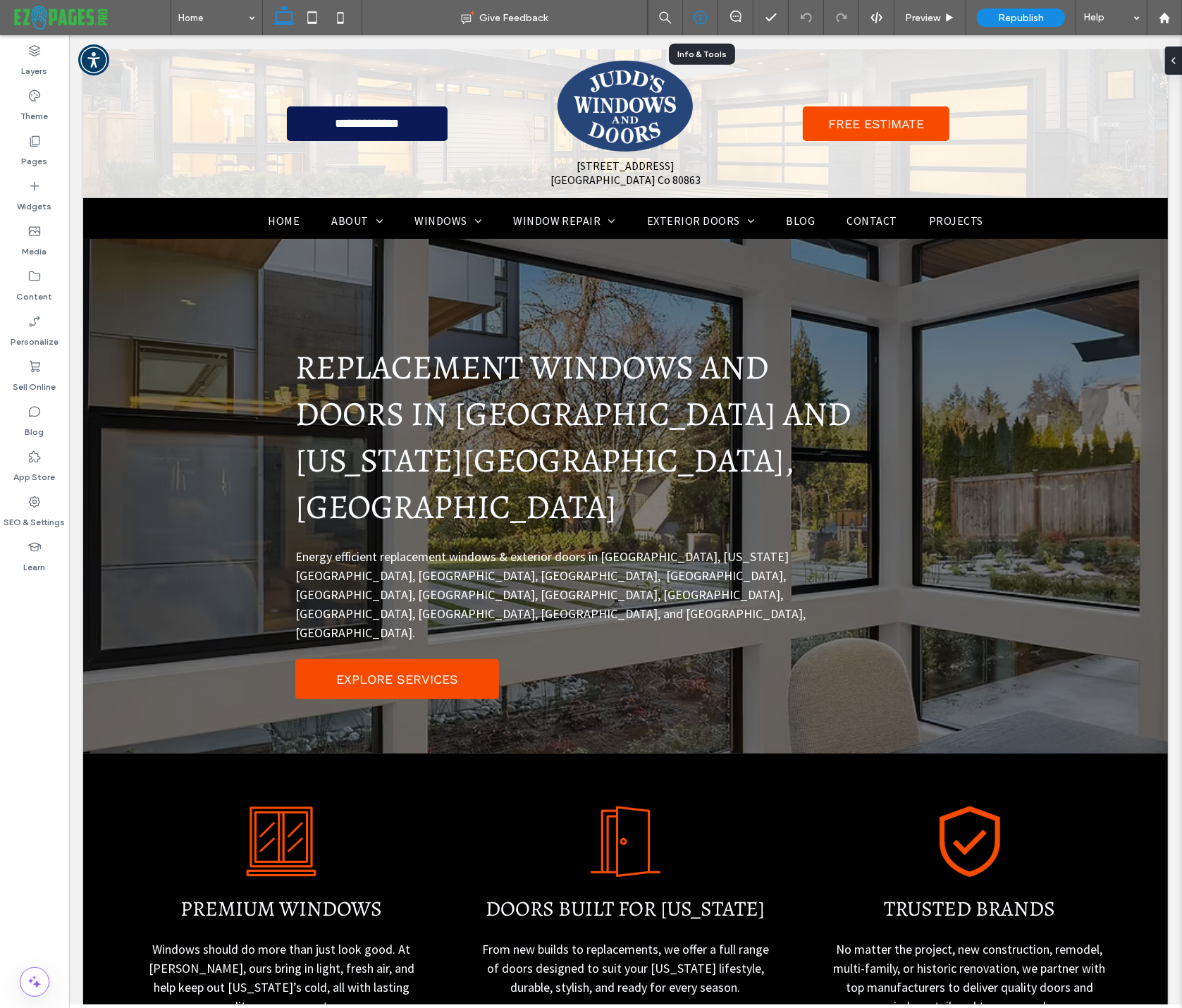
click at [697, 19] on icon at bounding box center [700, 17] width 14 height 14
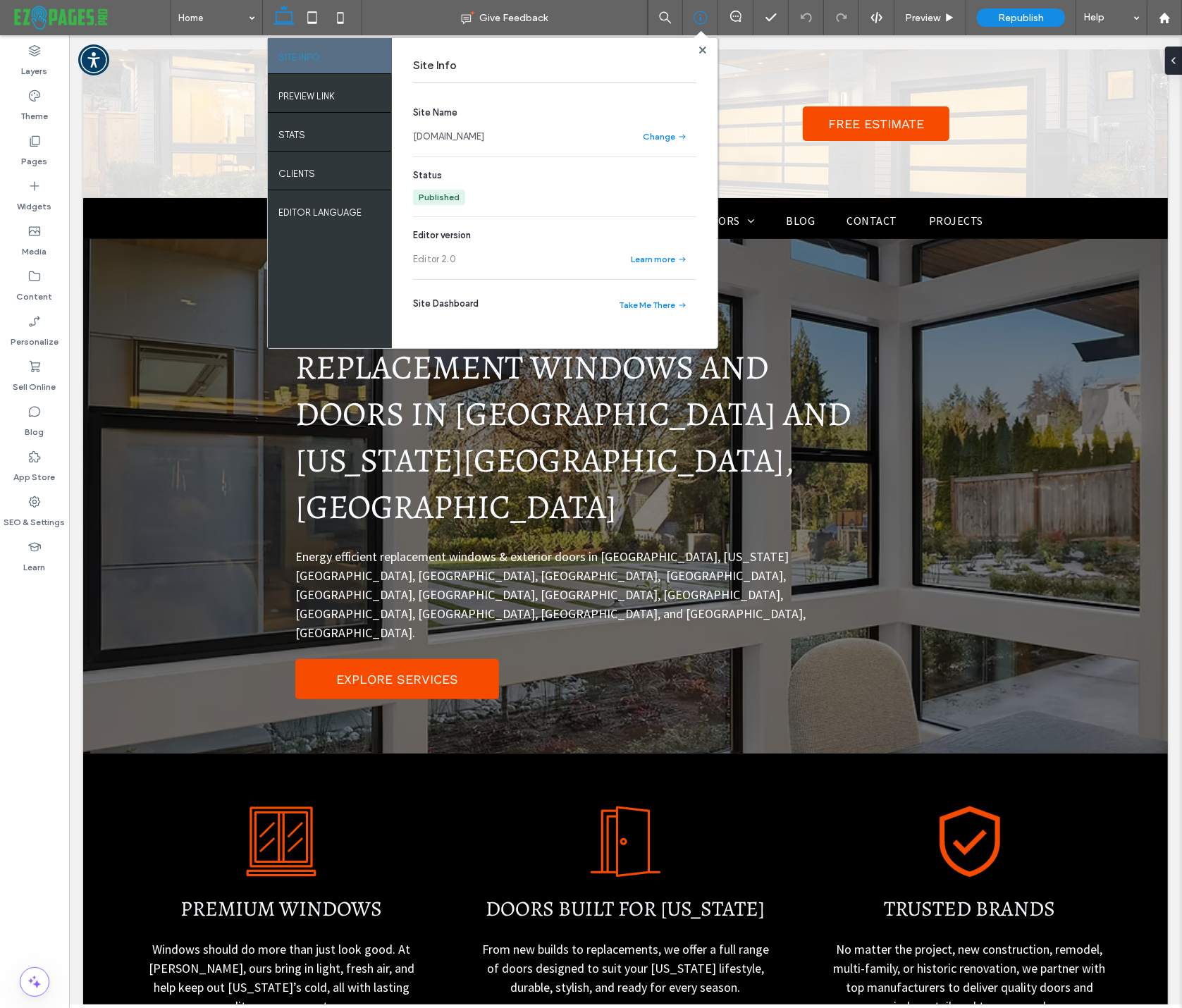
click at [485, 136] on link "[DOMAIN_NAME]" at bounding box center [448, 137] width 71 height 14
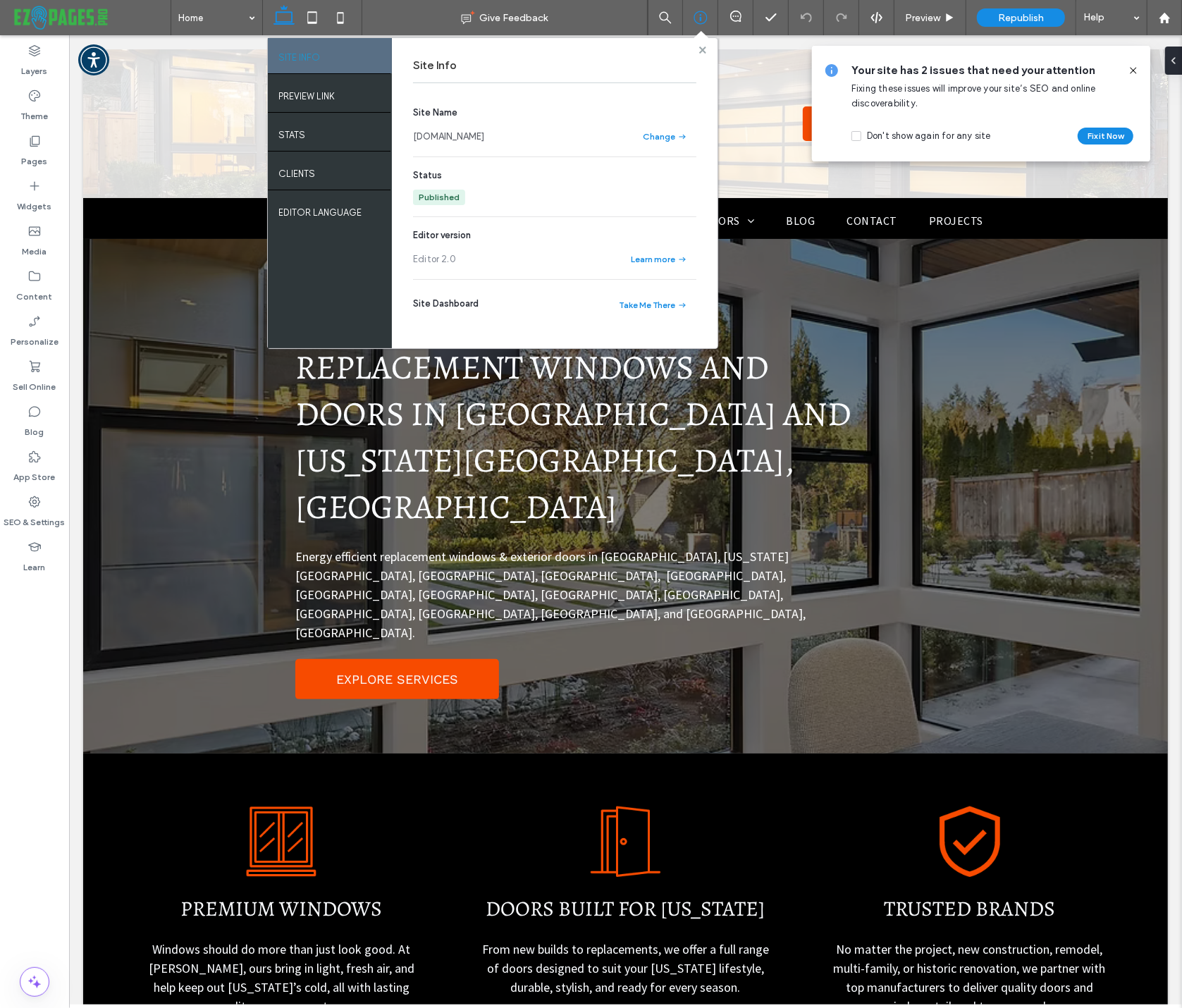
click at [701, 49] on use at bounding box center [701, 48] width 7 height 7
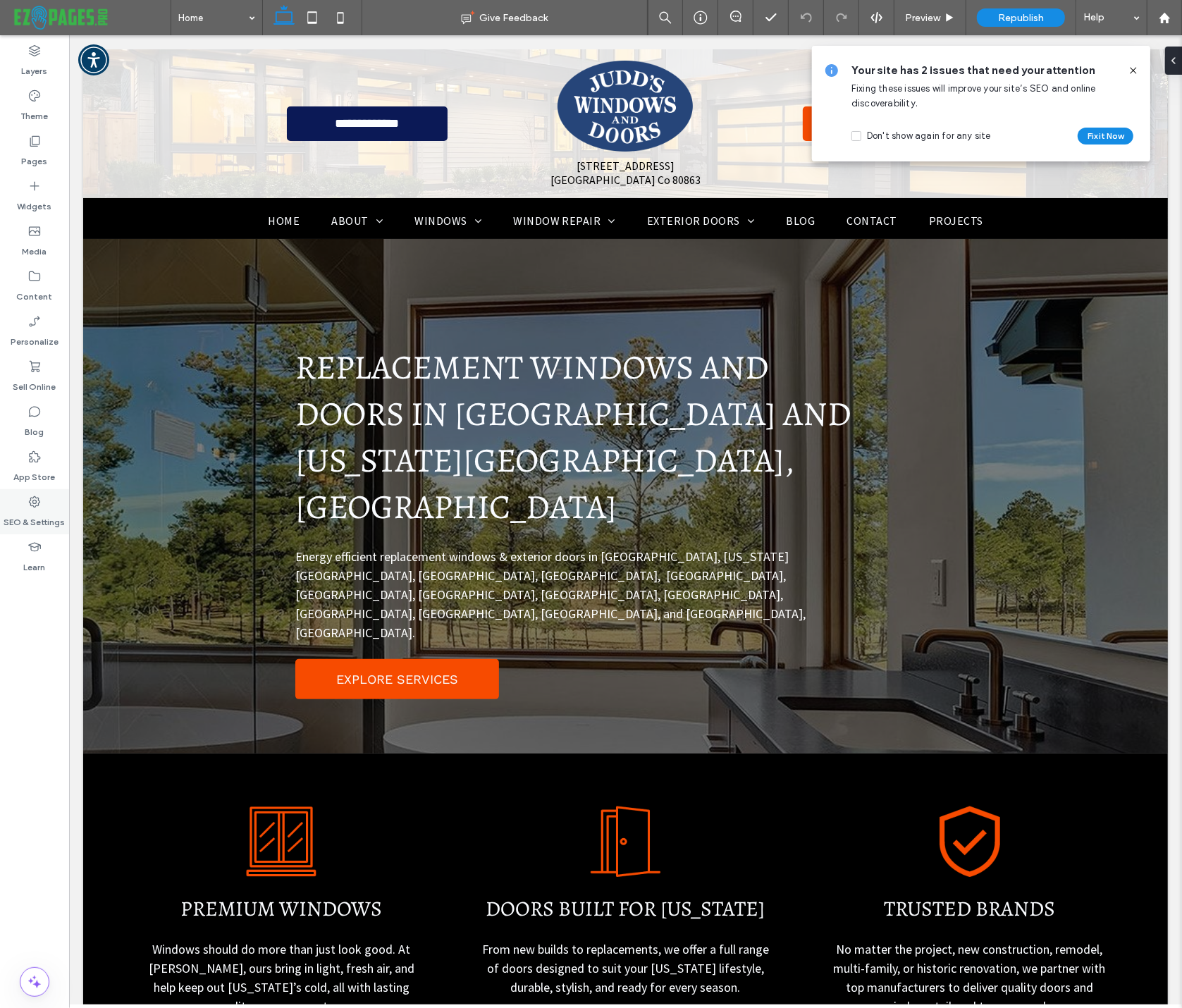
click at [36, 500] on icon at bounding box center [34, 502] width 14 height 14
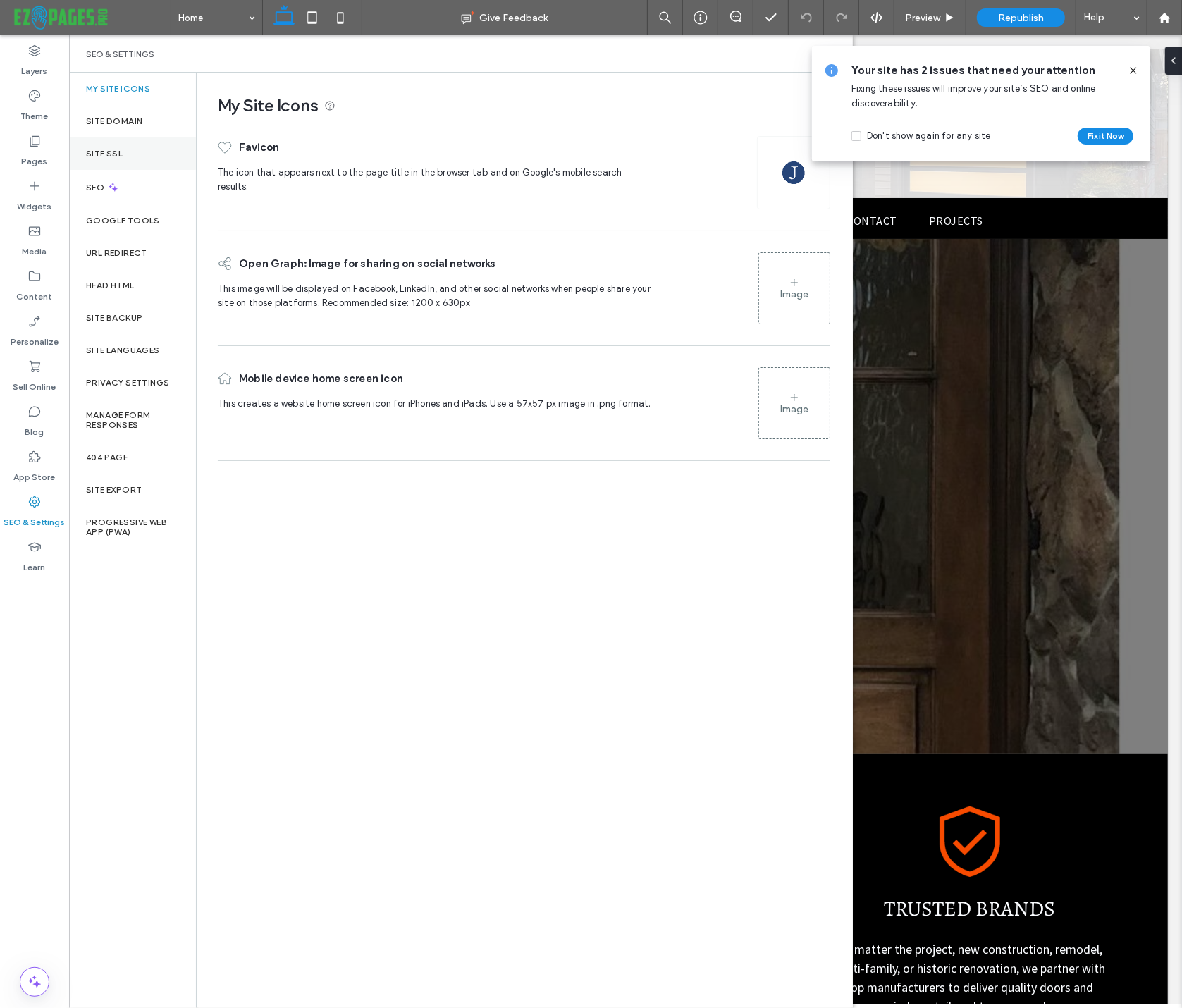
click at [107, 154] on label "Site SSL" at bounding box center [104, 154] width 37 height 9
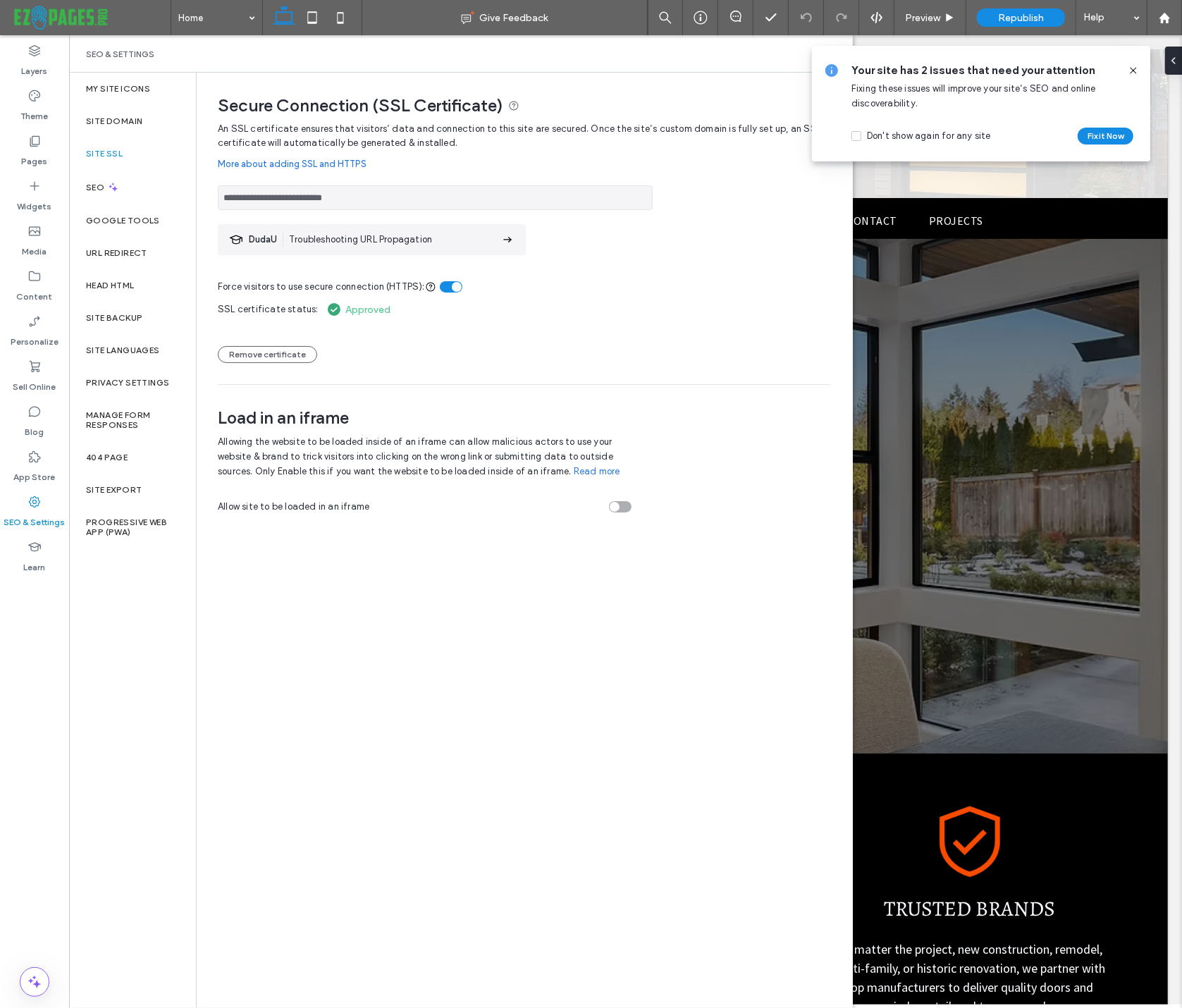
click at [423, 368] on div "**********" at bounding box center [525, 253] width 613 height 262
click at [1168, 14] on icon at bounding box center [1165, 18] width 12 height 12
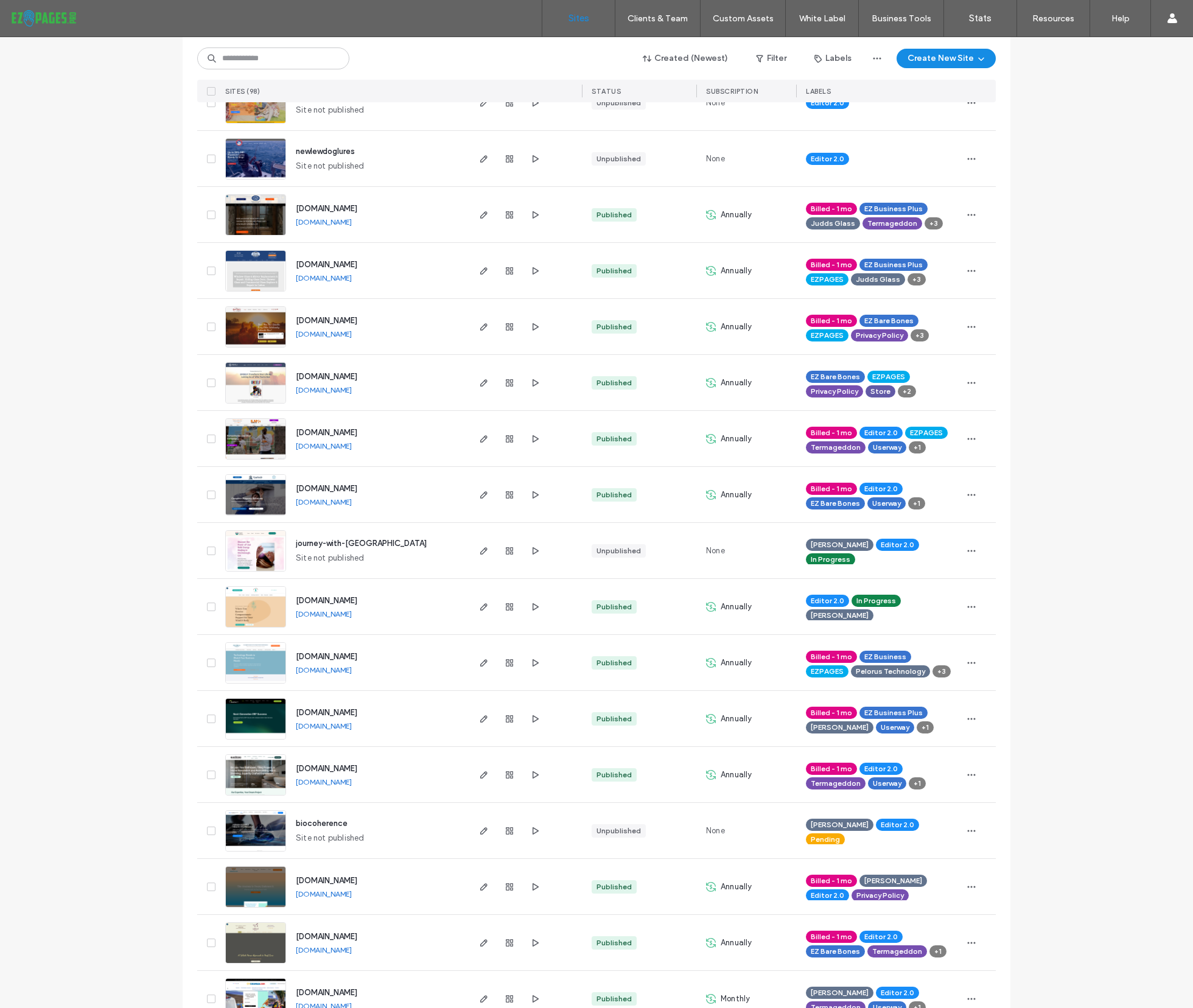
scroll to position [233, 0]
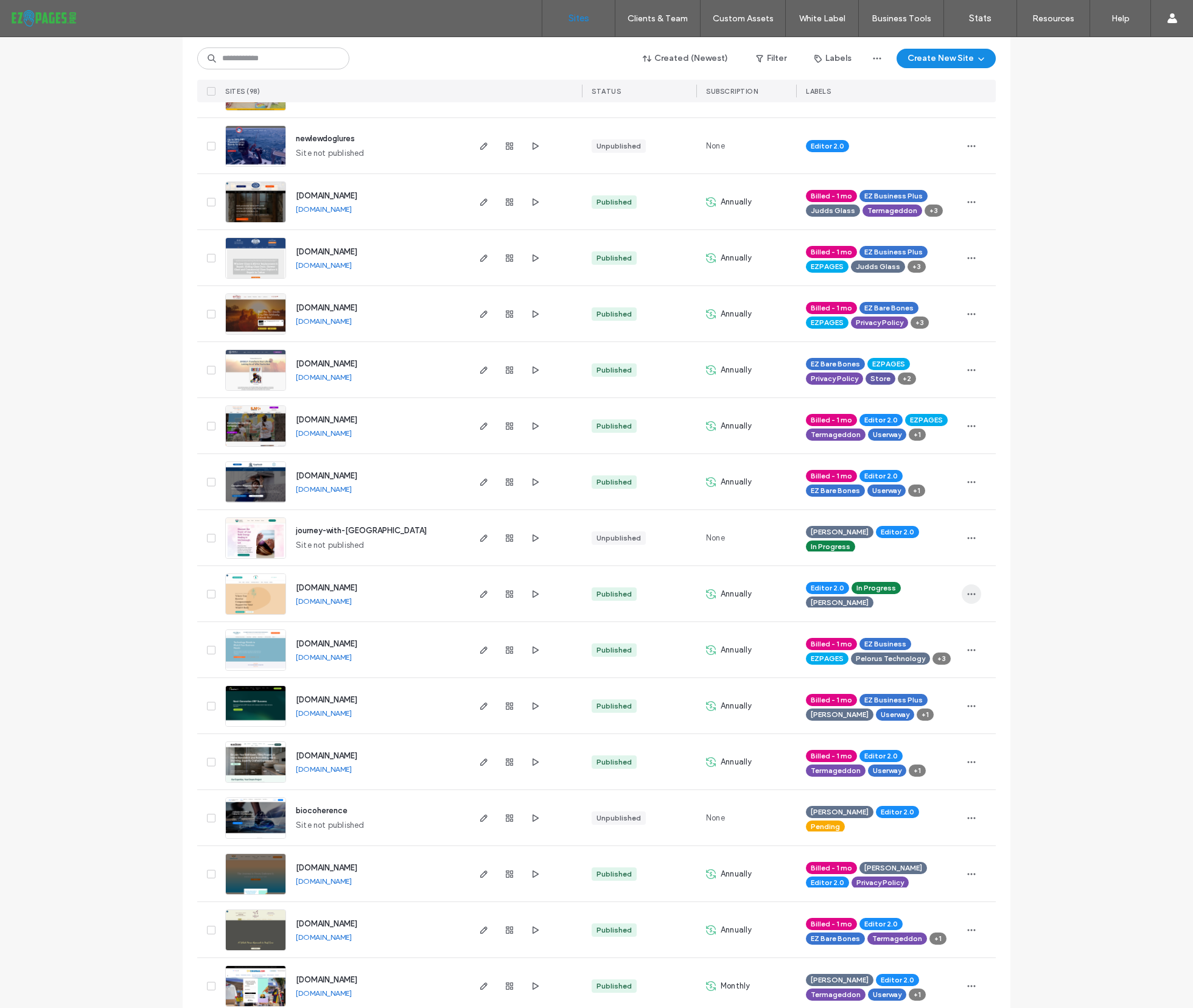
click at [966, 591] on icon "button" at bounding box center [971, 594] width 10 height 10
click at [906, 667] on span "Assign Label" at bounding box center [914, 671] width 46 height 12
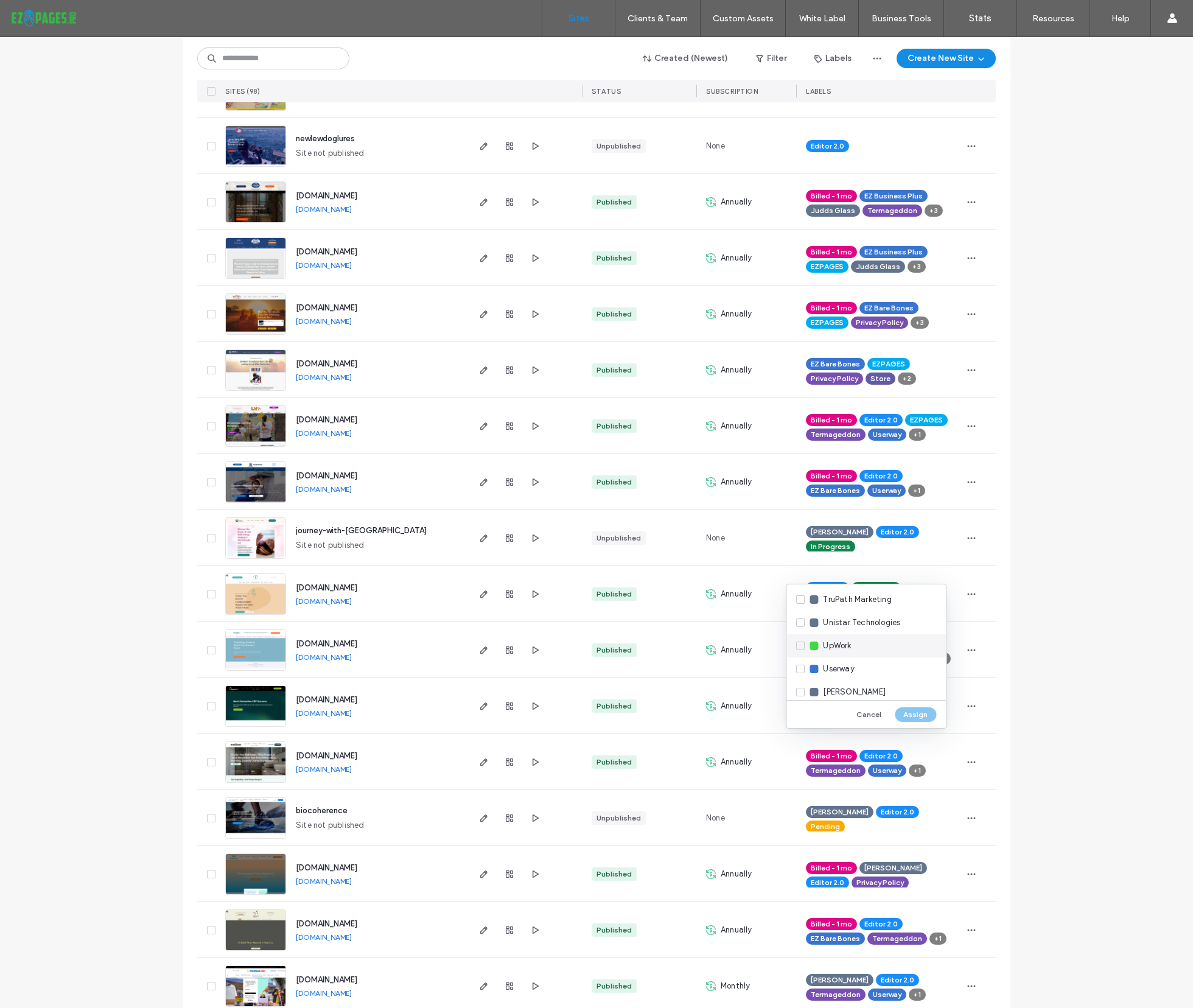
scroll to position [1761, 0]
click at [805, 665] on div "Userway" at bounding box center [865, 667] width 160 height 23
click at [801, 619] on div "Termageddon" at bounding box center [865, 622] width 160 height 23
click at [909, 712] on button "Assign" at bounding box center [915, 715] width 42 height 15
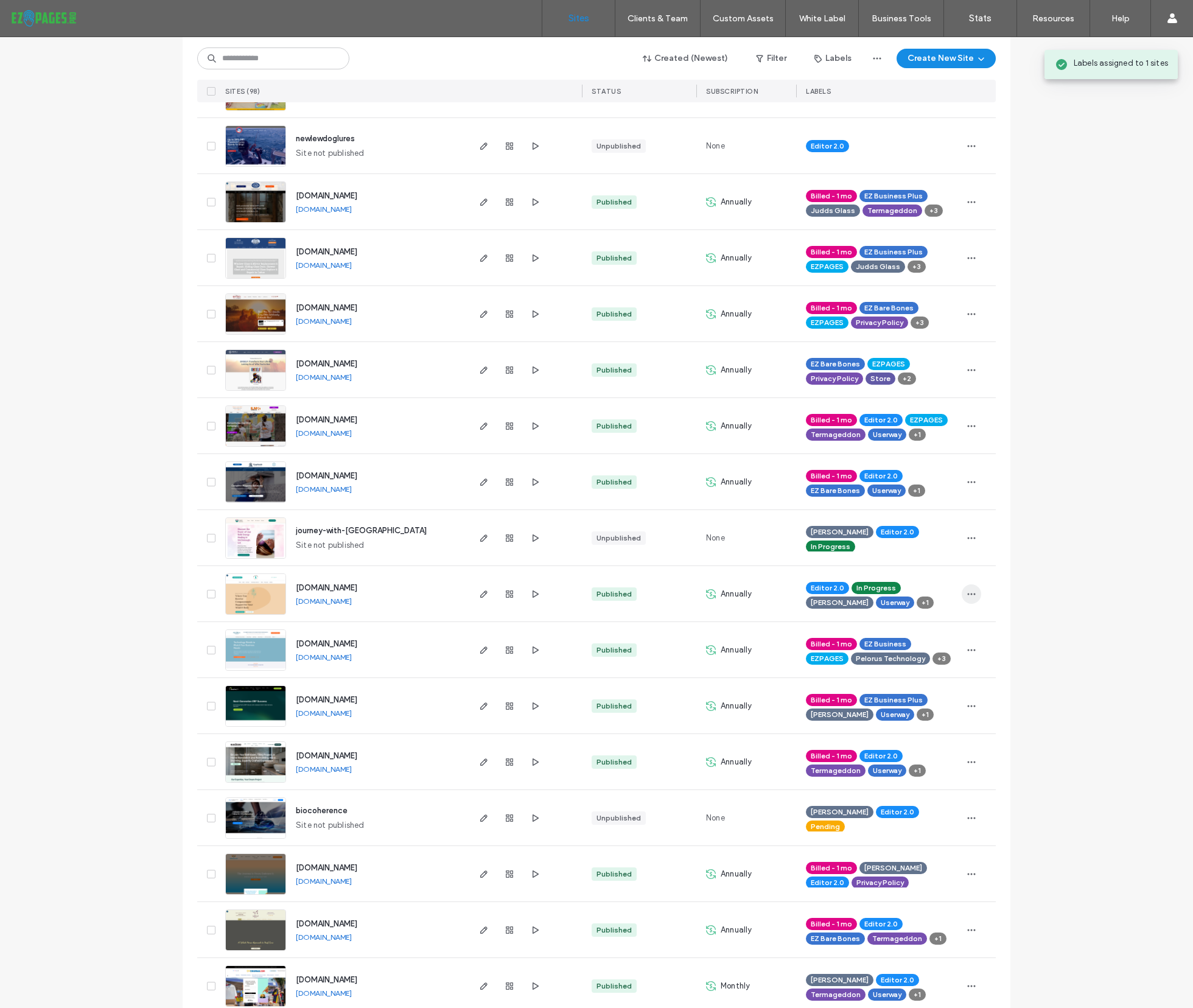
click at [968, 593] on use "button" at bounding box center [972, 594] width 8 height 2
click at [927, 665] on span "Assign Label" at bounding box center [914, 671] width 46 height 12
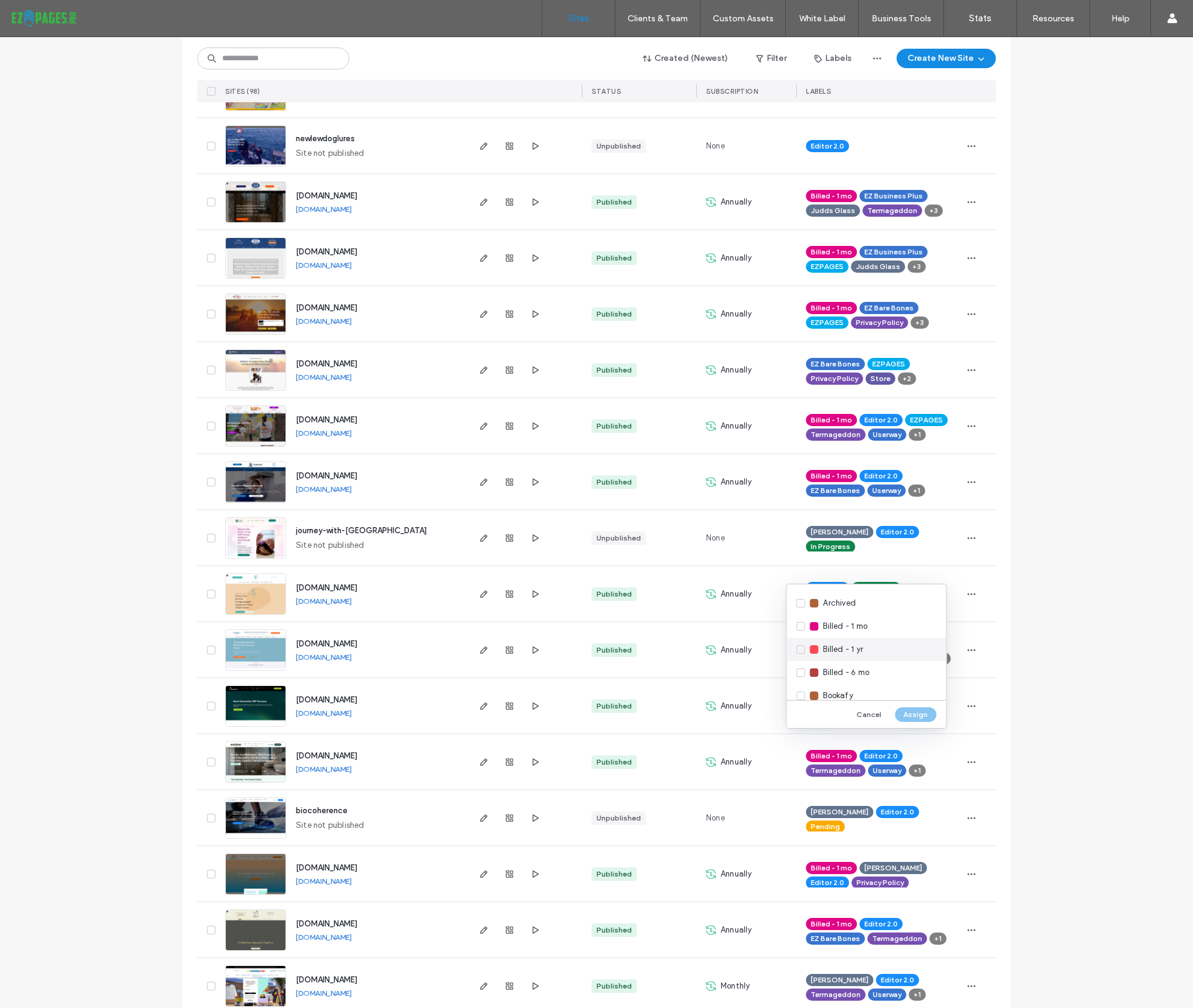
scroll to position [188, 0]
click at [802, 620] on div "Billed - 1 mo" at bounding box center [865, 622] width 160 height 23
click at [915, 710] on button "Assign" at bounding box center [915, 715] width 42 height 15
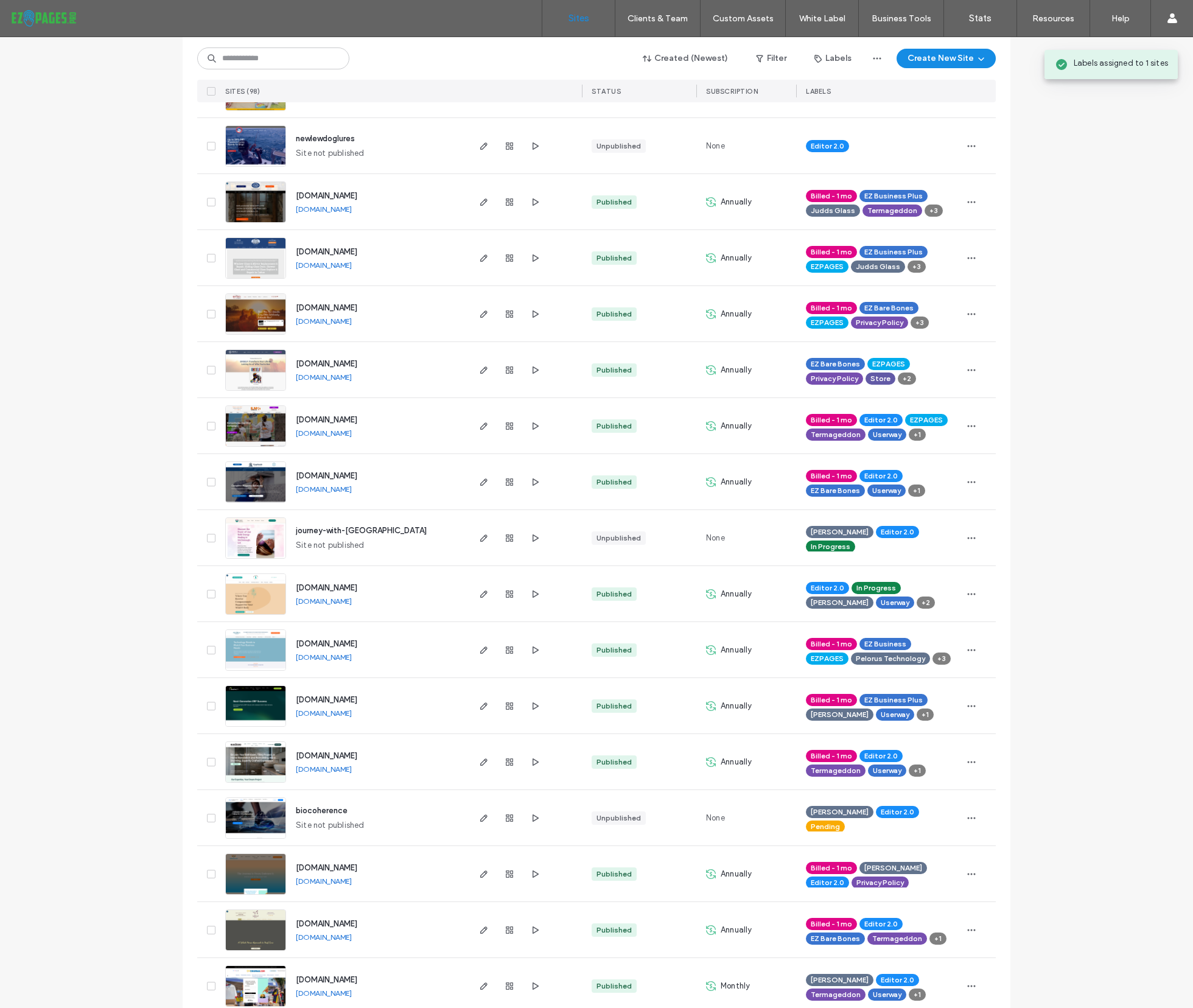
click at [878, 583] on span "In Progress" at bounding box center [876, 587] width 39 height 11
click at [852, 597] on icon at bounding box center [855, 599] width 6 height 6
click at [968, 593] on use "button" at bounding box center [972, 594] width 8 height 2
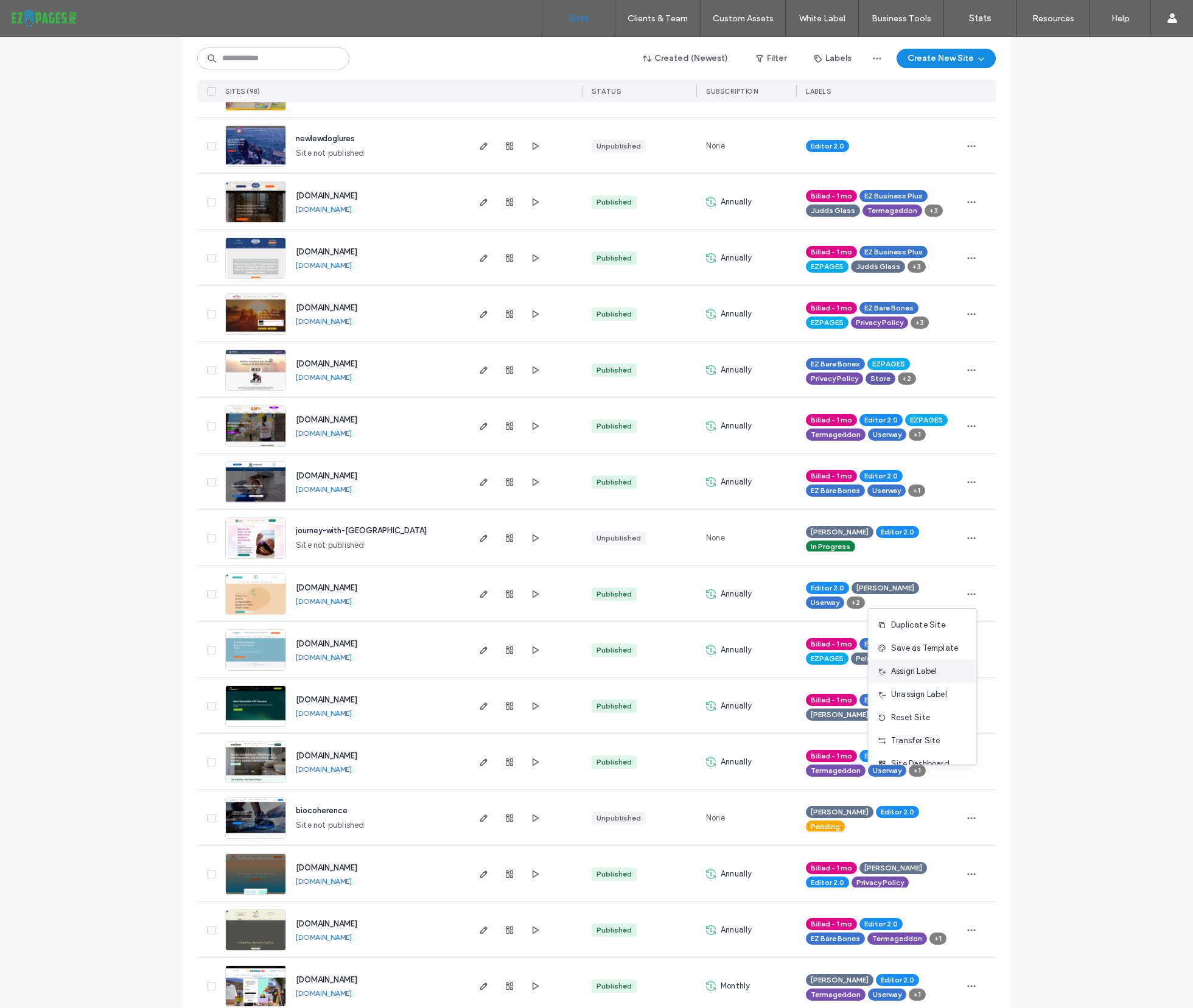
click at [929, 671] on span "Assign Label" at bounding box center [914, 671] width 46 height 12
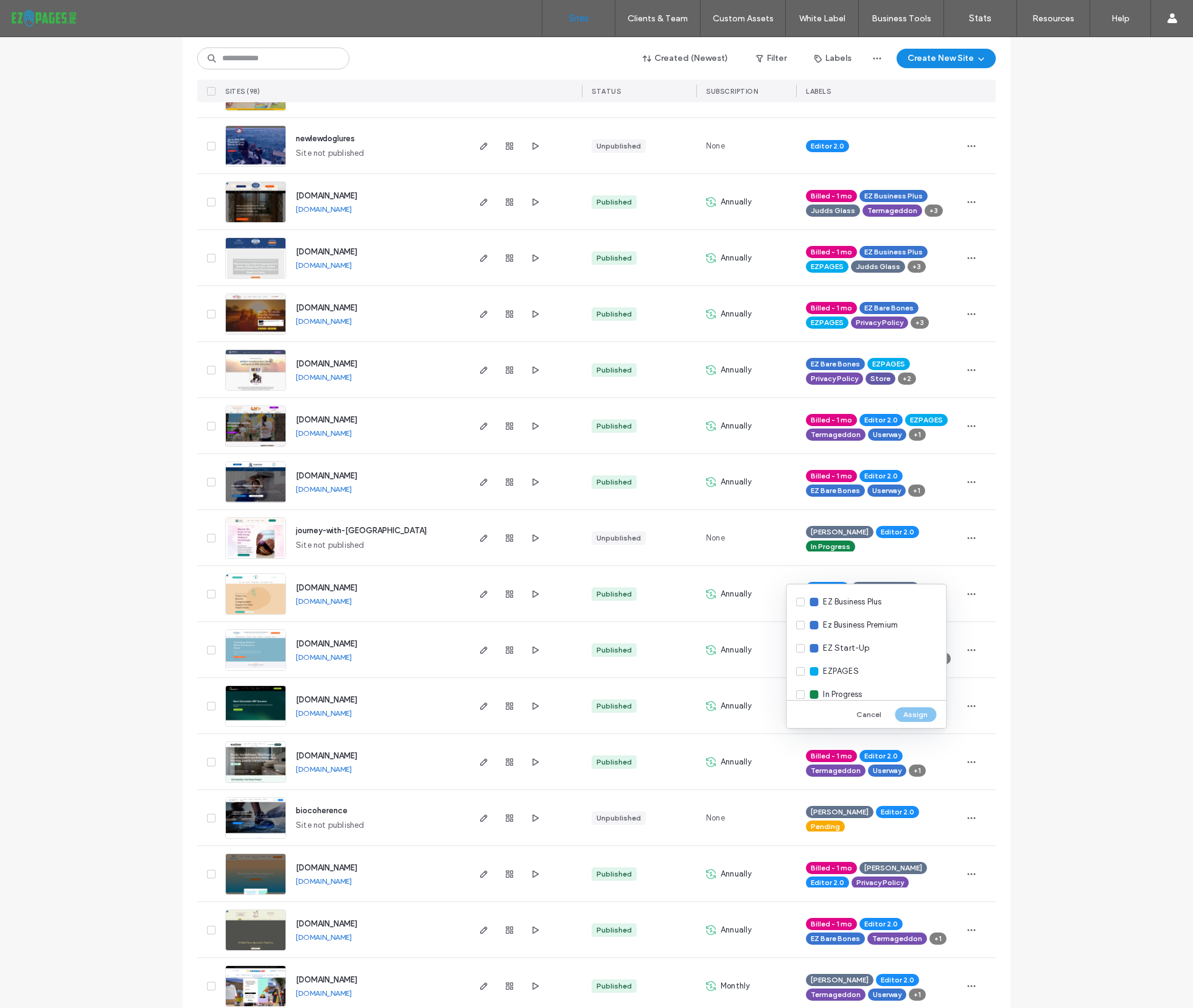
scroll to position [699, 0]
click at [802, 665] on div "EZPAGES" at bounding box center [865, 664] width 160 height 23
click at [924, 707] on button "Assign" at bounding box center [915, 715] width 42 height 15
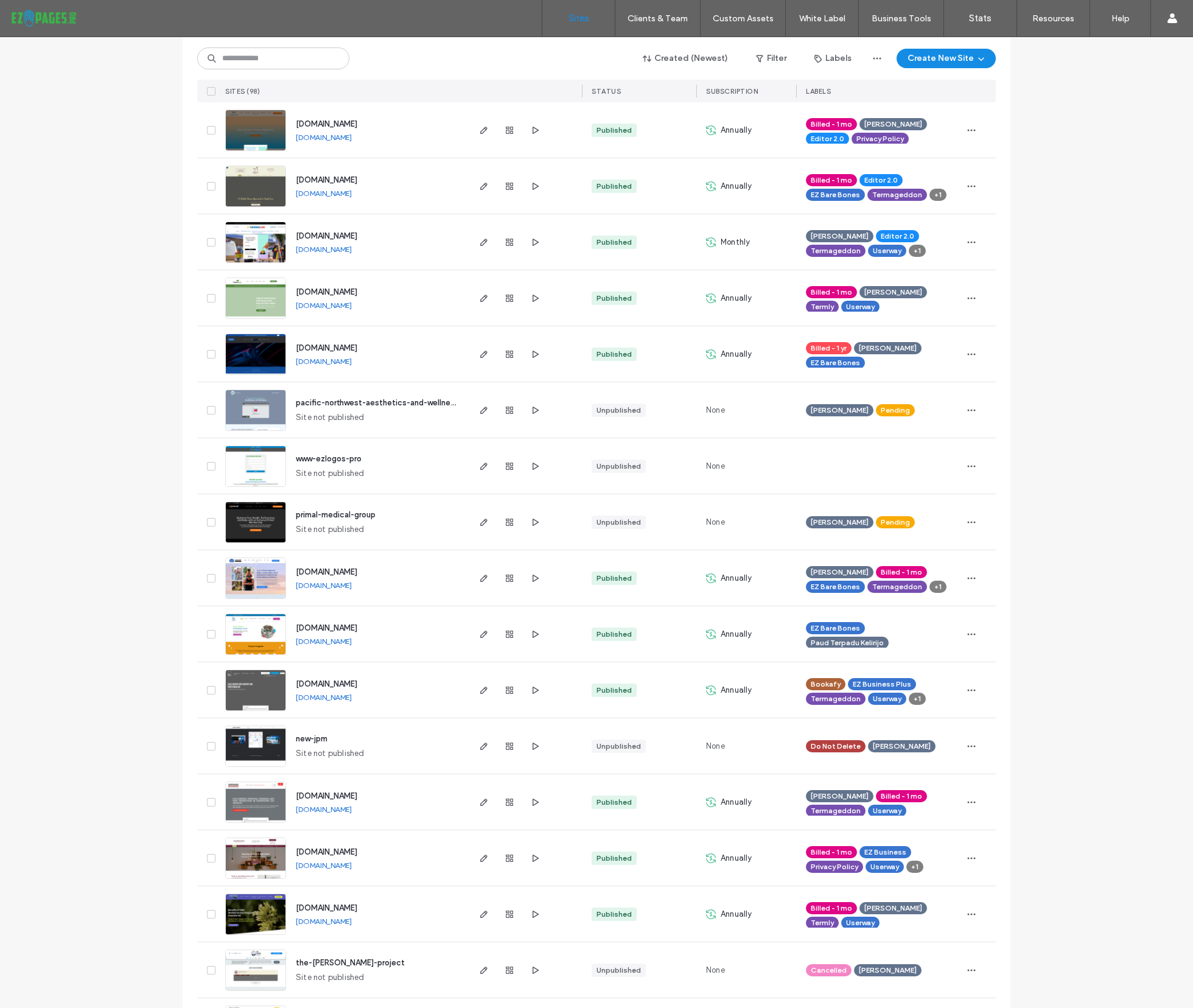
scroll to position [0, 0]
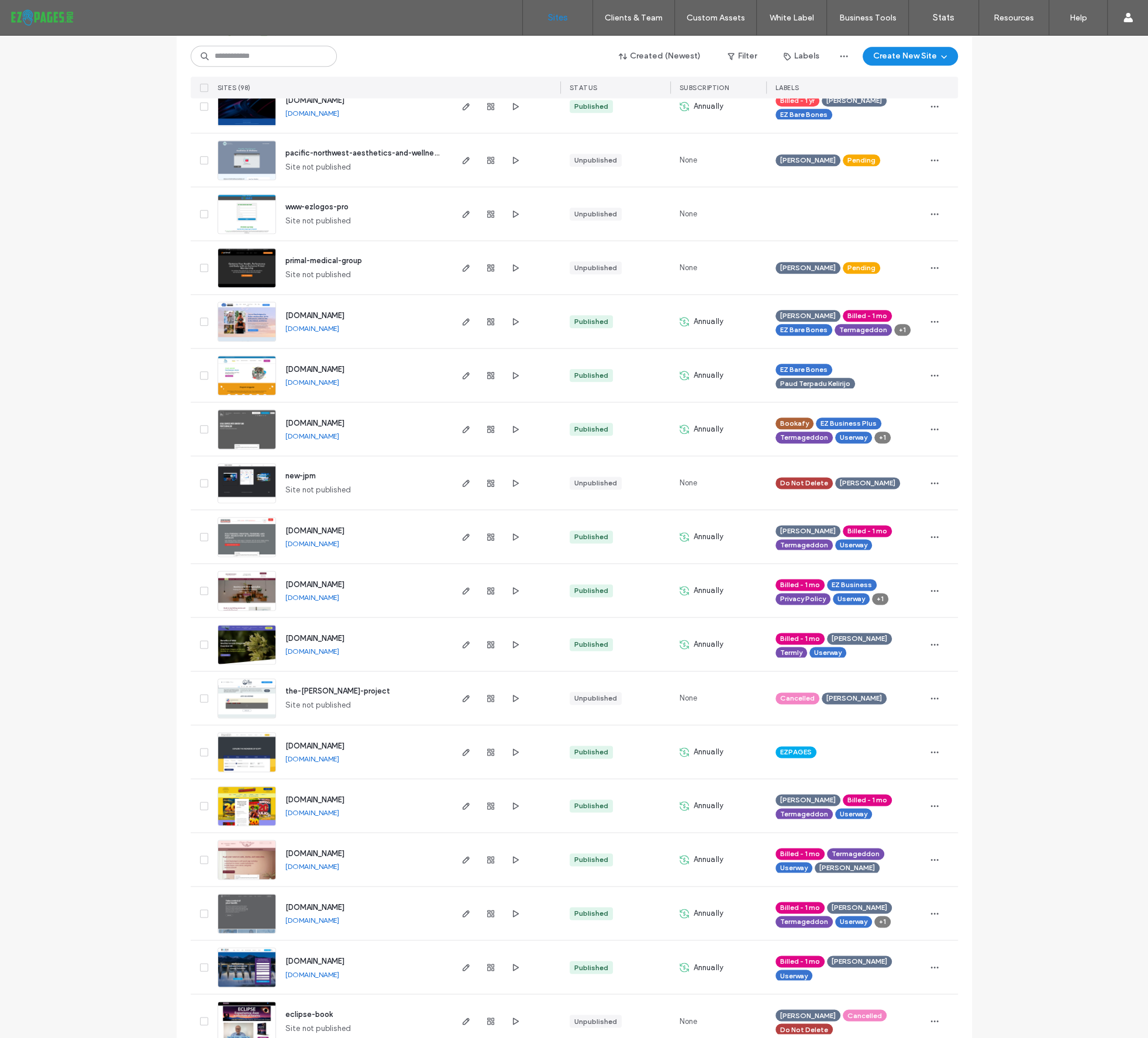
scroll to position [1171, 0]
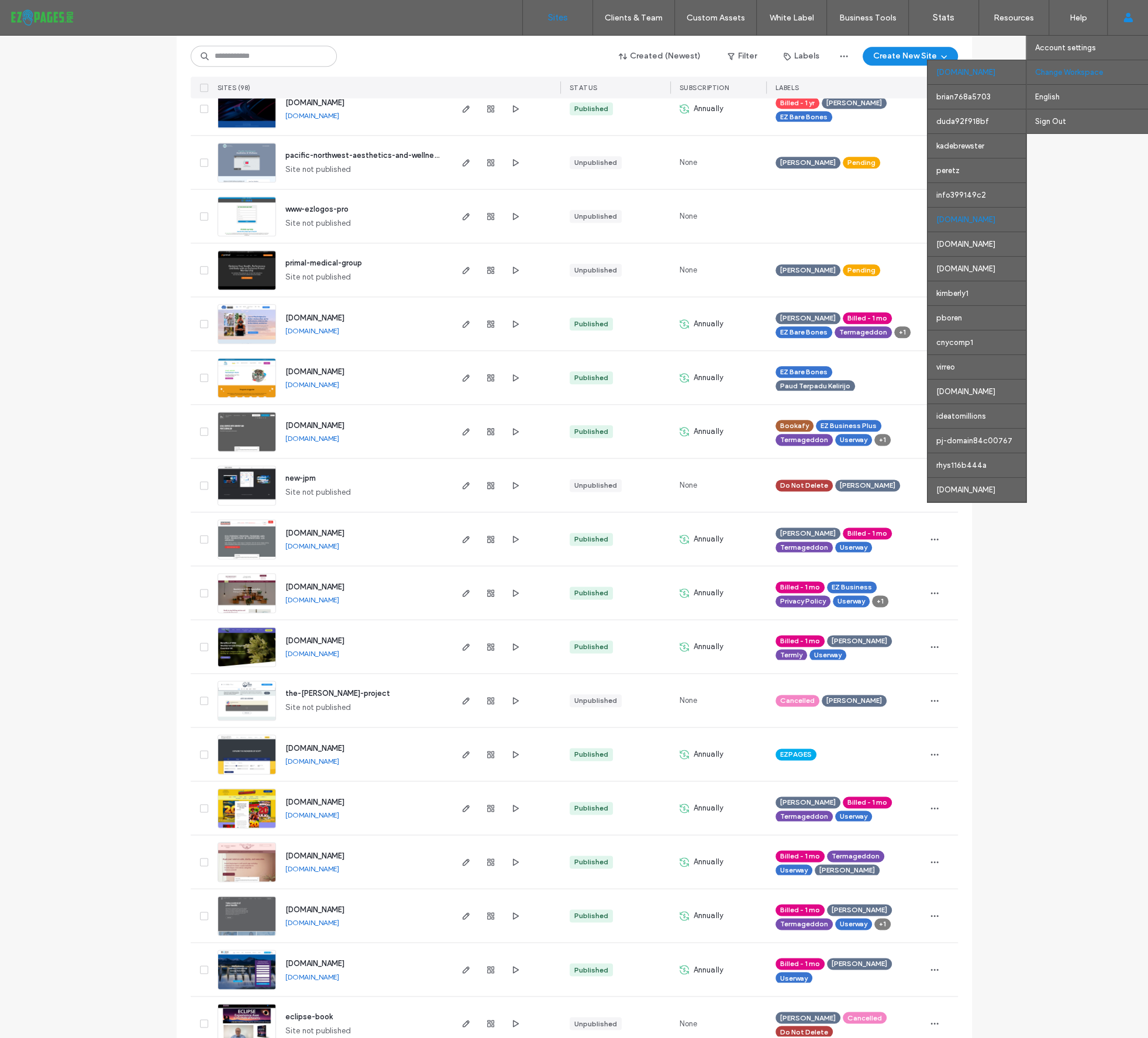
click at [962, 220] on div "[DOMAIN_NAME]" at bounding box center [976, 219] width 98 height 24
